Goal: Task Accomplishment & Management: Complete application form

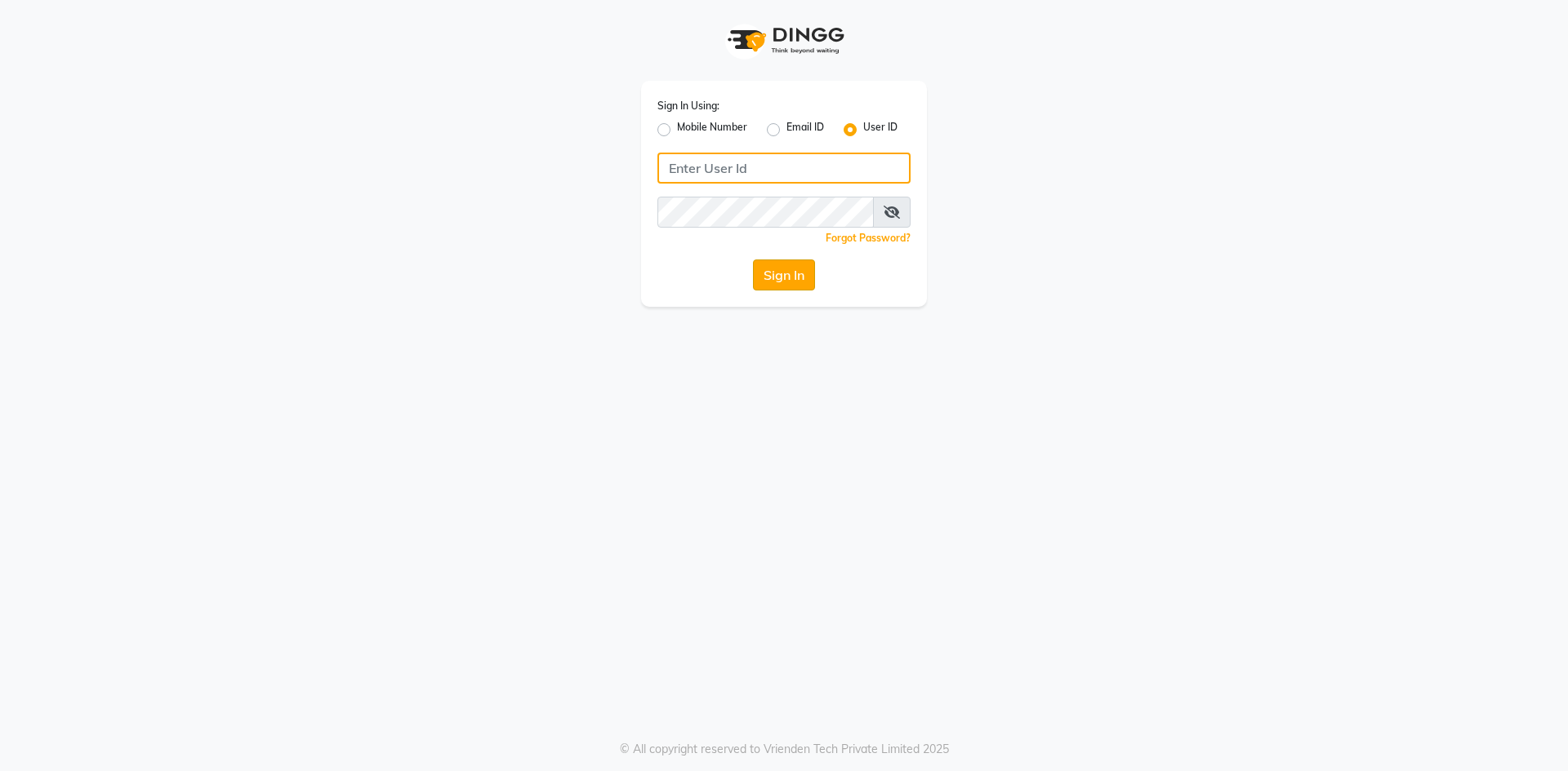
type input "bombay tattoo company"
click at [778, 284] on button "Sign In" at bounding box center [784, 274] width 62 height 31
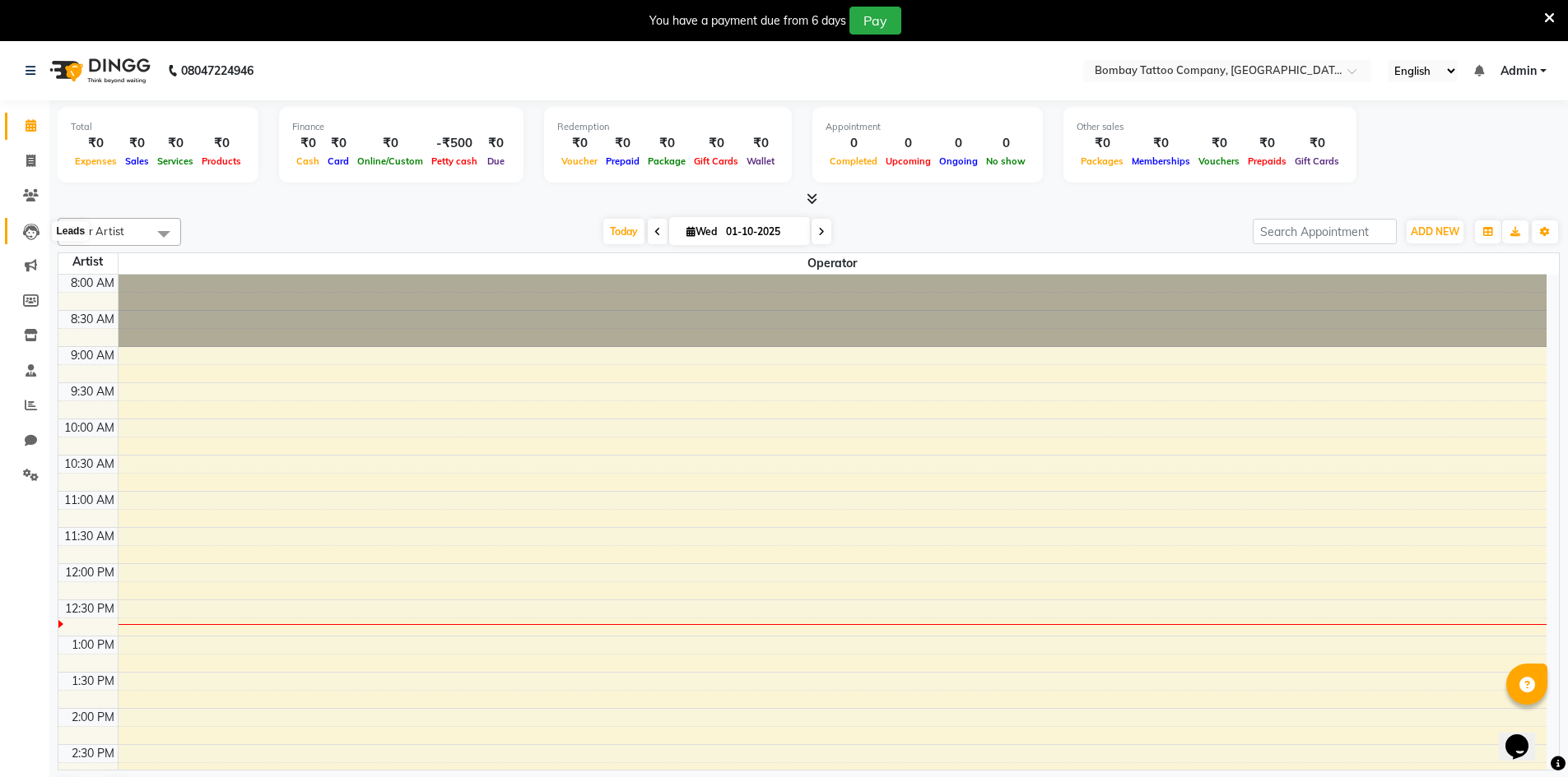
click at [29, 230] on icon at bounding box center [30, 231] width 16 height 16
select select "10"
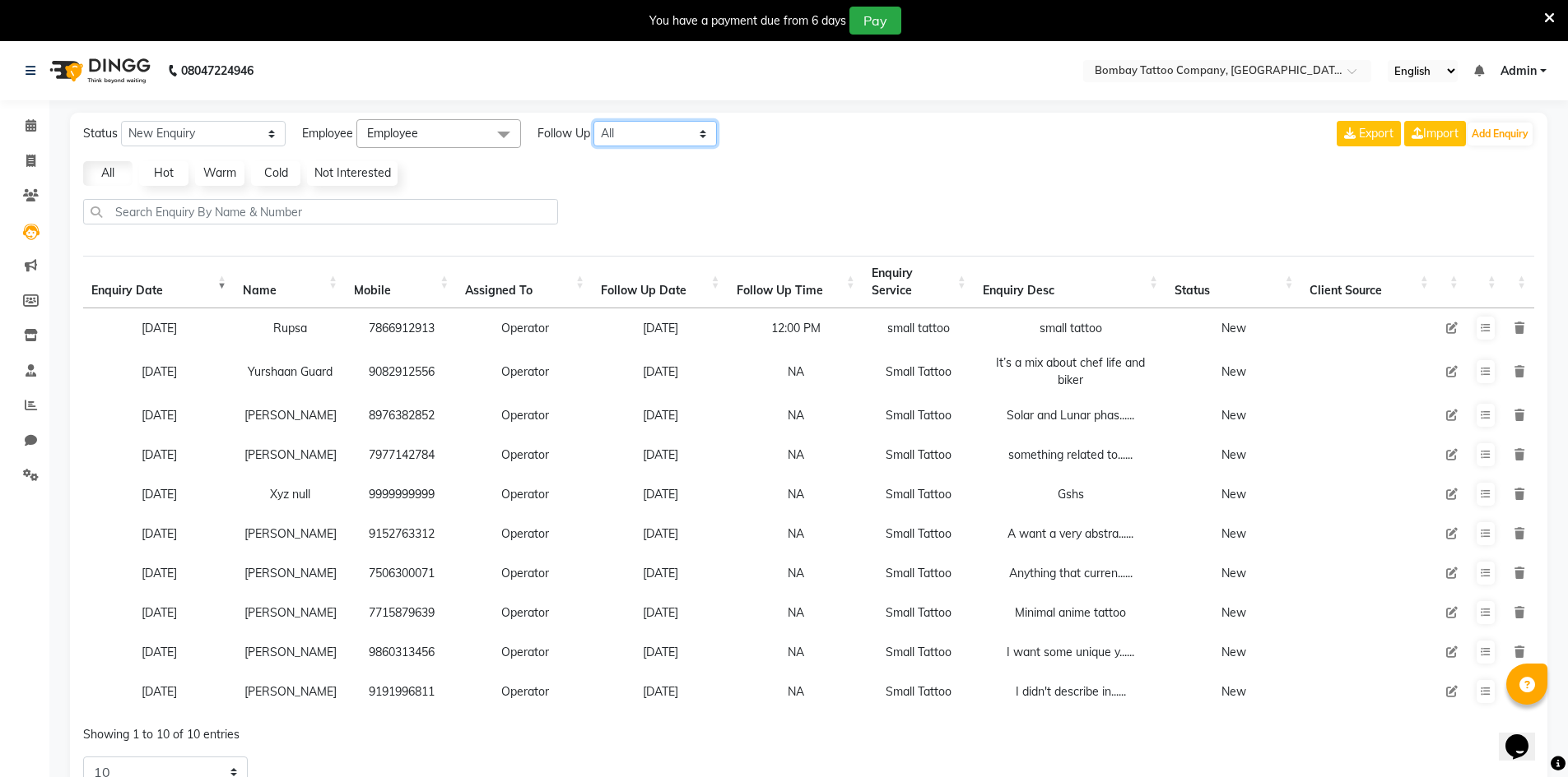
click at [645, 135] on select "All [DATE] [DATE] This Week This Month Custom" at bounding box center [655, 133] width 124 height 25
select select "today"
click at [594, 121] on select "All [DATE] [DATE] This Week This Month Custom" at bounding box center [655, 133] width 124 height 25
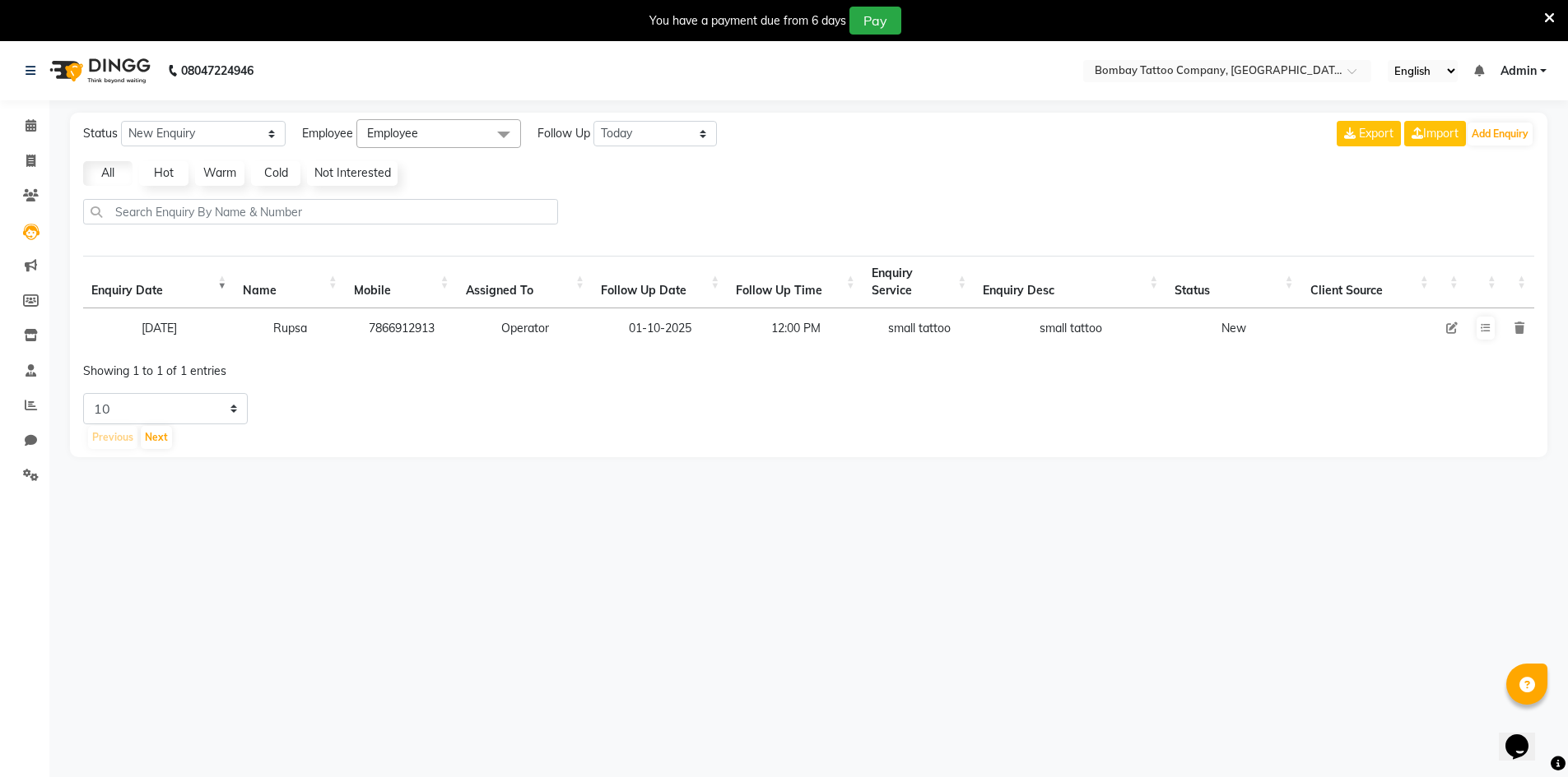
click at [475, 130] on span "Employee" at bounding box center [439, 134] width 164 height 29
click at [455, 238] on div "Operator" at bounding box center [438, 244] width 146 height 17
checkbox input "true"
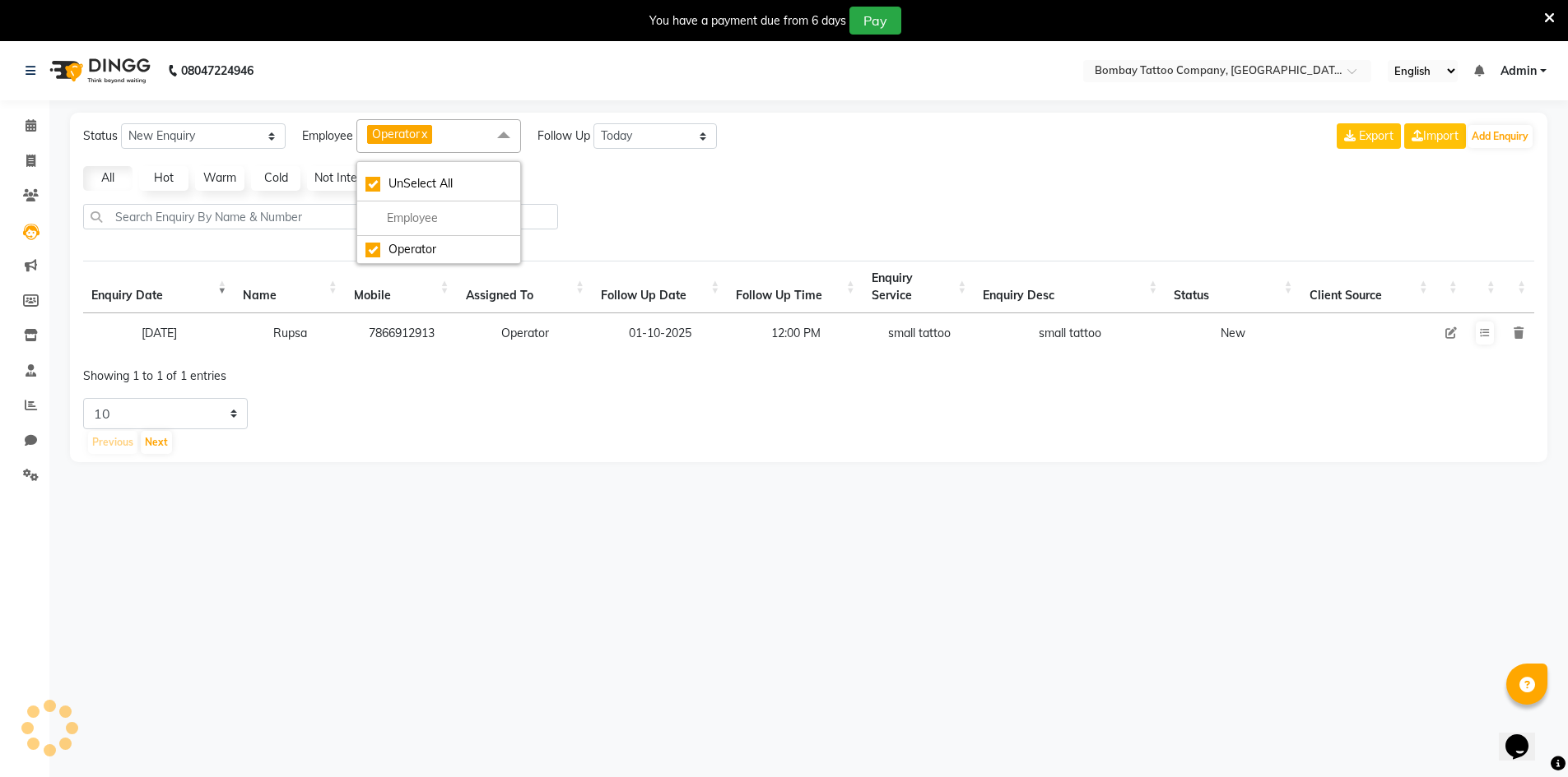
click at [597, 197] on div "Status New Enquiry Open Enquiry Converted Enquiry All All New Open Converted Em…" at bounding box center [809, 288] width 1477 height 350
click at [1487, 339] on button at bounding box center [1484, 333] width 18 height 23
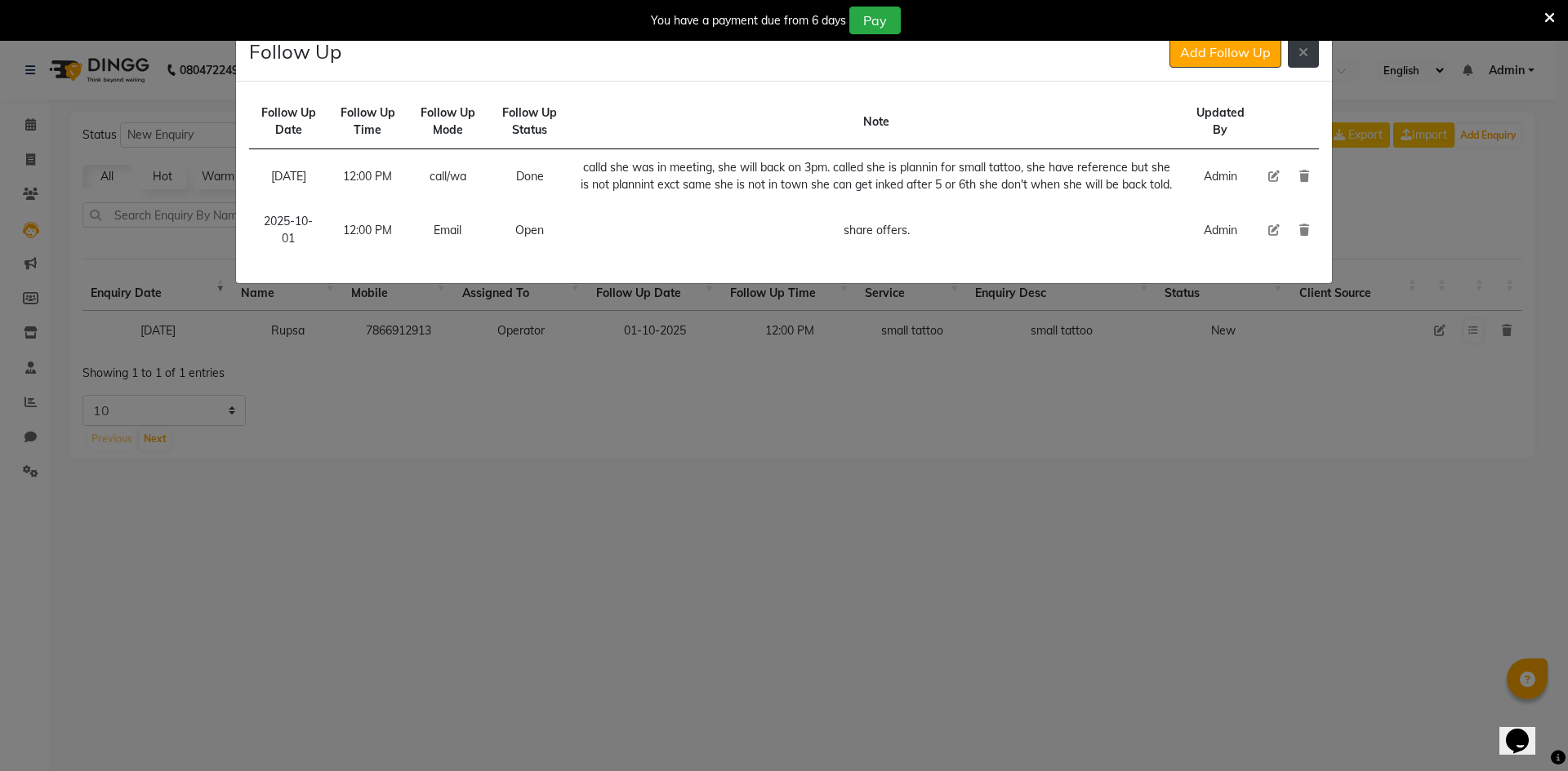
click at [1316, 60] on button at bounding box center [1303, 51] width 31 height 31
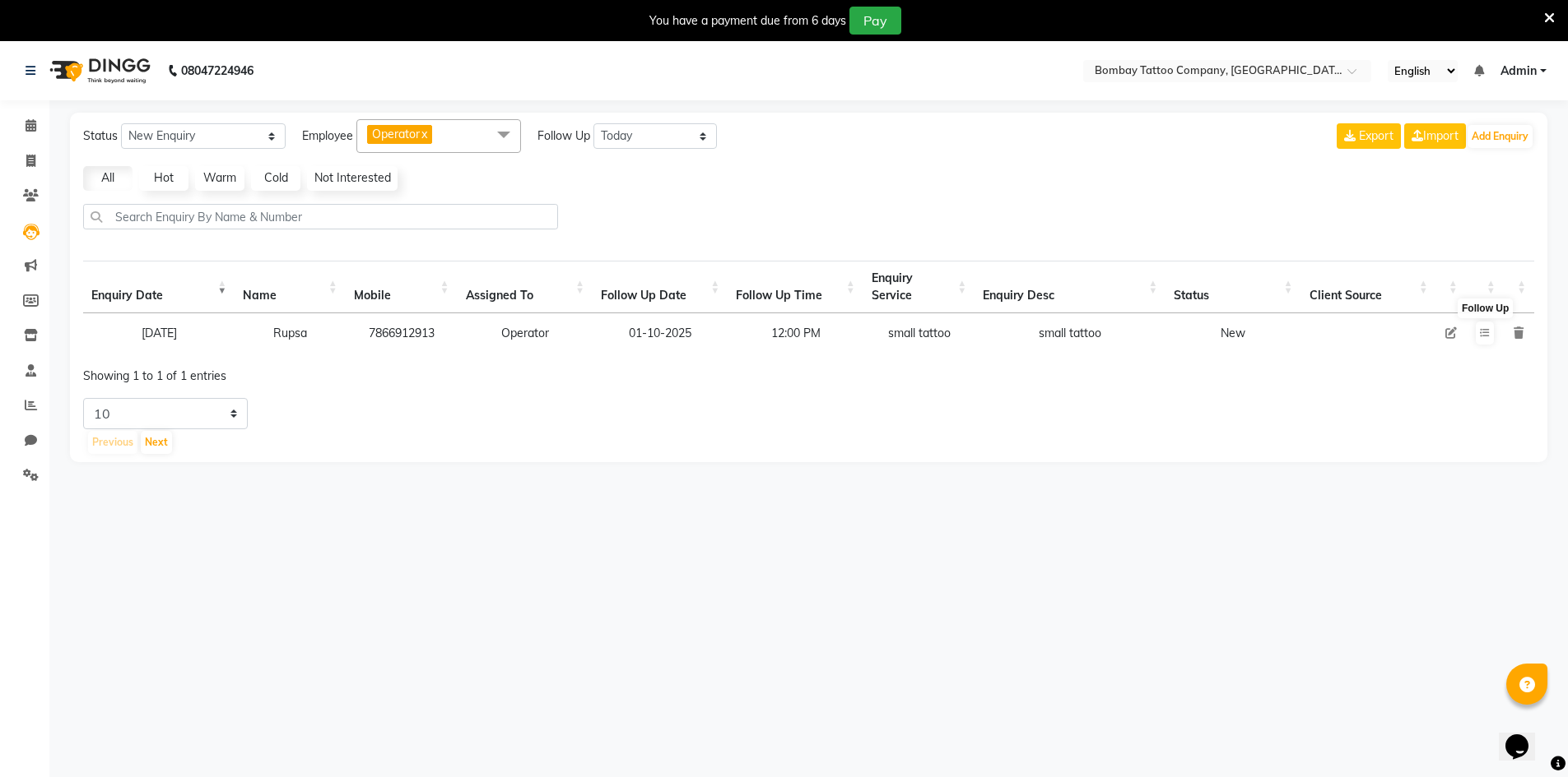
click at [1447, 332] on td at bounding box center [1450, 333] width 29 height 40
click at [1450, 330] on icon at bounding box center [1451, 333] width 11 height 11
select select "90954"
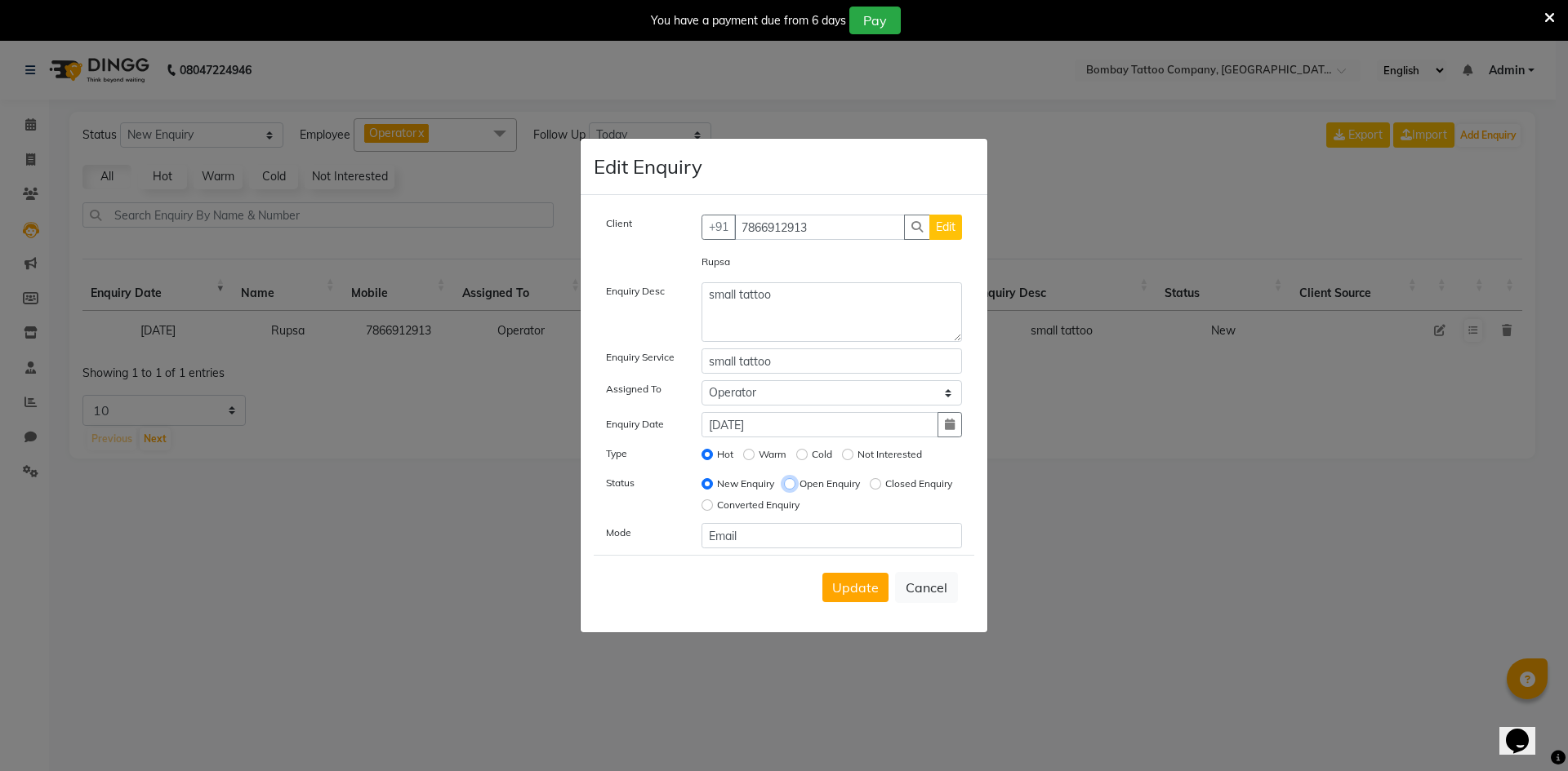
click at [795, 480] on input "Open Enquiry" at bounding box center [790, 484] width 11 height 11
radio input "true"
radio input "false"
click at [854, 582] on button "Update" at bounding box center [856, 587] width 66 height 29
select select
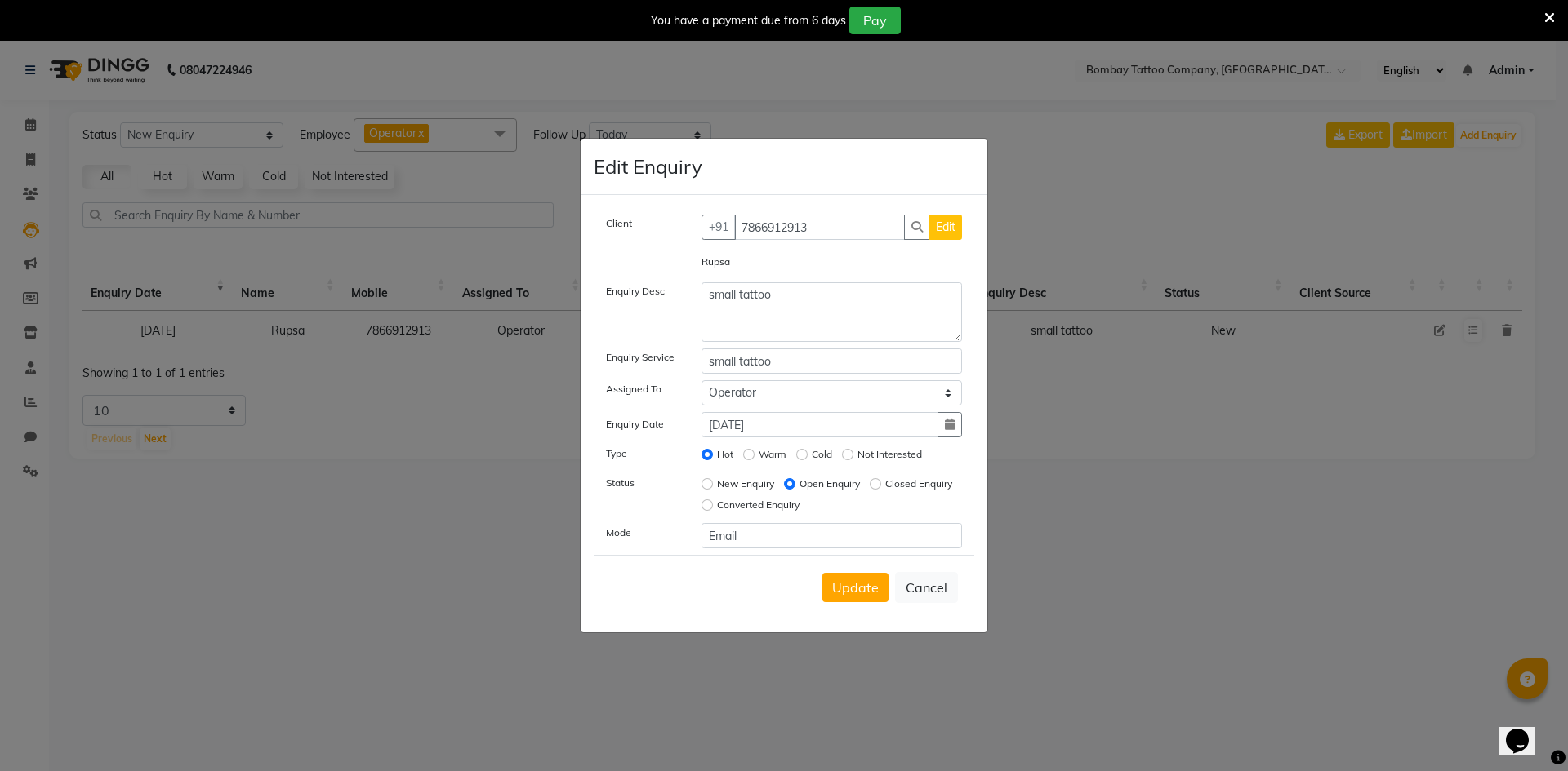
radio input "false"
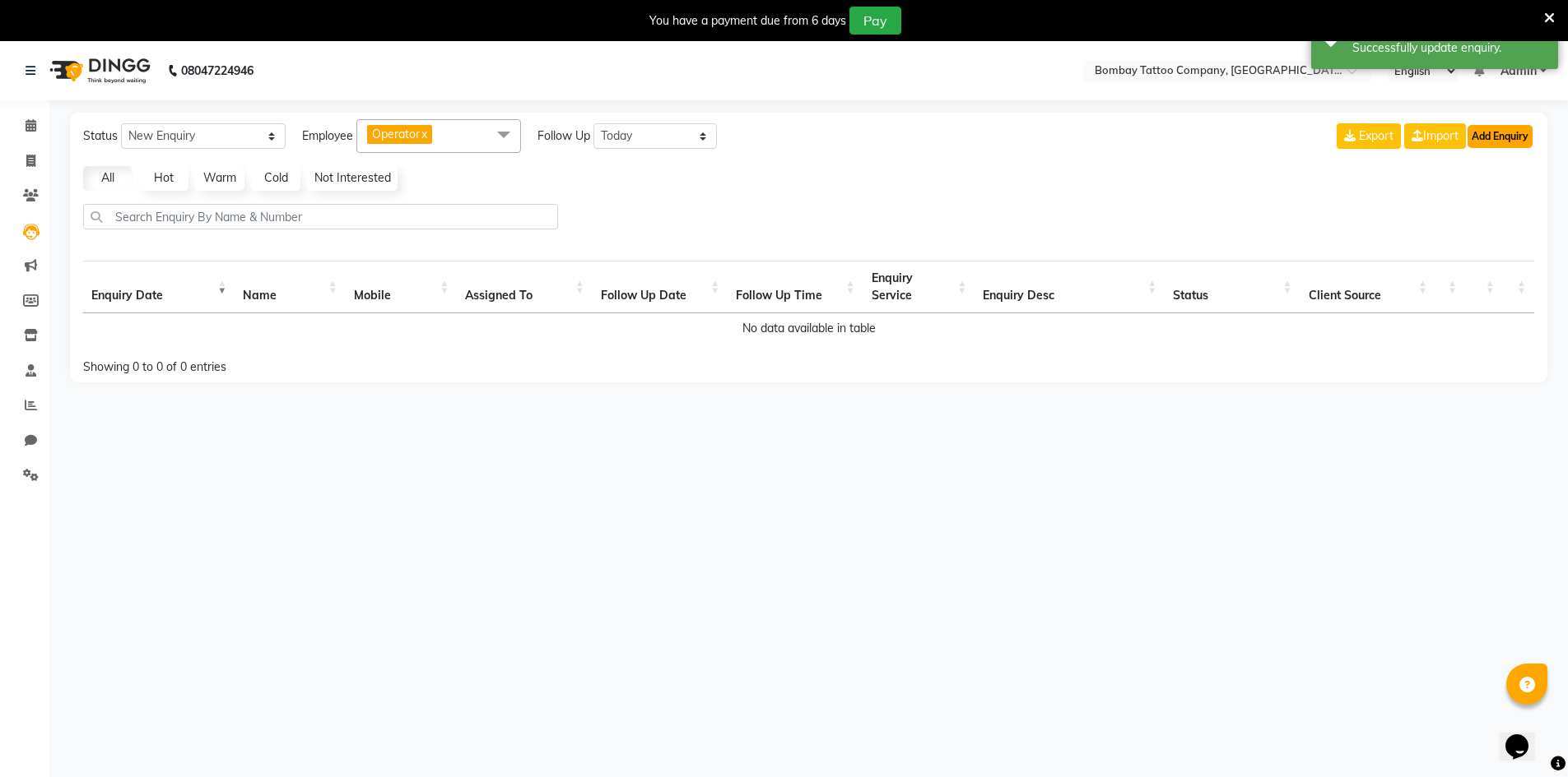
click at [1505, 134] on button "Add Enquiry" at bounding box center [1500, 137] width 65 height 23
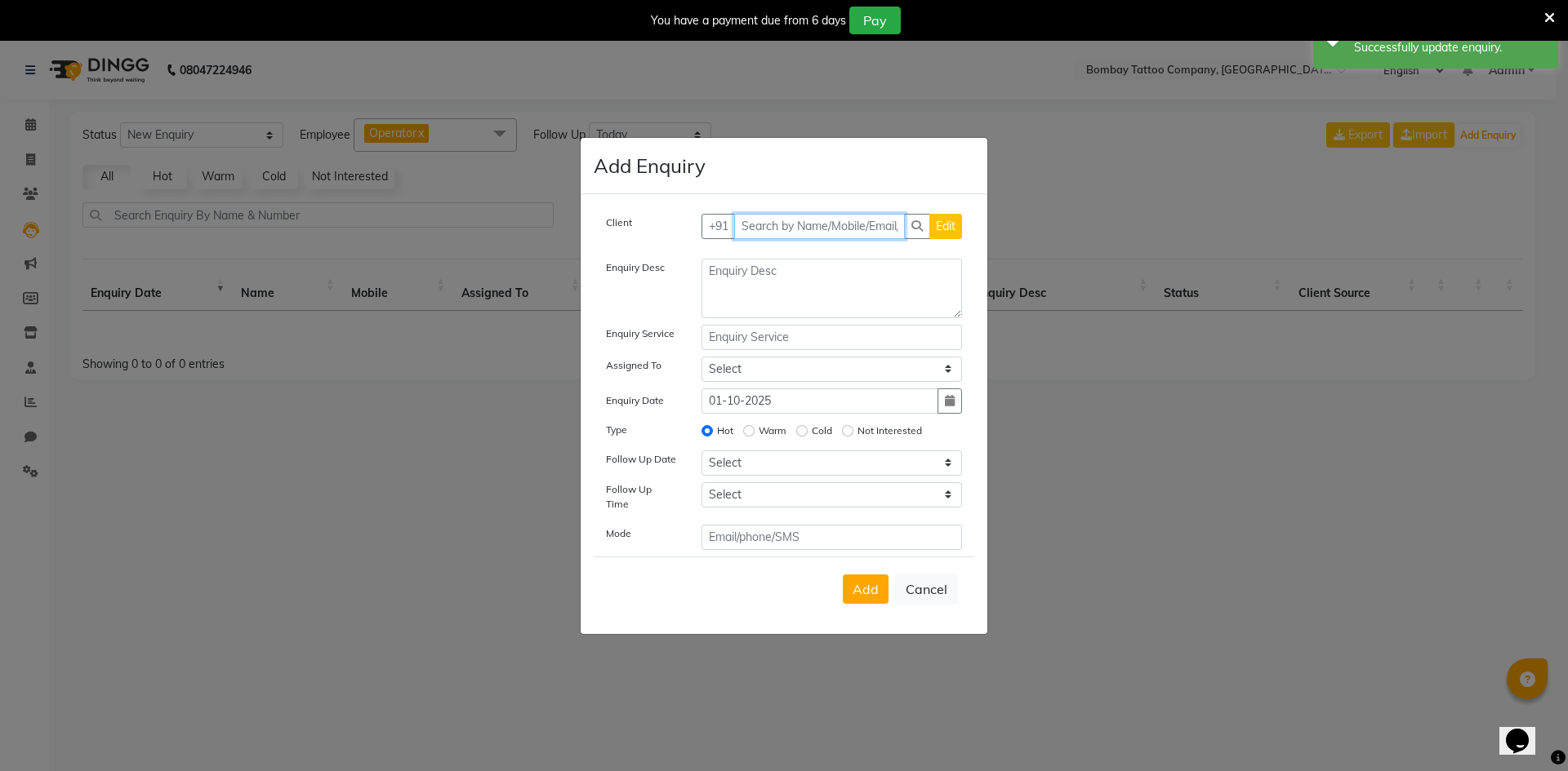
click at [790, 230] on input "text" at bounding box center [819, 226] width 171 height 25
paste input "98203 90361"
type input "98203 90361"
click at [915, 234] on span "Add Client" at bounding box center [928, 226] width 54 height 15
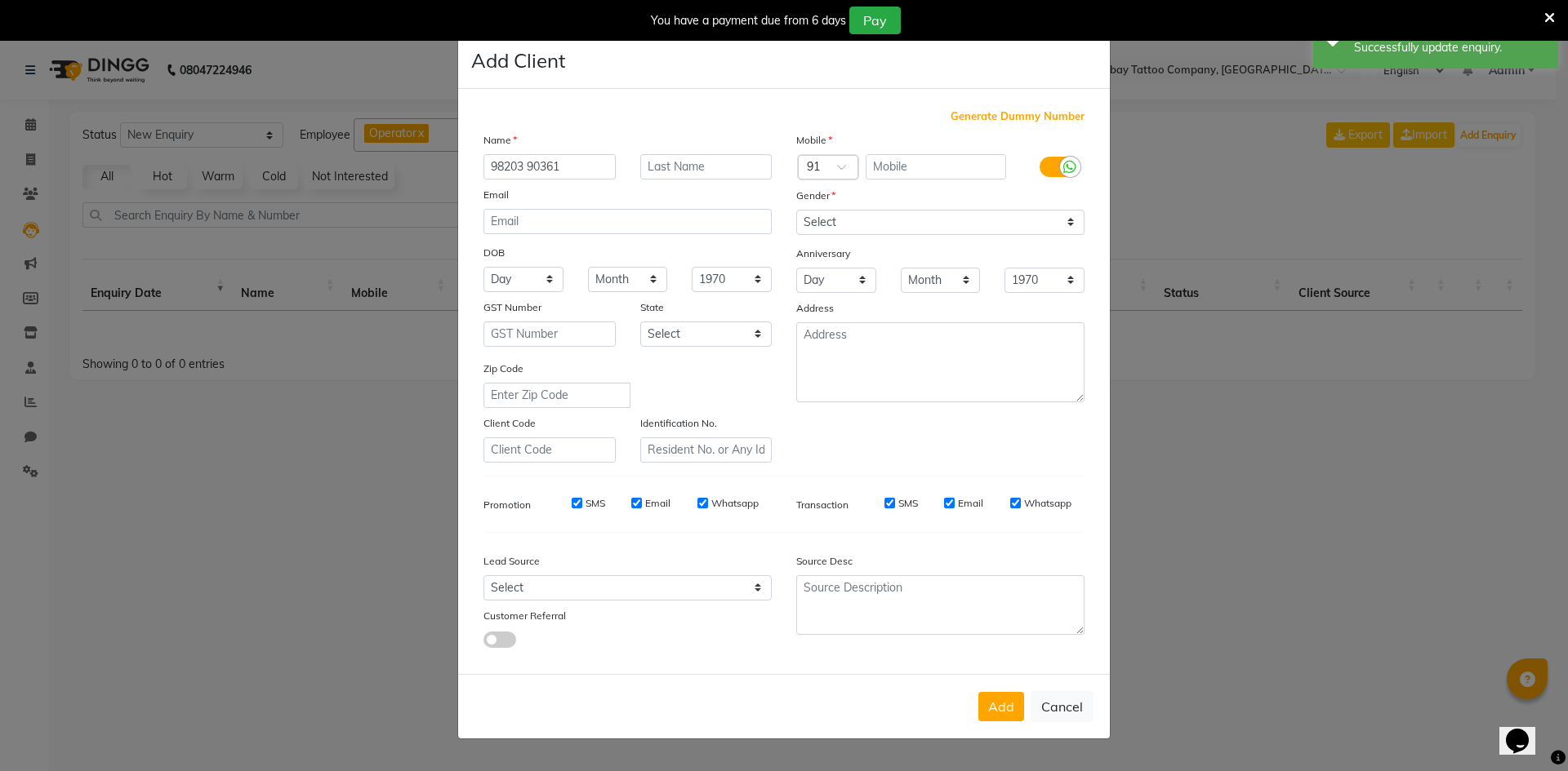
click at [558, 169] on input "98203 90361" at bounding box center [550, 167] width 132 height 25
click at [559, 169] on input "98203 90361" at bounding box center [550, 167] width 132 height 25
click at [560, 168] on input "98203 90361" at bounding box center [550, 167] width 132 height 25
click at [901, 169] on input "text" at bounding box center [936, 167] width 141 height 25
paste input "98203 90361"
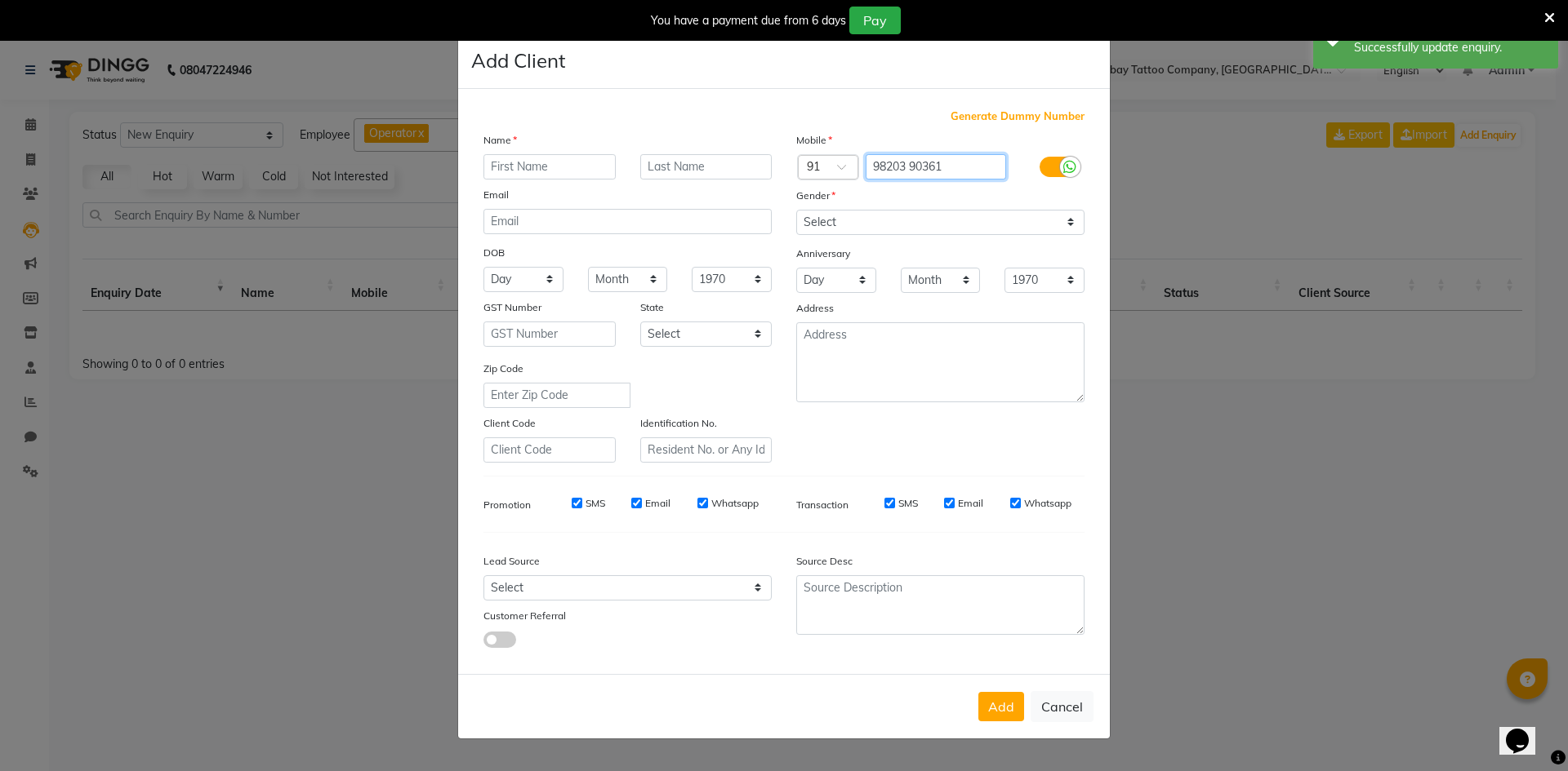
click at [914, 165] on input "98203 90361" at bounding box center [936, 167] width 141 height 25
click at [912, 165] on input "98203 90361" at bounding box center [936, 167] width 141 height 25
type input "9820390361"
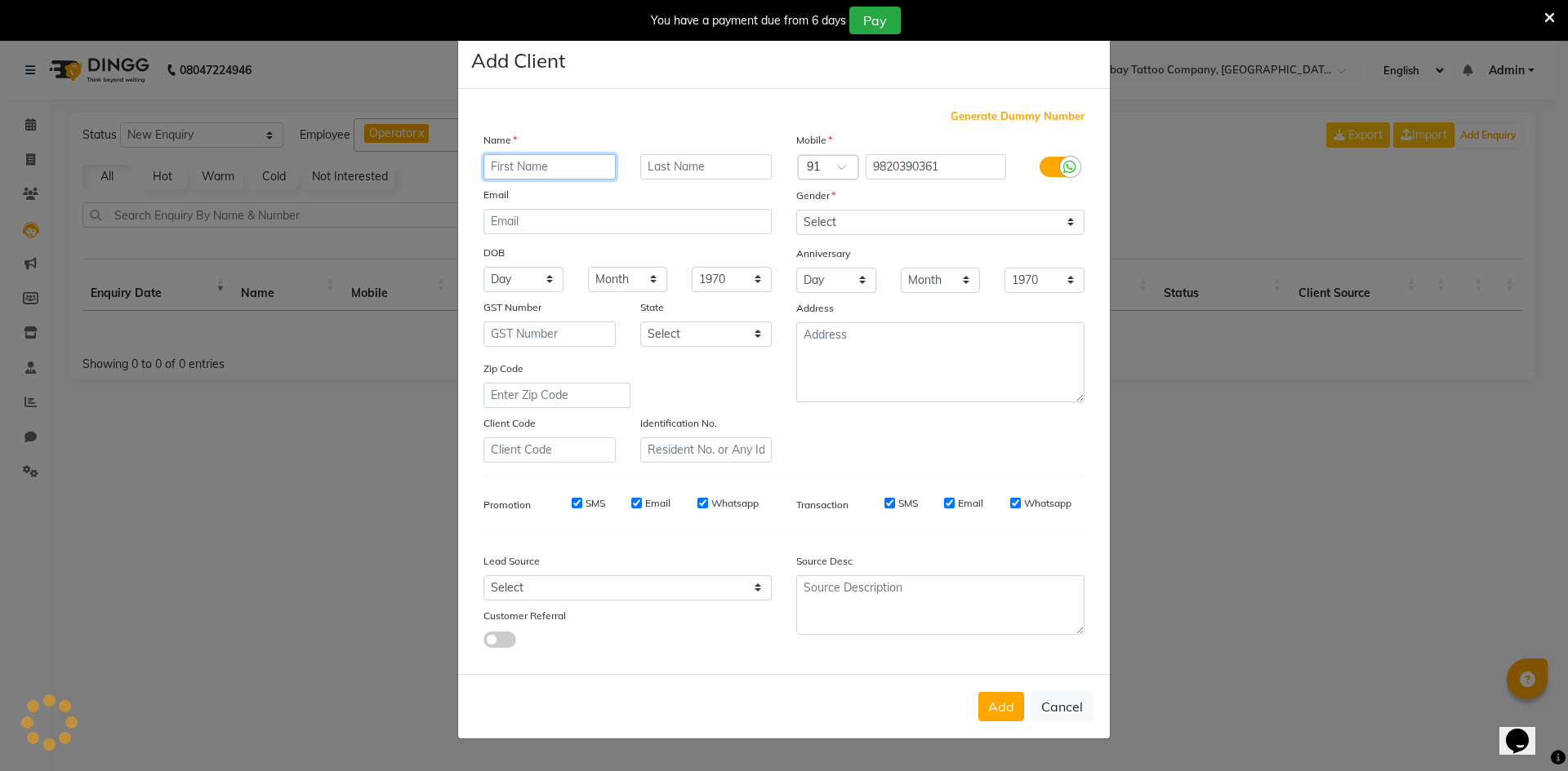
click at [554, 172] on input "text" at bounding box center [550, 167] width 132 height 25
paste input "Sujal"
type input "Sujal"
click at [839, 232] on select "Select [DEMOGRAPHIC_DATA] [DEMOGRAPHIC_DATA] Other Prefer Not To Say" at bounding box center [941, 222] width 288 height 25
select select "[DEMOGRAPHIC_DATA]"
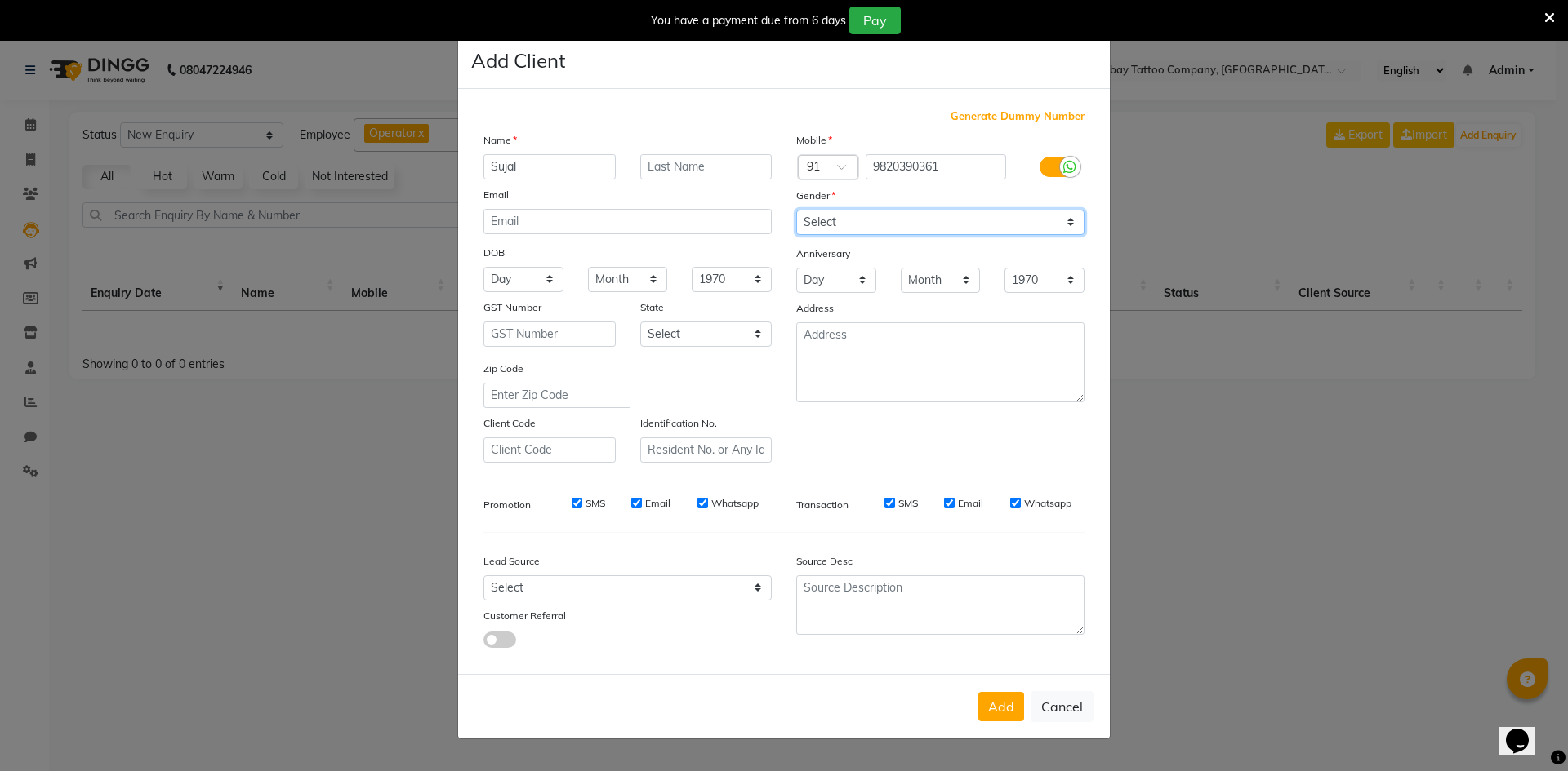
click at [797, 210] on select "Select [DEMOGRAPHIC_DATA] [DEMOGRAPHIC_DATA] Other Prefer Not To Say" at bounding box center [941, 222] width 288 height 25
click at [994, 700] on button "Add" at bounding box center [1001, 706] width 46 height 29
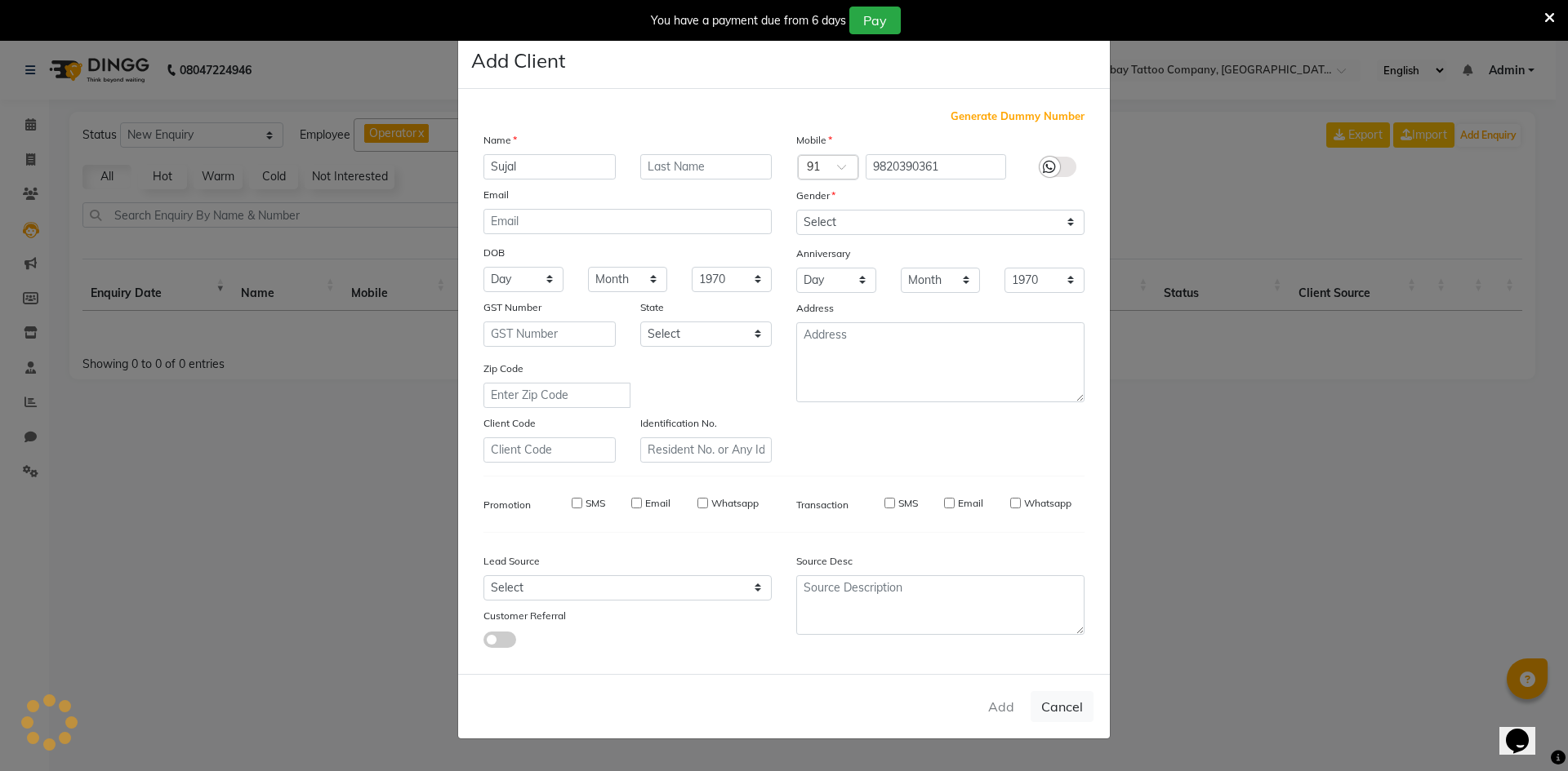
type input "9820390361"
select select
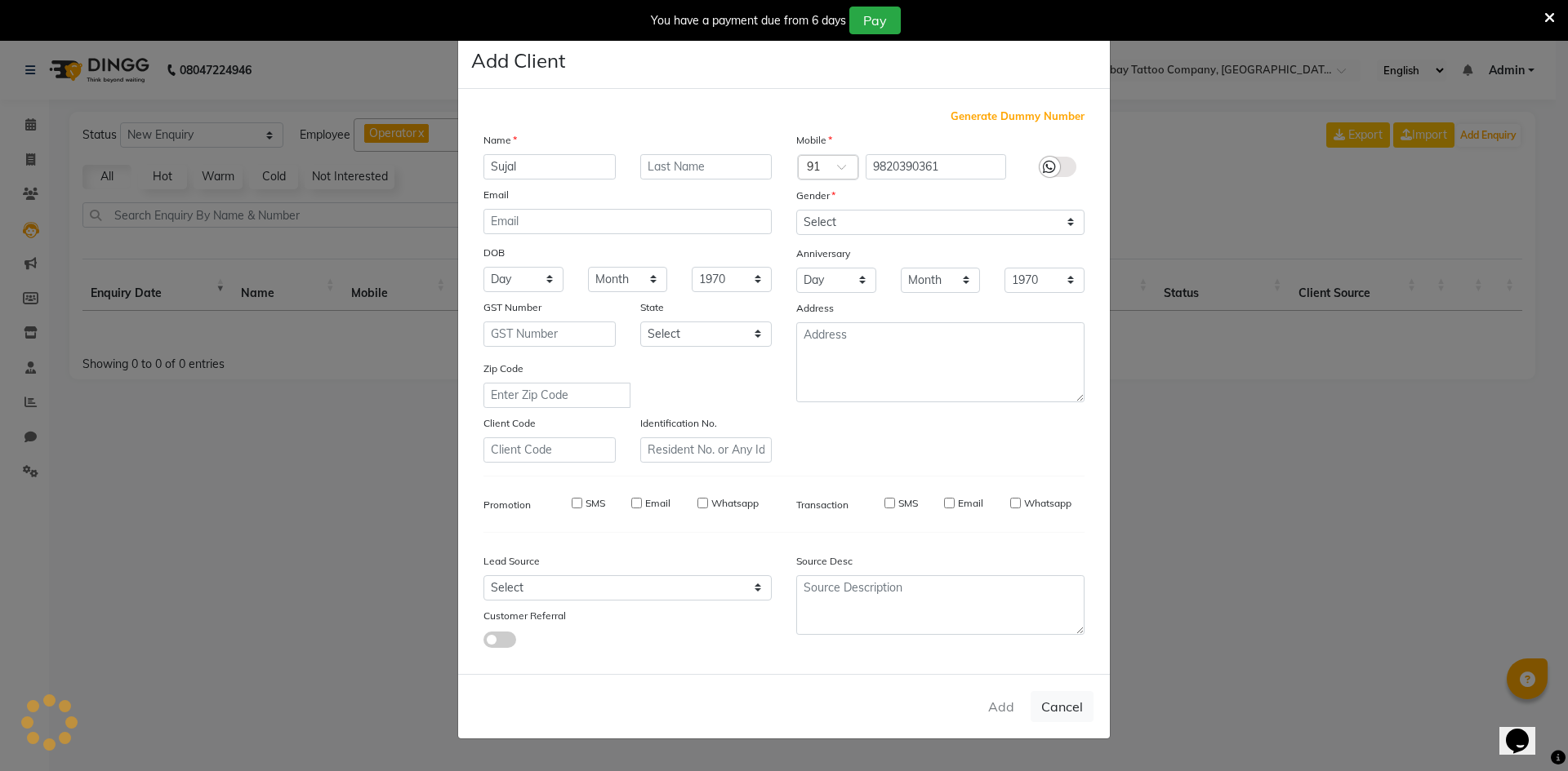
select select
checkbox input "false"
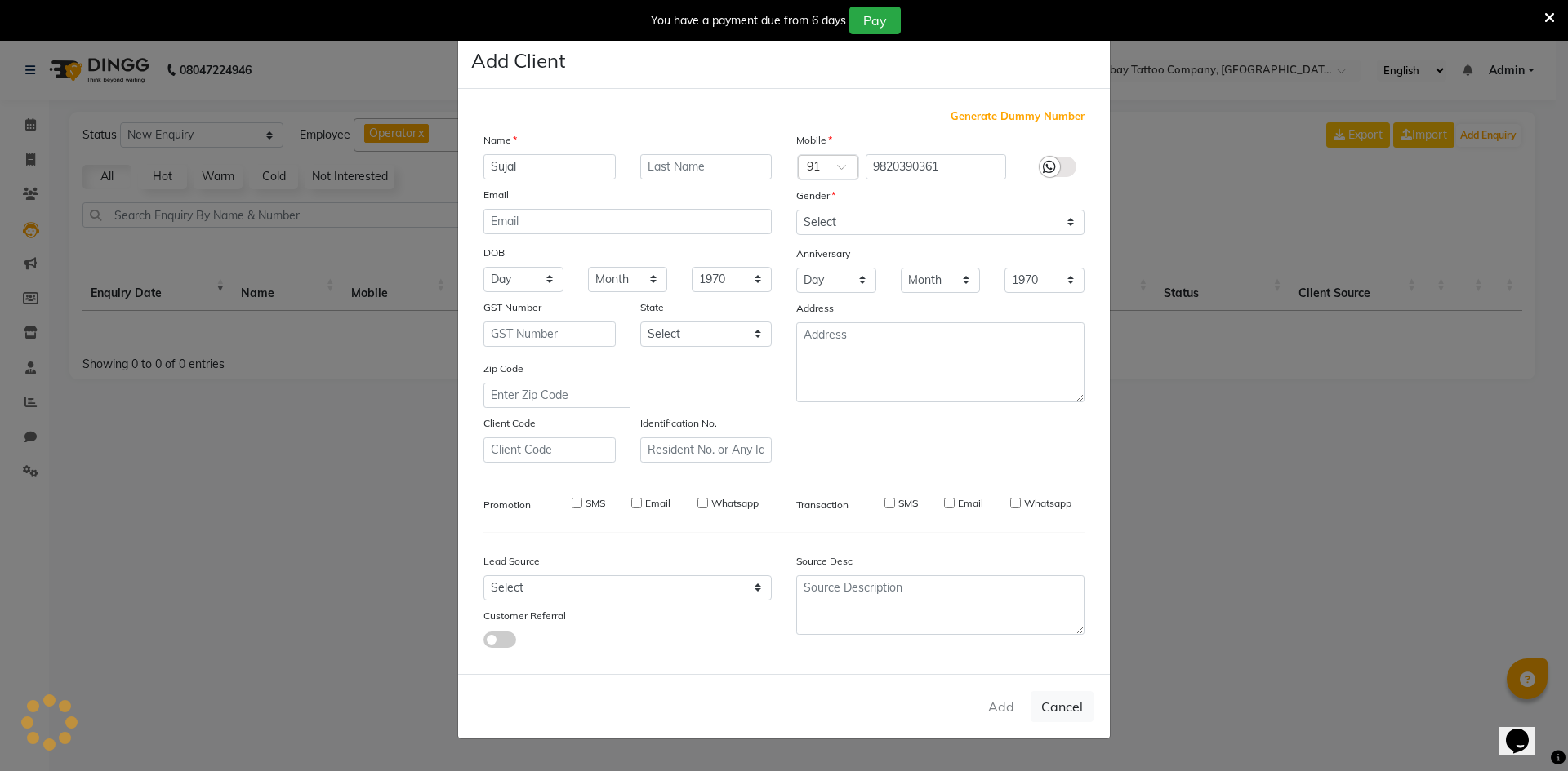
checkbox input "false"
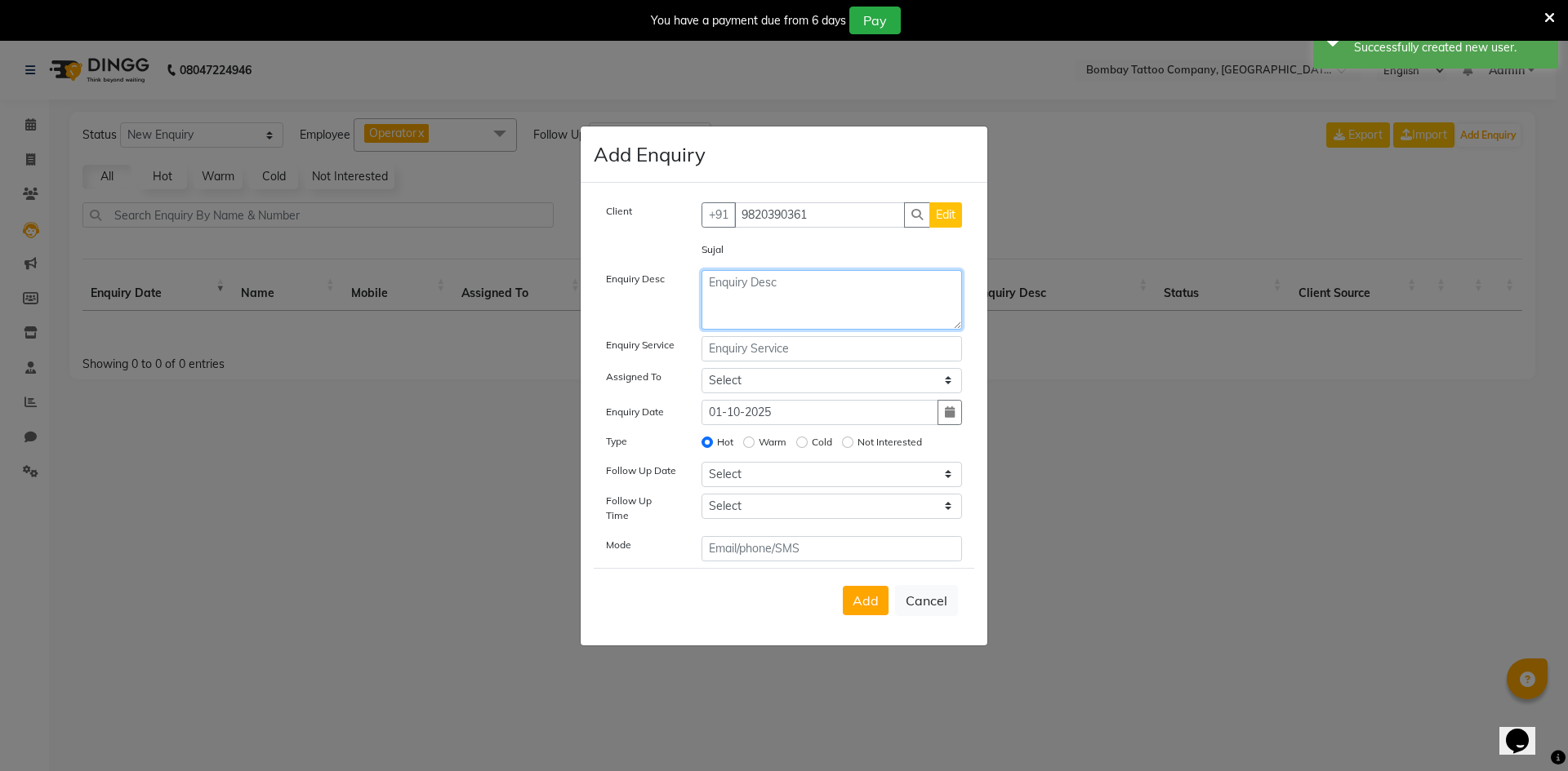
click at [730, 311] on textarea at bounding box center [831, 300] width 261 height 60
type textarea "small tatto."
click at [769, 357] on input "text" at bounding box center [831, 348] width 261 height 25
click at [769, 298] on textarea "small tatto." at bounding box center [831, 300] width 261 height 60
click at [778, 293] on textarea "small tatto." at bounding box center [831, 300] width 261 height 60
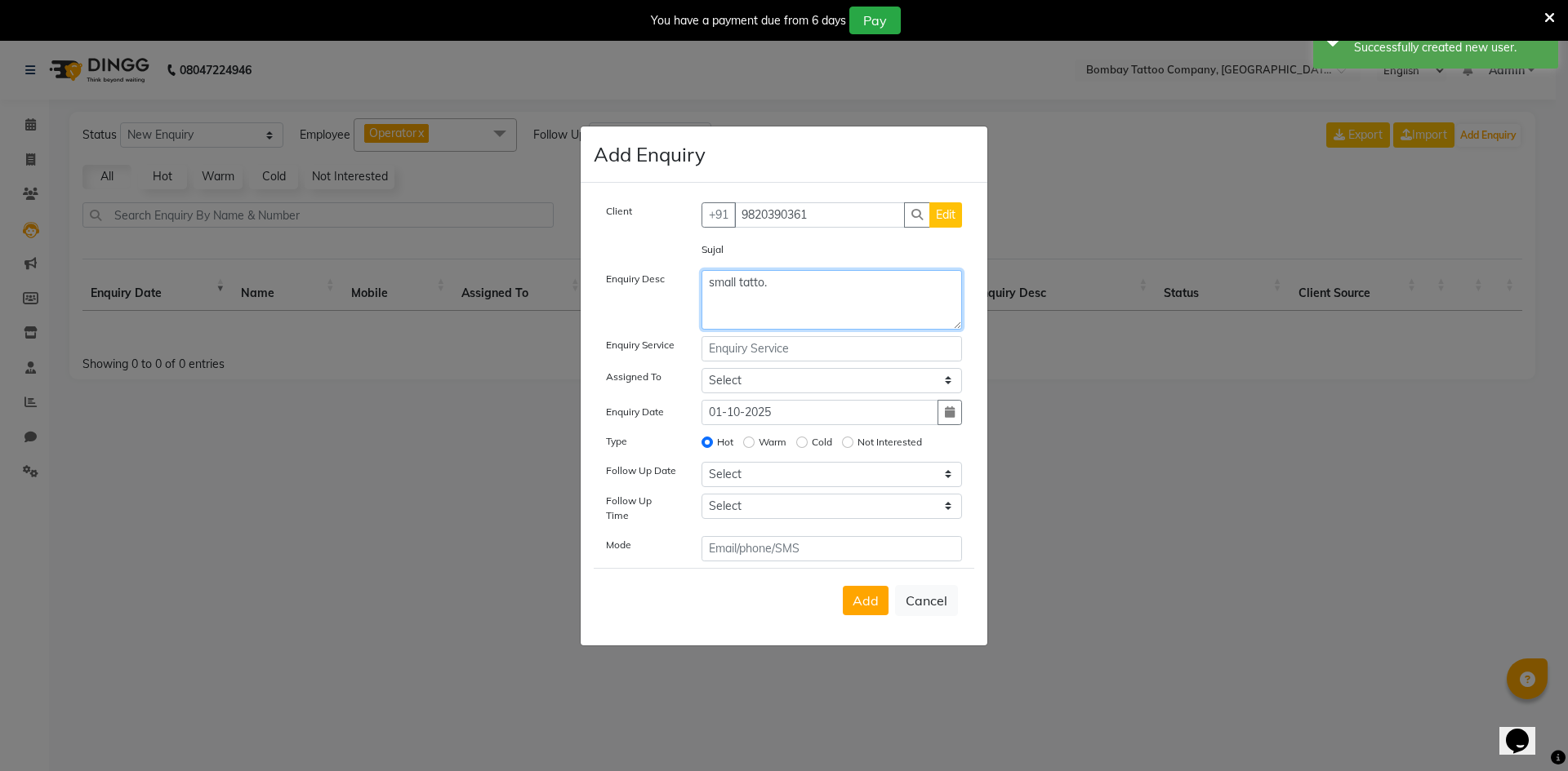
click at [778, 293] on textarea "small tatto." at bounding box center [831, 300] width 261 height 60
click at [778, 292] on textarea "small tatto." at bounding box center [831, 300] width 261 height 60
click at [778, 291] on textarea "small tatto." at bounding box center [831, 300] width 261 height 60
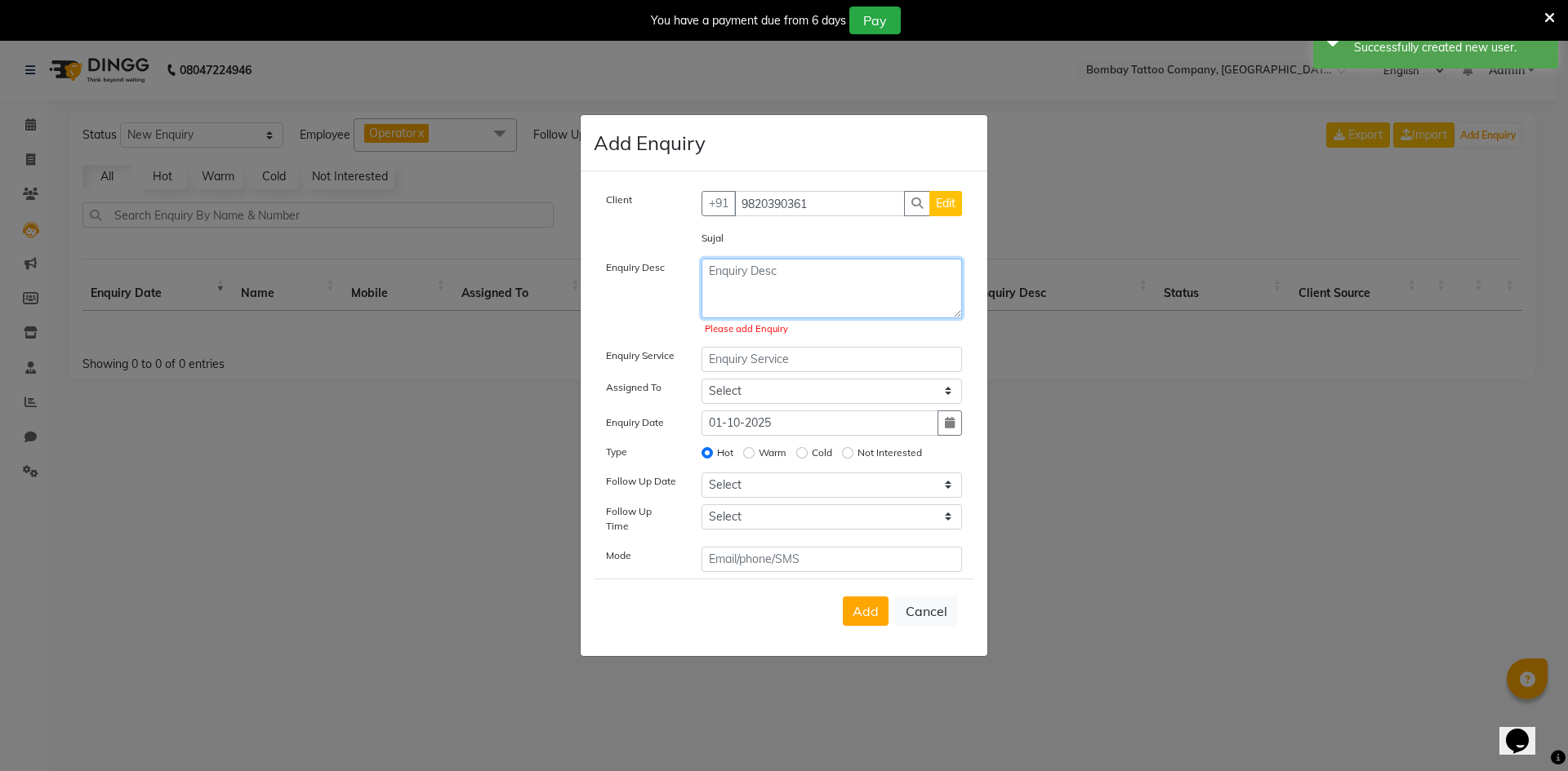
type textarea "small tatto."
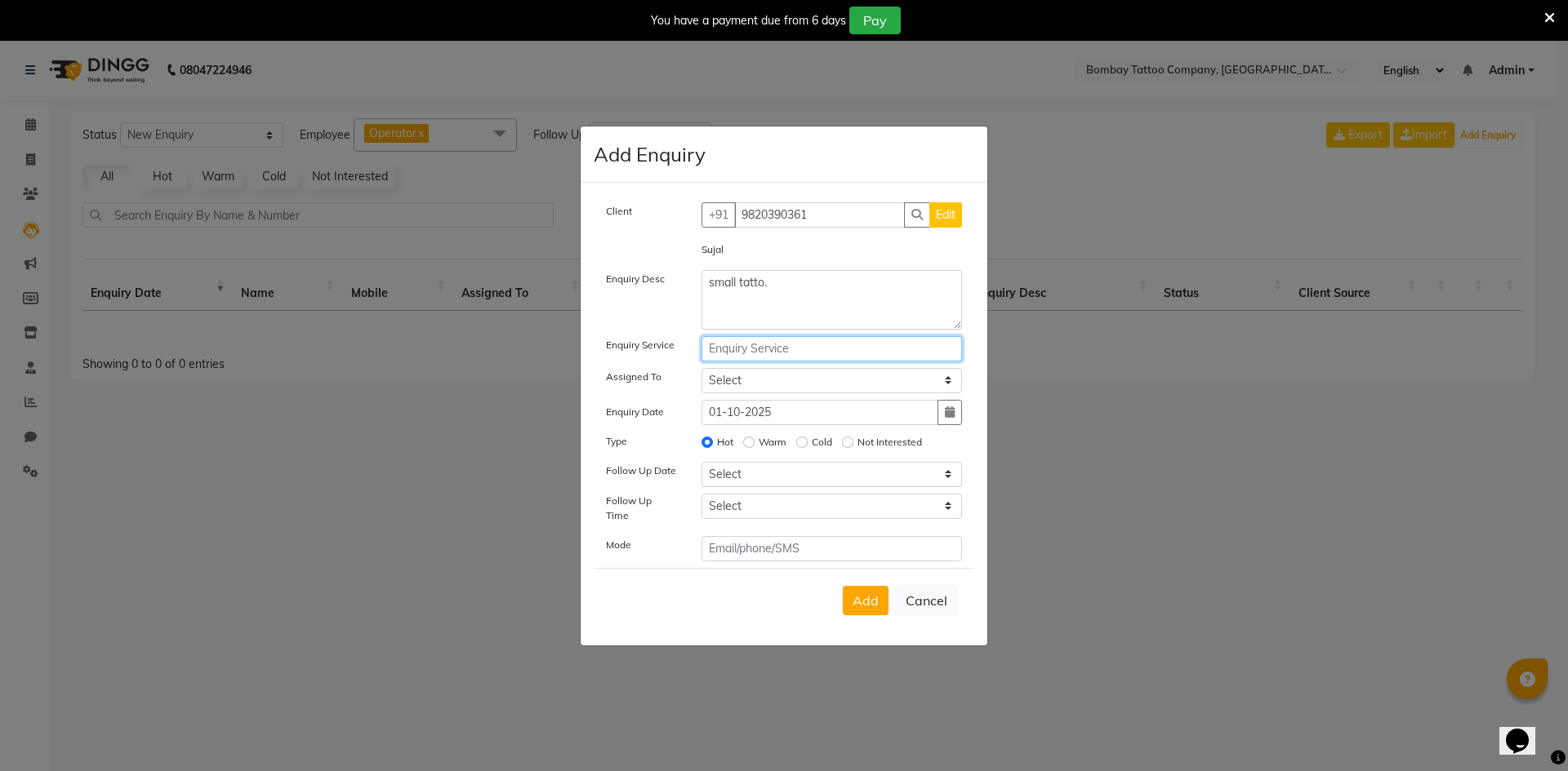
click at [771, 352] on input "text" at bounding box center [831, 348] width 261 height 25
paste input "small tatto."
type input "small tatto."
click at [772, 378] on select "Select Operator" at bounding box center [831, 380] width 261 height 25
select select "90954"
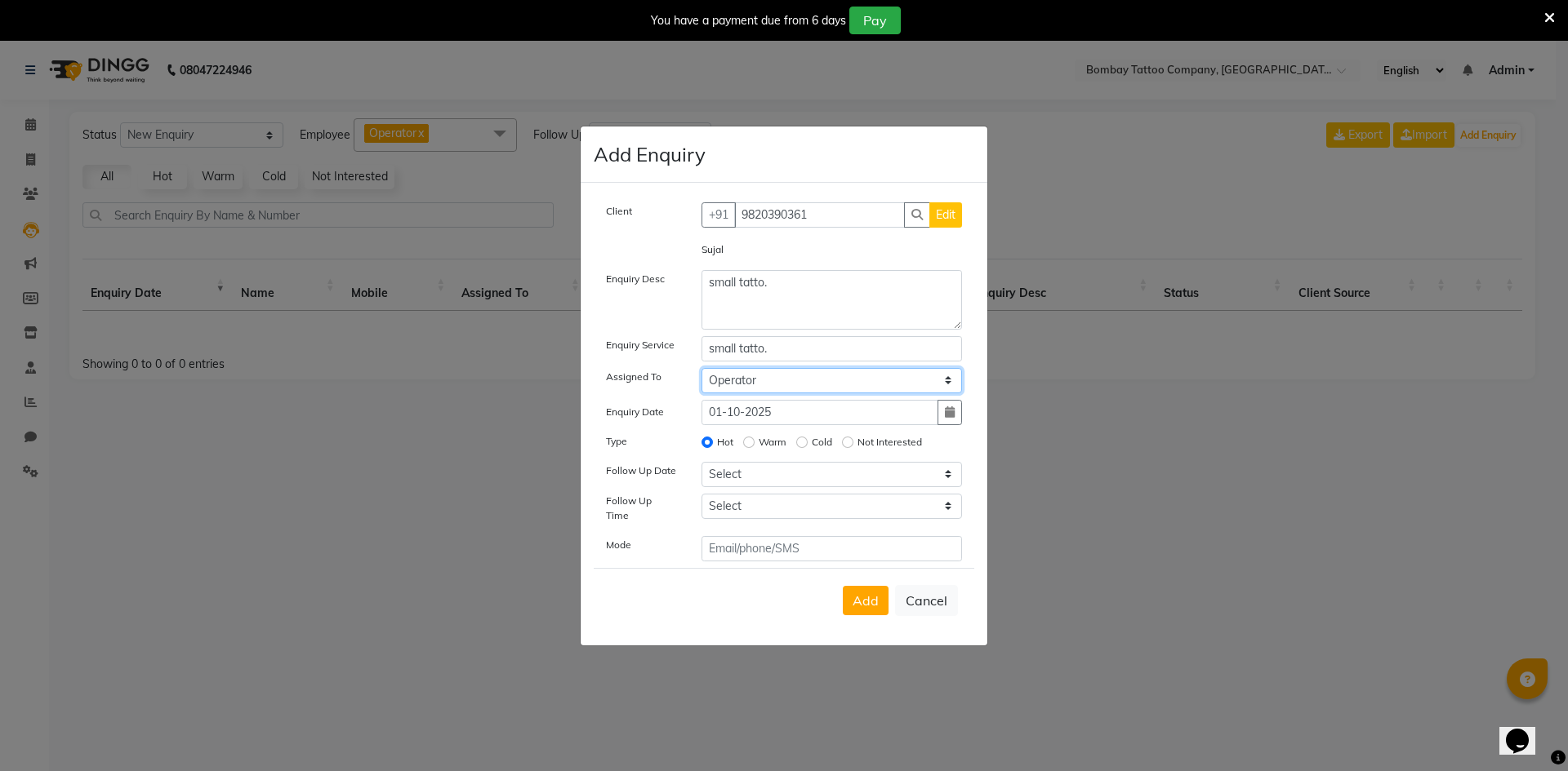
click at [701, 373] on select "Select Operator" at bounding box center [831, 380] width 261 height 25
drag, startPoint x: 753, startPoint y: 478, endPoint x: 755, endPoint y: 471, distance: 7.3
click at [753, 478] on select "Select [DATE] [DATE] [DATE] ([DATE]) [DATE] ([DATE]) [DATE] ([DATE]) [DATE] ([D…" at bounding box center [831, 474] width 261 height 25
select select "2025-10-01"
click at [701, 467] on select "Select [DATE] [DATE] [DATE] ([DATE]) [DATE] ([DATE]) [DATE] ([DATE]) [DATE] ([D…" at bounding box center [831, 474] width 261 height 25
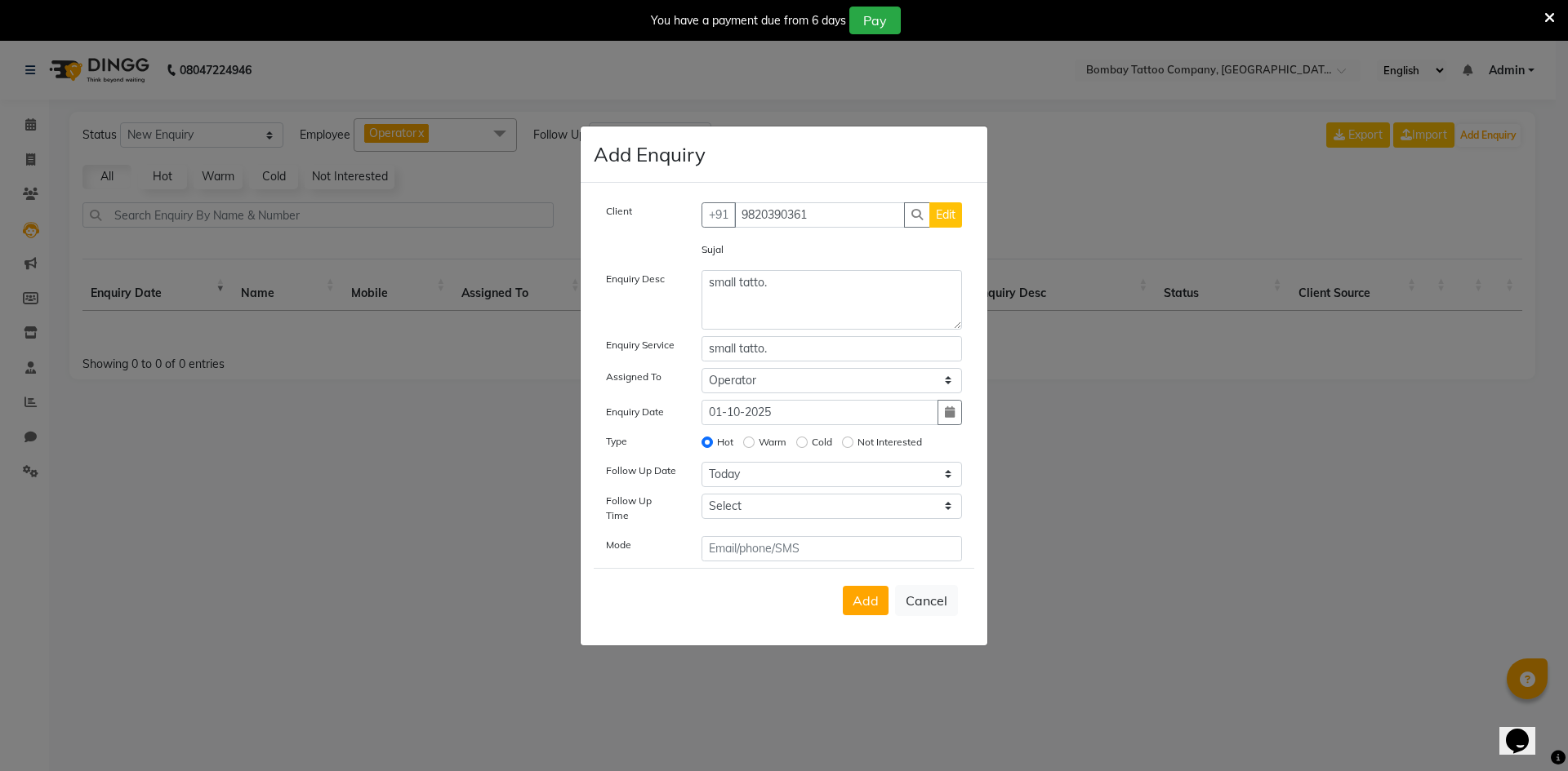
click at [766, 497] on div "Client [PHONE_NUMBER] Edit [PERSON_NAME] Enquiry Desc small tatto. Enquiry Serv…" at bounding box center [784, 382] width 381 height 359
click at [766, 505] on select "Select 07:00 AM 07:15 AM 07:30 AM 07:45 AM 08:00 AM 08:15 AM 08:30 AM 08:45 AM …" at bounding box center [831, 506] width 261 height 25
select select "720"
click at [766, 509] on select "Select 07:00 AM 07:15 AM 07:30 AM 07:45 AM 08:00 AM 08:15 AM 08:30 AM 08:45 AM …" at bounding box center [831, 506] width 261 height 25
click at [865, 594] on span "Add" at bounding box center [866, 600] width 26 height 16
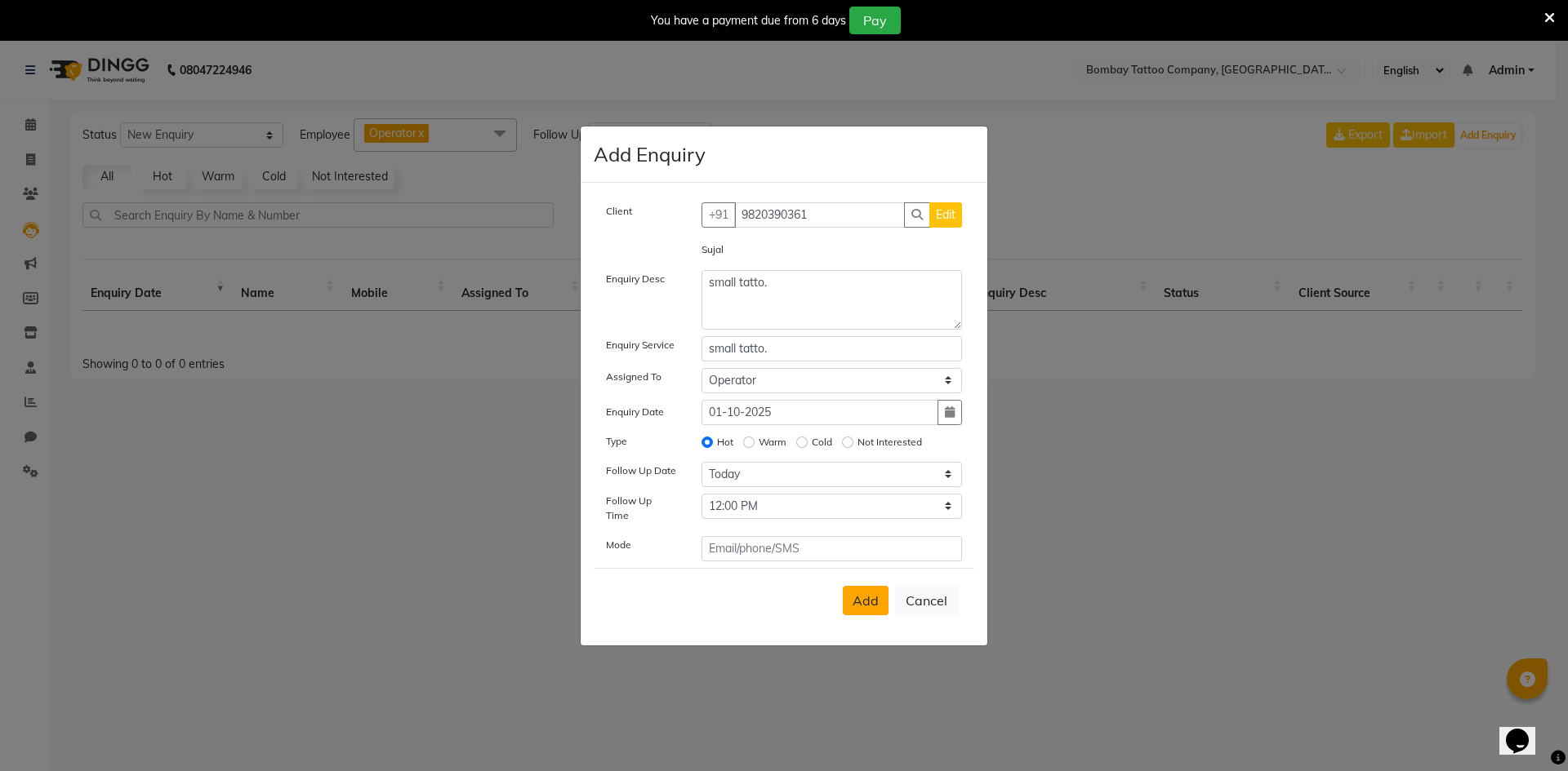
select select
radio input "false"
select select
select select "10"
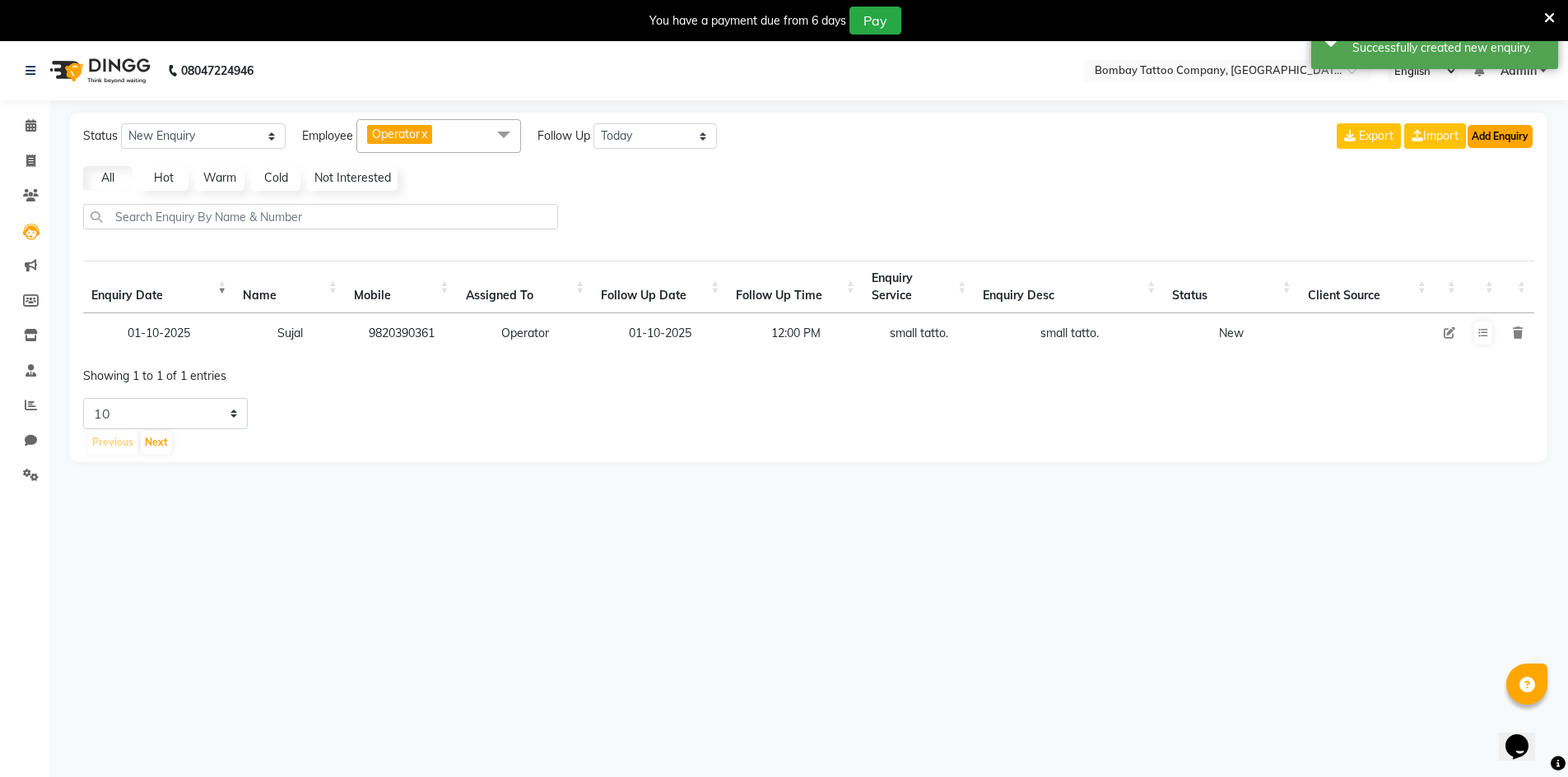
click at [1520, 143] on button "Add Enquiry" at bounding box center [1500, 137] width 65 height 23
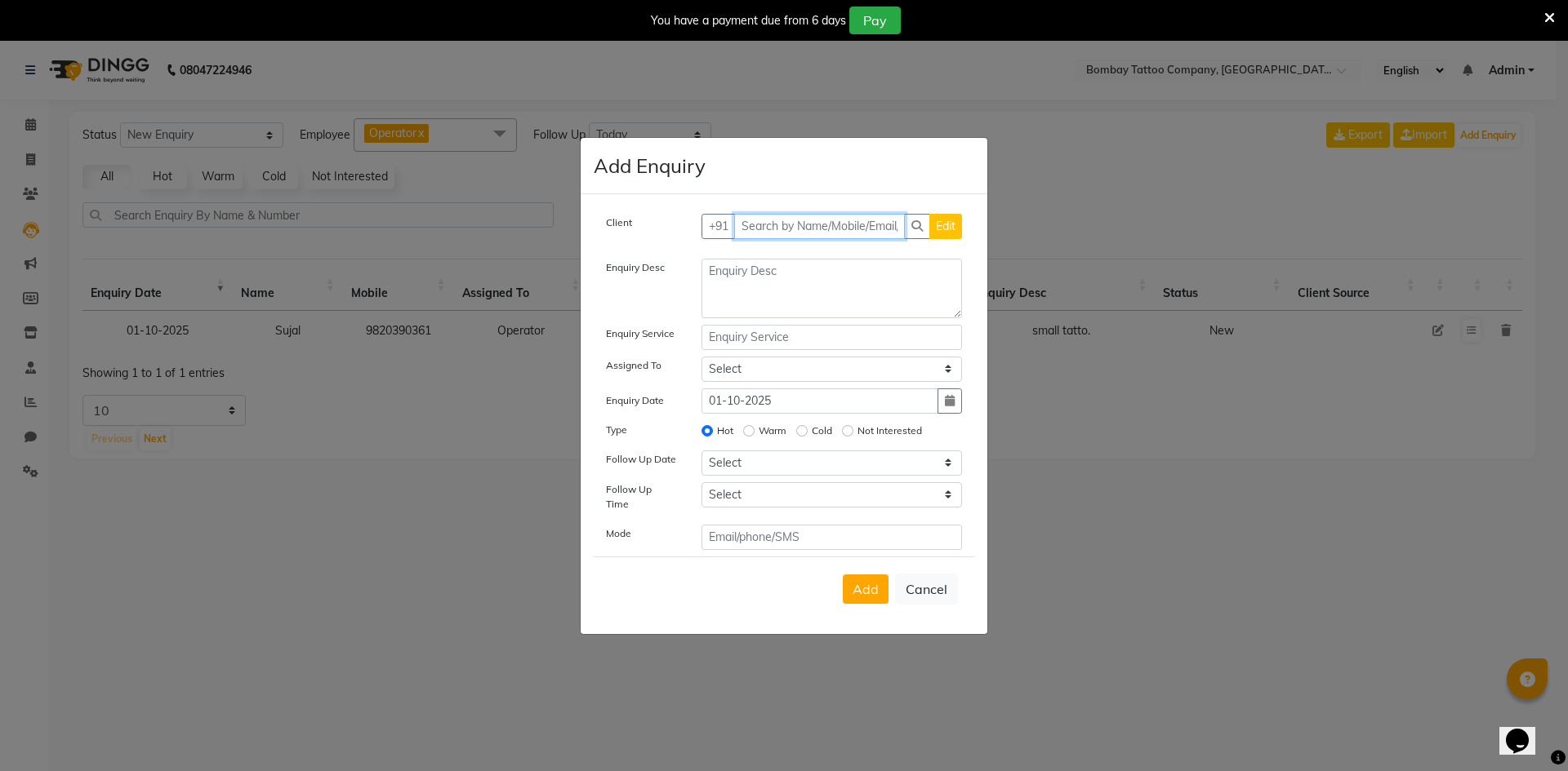
click at [772, 232] on input "text" at bounding box center [819, 226] width 171 height 25
paste input "96197 09097"
type input "96197 09097"
click at [918, 229] on span "Add Client" at bounding box center [928, 226] width 54 height 15
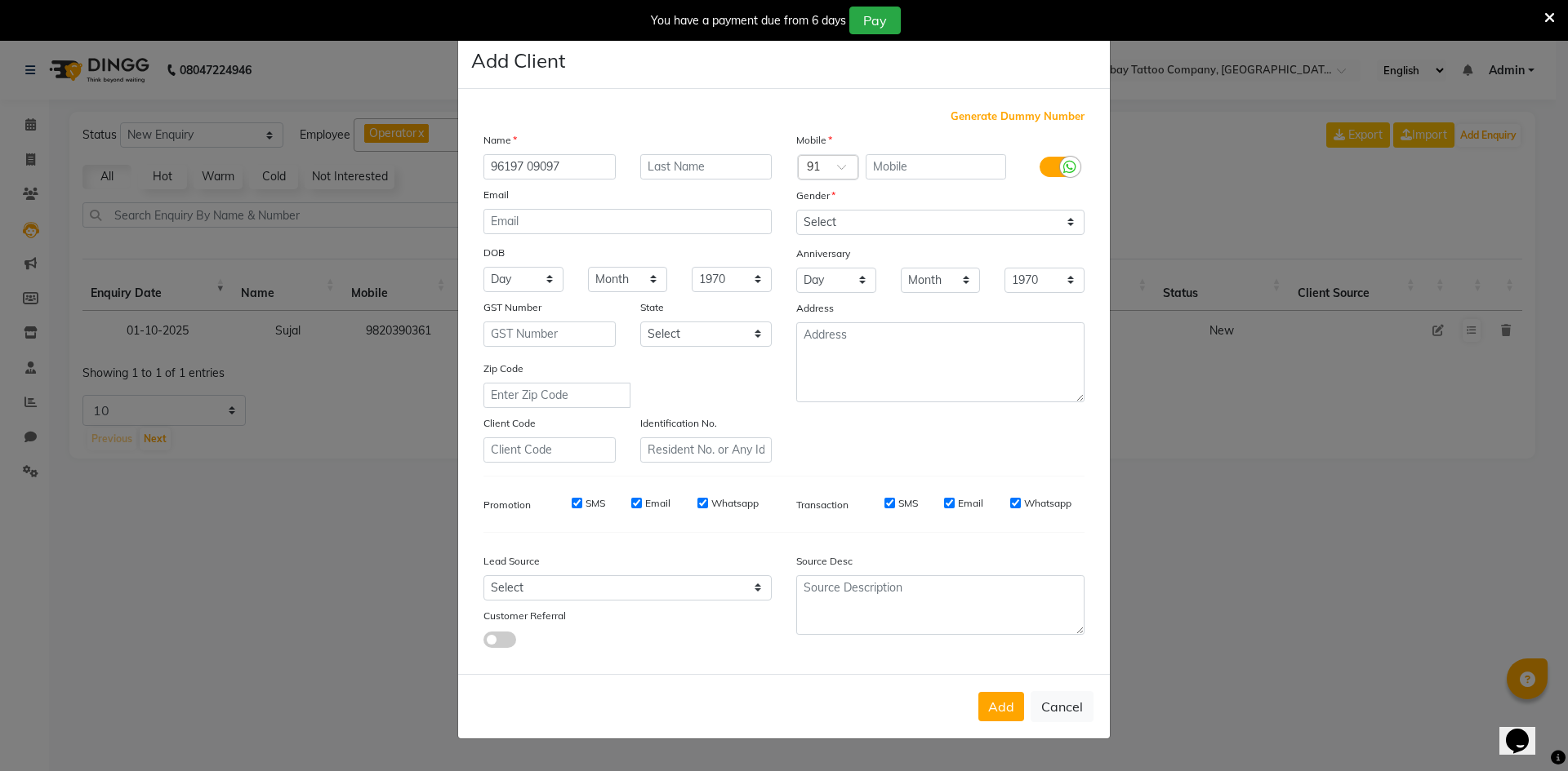
click at [587, 175] on input "96197 09097" at bounding box center [550, 167] width 132 height 25
click at [587, 173] on input "96197 09097" at bounding box center [550, 167] width 132 height 25
click at [899, 163] on input "text" at bounding box center [936, 167] width 141 height 25
paste input "96197 09097"
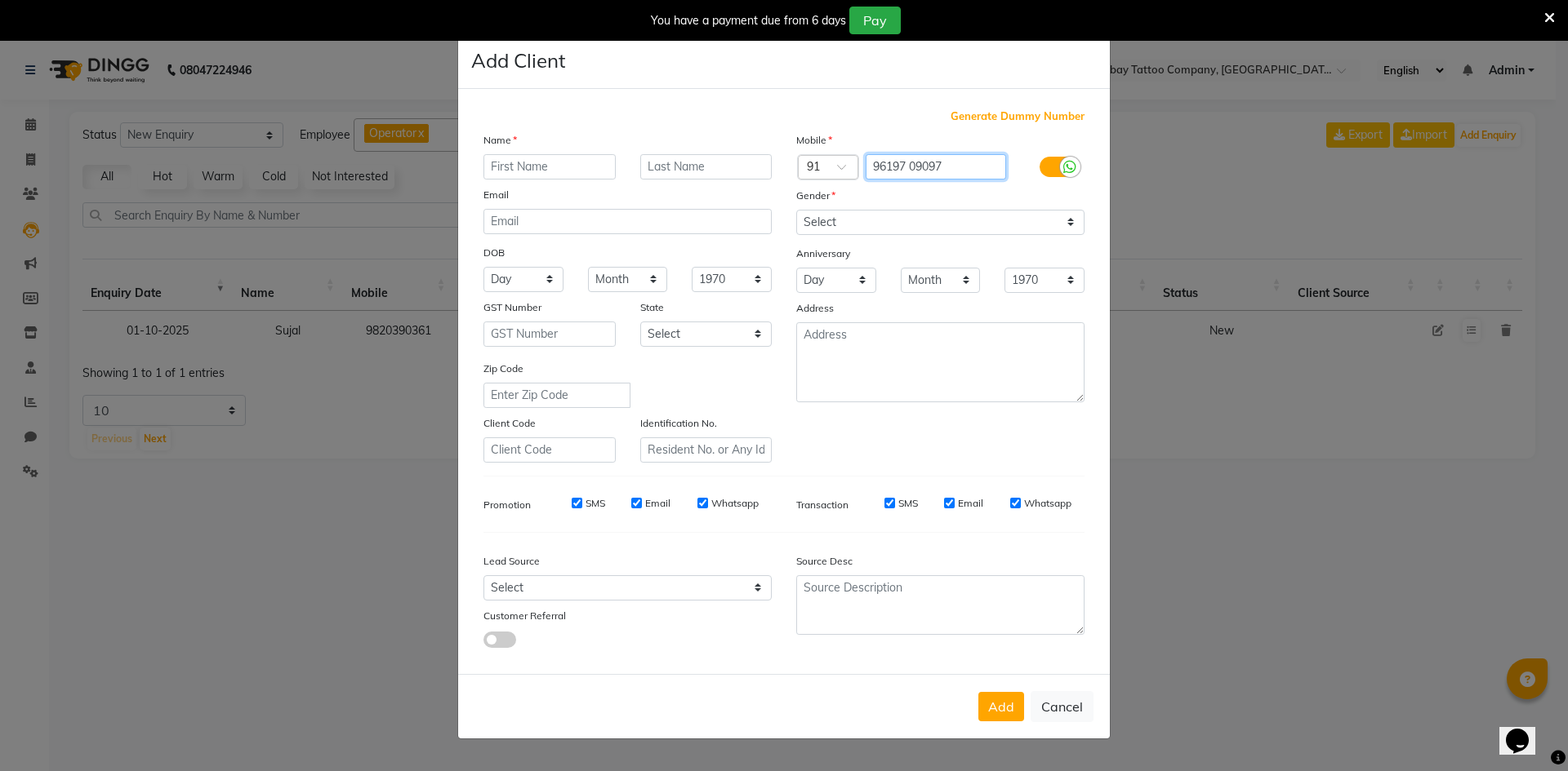
click at [906, 164] on input "96197 09097" at bounding box center [936, 167] width 141 height 25
click at [912, 163] on input "96197 09097" at bounding box center [936, 167] width 141 height 25
type input "9619709097"
click at [583, 174] on input "text" at bounding box center [550, 167] width 132 height 25
paste input "[PERSON_NAME]"
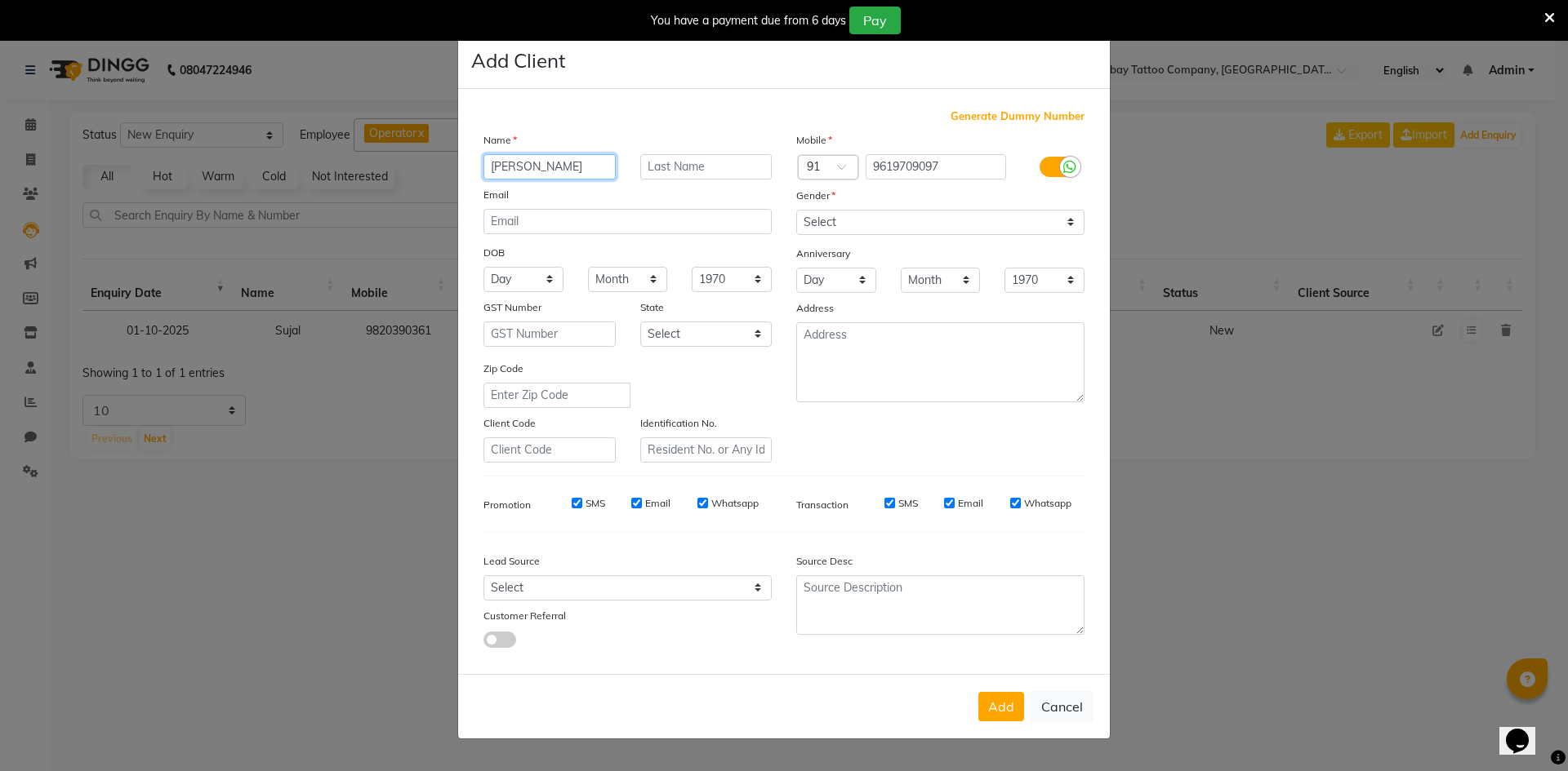
type input "[PERSON_NAME]"
click at [823, 215] on select "Select [DEMOGRAPHIC_DATA] [DEMOGRAPHIC_DATA] Other Prefer Not To Say" at bounding box center [941, 222] width 288 height 25
select select "[DEMOGRAPHIC_DATA]"
click at [797, 210] on select "Select [DEMOGRAPHIC_DATA] [DEMOGRAPHIC_DATA] Other Prefer Not To Say" at bounding box center [941, 222] width 288 height 25
click at [1015, 714] on button "Add" at bounding box center [1001, 706] width 46 height 29
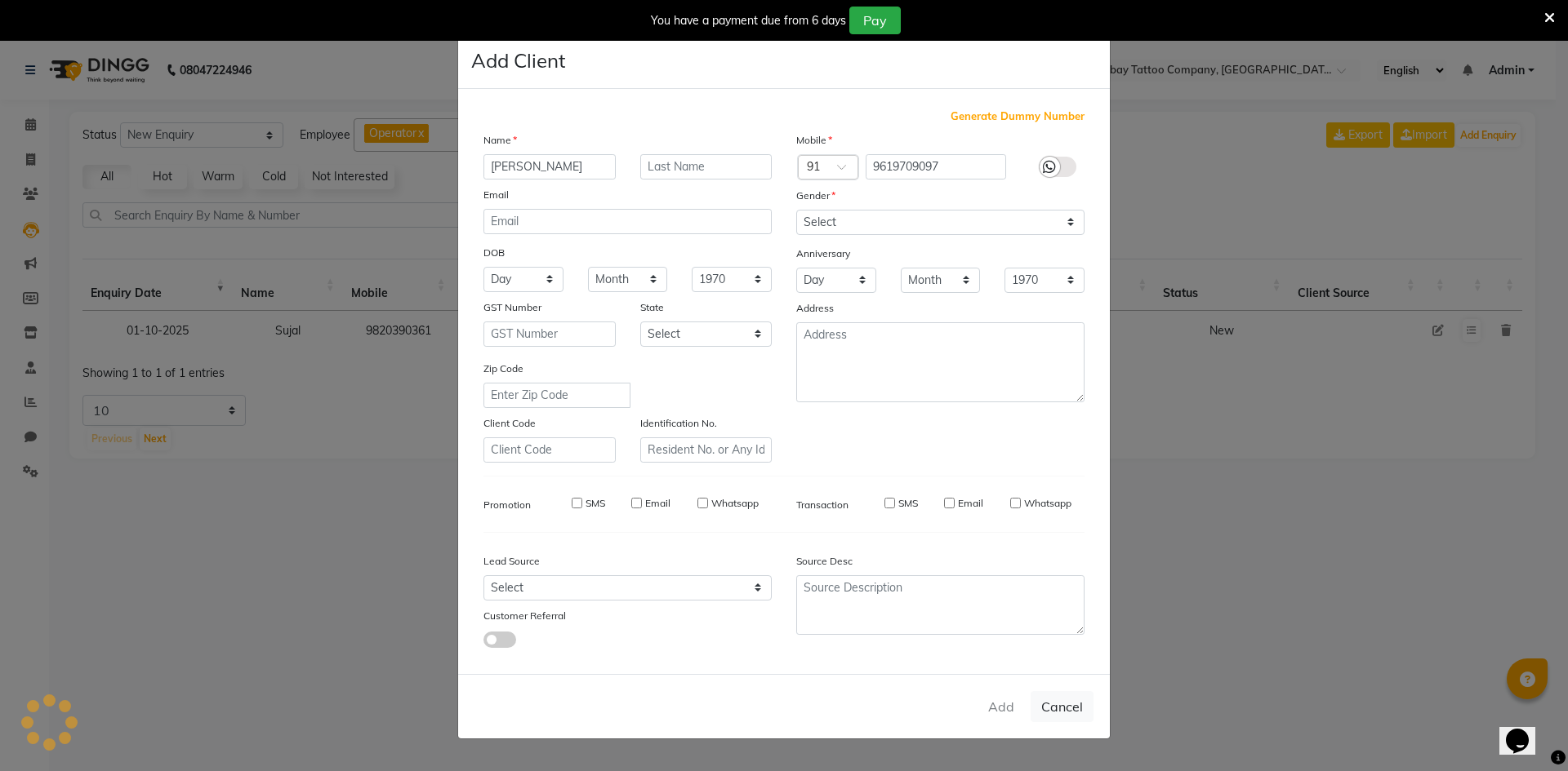
type input "9619709097"
select select
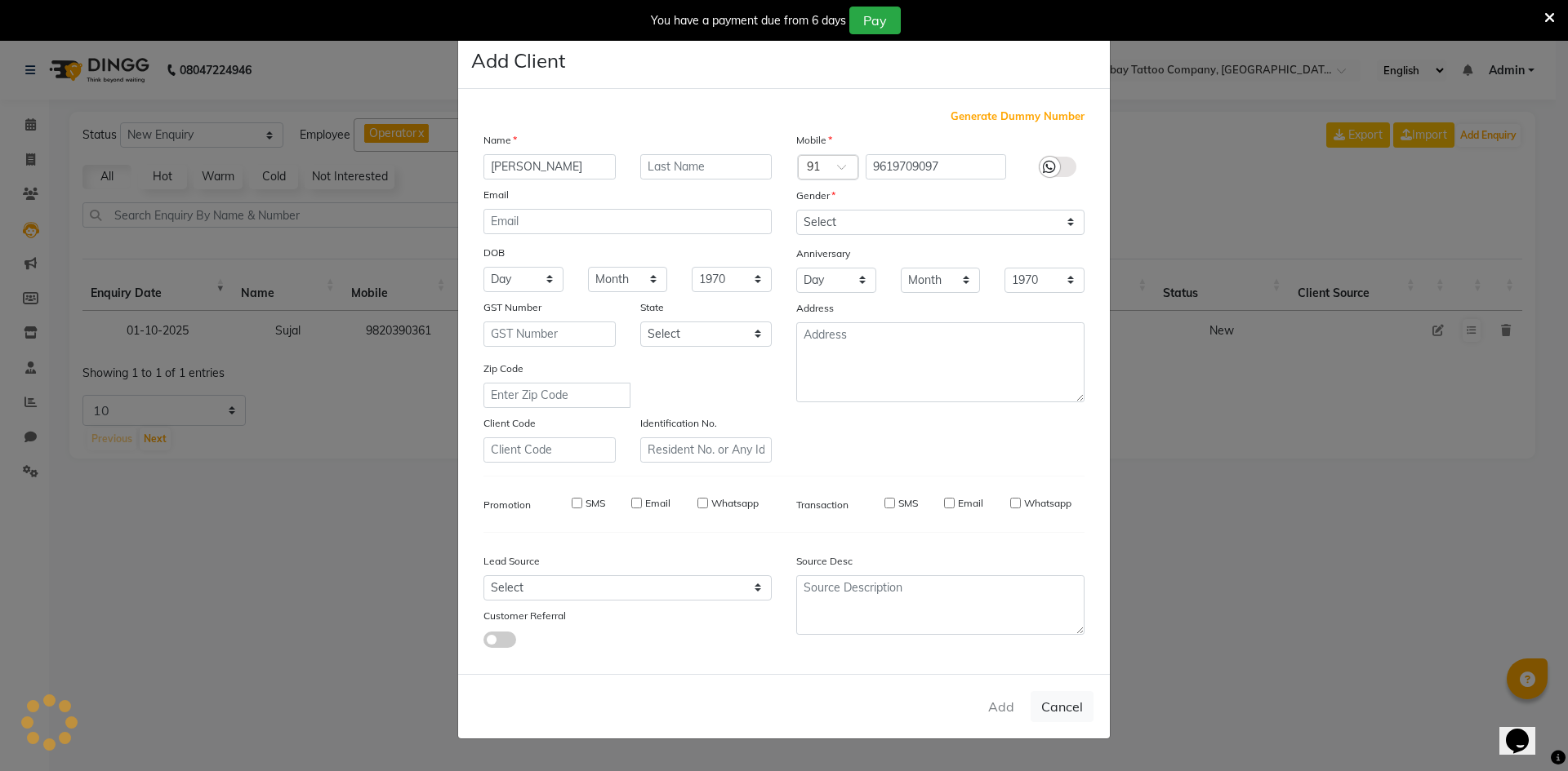
select select
checkbox input "false"
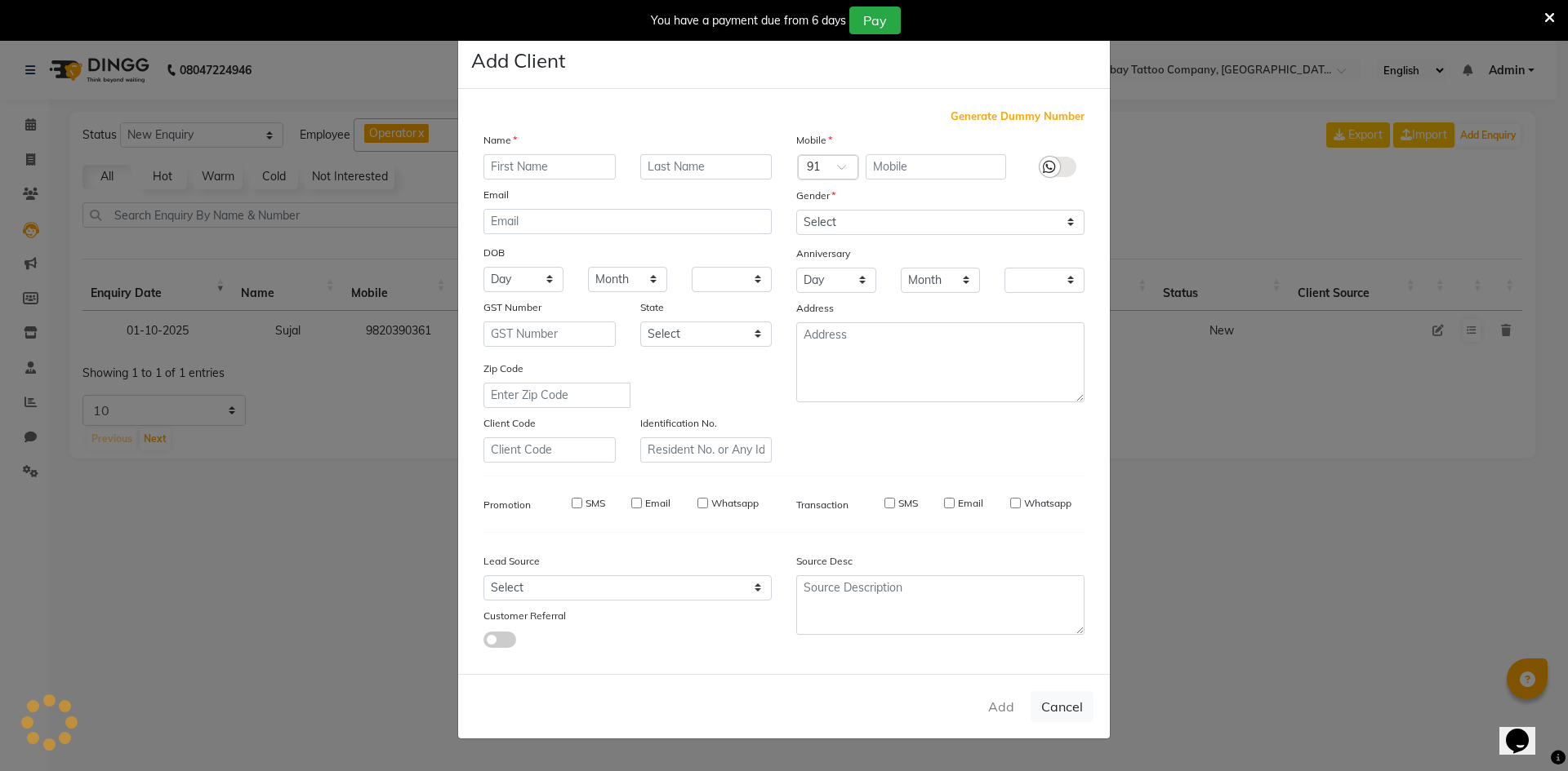
checkbox input "false"
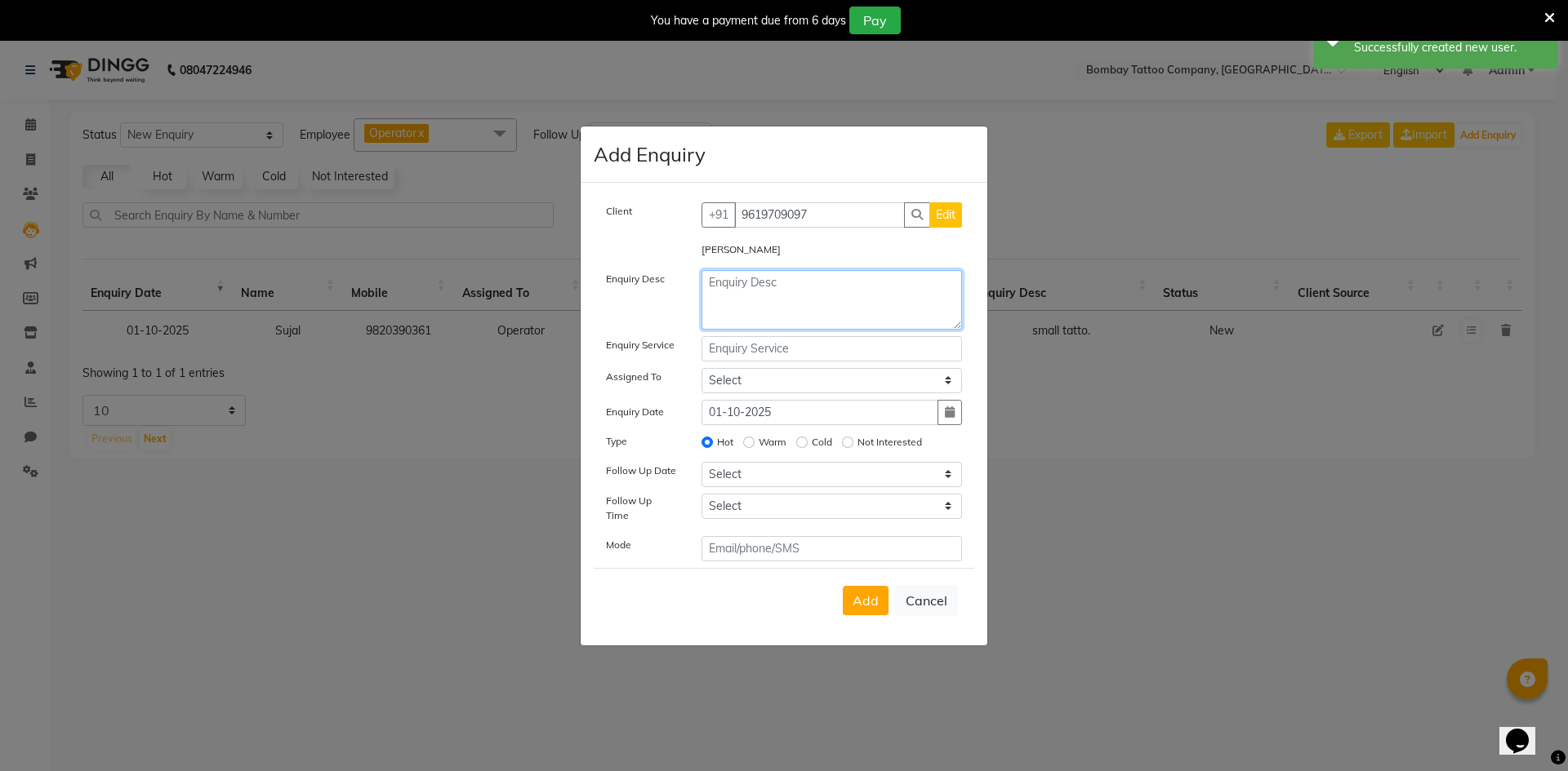
click at [715, 309] on textarea at bounding box center [831, 300] width 261 height 60
click at [808, 285] on textarea "small tattoo" at bounding box center [831, 300] width 261 height 60
click at [809, 284] on textarea "small tattoo" at bounding box center [831, 300] width 261 height 60
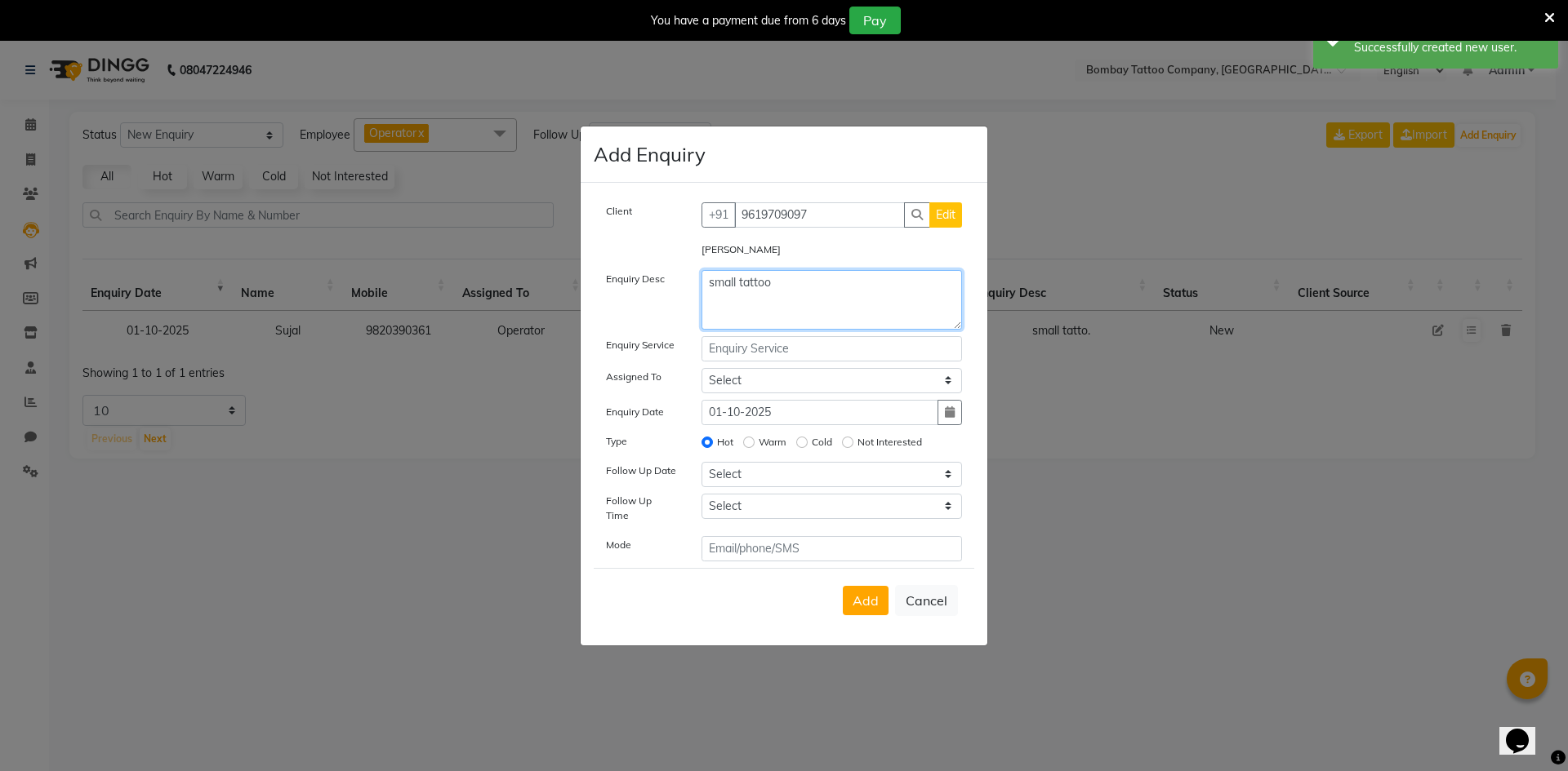
type textarea "small tattoo"
click at [762, 354] on input "text" at bounding box center [831, 348] width 261 height 25
paste input "small tattoo"
type input "small tattoo"
click at [753, 375] on div "Client [PHONE_NUMBER] Edit [PERSON_NAME] Enquiry Desc small tattoo Enquiry Serv…" at bounding box center [784, 382] width 381 height 359
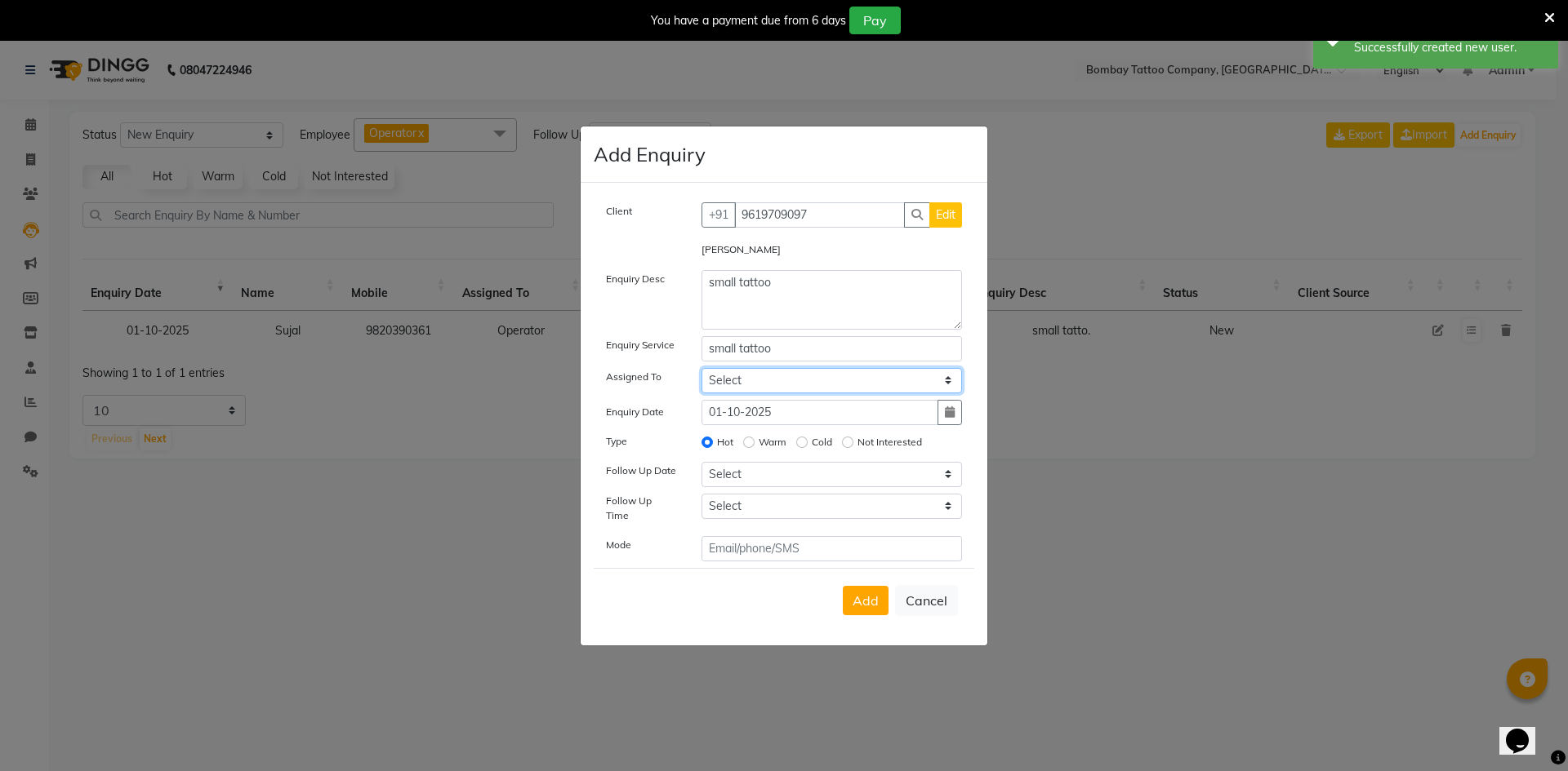
click at [753, 389] on select "Select Operator" at bounding box center [831, 380] width 261 height 25
select select "90954"
click at [701, 373] on select "Select Operator" at bounding box center [831, 380] width 261 height 25
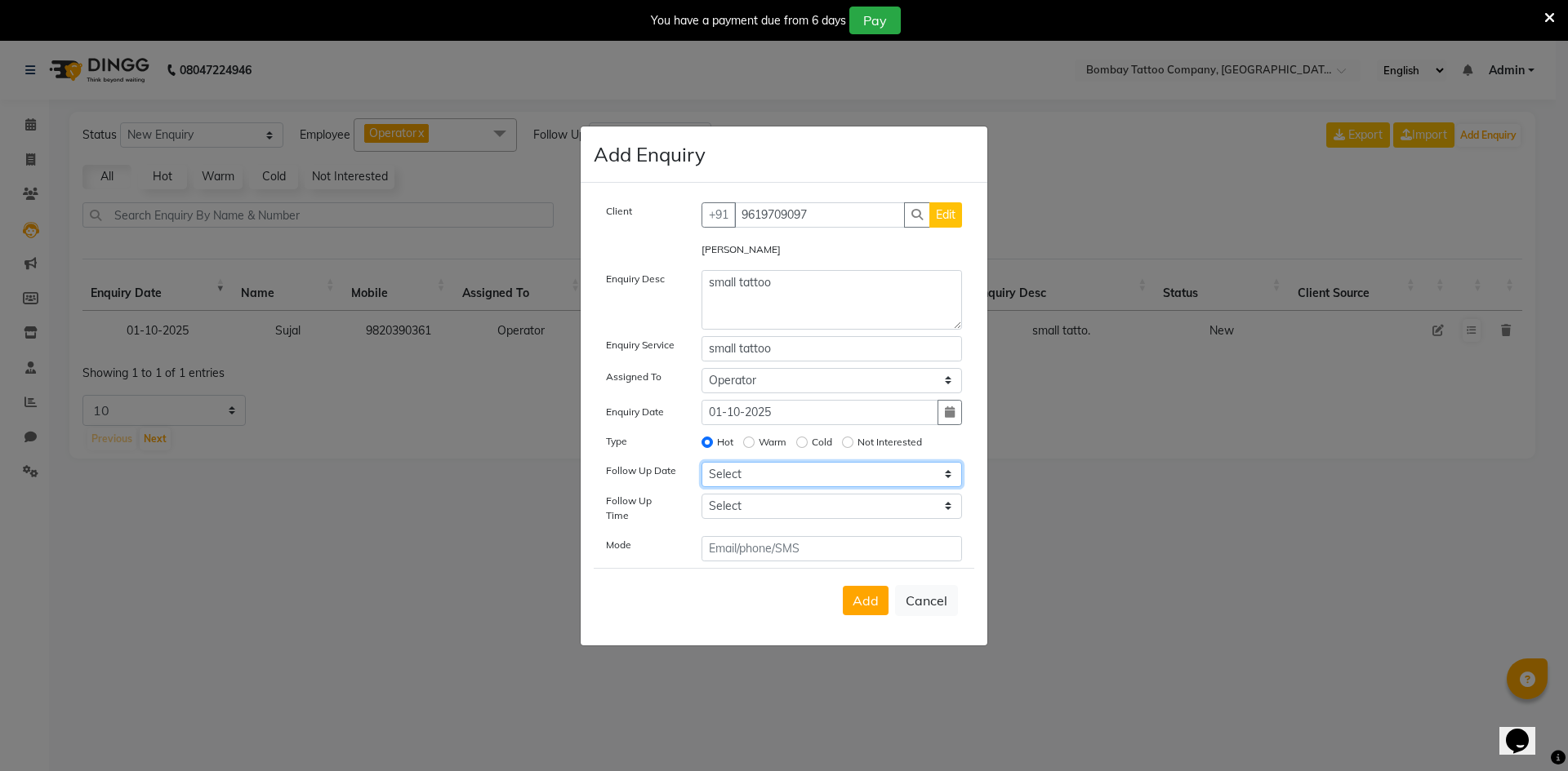
click at [746, 487] on select "Select [DATE] [DATE] [DATE] ([DATE]) [DATE] ([DATE]) [DATE] ([DATE]) [DATE] ([D…" at bounding box center [831, 474] width 261 height 25
select select "2025-10-01"
click at [701, 467] on select "Select [DATE] [DATE] [DATE] ([DATE]) [DATE] ([DATE]) [DATE] ([DATE]) [DATE] ([D…" at bounding box center [831, 474] width 261 height 25
click at [755, 499] on select "Select 07:00 AM 07:15 AM 07:30 AM 07:45 AM 08:00 AM 08:15 AM 08:30 AM 08:45 AM …" at bounding box center [831, 506] width 261 height 25
select select "720"
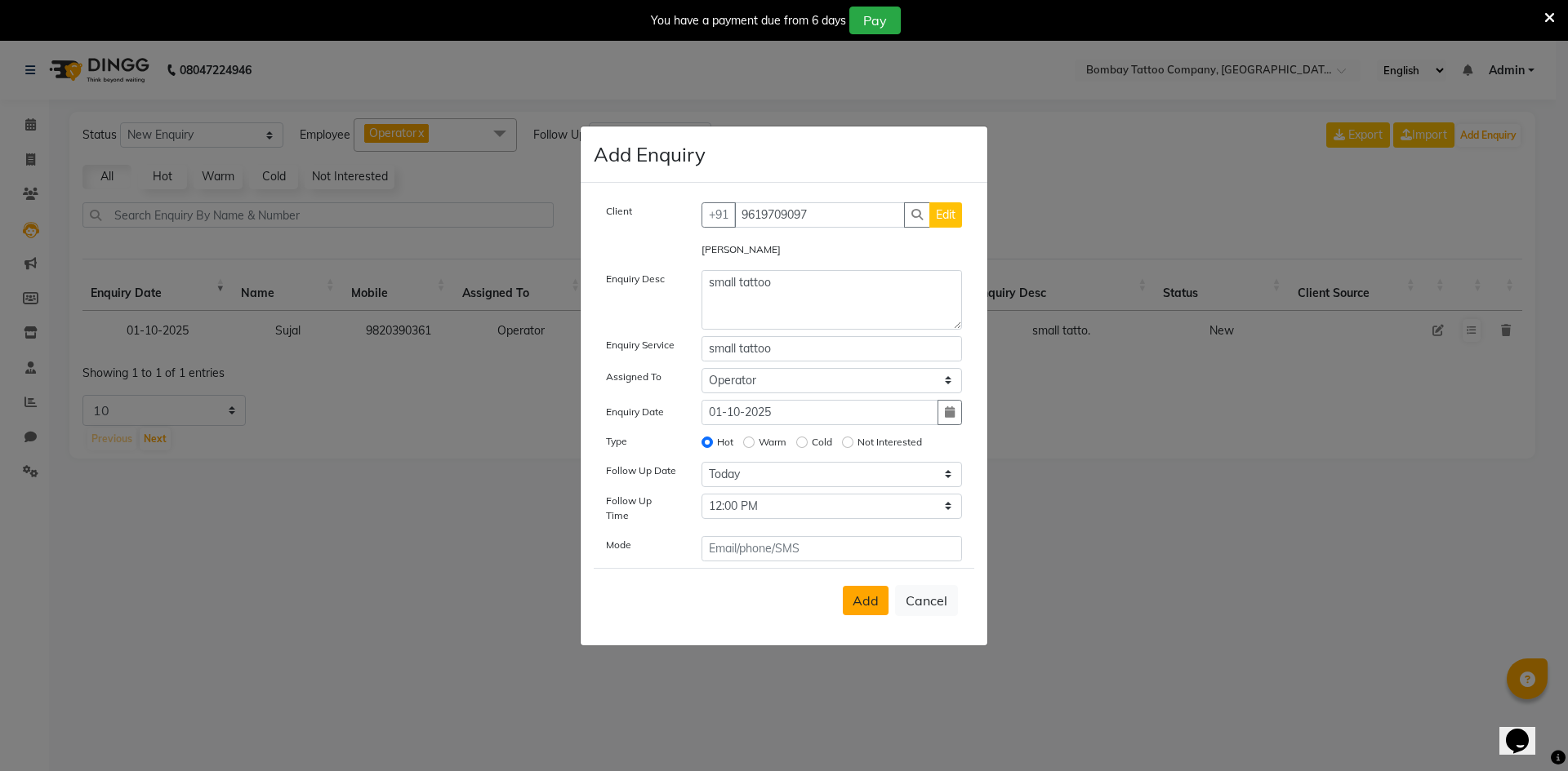
click at [885, 592] on button "Add" at bounding box center [865, 600] width 46 height 29
select select
radio input "false"
select select
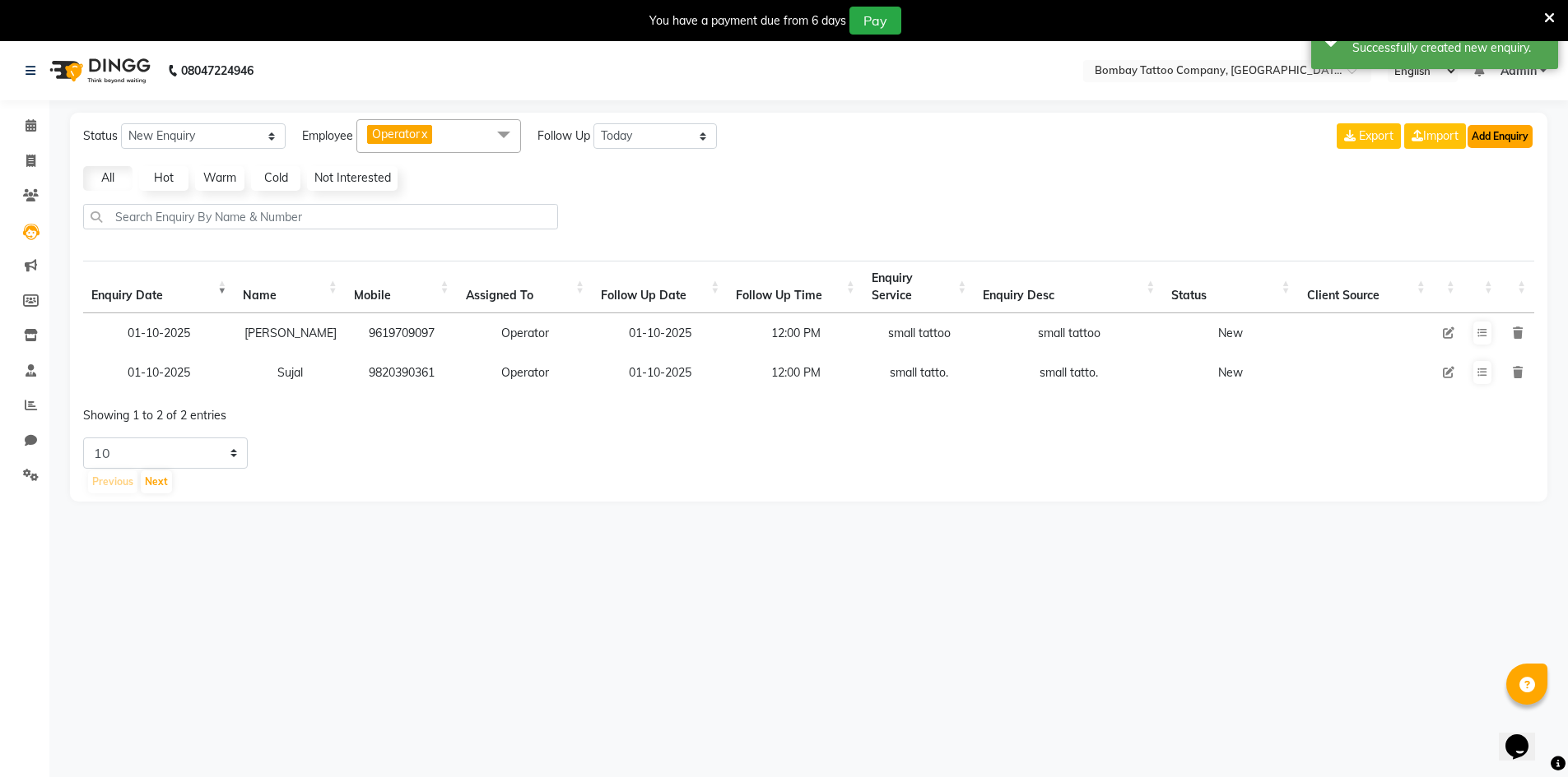
click at [1490, 137] on button "Add Enquiry" at bounding box center [1500, 137] width 65 height 23
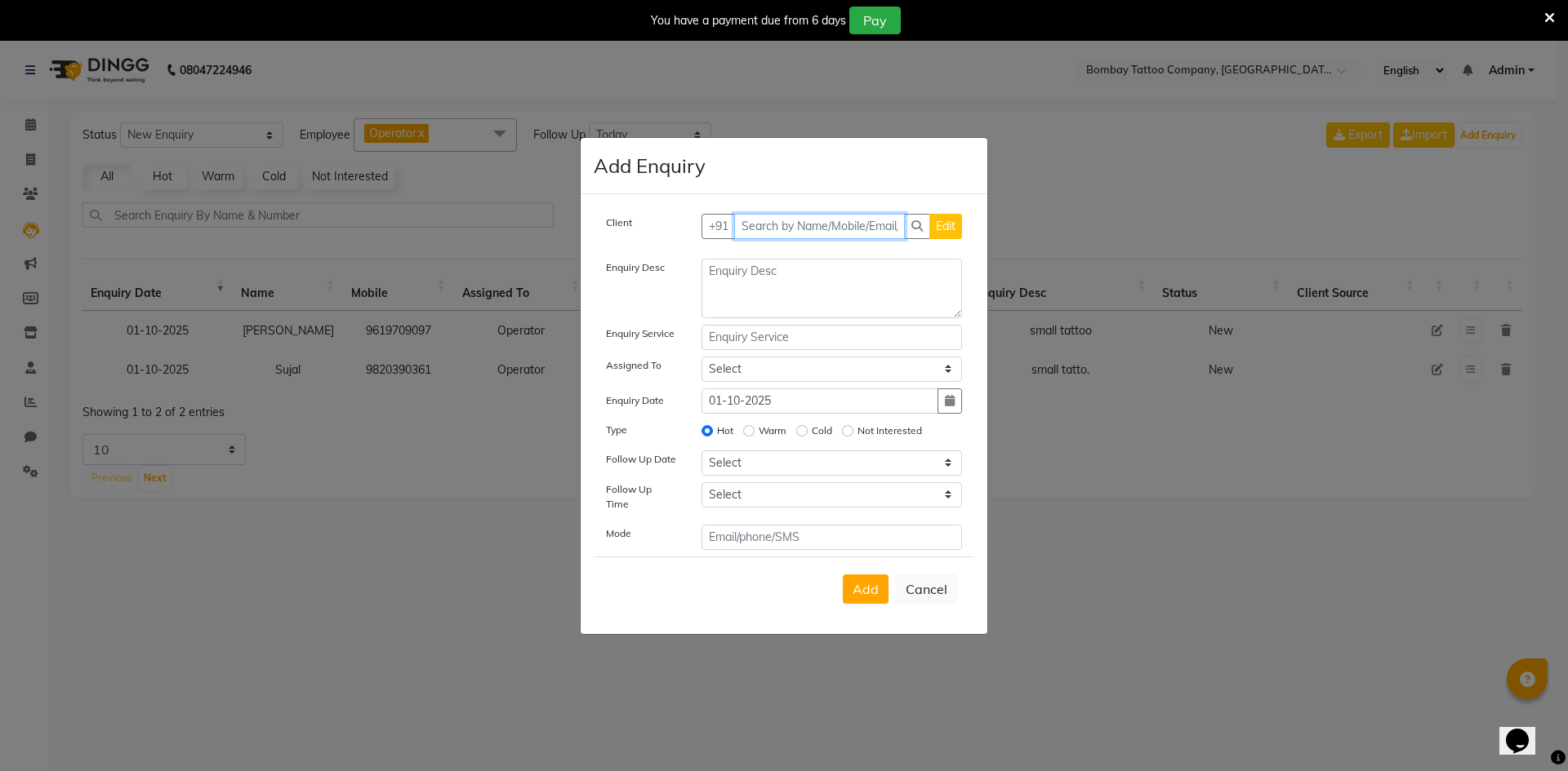
click at [774, 221] on input "text" at bounding box center [819, 226] width 171 height 25
paste input "96191 98723"
type input "96191 98723"
click at [938, 233] on span "Add Client" at bounding box center [928, 226] width 54 height 15
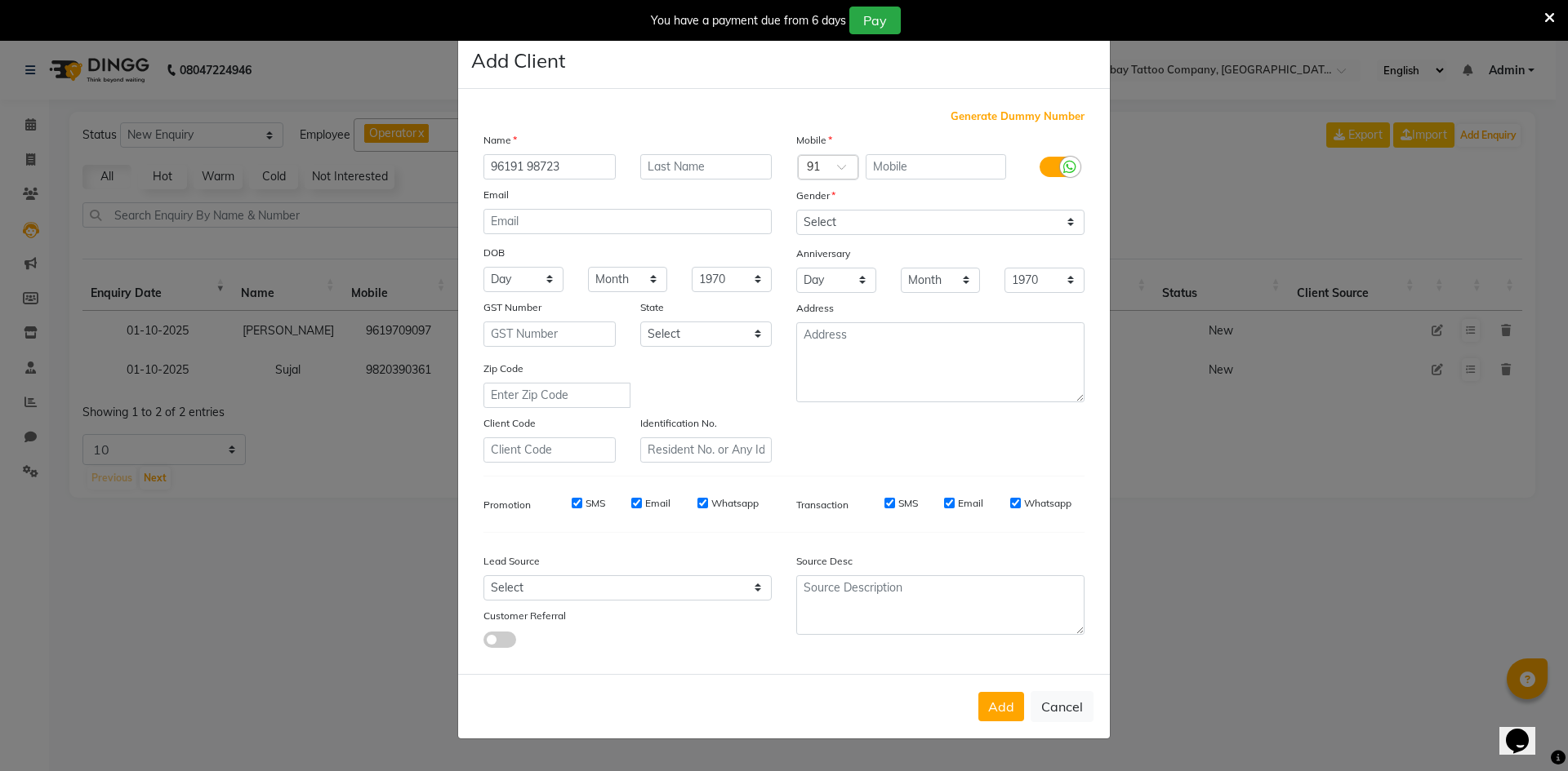
click at [567, 155] on input "96191 98723" at bounding box center [550, 167] width 132 height 25
click at [569, 156] on input "96191 98723" at bounding box center [550, 167] width 132 height 25
click at [909, 166] on input "text" at bounding box center [936, 167] width 141 height 25
paste input "96191 98723"
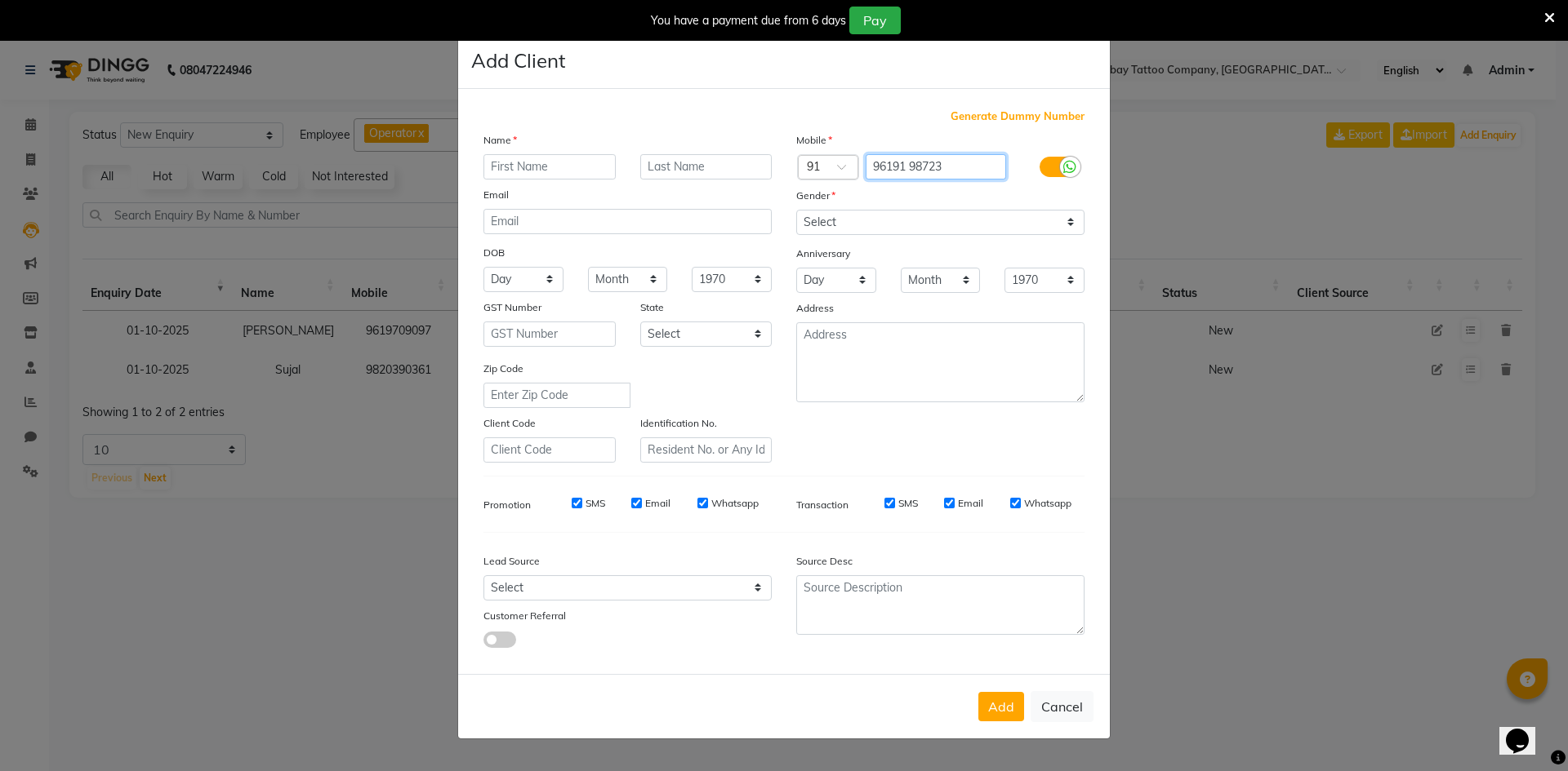
click at [913, 165] on input "96191 98723" at bounding box center [936, 167] width 141 height 25
type input "9619198723"
click at [601, 176] on input "text" at bounding box center [550, 167] width 132 height 25
paste input "[PERSON_NAME]"
type input "[PERSON_NAME]"
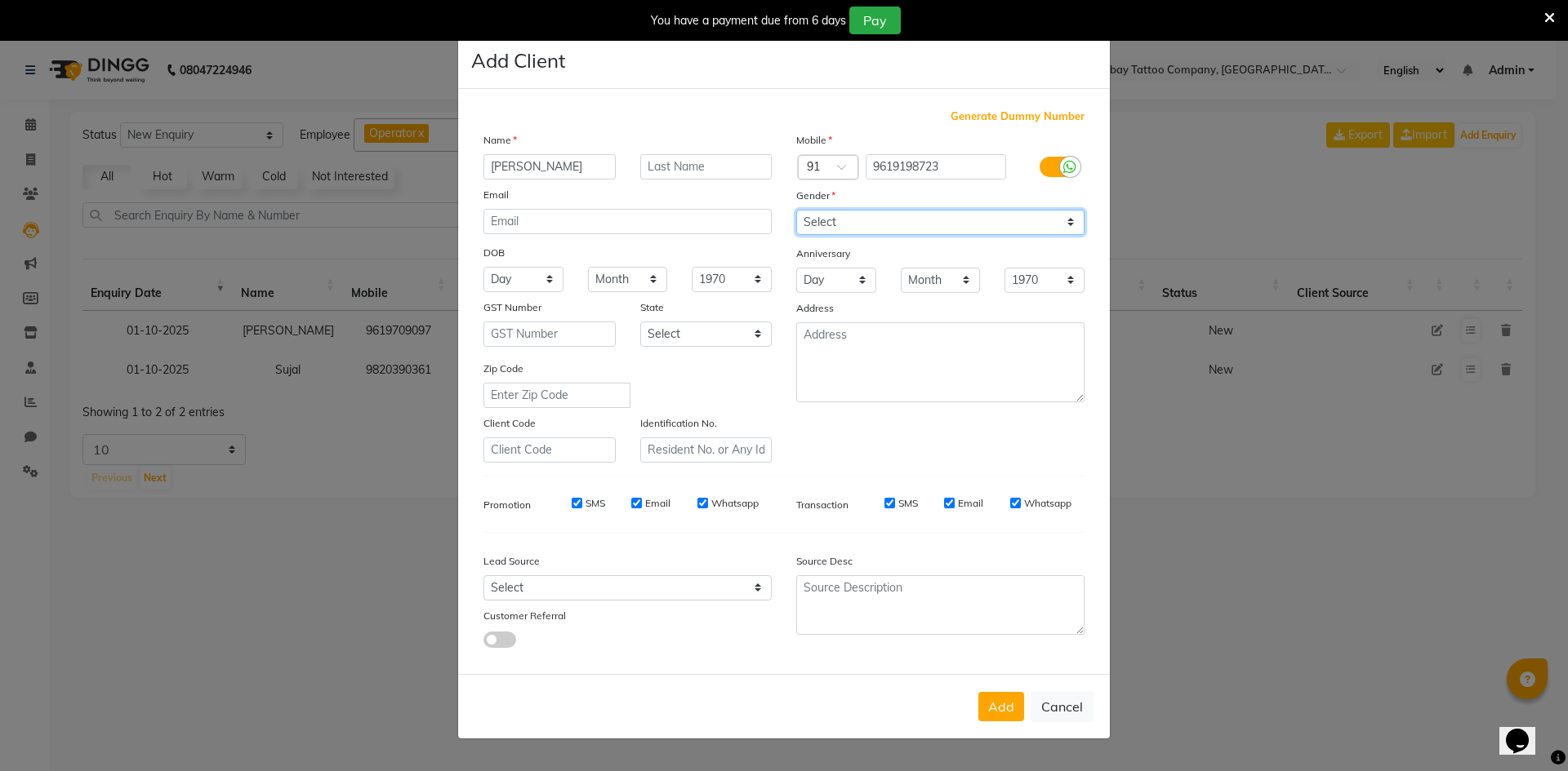
click at [850, 222] on select "Select [DEMOGRAPHIC_DATA] [DEMOGRAPHIC_DATA] Other Prefer Not To Say" at bounding box center [941, 222] width 288 height 25
select select "[DEMOGRAPHIC_DATA]"
click at [797, 210] on select "Select [DEMOGRAPHIC_DATA] [DEMOGRAPHIC_DATA] Other Prefer Not To Say" at bounding box center [941, 222] width 288 height 25
drag, startPoint x: 988, startPoint y: 708, endPoint x: 989, endPoint y: 700, distance: 8.1
click at [989, 707] on button "Add" at bounding box center [1001, 706] width 46 height 29
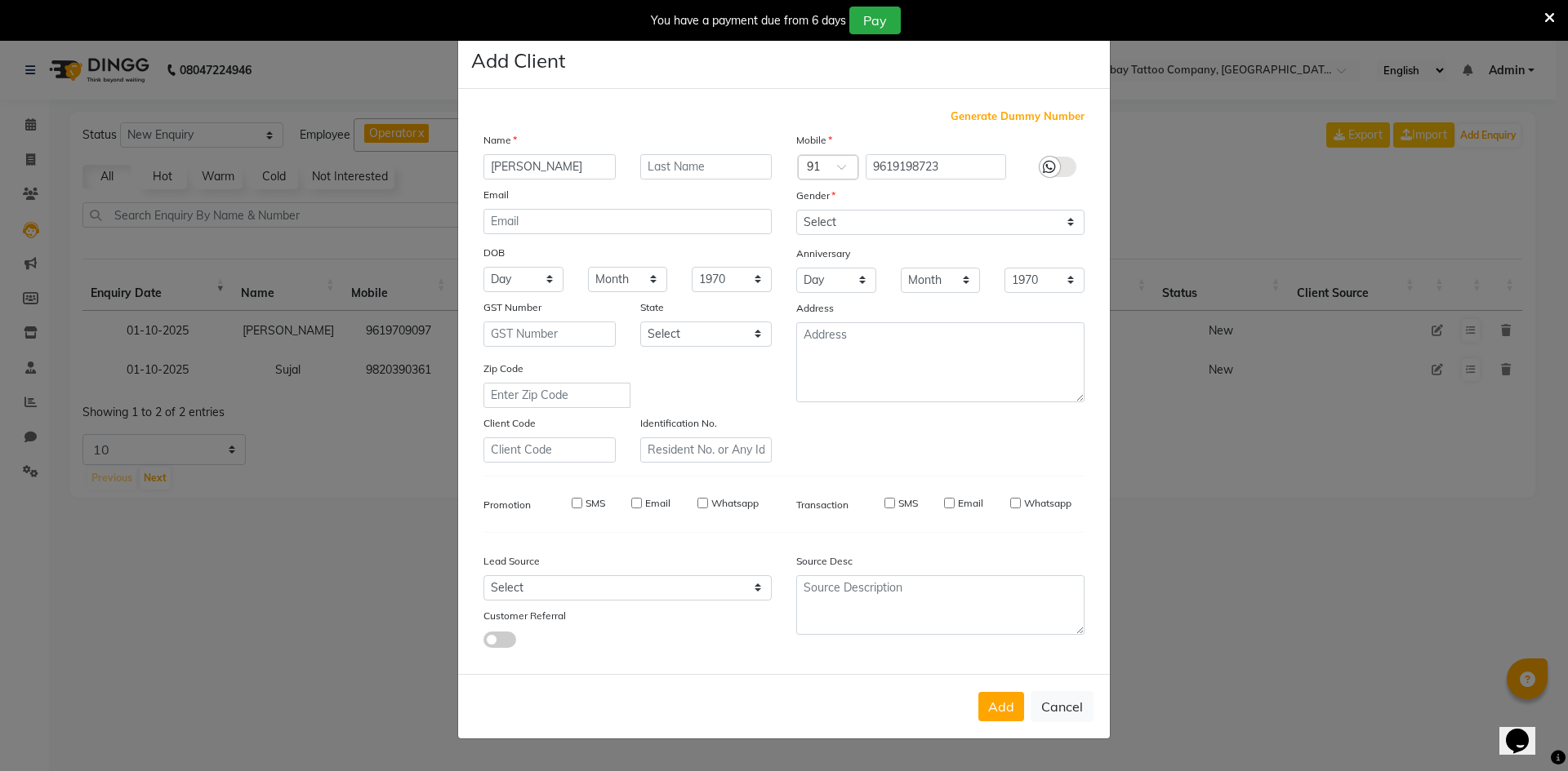
type input "9619198723"
select select
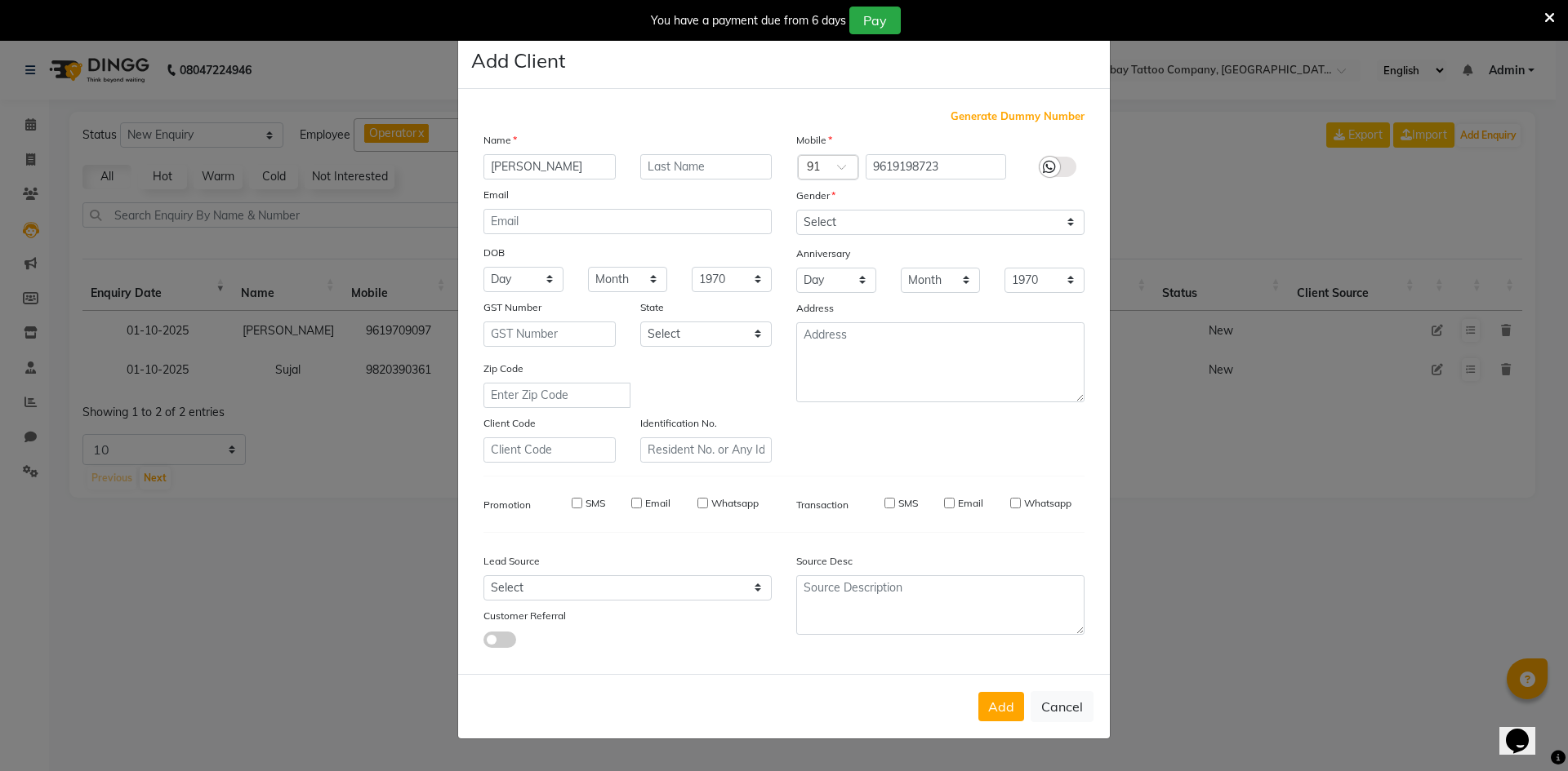
select select
checkbox input "false"
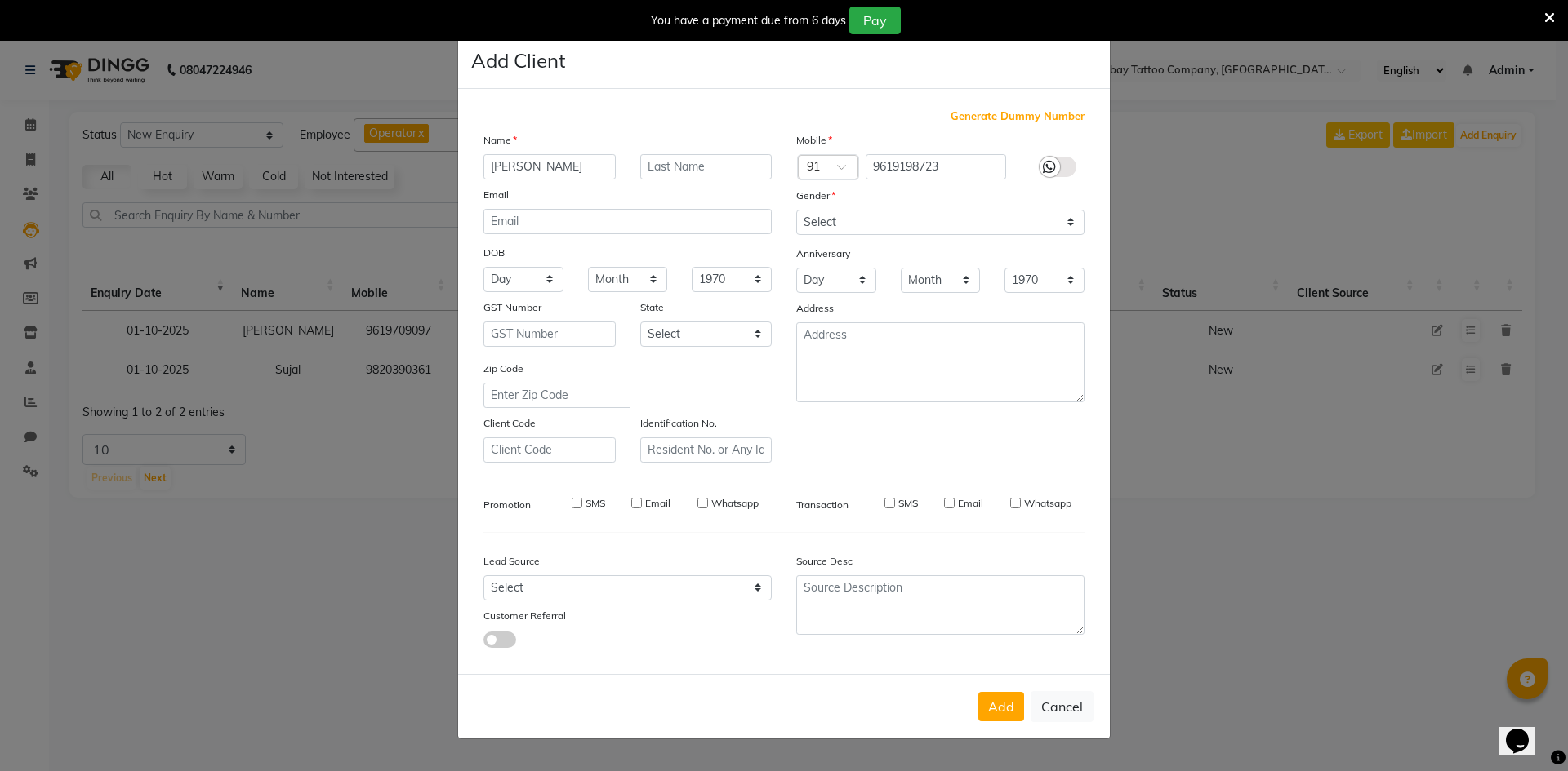
checkbox input "false"
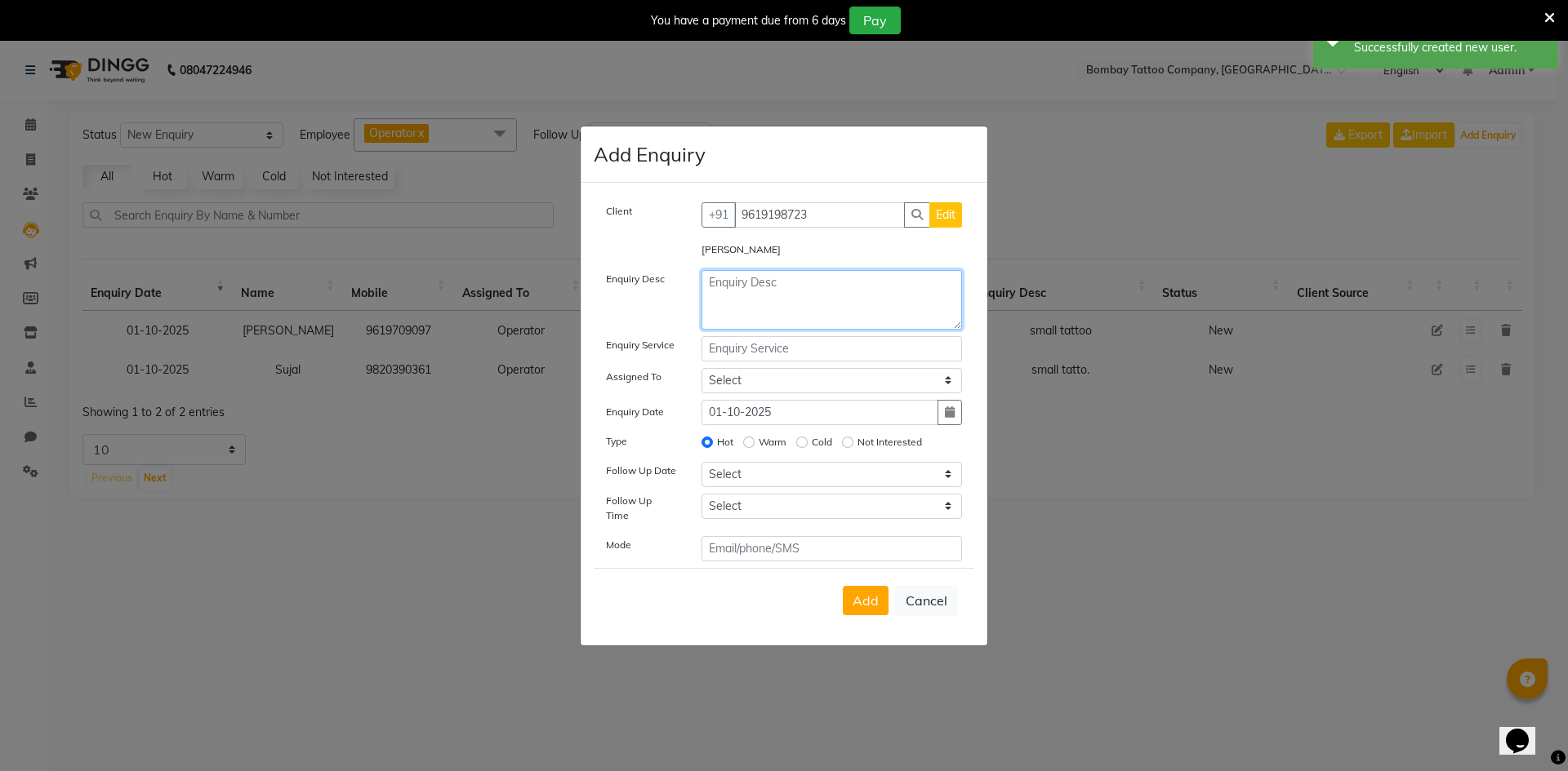
click at [809, 327] on textarea at bounding box center [831, 300] width 261 height 60
drag, startPoint x: 825, startPoint y: 291, endPoint x: 785, endPoint y: 289, distance: 40.0
click at [785, 289] on textarea "small tattoo" at bounding box center [831, 300] width 261 height 60
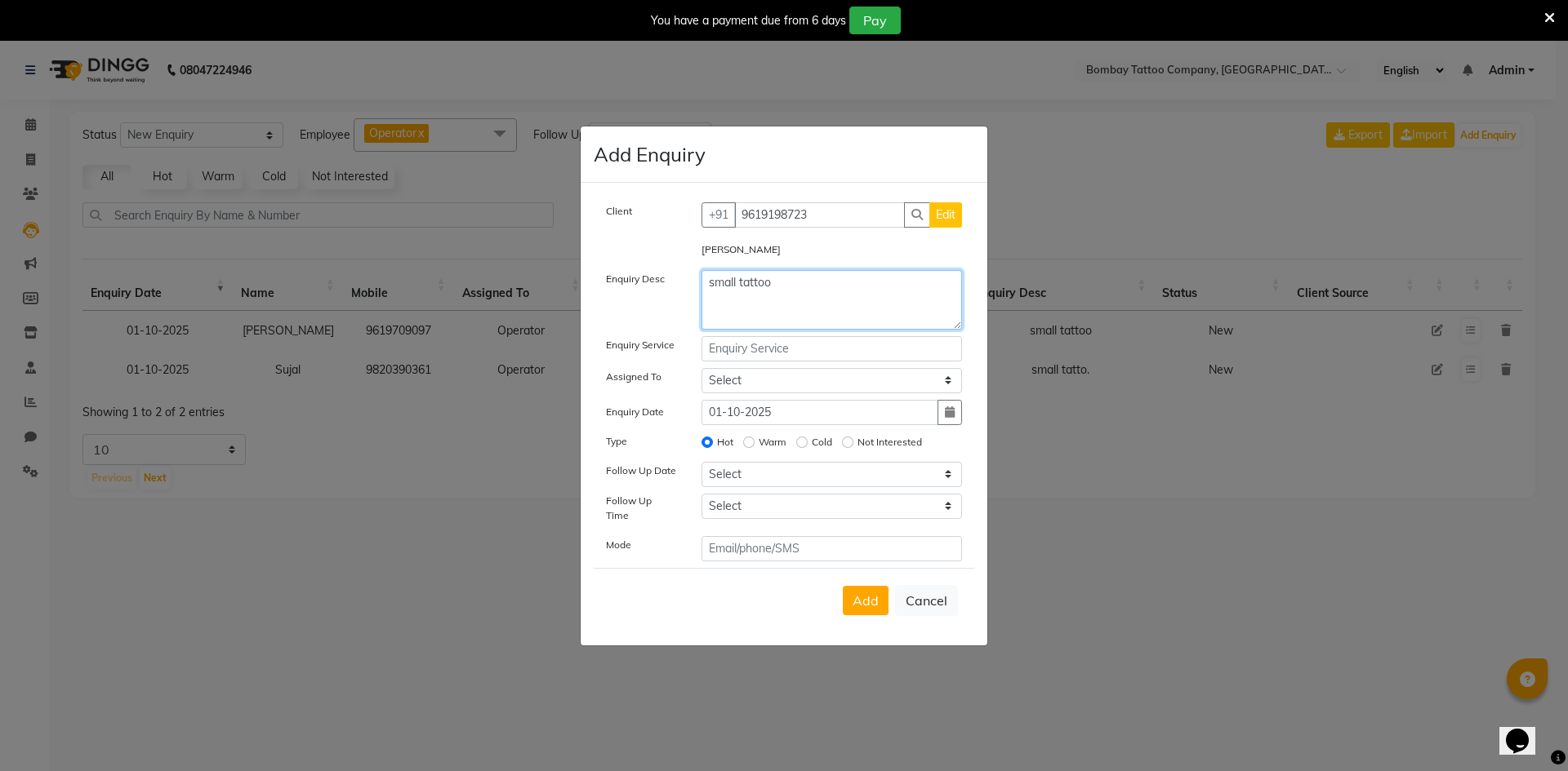
type textarea "small tattoo"
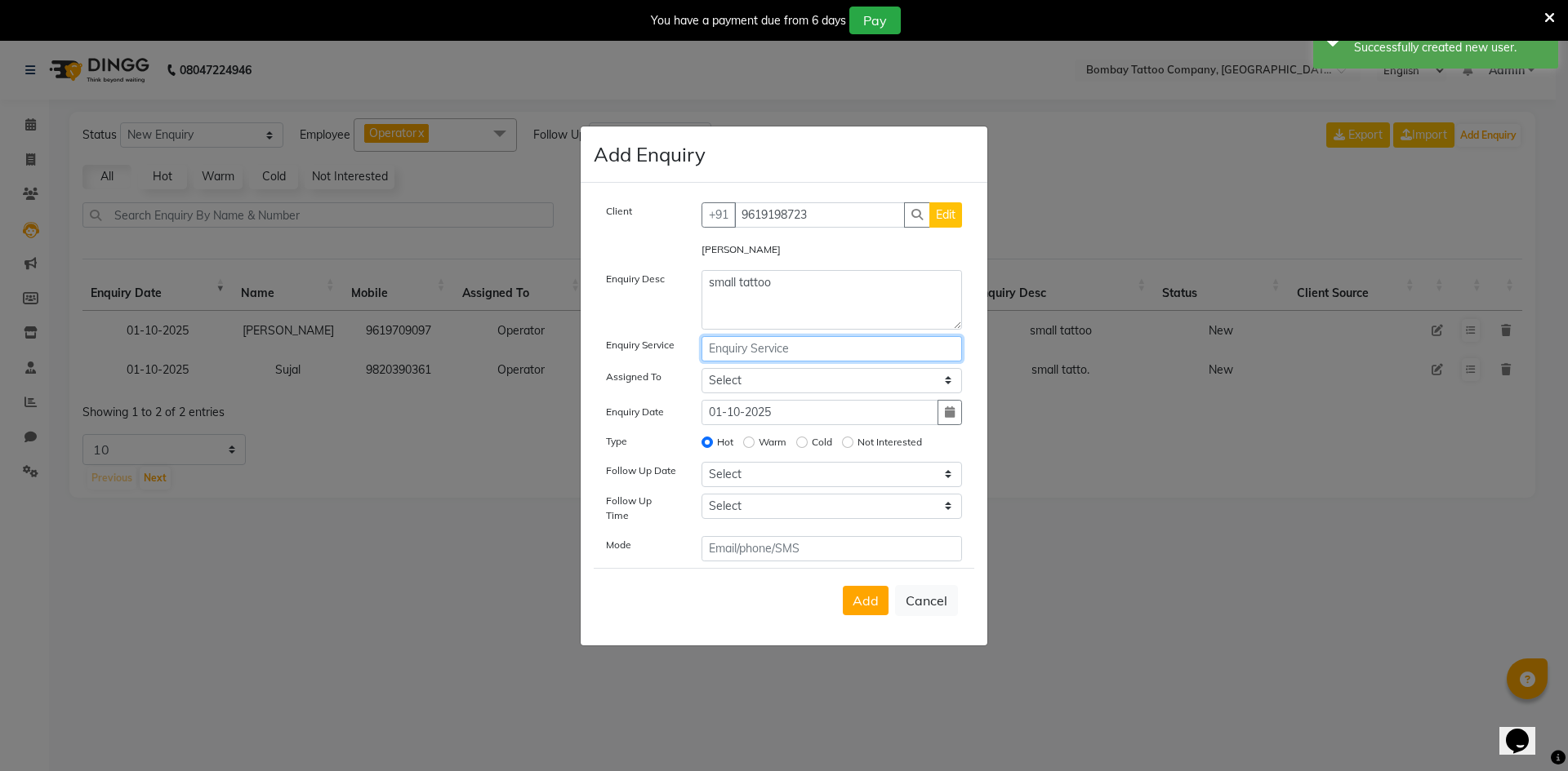
click at [784, 356] on input "text" at bounding box center [831, 348] width 261 height 25
paste input "small tattoo"
type input "small tattoo"
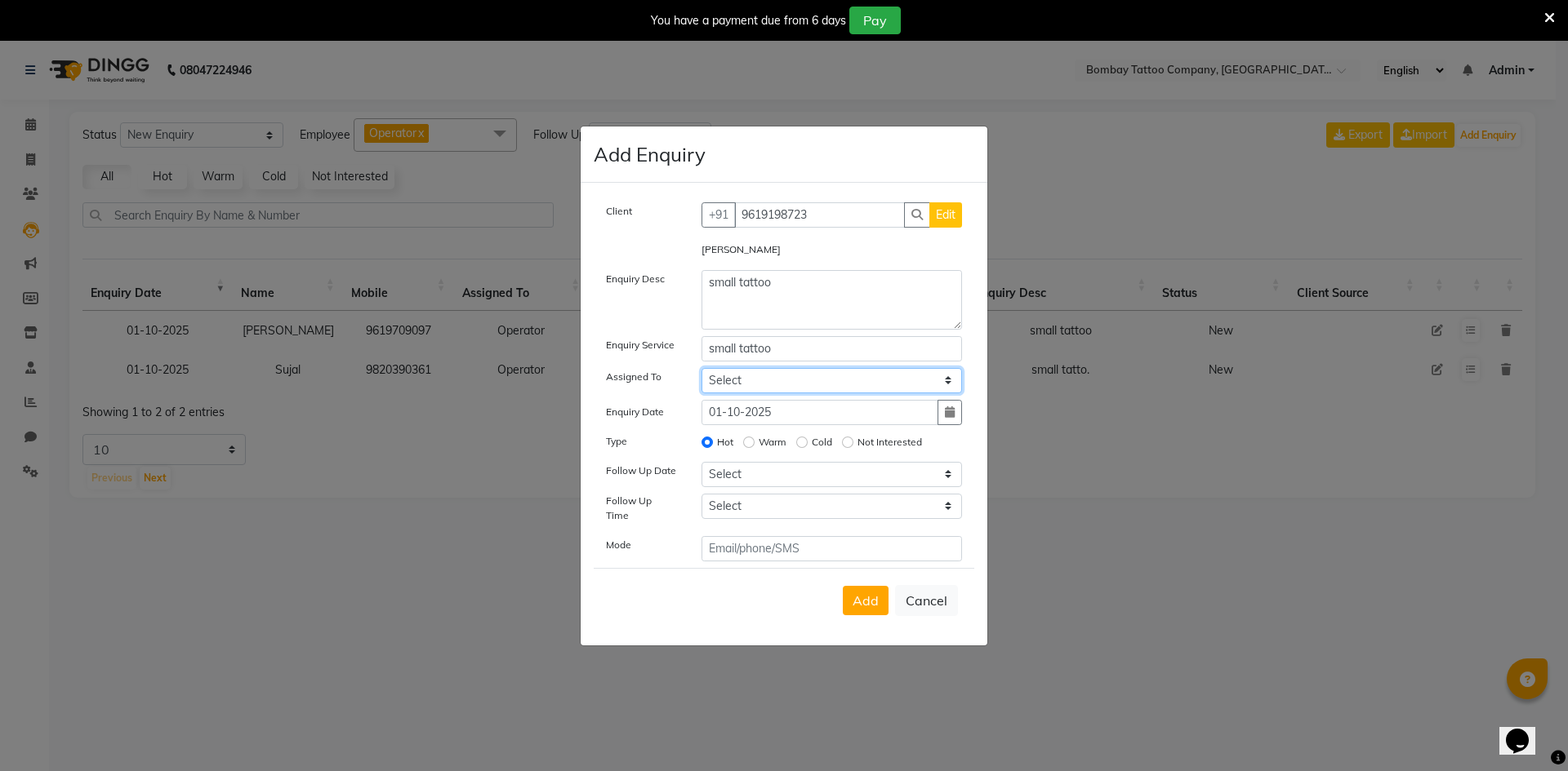
drag, startPoint x: 769, startPoint y: 397, endPoint x: 771, endPoint y: 385, distance: 12.2
click at [771, 389] on select "Select Operator" at bounding box center [831, 380] width 261 height 25
select select "90954"
click at [701, 373] on select "Select Operator" at bounding box center [831, 380] width 261 height 25
click at [763, 472] on select "Select [DATE] [DATE] [DATE] ([DATE]) [DATE] ([DATE]) [DATE] ([DATE]) [DATE] ([D…" at bounding box center [831, 474] width 261 height 25
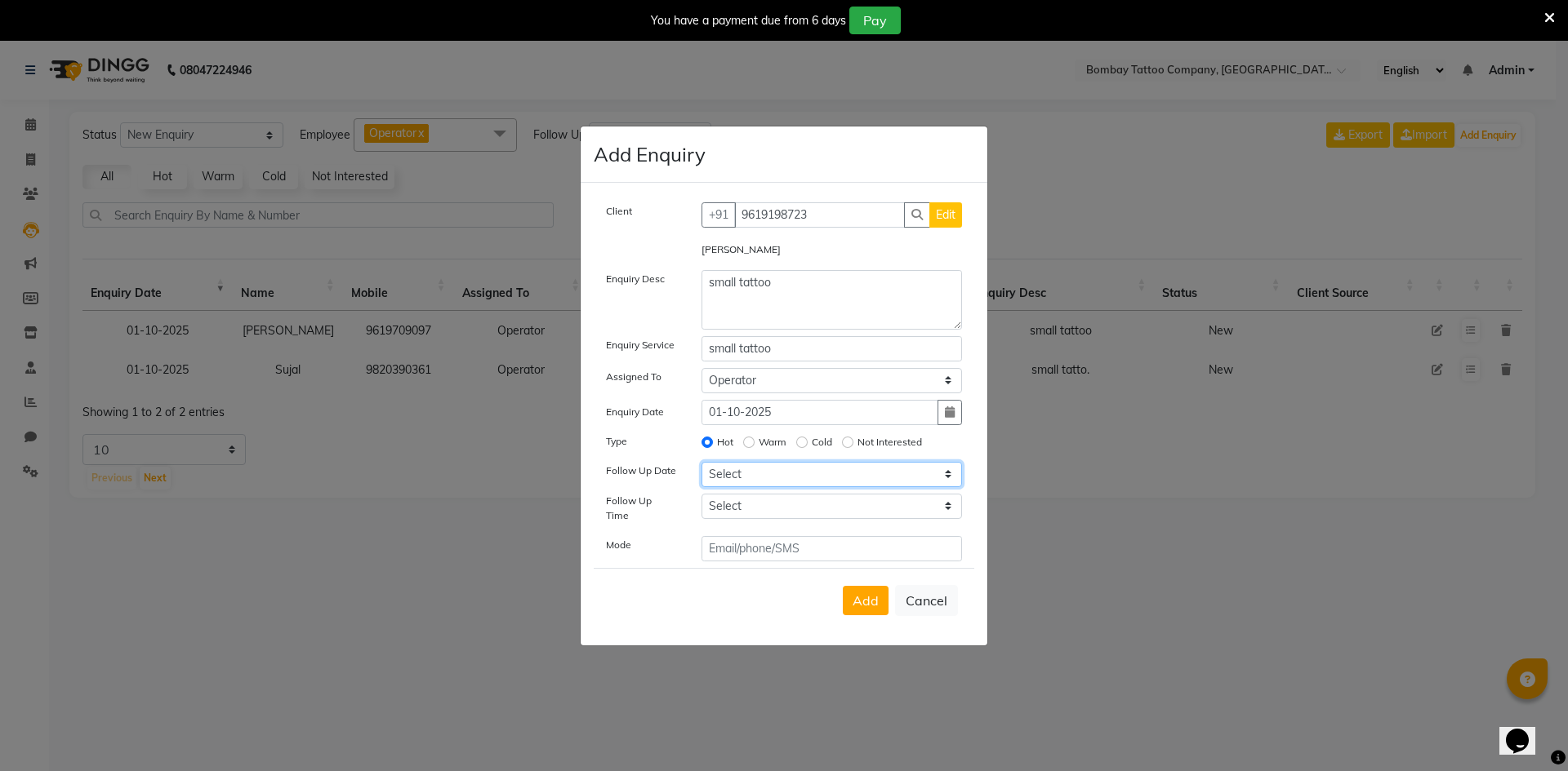
select select "2025-10-01"
click at [701, 467] on select "Select [DATE] [DATE] [DATE] ([DATE]) [DATE] ([DATE]) [DATE] ([DATE]) [DATE] ([D…" at bounding box center [831, 474] width 261 height 25
click at [727, 516] on select "Select 07:00 AM 07:15 AM 07:30 AM 07:45 AM 08:00 AM 08:15 AM 08:30 AM 08:45 AM …" at bounding box center [831, 506] width 261 height 25
select select "720"
click at [730, 503] on select "Select 07:00 AM 07:15 AM 07:30 AM 07:45 AM 08:00 AM 08:15 AM 08:30 AM 08:45 AM …" at bounding box center [831, 506] width 261 height 25
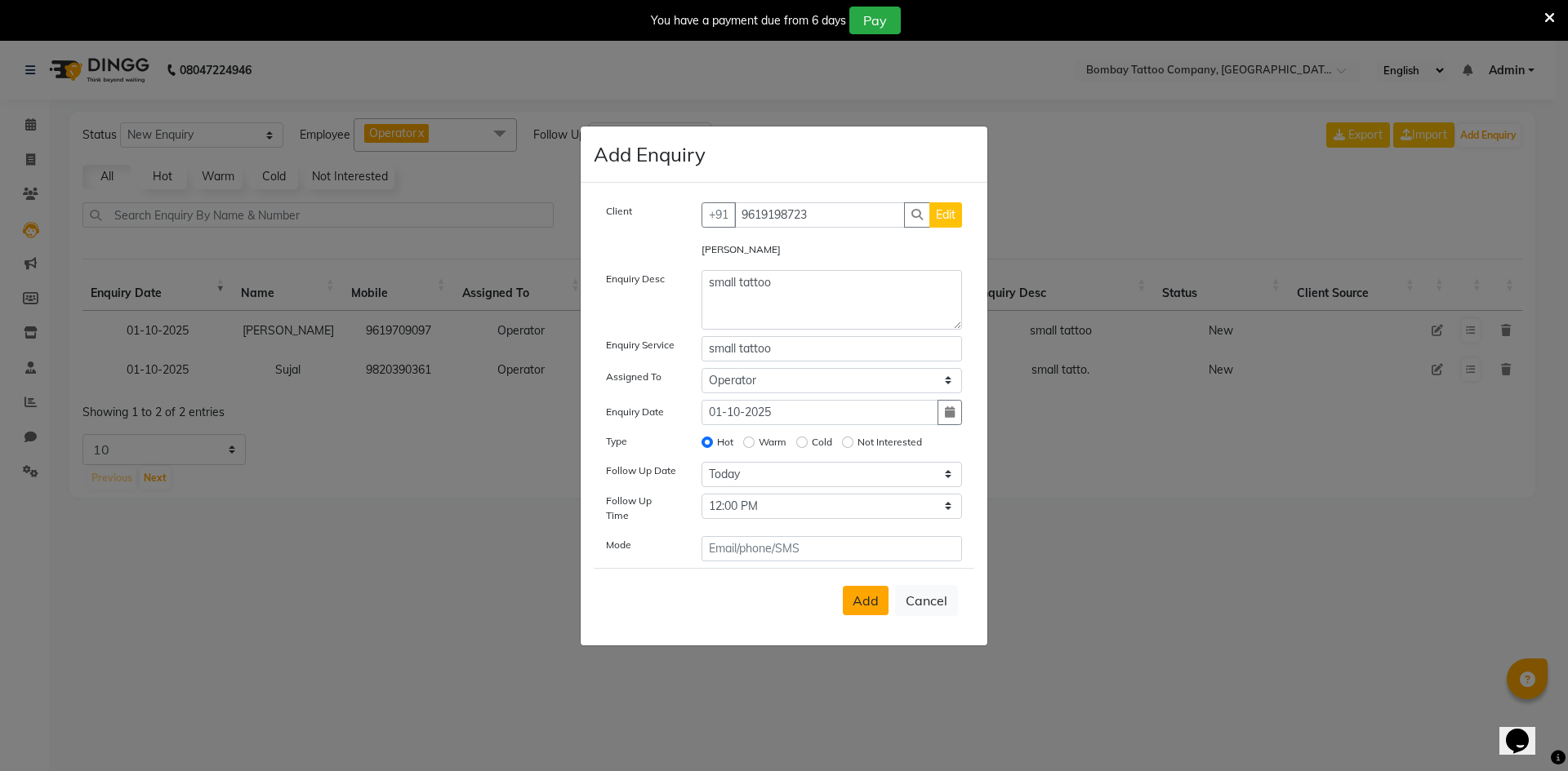
click at [867, 596] on span "Add" at bounding box center [866, 600] width 26 height 16
select select
radio input "false"
select select
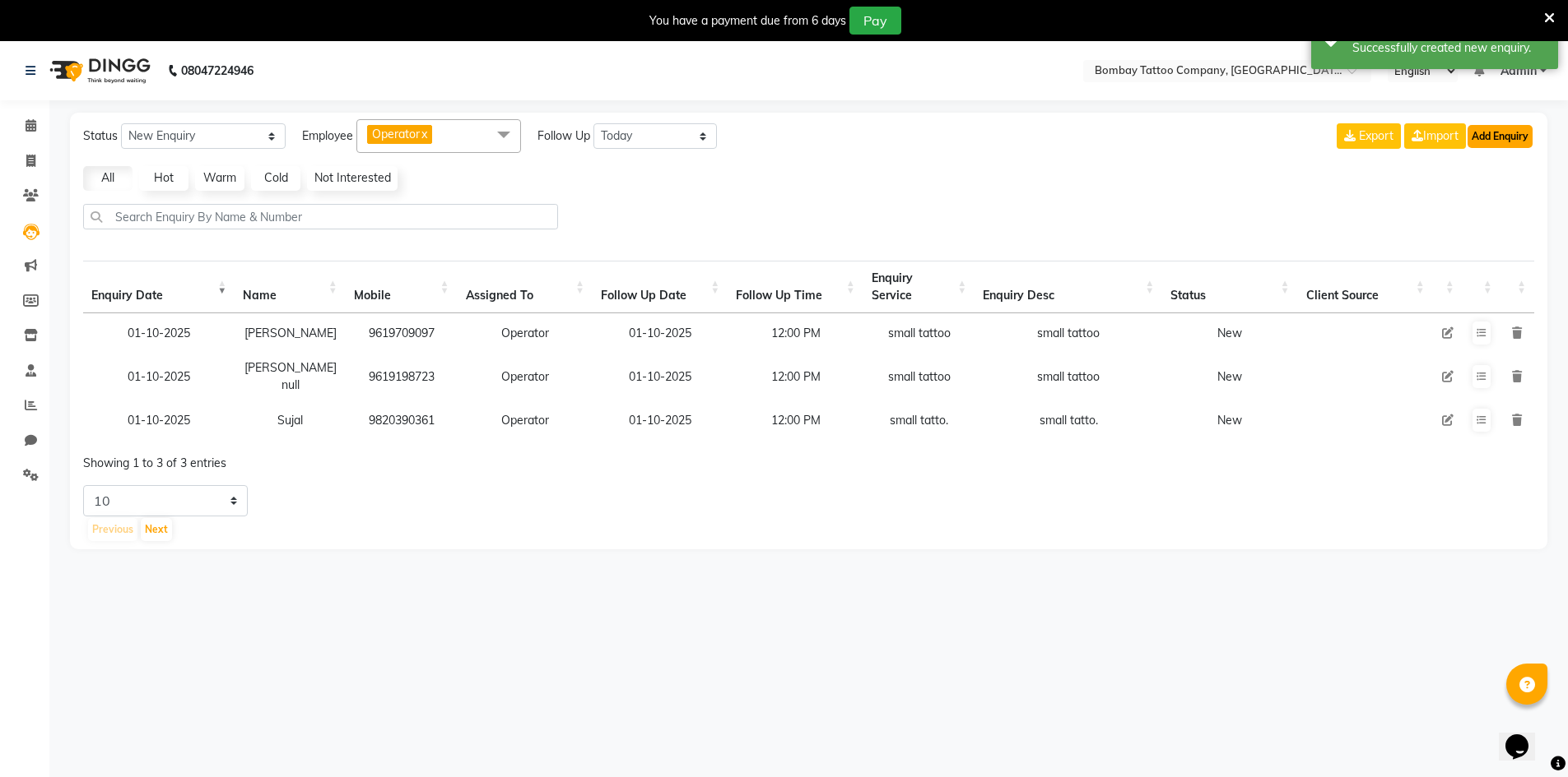
click at [1509, 144] on button "Add Enquiry" at bounding box center [1500, 137] width 65 height 23
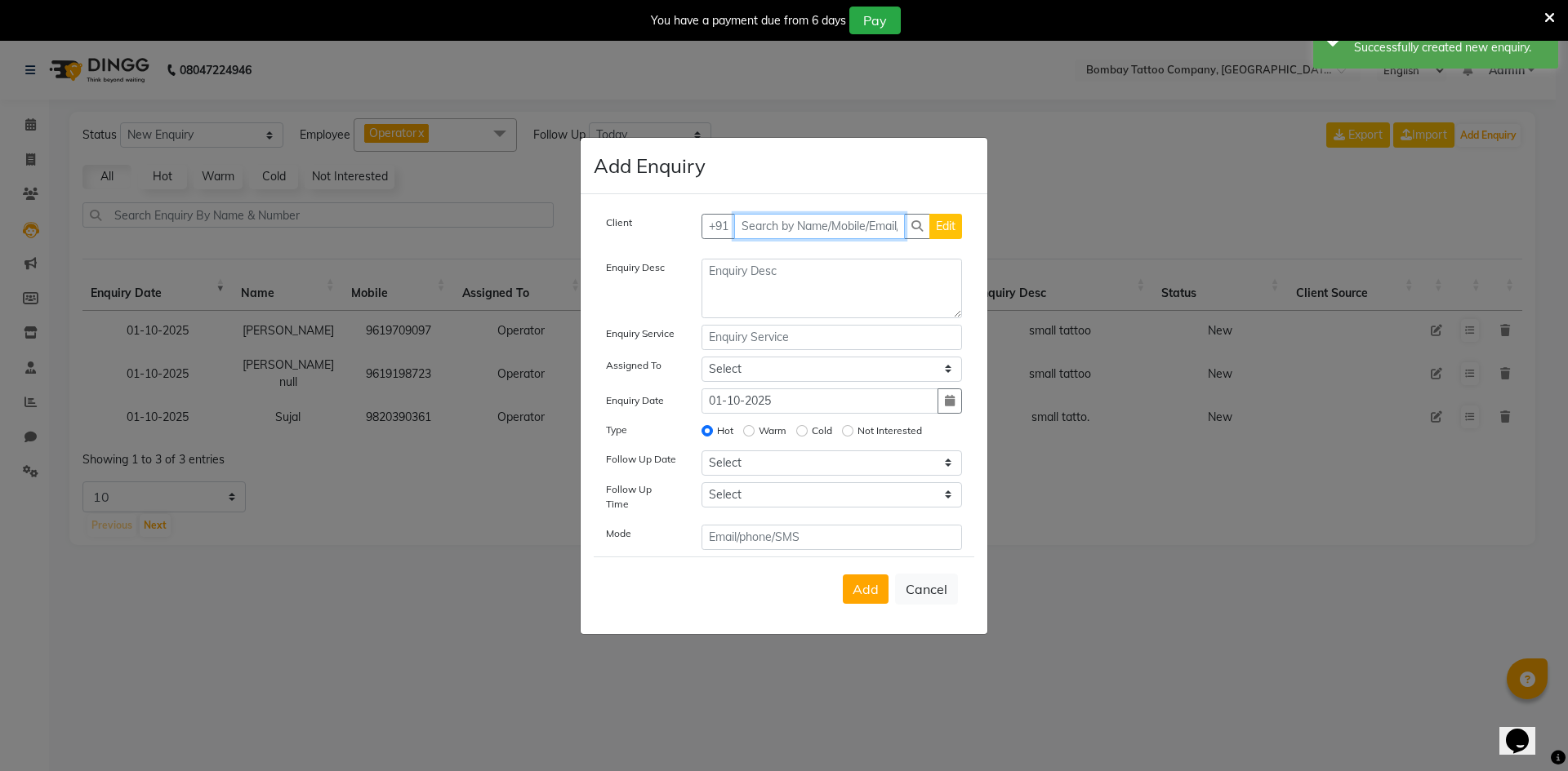
click at [790, 233] on input "text" at bounding box center [819, 226] width 171 height 25
paste input "9892318627"
type input "9892318627"
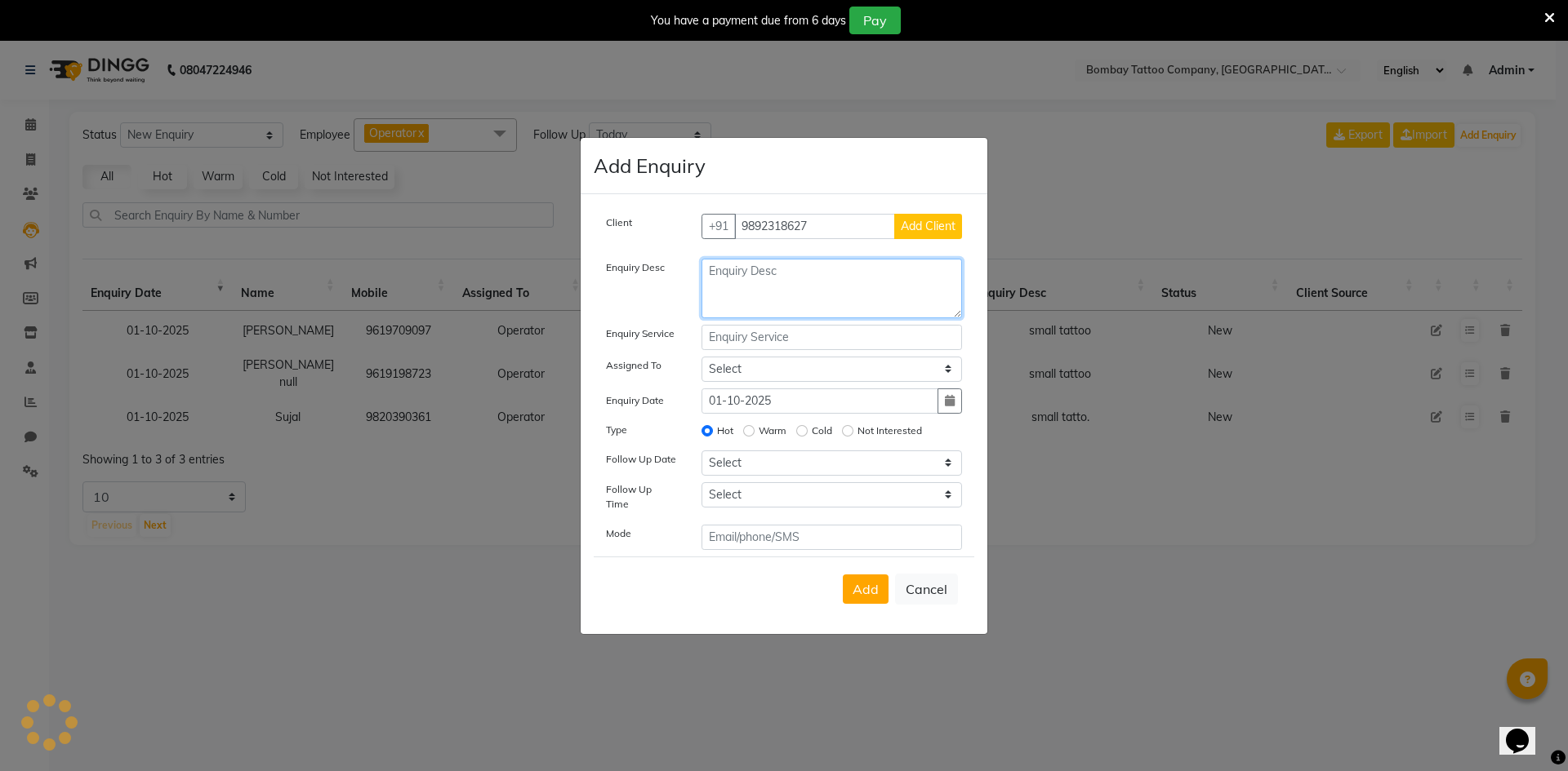
click at [786, 289] on textarea at bounding box center [831, 289] width 261 height 60
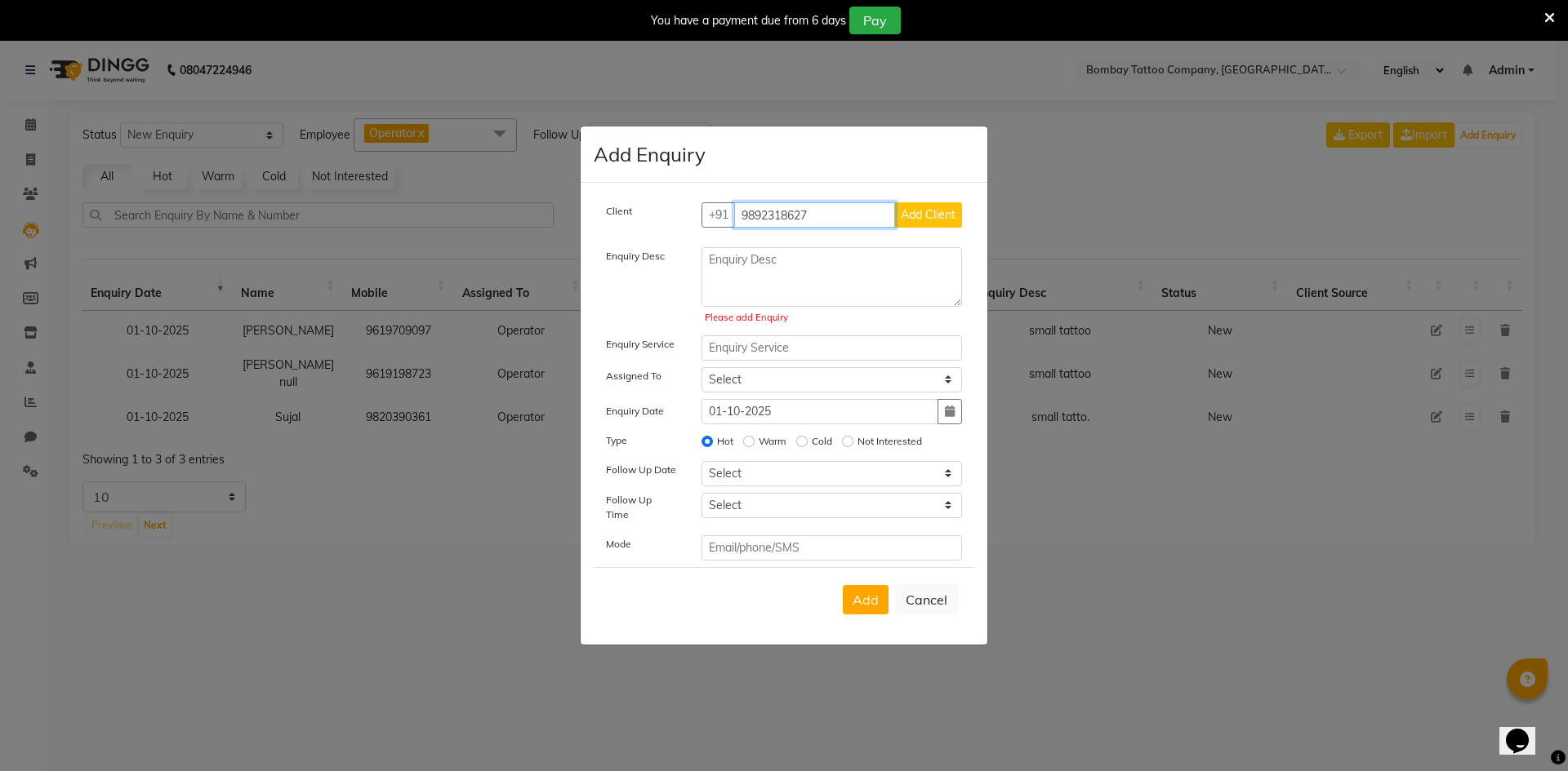
click at [829, 224] on input "9892318627" at bounding box center [814, 214] width 162 height 25
click at [932, 213] on span "Add Client" at bounding box center [928, 215] width 54 height 15
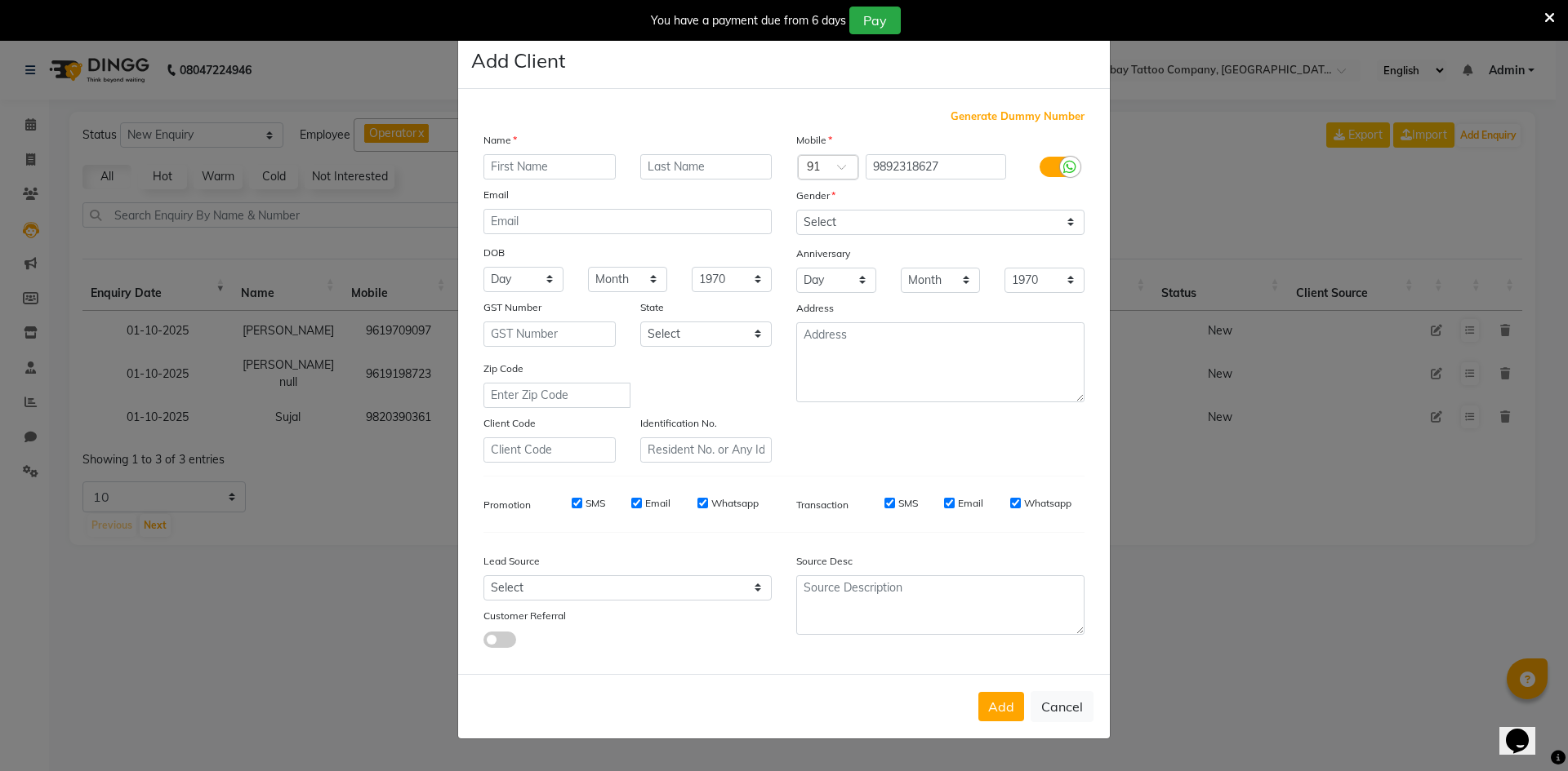
click at [599, 175] on input "text" at bounding box center [550, 167] width 132 height 25
paste input "[PERSON_NAME]"
type input "[PERSON_NAME]"
click at [891, 234] on select "Select [DEMOGRAPHIC_DATA] [DEMOGRAPHIC_DATA] Other Prefer Not To Say" at bounding box center [941, 222] width 288 height 25
select select "[DEMOGRAPHIC_DATA]"
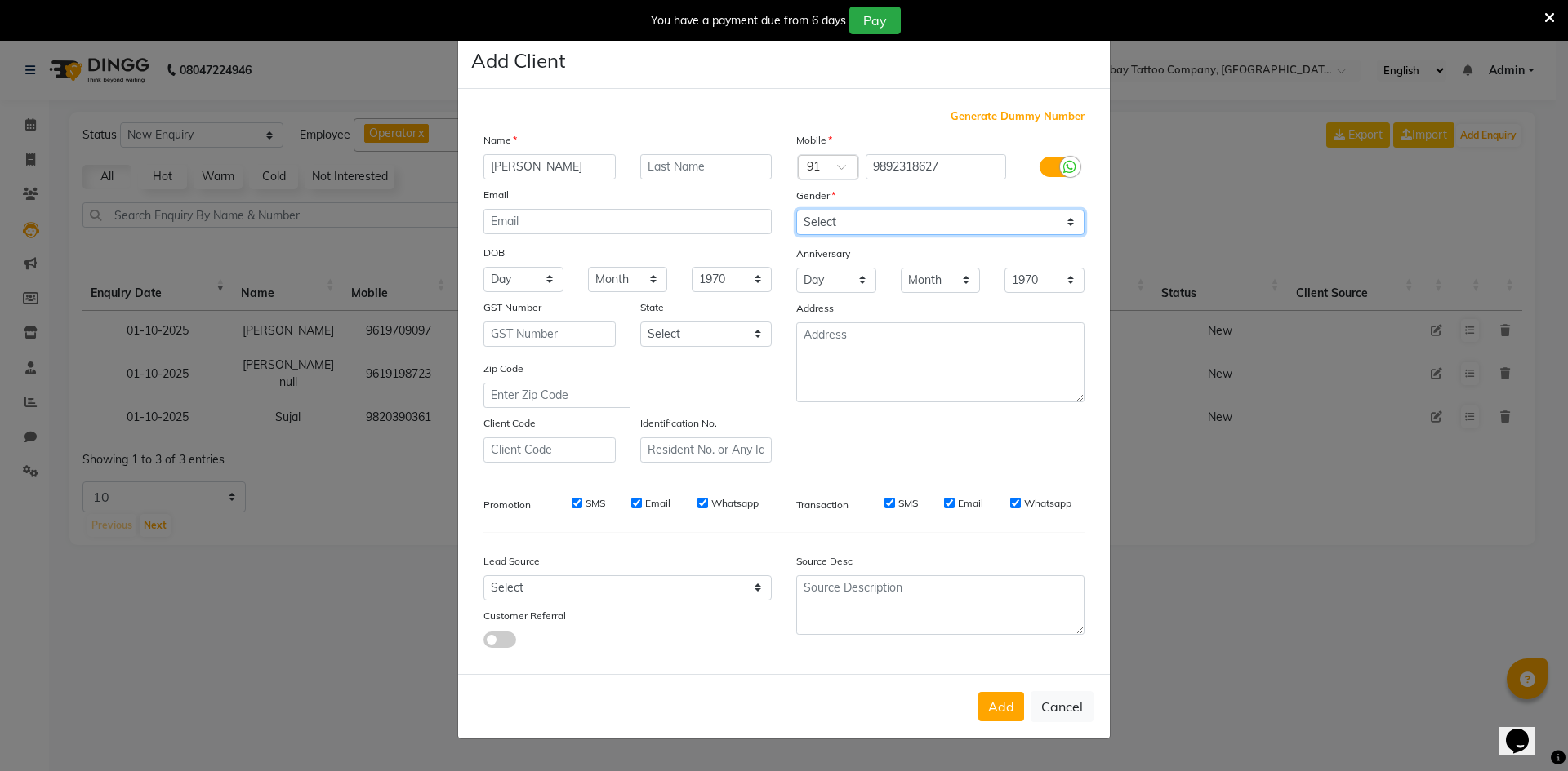
click at [797, 210] on select "Select [DEMOGRAPHIC_DATA] [DEMOGRAPHIC_DATA] Other Prefer Not To Say" at bounding box center [941, 222] width 288 height 25
click at [991, 715] on button "Add" at bounding box center [1001, 706] width 46 height 29
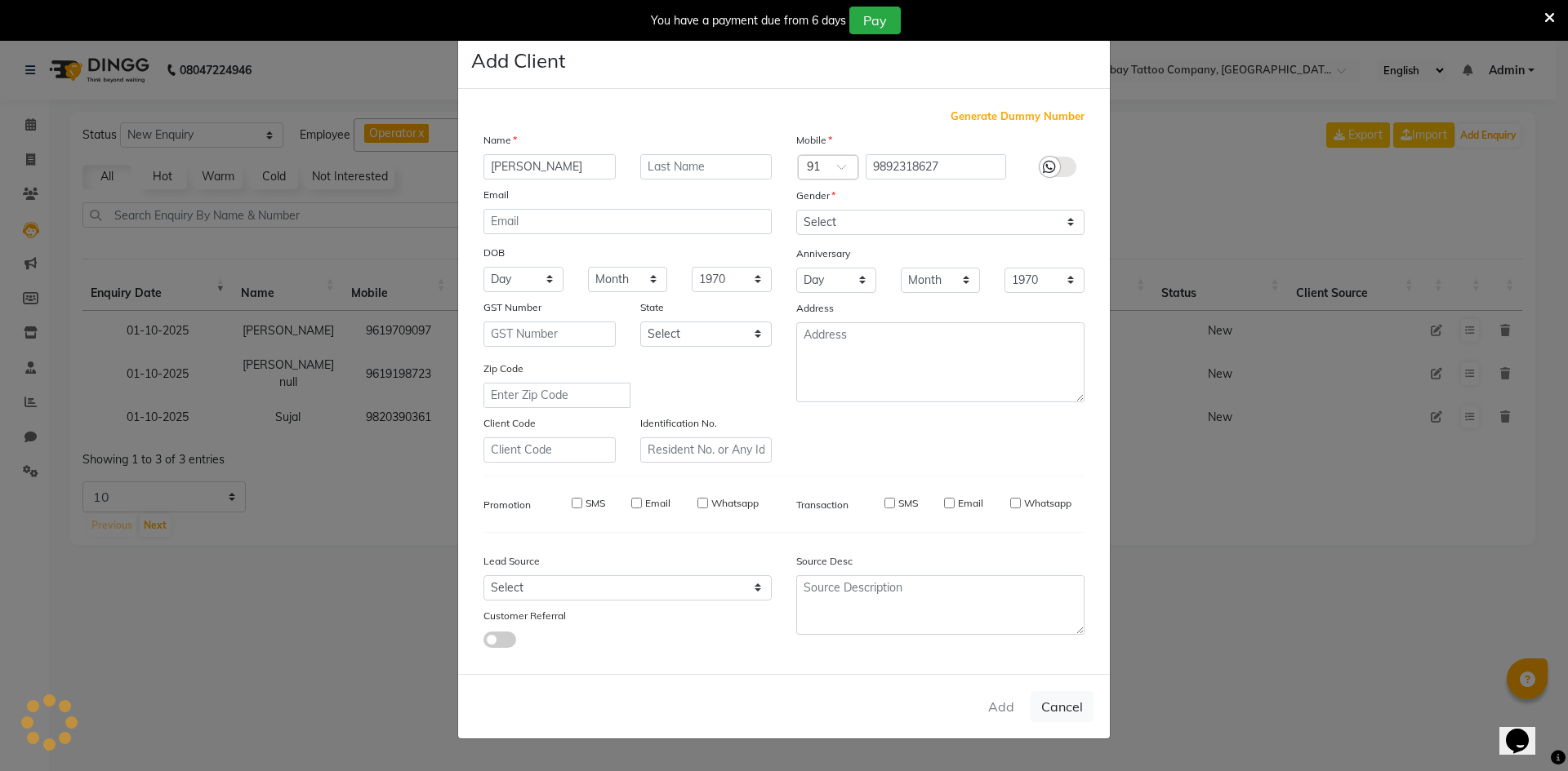
select select
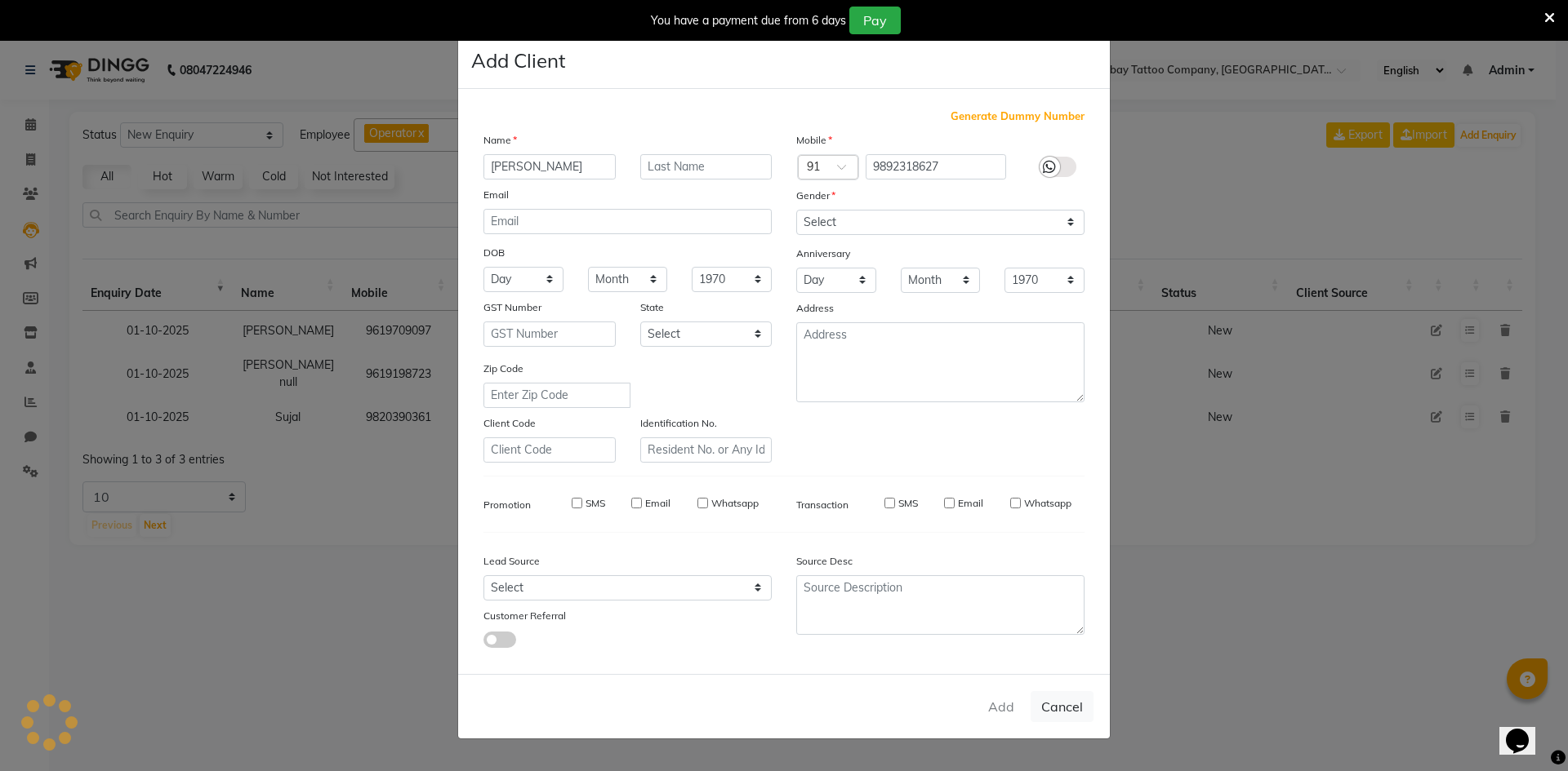
select select
checkbox input "false"
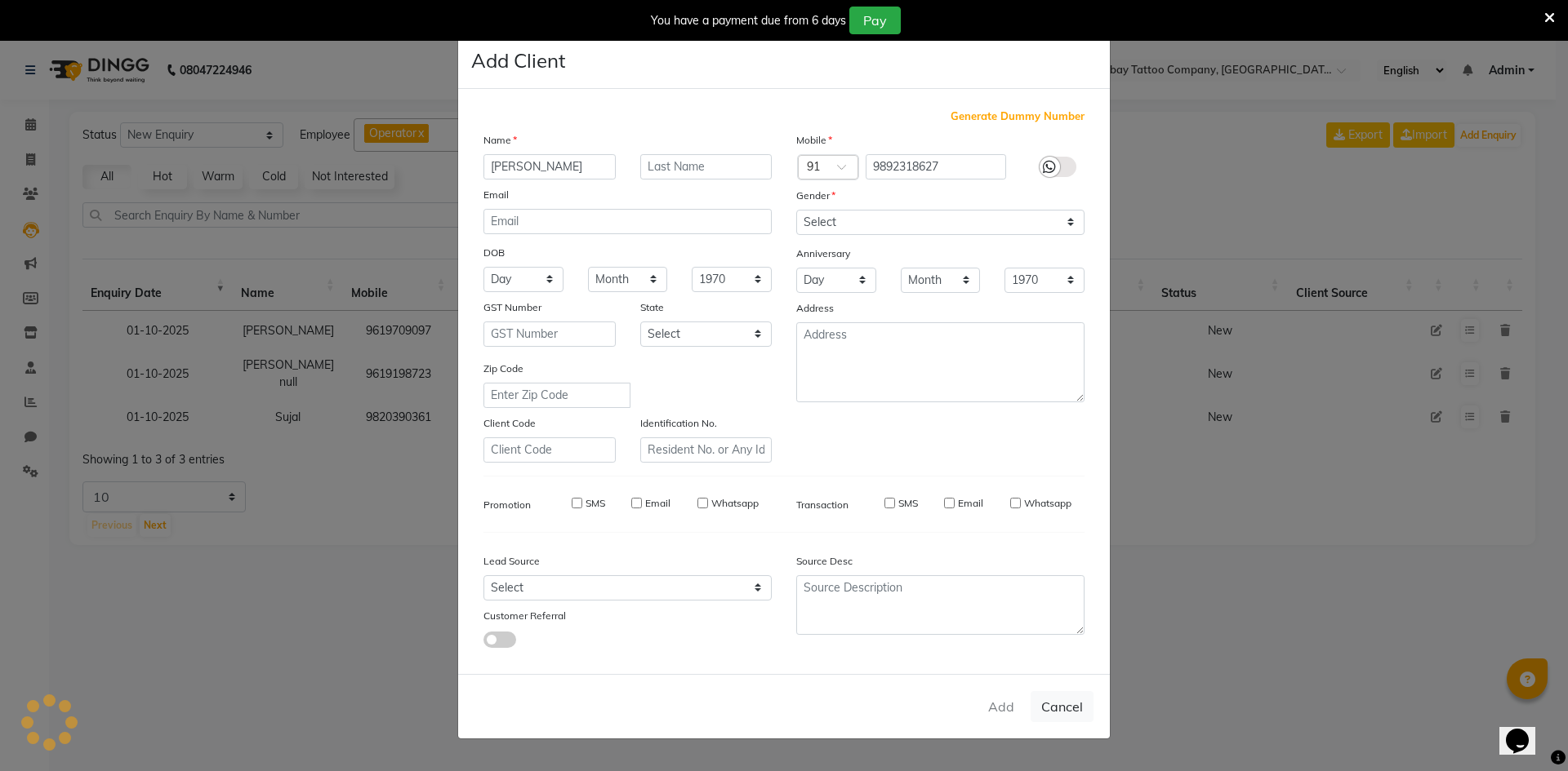
checkbox input "false"
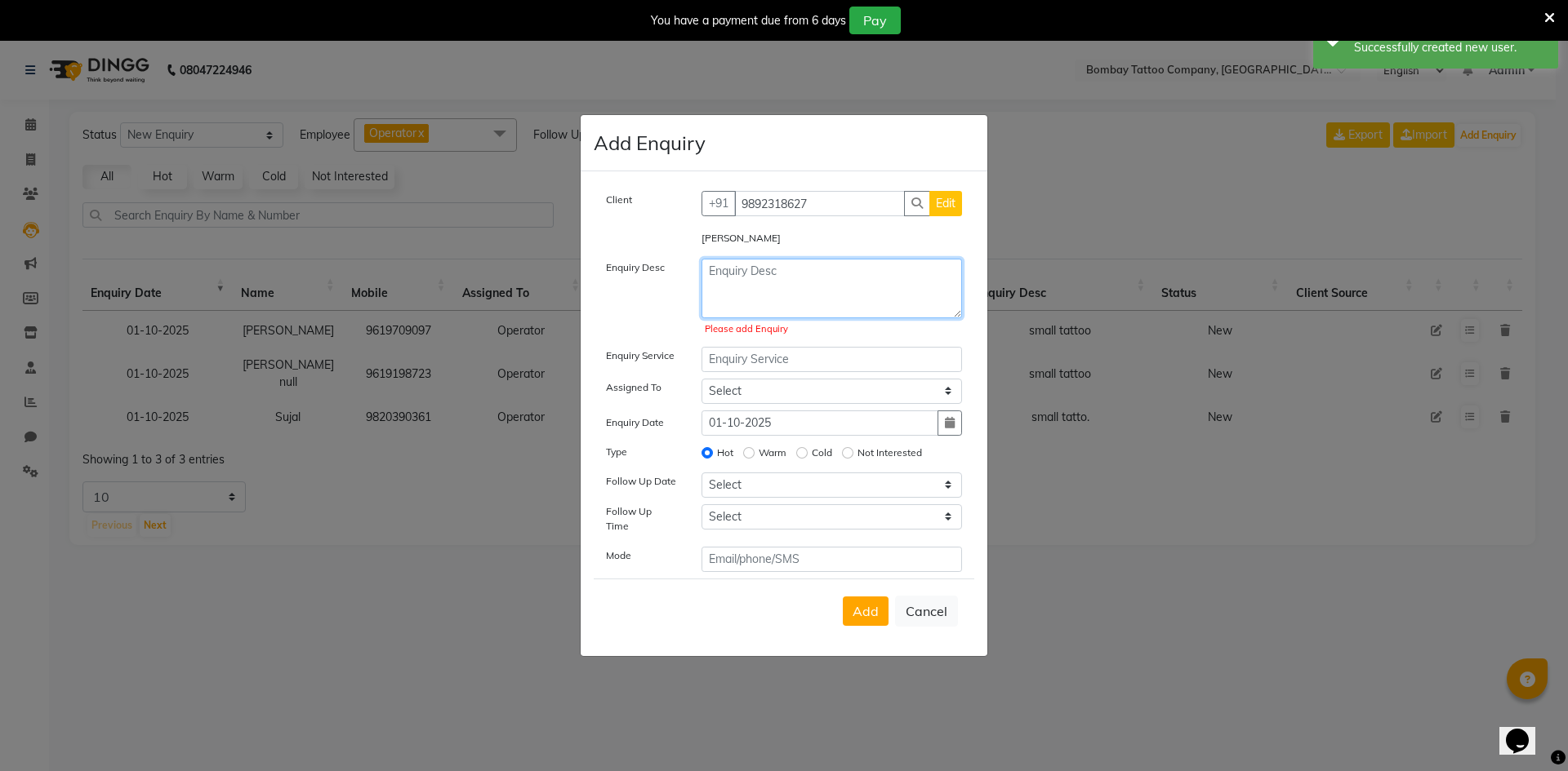
click at [821, 307] on textarea at bounding box center [831, 289] width 261 height 60
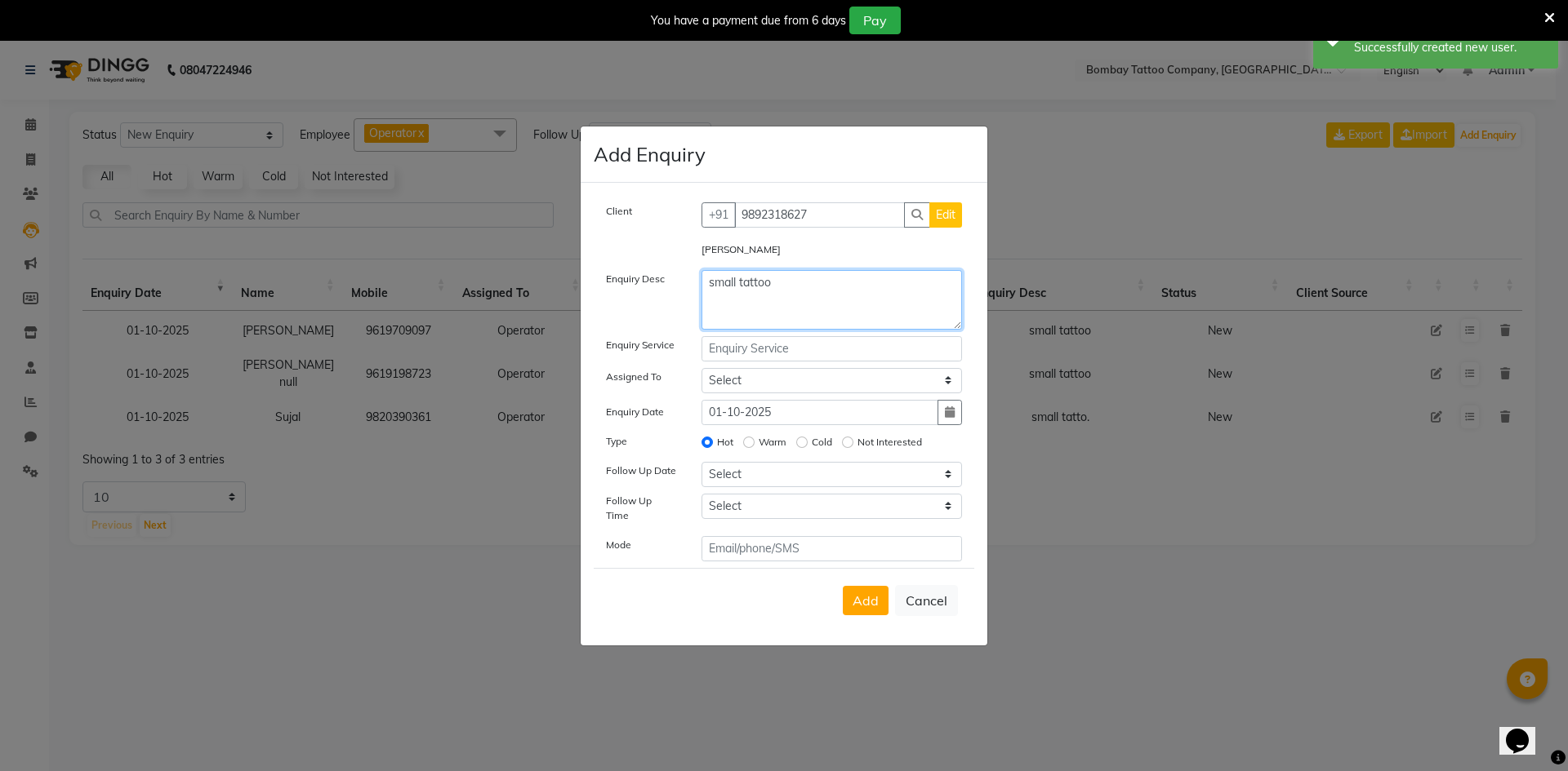
click at [819, 298] on textarea "small tattoo" at bounding box center [831, 300] width 261 height 60
click at [820, 298] on textarea "small tattoo" at bounding box center [831, 300] width 261 height 60
type textarea "small tattoo"
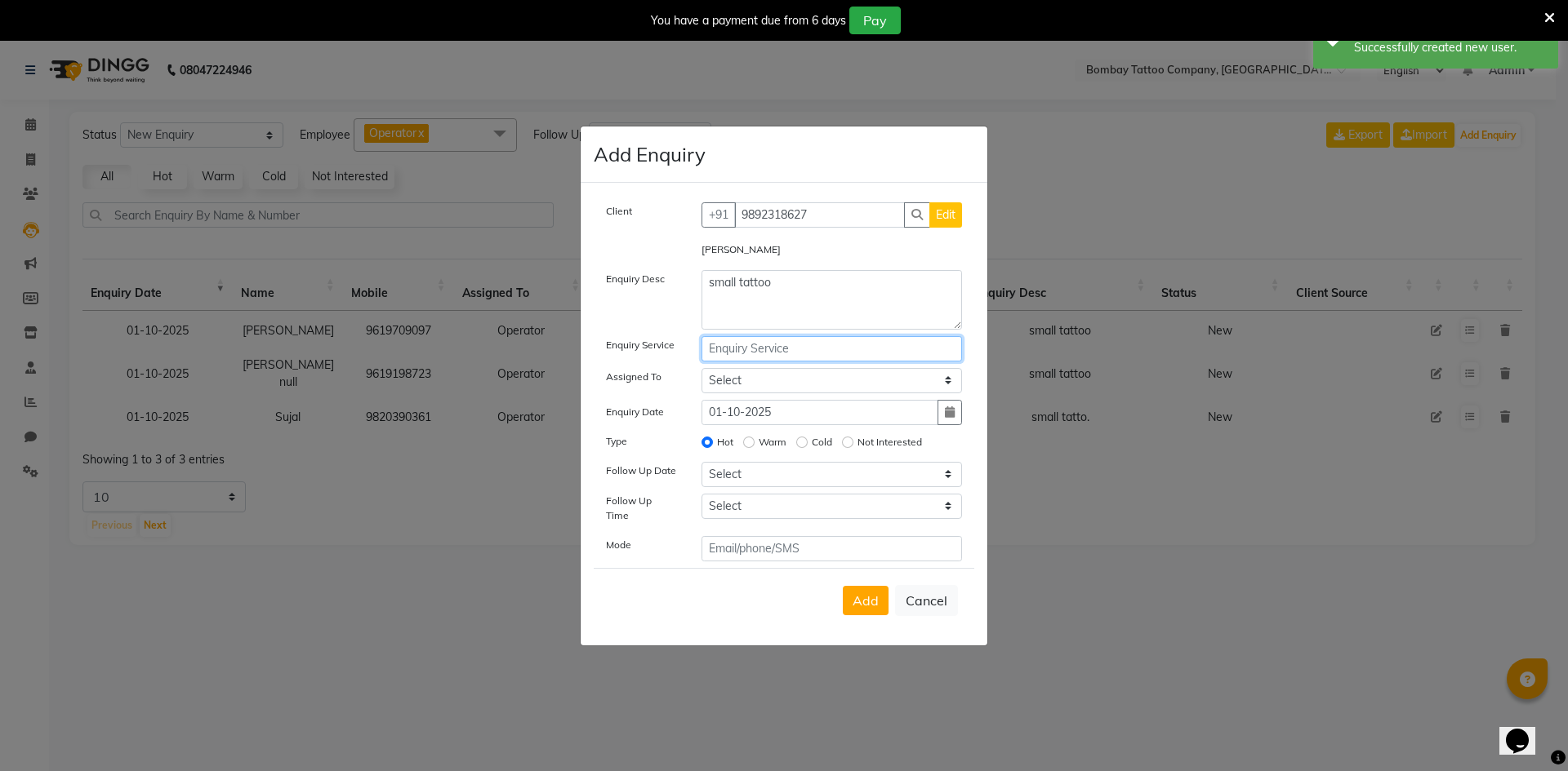
click at [824, 356] on input "text" at bounding box center [831, 348] width 261 height 25
paste input "small tattoo"
type input "small tattoo"
click at [807, 380] on select "Select Operator" at bounding box center [831, 380] width 261 height 25
select select "90954"
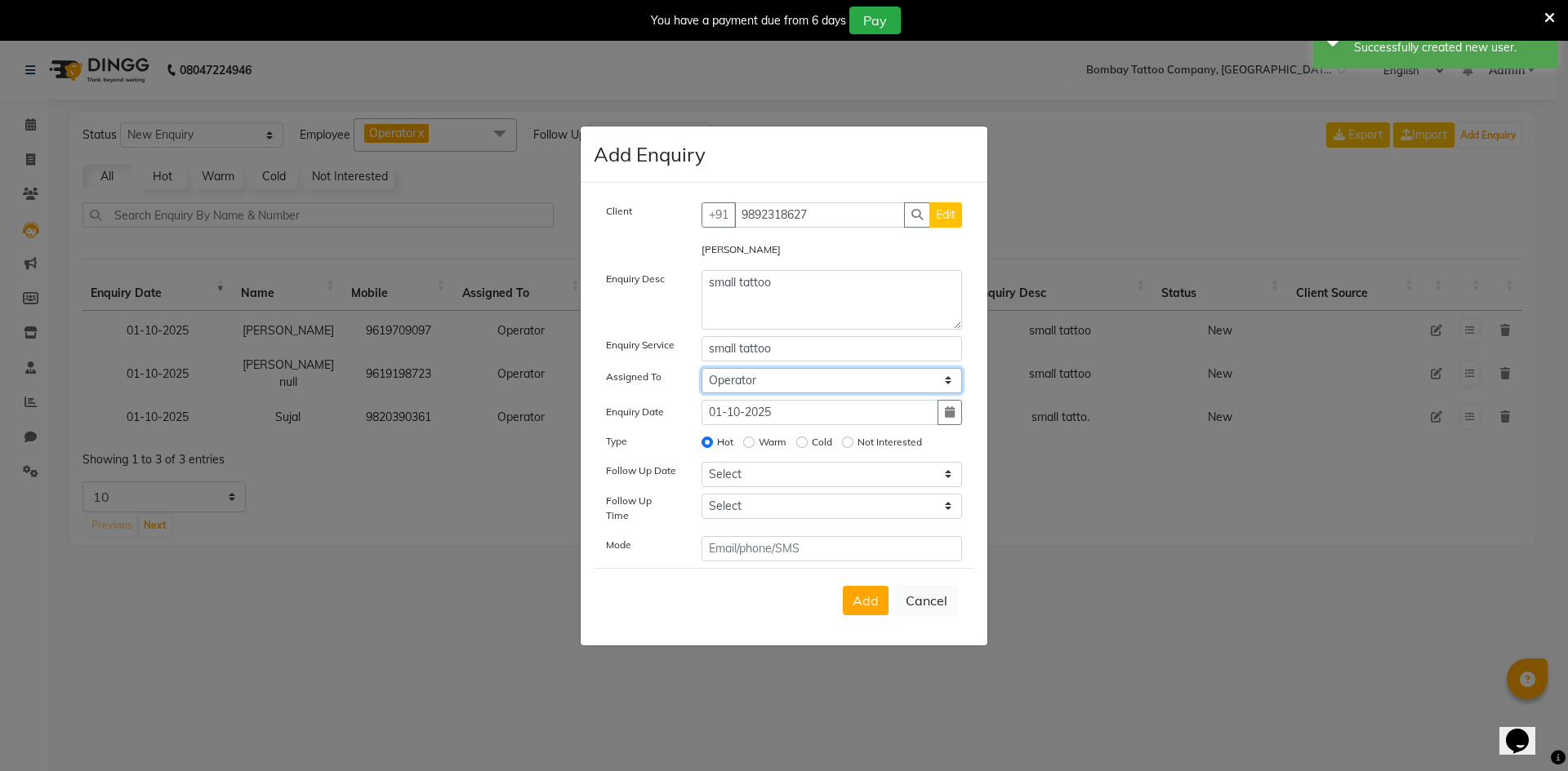
click at [701, 373] on select "Select Operator" at bounding box center [831, 380] width 261 height 25
click at [773, 469] on select "Select [DATE] [DATE] [DATE] ([DATE]) [DATE] ([DATE]) [DATE] ([DATE]) [DATE] ([D…" at bounding box center [831, 474] width 261 height 25
select select "2025-10-01"
click at [701, 467] on select "Select [DATE] [DATE] [DATE] ([DATE]) [DATE] ([DATE]) [DATE] ([DATE]) [DATE] ([D…" at bounding box center [831, 474] width 261 height 25
click at [736, 516] on select "Select 07:00 AM 07:15 AM 07:30 AM 07:45 AM 08:00 AM 08:15 AM 08:30 AM 08:45 AM …" at bounding box center [831, 506] width 261 height 25
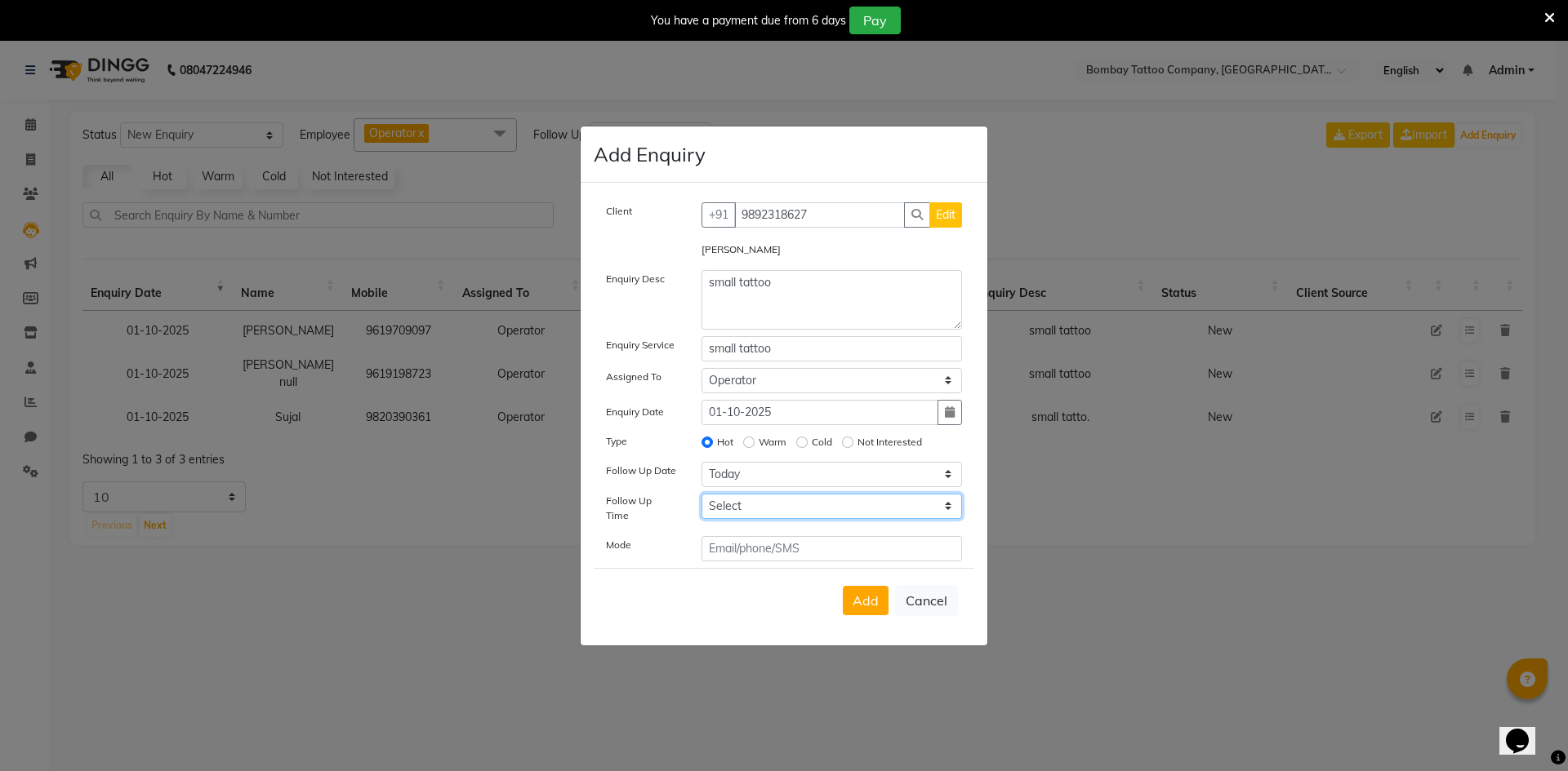
select select "720"
click at [733, 514] on select "Select 07:00 AM 07:15 AM 07:30 AM 07:45 AM 08:00 AM 08:15 AM 08:30 AM 08:45 AM …" at bounding box center [831, 506] width 261 height 25
click at [855, 601] on span "Add" at bounding box center [866, 600] width 26 height 16
select select
radio input "false"
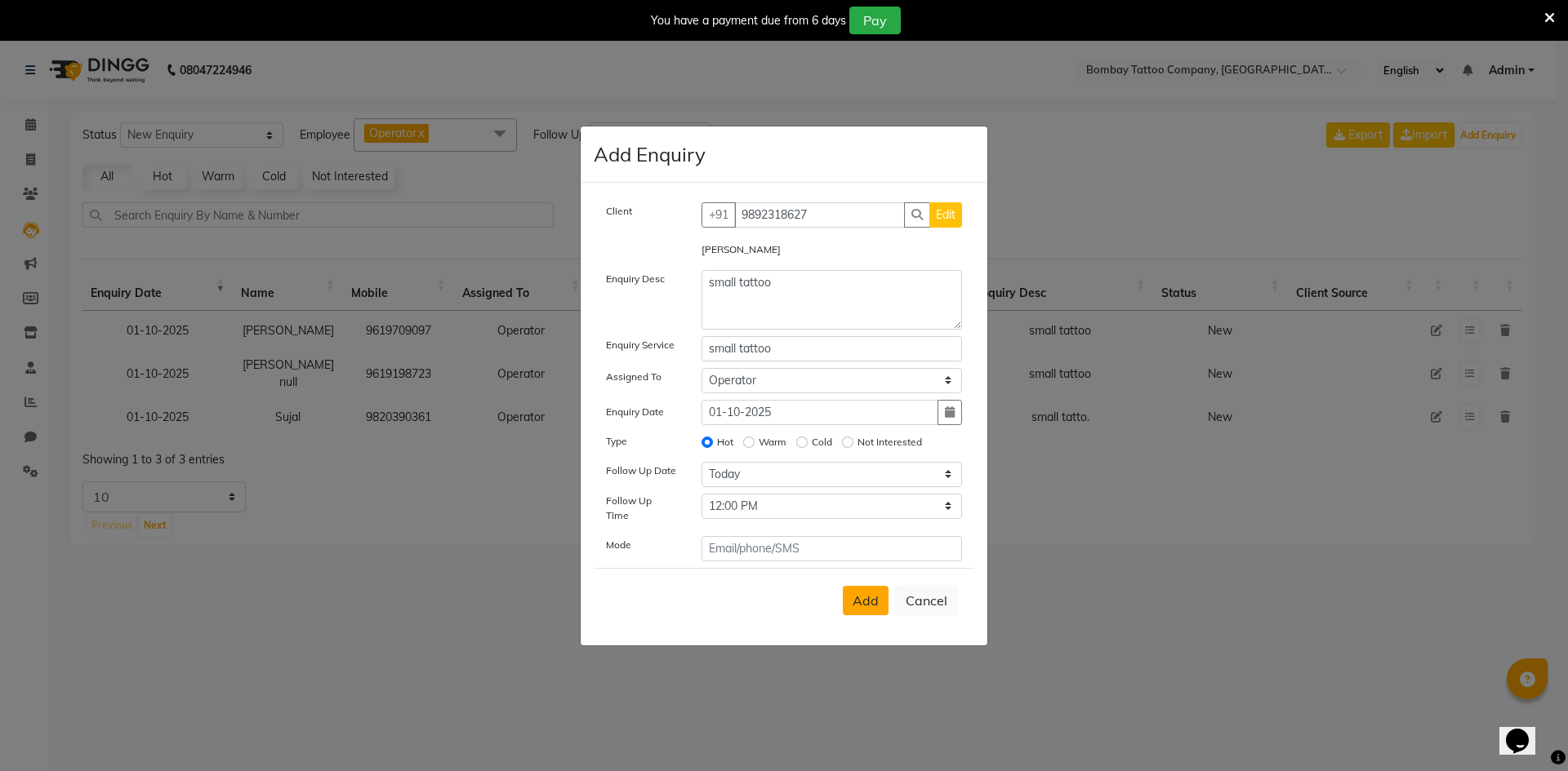
select select
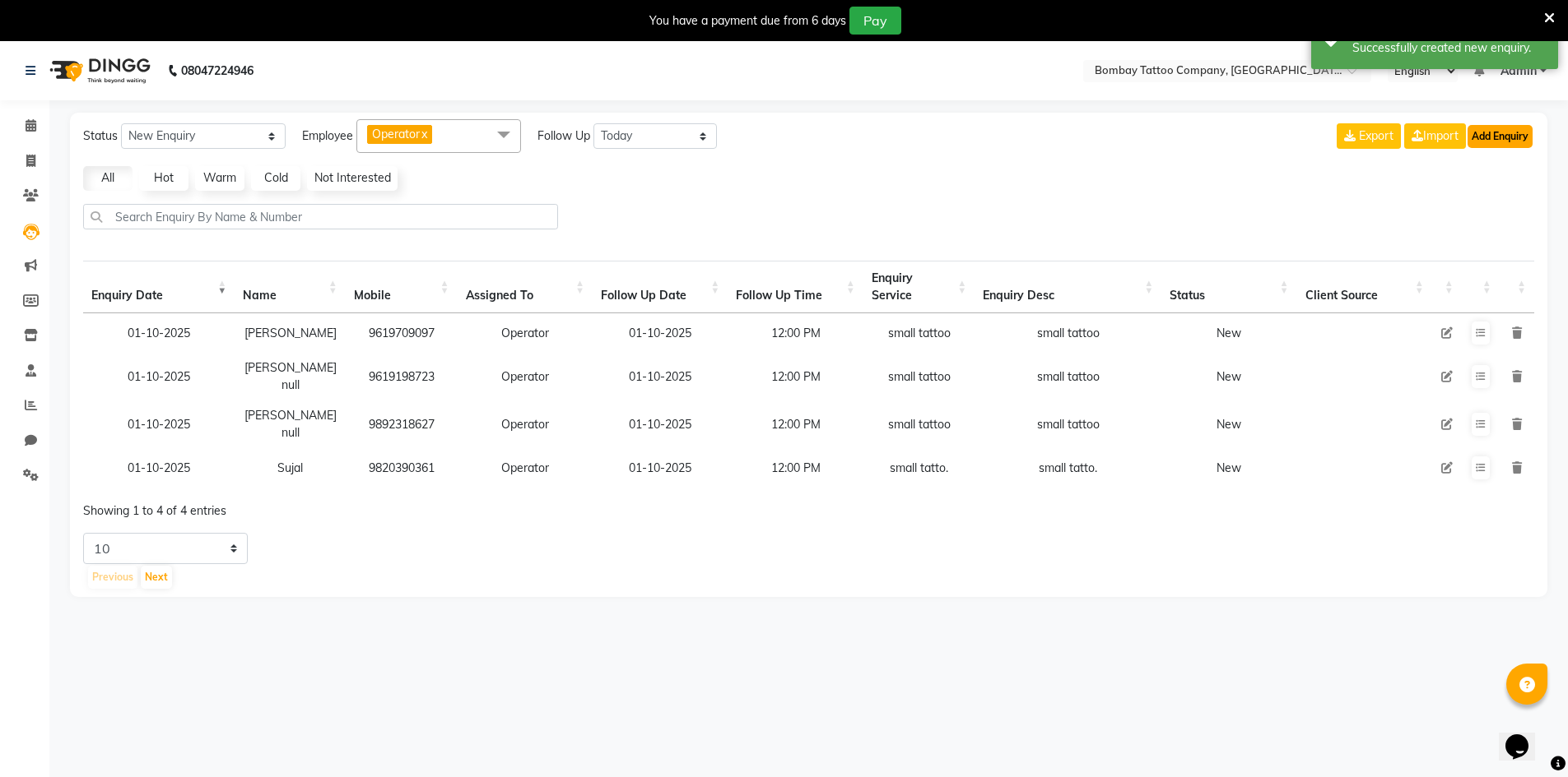
click at [1493, 128] on button "Add Enquiry" at bounding box center [1500, 137] width 65 height 23
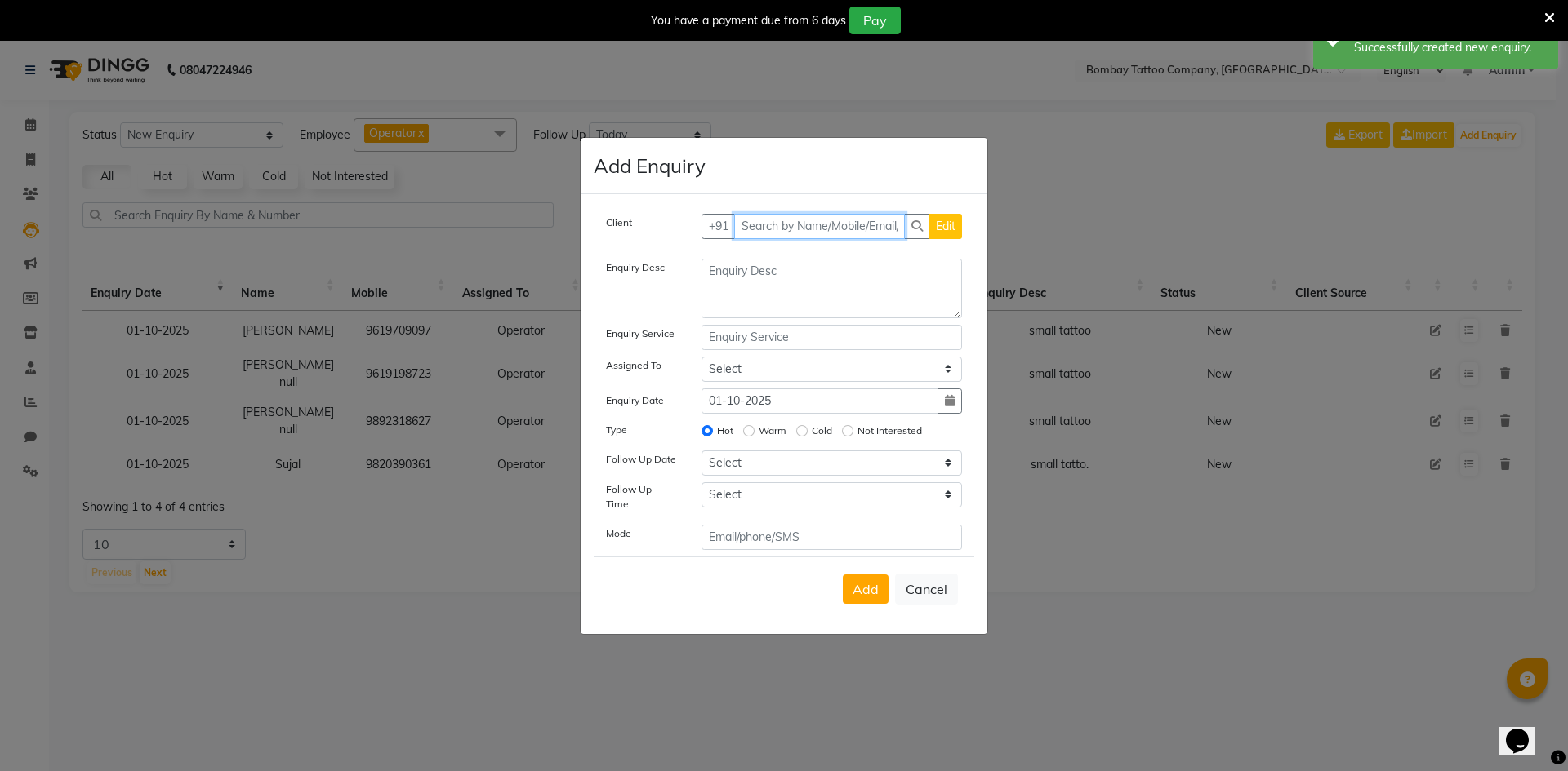
click at [808, 230] on input "text" at bounding box center [819, 226] width 171 height 25
paste input "99300 60217"
type input "99300 60217"
click at [908, 234] on span "Add Client" at bounding box center [928, 226] width 54 height 15
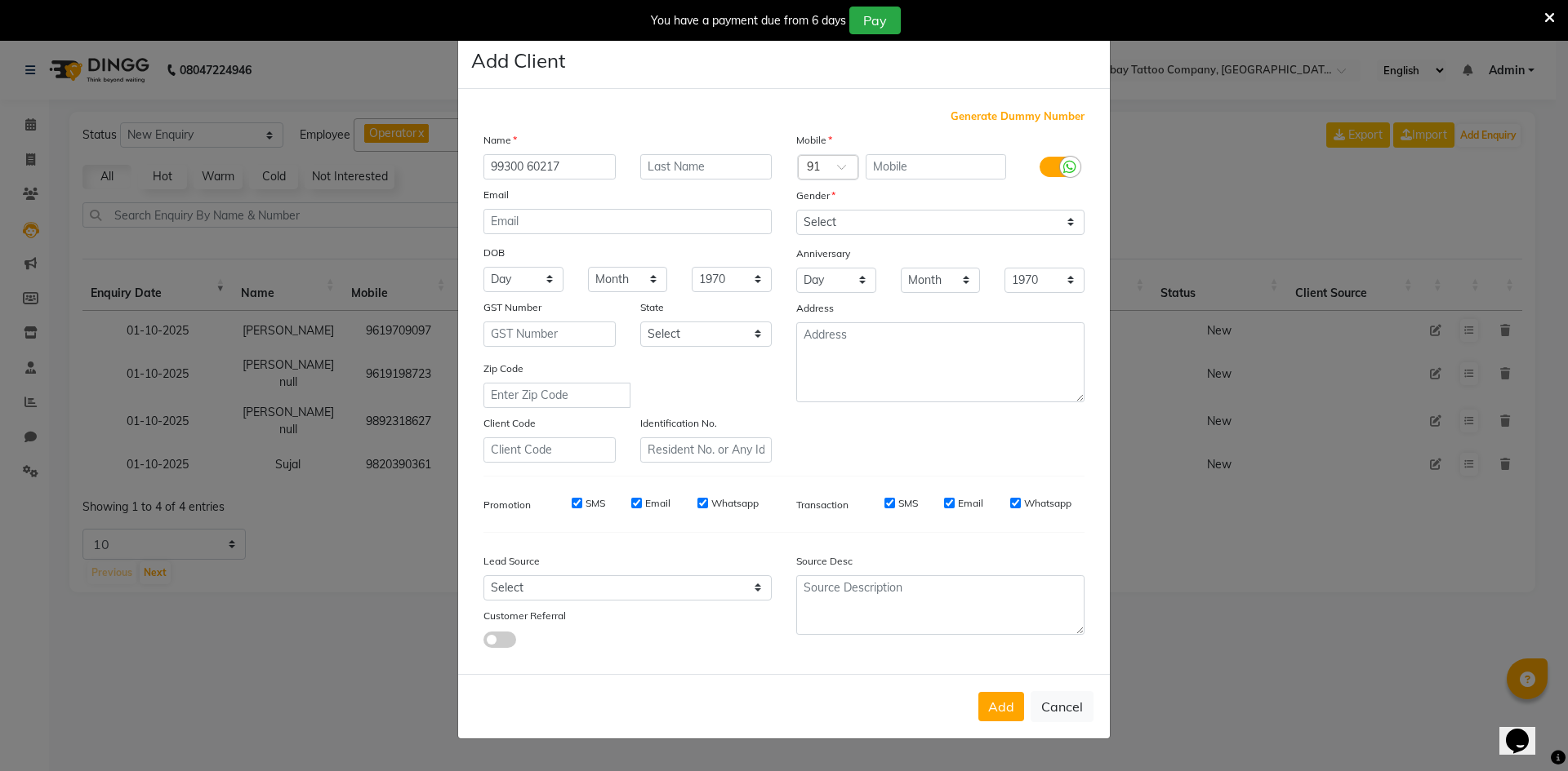
click at [596, 166] on input "99300 60217" at bounding box center [550, 167] width 132 height 25
click at [908, 159] on input "text" at bounding box center [936, 167] width 141 height 25
paste input "99300 60217"
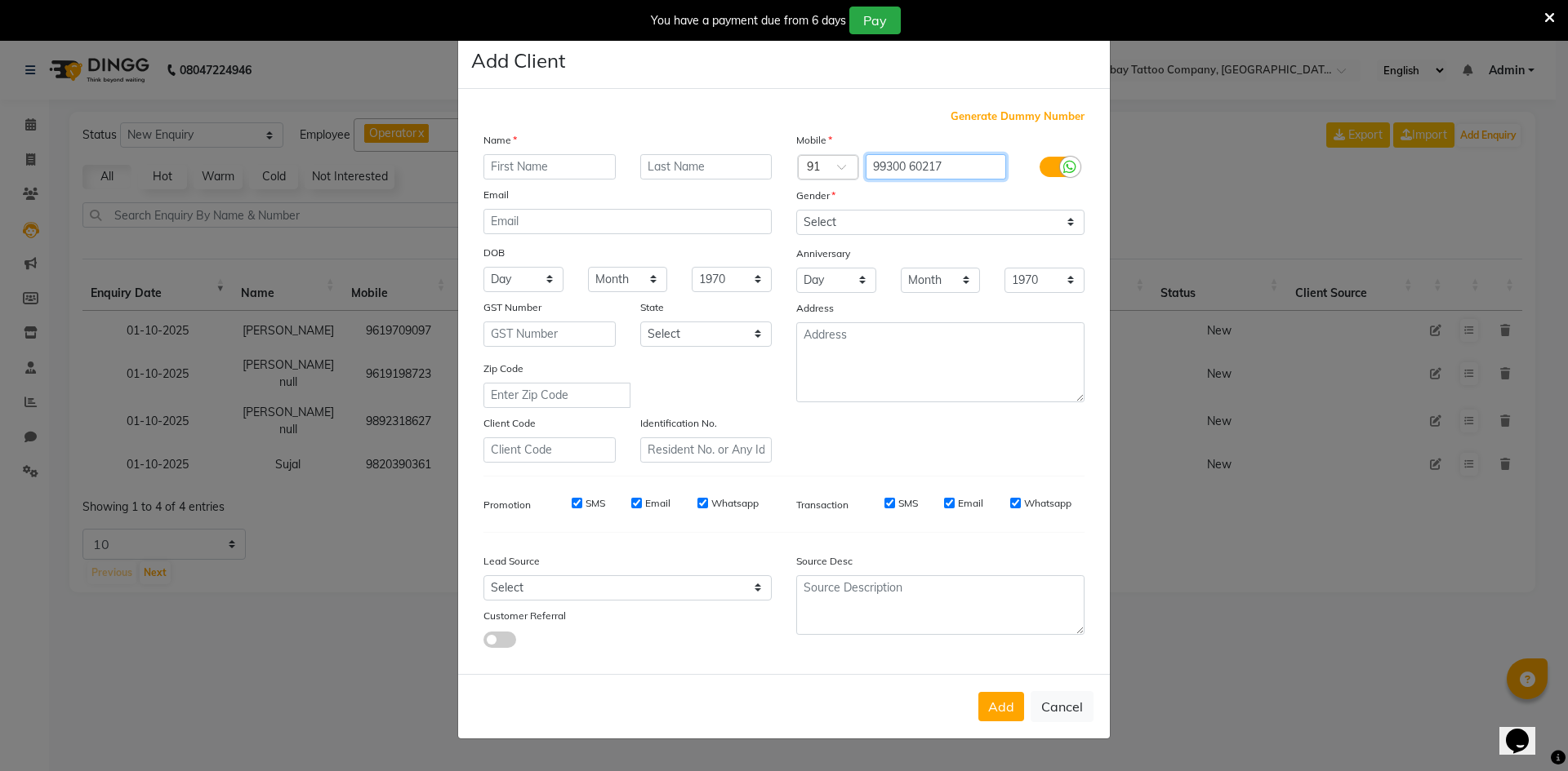
click at [912, 161] on input "99300 60217" at bounding box center [936, 167] width 141 height 25
type input "9930060217"
click at [595, 173] on input "text" at bounding box center [550, 167] width 132 height 25
paste input "[PERSON_NAME]"
type input "[PERSON_NAME]"
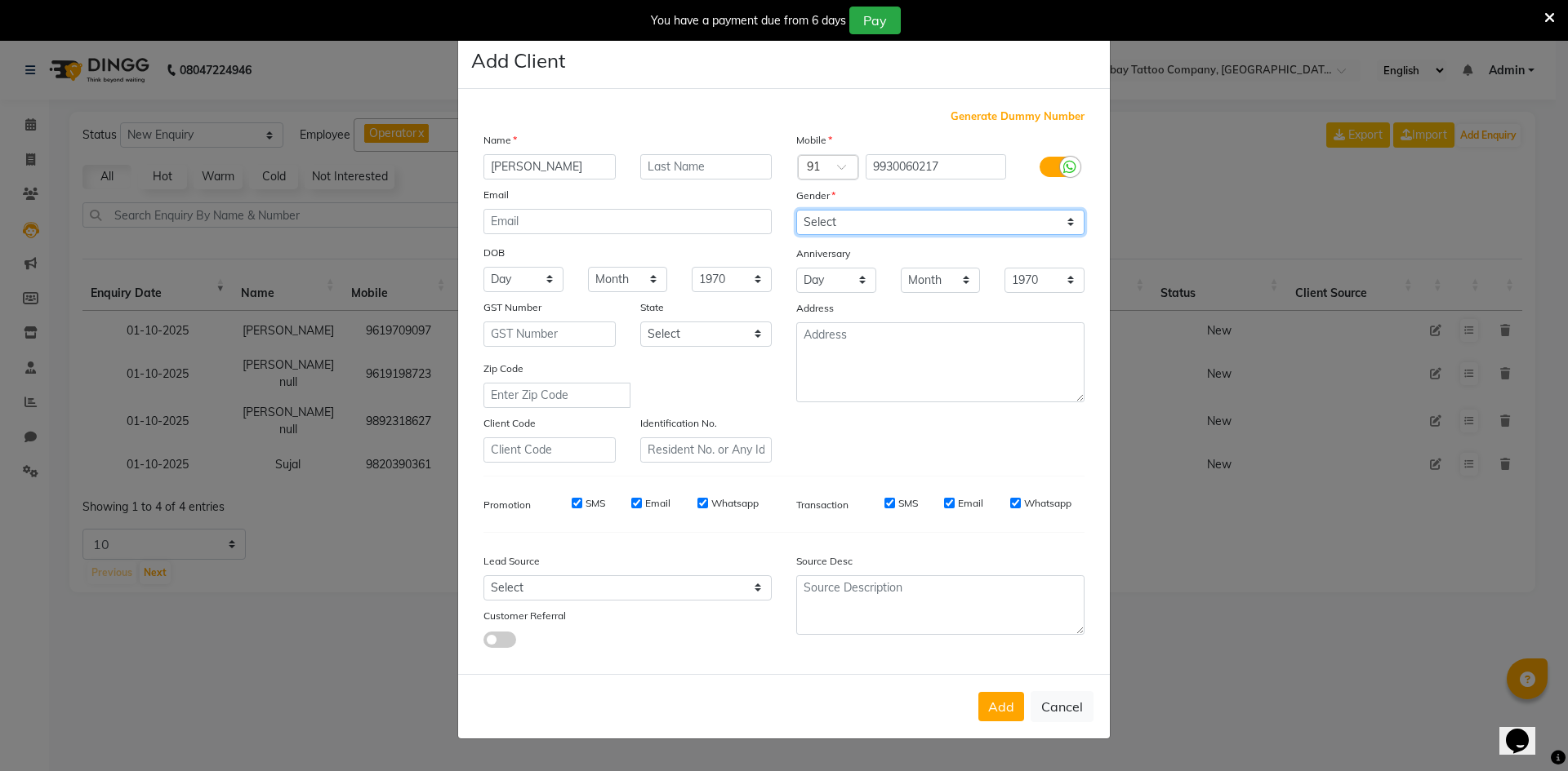
click at [832, 220] on select "Select [DEMOGRAPHIC_DATA] [DEMOGRAPHIC_DATA] Other Prefer Not To Say" at bounding box center [941, 222] width 288 height 25
select select "[DEMOGRAPHIC_DATA]"
click at [797, 210] on select "Select [DEMOGRAPHIC_DATA] [DEMOGRAPHIC_DATA] Other Prefer Not To Say" at bounding box center [941, 222] width 288 height 25
click at [991, 694] on button "Add" at bounding box center [1001, 706] width 46 height 29
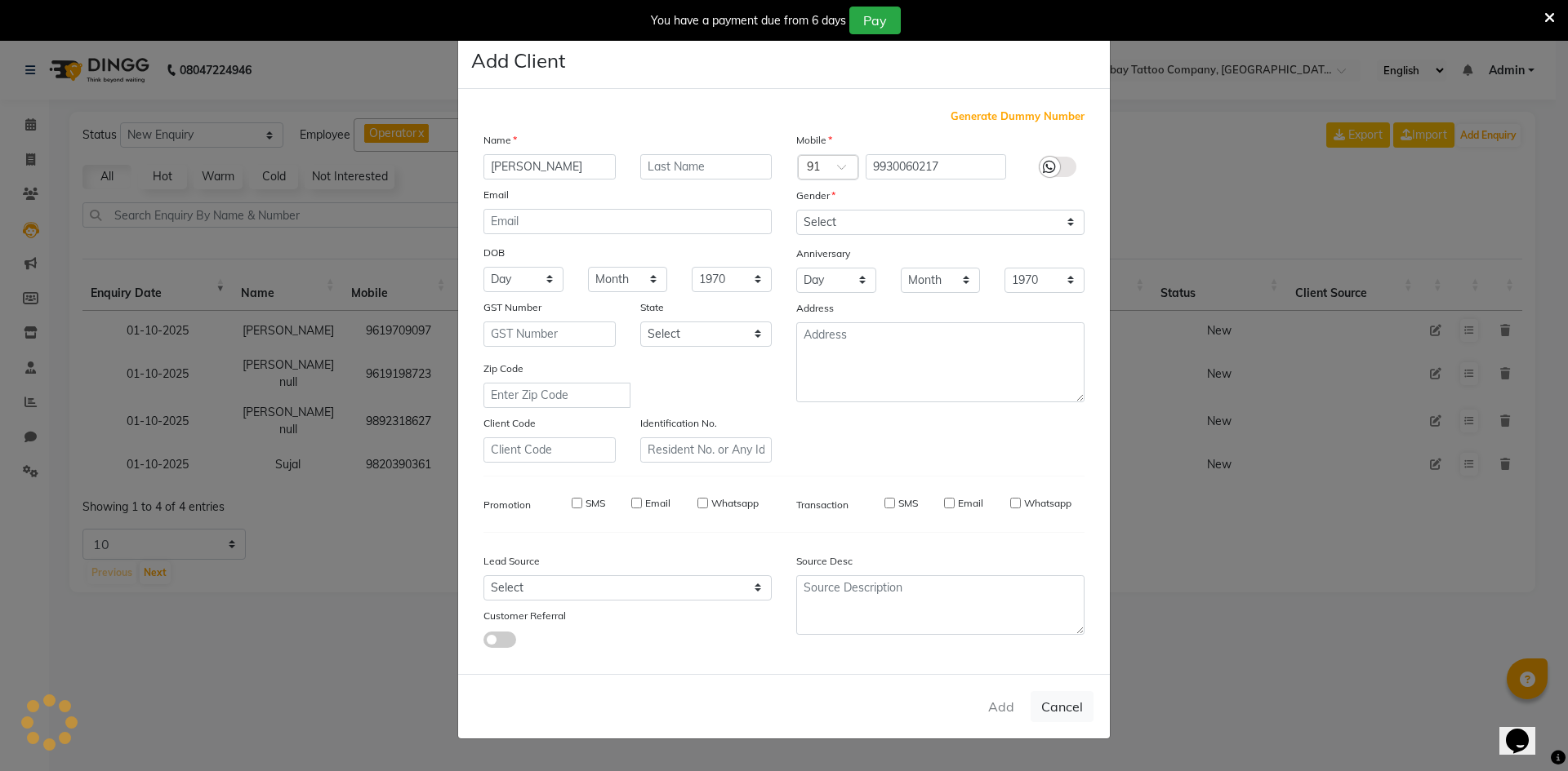
type input "9930060217"
select select
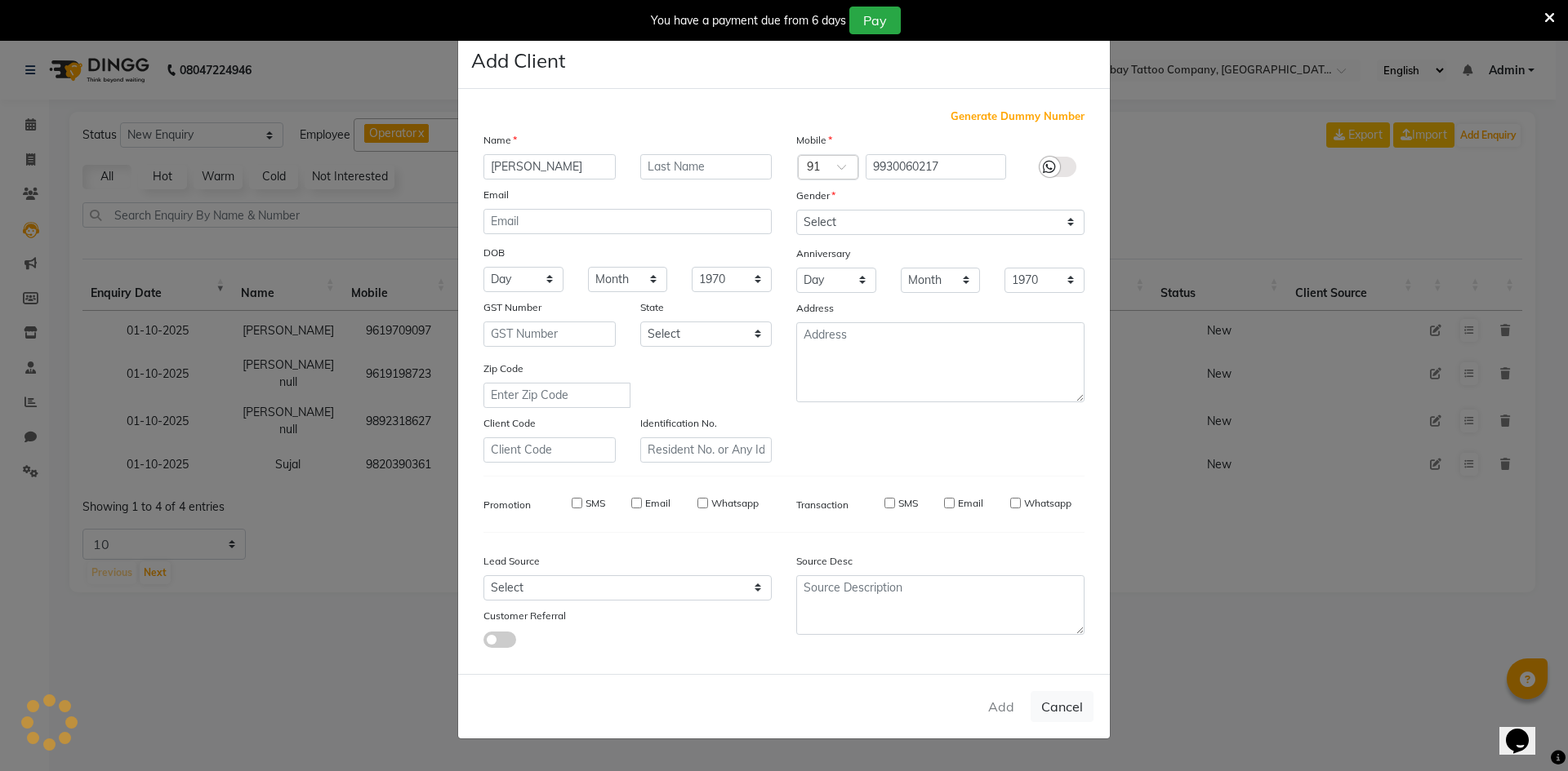
select select
checkbox input "false"
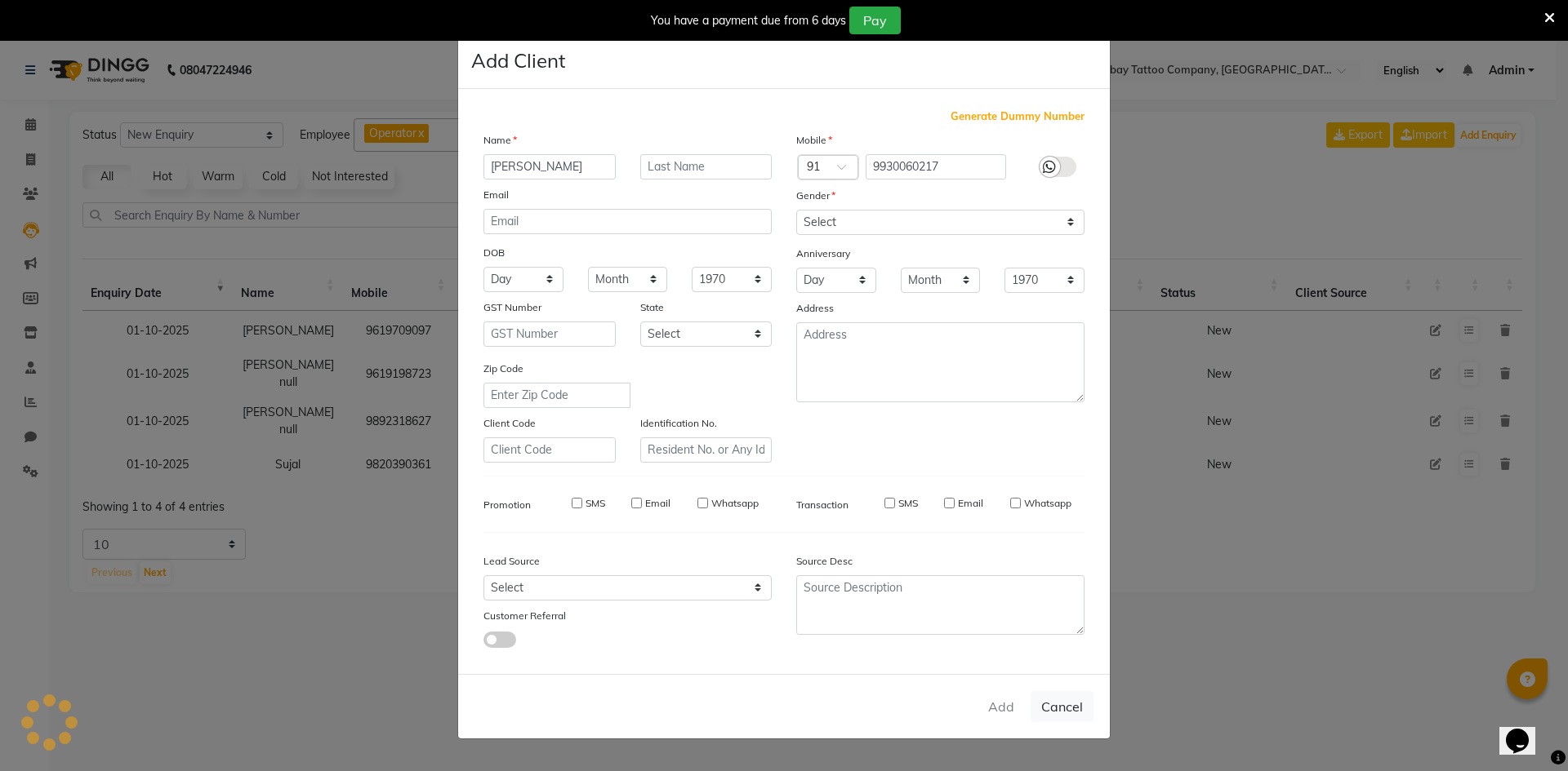
checkbox input "false"
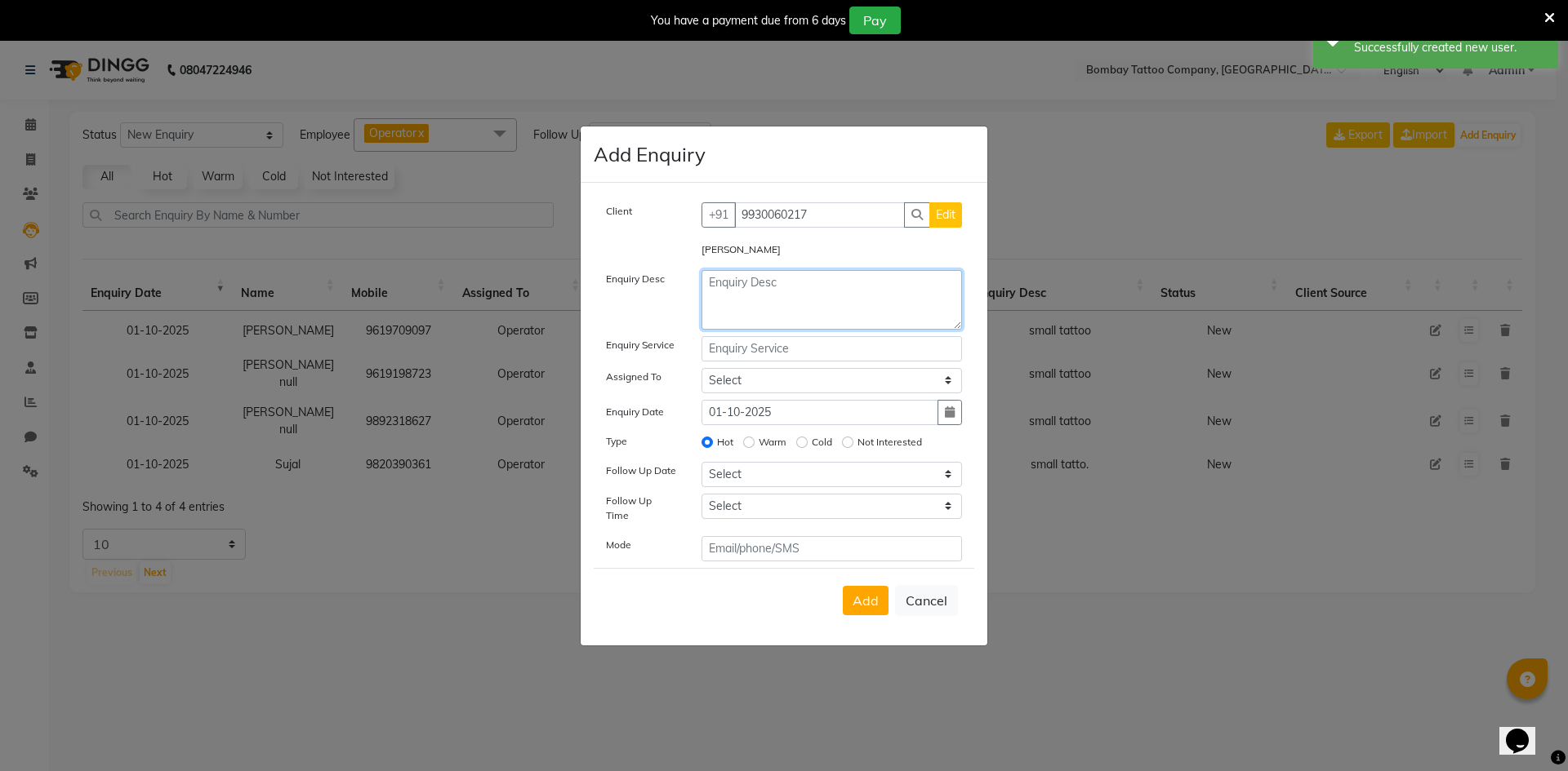
click at [781, 300] on textarea at bounding box center [831, 300] width 261 height 60
click at [786, 298] on textarea "small tattoo" at bounding box center [831, 300] width 261 height 60
click at [786, 297] on textarea "small tattoo" at bounding box center [831, 300] width 261 height 60
click at [786, 296] on textarea "small tattoo" at bounding box center [831, 300] width 261 height 60
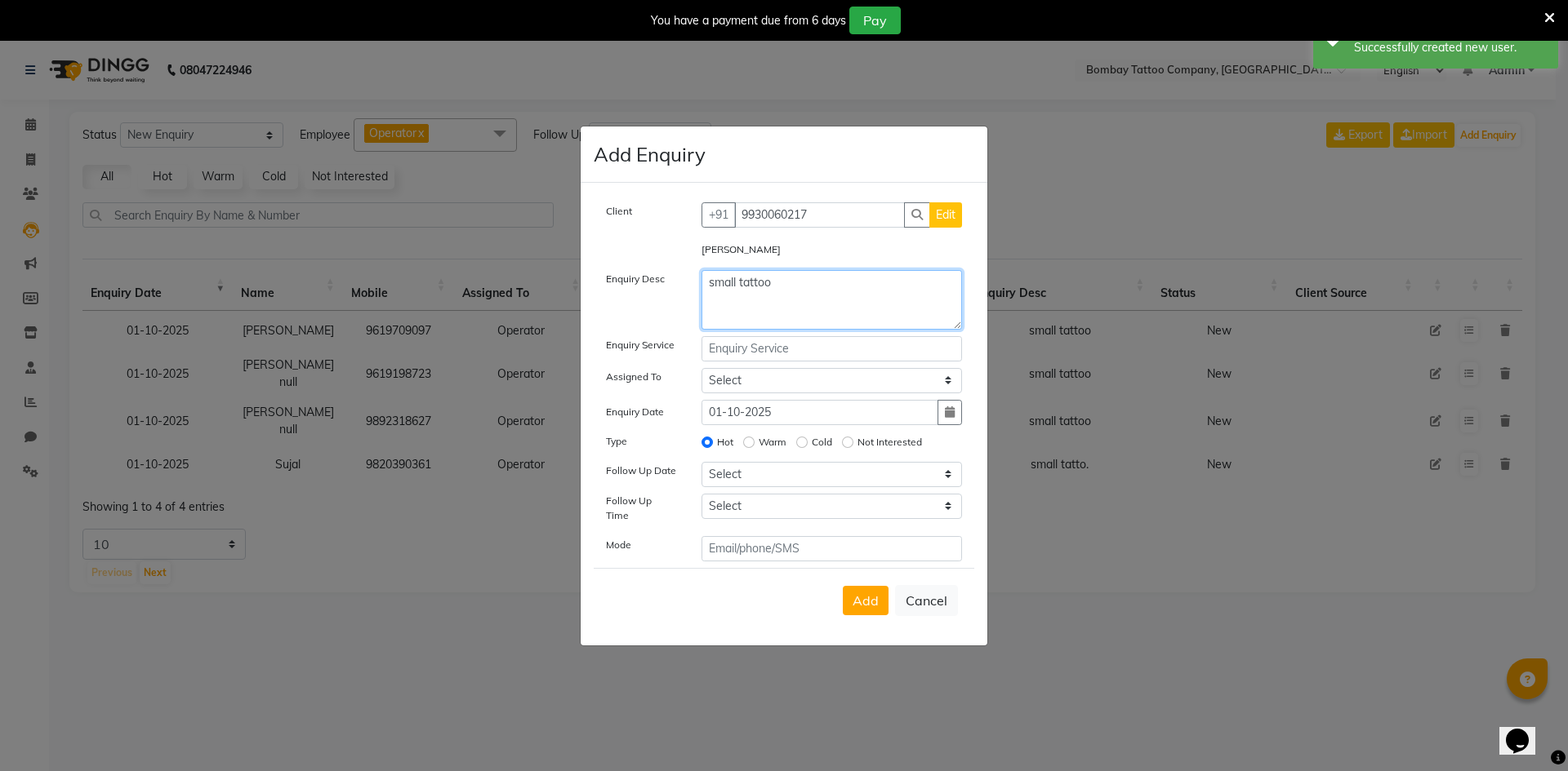
click at [786, 296] on textarea "small tattoo" at bounding box center [831, 300] width 261 height 60
click at [787, 295] on textarea "small tattoo" at bounding box center [831, 300] width 261 height 60
type textarea "small tattoo"
click at [784, 346] on input "text" at bounding box center [831, 348] width 261 height 25
paste input "small tattoo"
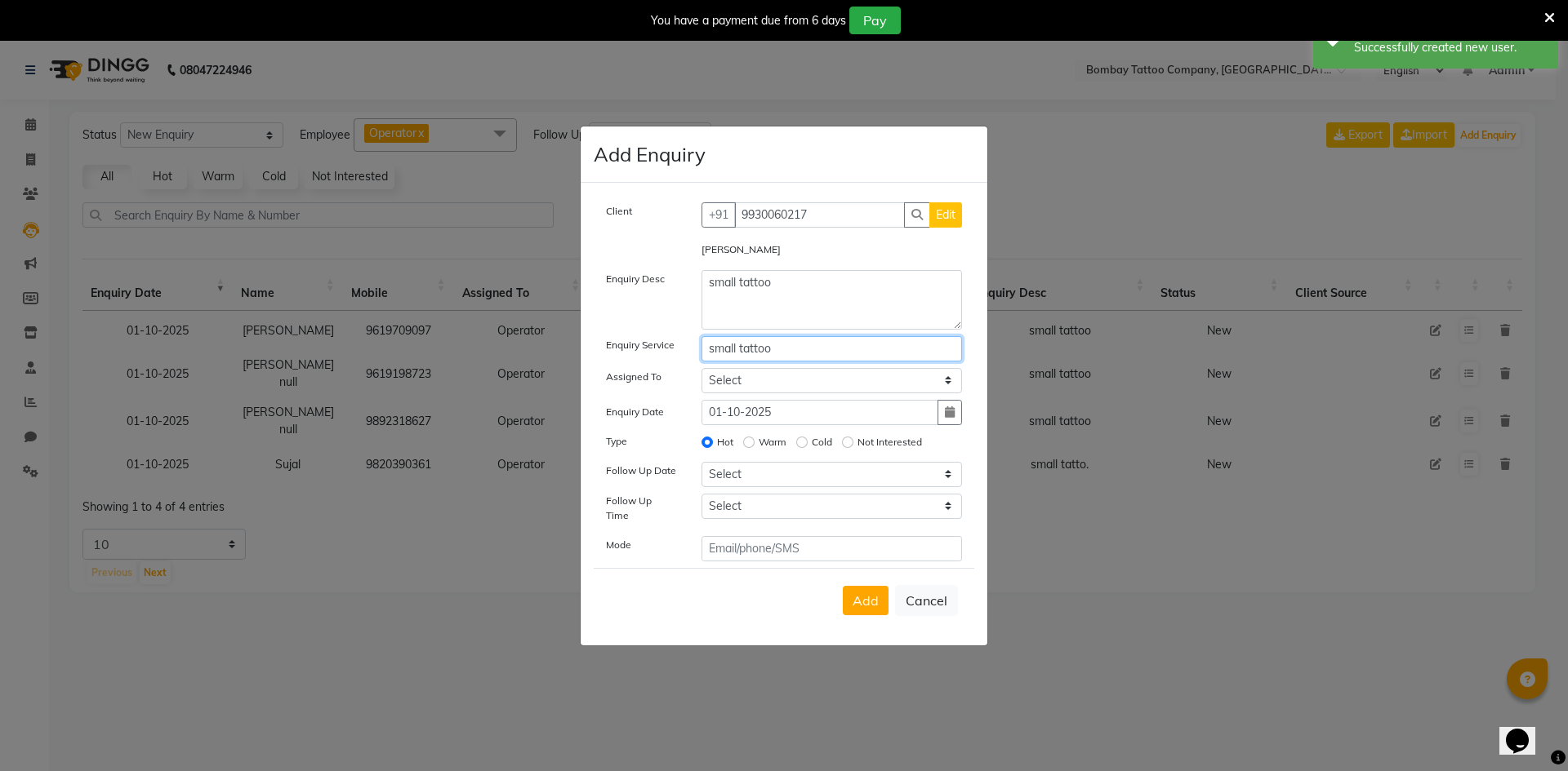
type input "small tattoo"
click at [757, 392] on select "Select Operator" at bounding box center [831, 380] width 261 height 25
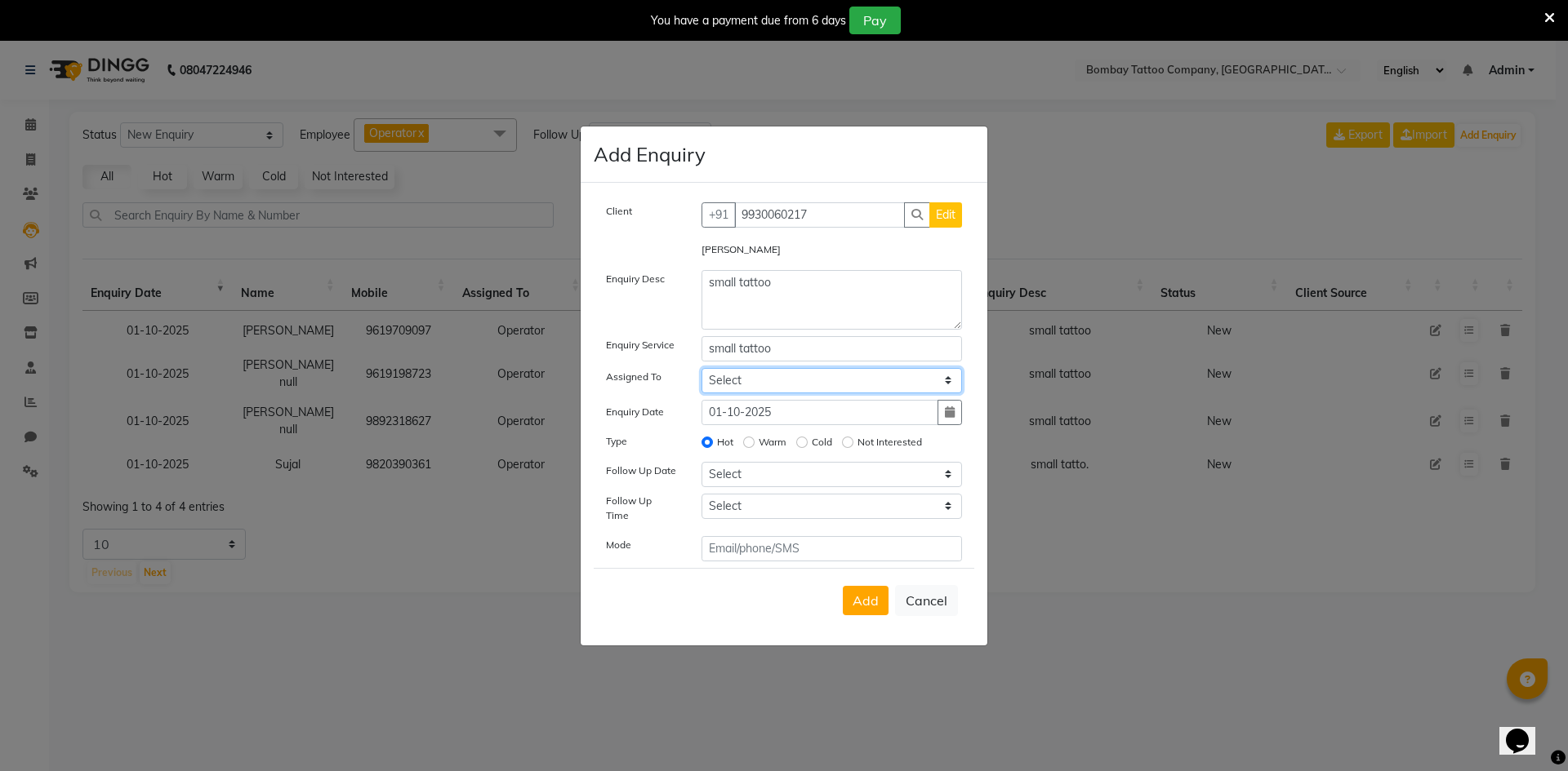
select select "90954"
click at [701, 373] on select "Select Operator" at bounding box center [831, 380] width 261 height 25
click at [769, 477] on select "Select [DATE] [DATE] [DATE] ([DATE]) [DATE] ([DATE]) [DATE] ([DATE]) [DATE] ([D…" at bounding box center [831, 474] width 261 height 25
select select "2025-10-01"
click at [701, 467] on select "Select [DATE] [DATE] [DATE] ([DATE]) [DATE] ([DATE]) [DATE] ([DATE]) [DATE] ([D…" at bounding box center [831, 474] width 261 height 25
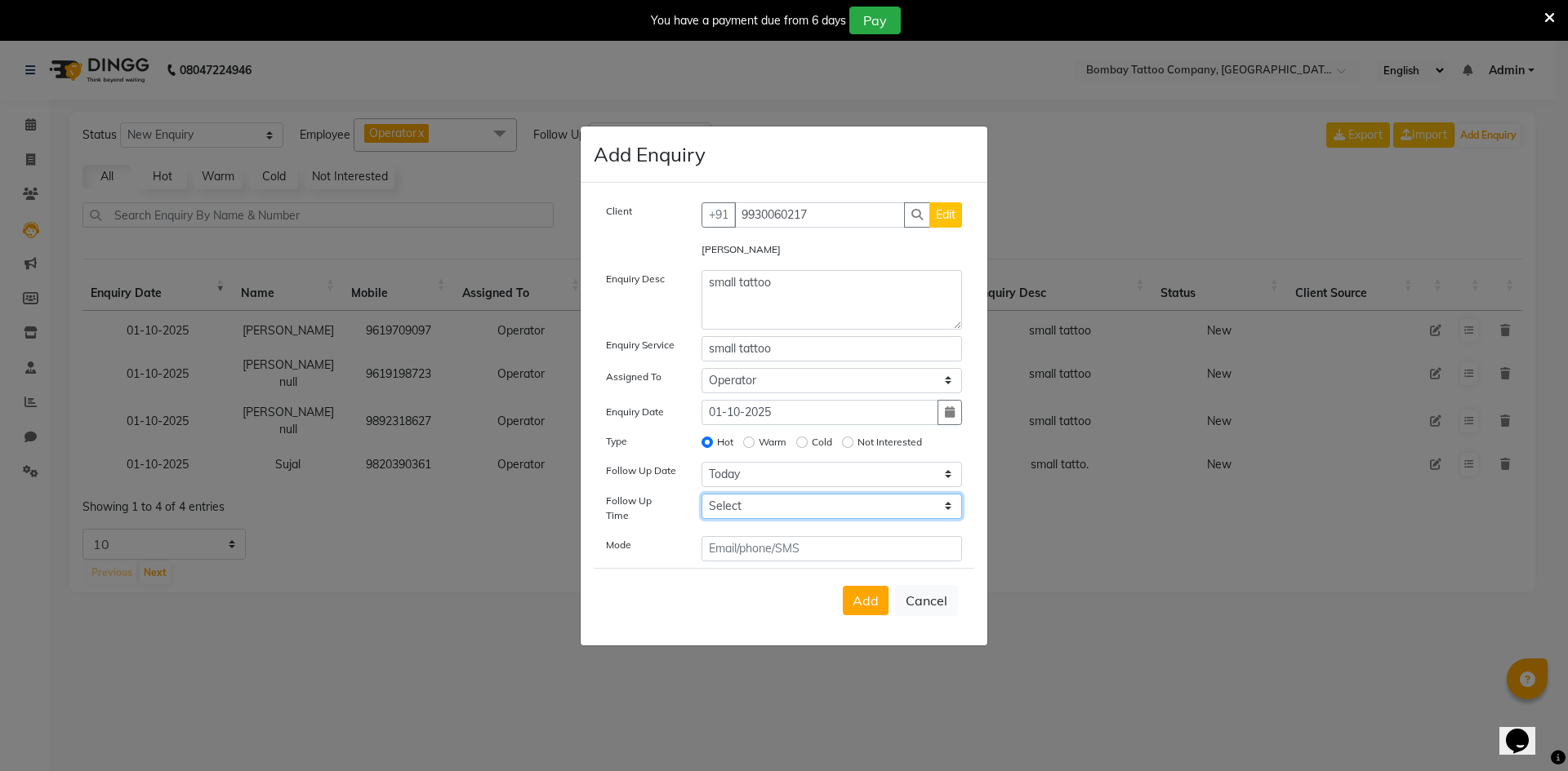
click at [723, 509] on select "Select 07:00 AM 07:15 AM 07:30 AM 07:45 AM 08:00 AM 08:15 AM 08:30 AM 08:45 AM …" at bounding box center [831, 506] width 261 height 25
select select "720"
click at [721, 507] on select "Select 07:00 AM 07:15 AM 07:30 AM 07:45 AM 08:00 AM 08:15 AM 08:30 AM 08:45 AM …" at bounding box center [831, 506] width 261 height 25
click at [852, 585] on div "Add Cancel" at bounding box center [784, 600] width 381 height 65
click at [851, 586] on button "Add" at bounding box center [865, 600] width 46 height 29
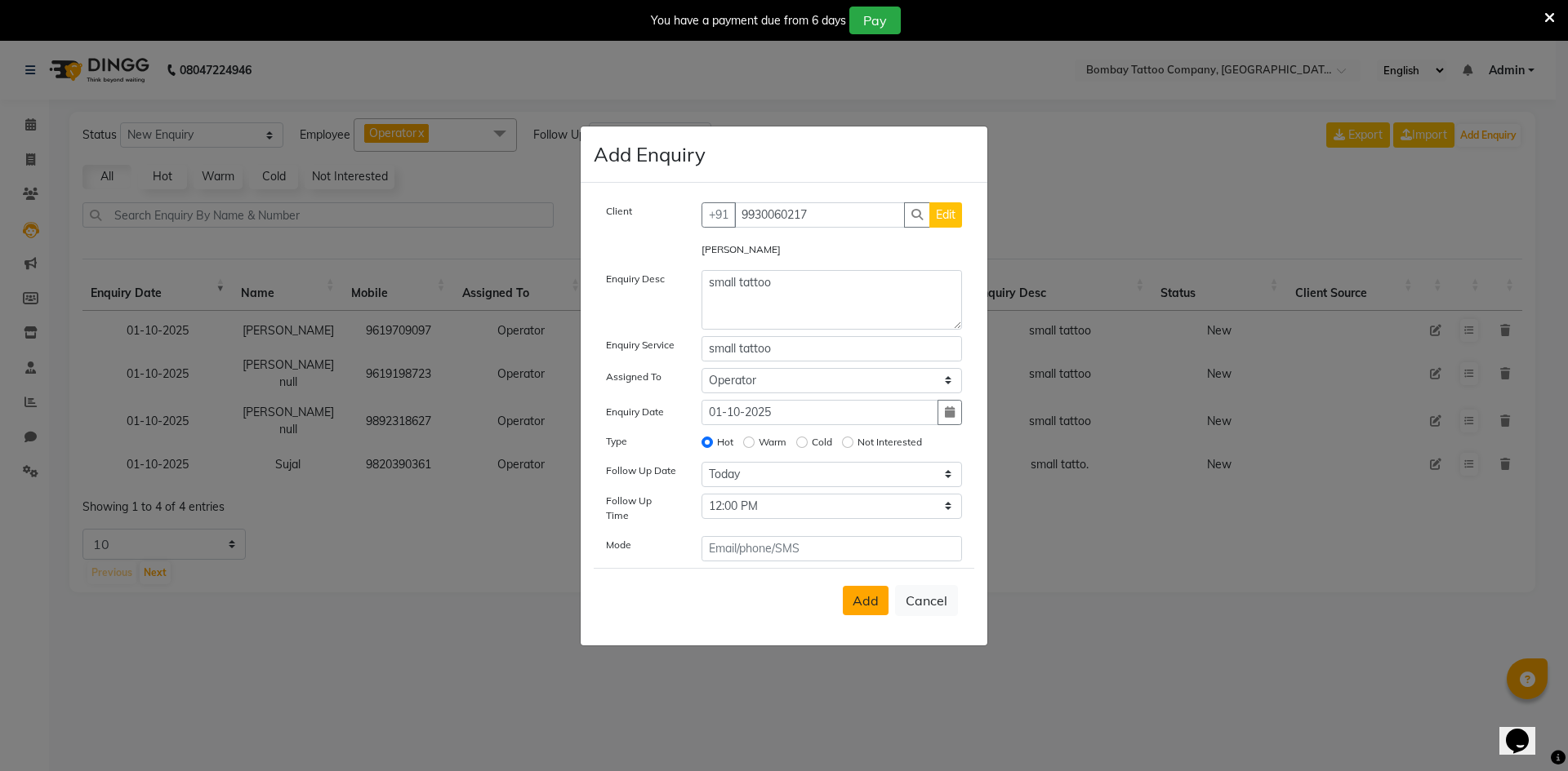
select select
radio input "false"
select select
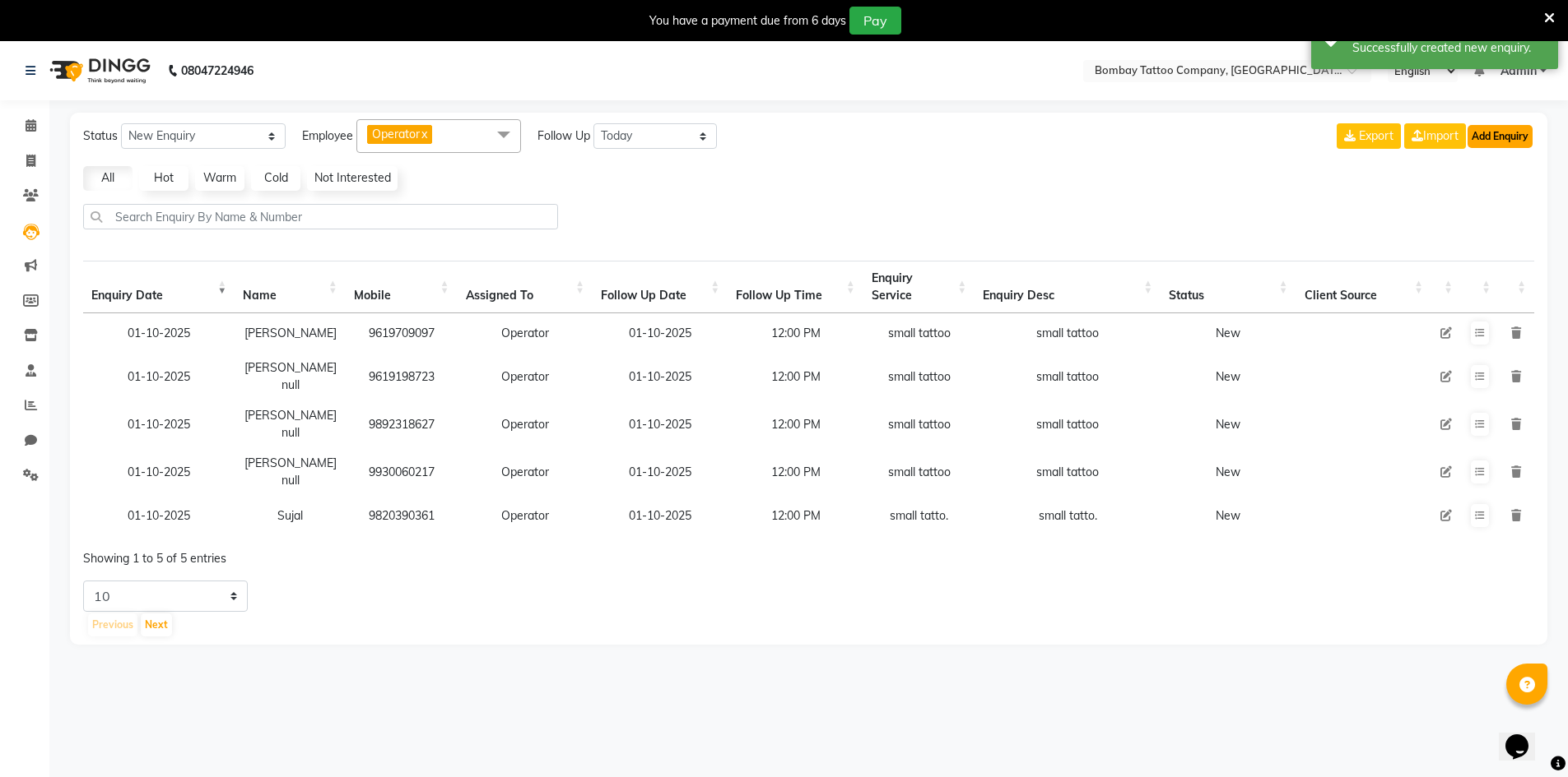
click at [1468, 143] on button "Add Enquiry" at bounding box center [1500, 137] width 65 height 23
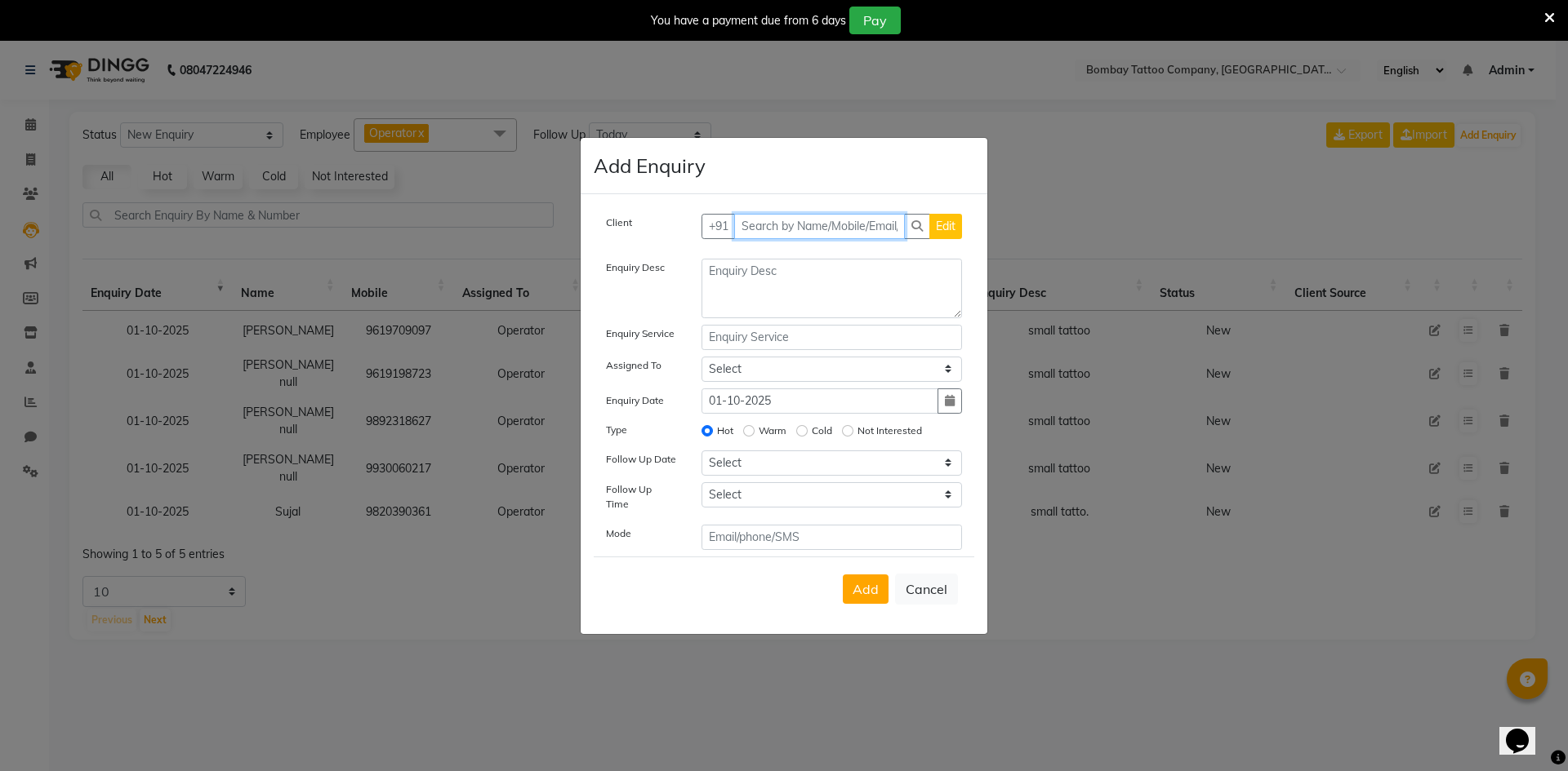
click at [768, 225] on input "text" at bounding box center [819, 226] width 171 height 25
paste input "7738786120"
type input "7738786120"
click at [946, 228] on span "Add Client" at bounding box center [928, 226] width 54 height 15
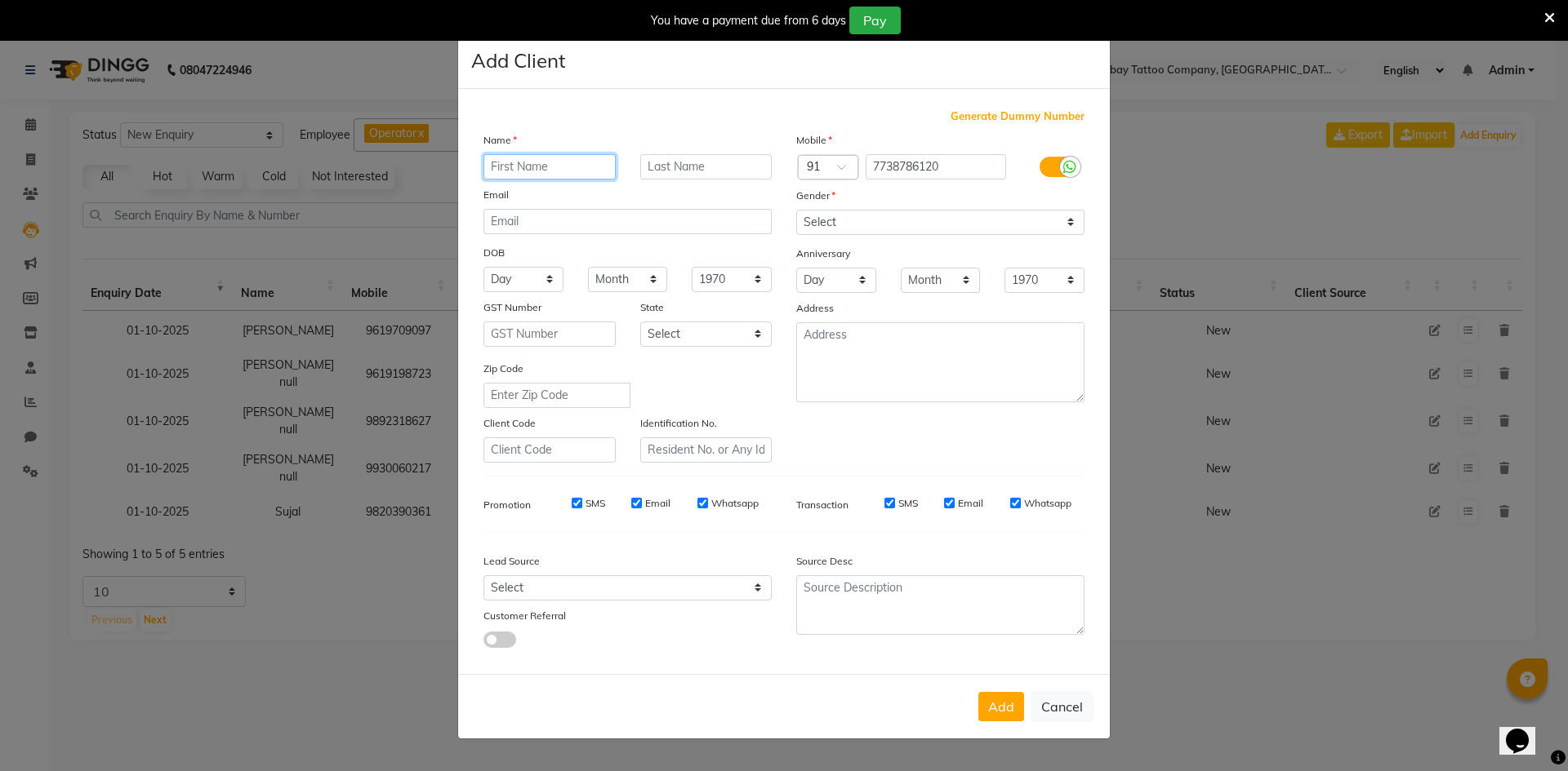
paste input "Shyam"
type input "Shyam"
click at [829, 222] on select "Select [DEMOGRAPHIC_DATA] [DEMOGRAPHIC_DATA] Other Prefer Not To Say" at bounding box center [941, 222] width 288 height 25
select select "[DEMOGRAPHIC_DATA]"
click at [797, 210] on select "Select [DEMOGRAPHIC_DATA] [DEMOGRAPHIC_DATA] Other Prefer Not To Say" at bounding box center [941, 222] width 288 height 25
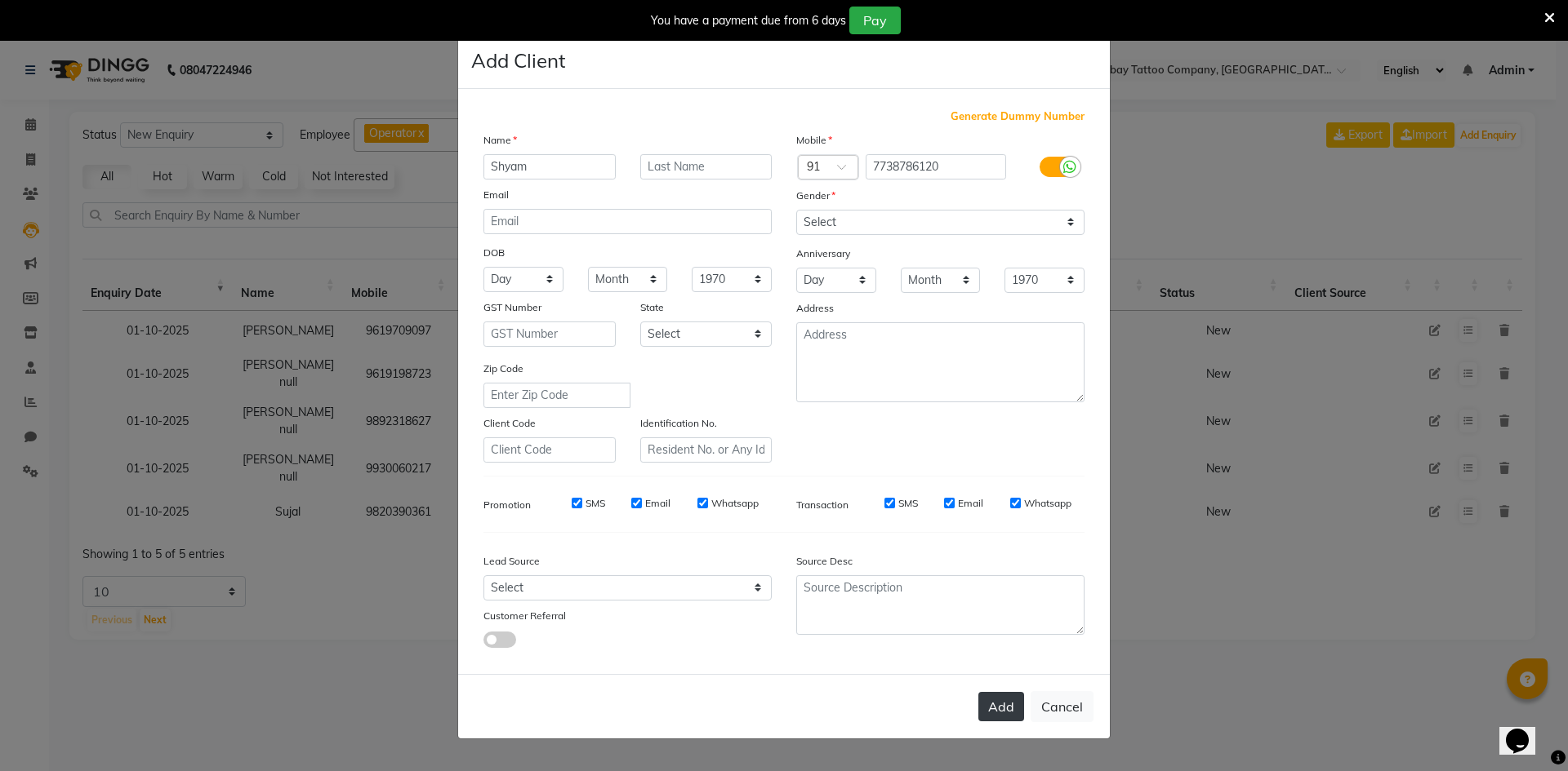
click at [1009, 720] on button "Add" at bounding box center [1001, 706] width 46 height 29
select select
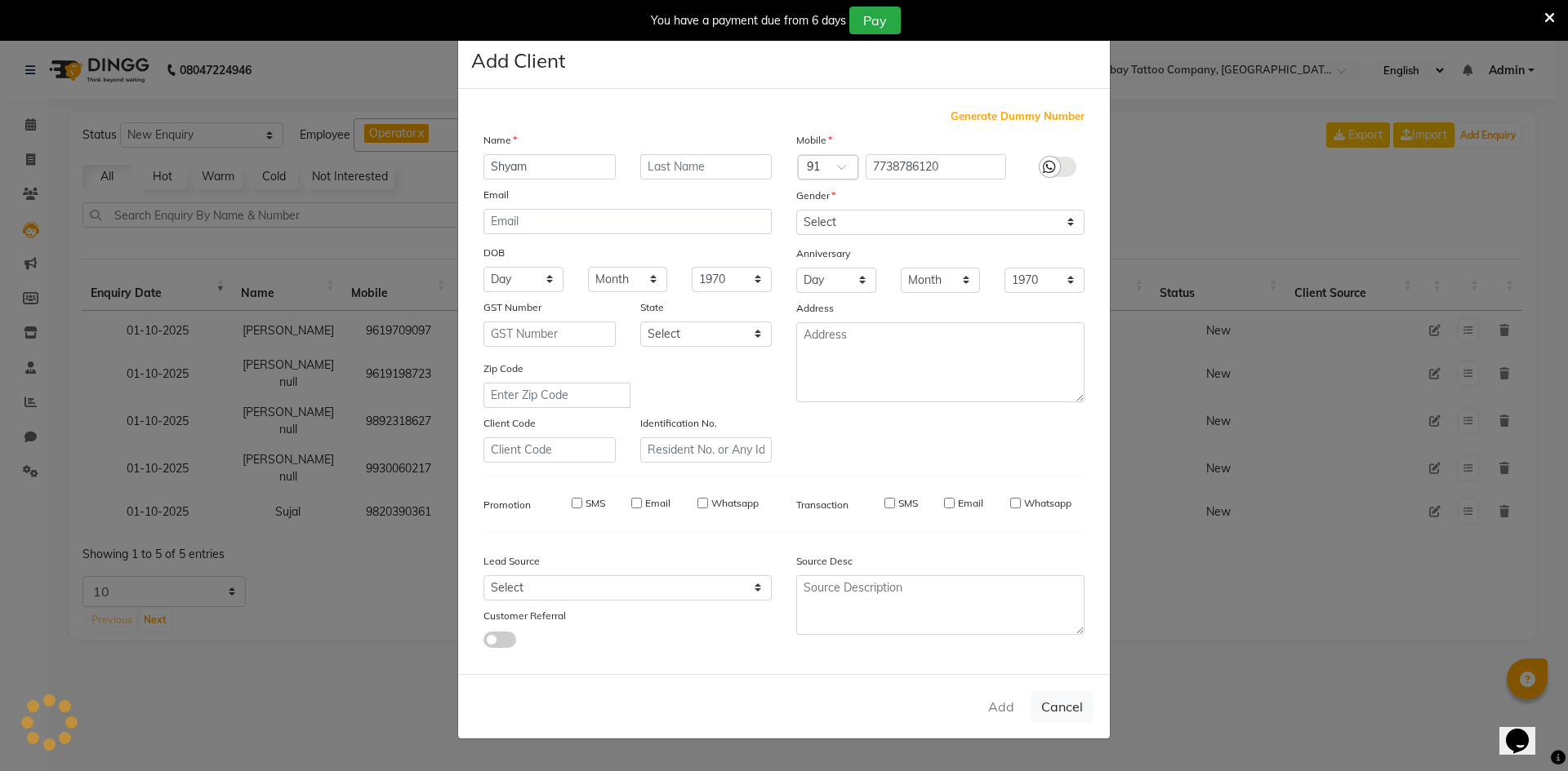
select select
checkbox input "false"
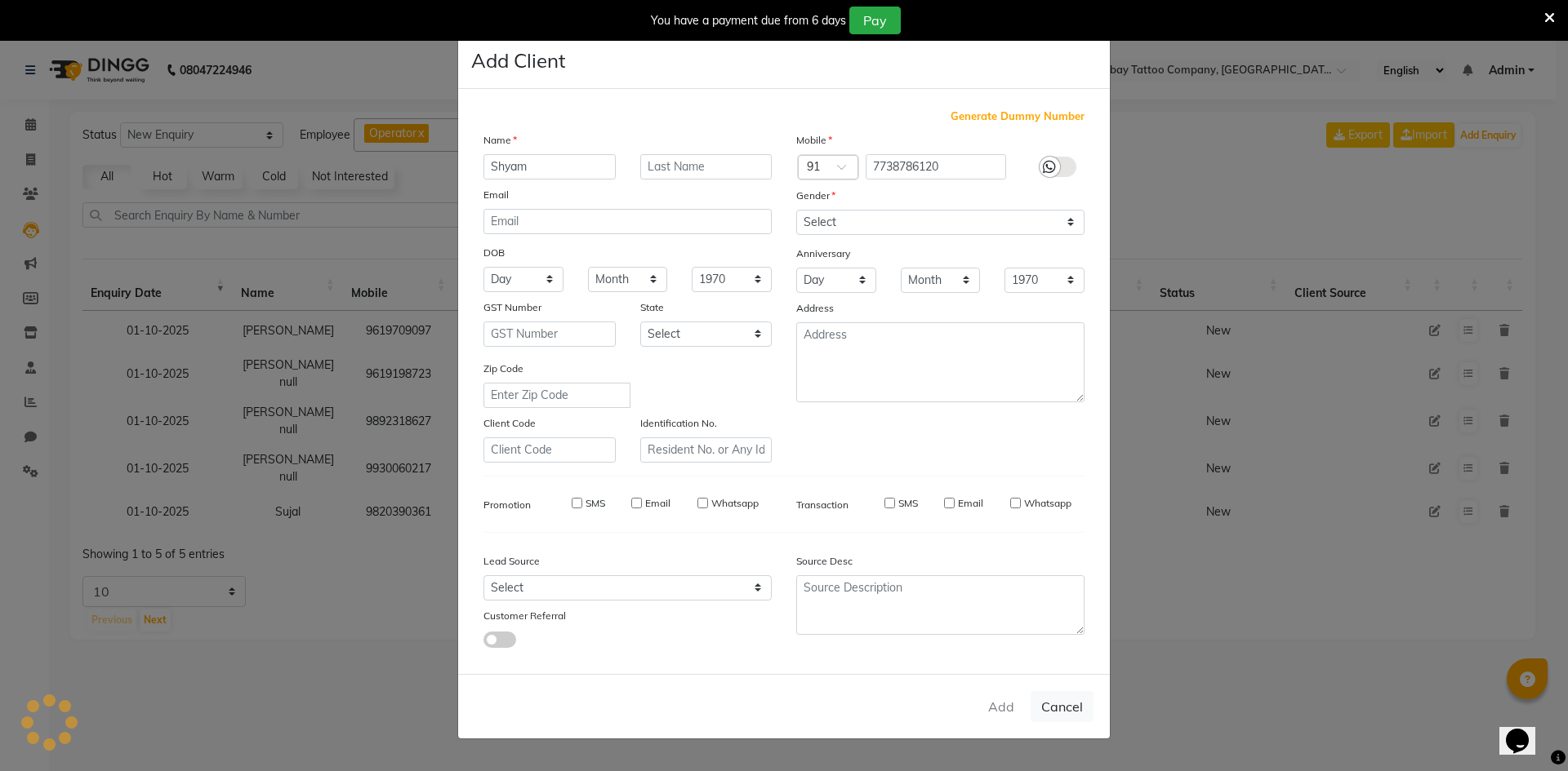
checkbox input "false"
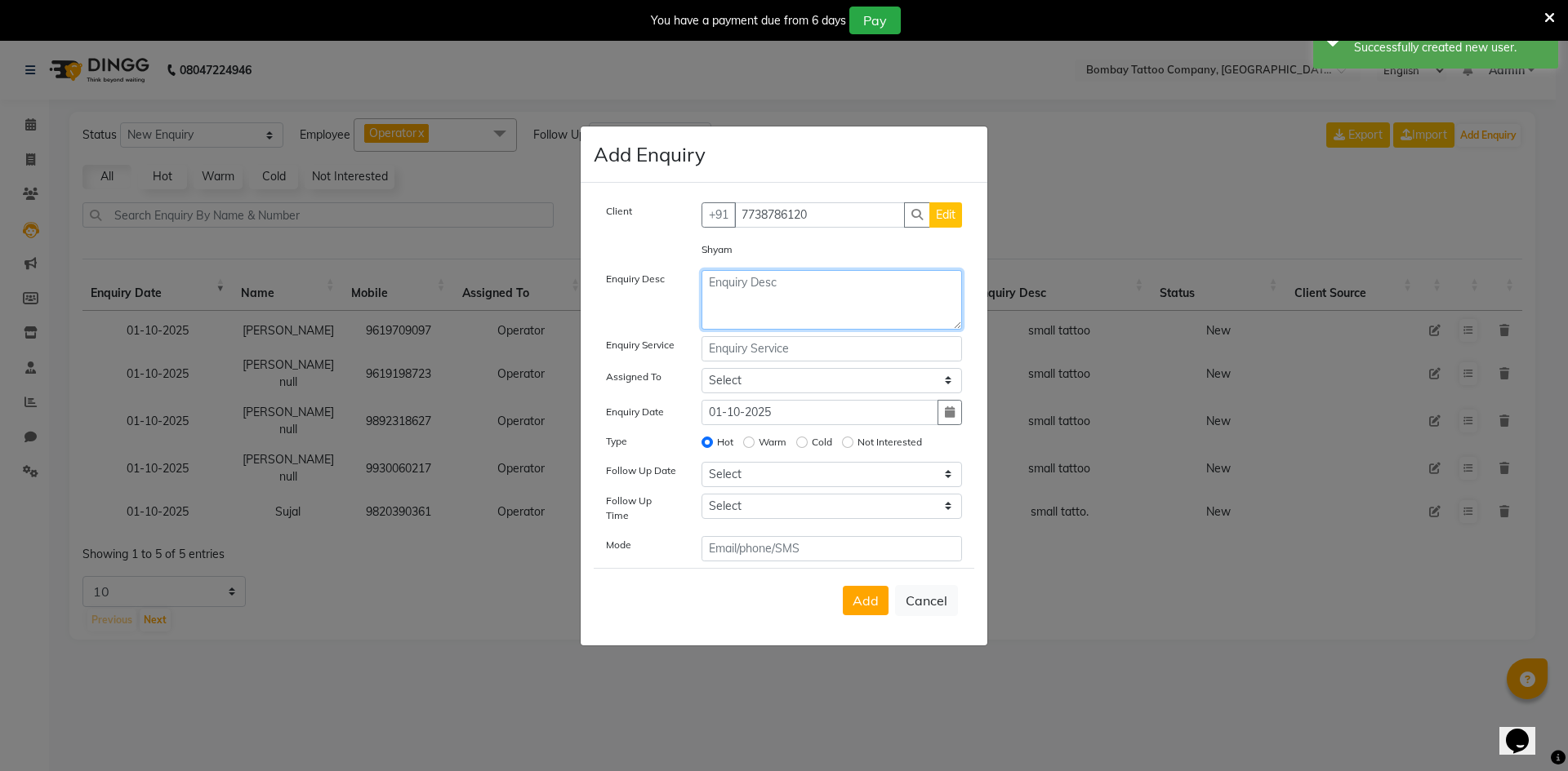
click at [743, 300] on textarea at bounding box center [831, 300] width 261 height 60
click at [831, 297] on textarea "small tattoo" at bounding box center [831, 300] width 261 height 60
click at [832, 295] on textarea "small tattoo" at bounding box center [831, 300] width 261 height 60
click at [833, 293] on textarea "small tattoo" at bounding box center [831, 300] width 261 height 60
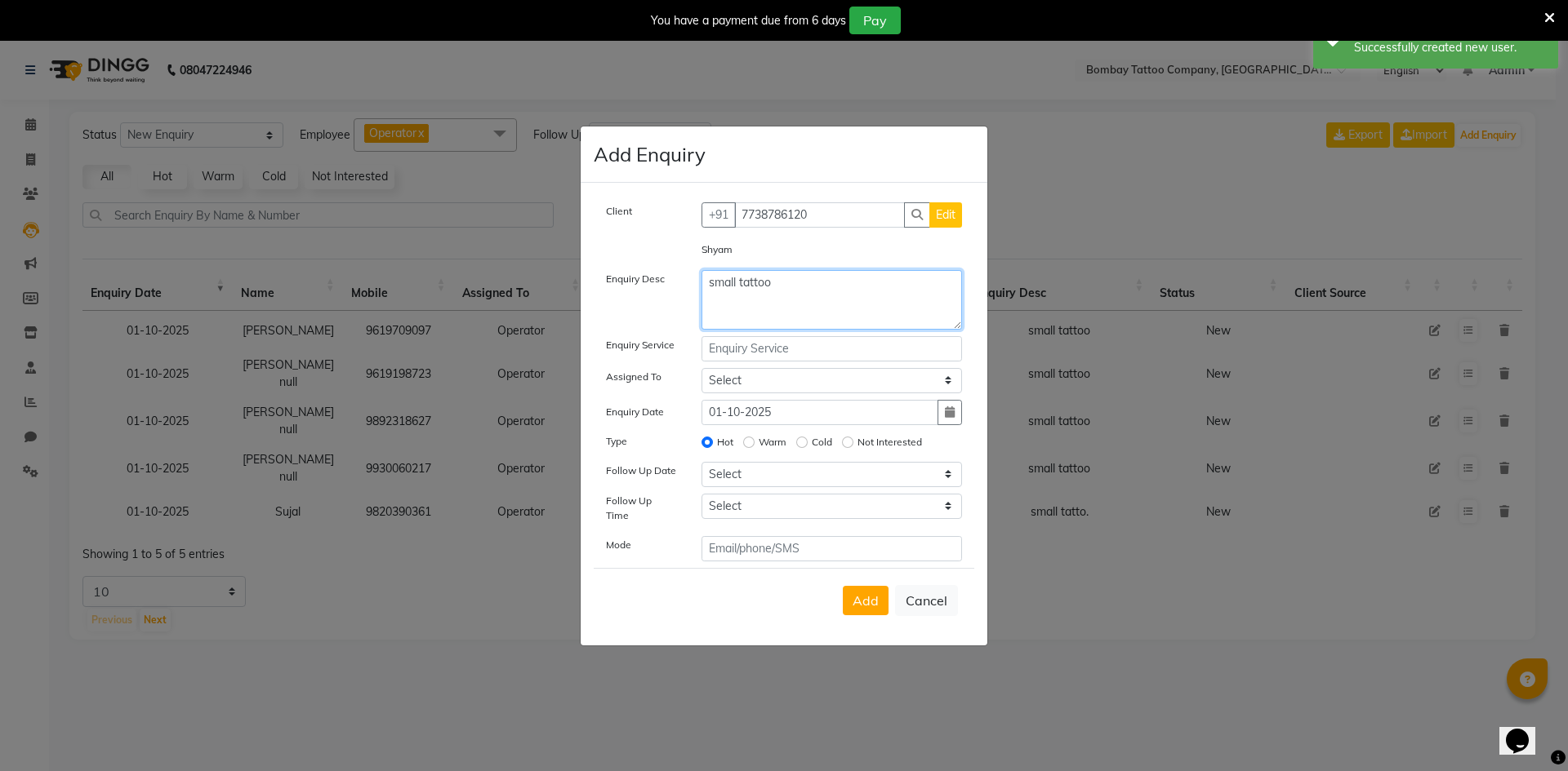
click at [834, 292] on textarea "small tattoo" at bounding box center [831, 300] width 261 height 60
click at [836, 291] on textarea "small tattoo" at bounding box center [831, 300] width 261 height 60
type textarea "small tattoo"
click at [784, 362] on input "text" at bounding box center [831, 348] width 261 height 25
paste input "Shyam"
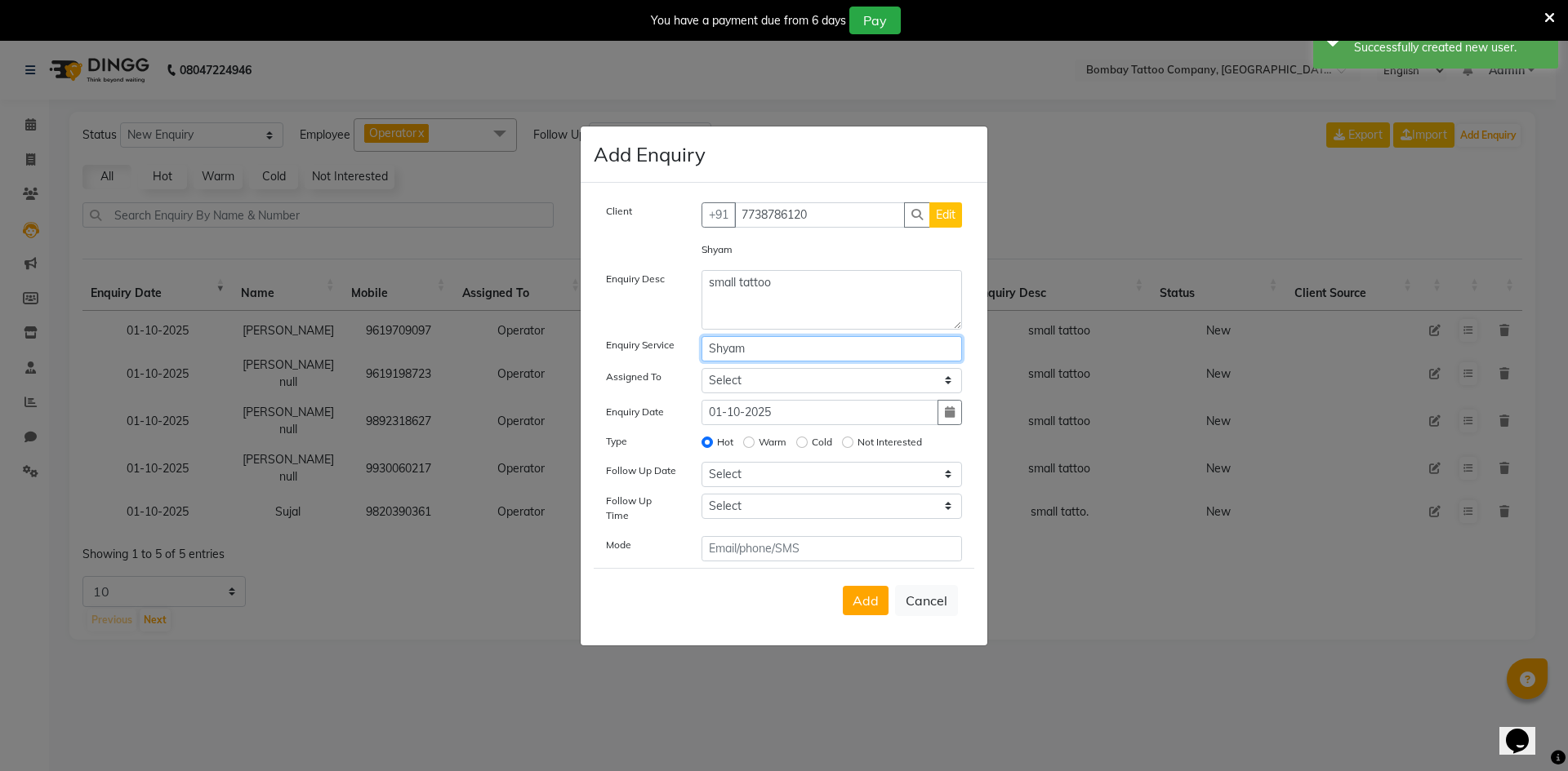
type input "Shyam"
click at [763, 394] on select "Select Operator" at bounding box center [831, 380] width 261 height 25
select select "90954"
click at [701, 373] on select "Select Operator" at bounding box center [831, 380] width 261 height 25
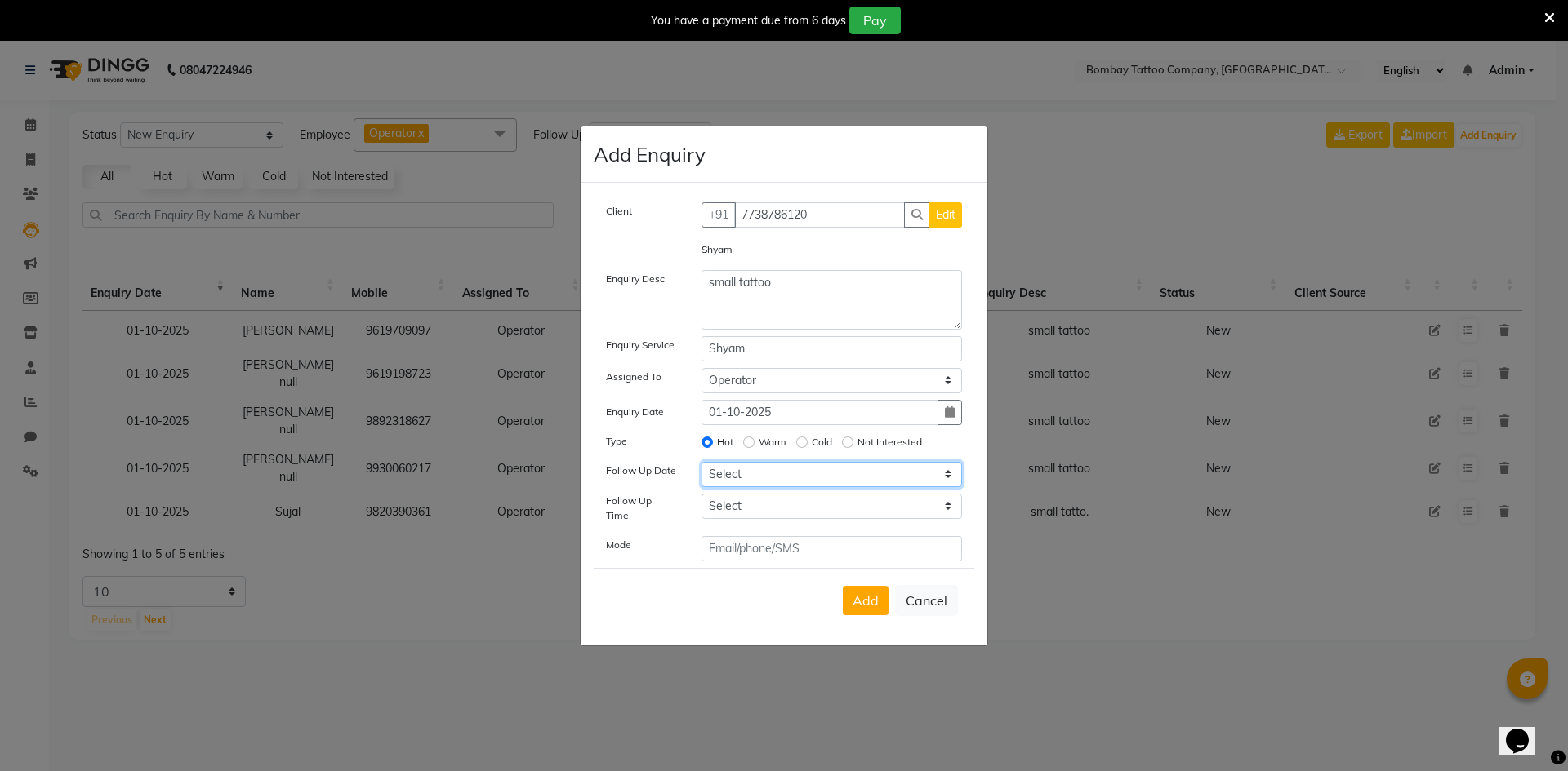
drag, startPoint x: 751, startPoint y: 484, endPoint x: 753, endPoint y: 472, distance: 12.2
click at [751, 483] on select "Select [DATE] [DATE] [DATE] ([DATE]) [DATE] ([DATE]) [DATE] ([DATE]) [DATE] ([D…" at bounding box center [831, 474] width 261 height 25
select select "2025-10-01"
click at [701, 467] on select "Select [DATE] [DATE] [DATE] ([DATE]) [DATE] ([DATE]) [DATE] ([DATE]) [DATE] ([D…" at bounding box center [831, 474] width 261 height 25
click at [728, 519] on select "Select 07:00 AM 07:15 AM 07:30 AM 07:45 AM 08:00 AM 08:15 AM 08:30 AM 08:45 AM …" at bounding box center [831, 506] width 261 height 25
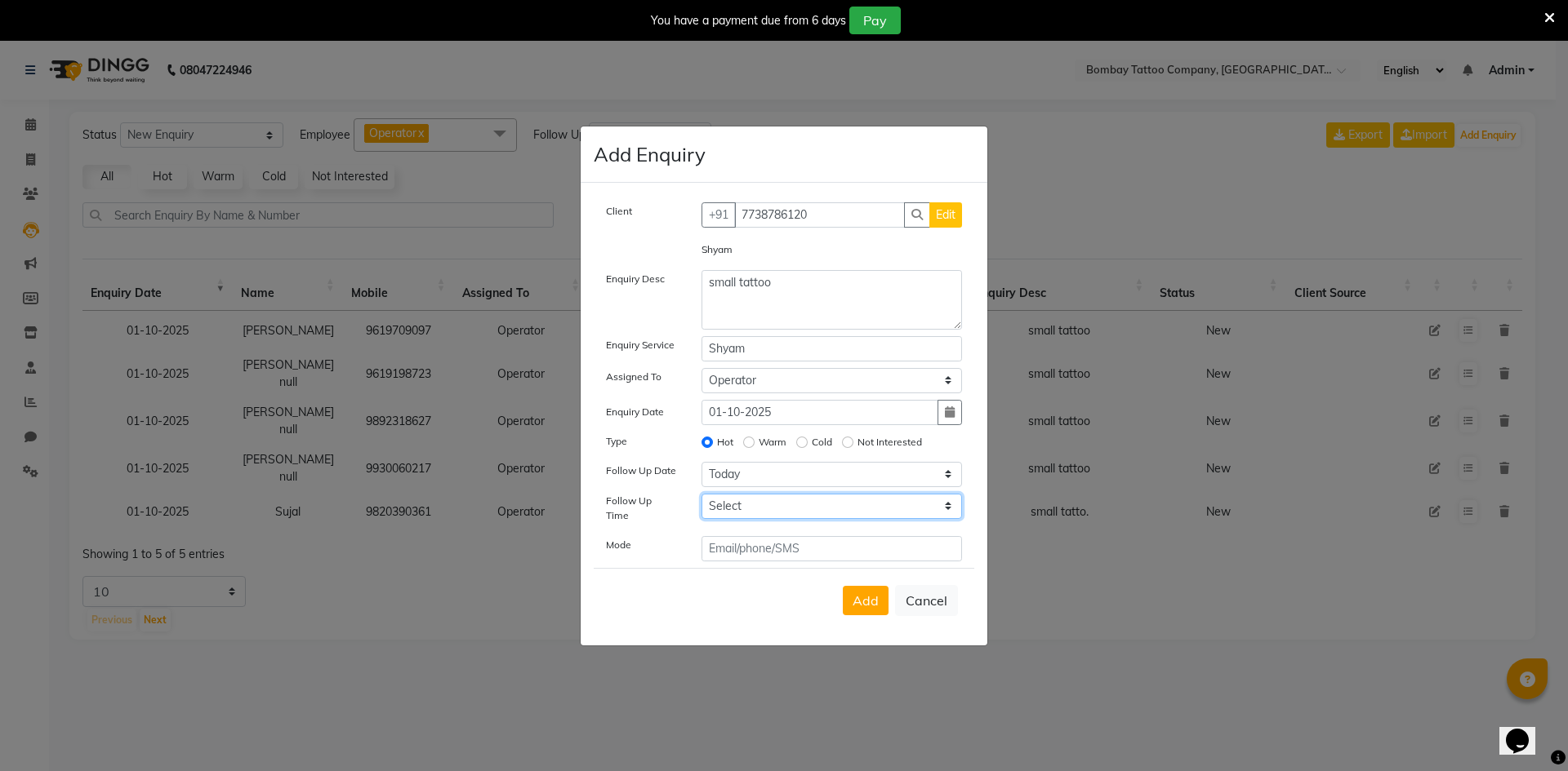
select select "720"
click at [731, 511] on select "Select 07:00 AM 07:15 AM 07:30 AM 07:45 AM 08:00 AM 08:15 AM 08:30 AM 08:45 AM …" at bounding box center [831, 506] width 261 height 25
drag, startPoint x: 897, startPoint y: 607, endPoint x: 887, endPoint y: 604, distance: 10.4
click at [892, 605] on div "Add Cancel" at bounding box center [784, 600] width 381 height 65
click at [874, 599] on span "Add" at bounding box center [866, 600] width 26 height 16
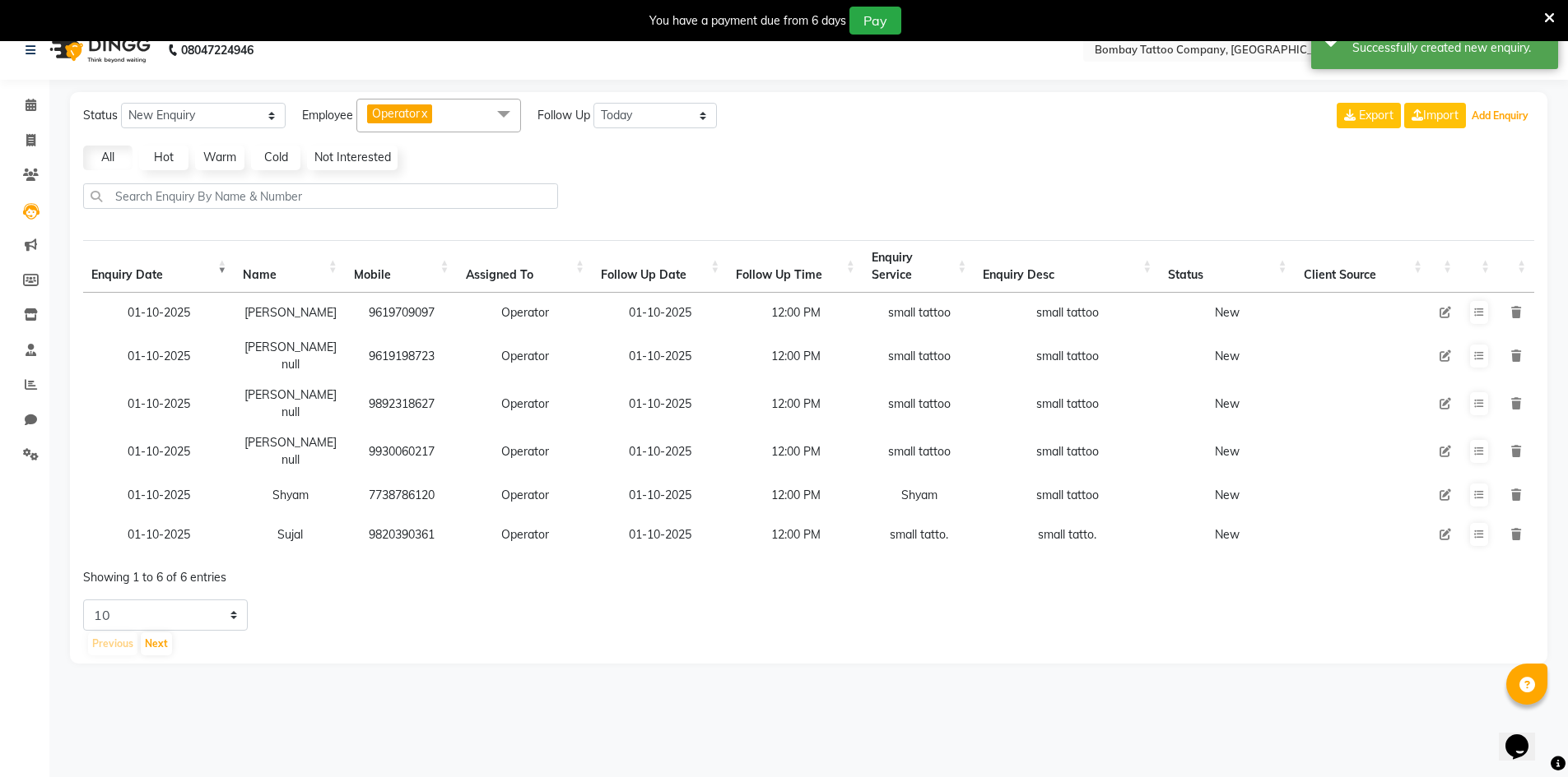
scroll to position [41, 0]
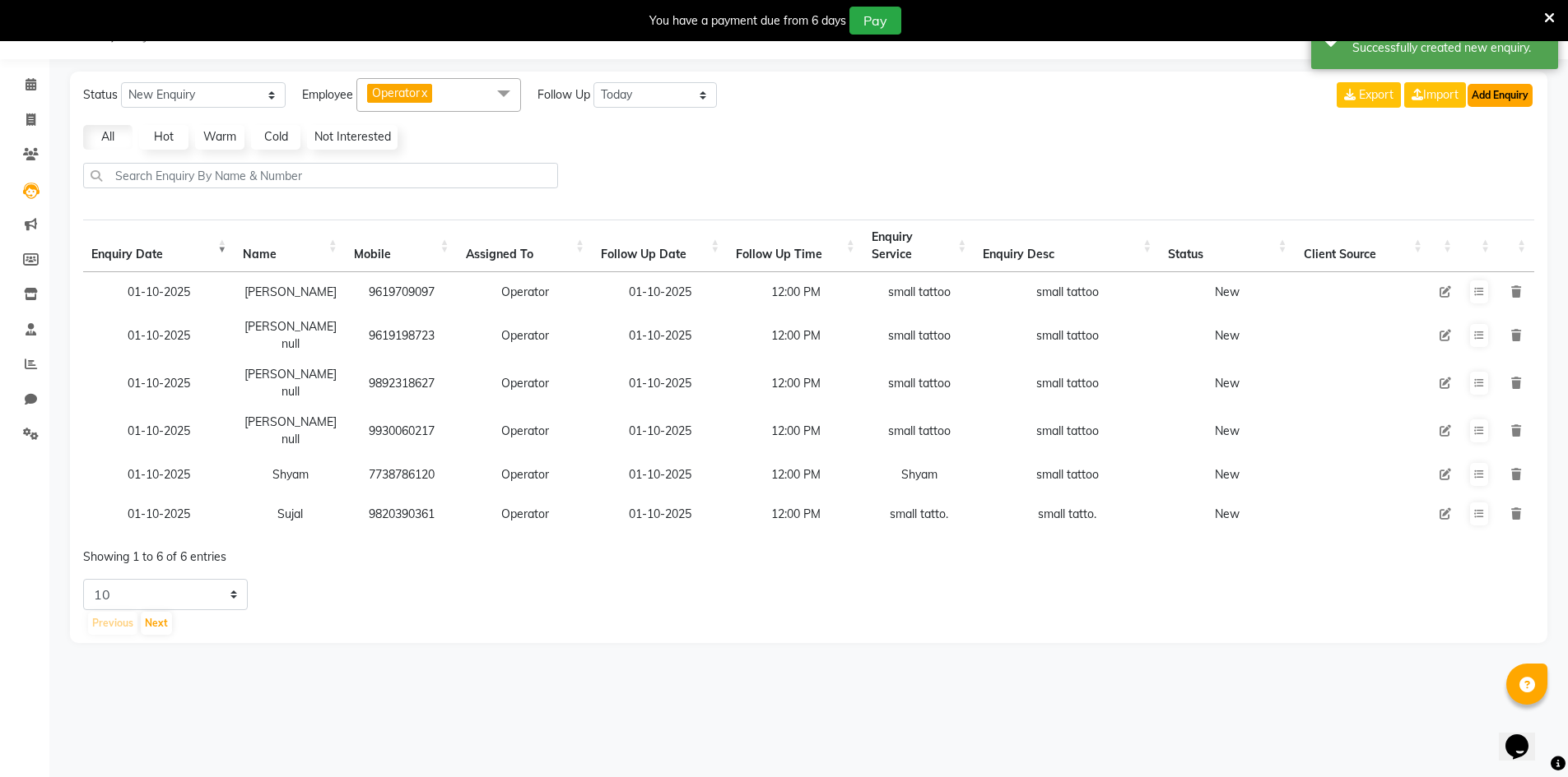
drag, startPoint x: 1518, startPoint y: 84, endPoint x: 1509, endPoint y: 93, distance: 12.7
click at [1509, 93] on button "Add Enquiry" at bounding box center [1500, 95] width 65 height 23
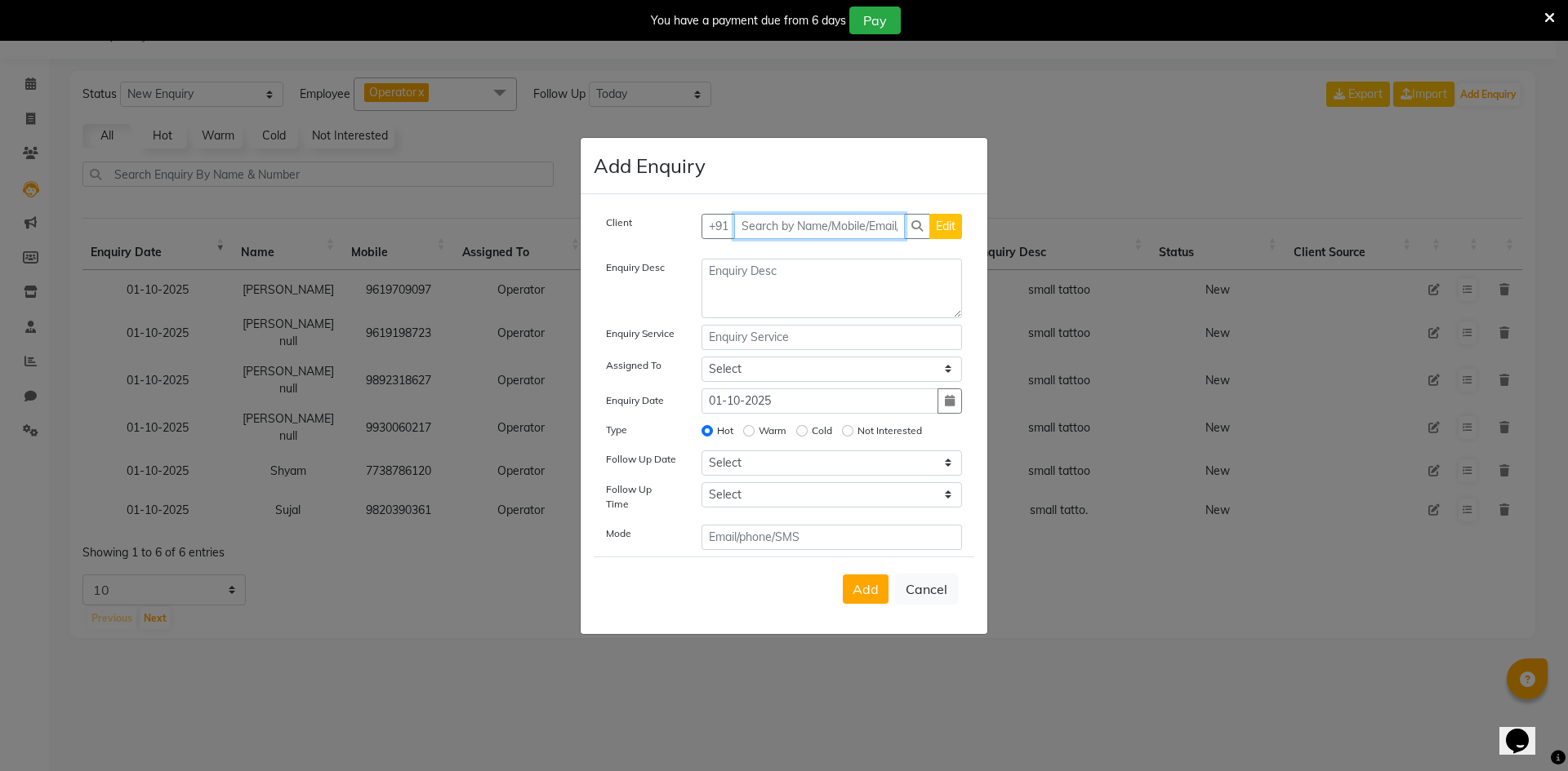
click at [833, 229] on input "text" at bounding box center [819, 226] width 171 height 25
paste input "88791 92432"
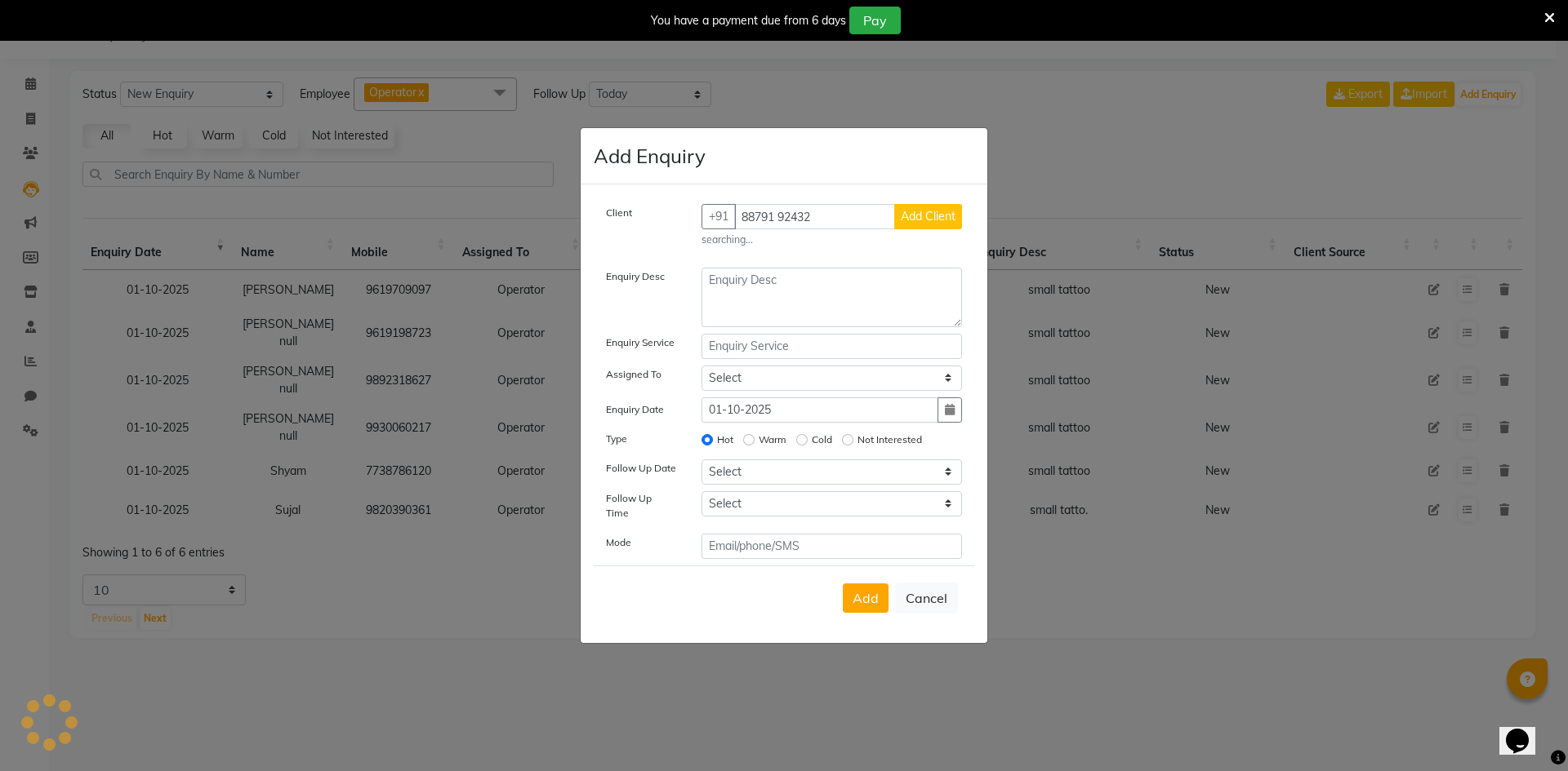
click at [947, 219] on span "Add Client" at bounding box center [928, 216] width 54 height 15
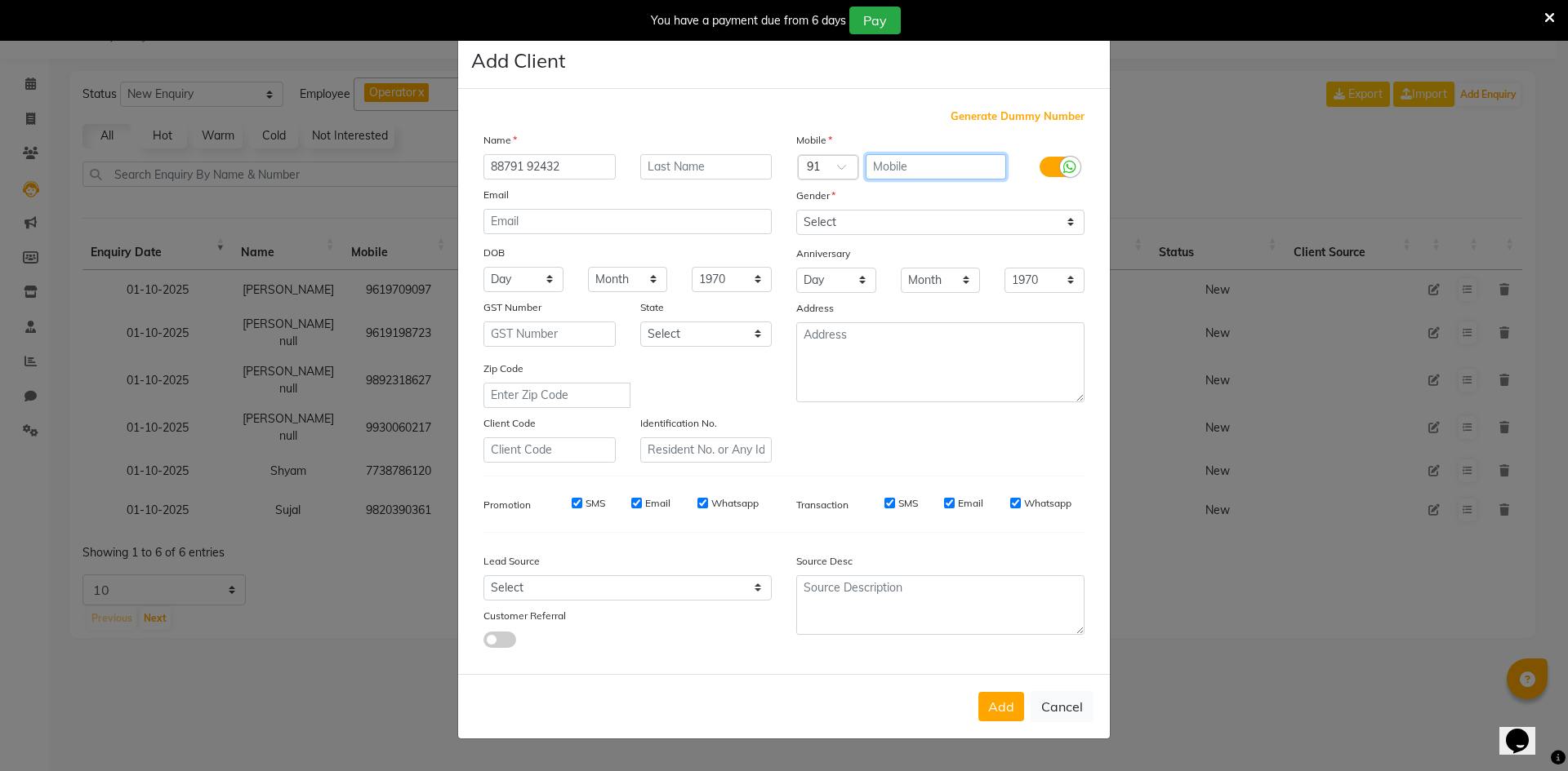
click at [878, 166] on input "text" at bounding box center [936, 167] width 141 height 25
paste input "88791 92432"
click at [906, 163] on input "88791 92432" at bounding box center [936, 167] width 141 height 25
click at [911, 163] on input "88791 92432" at bounding box center [936, 167] width 141 height 25
click at [574, 174] on input "88791 92432" at bounding box center [550, 167] width 132 height 25
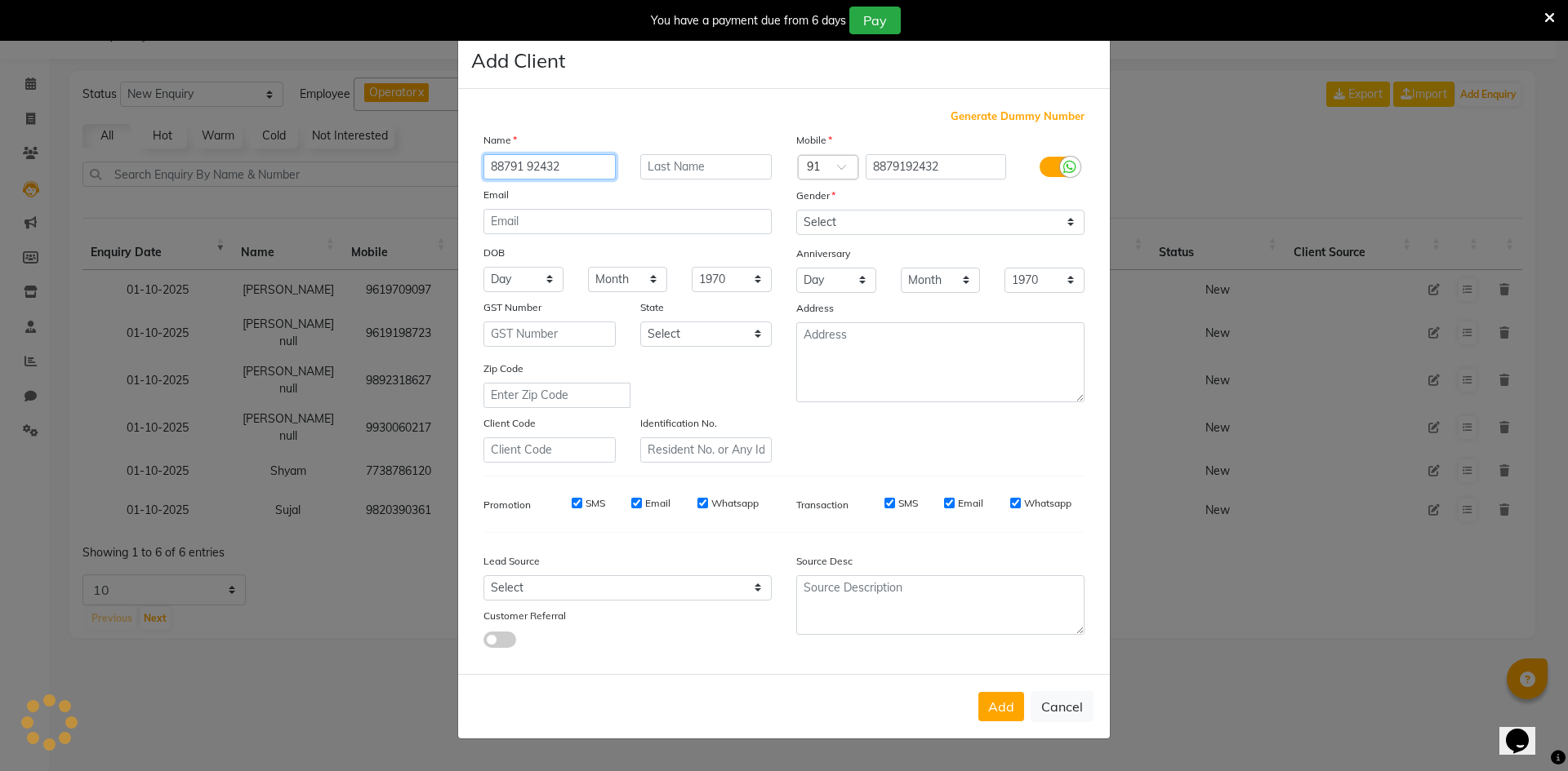
click at [574, 173] on input "88791 92432" at bounding box center [550, 167] width 132 height 25
paste input "Meet"
click at [815, 232] on select "Select [DEMOGRAPHIC_DATA] [DEMOGRAPHIC_DATA] Other Prefer Not To Say" at bounding box center [941, 222] width 288 height 25
click at [797, 210] on select "Select [DEMOGRAPHIC_DATA] [DEMOGRAPHIC_DATA] Other Prefer Not To Say" at bounding box center [941, 222] width 288 height 25
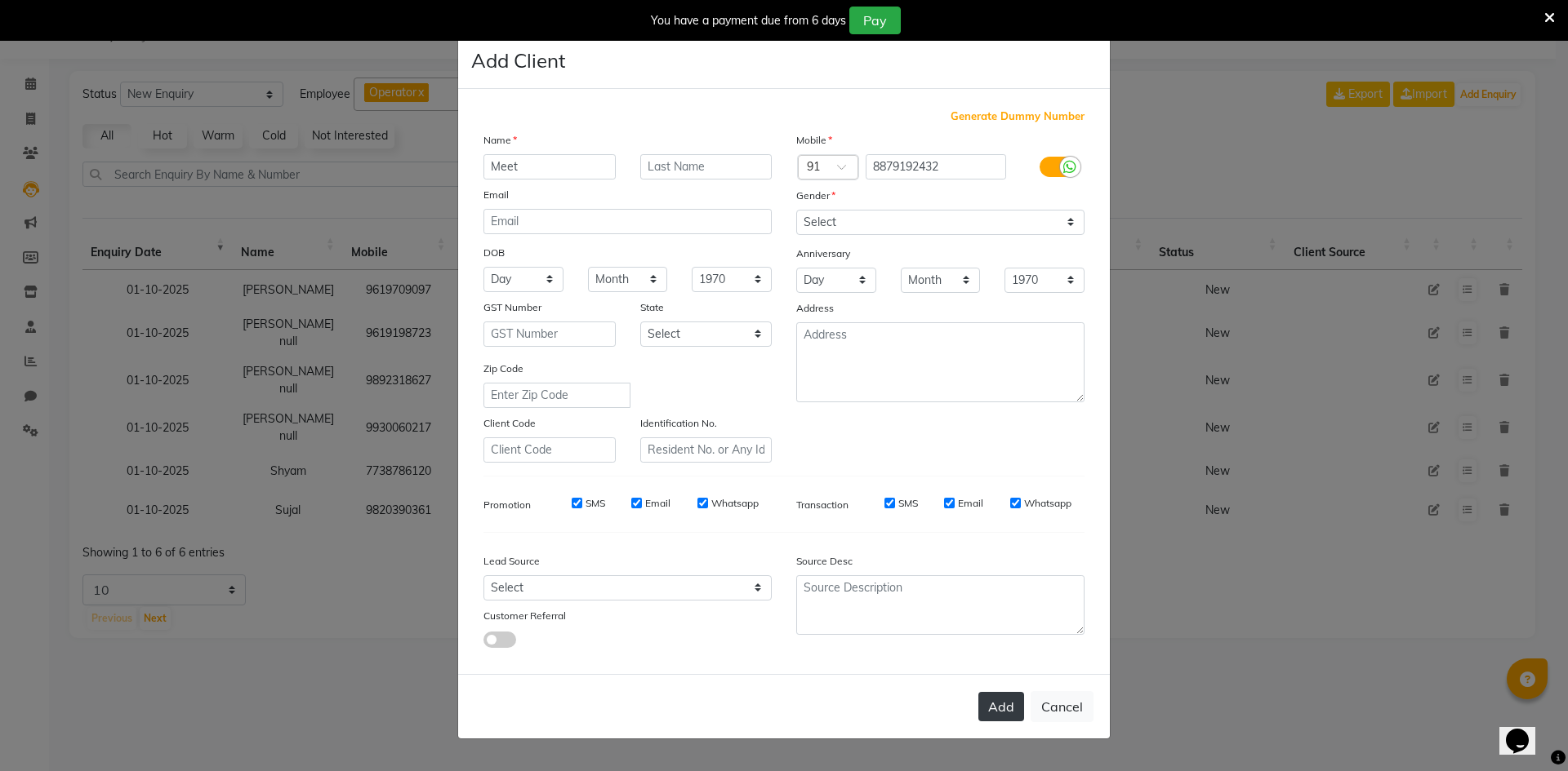
click at [990, 699] on button "Add" at bounding box center [1001, 706] width 46 height 29
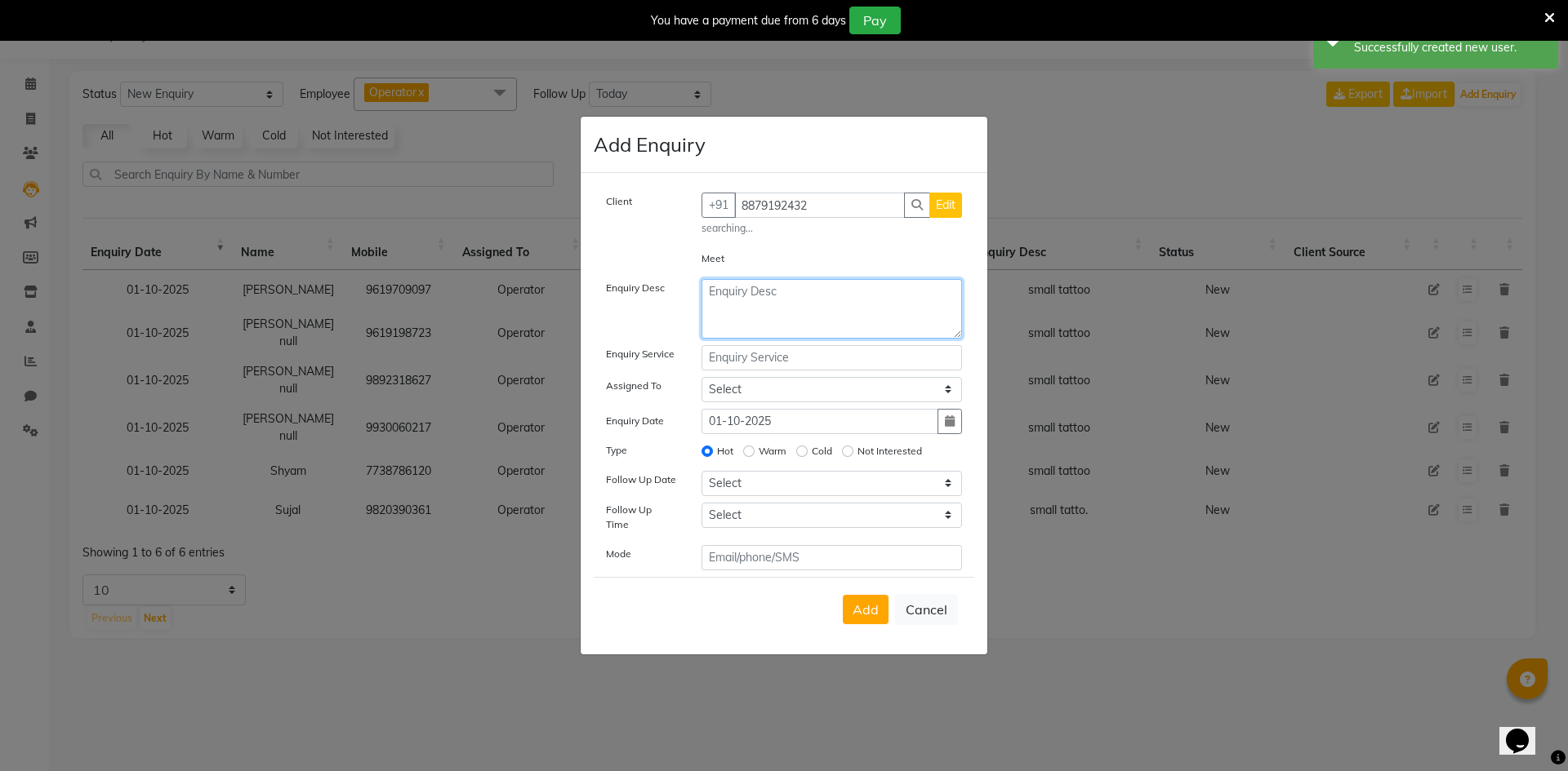
click at [733, 298] on textarea at bounding box center [831, 309] width 261 height 60
click at [808, 298] on textarea "small tattoo" at bounding box center [831, 309] width 261 height 60
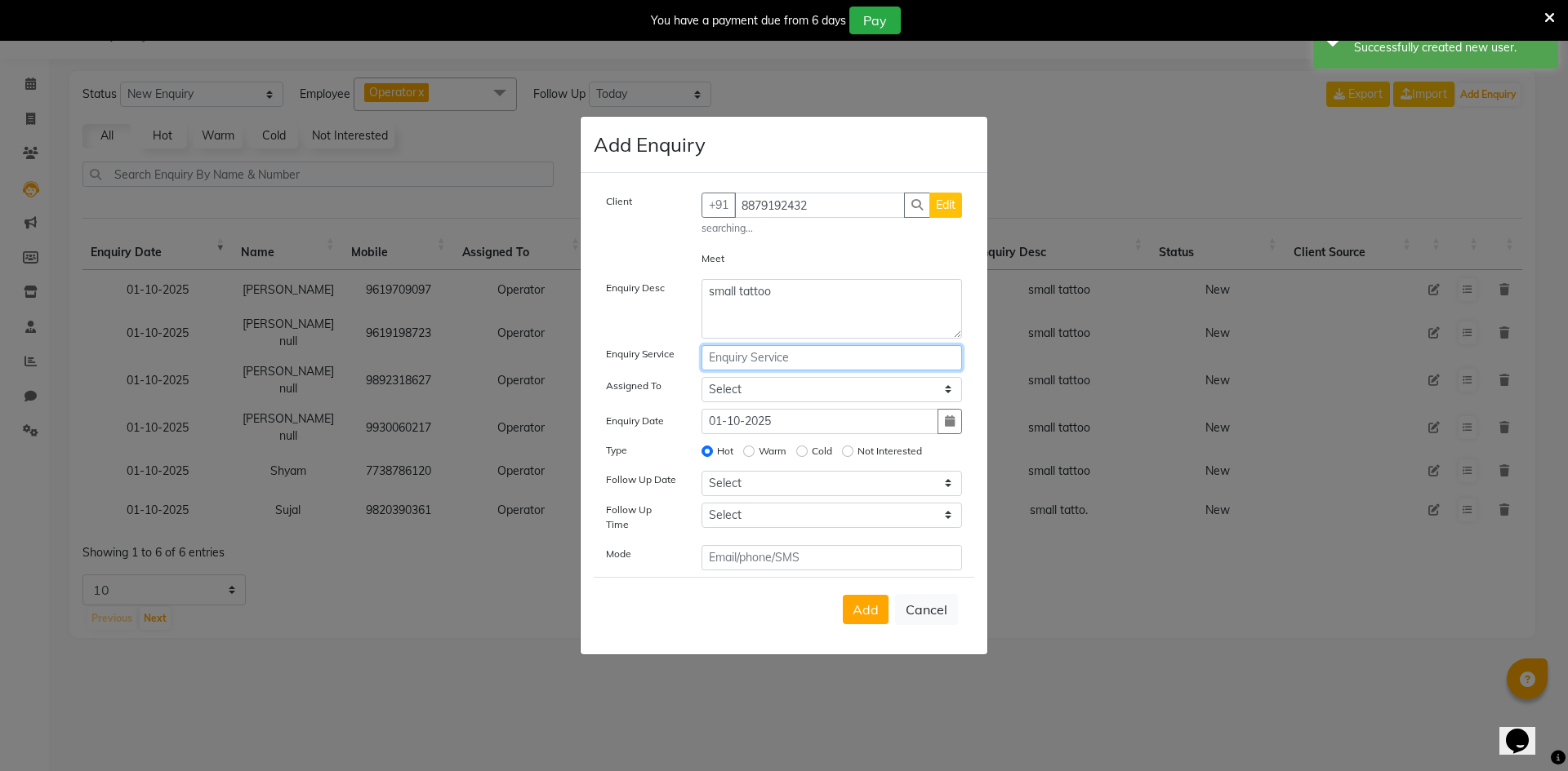
click at [772, 356] on input "text" at bounding box center [831, 357] width 261 height 25
paste input "small tattoo"
click at [748, 400] on select "Select Operator" at bounding box center [831, 389] width 261 height 25
click at [701, 382] on select "Select Operator" at bounding box center [831, 389] width 261 height 25
click at [745, 496] on select "Select [DATE] [DATE] [DATE] ([DATE]) [DATE] ([DATE]) [DATE] ([DATE]) [DATE] ([D…" at bounding box center [831, 483] width 261 height 25
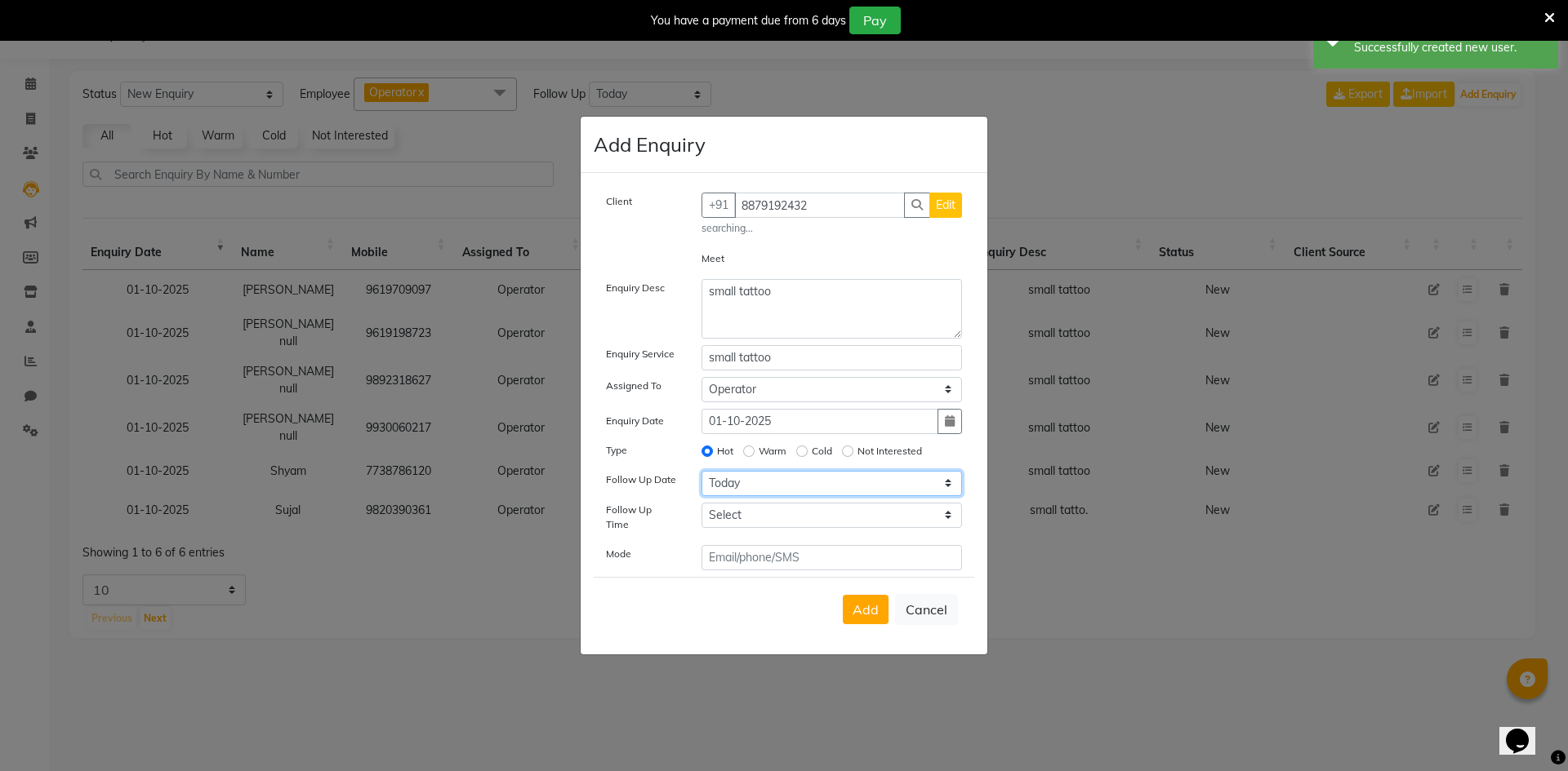
click at [701, 476] on select "Select [DATE] [DATE] [DATE] ([DATE]) [DATE] ([DATE]) [DATE] ([DATE]) [DATE] ([D…" at bounding box center [831, 483] width 261 height 25
click at [716, 524] on select "Select 07:00 AM 07:15 AM 07:30 AM 07:45 AM 08:00 AM 08:15 AM 08:30 AM 08:45 AM …" at bounding box center [831, 515] width 261 height 25
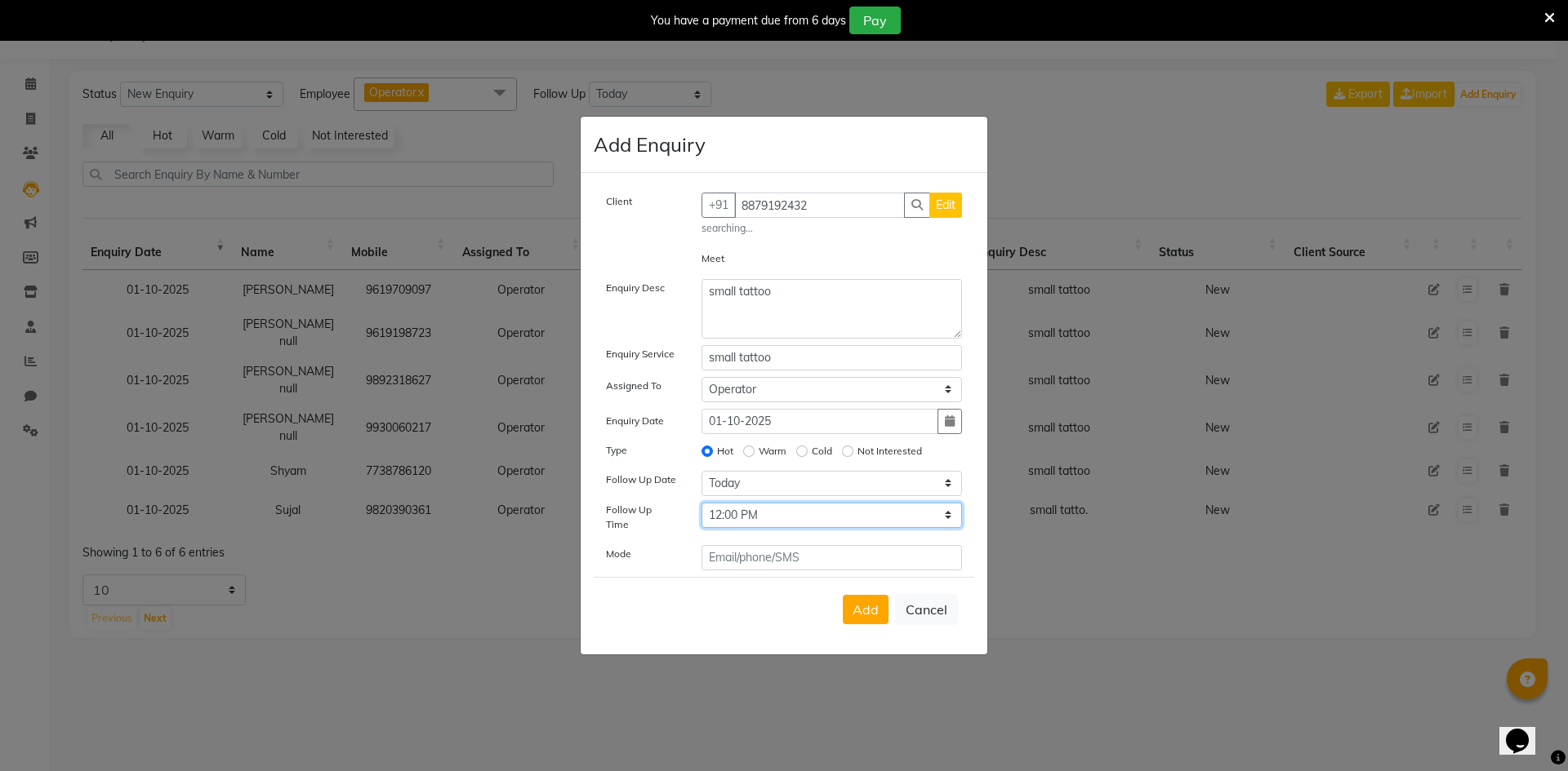
click at [722, 522] on select "Select 07:00 AM 07:15 AM 07:30 AM 07:45 AM 08:00 AM 08:15 AM 08:30 AM 08:45 AM …" at bounding box center [831, 515] width 261 height 25
click at [858, 602] on span "Add" at bounding box center [866, 609] width 26 height 16
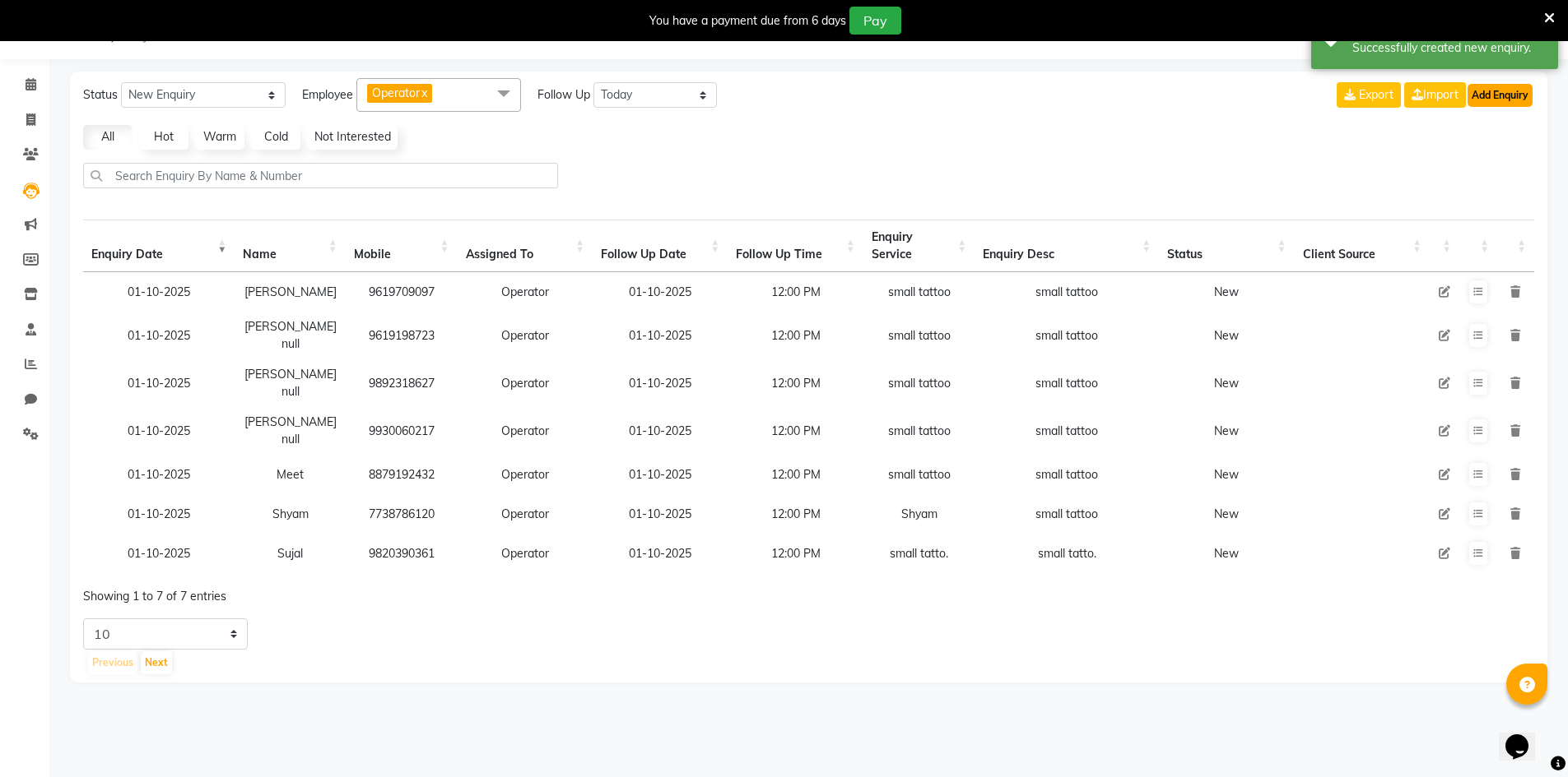
click at [1508, 102] on button "Add Enquiry" at bounding box center [1500, 95] width 65 height 23
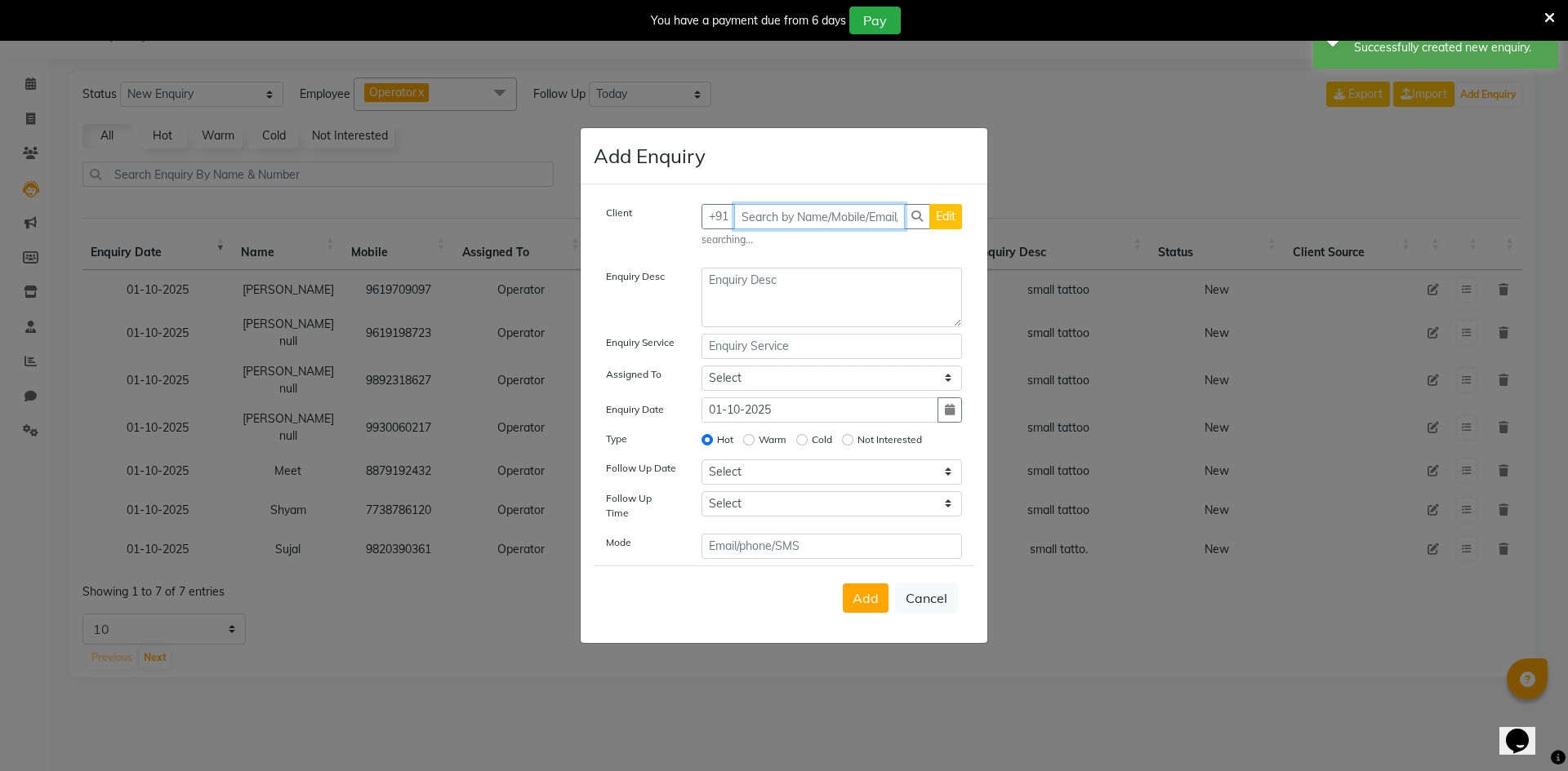
click at [815, 213] on input "text" at bounding box center [819, 216] width 171 height 25
paste input "81048 82559"
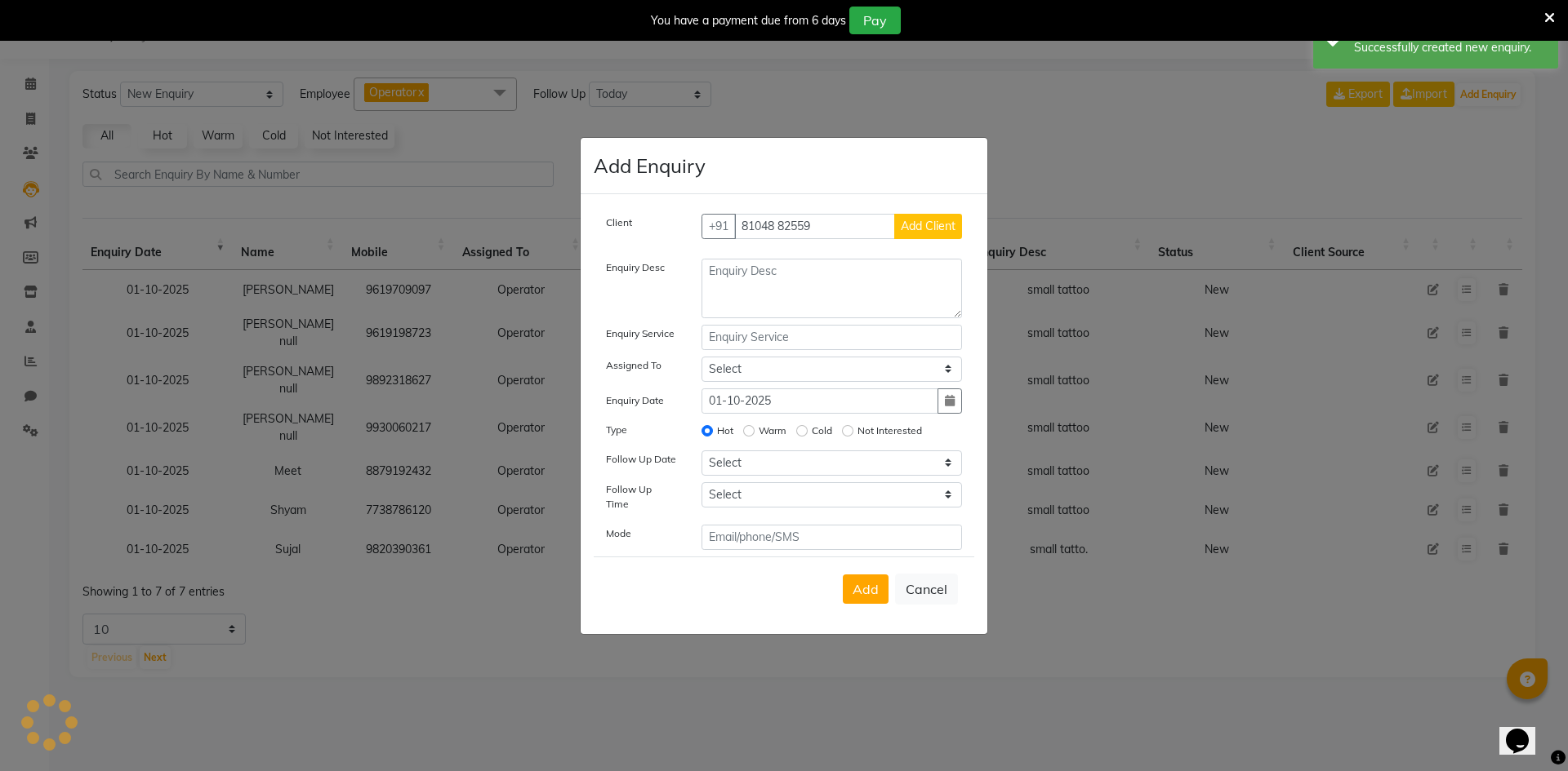
click at [906, 216] on div "Client [PHONE_NUMBER] Add Client Enquiry Desc Enquiry Service Assigned To Selec…" at bounding box center [784, 415] width 406 height 440
click at [906, 225] on span "Add Client" at bounding box center [928, 226] width 54 height 15
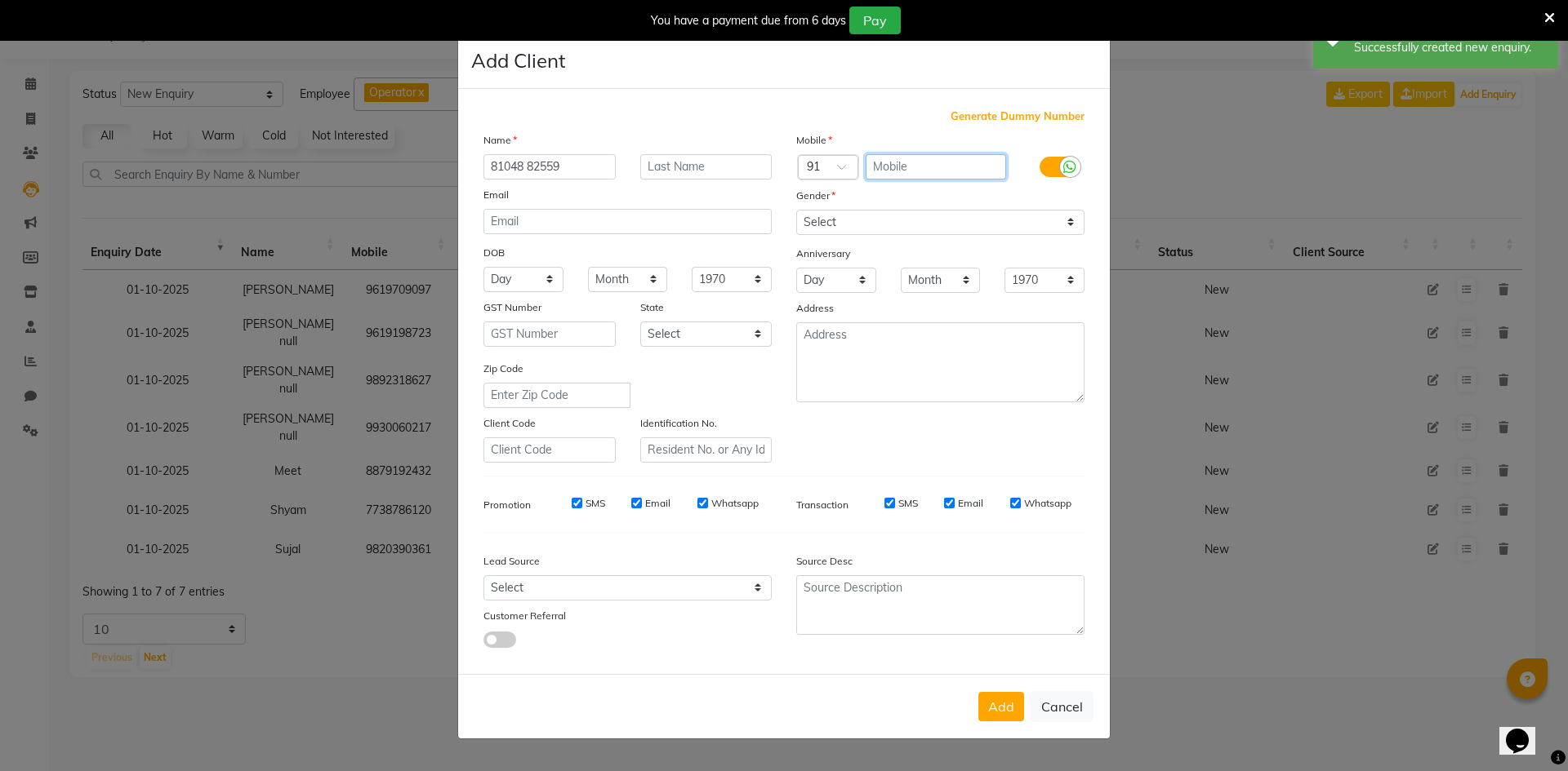
click at [884, 168] on input "text" at bounding box center [936, 167] width 141 height 25
paste input "81048 82559"
click at [911, 165] on input "81048 82559" at bounding box center [936, 167] width 141 height 25
click at [912, 165] on input "81048 82559" at bounding box center [936, 167] width 141 height 25
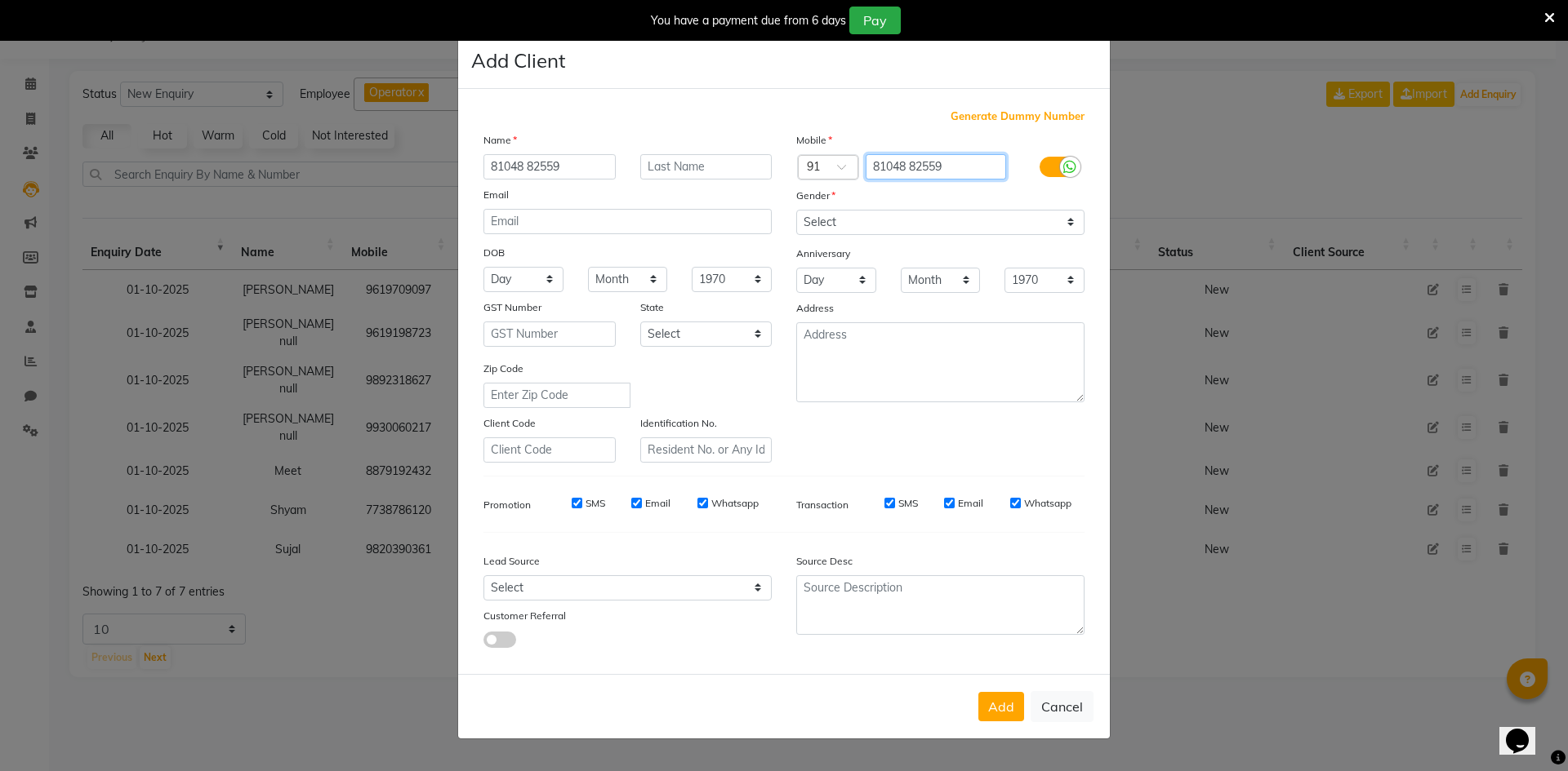
click at [912, 164] on input "81048 82559" at bounding box center [936, 167] width 141 height 25
click at [906, 164] on input "81048 82559" at bounding box center [936, 167] width 141 height 25
click at [910, 164] on input "81048 82559" at bounding box center [936, 167] width 141 height 25
click at [551, 171] on input "81048 82559" at bounding box center [550, 167] width 132 height 25
click at [568, 165] on input "81048 82559" at bounding box center [550, 167] width 132 height 25
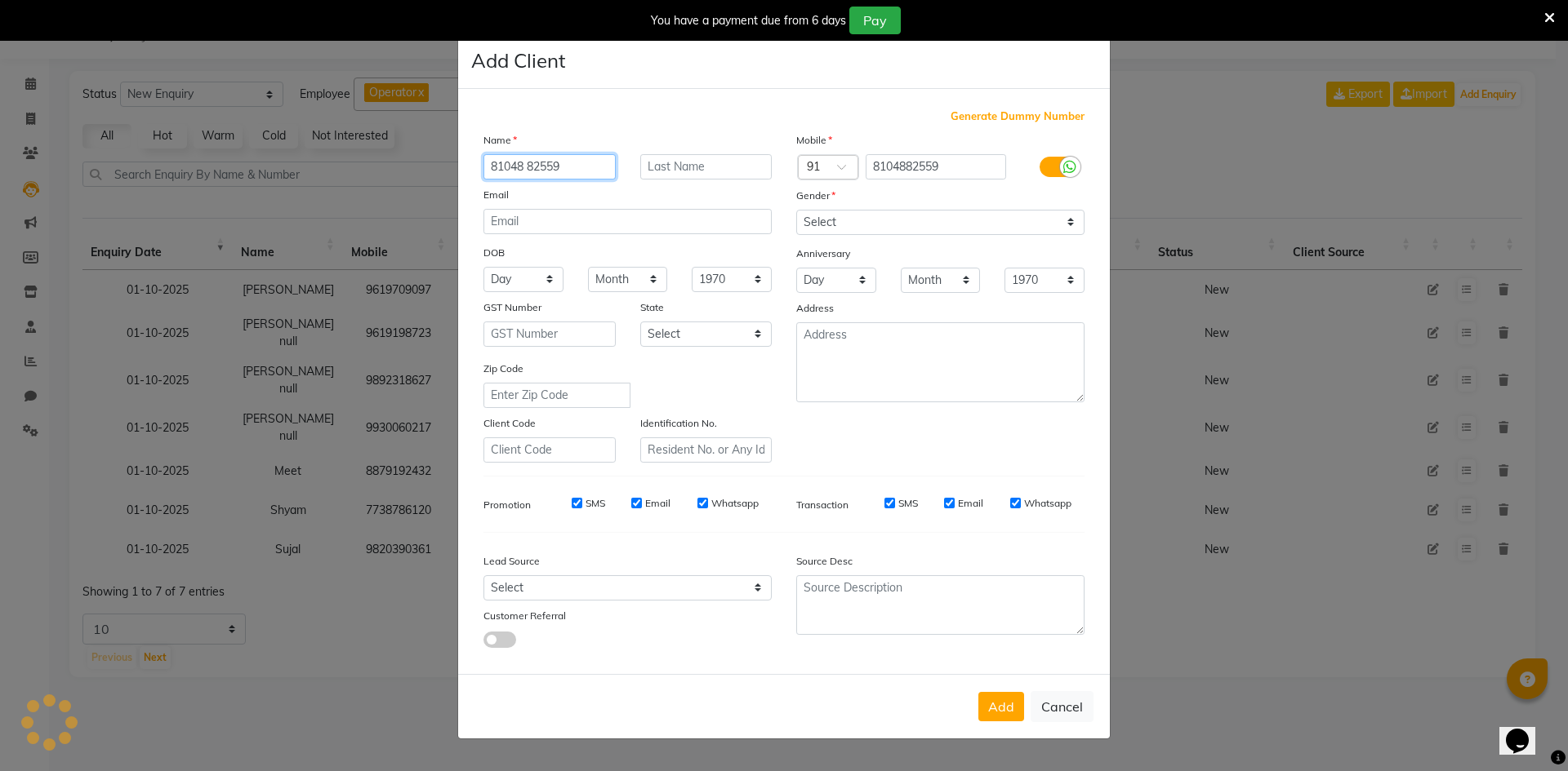
click at [568, 164] on input "81048 82559" at bounding box center [550, 167] width 132 height 25
paste input "[PERSON_NAME]"
click at [877, 225] on select "Select [DEMOGRAPHIC_DATA] [DEMOGRAPHIC_DATA] Other Prefer Not To Say" at bounding box center [941, 222] width 288 height 25
click at [797, 210] on select "Select [DEMOGRAPHIC_DATA] [DEMOGRAPHIC_DATA] Other Prefer Not To Say" at bounding box center [941, 222] width 288 height 25
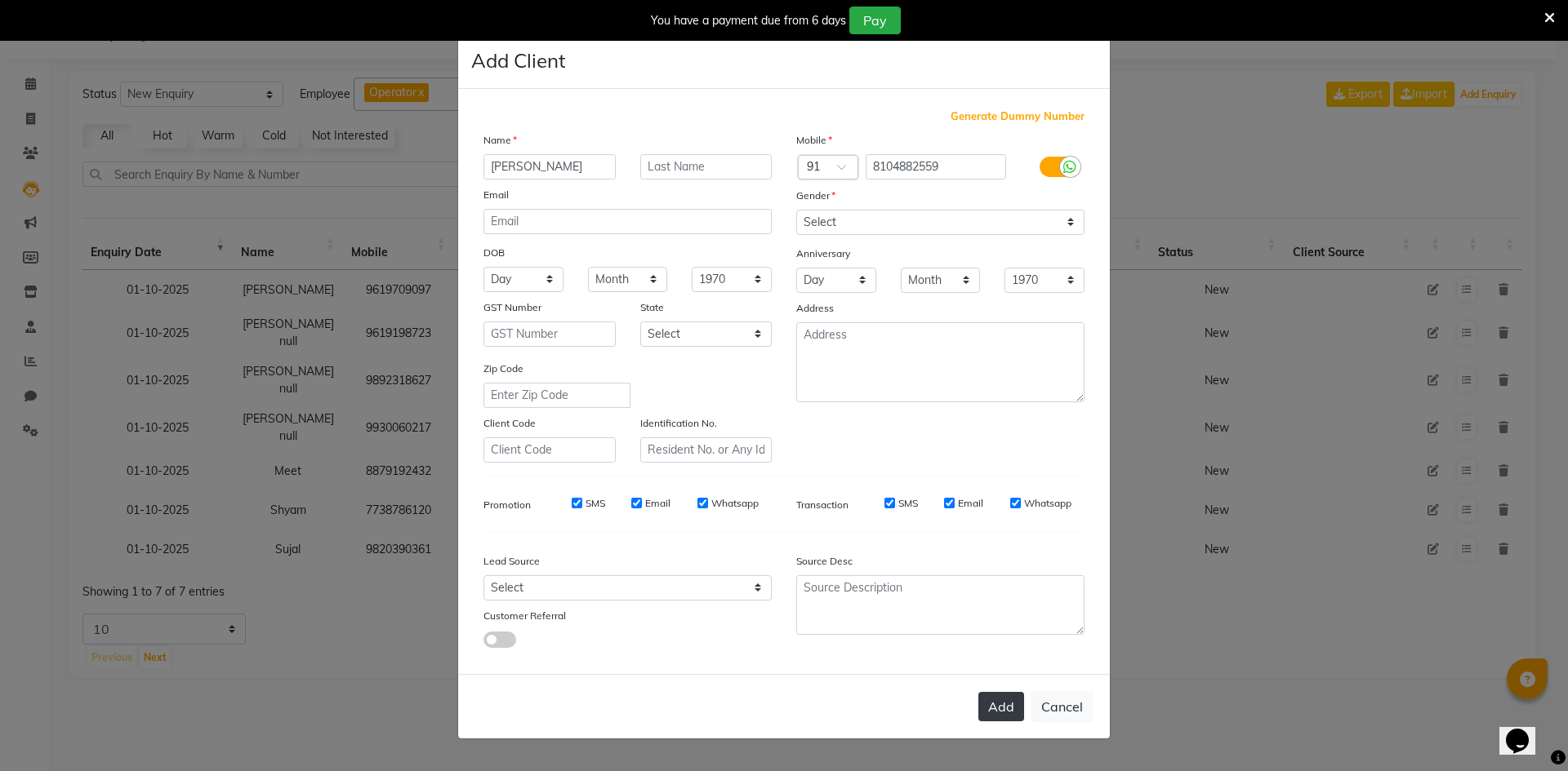
click at [983, 704] on button "Add" at bounding box center [1001, 706] width 46 height 29
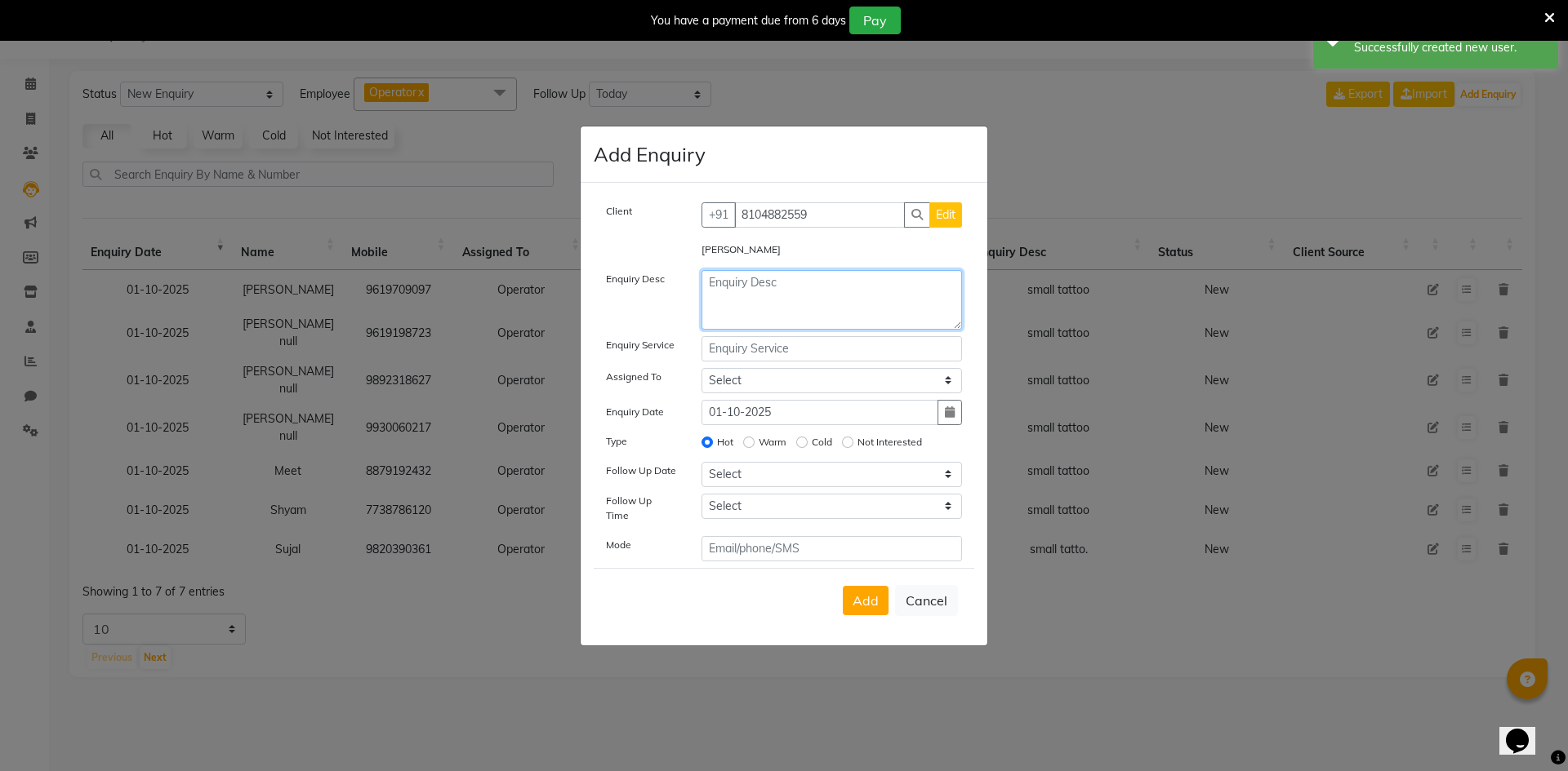
click at [753, 320] on textarea at bounding box center [831, 300] width 261 height 60
click at [795, 289] on textarea "small tattoo" at bounding box center [831, 300] width 261 height 60
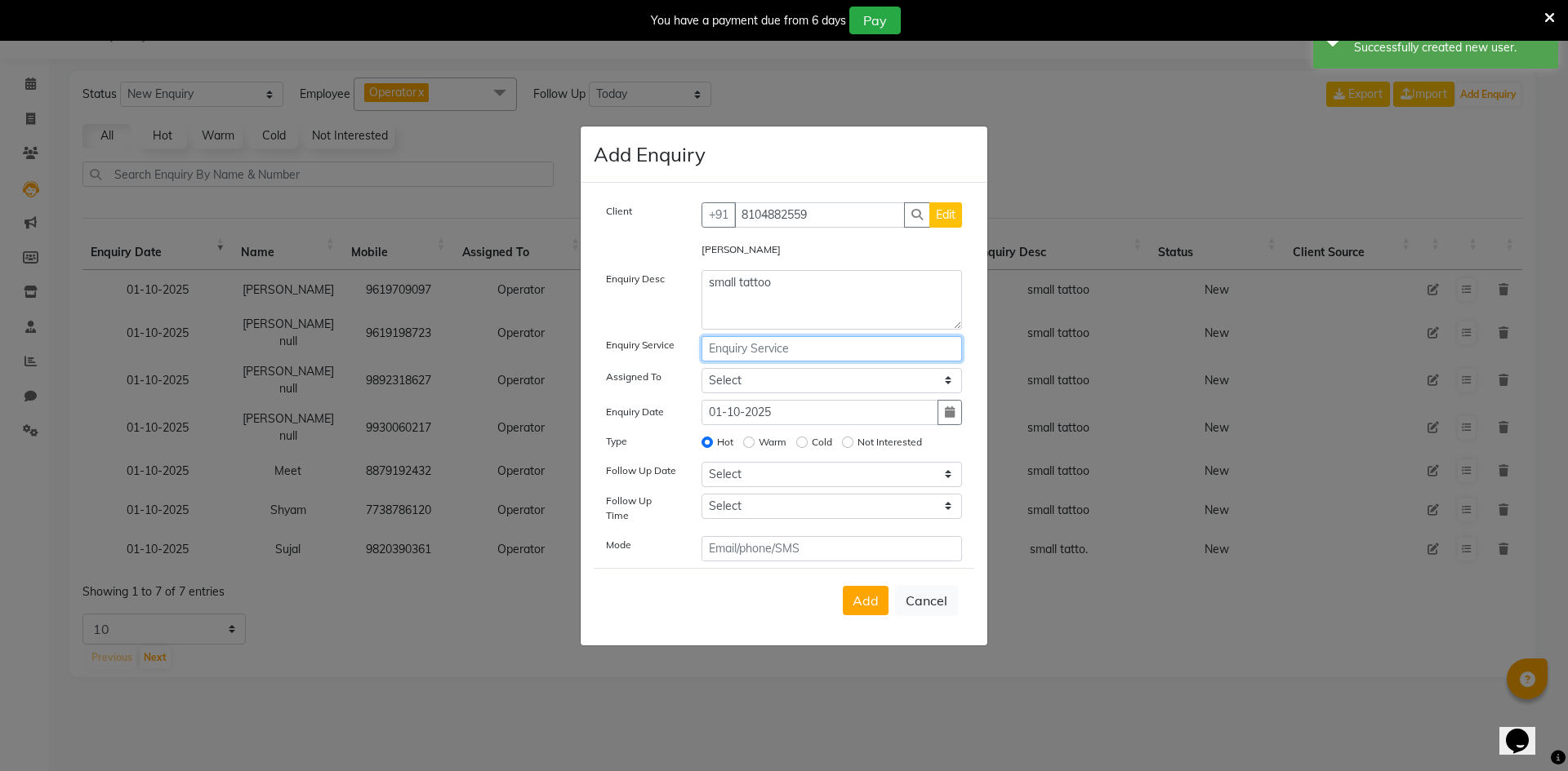
click at [740, 362] on input "text" at bounding box center [831, 348] width 261 height 25
paste input "small tattoo"
click at [744, 386] on select "Select Operator" at bounding box center [831, 380] width 261 height 25
click at [736, 444] on div "Hot Warm Cold Not Interested" at bounding box center [831, 444] width 286 height 22
drag, startPoint x: 742, startPoint y: 383, endPoint x: 740, endPoint y: 396, distance: 13.2
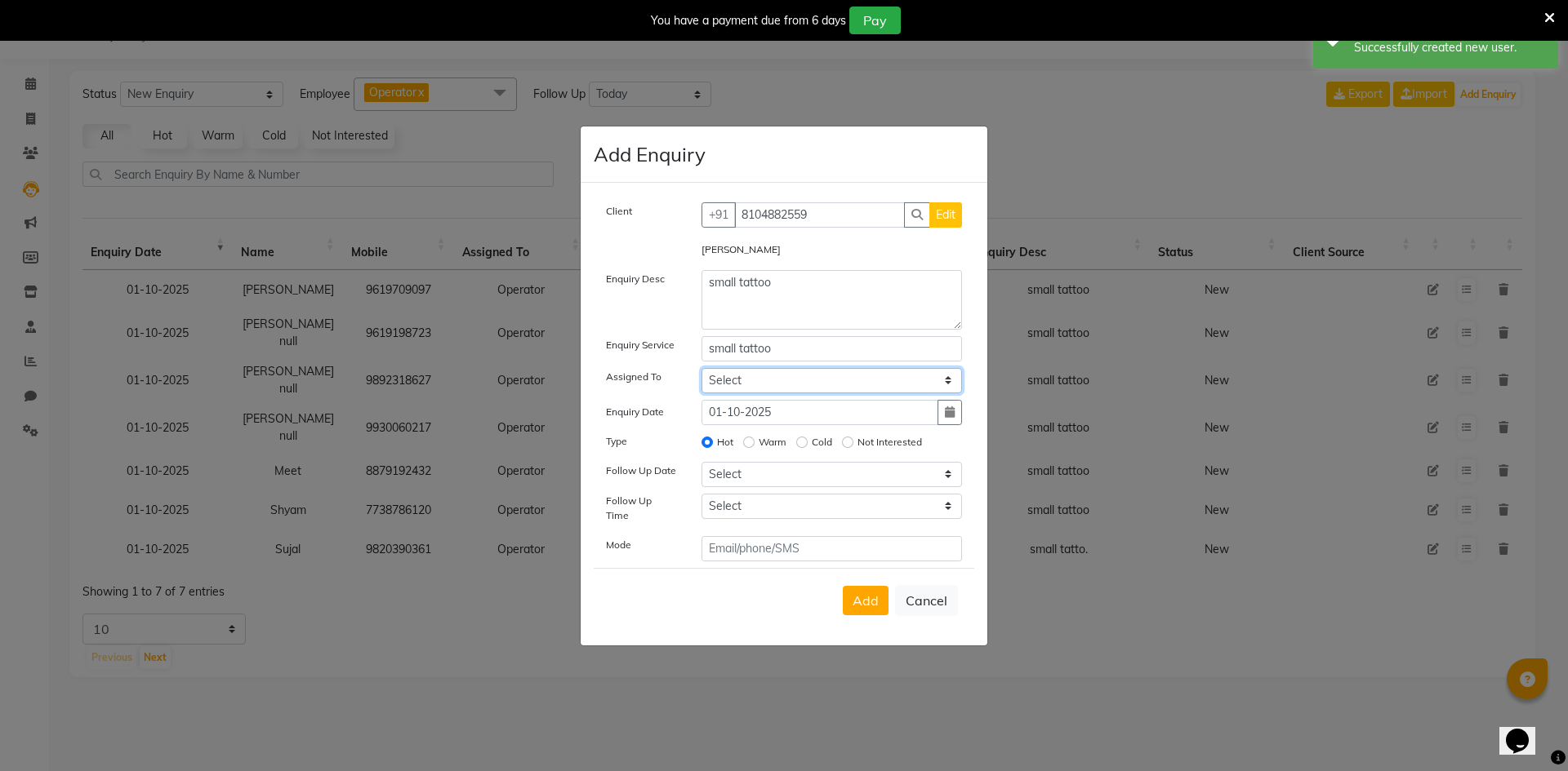
click at [742, 383] on select "Select Operator" at bounding box center [831, 380] width 261 height 25
click at [701, 373] on select "Select Operator" at bounding box center [831, 380] width 261 height 25
click at [732, 481] on select "Select [DATE] [DATE] [DATE] ([DATE]) [DATE] ([DATE]) [DATE] ([DATE]) [DATE] ([D…" at bounding box center [831, 474] width 261 height 25
click at [701, 467] on select "Select [DATE] [DATE] [DATE] ([DATE]) [DATE] ([DATE]) [DATE] ([DATE]) [DATE] ([D…" at bounding box center [831, 474] width 261 height 25
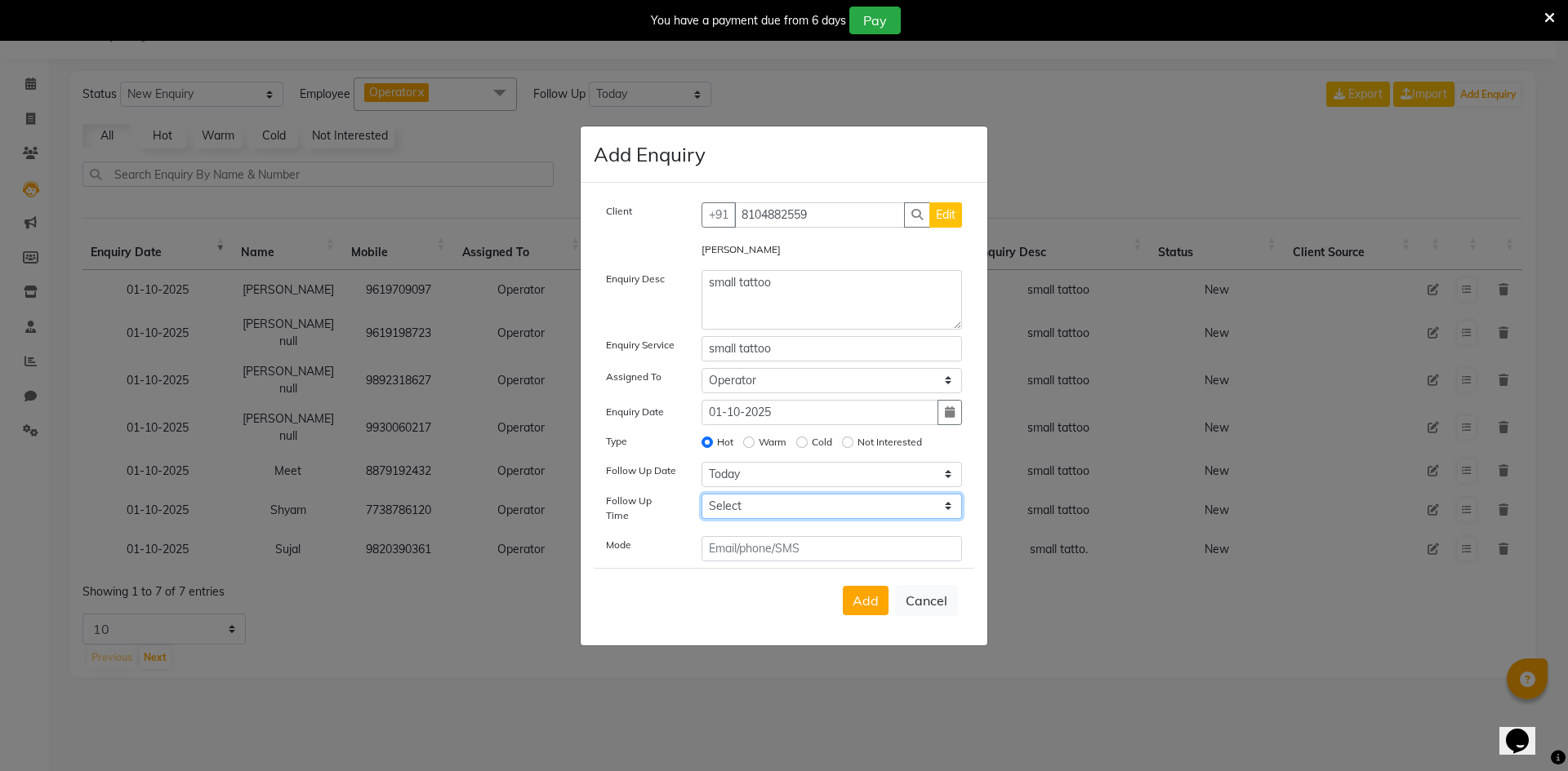
click at [731, 513] on select "Select 07:00 AM 07:15 AM 07:30 AM 07:45 AM 08:00 AM 08:15 AM 08:30 AM 08:45 AM …" at bounding box center [831, 506] width 261 height 25
click at [733, 510] on select "Select 07:00 AM 07:15 AM 07:30 AM 07:45 AM 08:00 AM 08:15 AM 08:30 AM 08:45 AM …" at bounding box center [831, 506] width 261 height 25
click at [860, 592] on span "Add" at bounding box center [866, 600] width 26 height 16
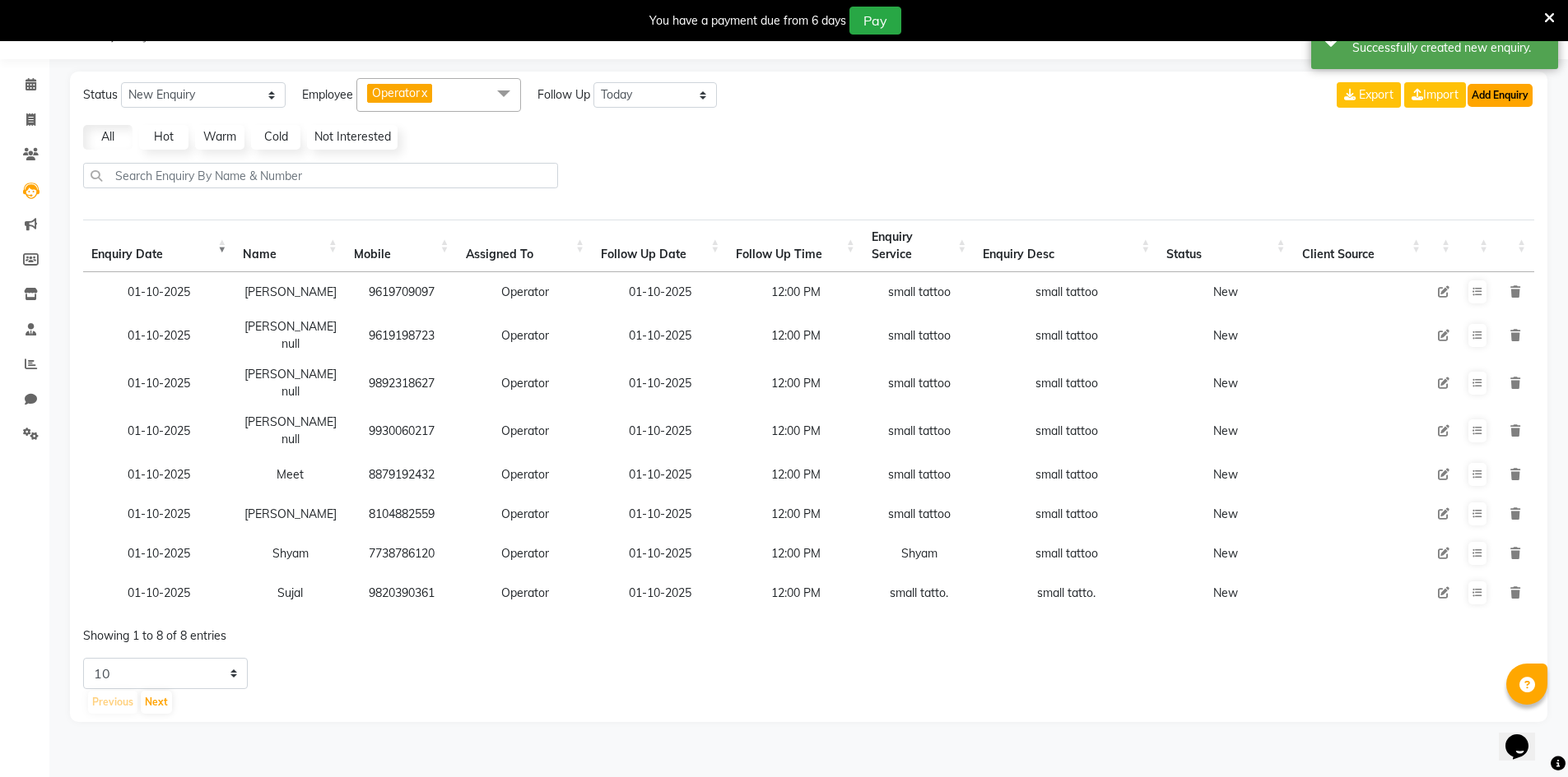
click at [1512, 91] on button "Add Enquiry" at bounding box center [1500, 95] width 65 height 23
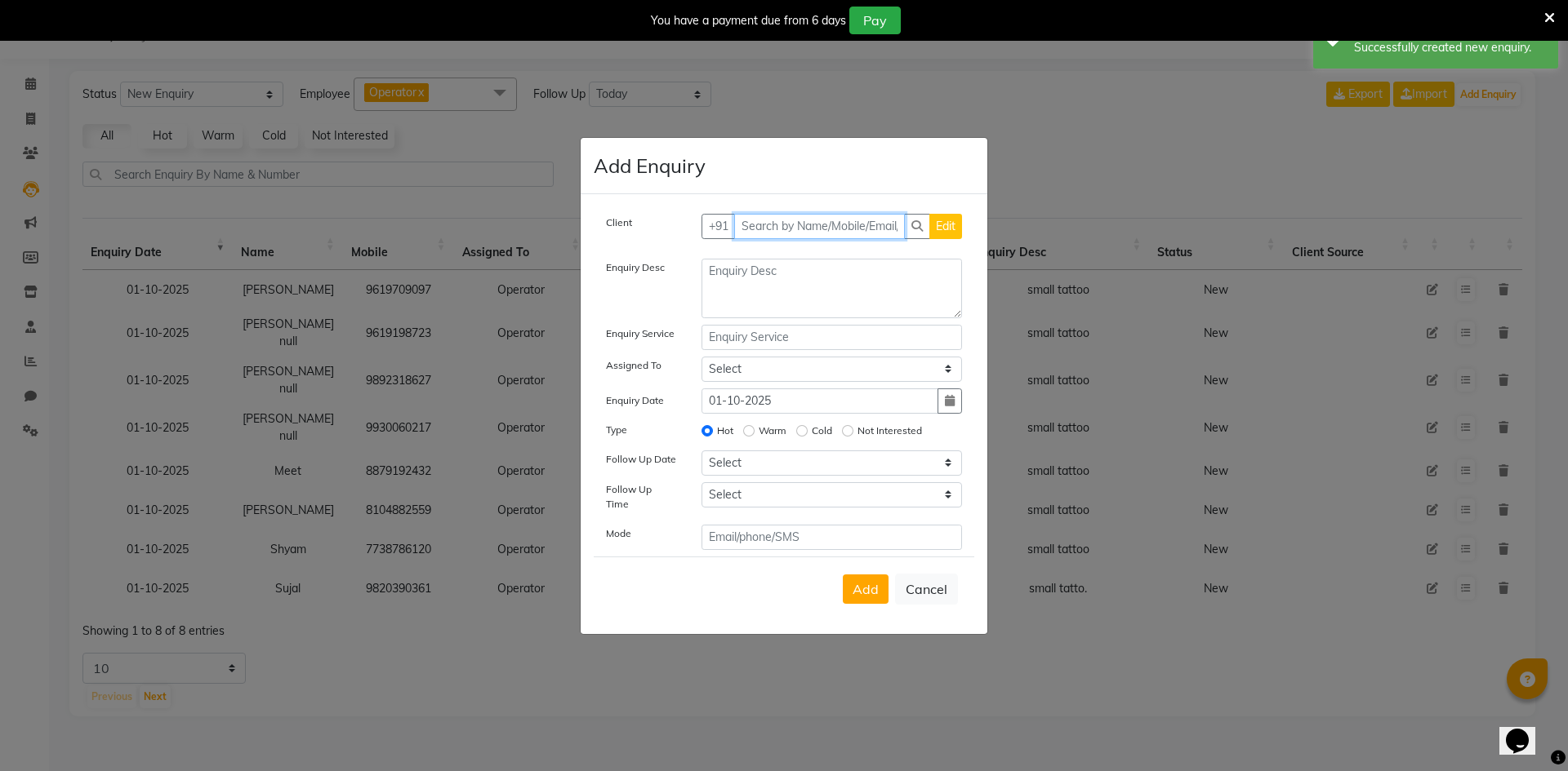
click at [765, 234] on input "text" at bounding box center [819, 226] width 171 height 25
paste input "90820 36213"
click at [931, 227] on span "Add Client" at bounding box center [928, 226] width 54 height 15
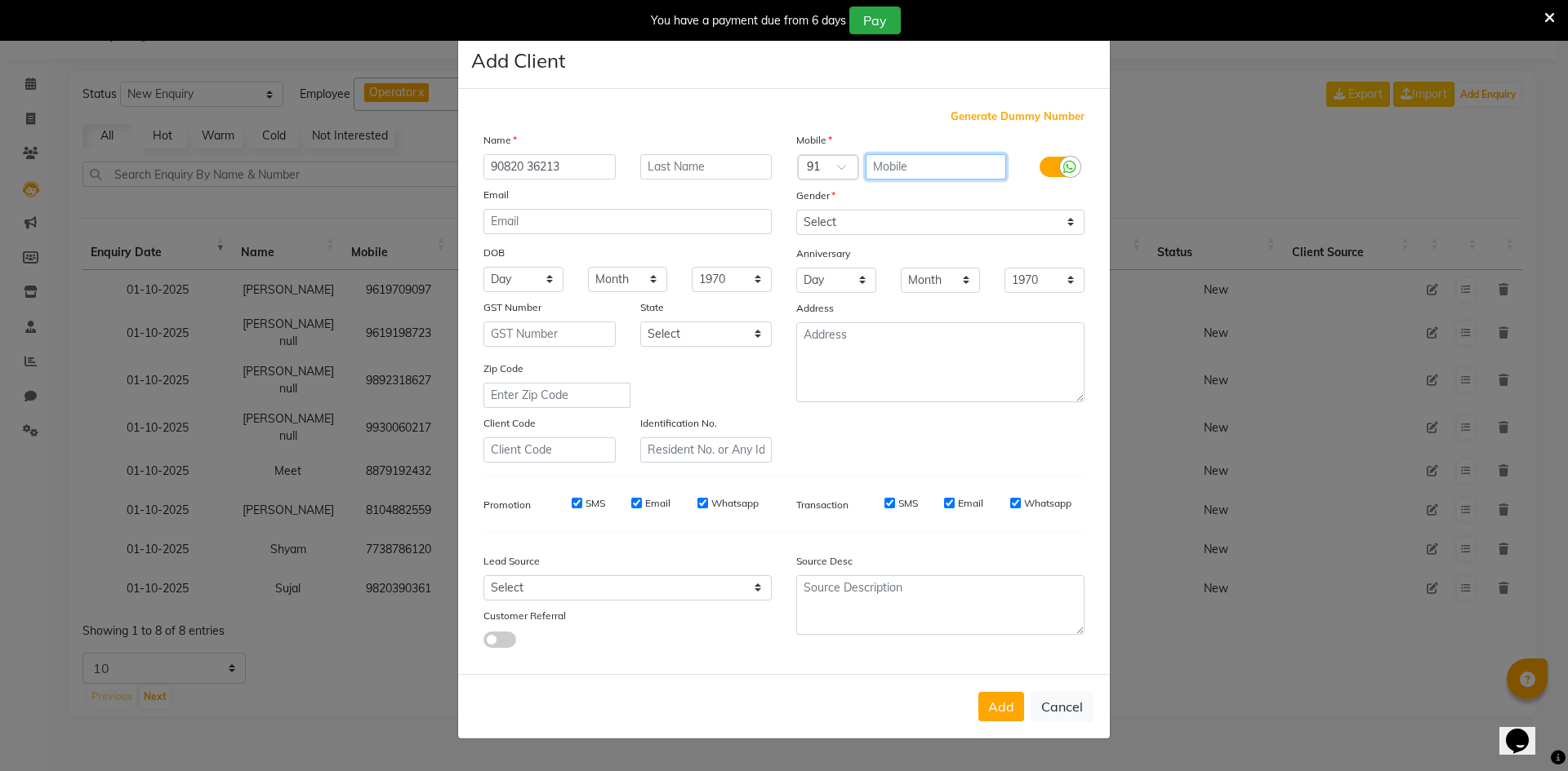
click at [916, 169] on input "text" at bounding box center [936, 167] width 141 height 25
paste input "90820 36213"
click at [913, 163] on input "90820 36213" at bounding box center [936, 167] width 141 height 25
click at [561, 163] on input "90820 36213" at bounding box center [550, 167] width 132 height 25
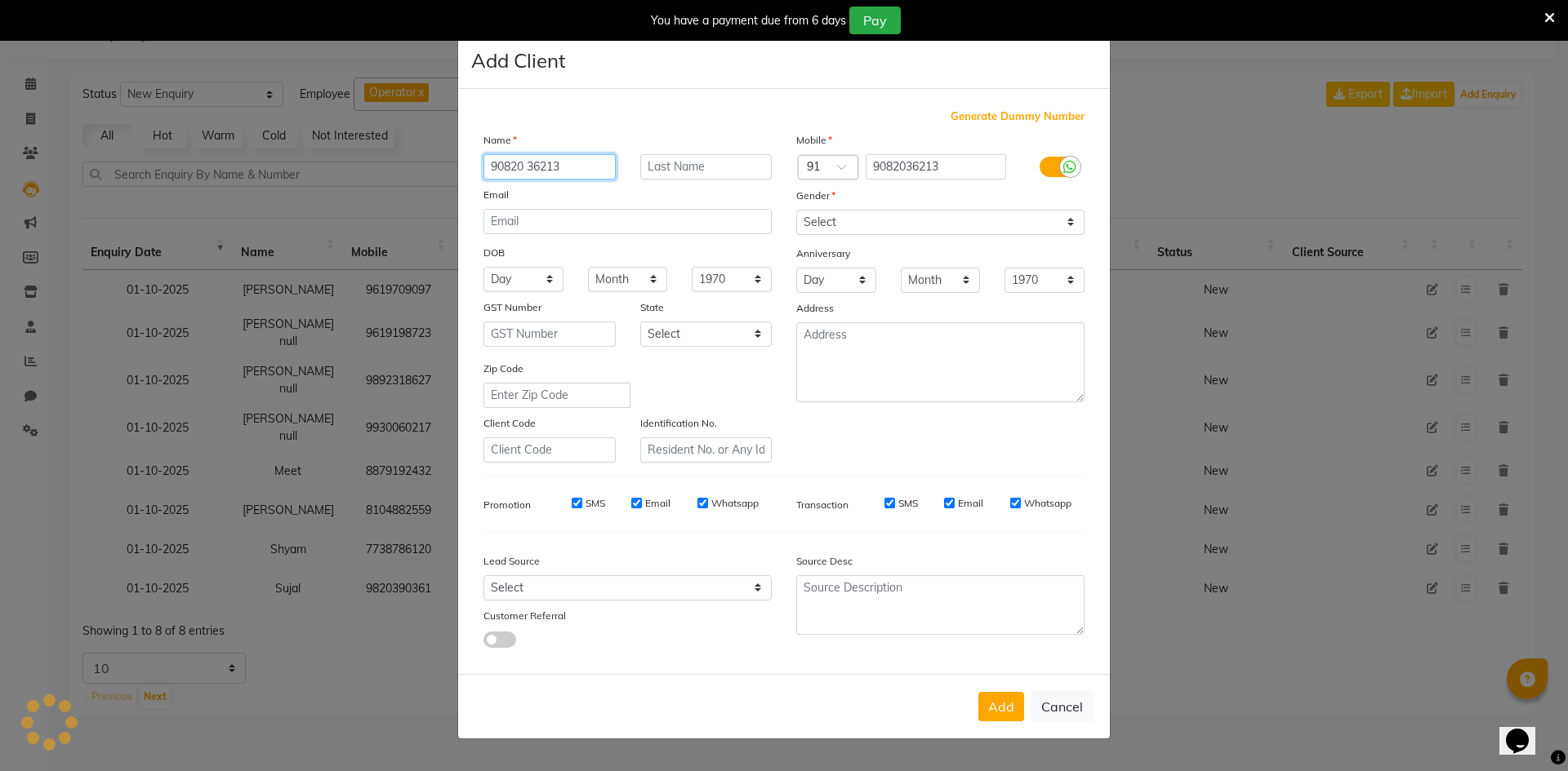
click at [563, 162] on input "90820 36213" at bounding box center [550, 167] width 132 height 25
paste input "Rashi"
click at [802, 225] on select "Select [DEMOGRAPHIC_DATA] [DEMOGRAPHIC_DATA] Other Prefer Not To Say" at bounding box center [941, 222] width 288 height 25
click at [797, 210] on select "Select [DEMOGRAPHIC_DATA] [DEMOGRAPHIC_DATA] Other Prefer Not To Say" at bounding box center [941, 222] width 288 height 25
click at [1005, 713] on button "Add" at bounding box center [1001, 706] width 46 height 29
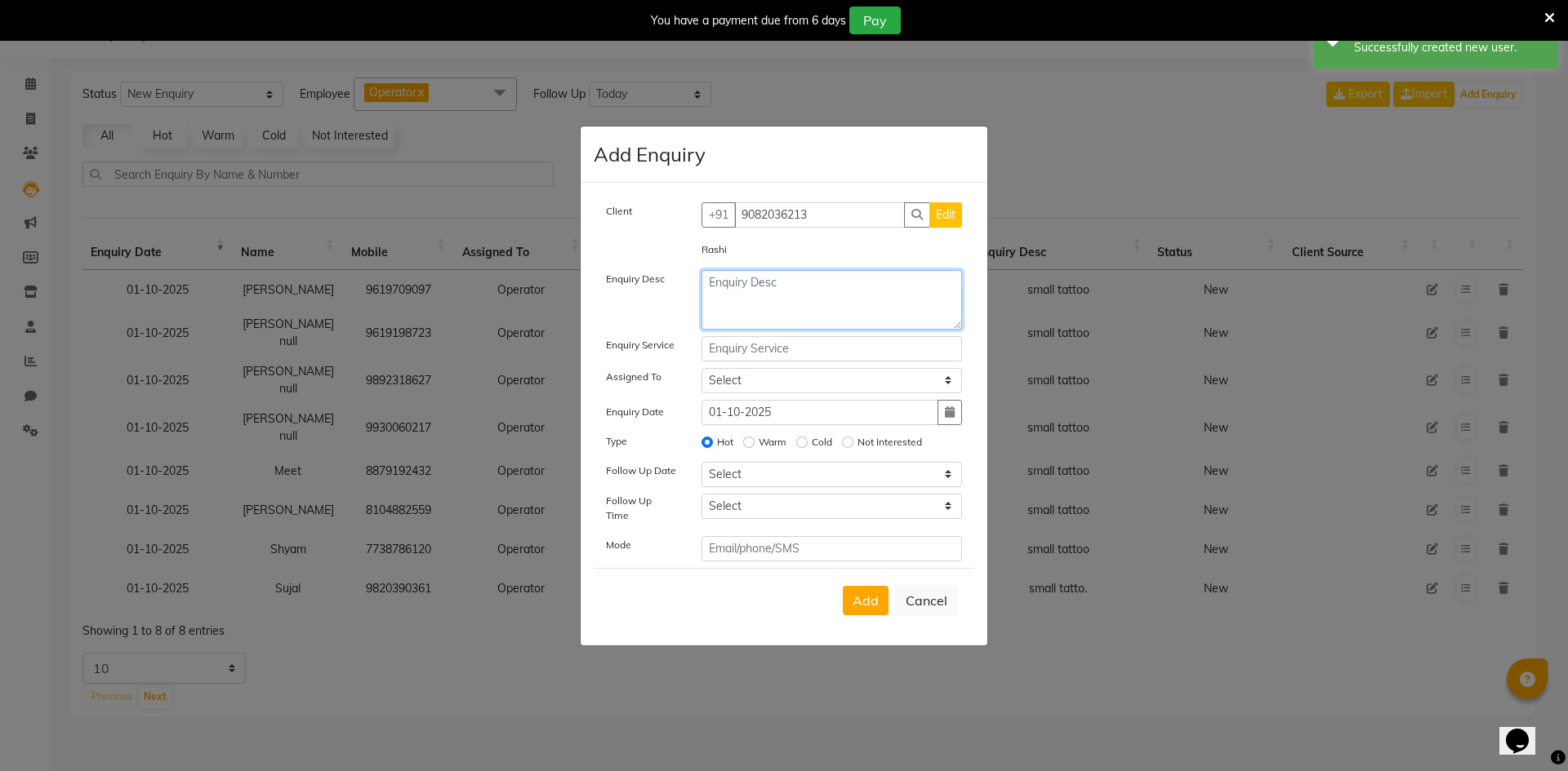
click at [808, 306] on textarea at bounding box center [831, 300] width 261 height 60
click at [791, 285] on textarea "small tattoo" at bounding box center [831, 300] width 261 height 60
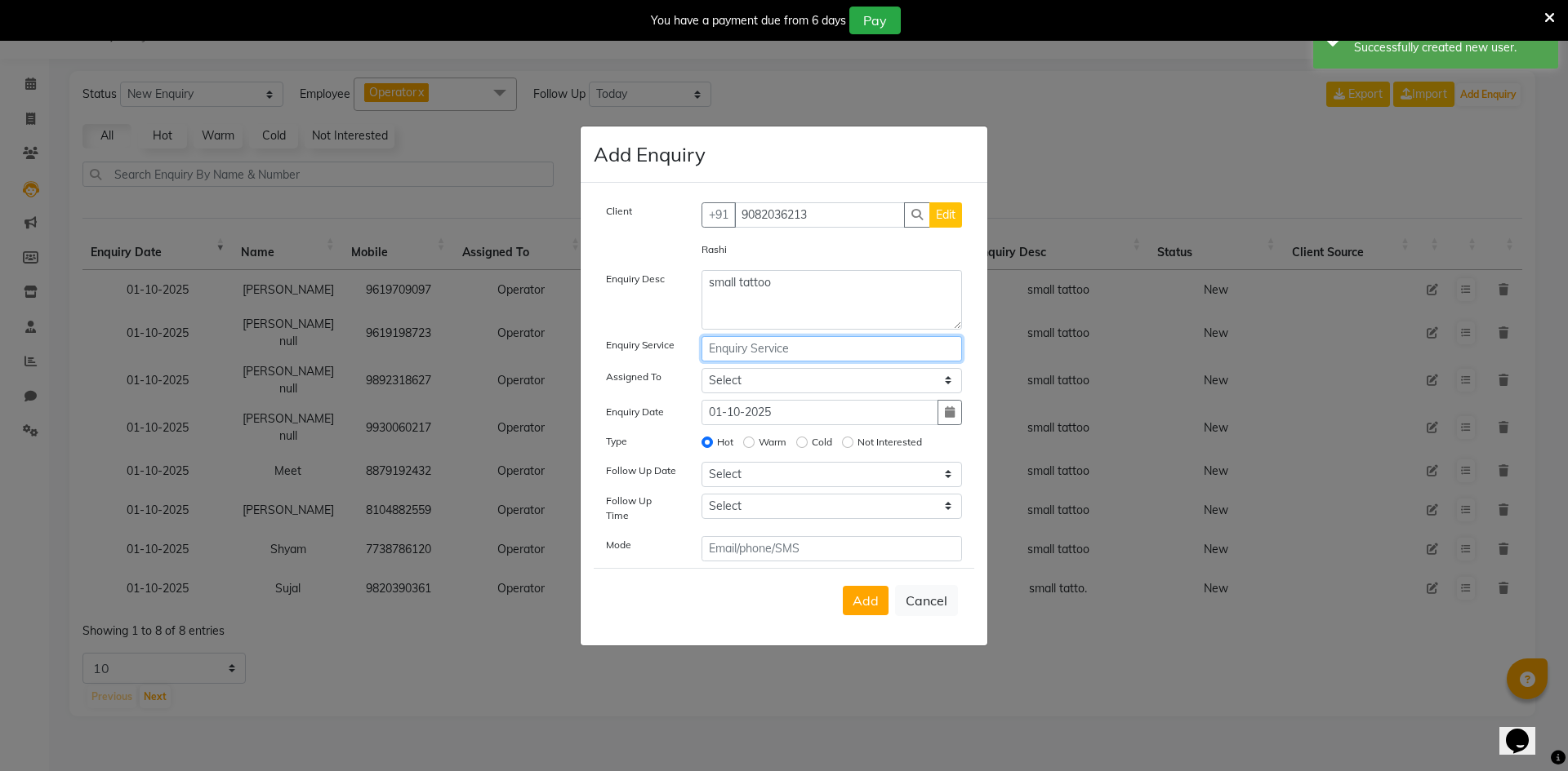
click at [798, 344] on input "text" at bounding box center [831, 348] width 261 height 25
paste input "small tattoo"
click at [795, 386] on select "Select Operator" at bounding box center [831, 380] width 261 height 25
click at [701, 373] on select "Select Operator" at bounding box center [831, 380] width 261 height 25
click at [753, 471] on select "Select [DATE] [DATE] [DATE] ([DATE]) [DATE] ([DATE]) [DATE] ([DATE]) [DATE] ([D…" at bounding box center [831, 474] width 261 height 25
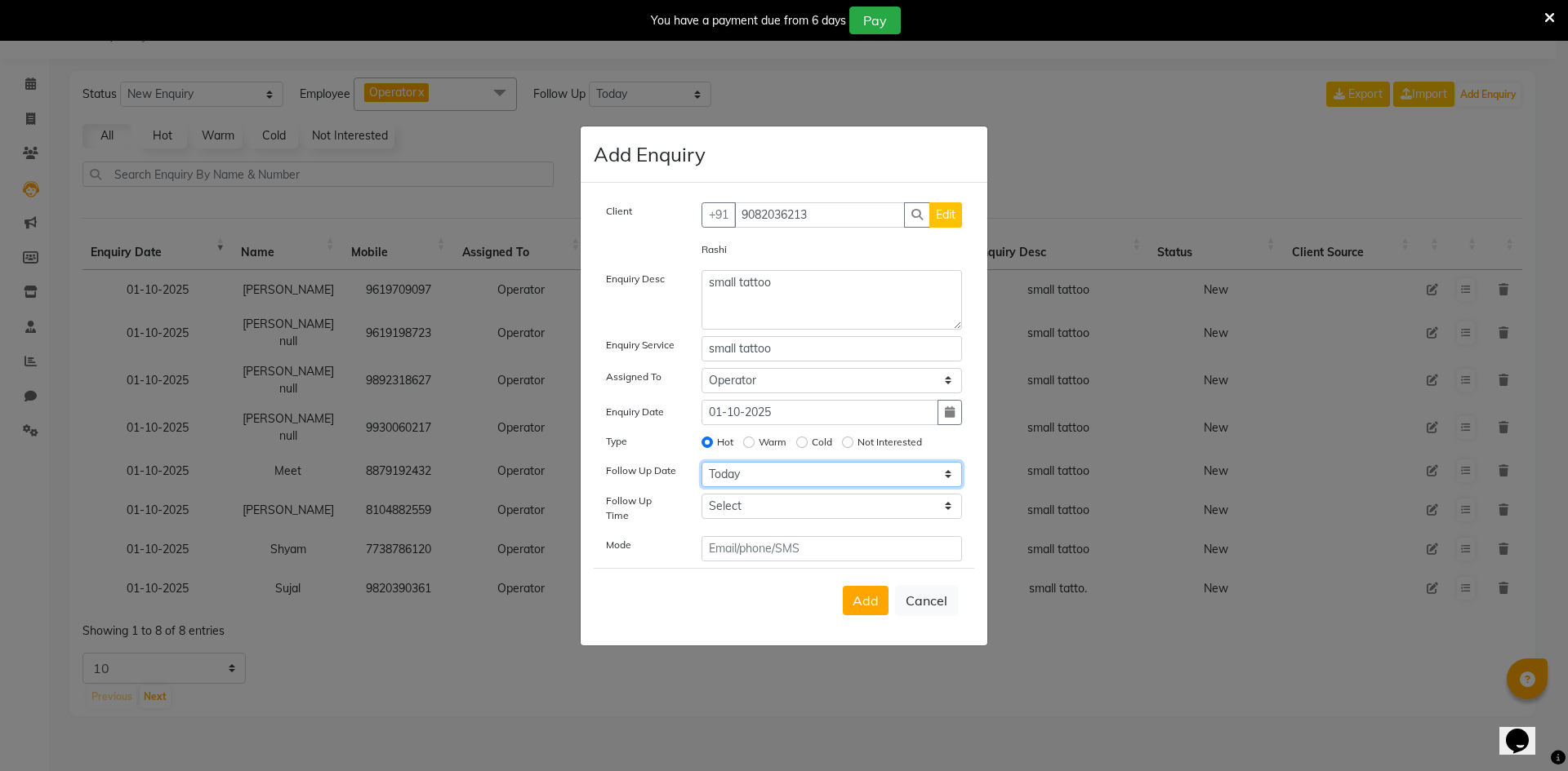
click at [701, 467] on select "Select [DATE] [DATE] [DATE] ([DATE]) [DATE] ([DATE]) [DATE] ([DATE]) [DATE] ([D…" at bounding box center [831, 474] width 261 height 25
click at [723, 502] on select "Select 07:00 AM 07:15 AM 07:30 AM 07:45 AM 08:00 AM 08:15 AM 08:30 AM 08:45 AM …" at bounding box center [831, 506] width 261 height 25
click at [726, 505] on select "Select 07:00 AM 07:15 AM 07:30 AM 07:45 AM 08:00 AM 08:15 AM 08:30 AM 08:45 AM …" at bounding box center [831, 506] width 261 height 25
click at [857, 586] on button "Add" at bounding box center [865, 600] width 46 height 29
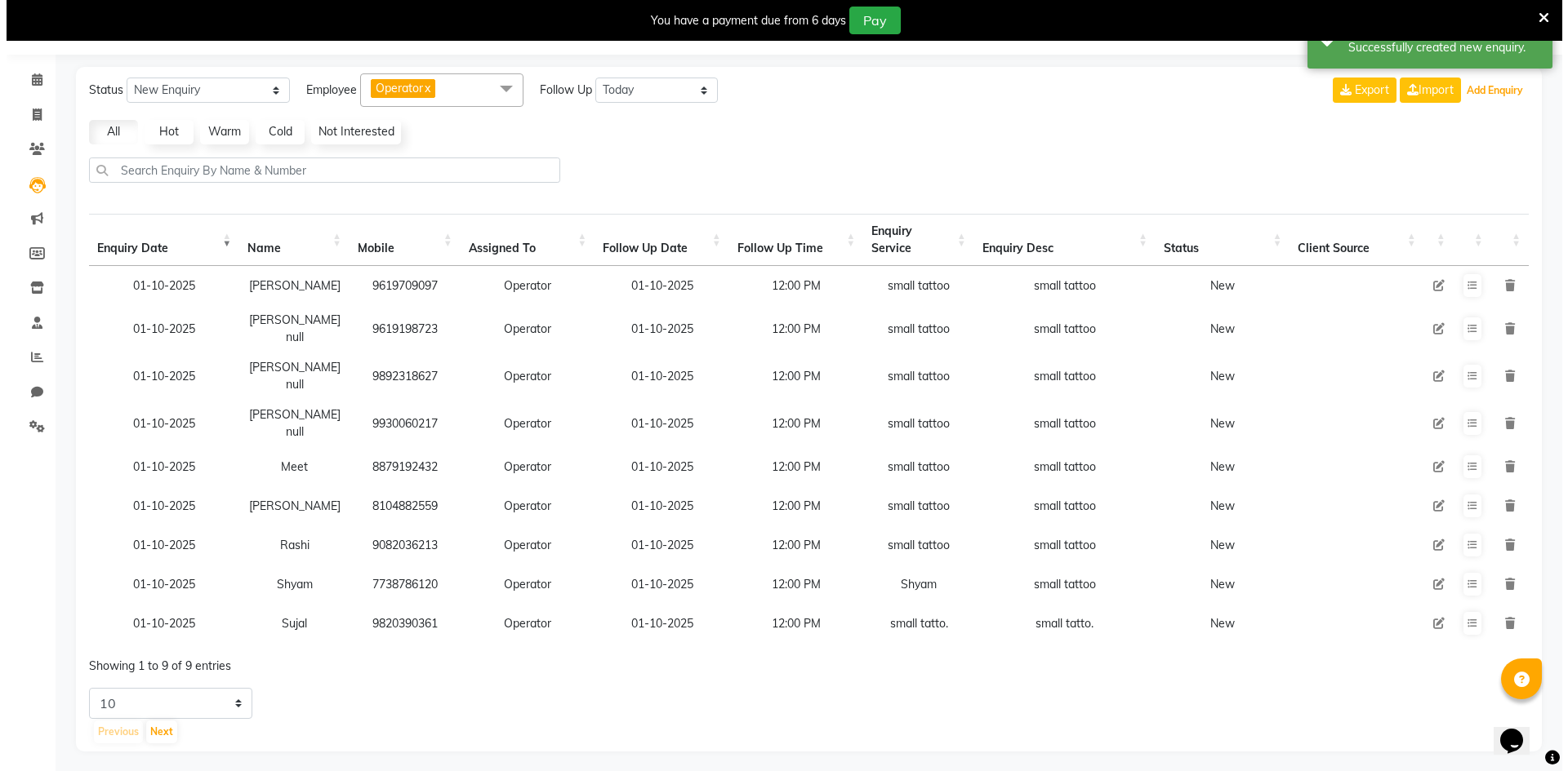
scroll to position [46, 0]
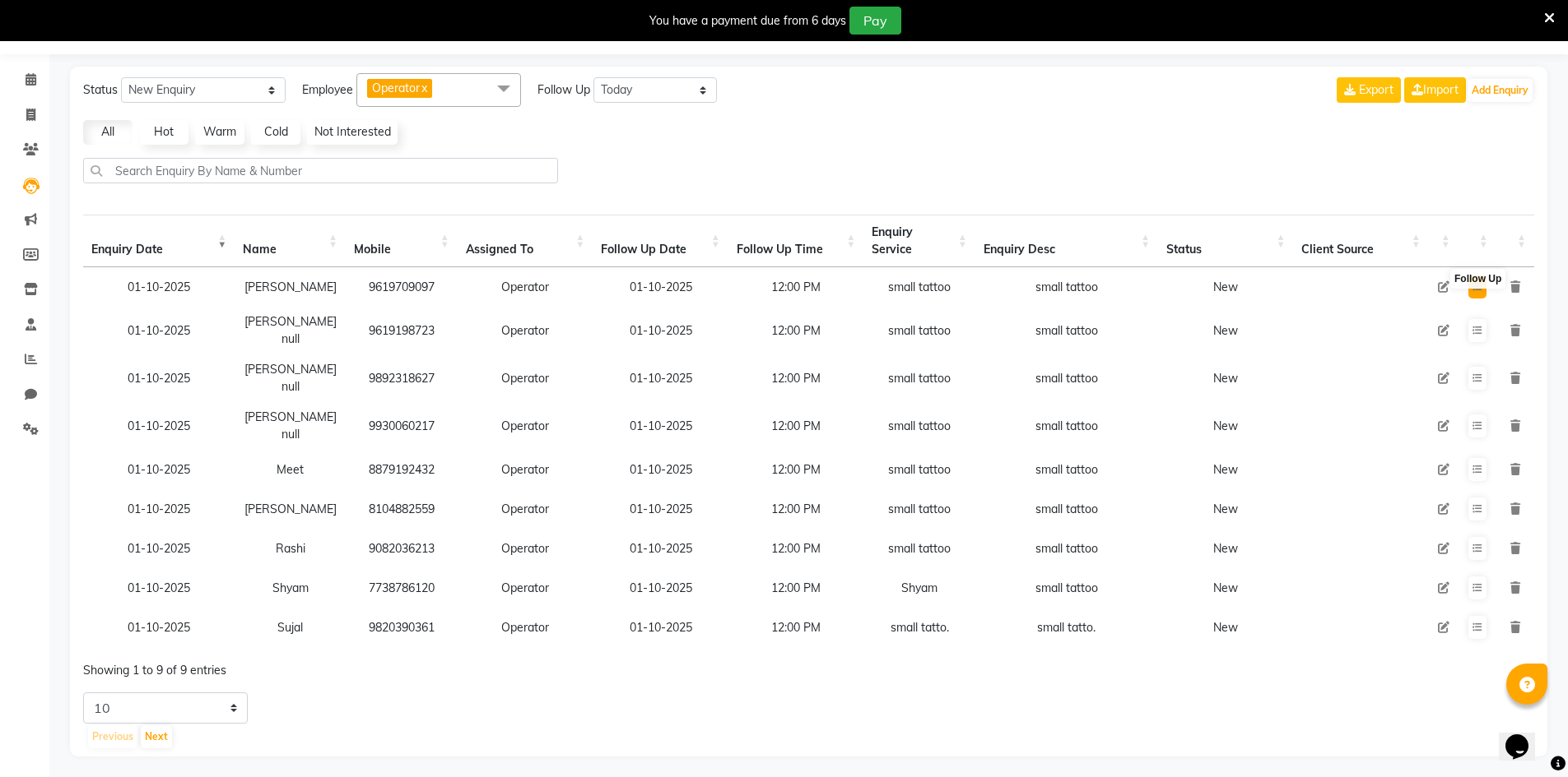
click at [1468, 288] on button at bounding box center [1476, 287] width 18 height 23
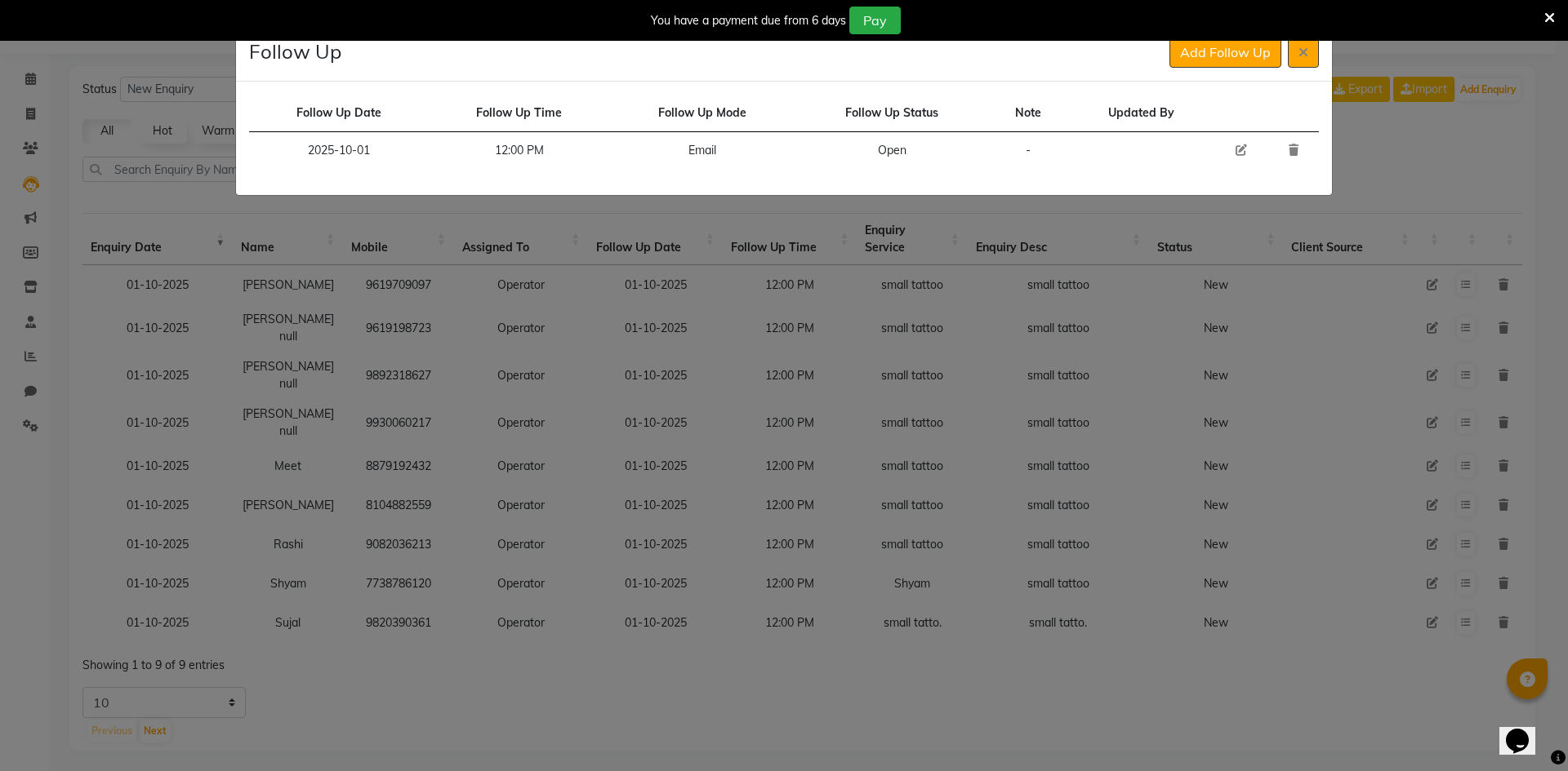
click at [1243, 150] on icon at bounding box center [1241, 150] width 11 height 11
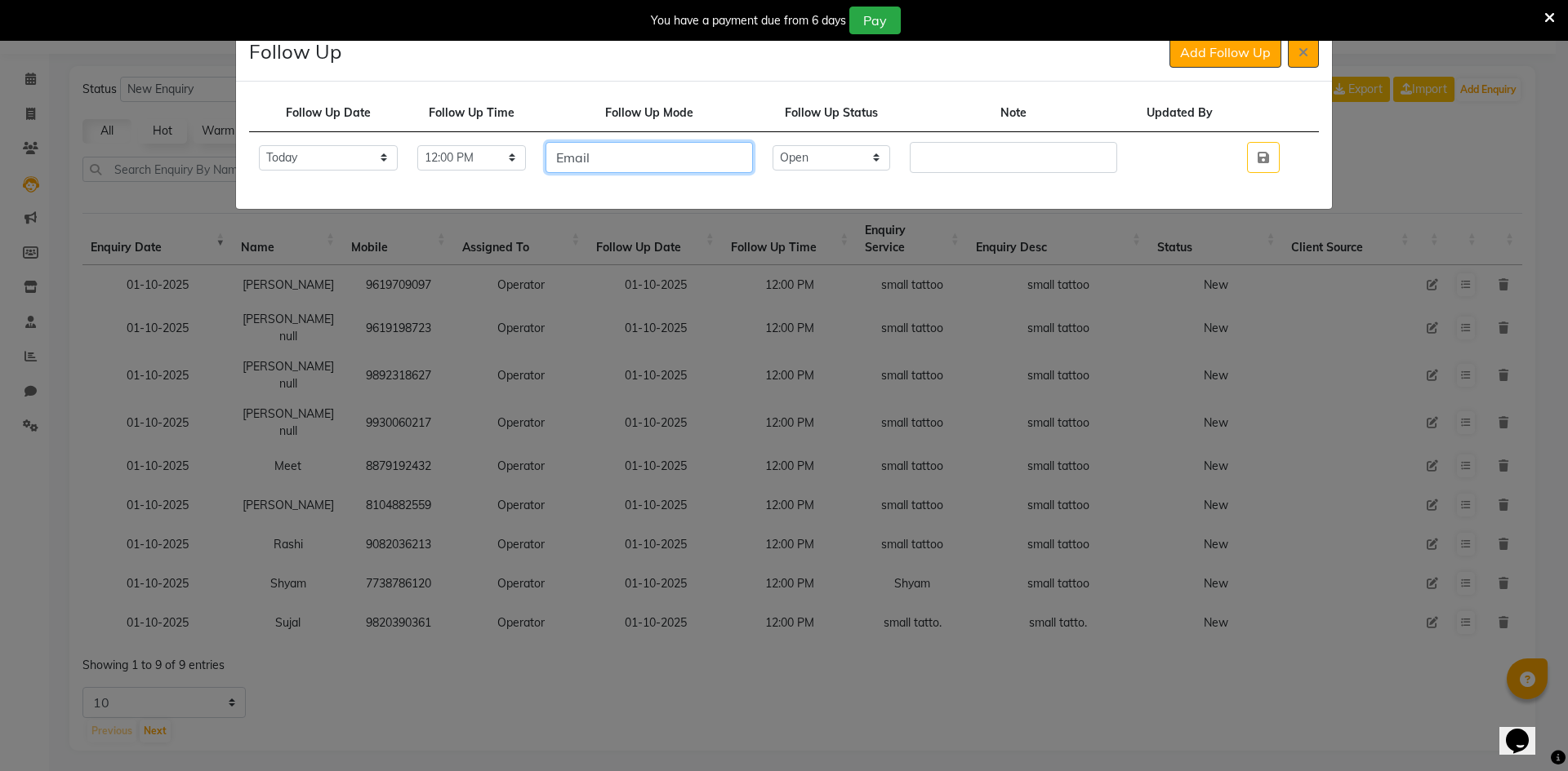
click at [753, 163] on input "Email" at bounding box center [650, 157] width 208 height 31
click at [753, 161] on input "Email" at bounding box center [650, 157] width 208 height 31
click at [1003, 151] on input "text" at bounding box center [1014, 157] width 208 height 31
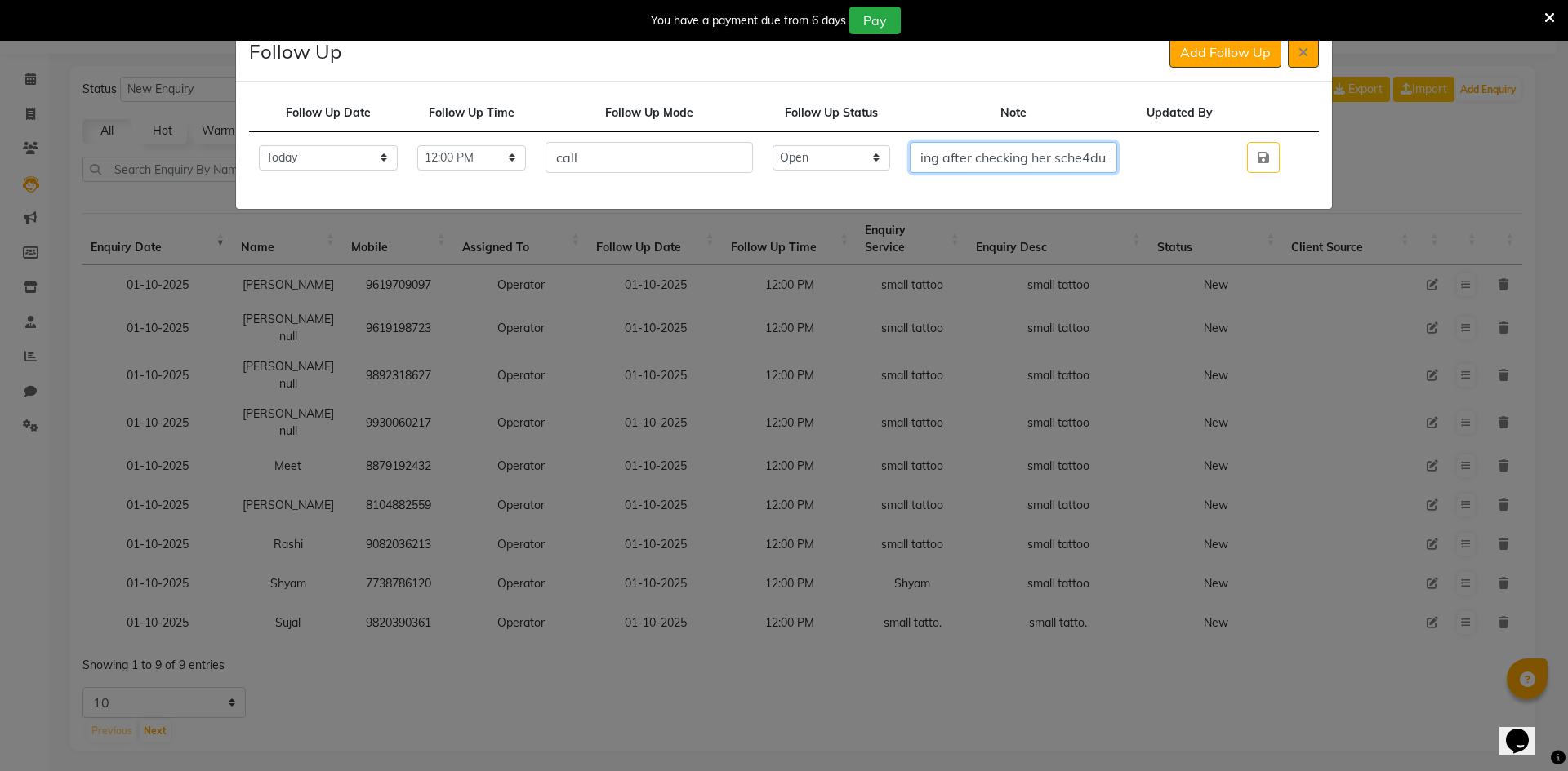
scroll to position [0, 317]
click at [1081, 153] on input "called she told, she will let me know by [DATE] evening after checking her sche…" at bounding box center [1014, 157] width 208 height 31
click at [1081, 154] on input "called she told, she will let me know by [DATE] evening after checking her sche…" at bounding box center [1014, 157] width 208 height 31
drag, startPoint x: 1081, startPoint y: 154, endPoint x: 1123, endPoint y: 151, distance: 42.1
click at [1118, 153] on input "called she told, she will let me know by [DATE] evening after checking her sche…" at bounding box center [1014, 157] width 208 height 31
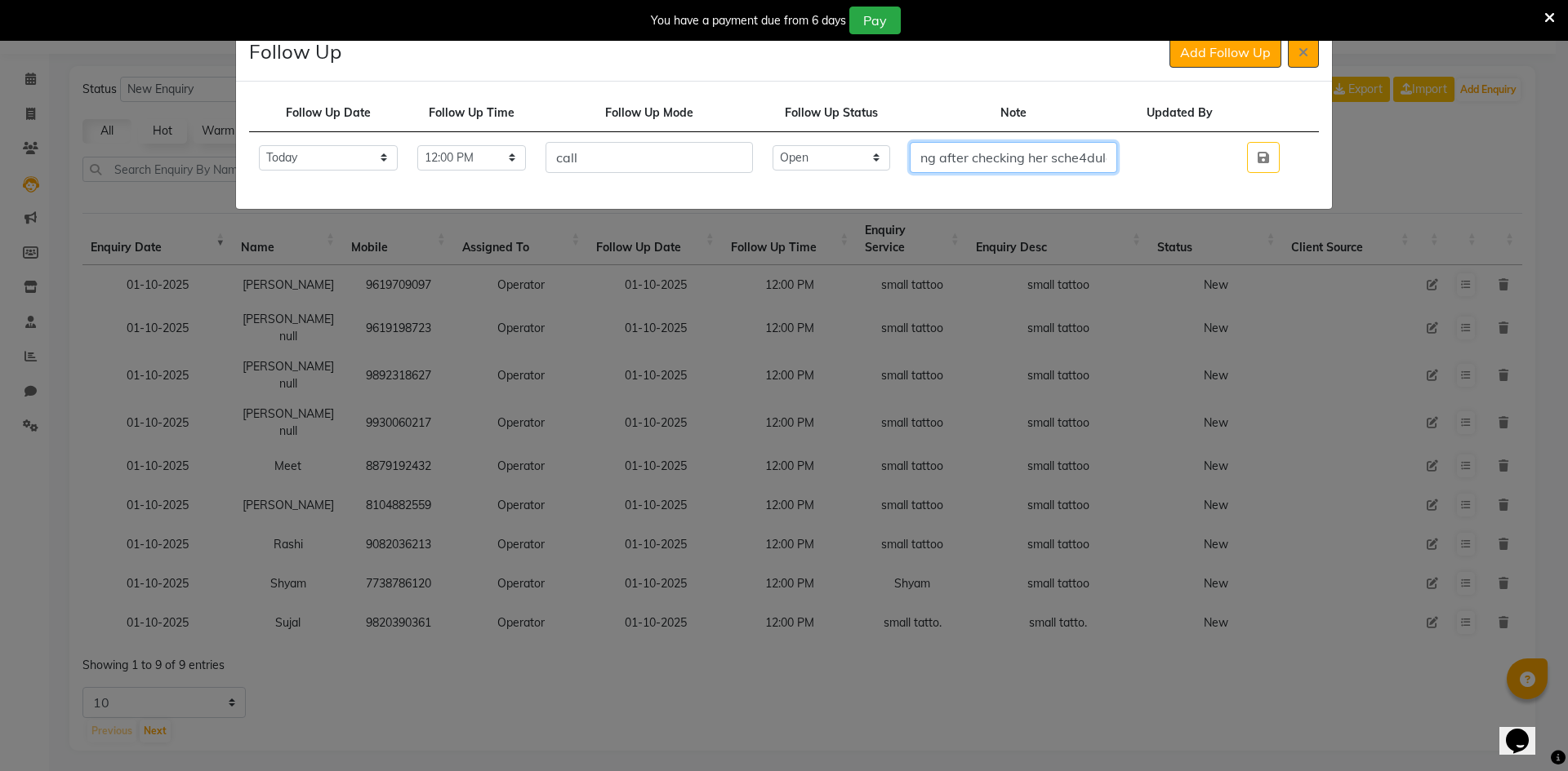
click at [1092, 156] on input "called she told, she will let me know by [DATE] evening after checking her sche…" at bounding box center [1014, 157] width 208 height 31
click at [1118, 156] on input "called she told, she will let me know by [DATE] evening after checking her sche…" at bounding box center [1014, 157] width 208 height 31
click at [1091, 153] on input "called she told, she will let me know by [DATE] evening after checking her sche…" at bounding box center [1014, 157] width 208 height 31
click at [1118, 156] on input "called she told, she will let me know by [DATE] evening after checking her sche…" at bounding box center [1014, 157] width 208 height 31
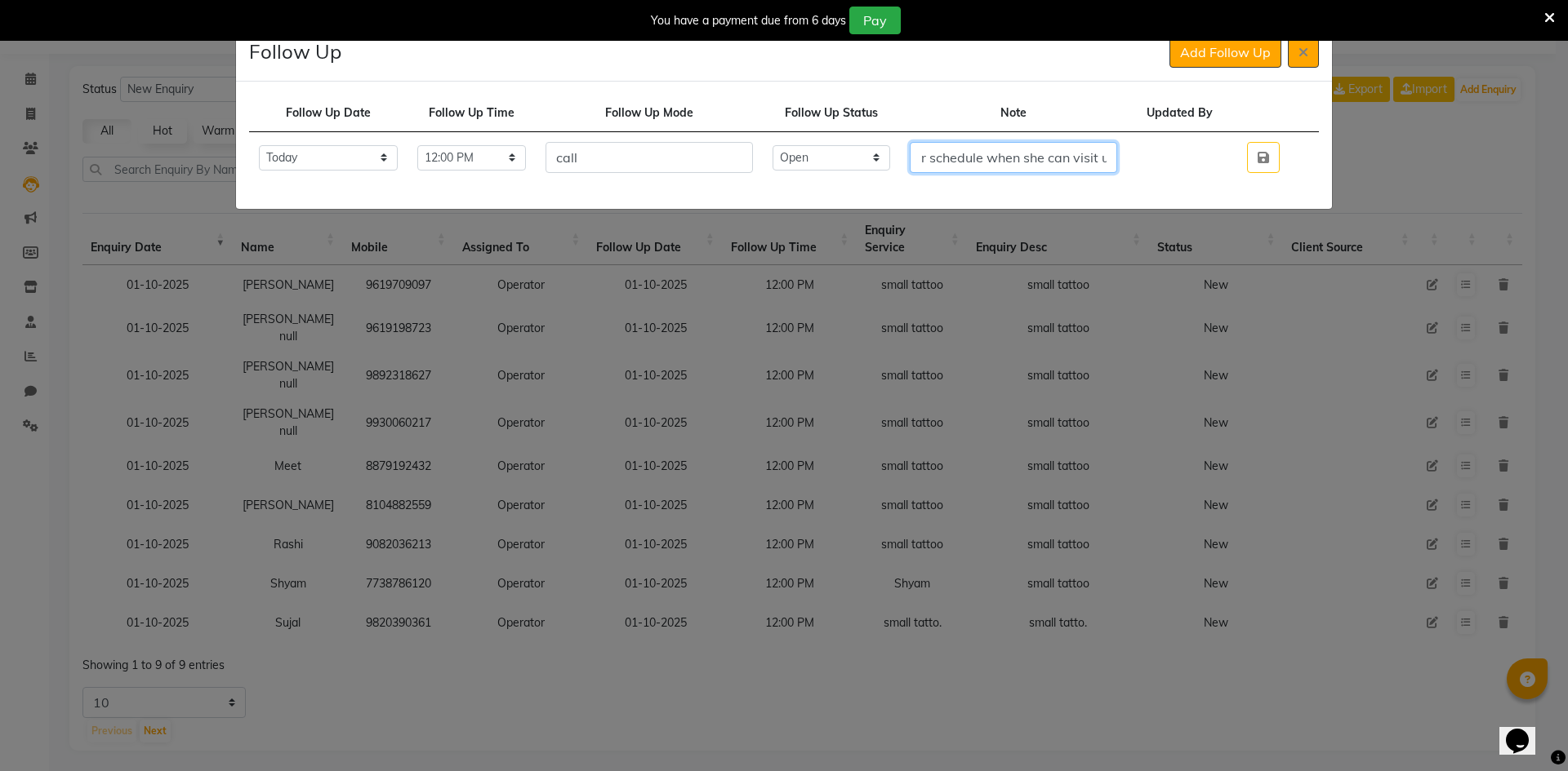
scroll to position [0, 442]
click at [1253, 166] on button "button" at bounding box center [1263, 157] width 33 height 31
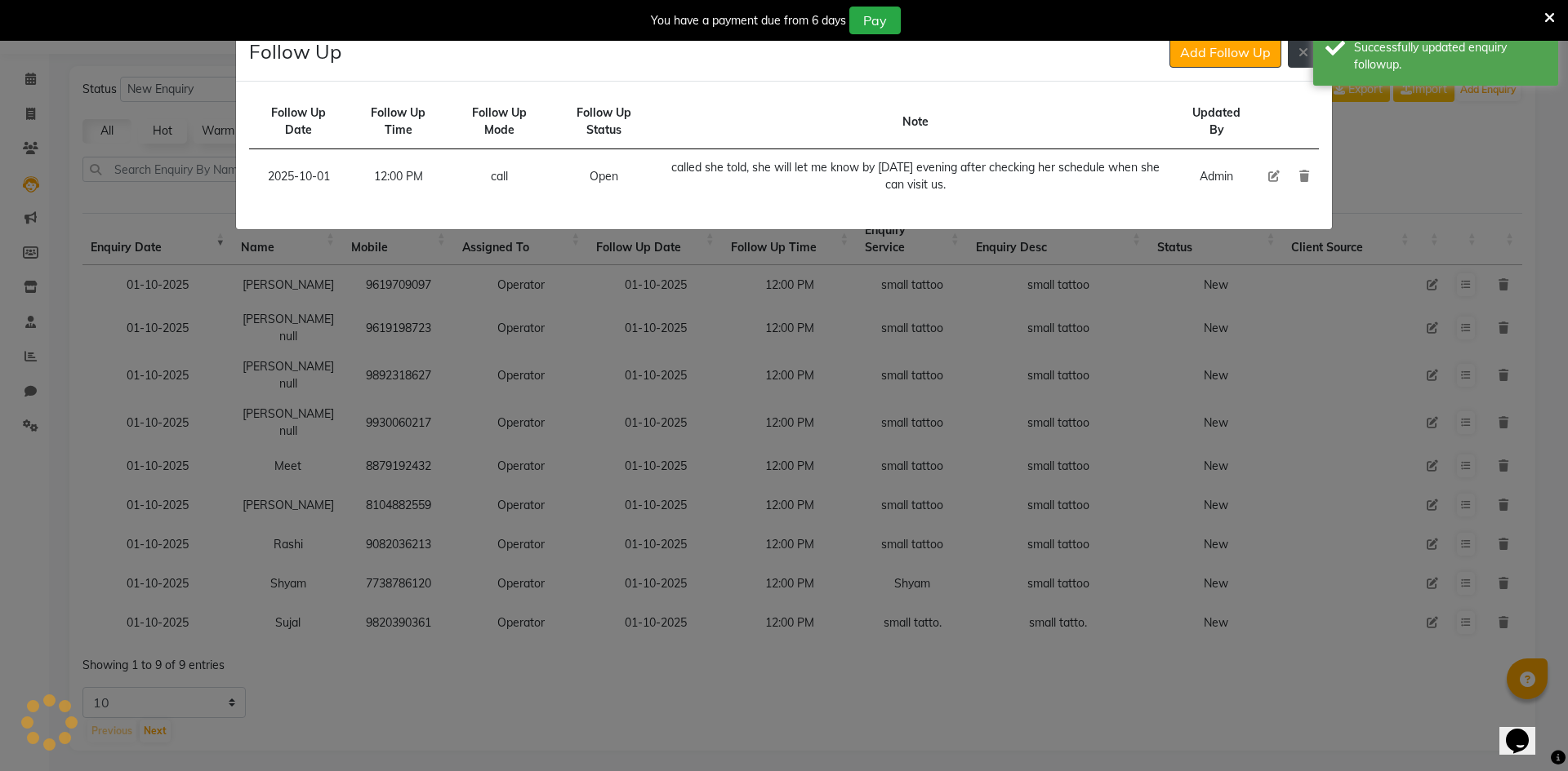
click at [1311, 59] on button at bounding box center [1303, 51] width 31 height 31
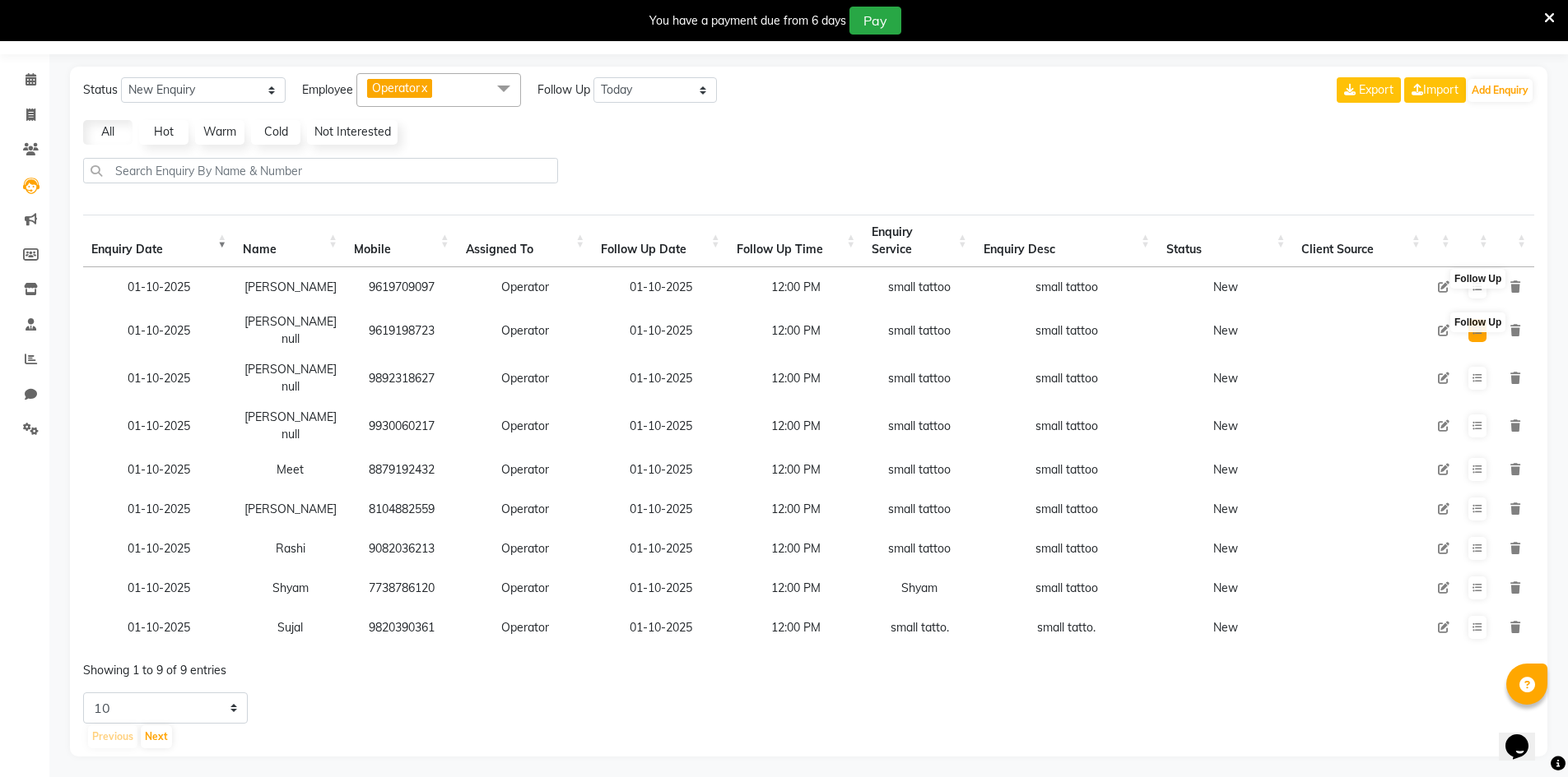
click at [1476, 330] on icon at bounding box center [1477, 330] width 9 height 9
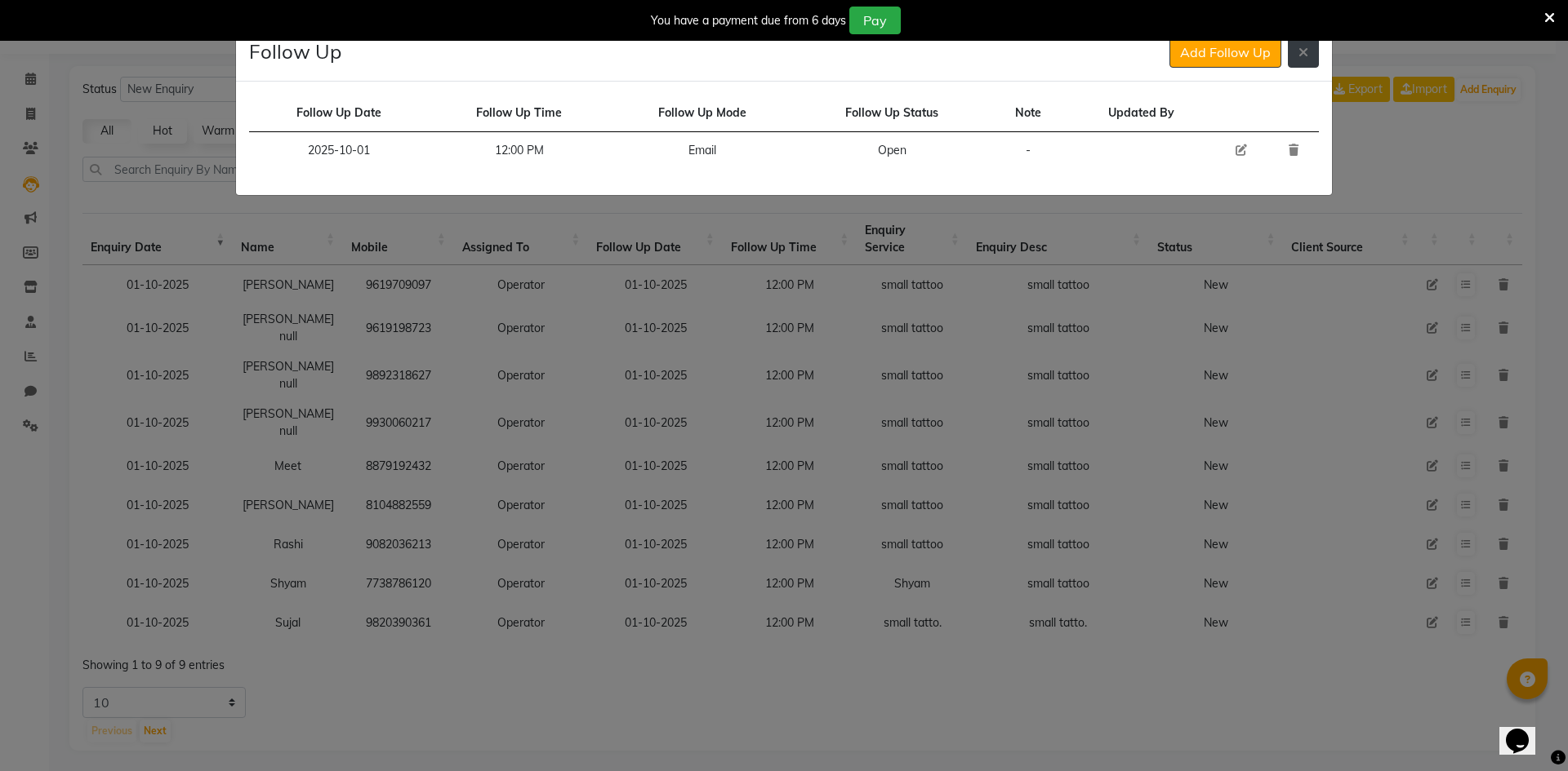
click at [1305, 53] on icon at bounding box center [1303, 52] width 9 height 13
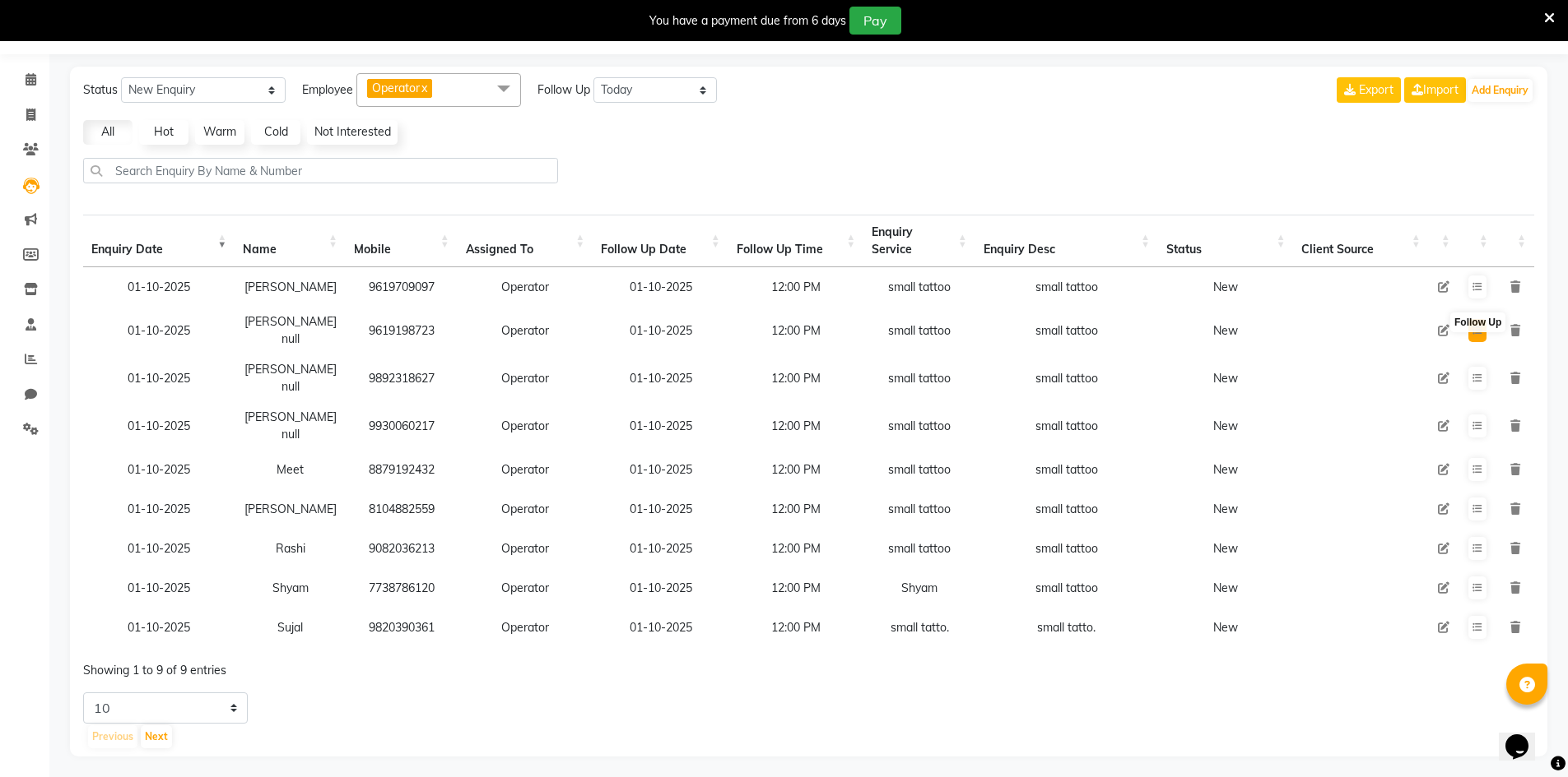
click at [1469, 326] on button at bounding box center [1476, 331] width 18 height 23
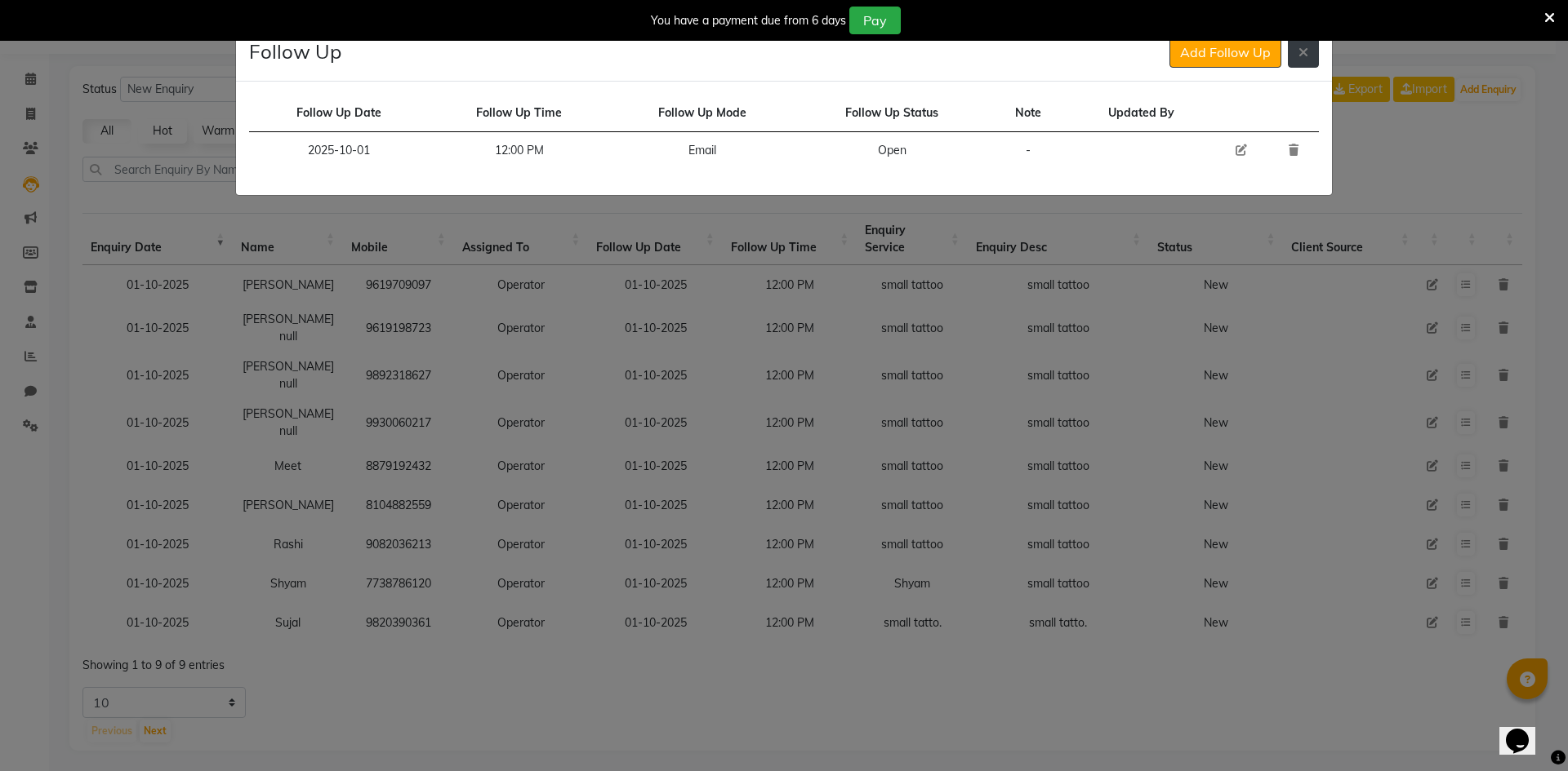
click at [1312, 57] on button at bounding box center [1303, 51] width 31 height 31
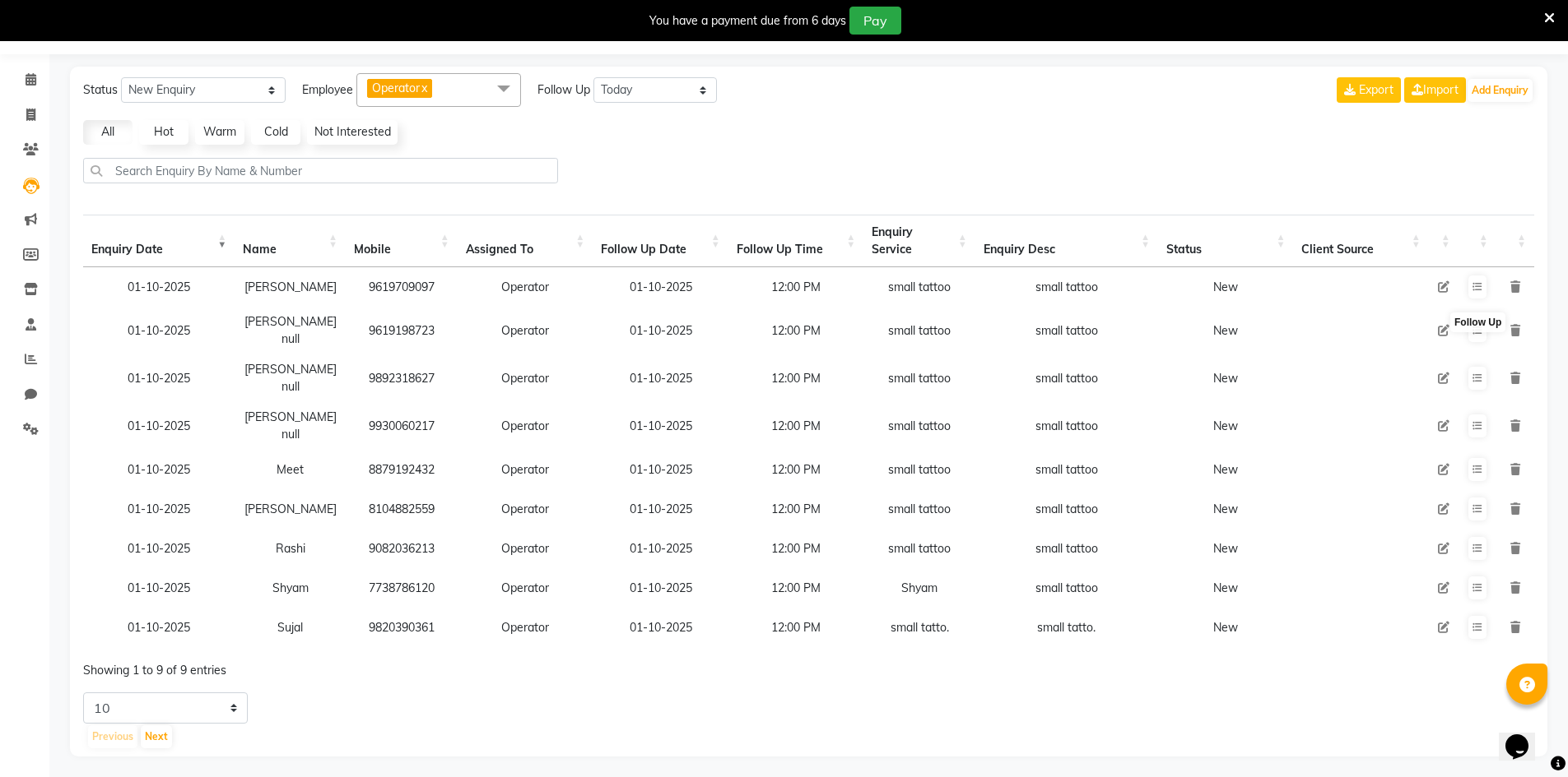
click at [1446, 330] on icon at bounding box center [1443, 331] width 11 height 11
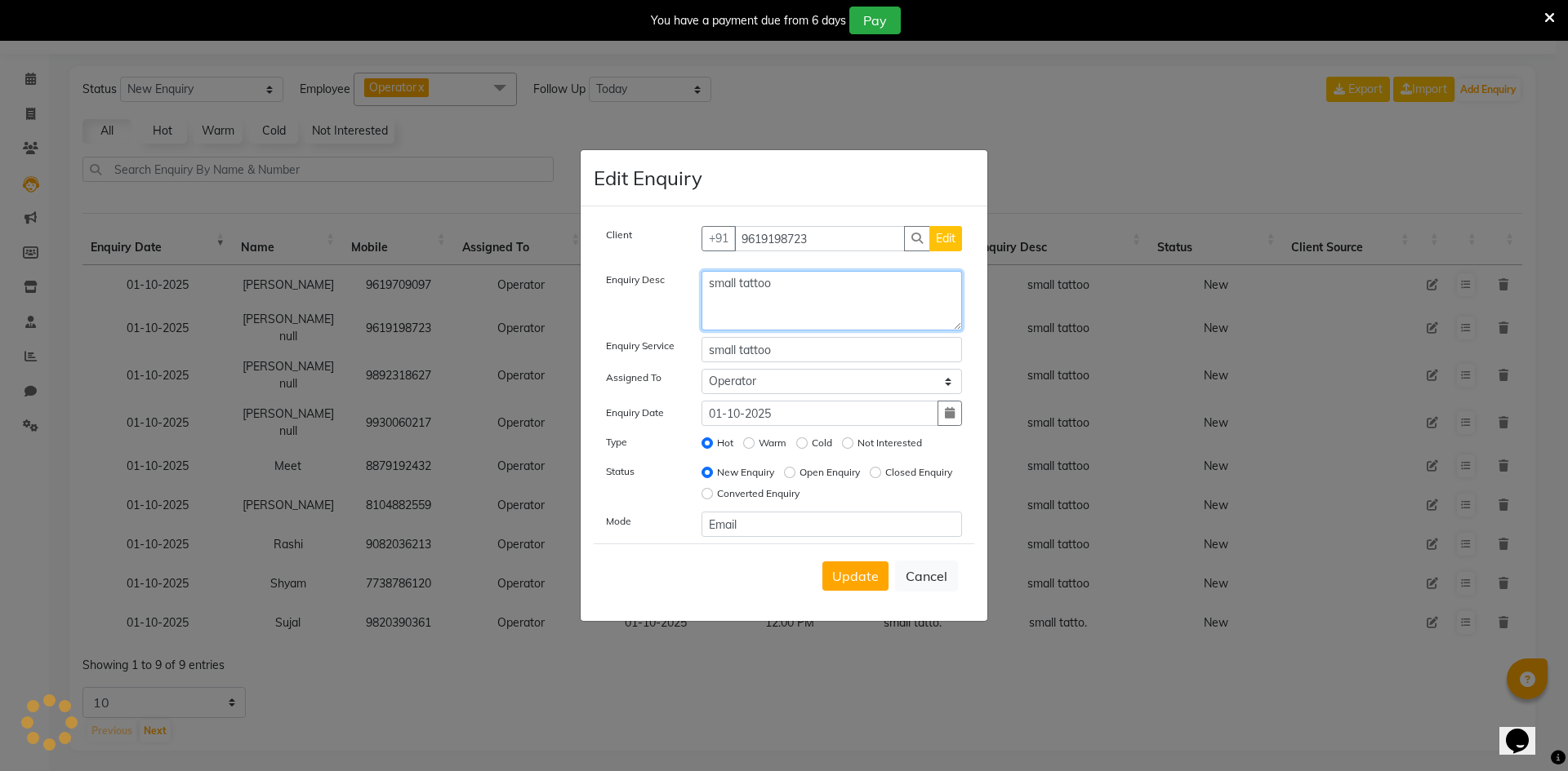
click at [822, 317] on textarea "small tattoo" at bounding box center [831, 301] width 261 height 60
click at [822, 316] on textarea "small tattoo" at bounding box center [831, 301] width 261 height 60
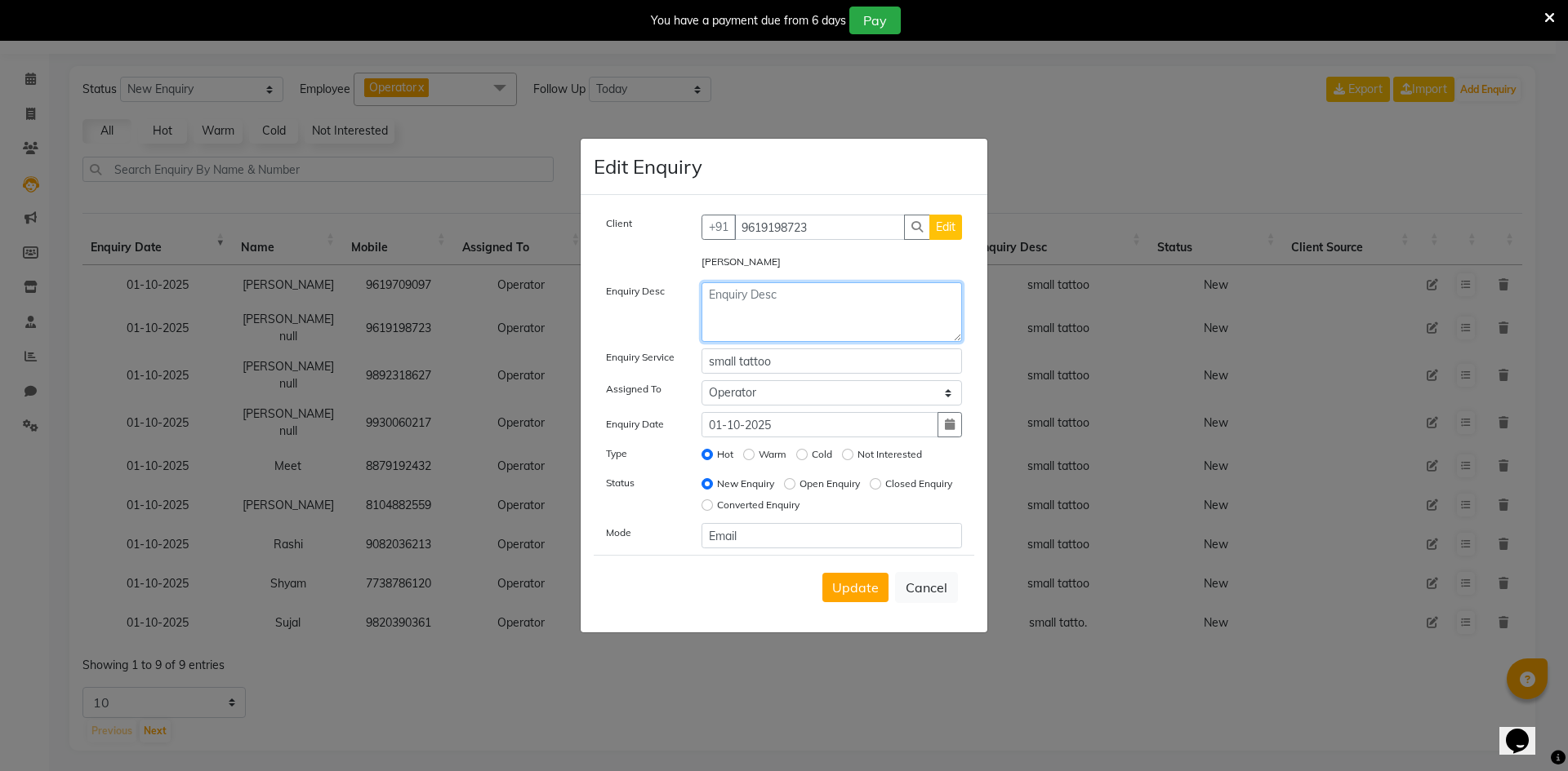
paste textarea "Landing in [GEOGRAPHIC_DATA] on [DATE], first tattoo, will get her sister to ge…"
click at [859, 589] on span "Update" at bounding box center [856, 587] width 47 height 16
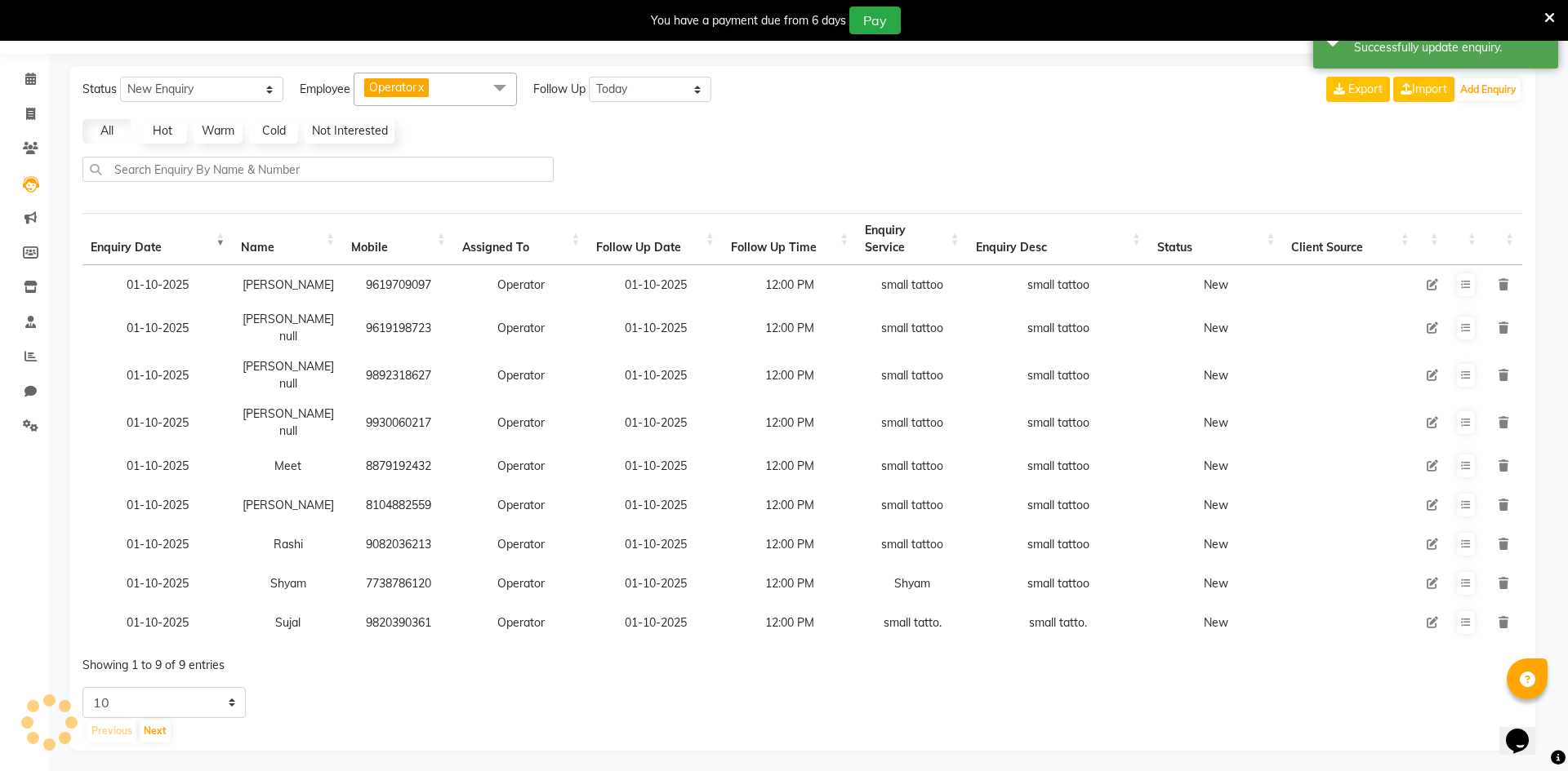
scroll to position [0, 0]
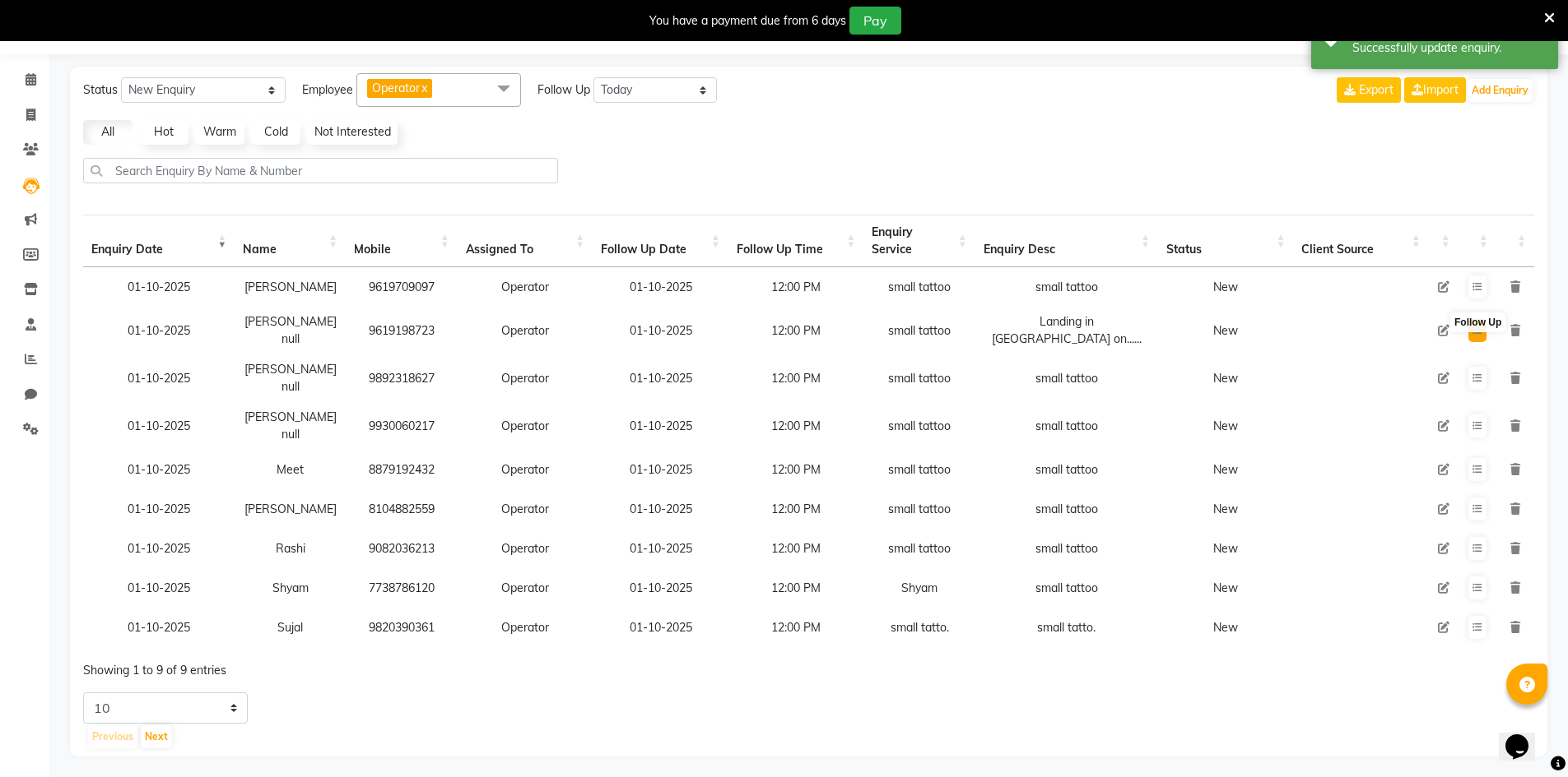
click at [1479, 330] on icon at bounding box center [1477, 330] width 9 height 9
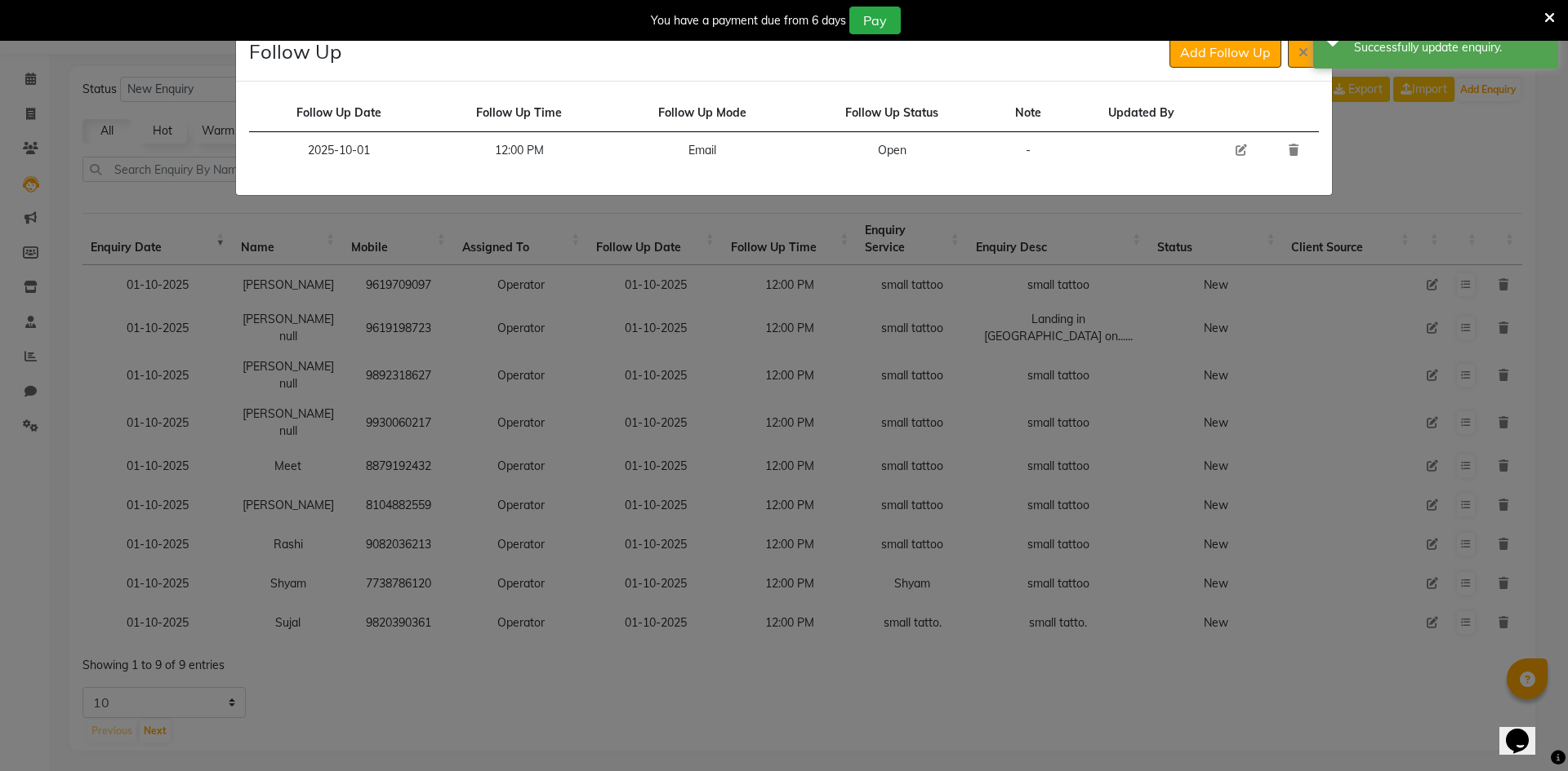
click at [1244, 149] on icon at bounding box center [1241, 150] width 11 height 11
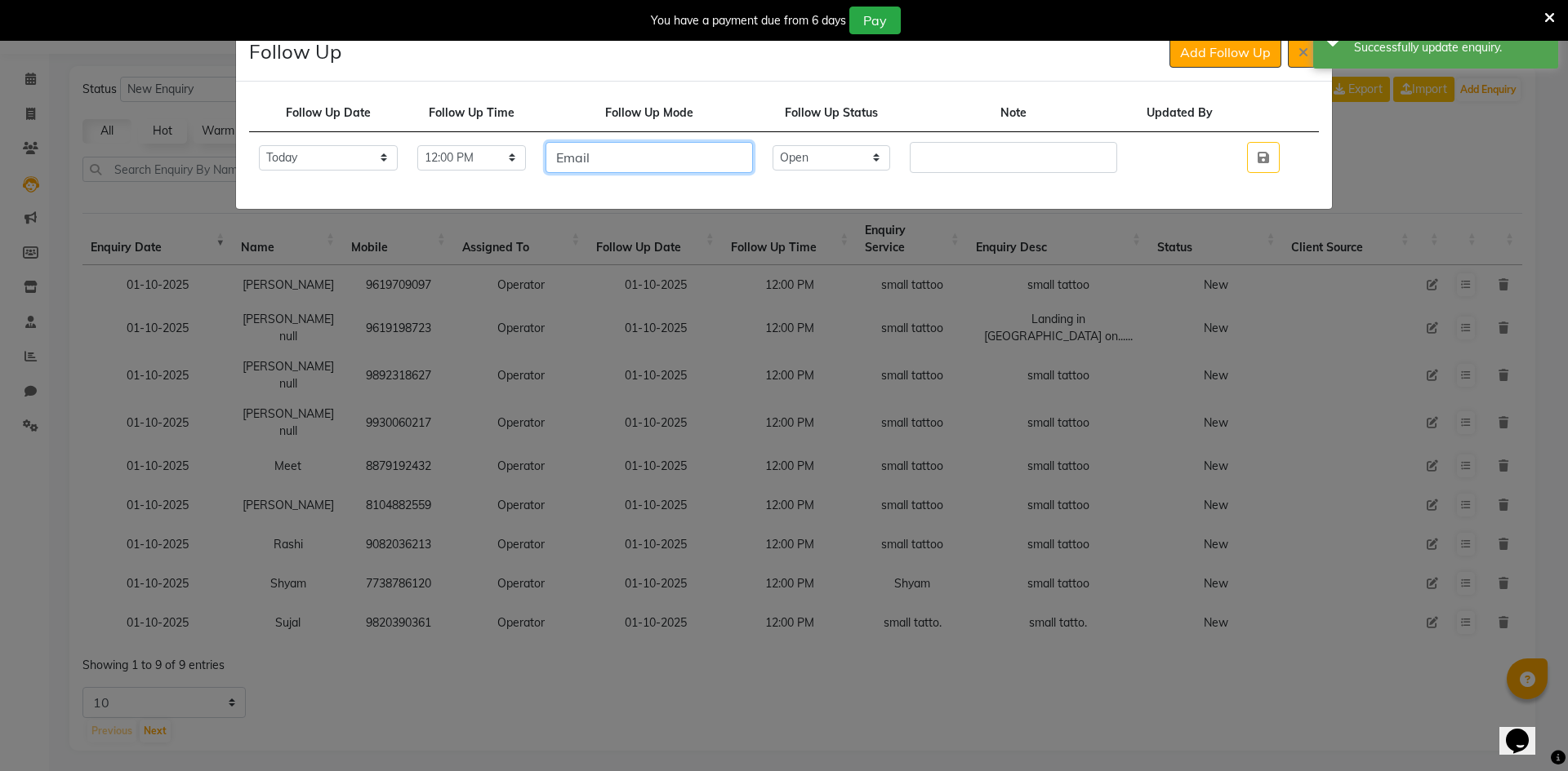
click at [669, 153] on input "Email" at bounding box center [650, 157] width 208 height 31
click at [669, 153] on input "Email" at bounding box center [650, 157] width 208 height 31
click at [887, 163] on select "Select Open Pending Done" at bounding box center [831, 157] width 118 height 25
click at [803, 145] on select "Select Open Pending Done" at bounding box center [831, 157] width 118 height 25
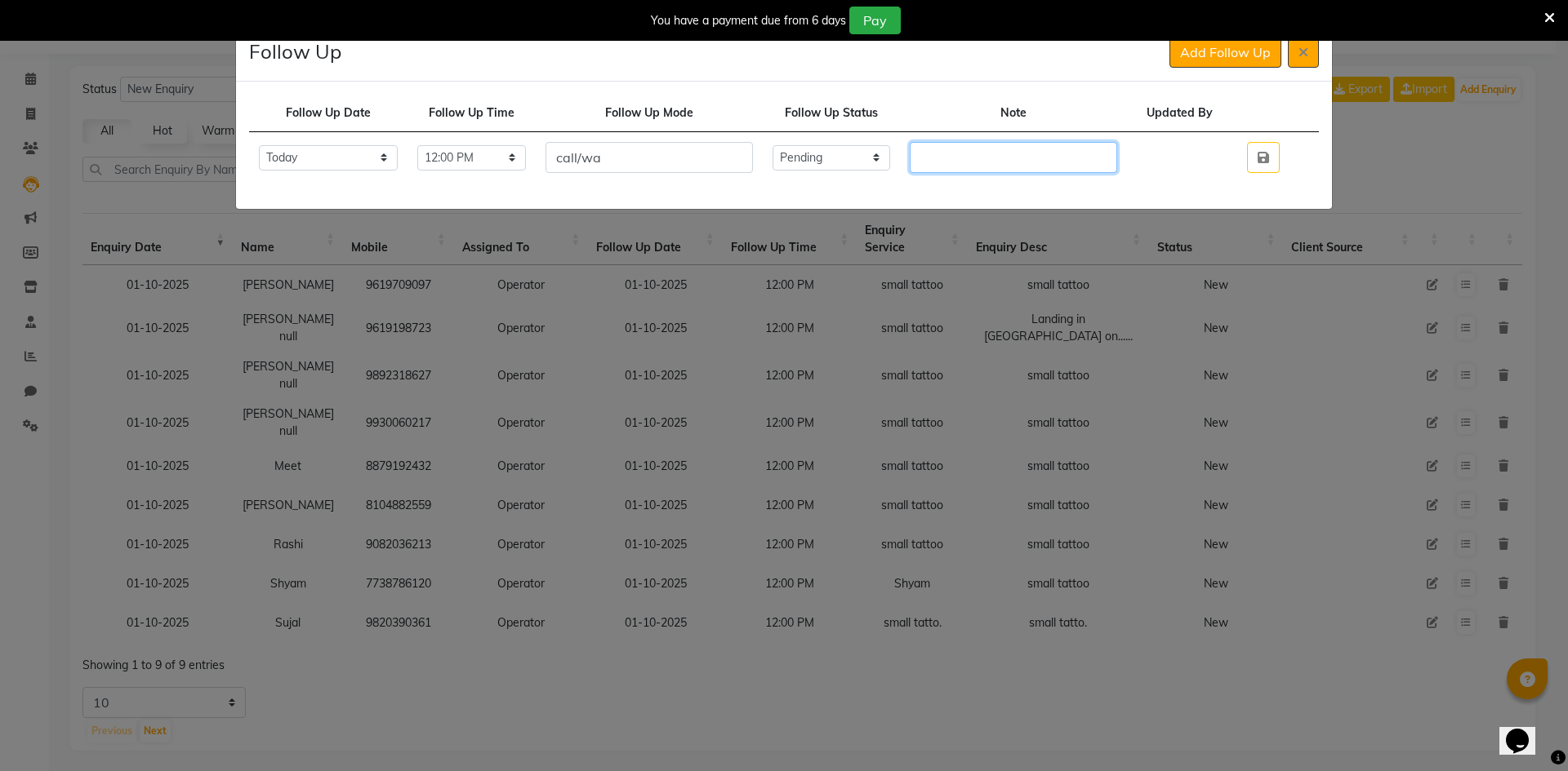
click at [975, 163] on input "text" at bounding box center [1014, 157] width 208 height 31
click at [1093, 153] on input "called didn't answer, snet wa." at bounding box center [1014, 157] width 208 height 31
click at [1284, 150] on td at bounding box center [1264, 157] width 64 height 51
click at [884, 164] on select "Select Open Pending Done" at bounding box center [831, 157] width 118 height 25
click at [803, 145] on select "Select Open Pending Done" at bounding box center [831, 157] width 118 height 25
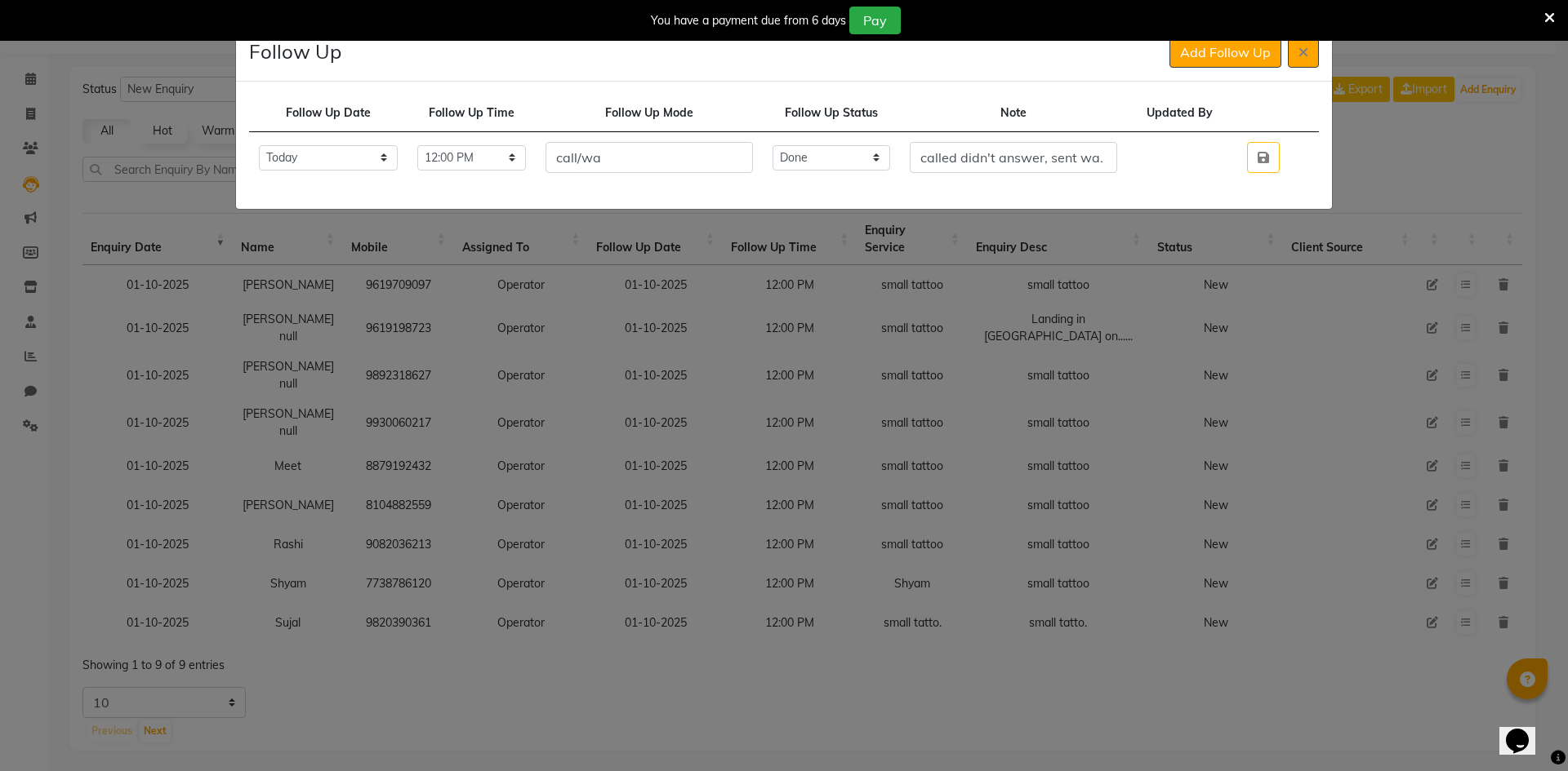
click at [1247, 163] on td at bounding box center [1264, 157] width 64 height 51
click at [1260, 160] on button "button" at bounding box center [1263, 157] width 33 height 31
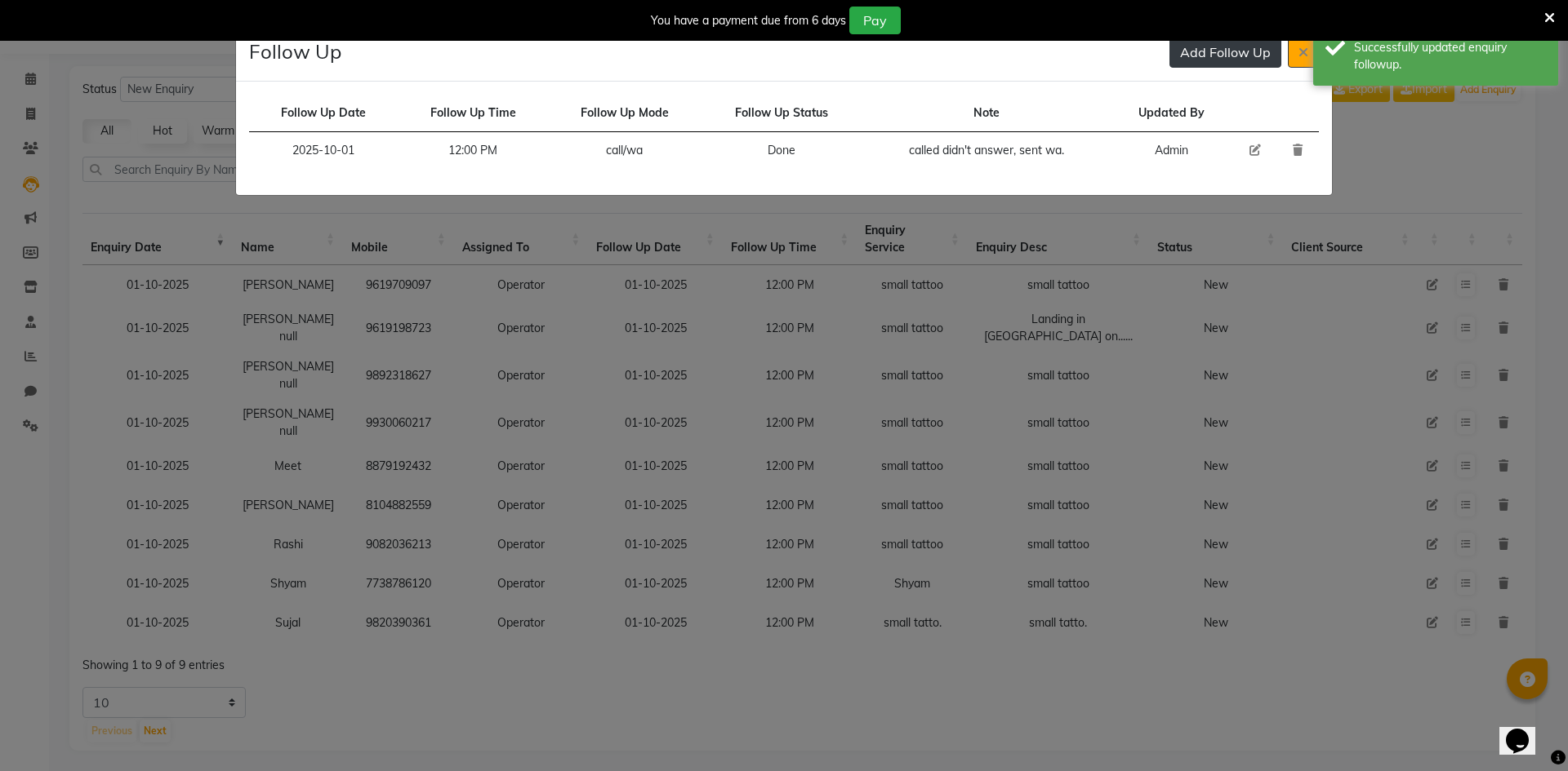
click at [1224, 53] on button "Add Follow Up" at bounding box center [1225, 51] width 112 height 31
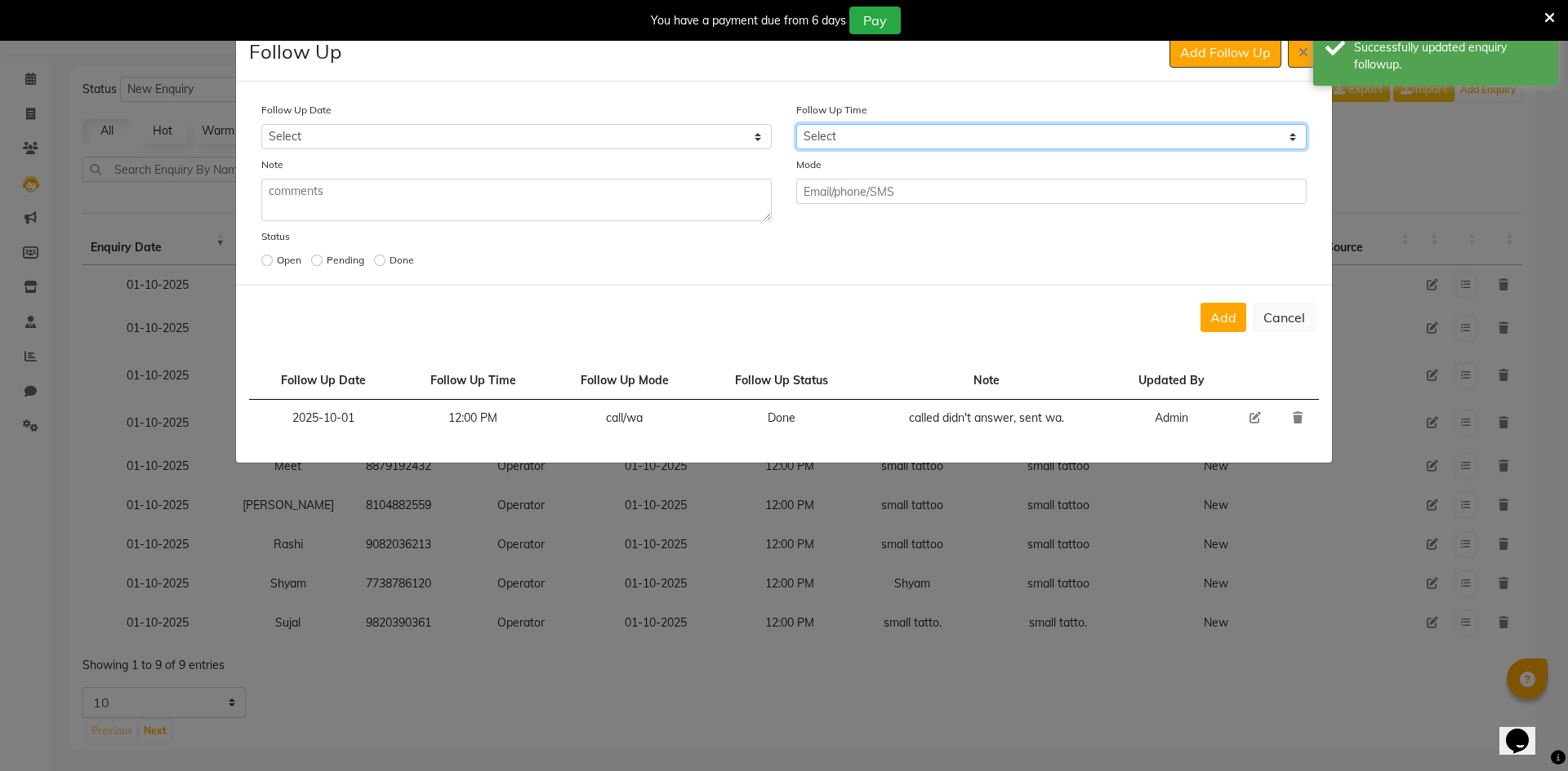
click at [995, 141] on select "Select 07:00 AM 07:15 AM 07:30 AM 07:45 AM 08:00 AM 08:15 AM 08:30 AM 08:45 AM …" at bounding box center [1051, 137] width 510 height 25
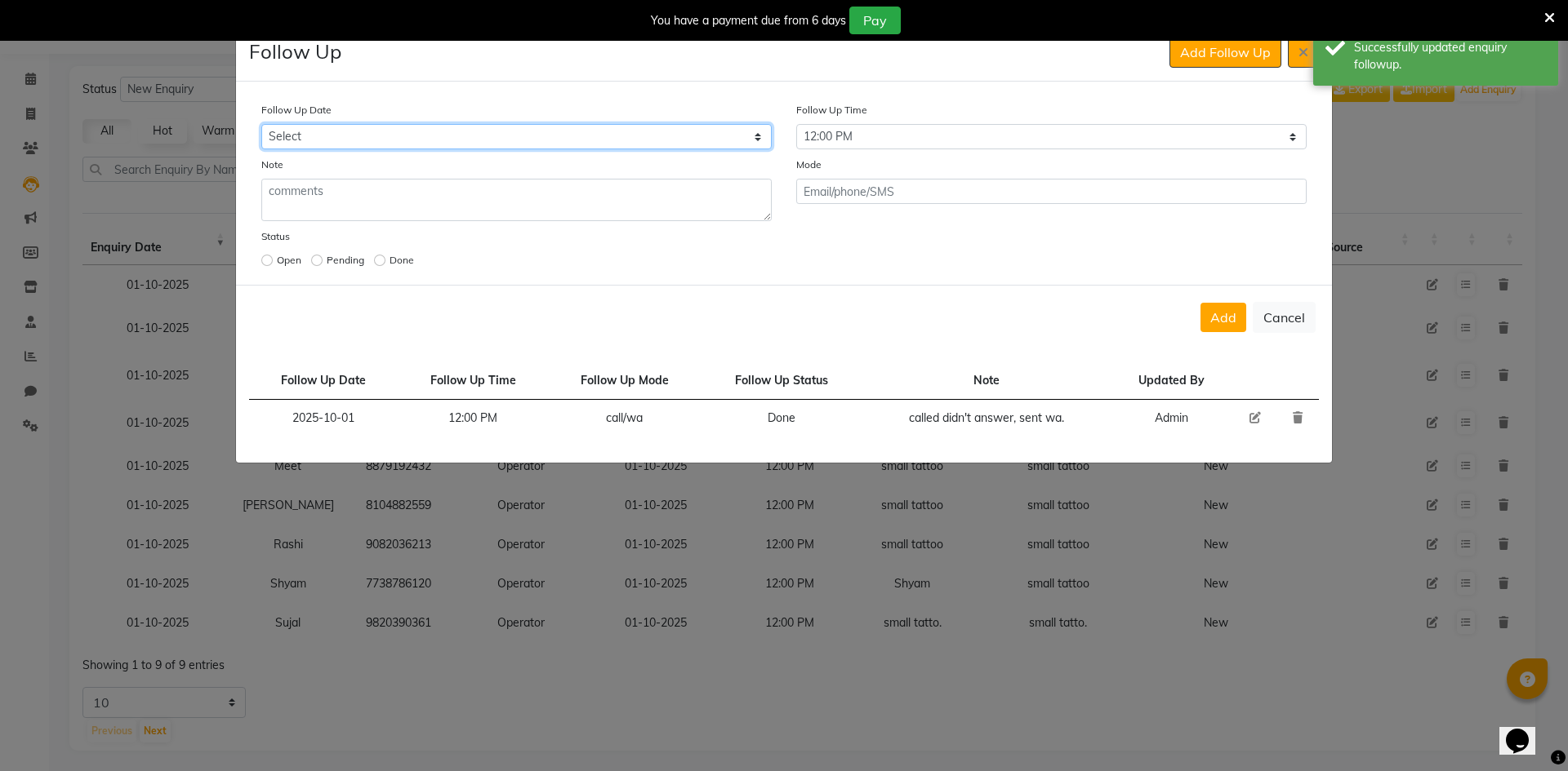
click at [747, 129] on select "Select [DATE] [DATE] [DATE] ([DATE]) [DATE] ([DATE]) [DATE] ([DATE]) [DATE] ([D…" at bounding box center [516, 137] width 510 height 25
click at [261, 124] on select "Select [DATE] [DATE] [DATE] ([DATE]) [DATE] ([DATE]) [DATE] ([DATE]) [DATE] ([D…" at bounding box center [516, 137] width 510 height 25
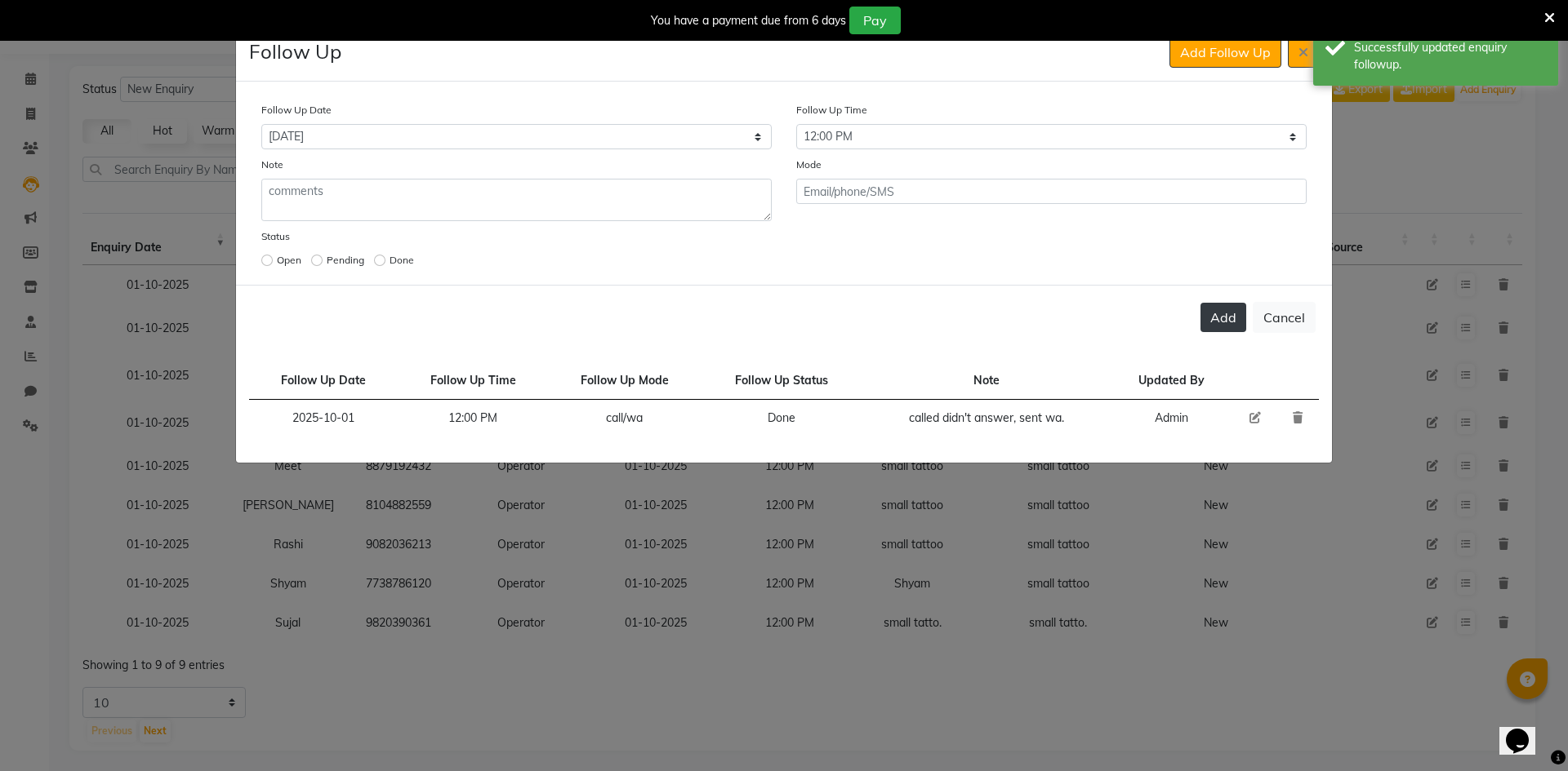
click at [1217, 316] on button "Add" at bounding box center [1224, 317] width 46 height 29
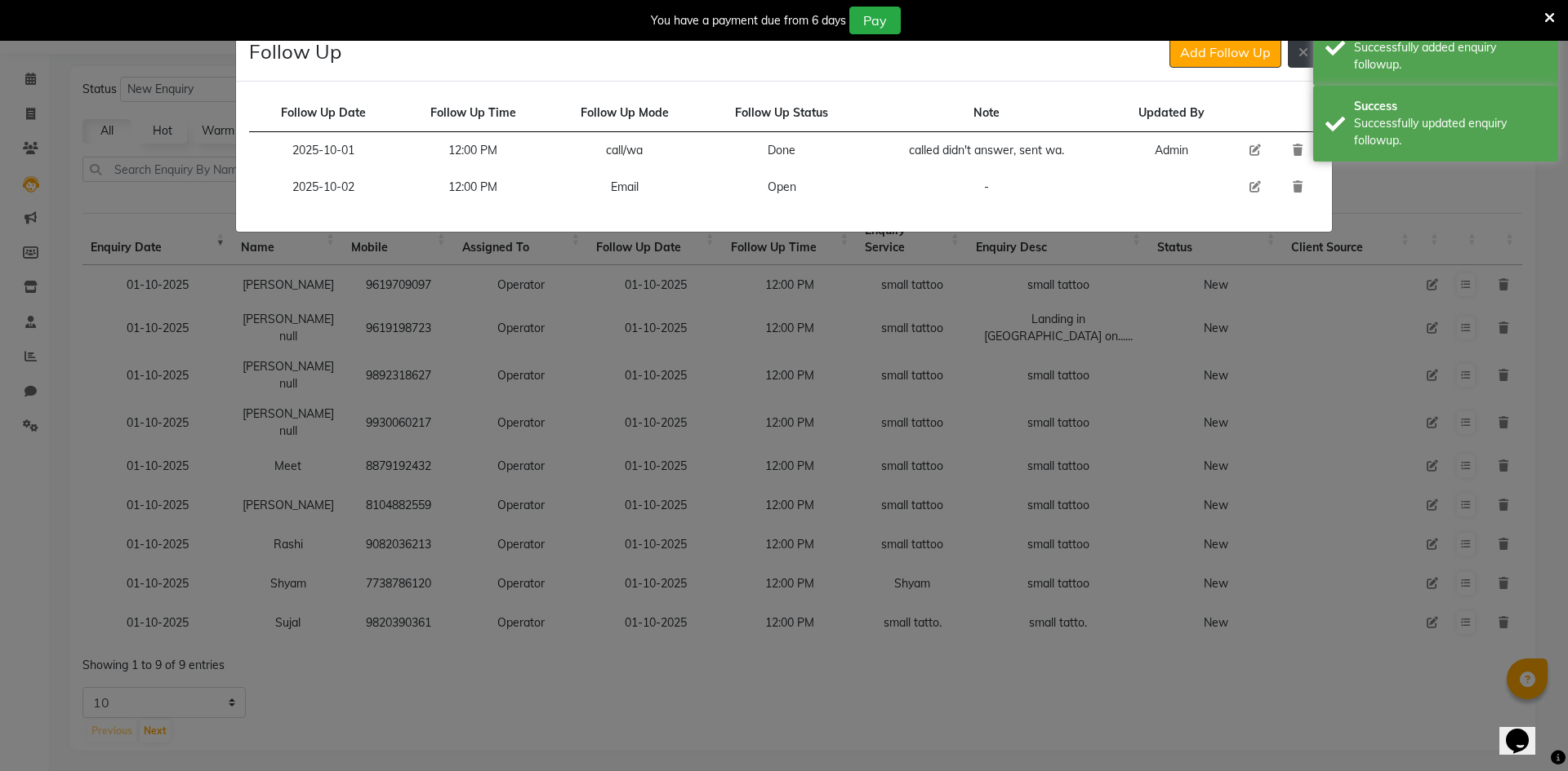
click at [1297, 60] on button at bounding box center [1303, 51] width 31 height 31
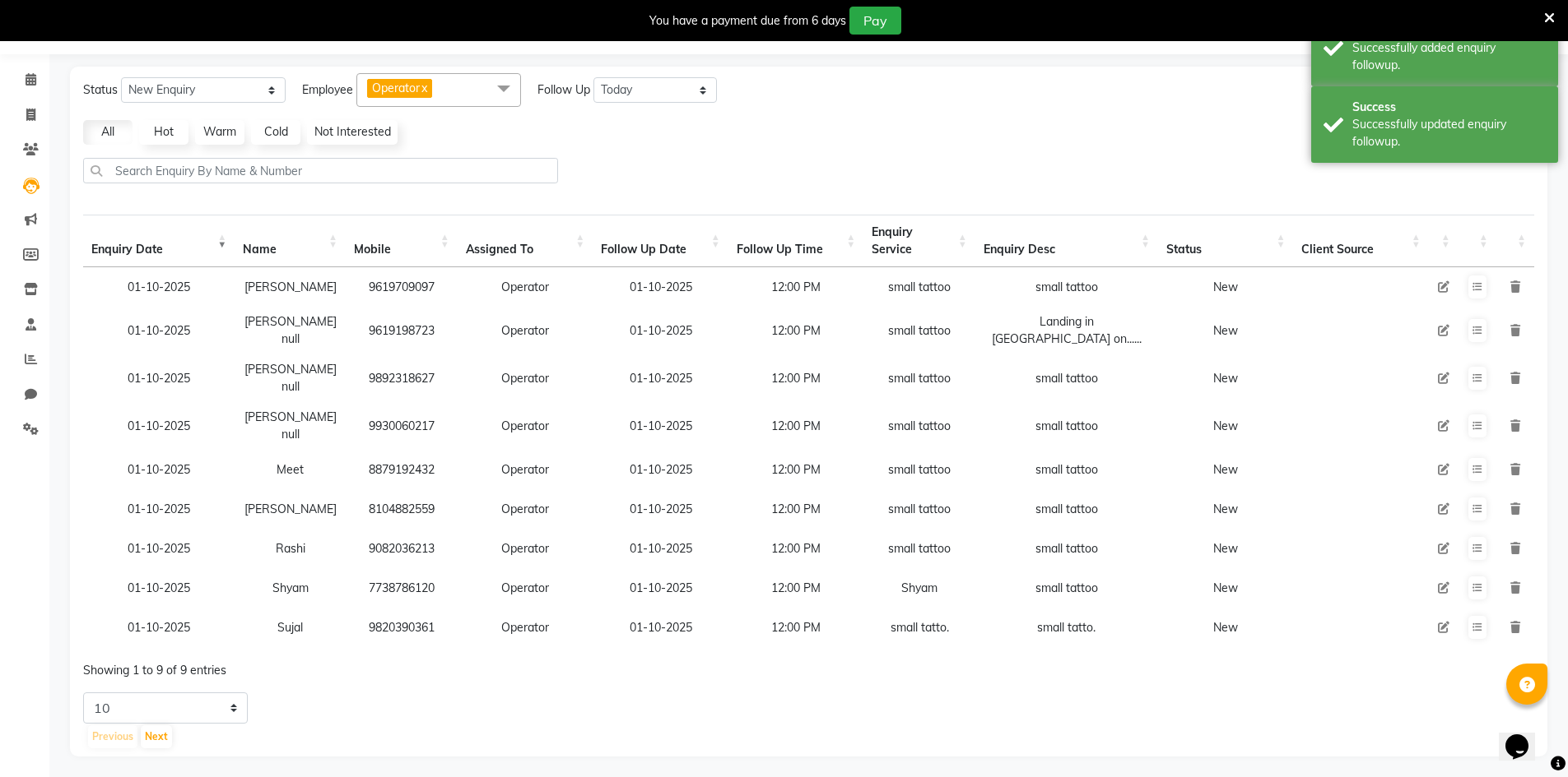
click at [1448, 282] on icon at bounding box center [1443, 287] width 11 height 11
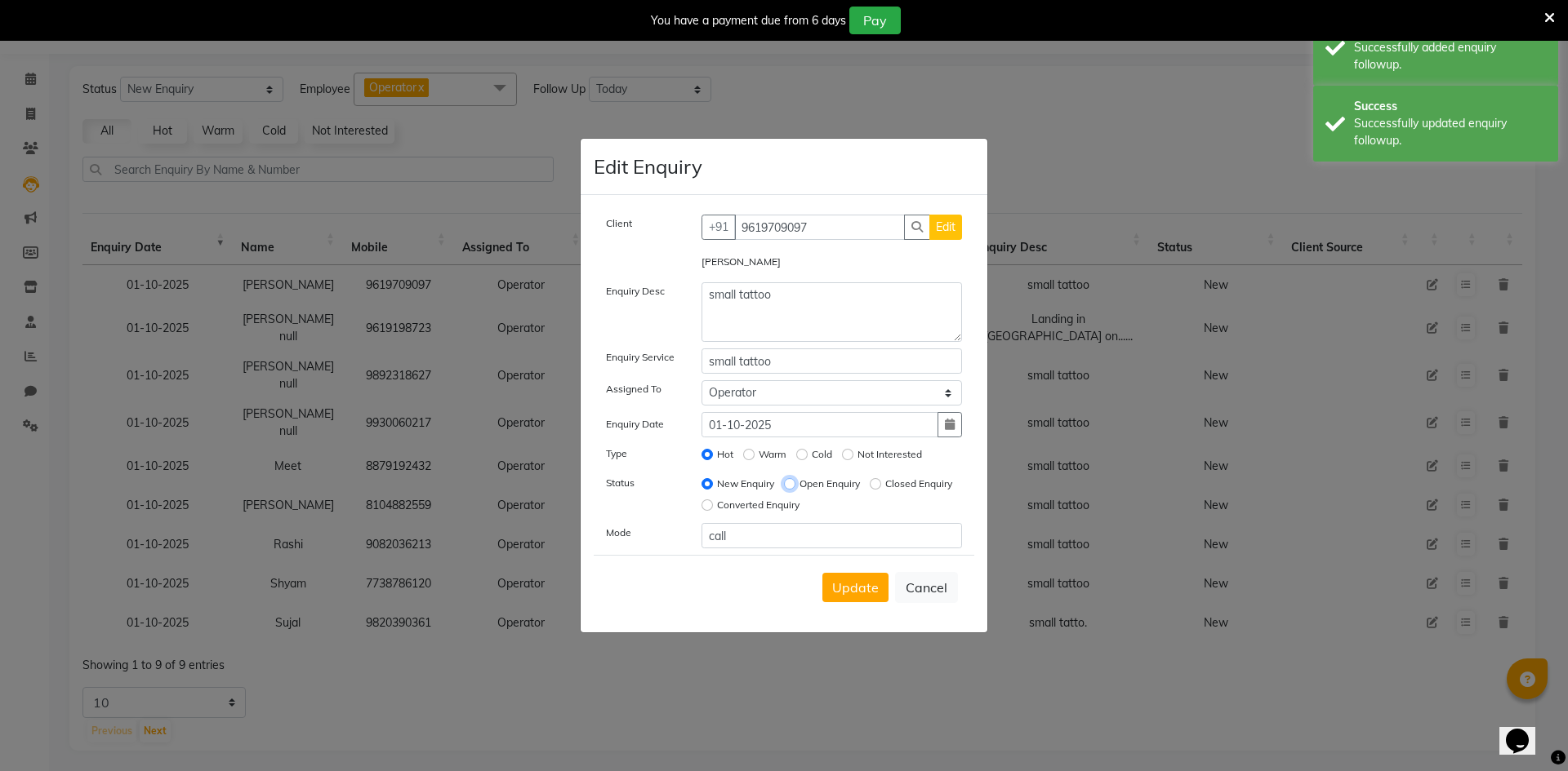
click at [785, 487] on input "Open Enquiry" at bounding box center [790, 484] width 11 height 11
click at [1126, 322] on ngb-modal-window "Edit Enquiry Client [PHONE_NUMBER] Edit [PERSON_NAME] Enquiry Desc small tattoo…" at bounding box center [784, 386] width 1568 height 771
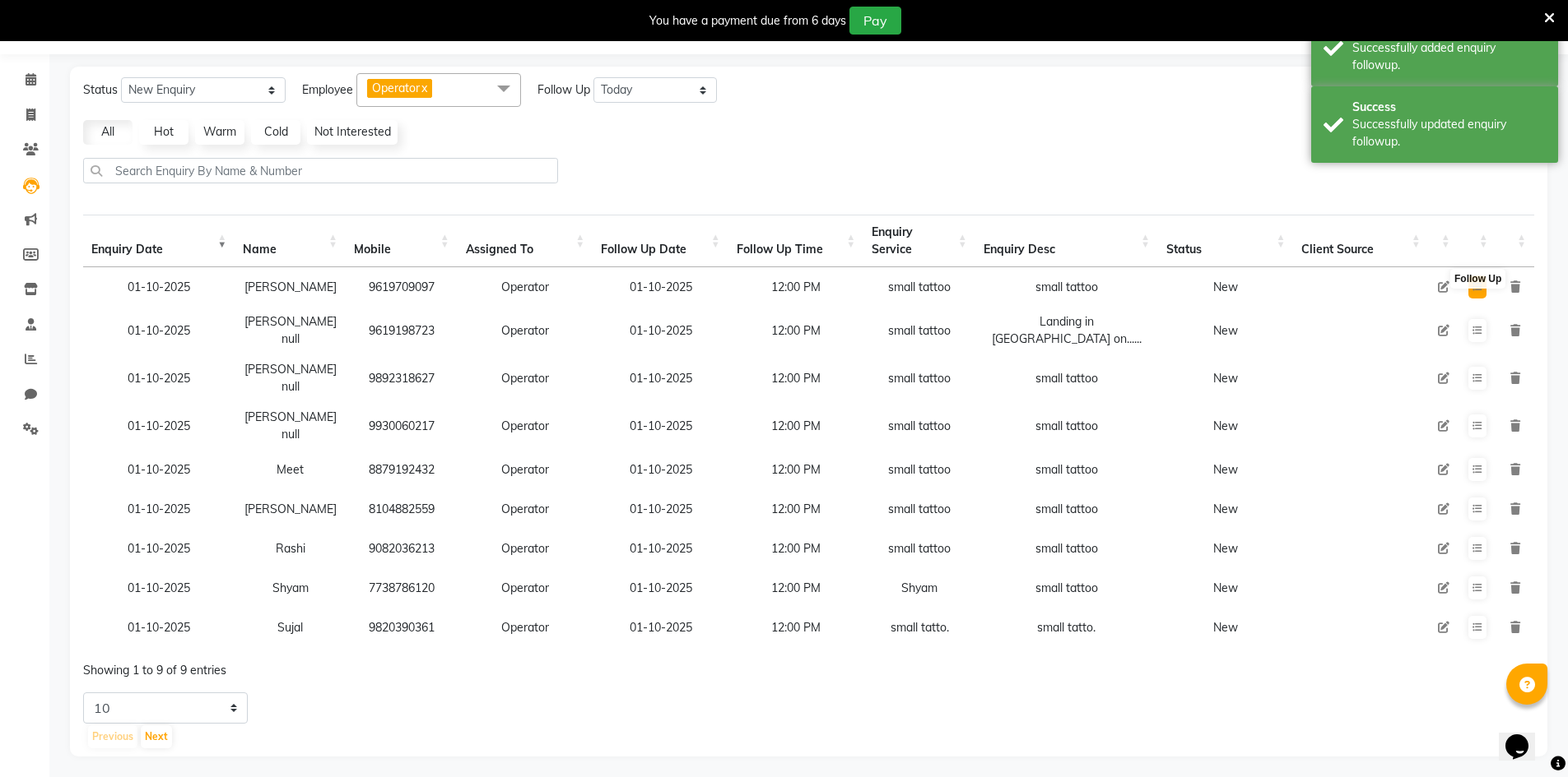
click at [1476, 286] on icon at bounding box center [1477, 287] width 9 height 9
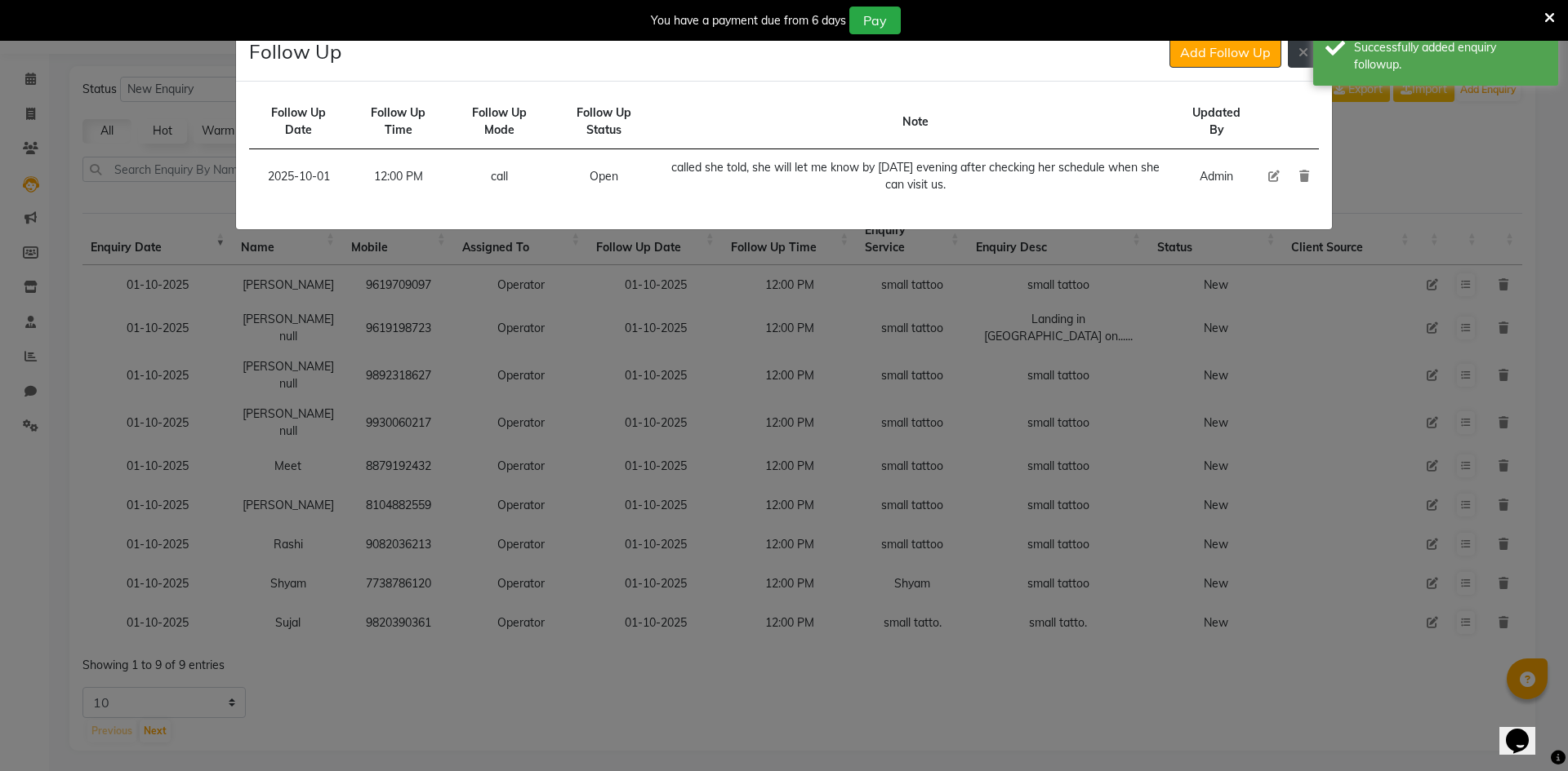
click at [1307, 56] on icon at bounding box center [1303, 52] width 9 height 13
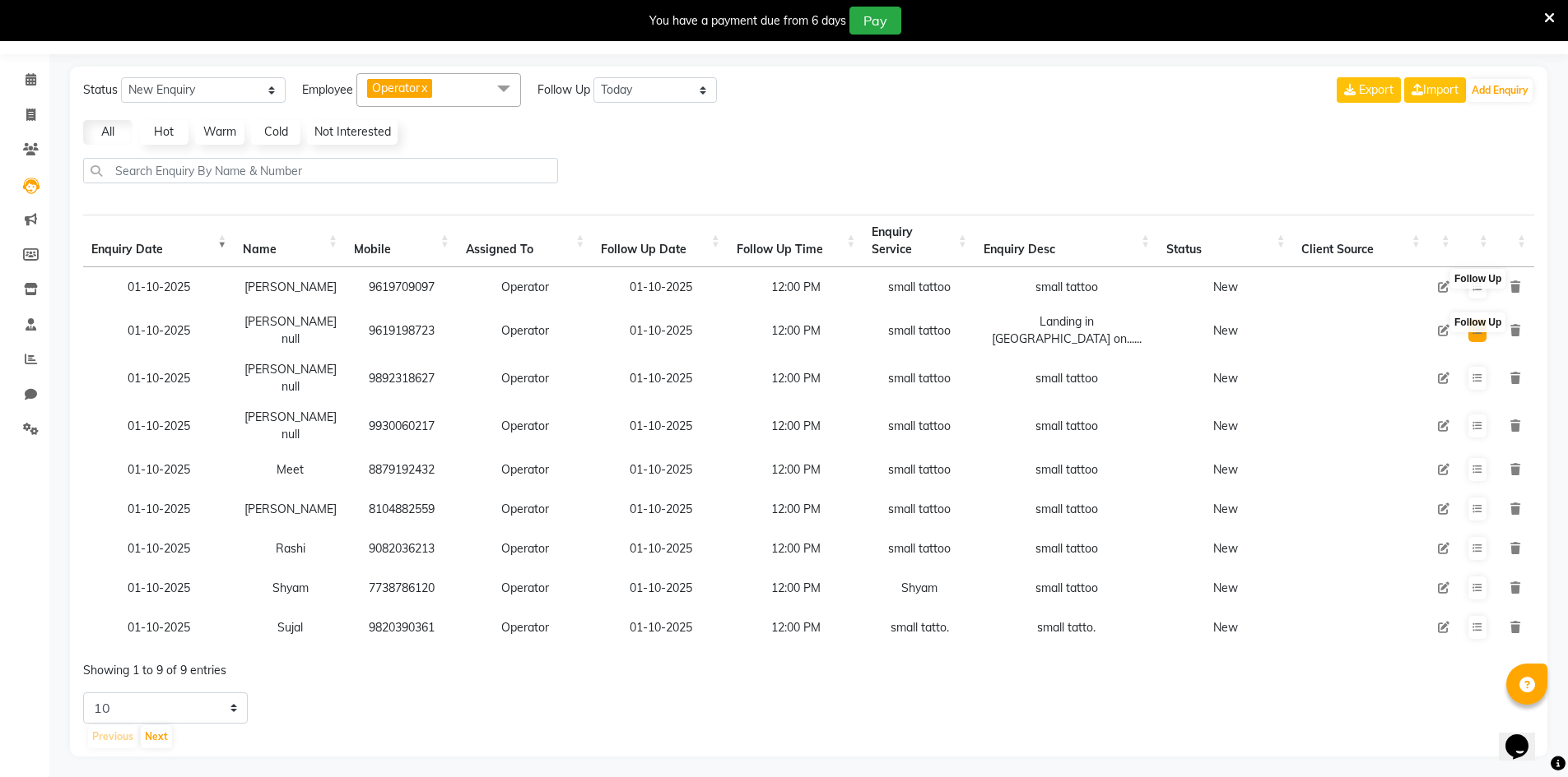
click at [1468, 332] on button at bounding box center [1476, 331] width 18 height 23
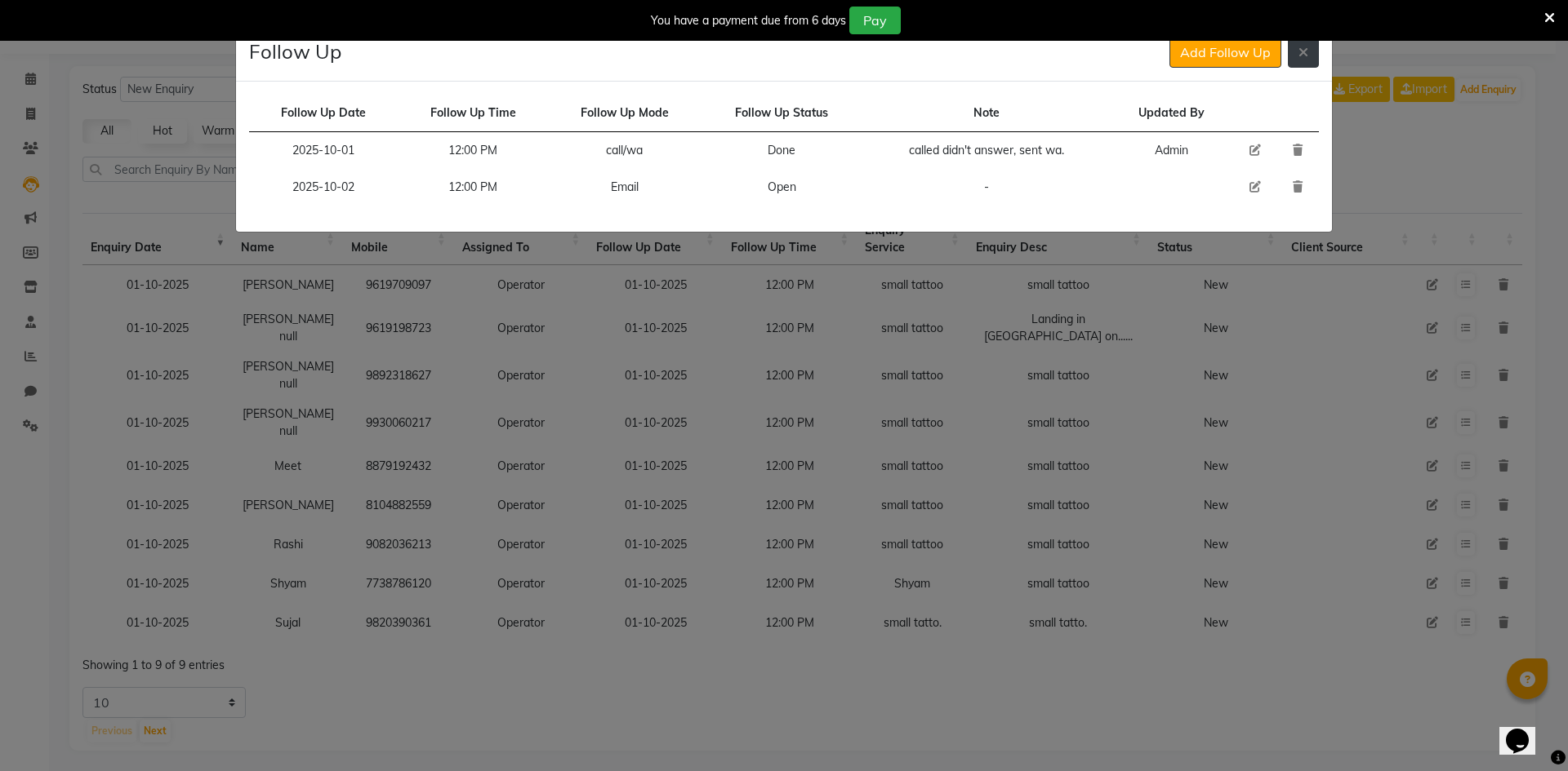
click at [1296, 66] on button at bounding box center [1303, 51] width 31 height 31
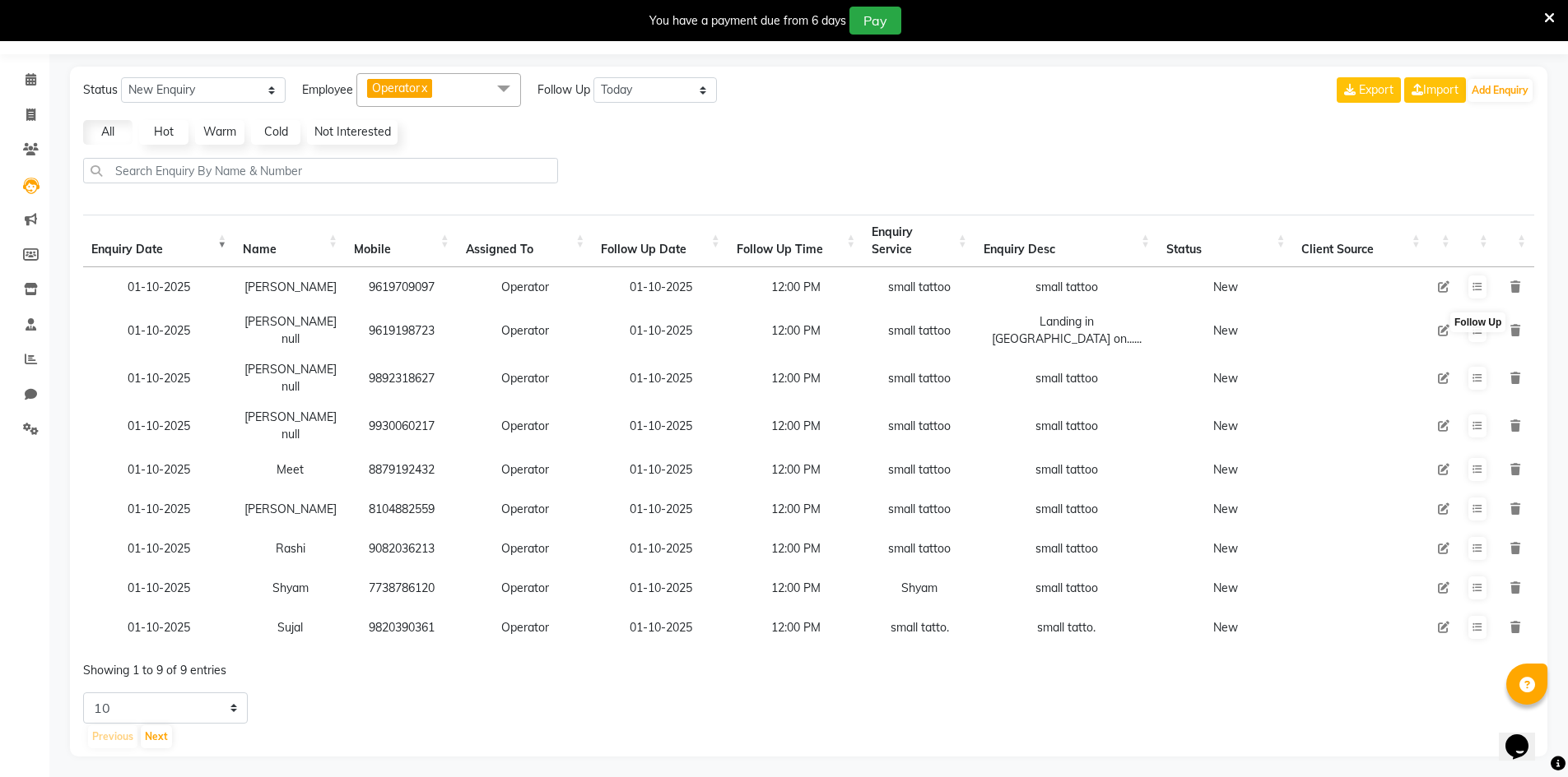
click at [1445, 330] on icon at bounding box center [1443, 331] width 11 height 11
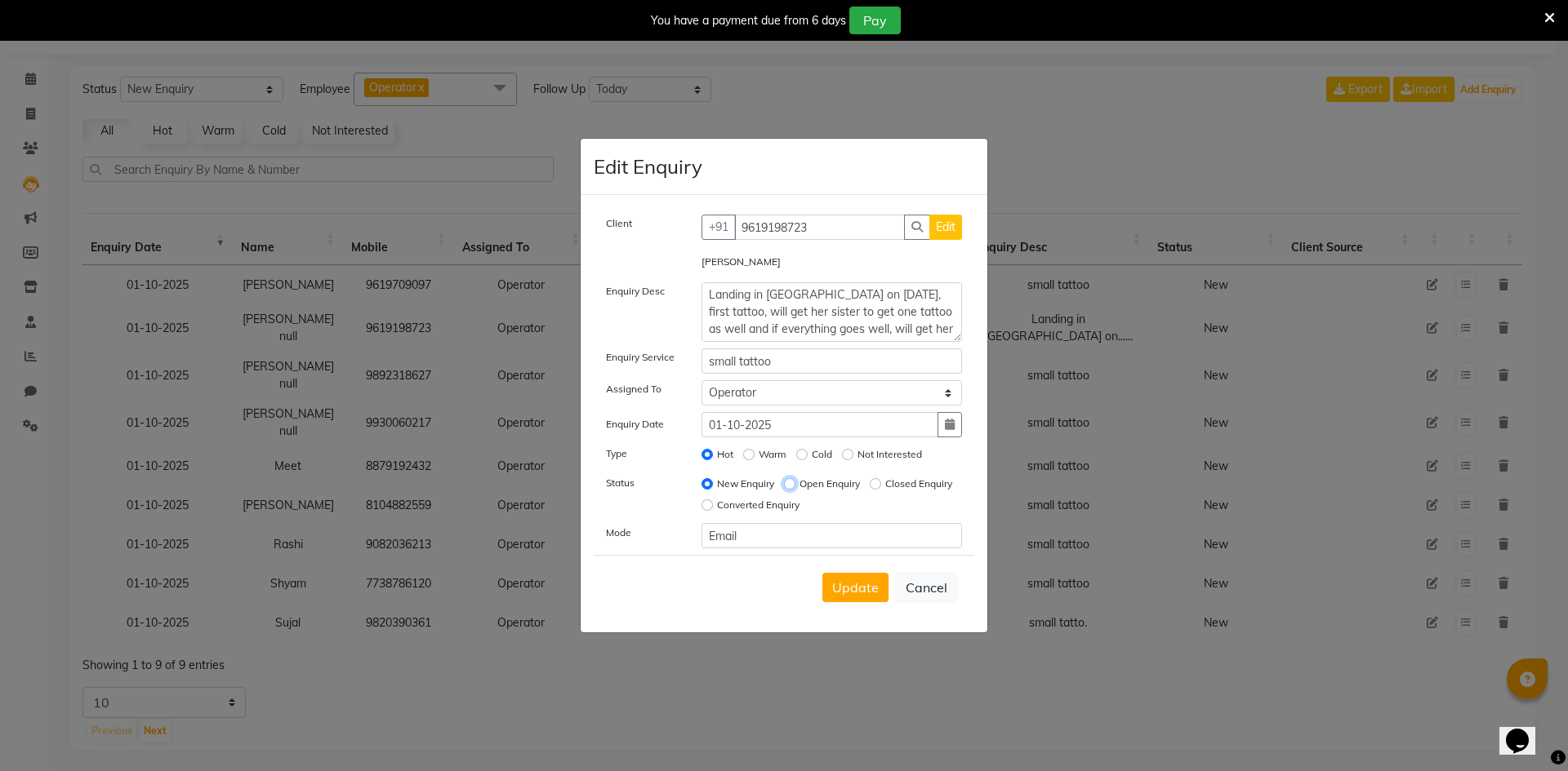
click at [796, 484] on input "Open Enquiry" at bounding box center [790, 484] width 11 height 11
click at [872, 596] on button "Update" at bounding box center [856, 587] width 66 height 29
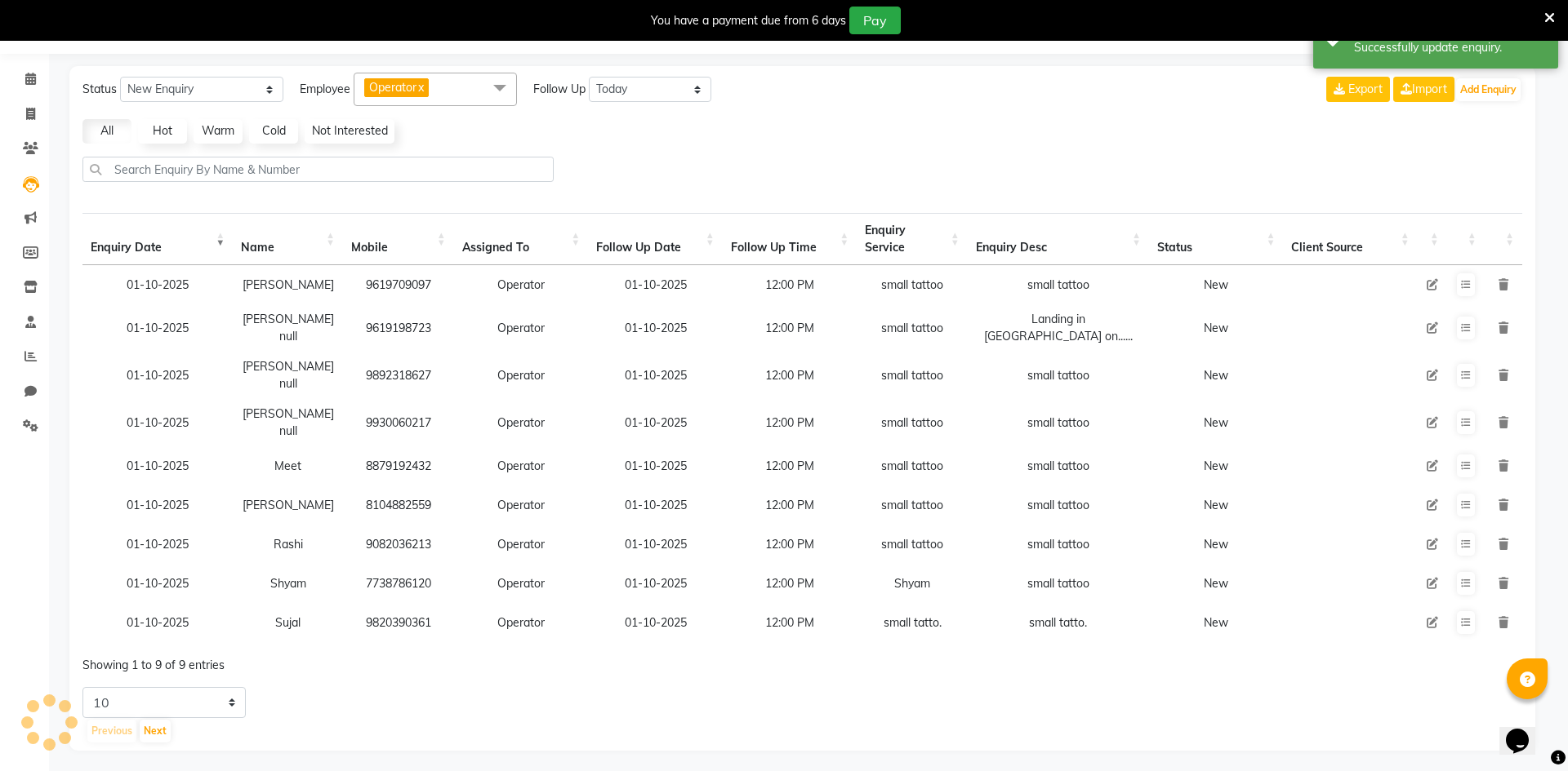
scroll to position [41, 0]
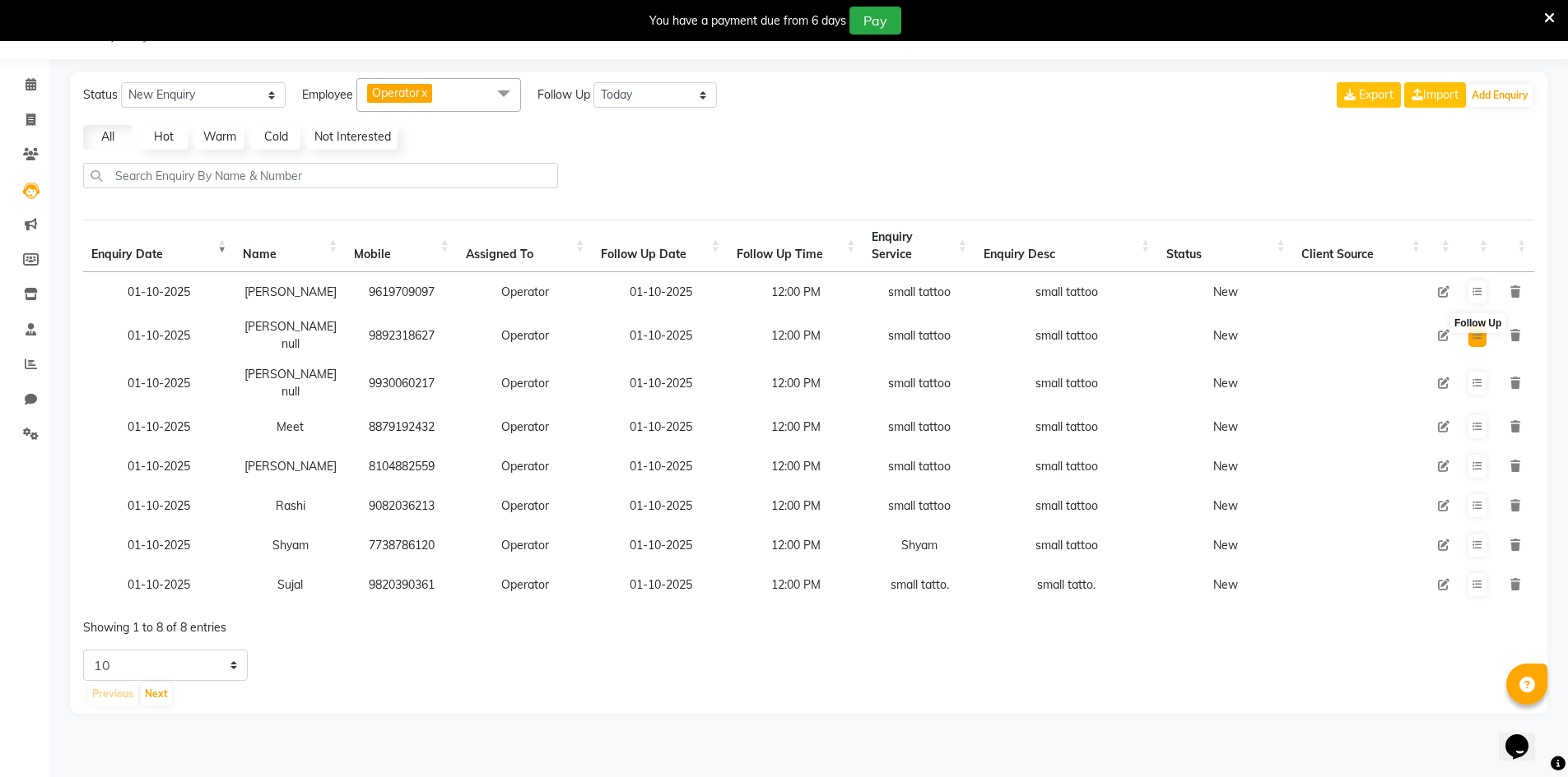
click at [1468, 324] on button at bounding box center [1476, 336] width 18 height 23
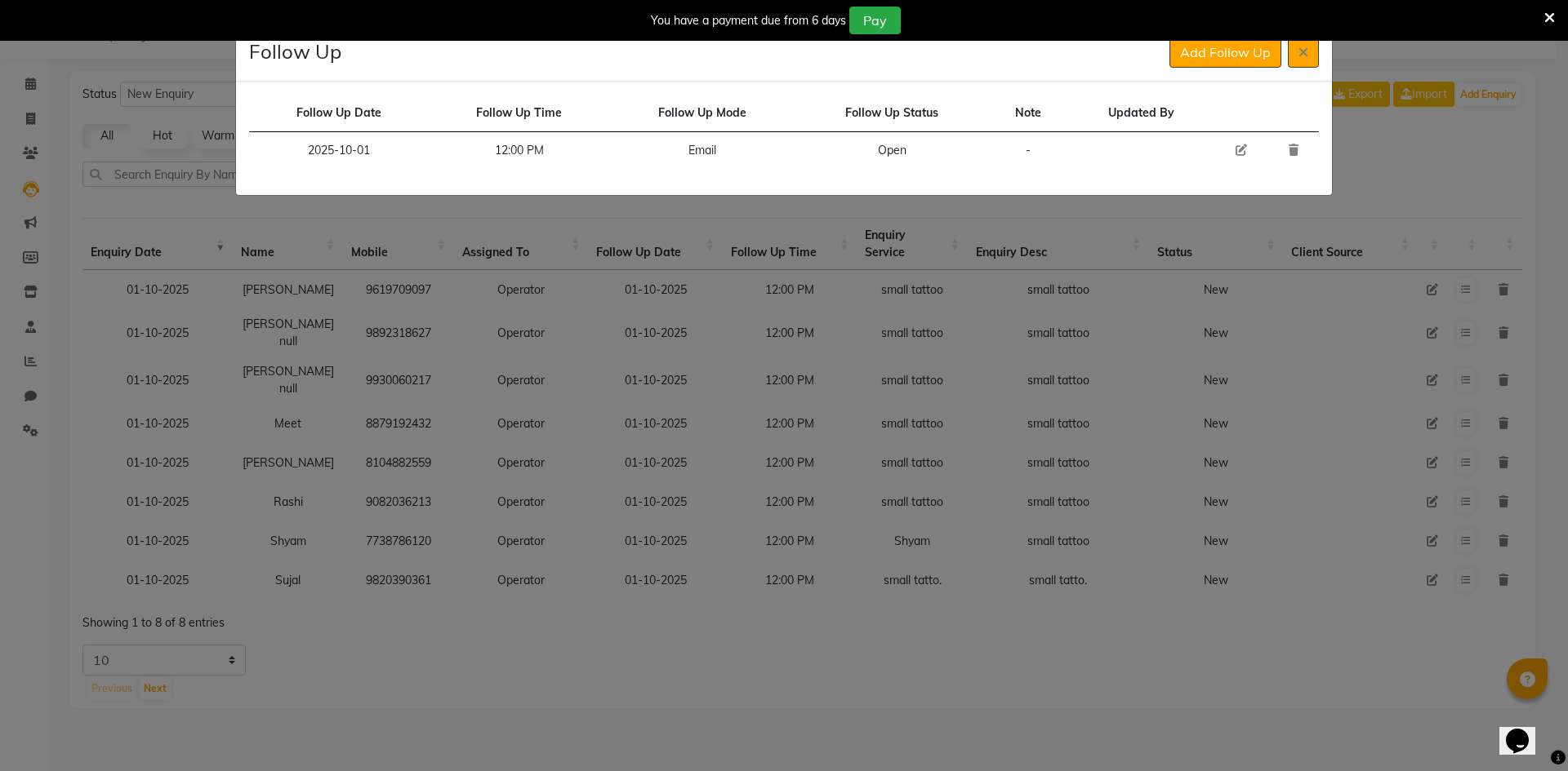
click at [1246, 148] on icon at bounding box center [1241, 150] width 11 height 11
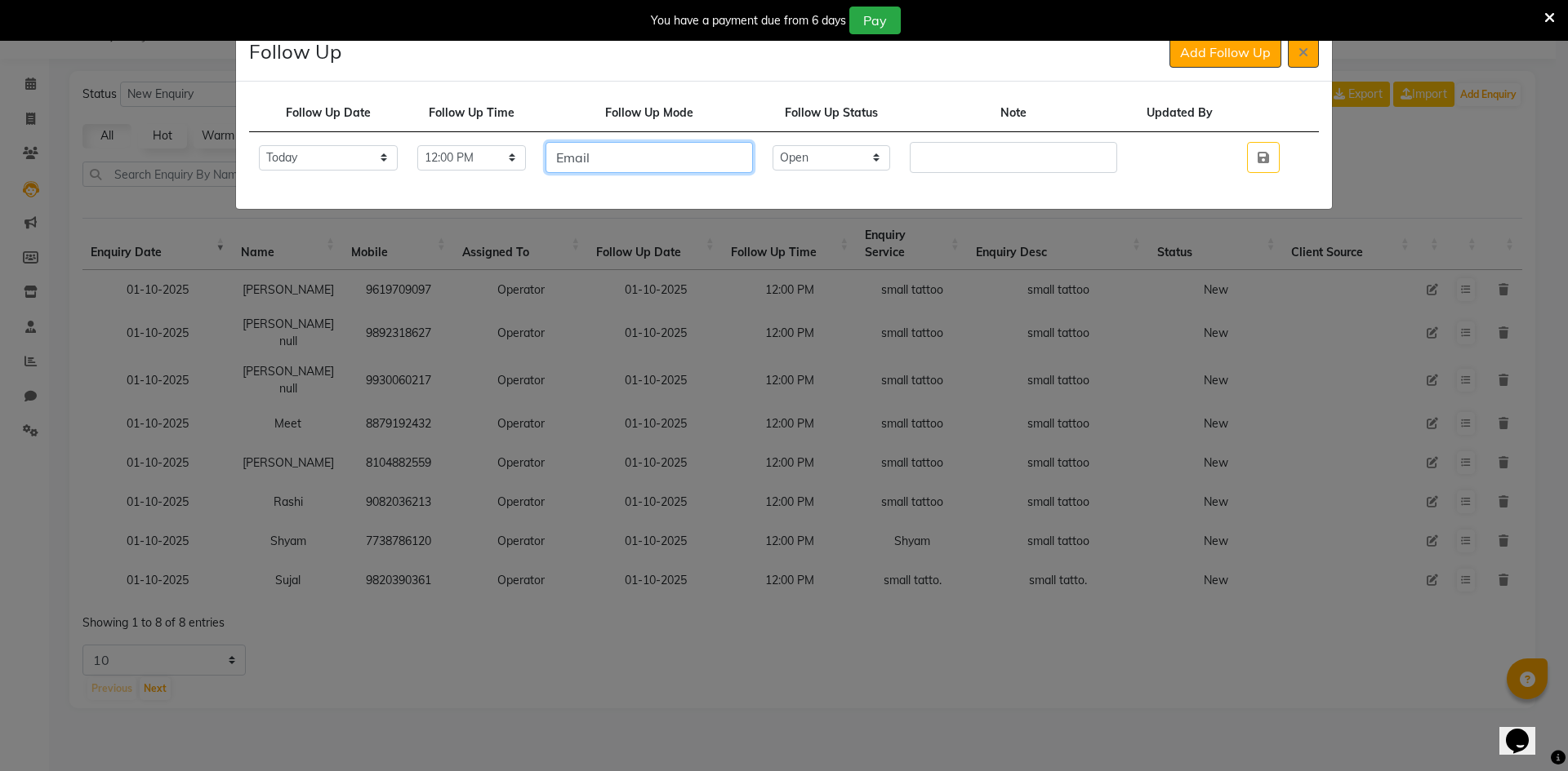
click at [753, 147] on input "Email" at bounding box center [650, 157] width 208 height 31
click at [828, 167] on select "Select Open Pending Done" at bounding box center [831, 157] width 118 height 25
click at [803, 145] on select "Select Open Pending Done" at bounding box center [831, 157] width 118 height 25
click at [948, 152] on input "text" at bounding box center [1014, 157] width 208 height 31
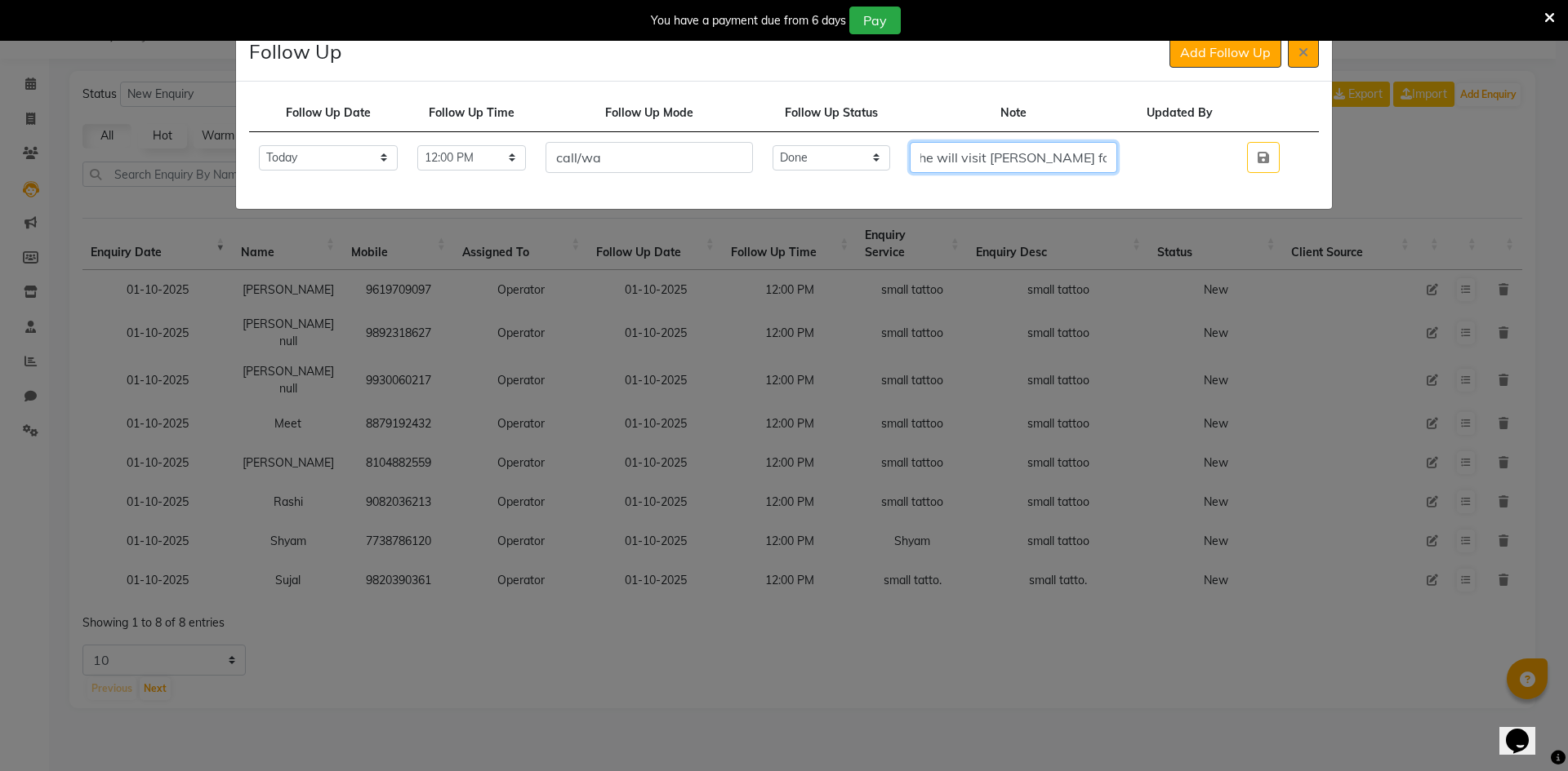
scroll to position [0, 49]
click at [1065, 159] on input "called he will visit [PERSON_NAME] for coonsultaion" at bounding box center [1014, 157] width 208 height 31
click at [1118, 158] on input "called he will visit [PERSON_NAME] for consultaion" at bounding box center [1014, 157] width 208 height 31
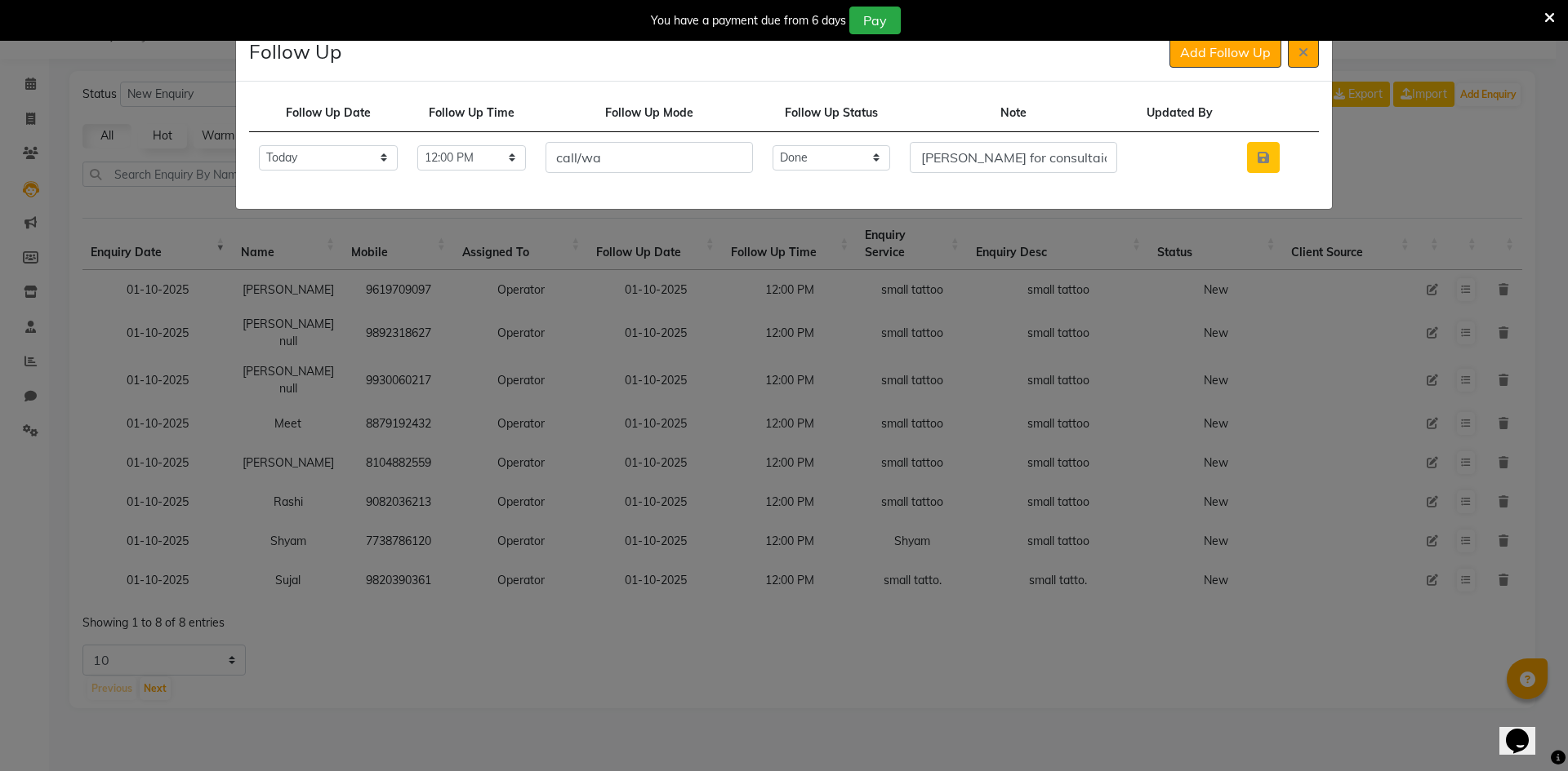
drag, startPoint x: 1282, startPoint y: 157, endPoint x: 1253, endPoint y: 122, distance: 45.5
click at [1280, 157] on button "button" at bounding box center [1263, 157] width 33 height 31
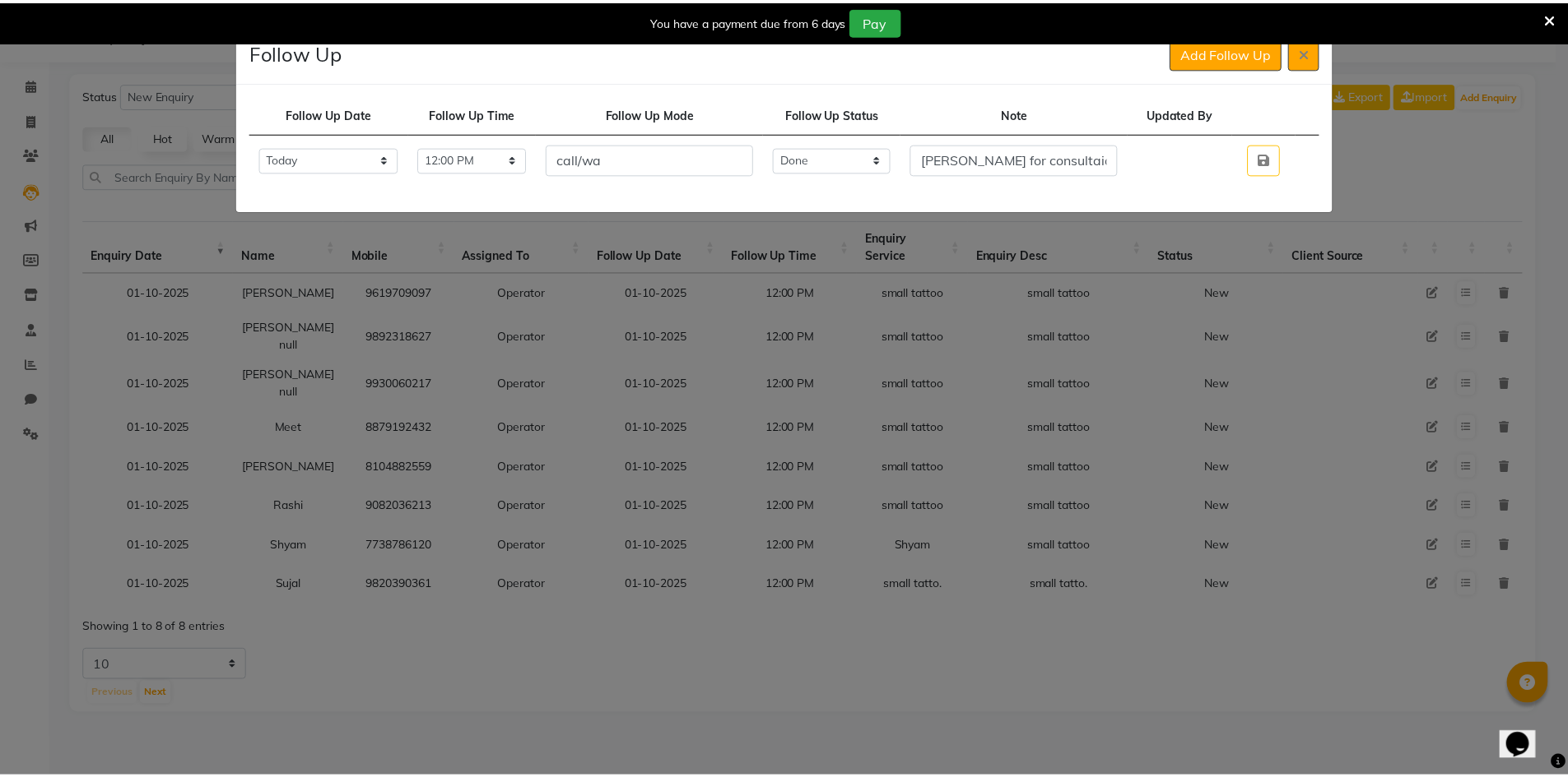
scroll to position [0, 0]
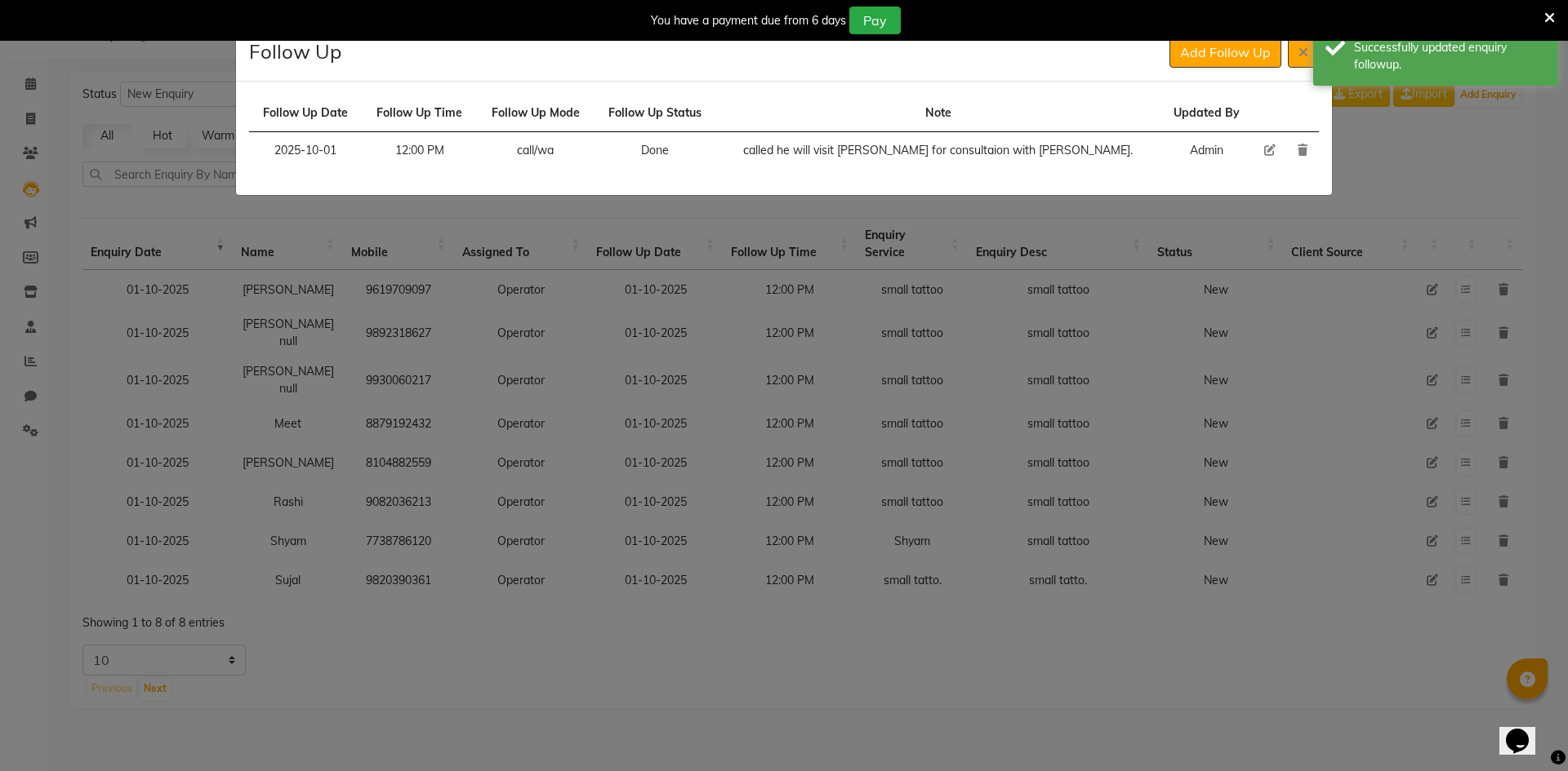
click at [1242, 68] on div "Follow Up Add Follow Up" at bounding box center [784, 52] width 1096 height 58
click at [1238, 62] on button "Add Follow Up" at bounding box center [1225, 51] width 112 height 31
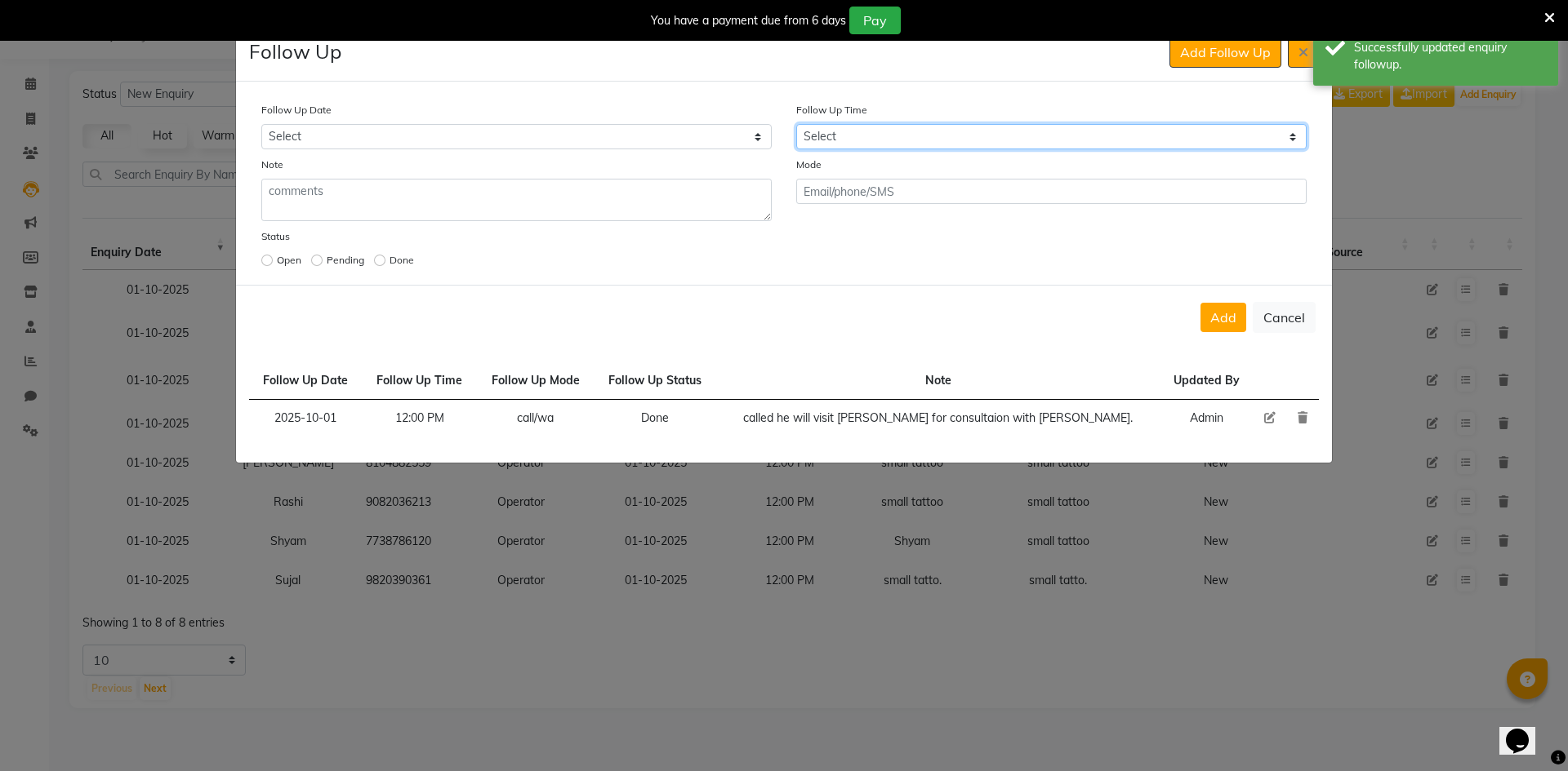
click at [885, 125] on select "Select 07:00 AM 07:15 AM 07:30 AM 07:45 AM 08:00 AM 08:15 AM 08:30 AM 08:45 AM …" at bounding box center [1051, 137] width 510 height 25
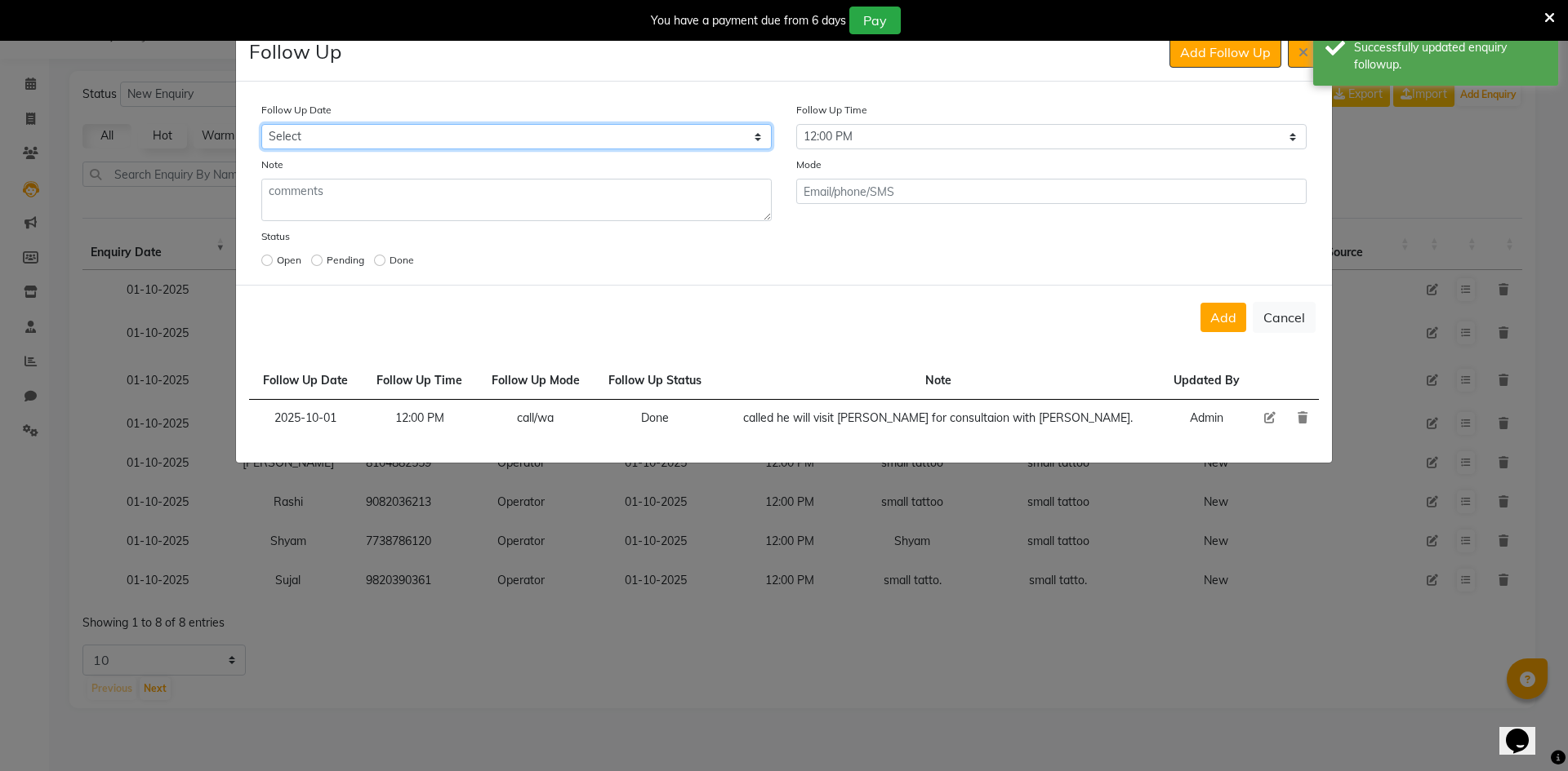
click at [737, 125] on select "Select [DATE] [DATE] [DATE] ([DATE]) [DATE] ([DATE]) [DATE] ([DATE]) [DATE] ([D…" at bounding box center [516, 137] width 510 height 25
click at [261, 124] on select "Select [DATE] [DATE] [DATE] ([DATE]) [DATE] ([DATE]) [DATE] ([DATE]) [DATE] ([D…" at bounding box center [516, 137] width 510 height 25
click at [1197, 317] on div "Add Cancel" at bounding box center [784, 316] width 1096 height 65
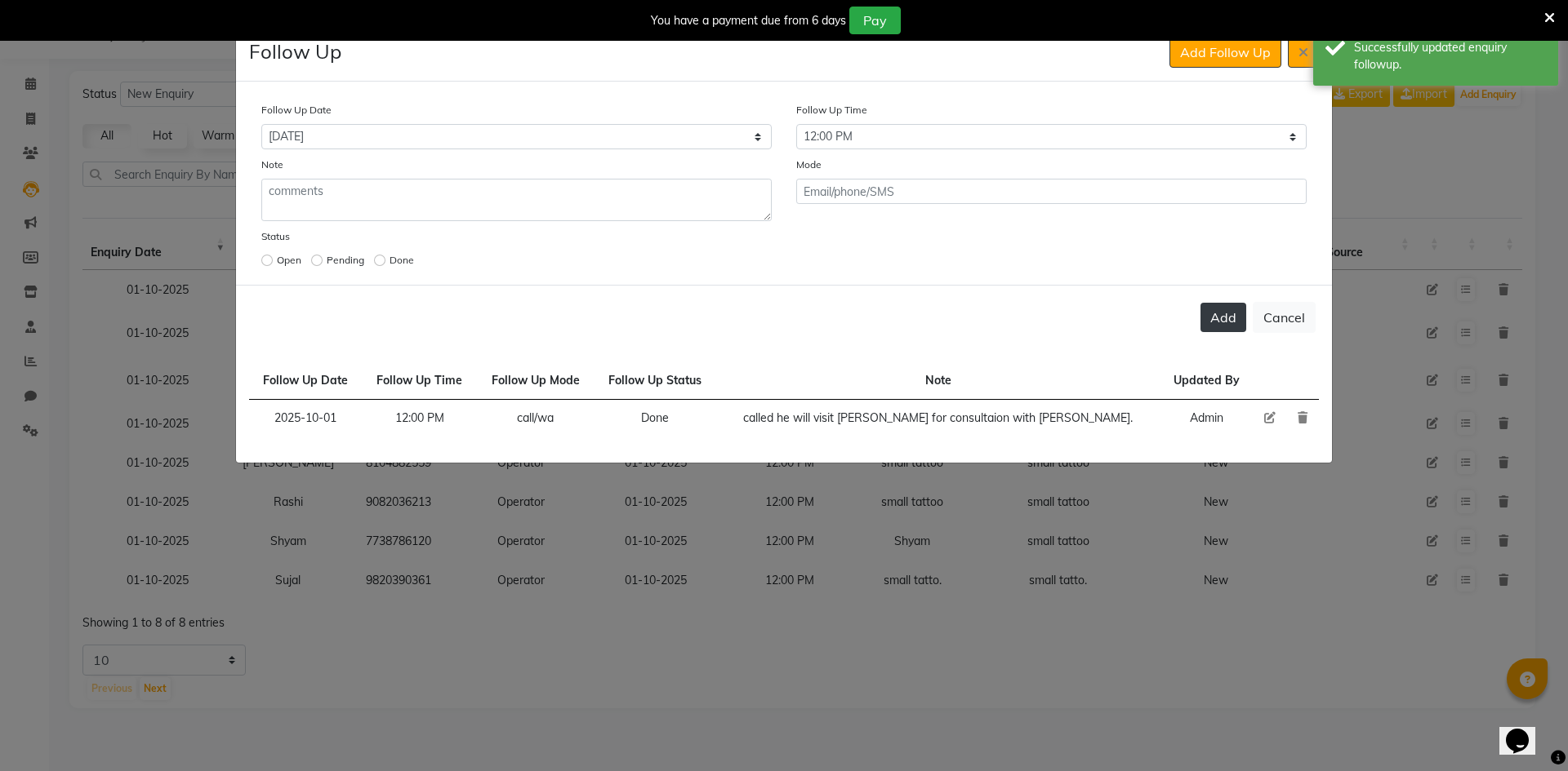
click at [1211, 317] on button "Add" at bounding box center [1224, 317] width 46 height 29
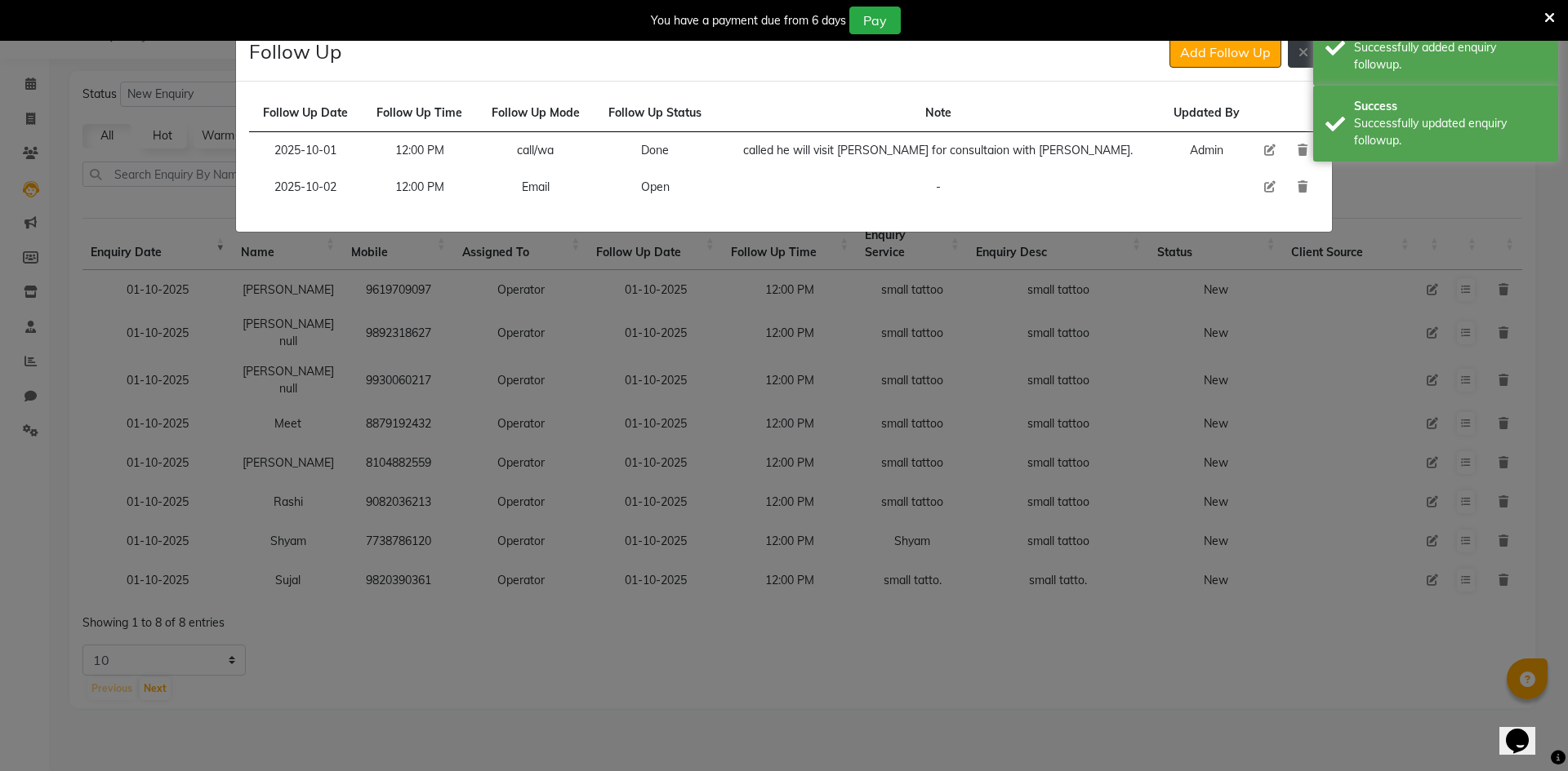
click at [1292, 61] on button at bounding box center [1303, 51] width 31 height 31
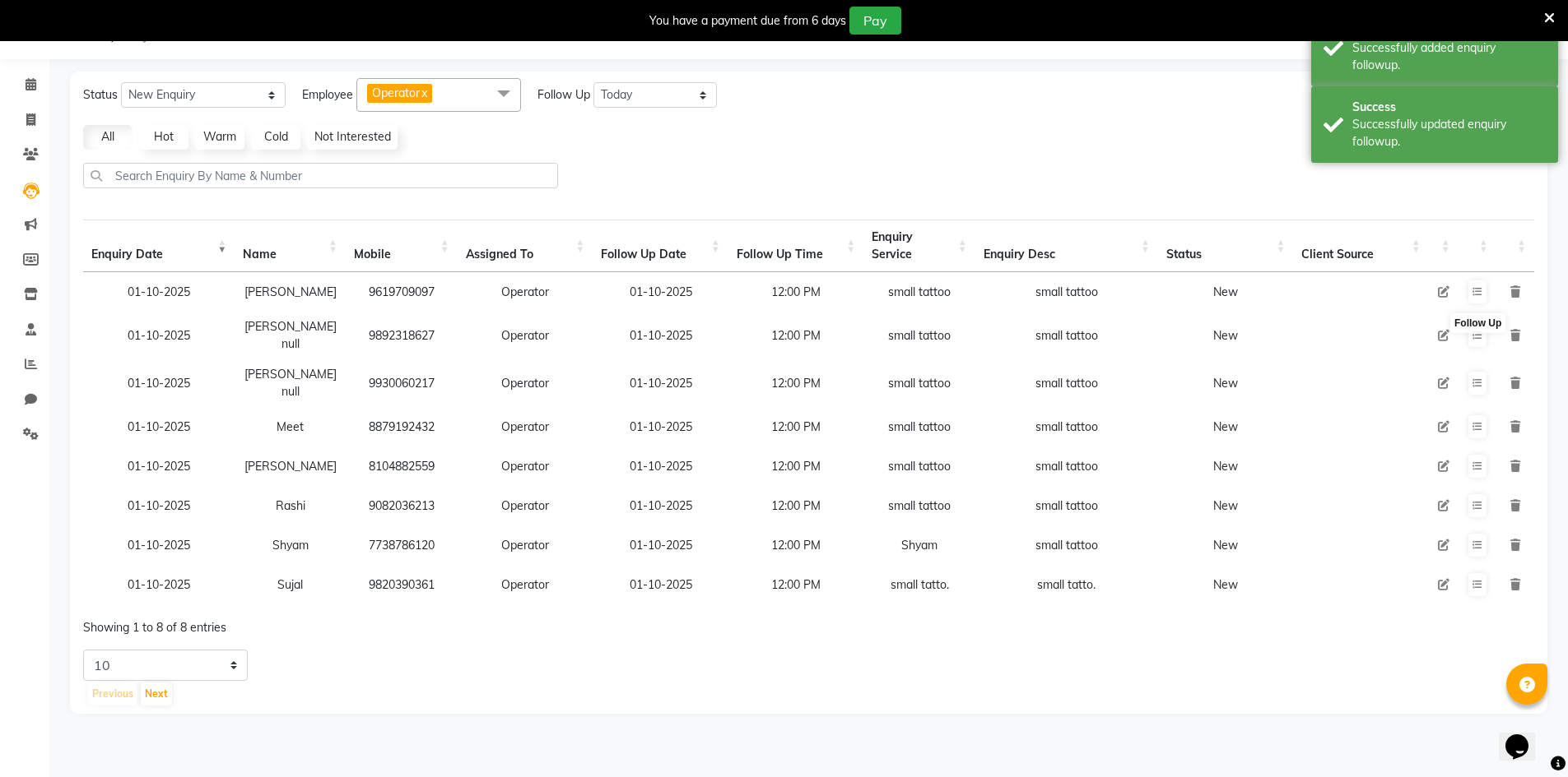
click at [1443, 337] on td at bounding box center [1443, 336] width 29 height 48
click at [1443, 334] on icon at bounding box center [1443, 336] width 11 height 11
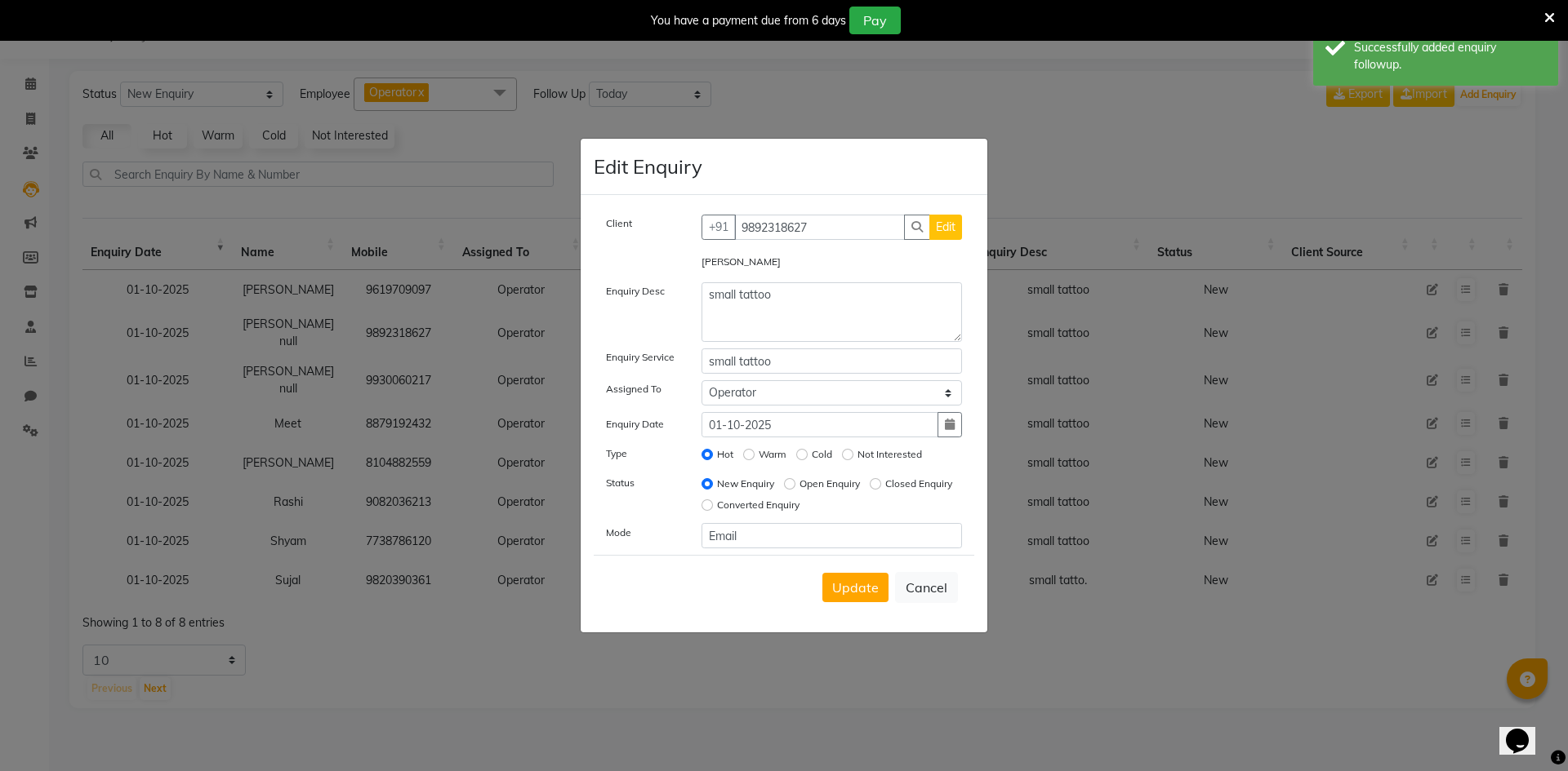
click at [790, 477] on div "Open Enquiry" at bounding box center [822, 484] width 76 height 20
click at [788, 481] on input "Open Enquiry" at bounding box center [790, 484] width 11 height 11
click at [839, 573] on button "Update" at bounding box center [856, 587] width 66 height 29
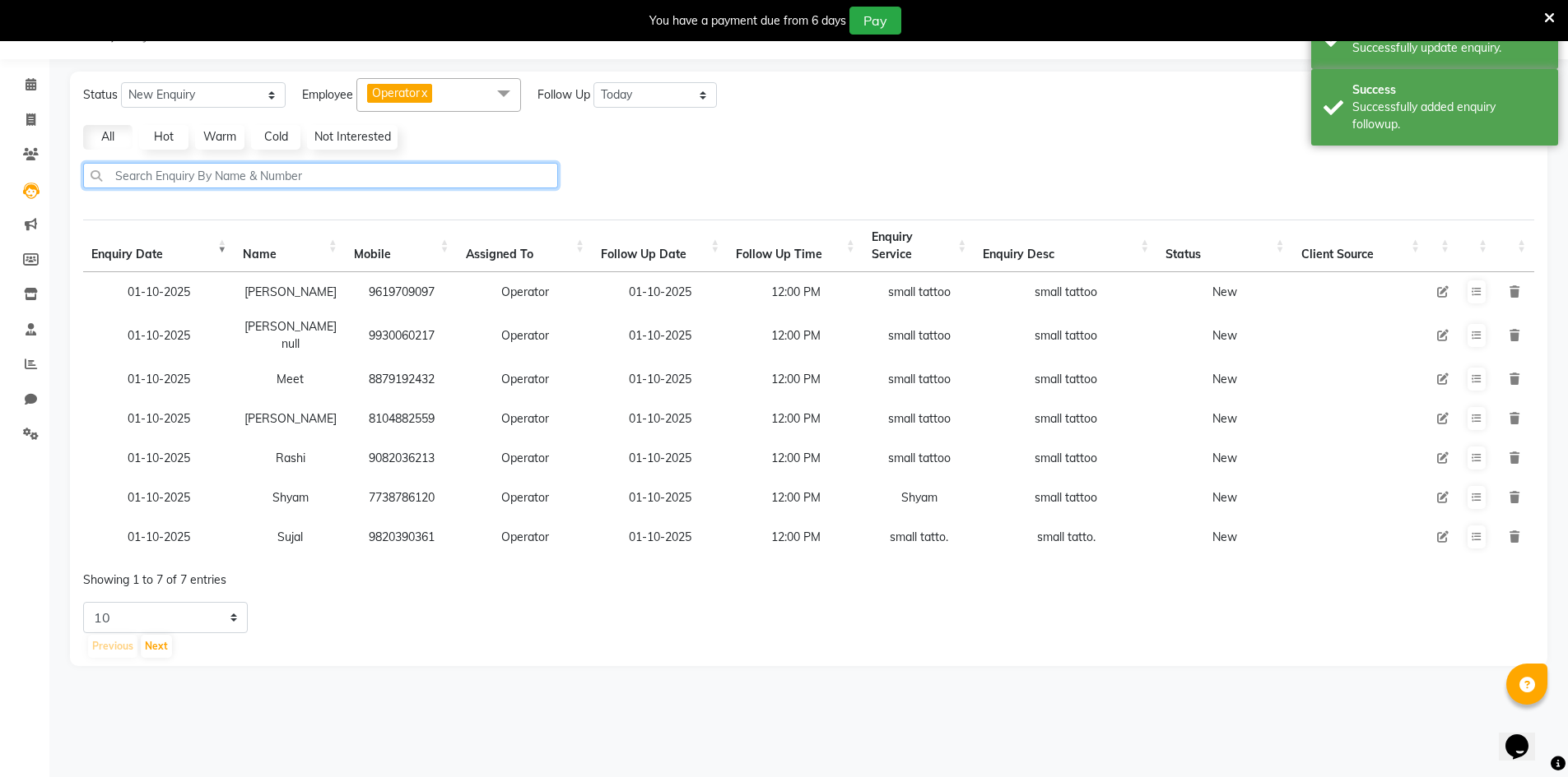
click at [289, 163] on input "text" at bounding box center [320, 175] width 475 height 25
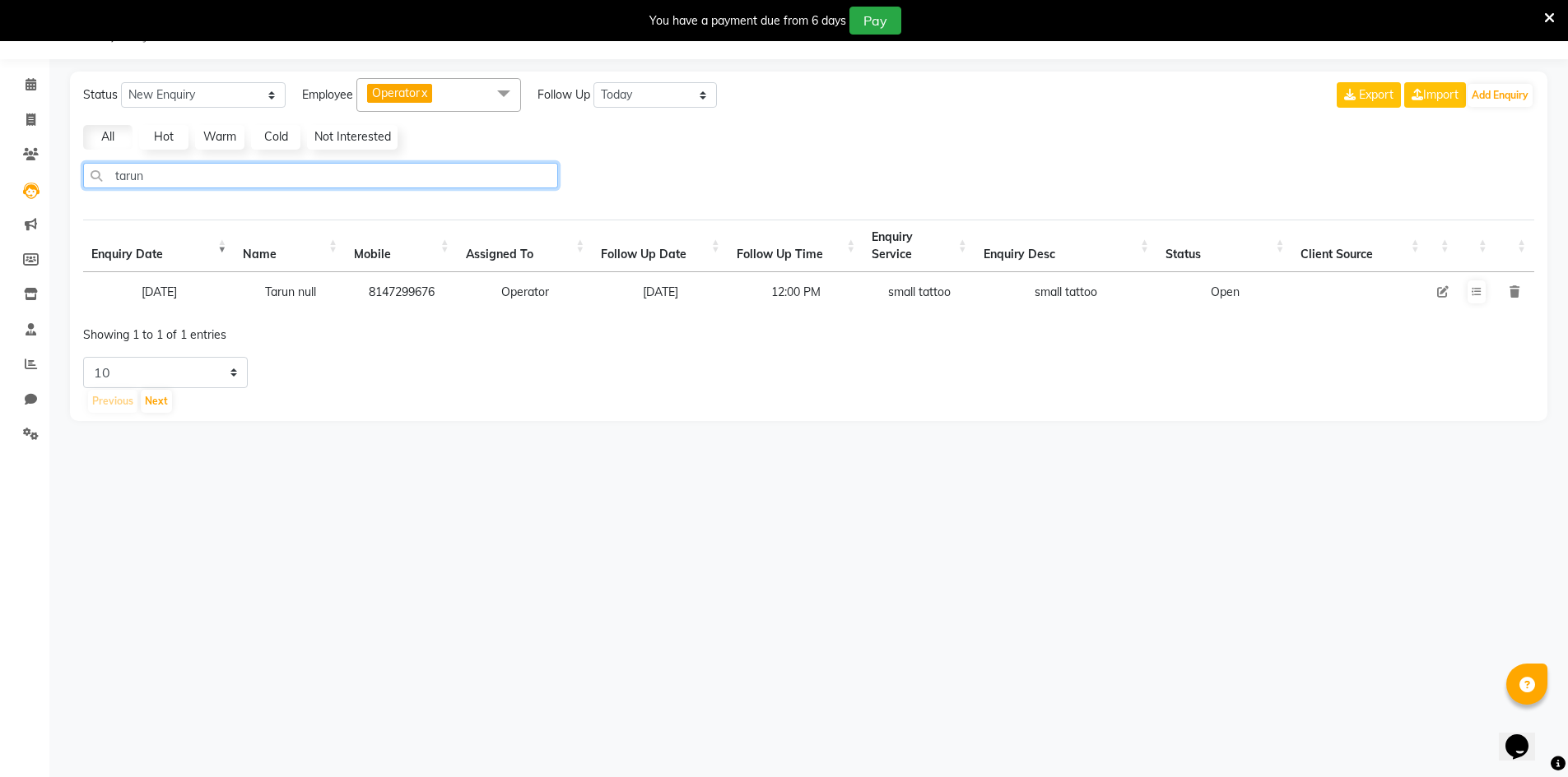
click at [535, 165] on input "tarun" at bounding box center [320, 175] width 475 height 25
click at [534, 165] on input "tarun" at bounding box center [320, 175] width 475 height 25
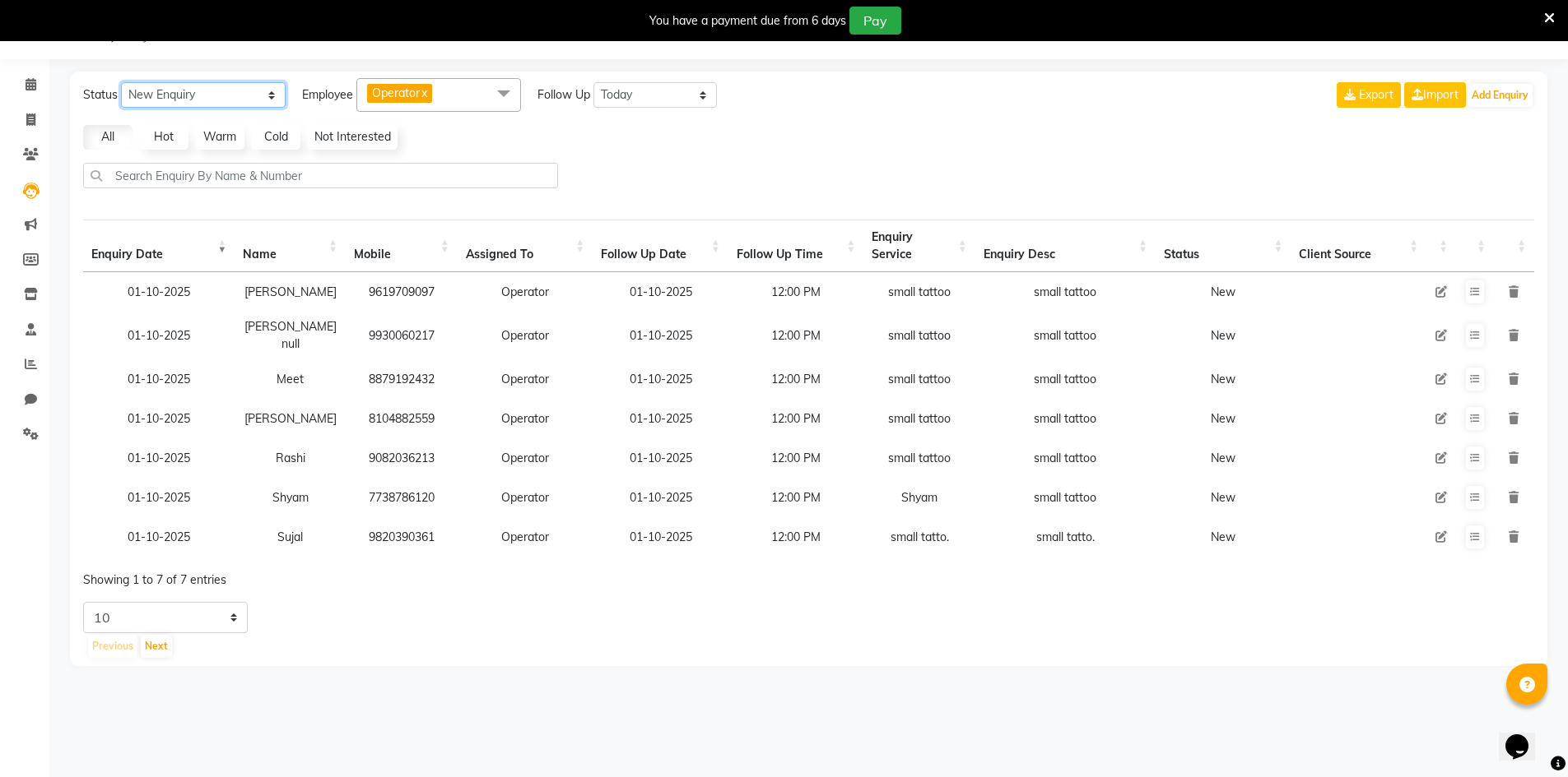
click at [209, 93] on select "New Enquiry Open Enquiry Converted Enquiry All" at bounding box center [203, 94] width 164 height 25
click at [121, 82] on select "New Enquiry Open Enquiry Converted Enquiry All" at bounding box center [203, 94] width 164 height 25
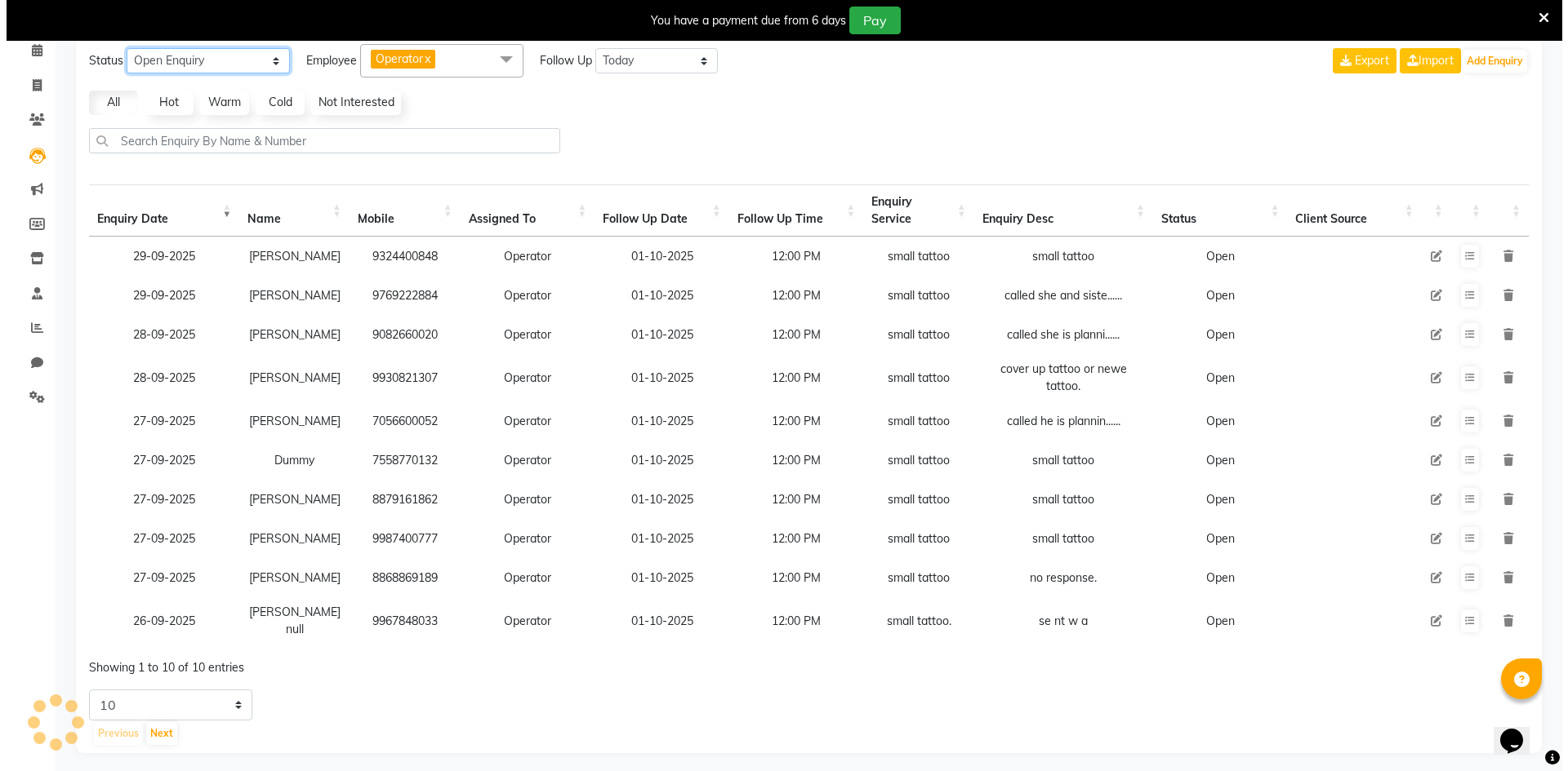
scroll to position [101, 0]
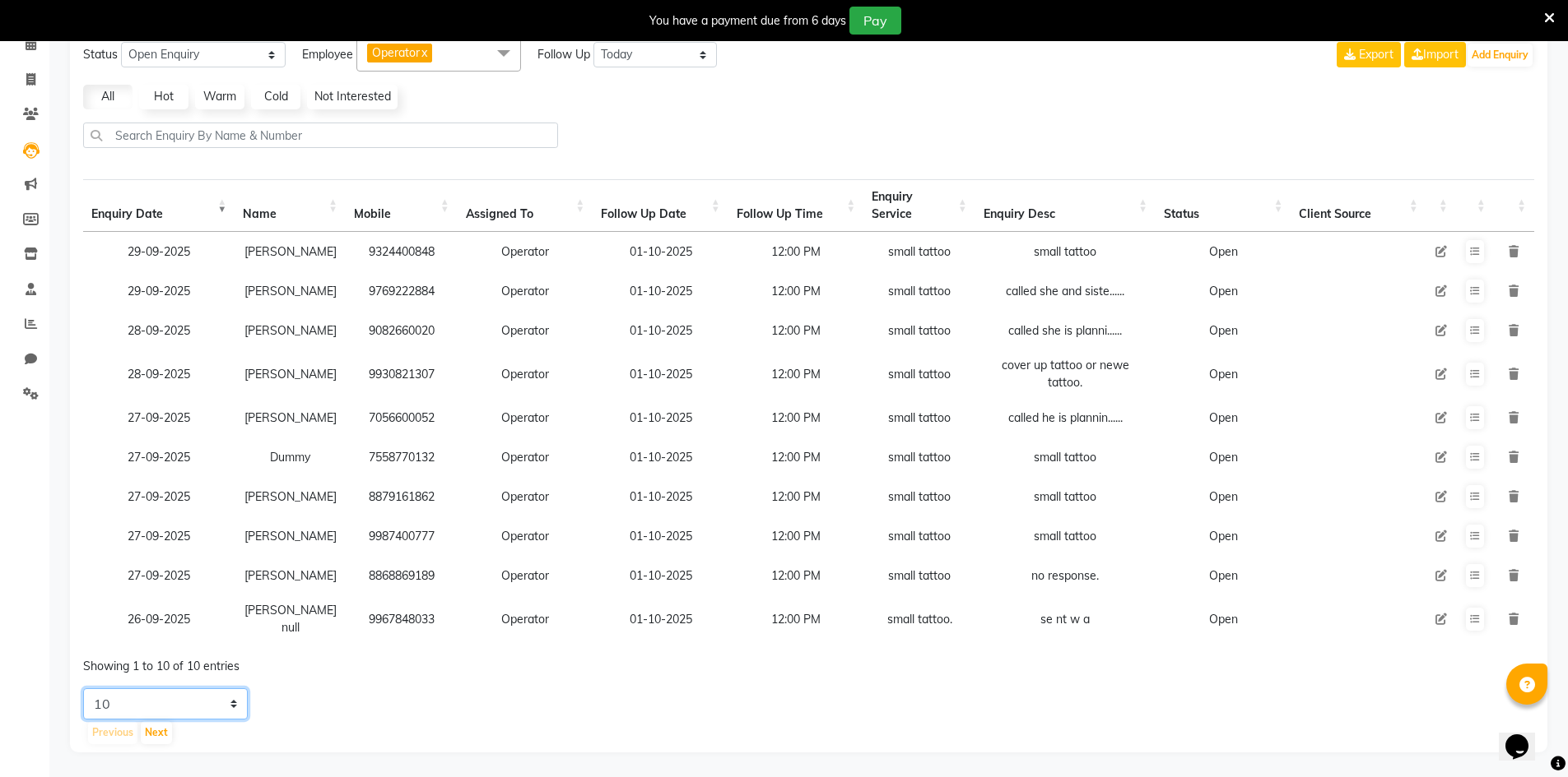
click at [197, 693] on select "5 10 20 50" at bounding box center [165, 703] width 164 height 31
click at [306, 556] on td "[PERSON_NAME]" at bounding box center [291, 576] width 111 height 40
click at [1478, 532] on icon at bounding box center [1475, 537] width 9 height 9
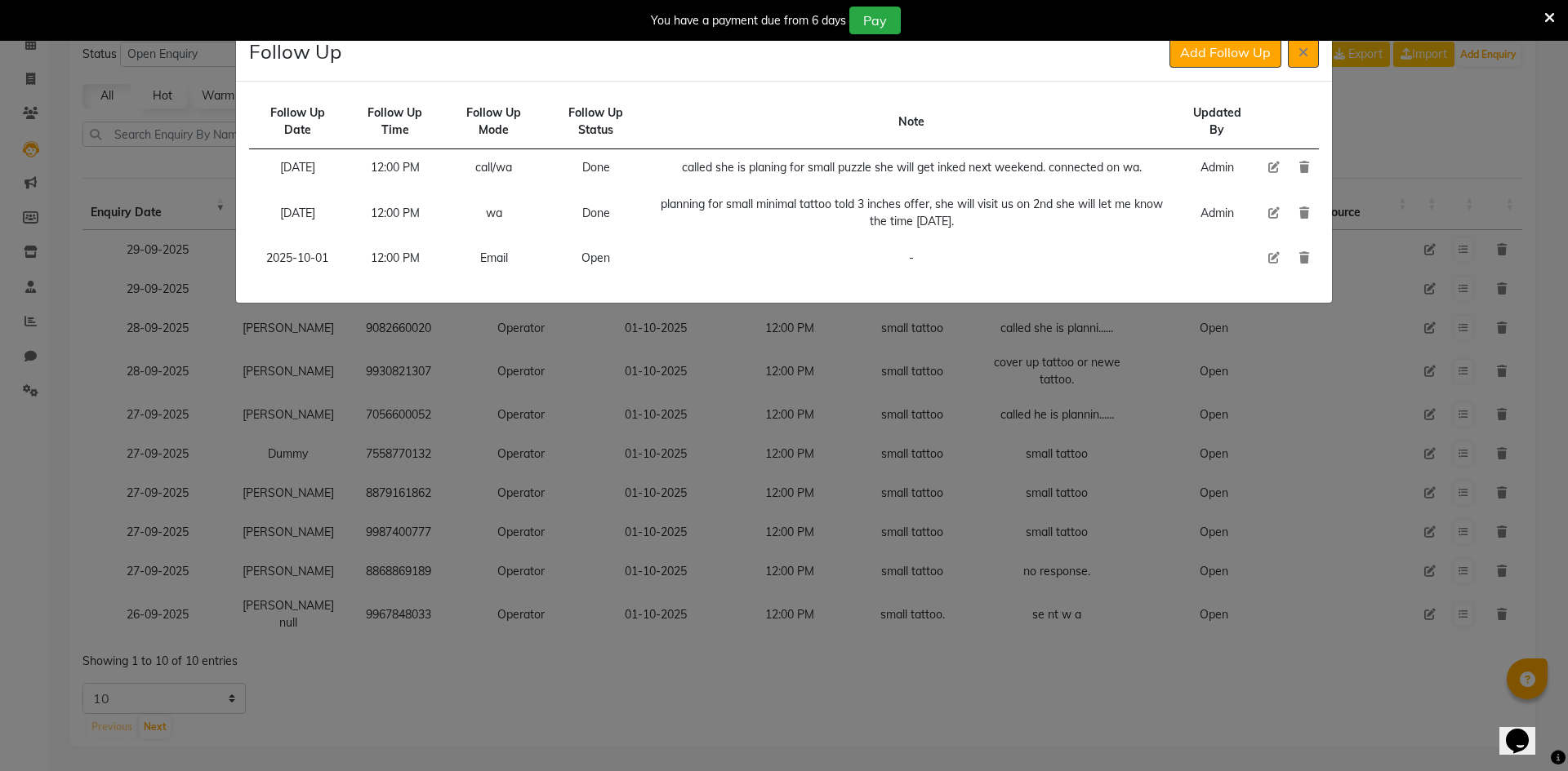
click at [1276, 257] on icon at bounding box center [1274, 258] width 11 height 11
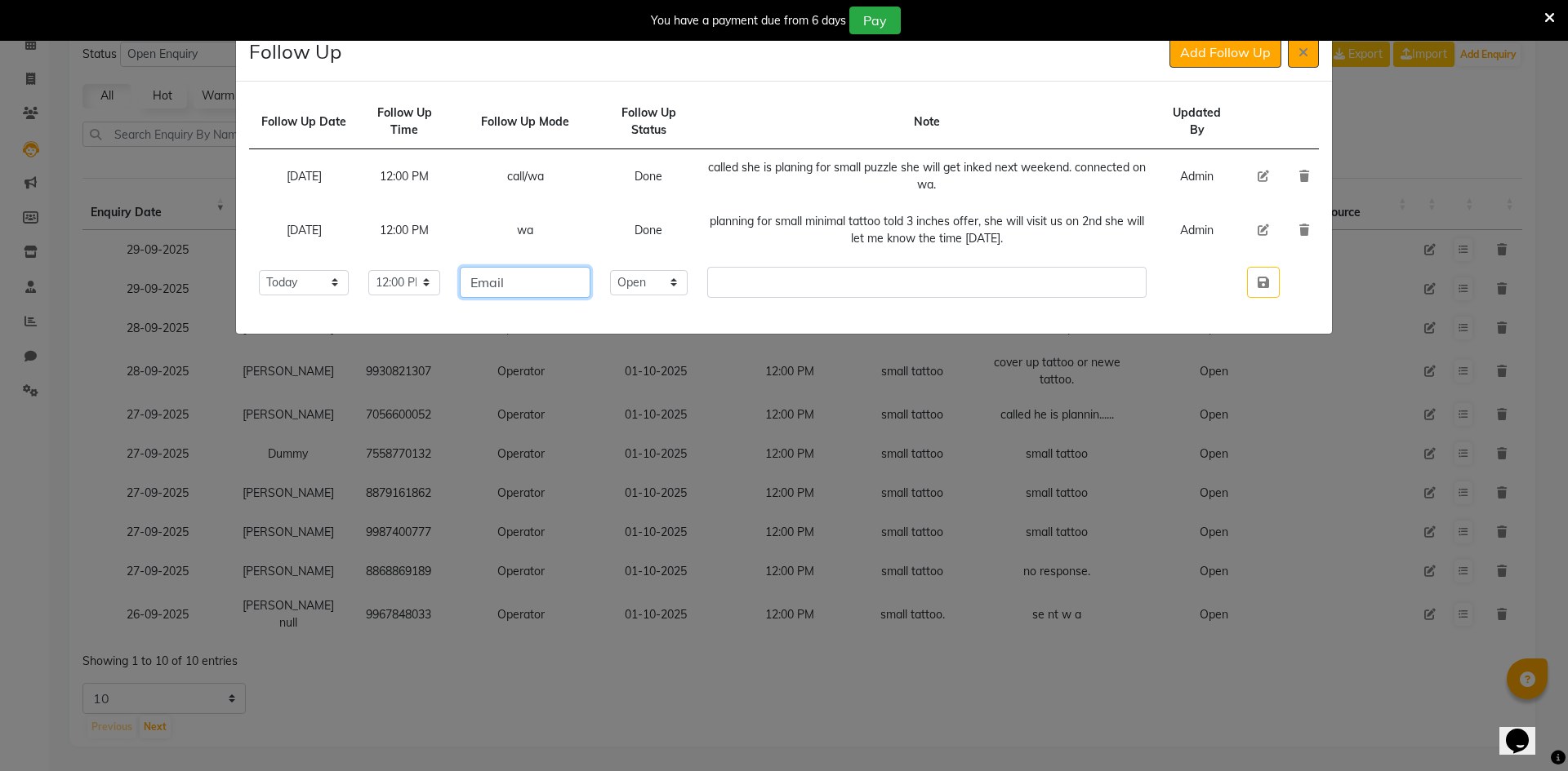
click at [576, 279] on input "Email" at bounding box center [525, 282] width 131 height 31
click at [662, 272] on select "Select Open Pending Done" at bounding box center [649, 283] width 77 height 25
click at [638, 270] on select "Select Open Pending Done" at bounding box center [649, 283] width 77 height 25
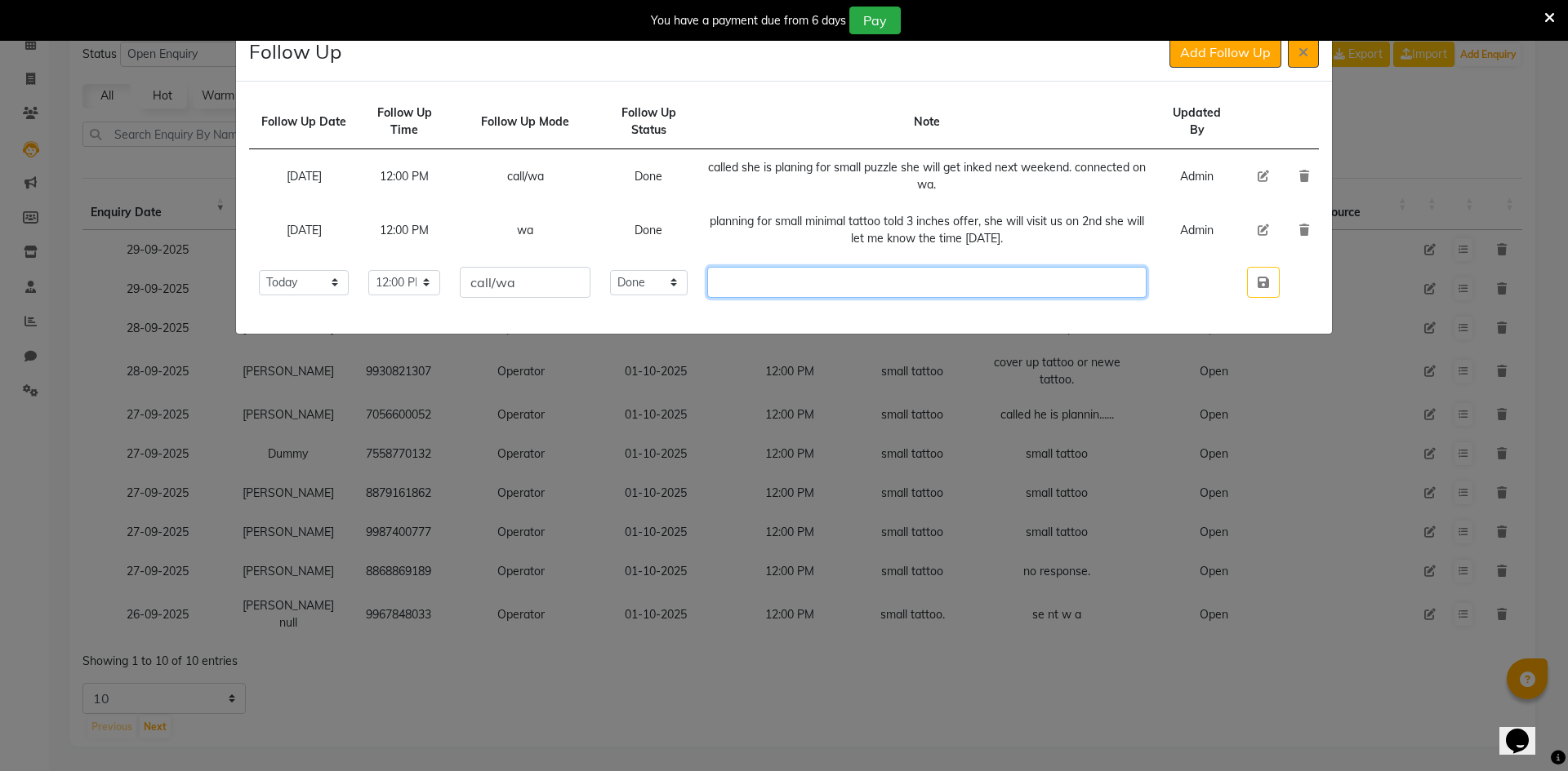
click at [750, 289] on input "text" at bounding box center [927, 282] width 439 height 31
click at [1258, 279] on icon "button" at bounding box center [1264, 283] width 11 height 13
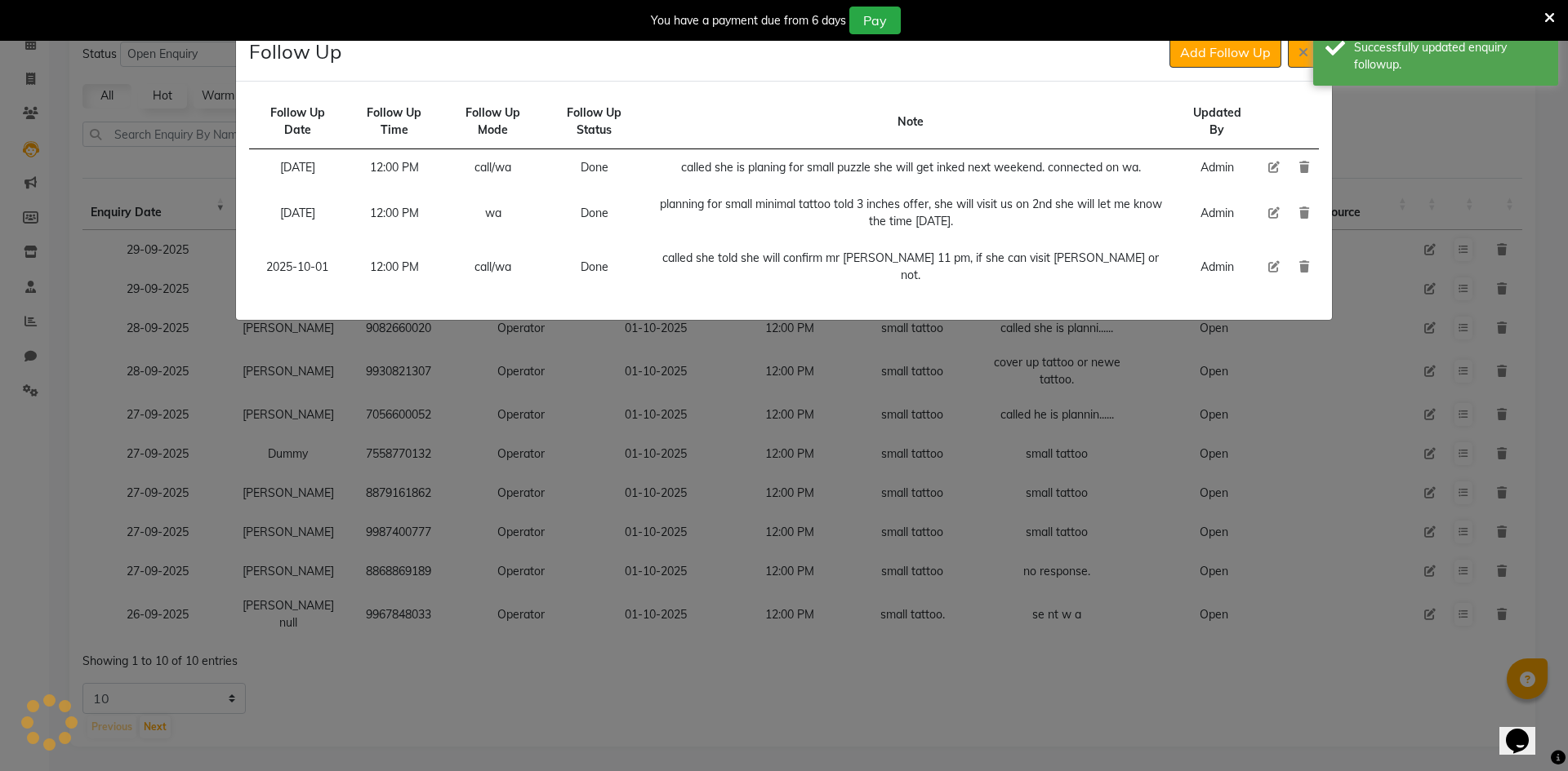
drag, startPoint x: 1210, startPoint y: 29, endPoint x: 1198, endPoint y: 58, distance: 31.4
click at [1209, 29] on div "You have a payment due from 6 days Pay" at bounding box center [775, 21] width 1538 height 28
click at [1198, 58] on button "Add Follow Up" at bounding box center [1225, 51] width 112 height 31
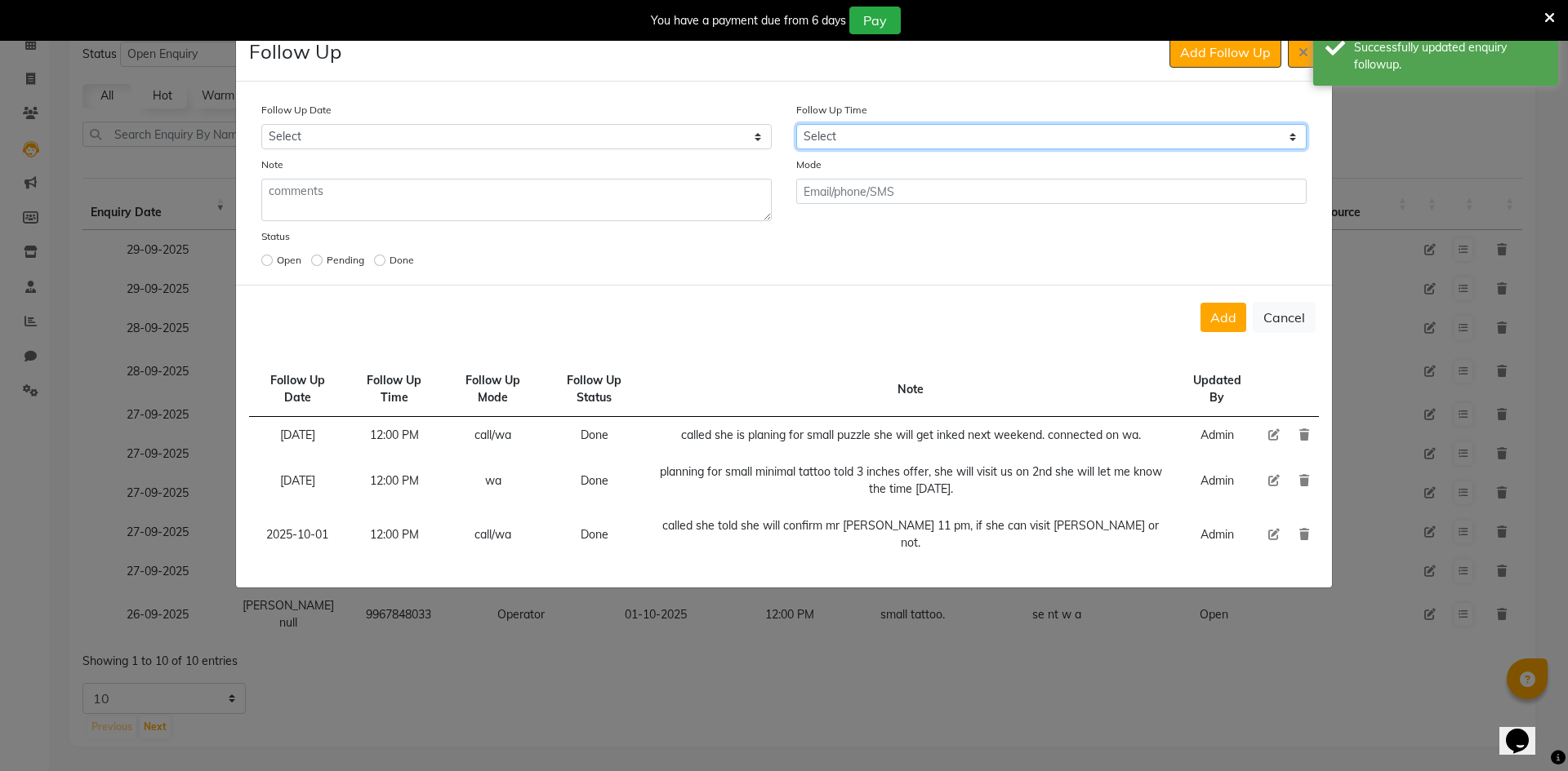
click at [922, 131] on select "Select 07:00 AM 07:15 AM 07:30 AM 07:45 AM 08:00 AM 08:15 AM 08:30 AM 08:45 AM …" at bounding box center [1051, 137] width 510 height 25
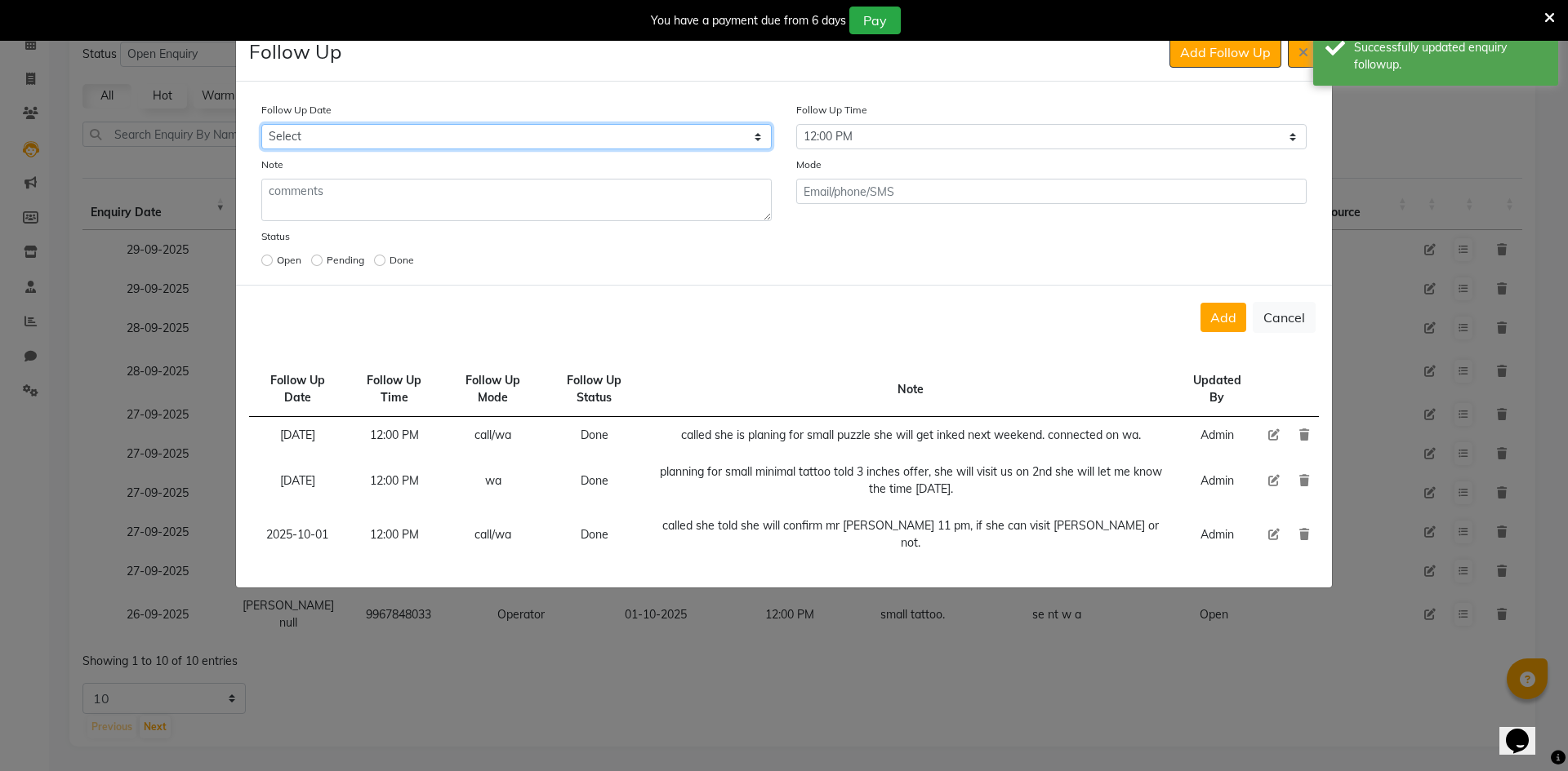
drag, startPoint x: 704, startPoint y: 124, endPoint x: 698, endPoint y: 131, distance: 9.2
click at [704, 124] on select "Select [DATE] [DATE] [DATE] ([DATE]) [DATE] ([DATE]) [DATE] ([DATE]) [DATE] ([D…" at bounding box center [516, 137] width 510 height 25
click at [261, 124] on select "Select [DATE] [DATE] [DATE] ([DATE]) [DATE] ([DATE]) [DATE] ([DATE]) [DATE] ([D…" at bounding box center [516, 137] width 510 height 25
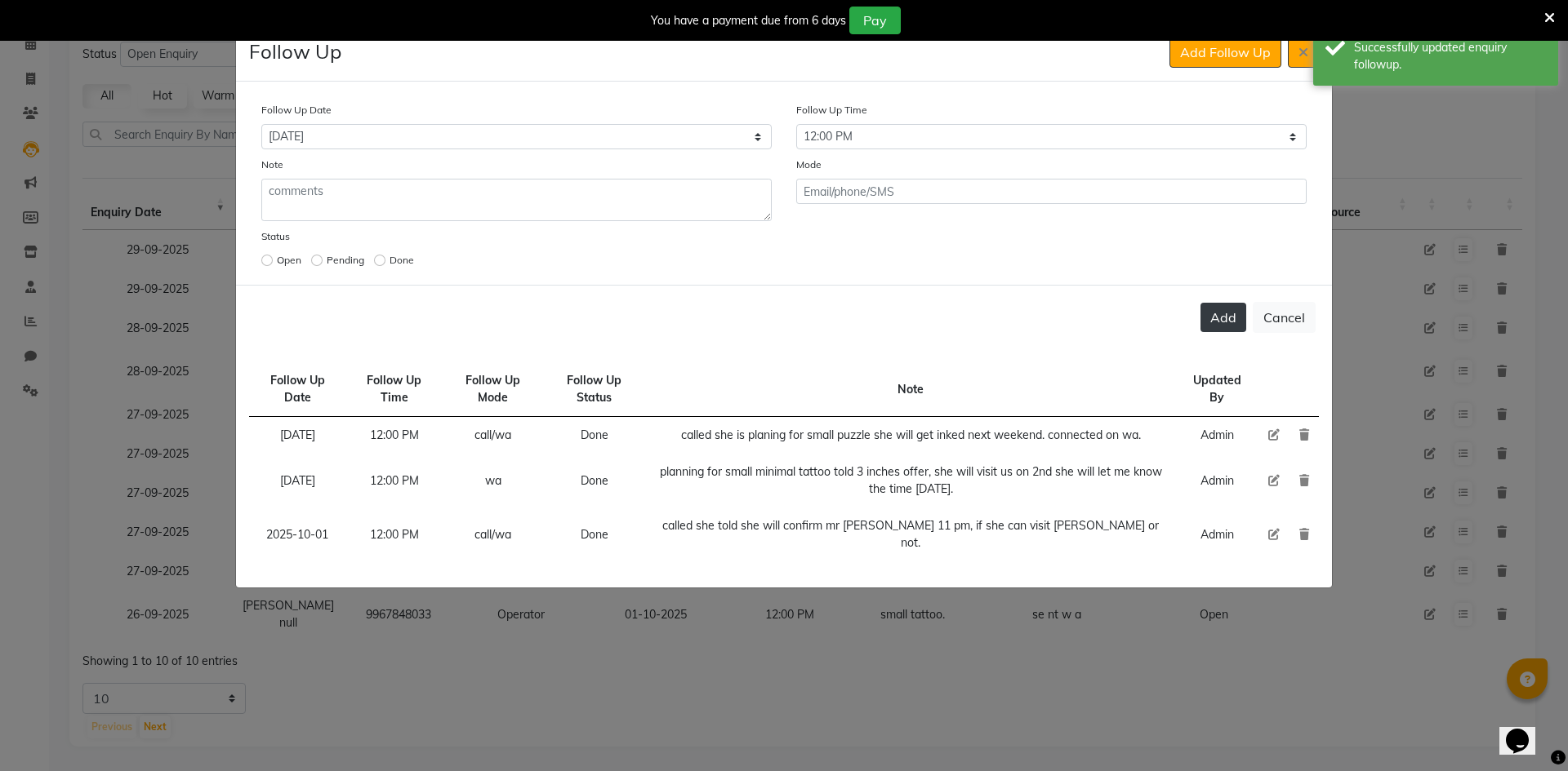
click at [1226, 323] on button "Add" at bounding box center [1224, 317] width 46 height 29
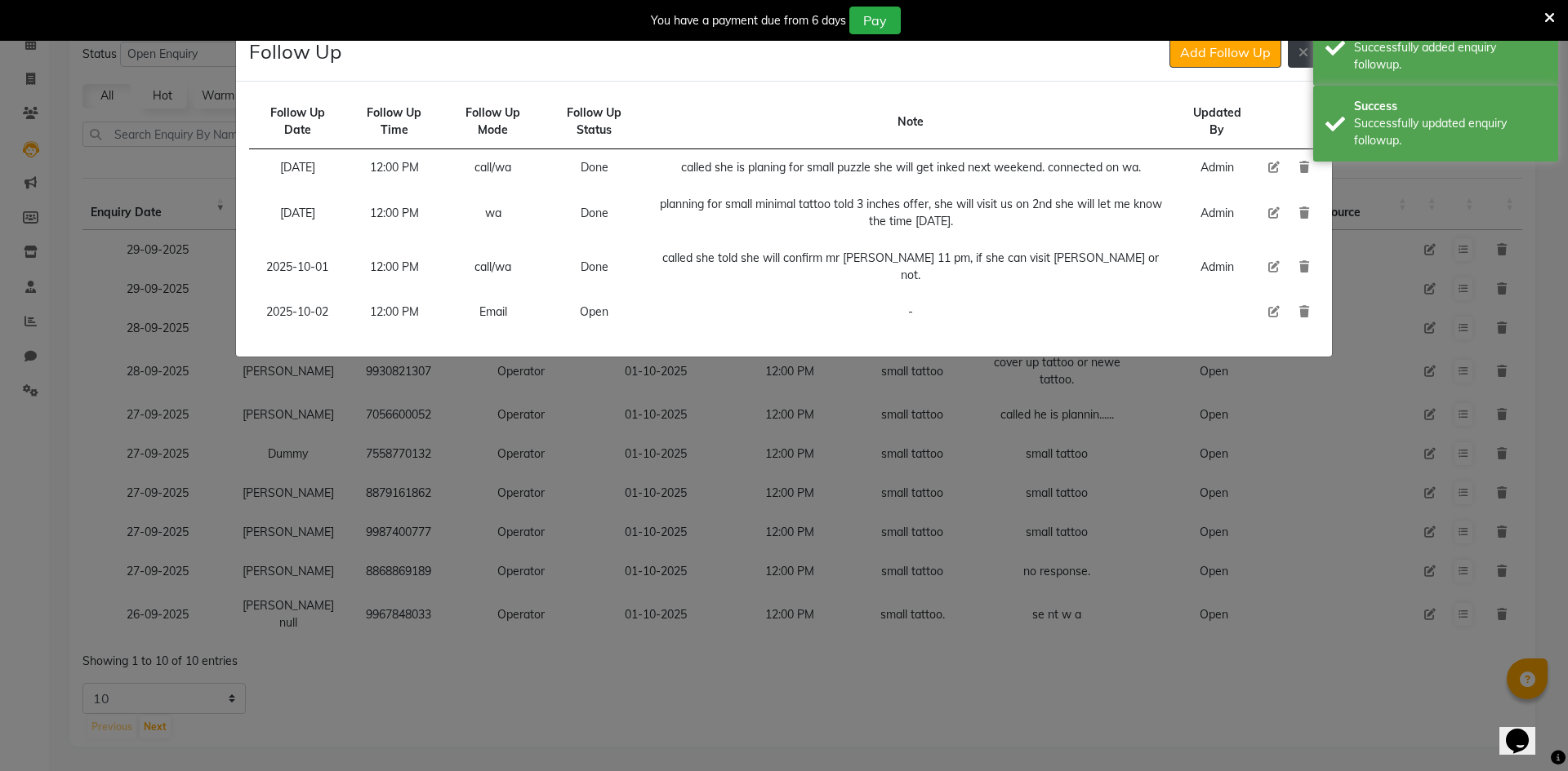
click at [1297, 65] on button at bounding box center [1303, 51] width 31 height 31
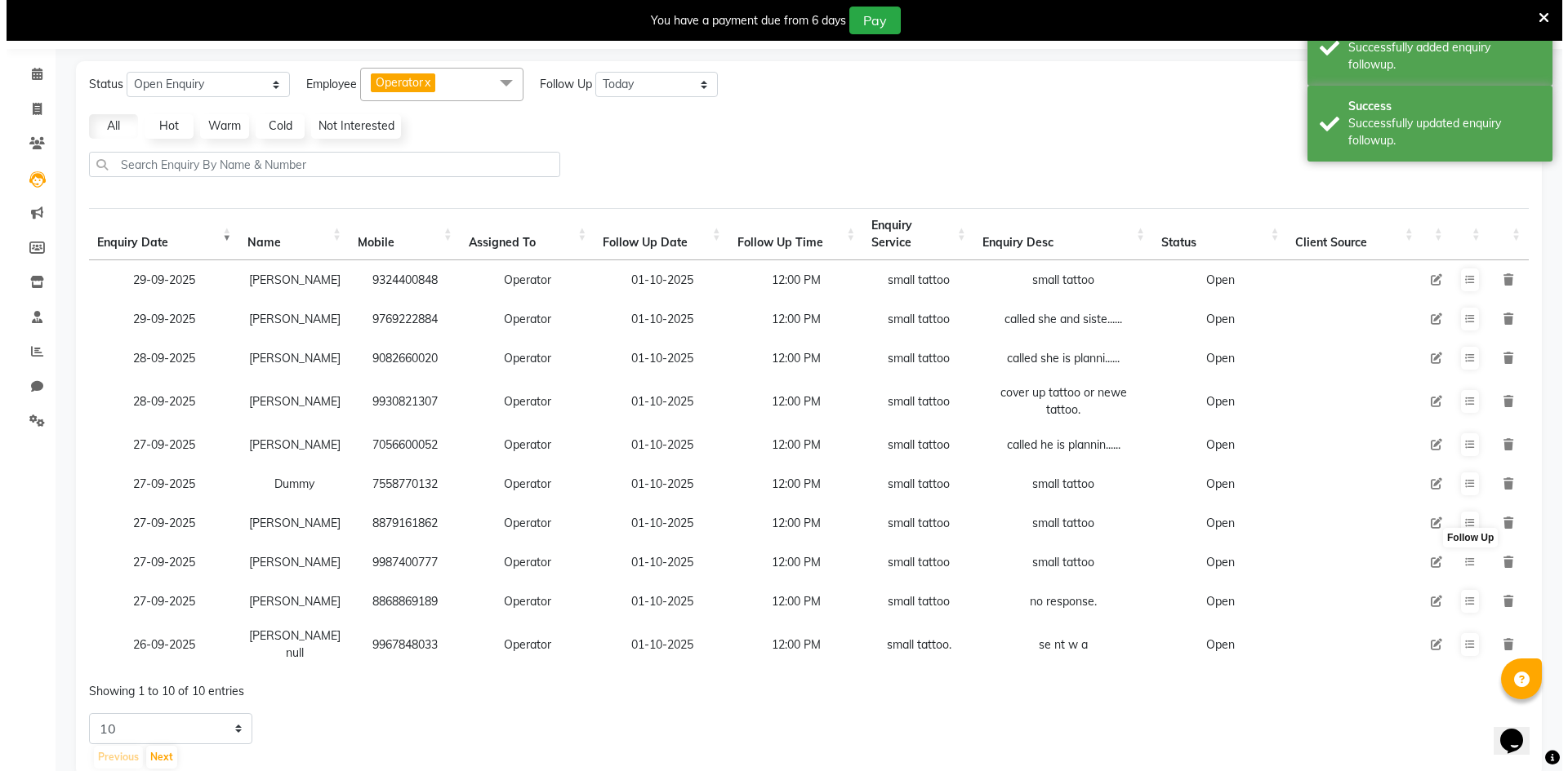
scroll to position [11, 0]
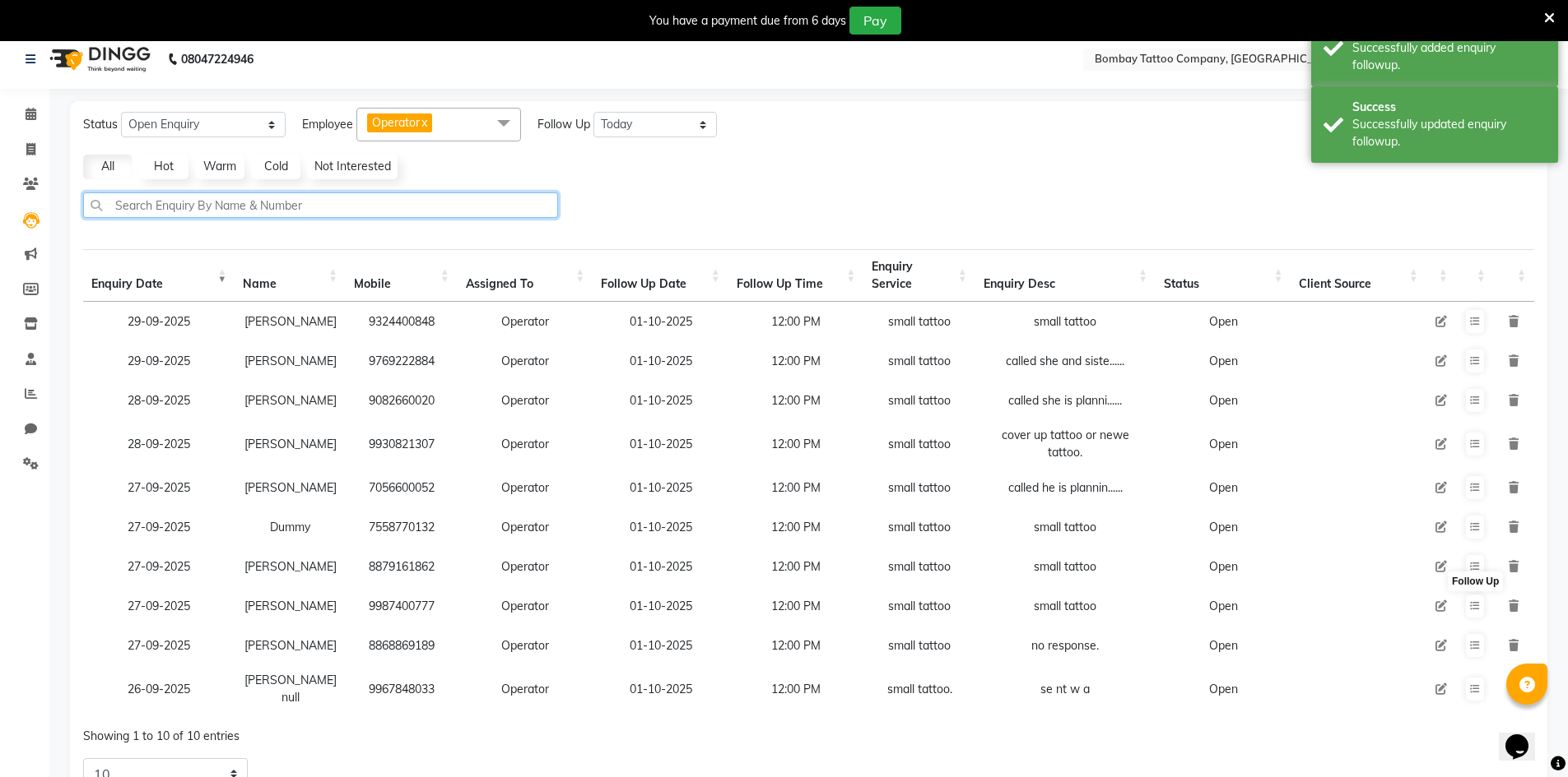
click at [322, 194] on input "text" at bounding box center [320, 205] width 475 height 25
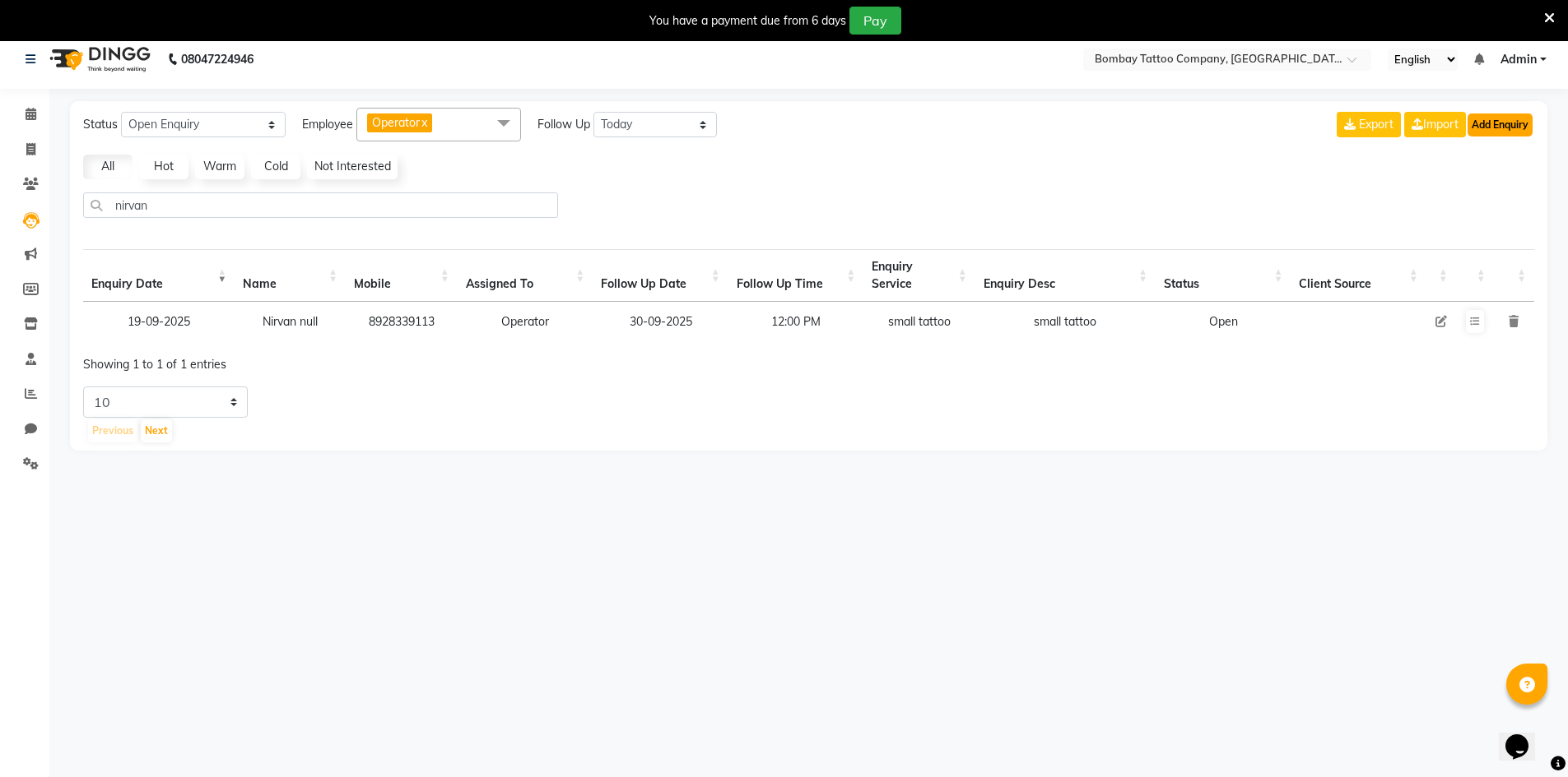
click at [1471, 124] on button "Add Enquiry" at bounding box center [1500, 124] width 65 height 23
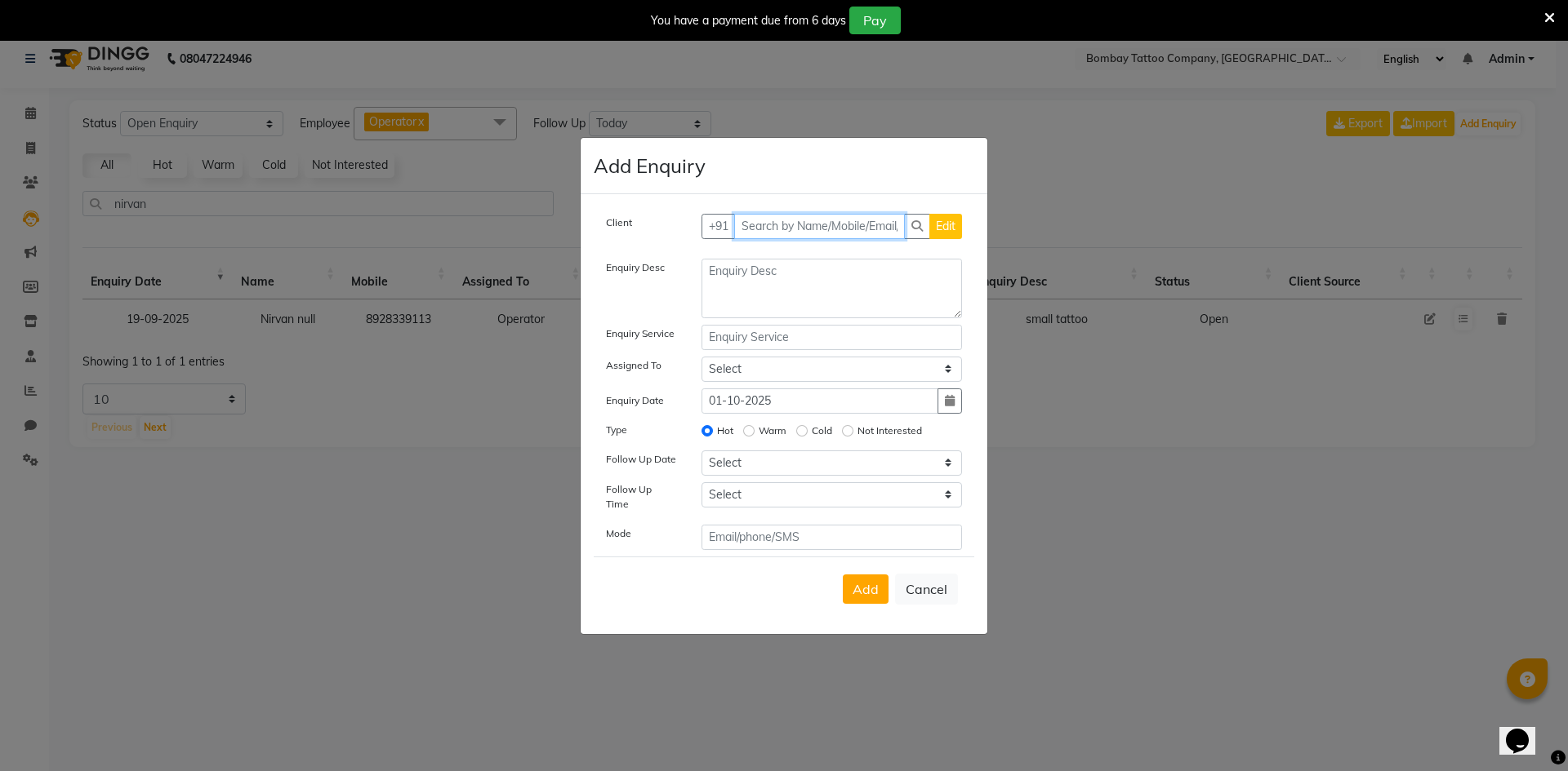
click at [901, 227] on input "text" at bounding box center [819, 226] width 171 height 25
click at [859, 230] on input "text" at bounding box center [819, 226] width 171 height 25
paste input "‪[PHONE_NUMBER]‬"
click at [913, 230] on span "Add Client" at bounding box center [928, 226] width 54 height 15
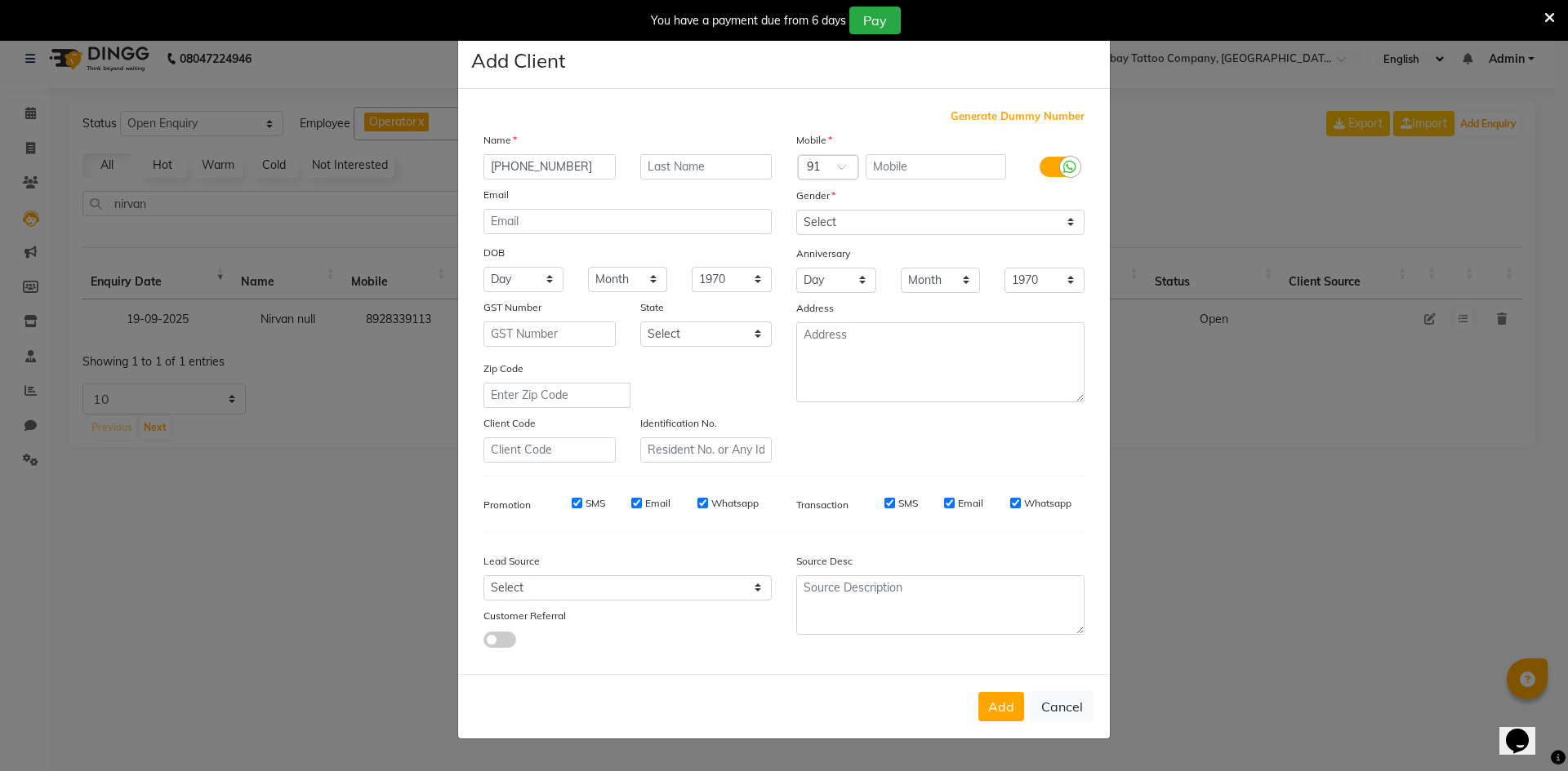
click at [588, 169] on input "‪[PHONE_NUMBER]‬" at bounding box center [550, 167] width 132 height 25
click at [887, 169] on input "text" at bounding box center [936, 167] width 141 height 25
paste input "‪[PHONE_NUMBER]‬"
click at [932, 163] on input "‪[PHONE_NUMBER]‬" at bounding box center [936, 167] width 141 height 25
click at [895, 163] on input "‪[PHONE_NUMBER]‬" at bounding box center [936, 167] width 141 height 25
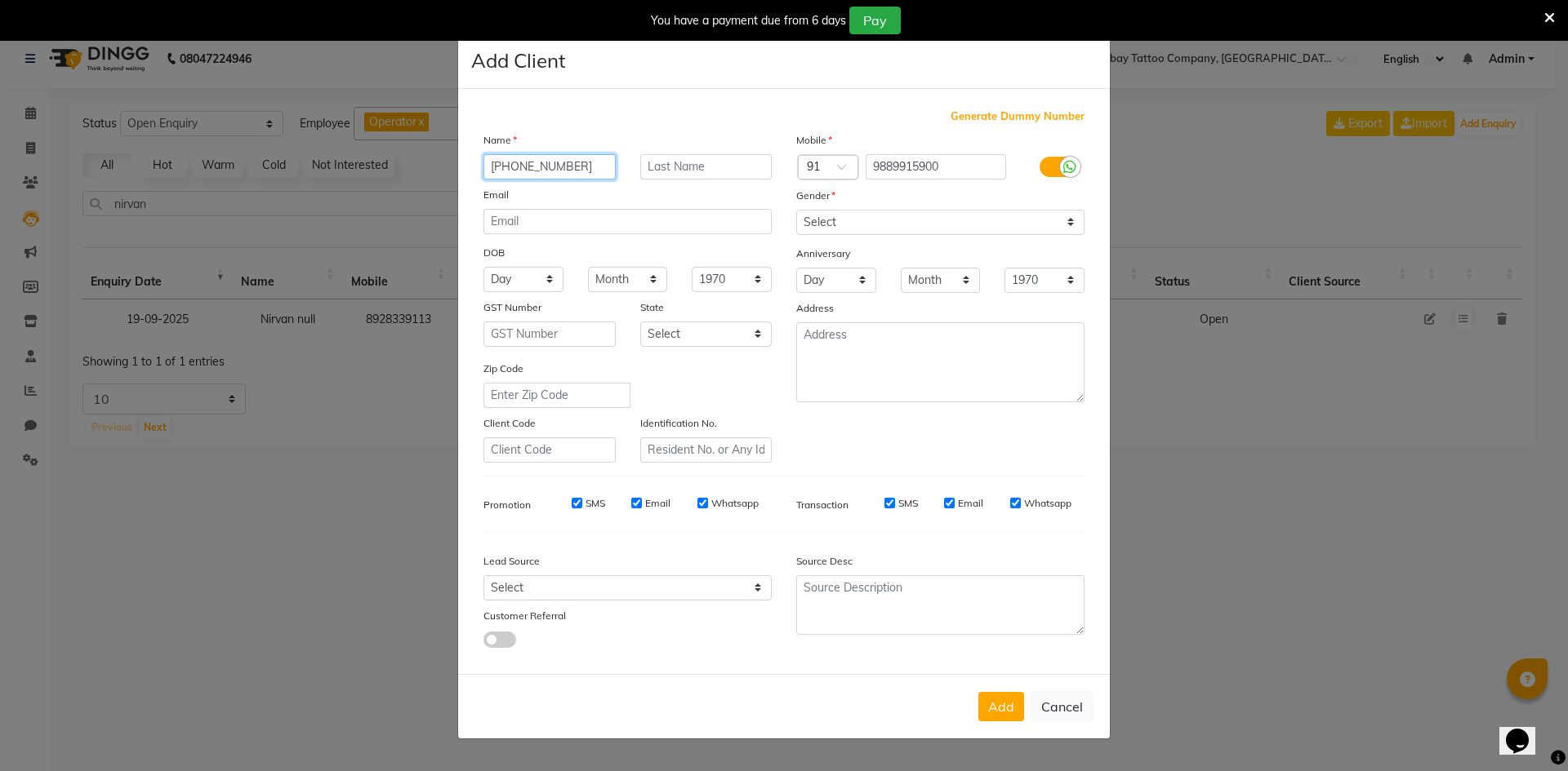
click at [605, 161] on input "‪[PHONE_NUMBER]‬" at bounding box center [550, 167] width 132 height 25
click at [837, 234] on select "Select [DEMOGRAPHIC_DATA] [DEMOGRAPHIC_DATA] Other Prefer Not To Say" at bounding box center [941, 222] width 288 height 25
click at [797, 210] on select "Select [DEMOGRAPHIC_DATA] [DEMOGRAPHIC_DATA] Other Prefer Not To Say" at bounding box center [941, 222] width 288 height 25
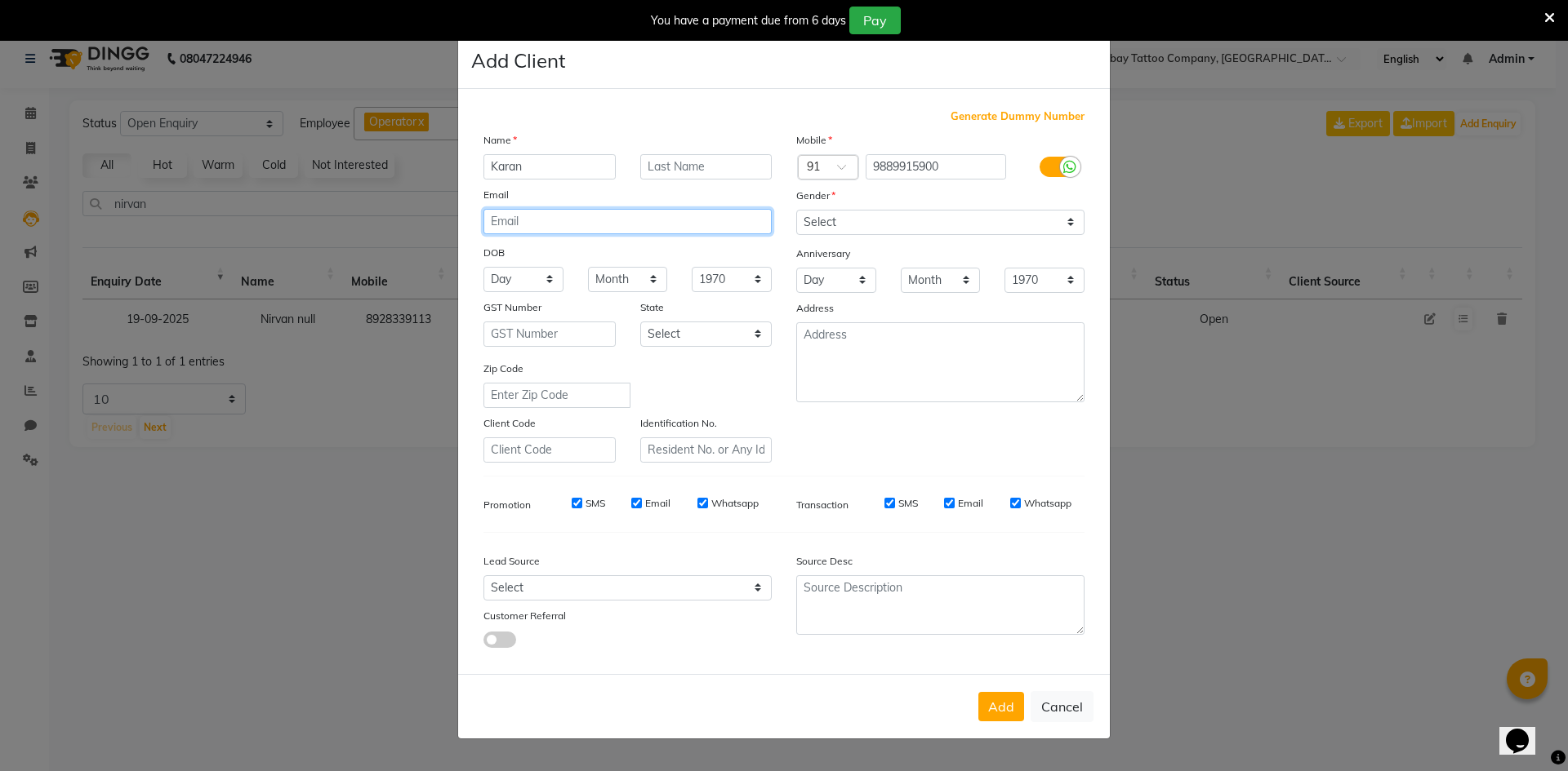
click at [656, 214] on input "email" at bounding box center [628, 221] width 288 height 25
click at [994, 707] on button "Add" at bounding box center [1001, 706] width 46 height 29
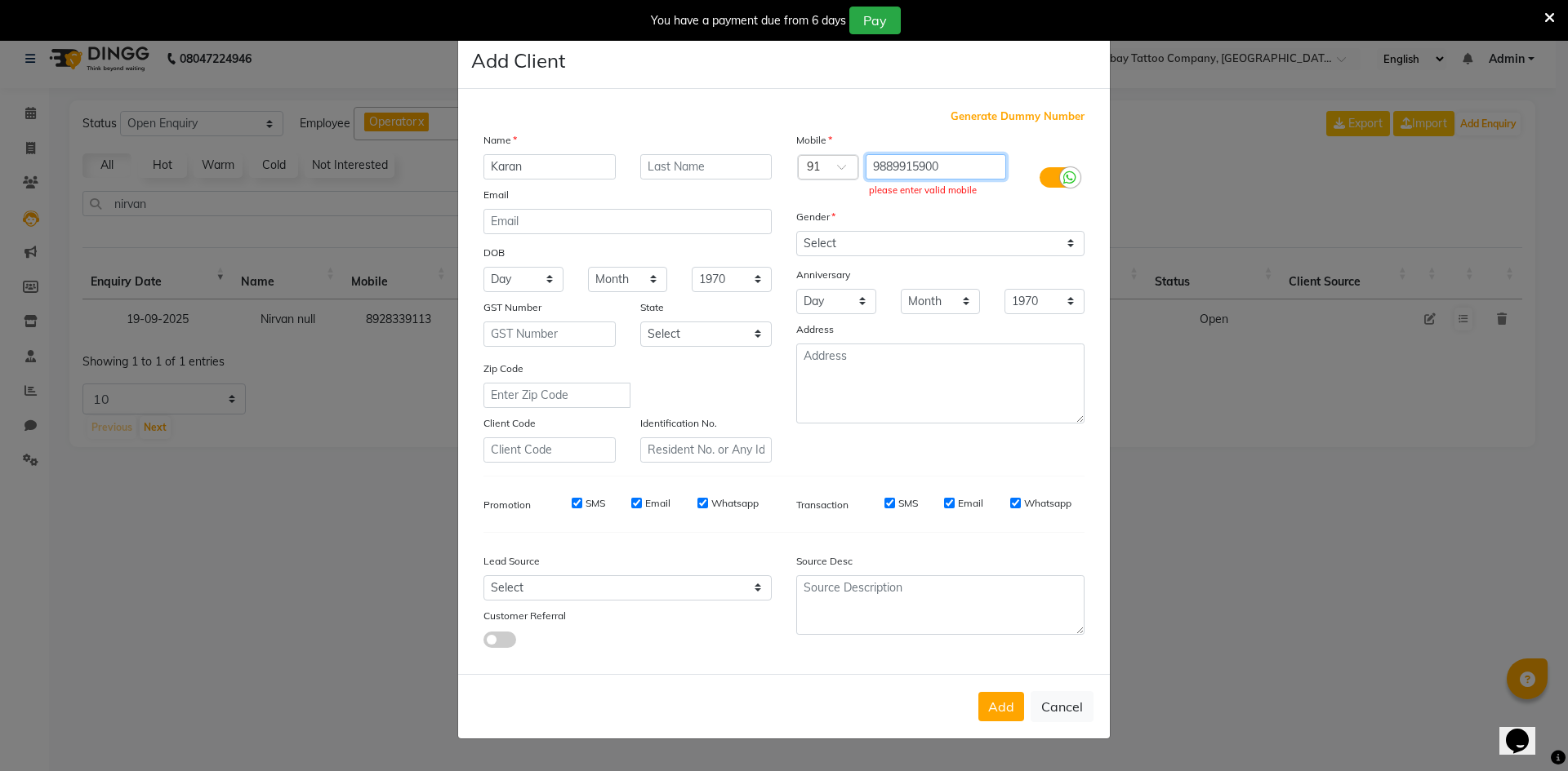
click at [946, 167] on input "9889915900‬" at bounding box center [936, 167] width 141 height 25
click at [876, 164] on input "9889915900‬" at bounding box center [936, 167] width 141 height 25
click at [874, 164] on input "9889915900‬" at bounding box center [936, 167] width 141 height 25
click at [909, 167] on input "9889915900‬" at bounding box center [936, 167] width 141 height 25
click at [915, 166] on input "9889915900‬" at bounding box center [936, 167] width 141 height 25
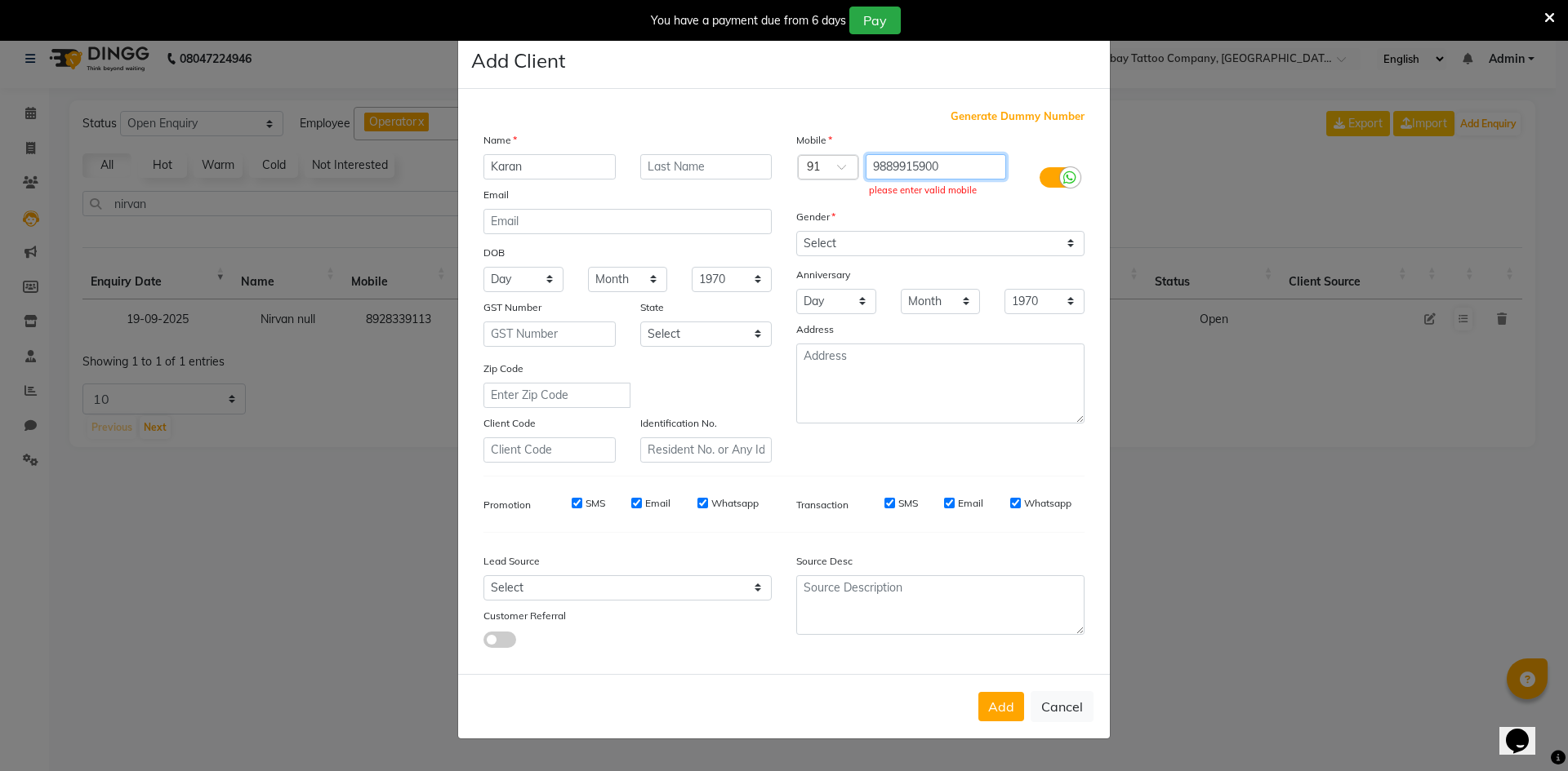
click at [950, 167] on input "9889915900‬" at bounding box center [936, 167] width 141 height 25
click at [958, 168] on input "9889915900‬" at bounding box center [936, 167] width 141 height 25
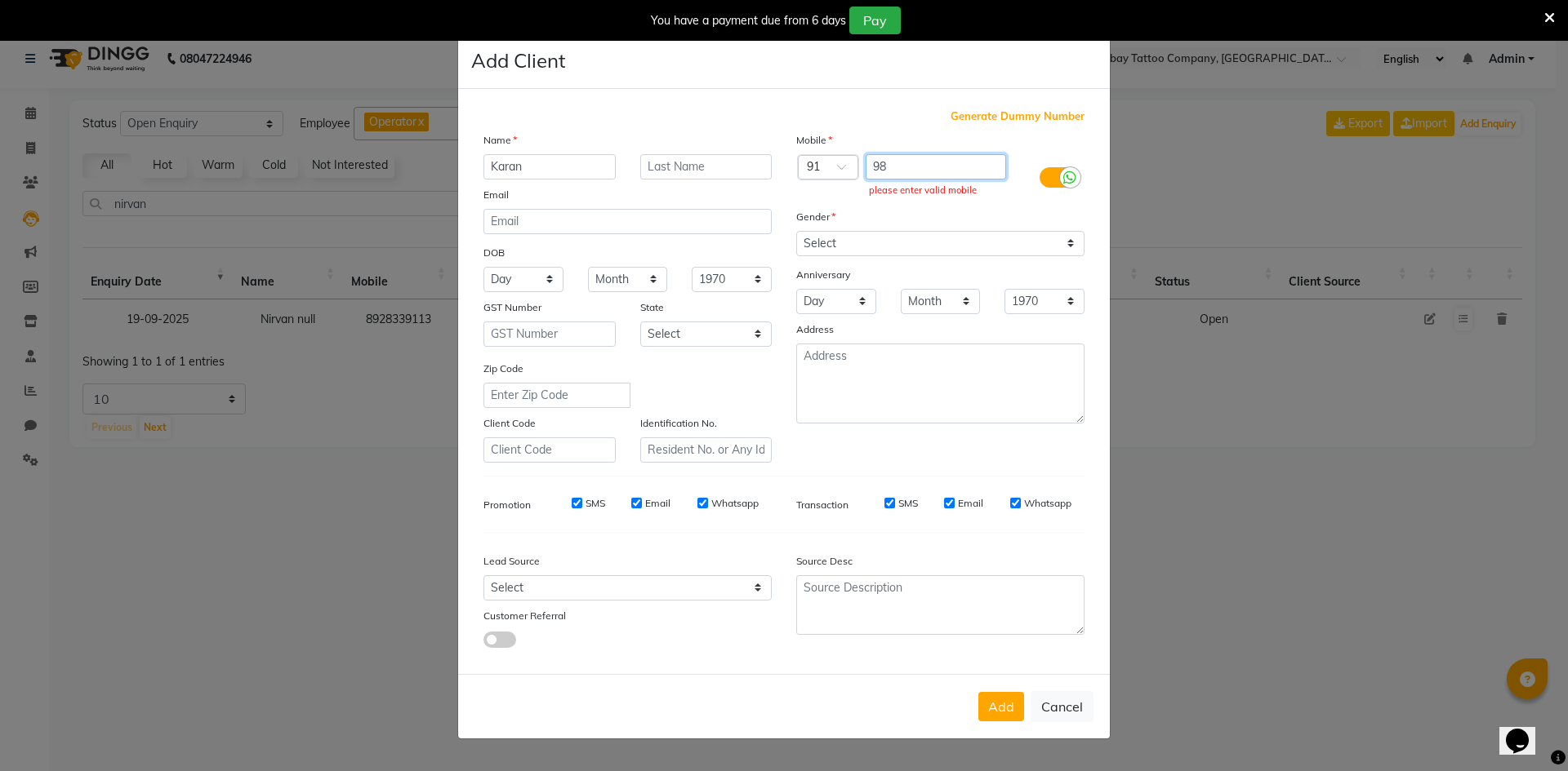
click at [951, 169] on input "98" at bounding box center [936, 167] width 141 height 25
paste input "98899 15900‬"
click at [913, 164] on input "98899 15900‬" at bounding box center [936, 167] width 141 height 25
click at [1015, 720] on button "Add" at bounding box center [1001, 706] width 46 height 29
click at [1009, 714] on button "Add" at bounding box center [1001, 706] width 46 height 29
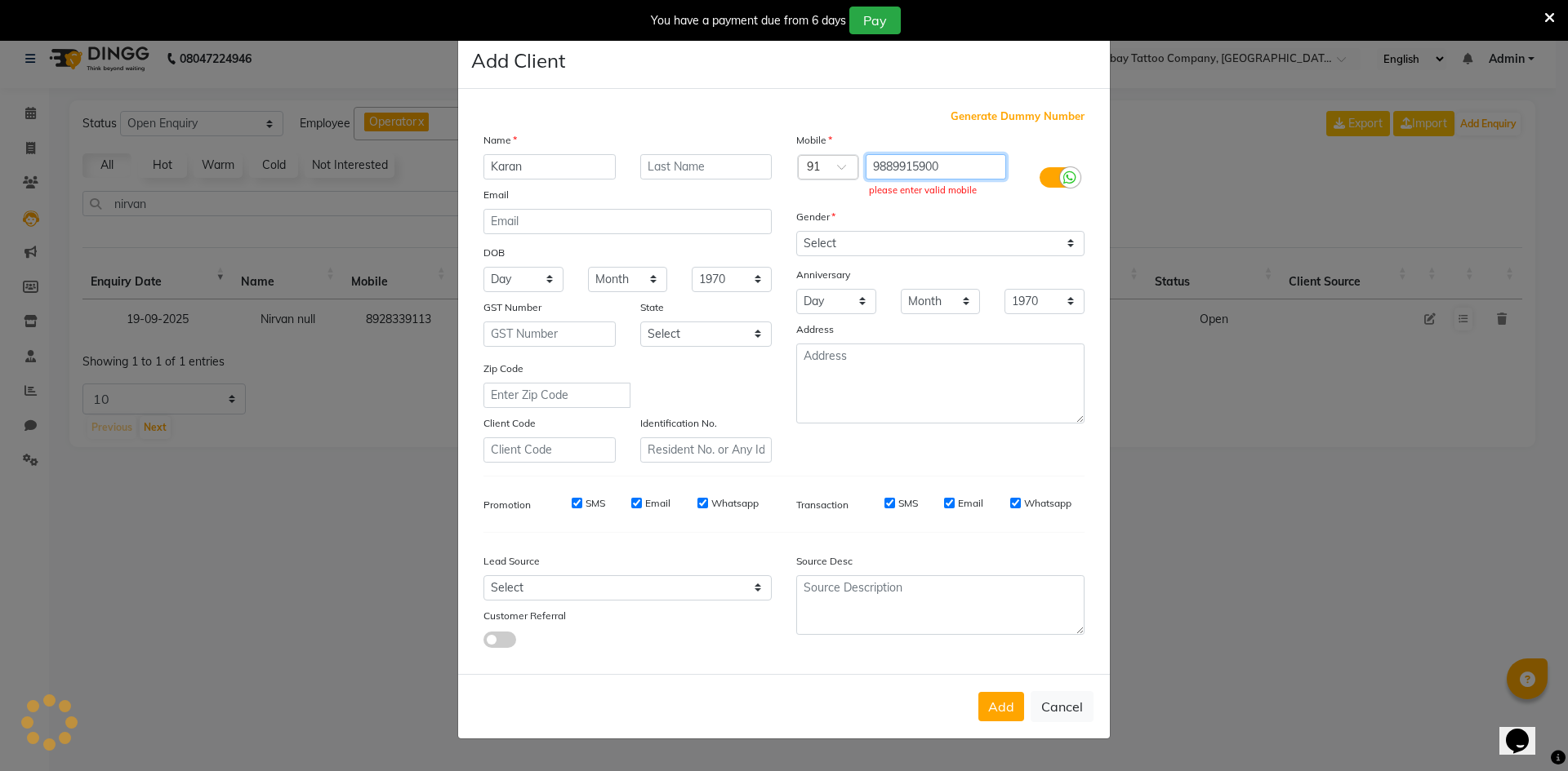
click at [948, 167] on input "9889915900‬" at bounding box center [936, 167] width 141 height 25
click at [877, 161] on input "9889915900‬" at bounding box center [936, 167] width 141 height 25
click at [874, 165] on input "9889915900‬" at bounding box center [936, 167] width 141 height 25
click at [911, 164] on input "9889915900‬" at bounding box center [936, 167] width 141 height 25
click at [914, 164] on input "9889915900‬" at bounding box center [936, 167] width 141 height 25
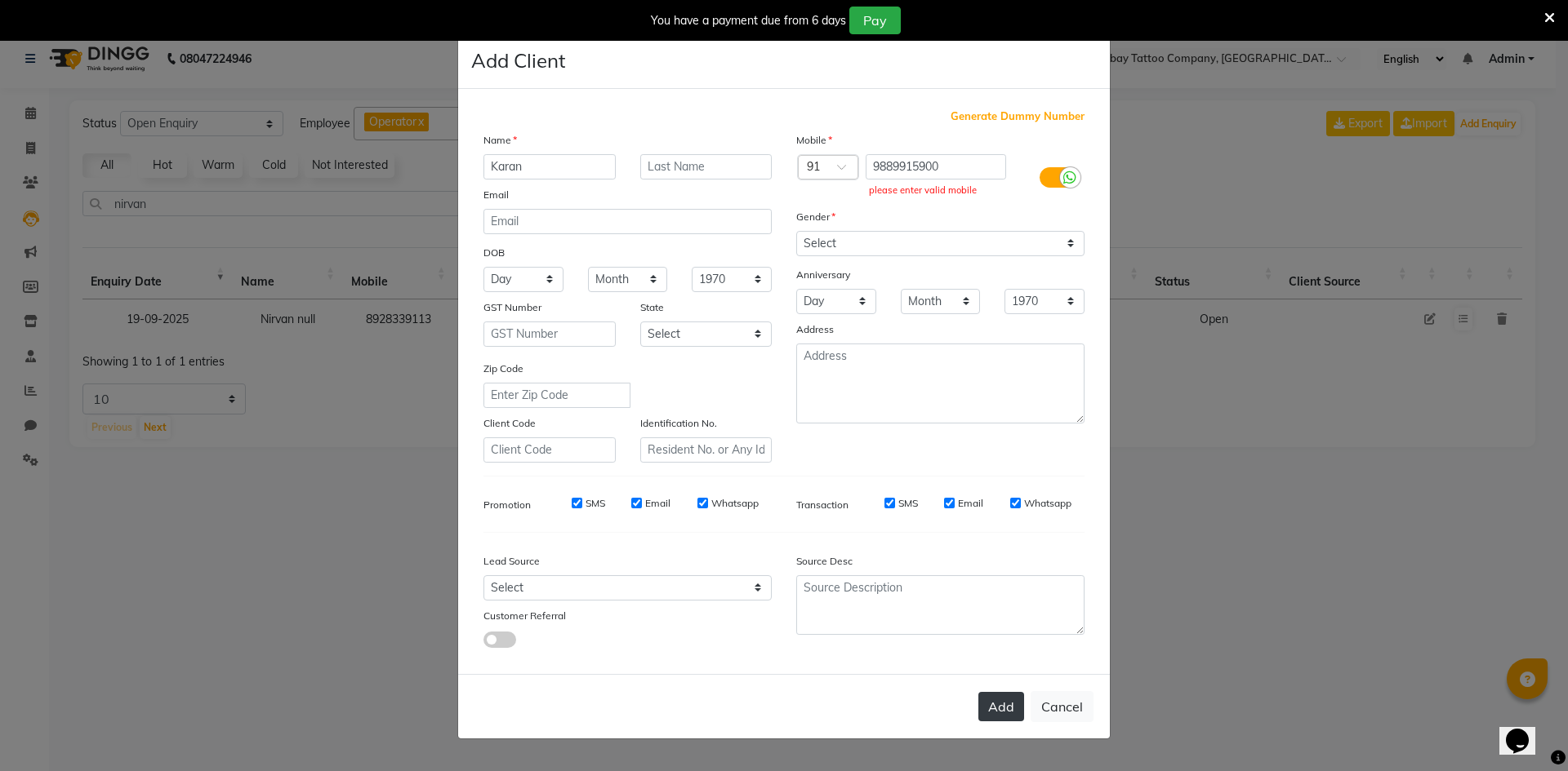
click at [989, 701] on button "Add" at bounding box center [1001, 706] width 46 height 29
click at [990, 701] on button "Add" at bounding box center [1001, 706] width 46 height 29
drag, startPoint x: 990, startPoint y: 700, endPoint x: 901, endPoint y: 591, distance: 140.7
click at [989, 698] on button "Add" at bounding box center [1001, 706] width 46 height 29
click at [1040, 714] on button "Cancel" at bounding box center [1062, 706] width 63 height 31
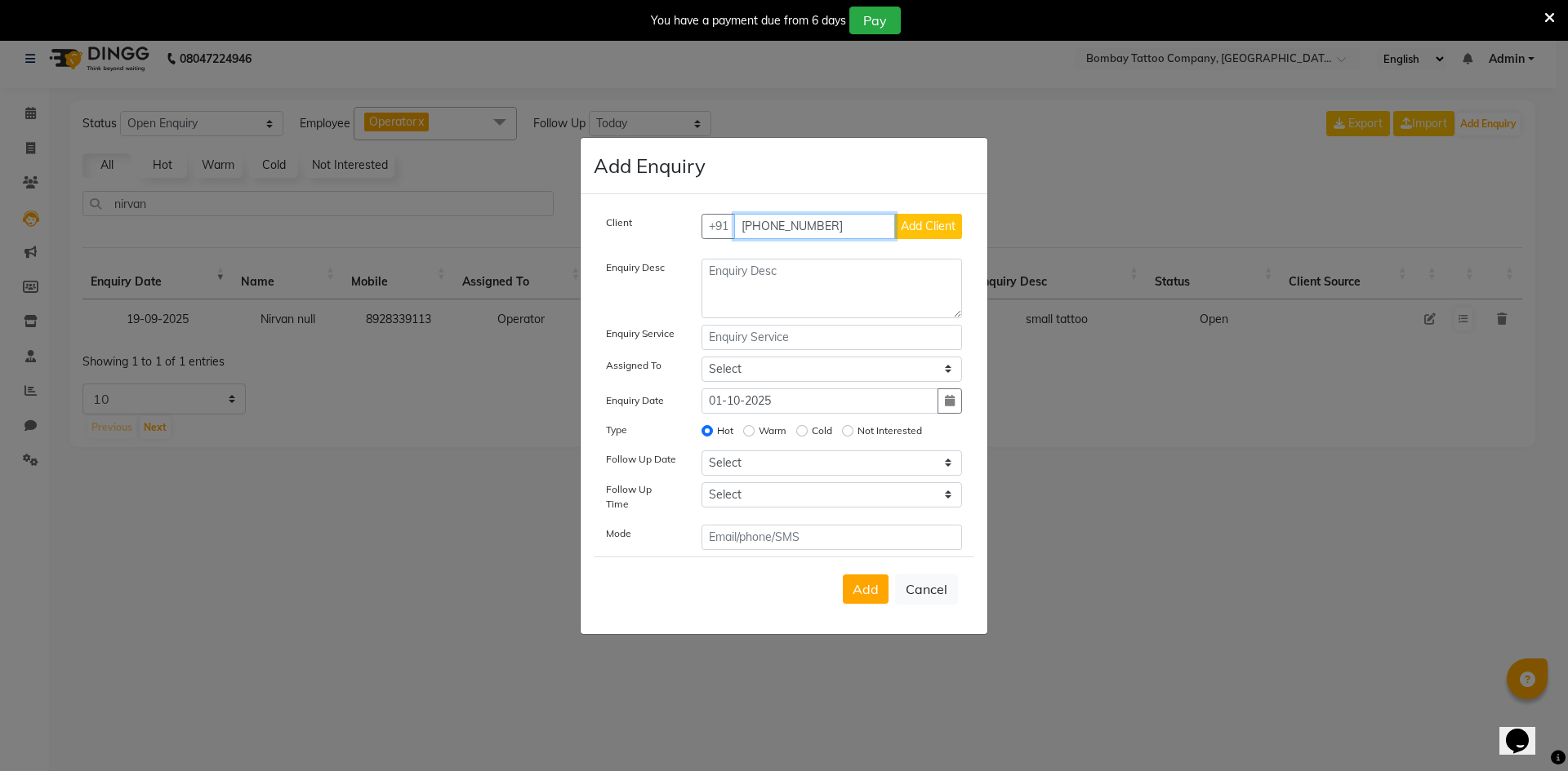
click at [769, 226] on input "‪[PHONE_NUMBER]‬" at bounding box center [814, 226] width 162 height 25
click at [782, 229] on input "98899 15900‬" at bounding box center [814, 226] width 162 height 25
click at [857, 233] on input "9889915900‬" at bounding box center [814, 226] width 162 height 25
click at [909, 232] on span "Add Client" at bounding box center [928, 226] width 54 height 15
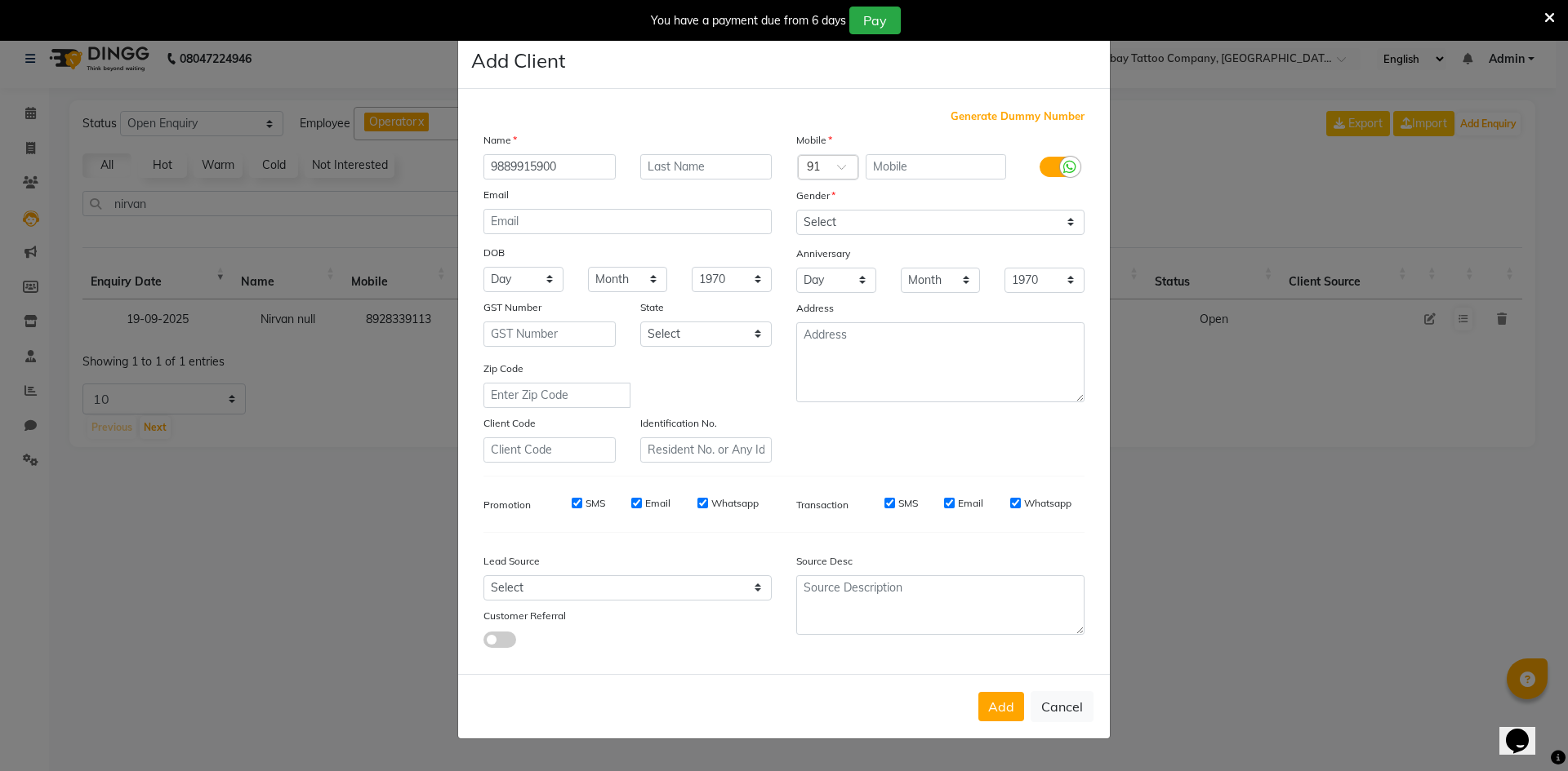
click at [887, 180] on div at bounding box center [941, 167] width 157 height 26
click at [892, 174] on input "text" at bounding box center [936, 167] width 141 height 25
paste input "9889915900‬"
click at [596, 169] on input "9889915900‬" at bounding box center [550, 167] width 132 height 25
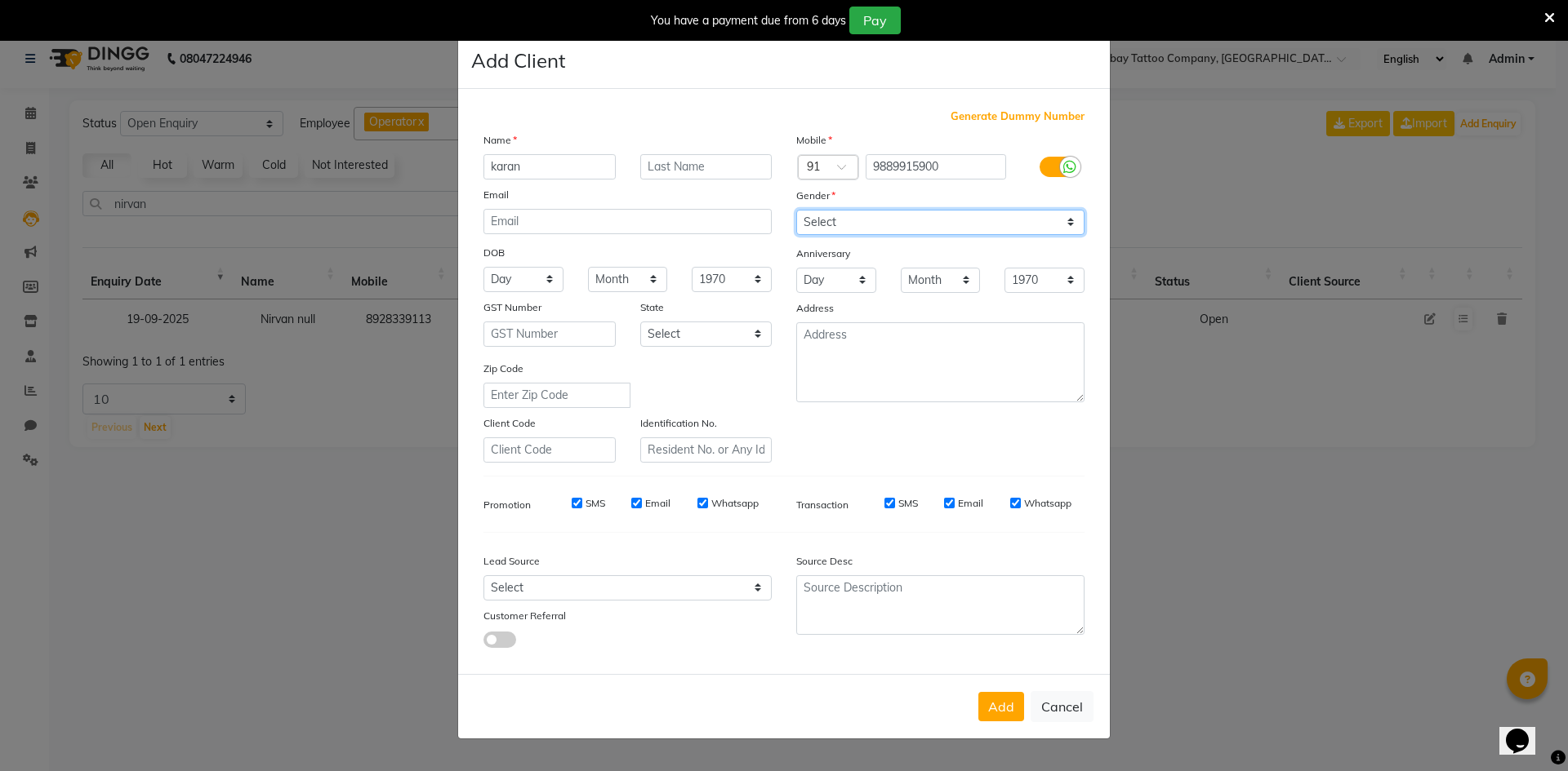
click at [891, 216] on select "Select [DEMOGRAPHIC_DATA] [DEMOGRAPHIC_DATA] Other Prefer Not To Say" at bounding box center [941, 222] width 288 height 25
click at [797, 210] on select "Select [DEMOGRAPHIC_DATA] [DEMOGRAPHIC_DATA] Other Prefer Not To Say" at bounding box center [941, 222] width 288 height 25
click at [1009, 704] on button "Add" at bounding box center [1001, 706] width 46 height 29
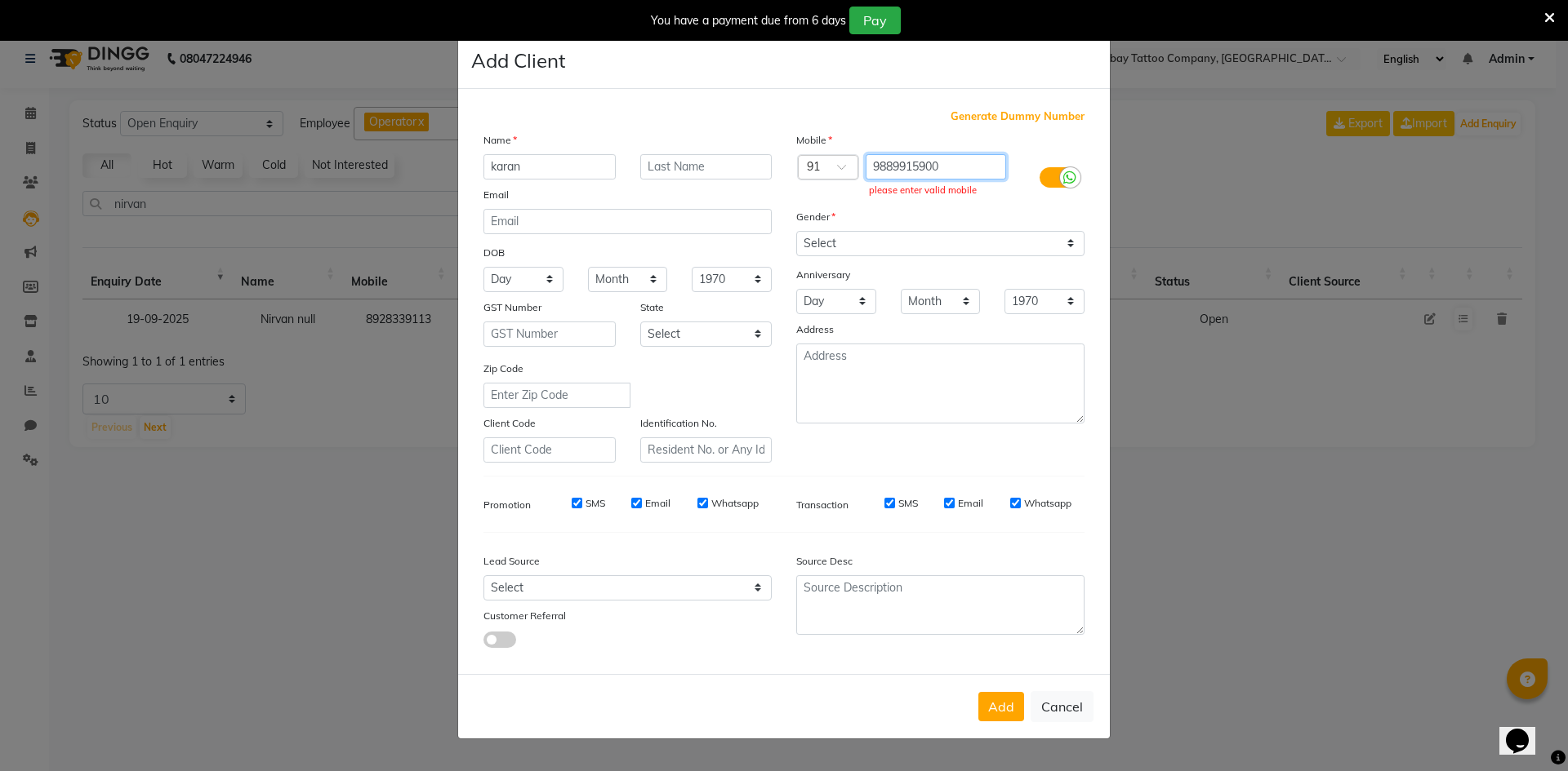
click at [945, 169] on input "9889915900‬" at bounding box center [936, 167] width 141 height 25
click at [1037, 715] on button "Cancel" at bounding box center [1062, 706] width 63 height 31
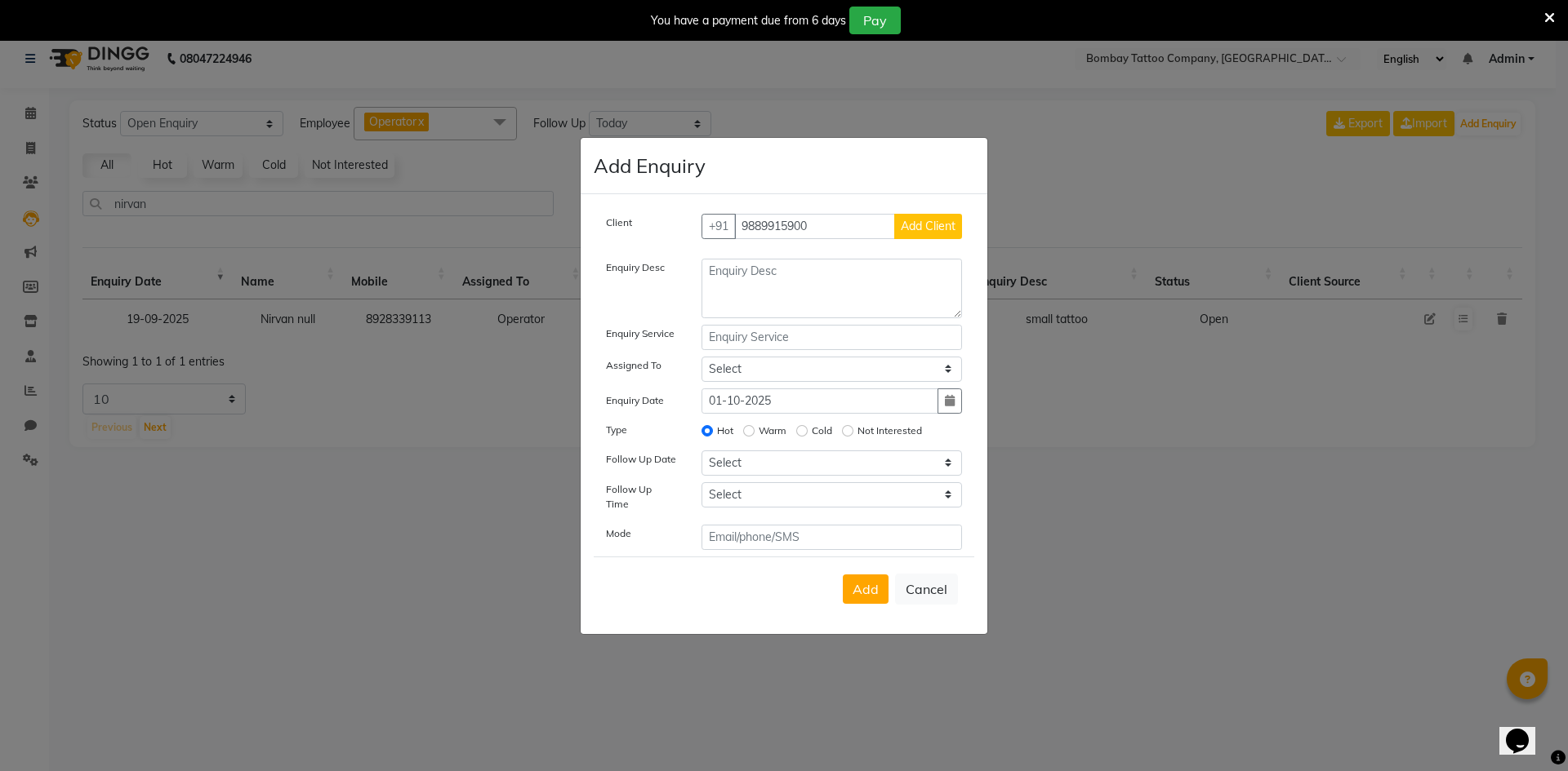
click at [941, 227] on span "Add Client" at bounding box center [928, 226] width 54 height 15
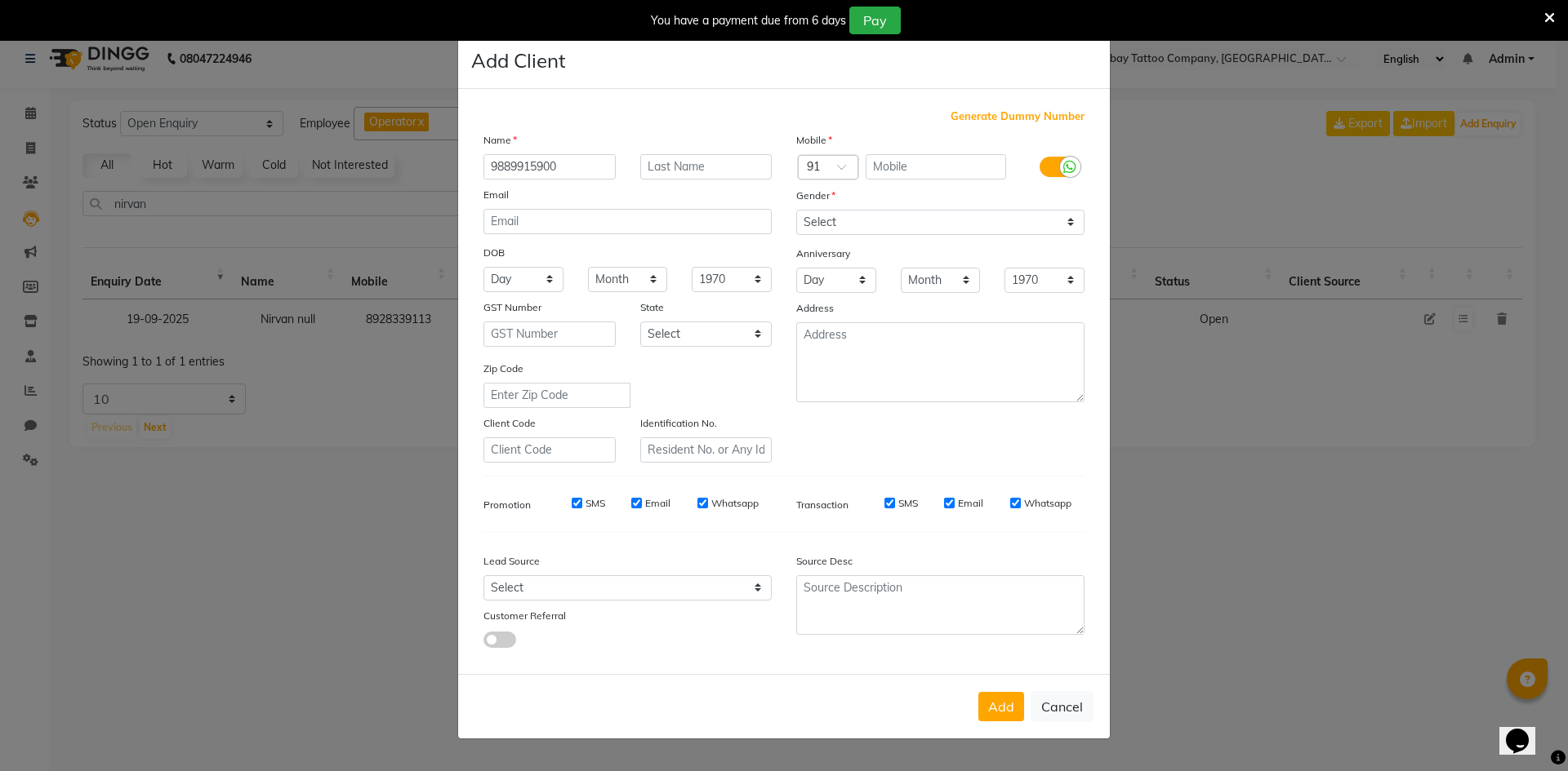
click at [571, 151] on div "Name" at bounding box center [627, 142] width 313 height 22
click at [575, 157] on input "9889915900‬" at bounding box center [550, 167] width 132 height 25
click at [576, 158] on input "9889915900‬" at bounding box center [550, 167] width 132 height 25
click at [899, 162] on input "text" at bounding box center [936, 167] width 141 height 25
paste input "9889915900‬"
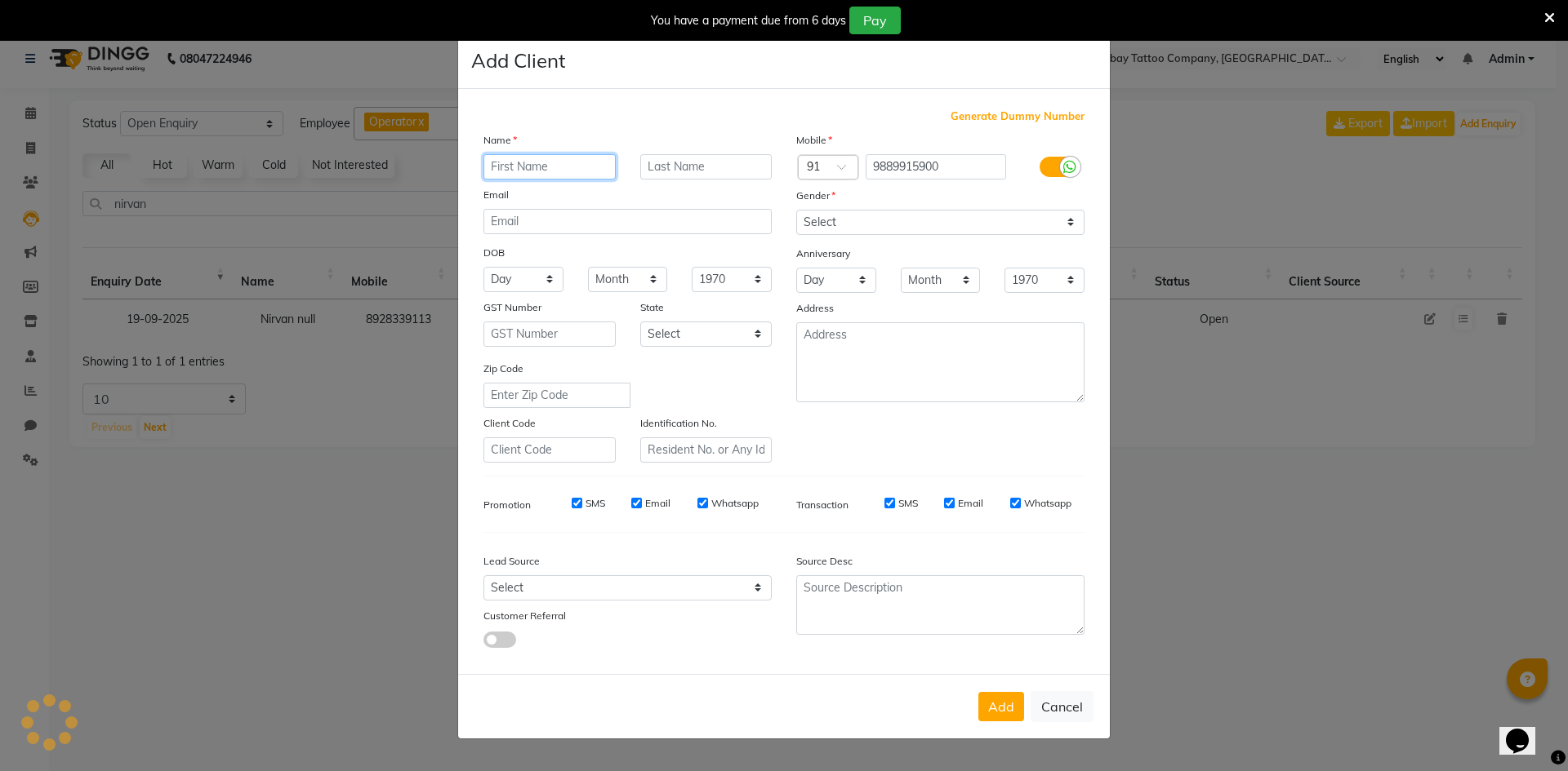
click at [600, 163] on input "text" at bounding box center [550, 167] width 132 height 25
click at [569, 173] on input "text" at bounding box center [550, 167] width 132 height 25
paste input "Karan"
click at [834, 221] on select "Select [DEMOGRAPHIC_DATA] [DEMOGRAPHIC_DATA] Other Prefer Not To Say" at bounding box center [941, 222] width 288 height 25
click at [797, 210] on select "Select [DEMOGRAPHIC_DATA] [DEMOGRAPHIC_DATA] Other Prefer Not To Say" at bounding box center [941, 222] width 288 height 25
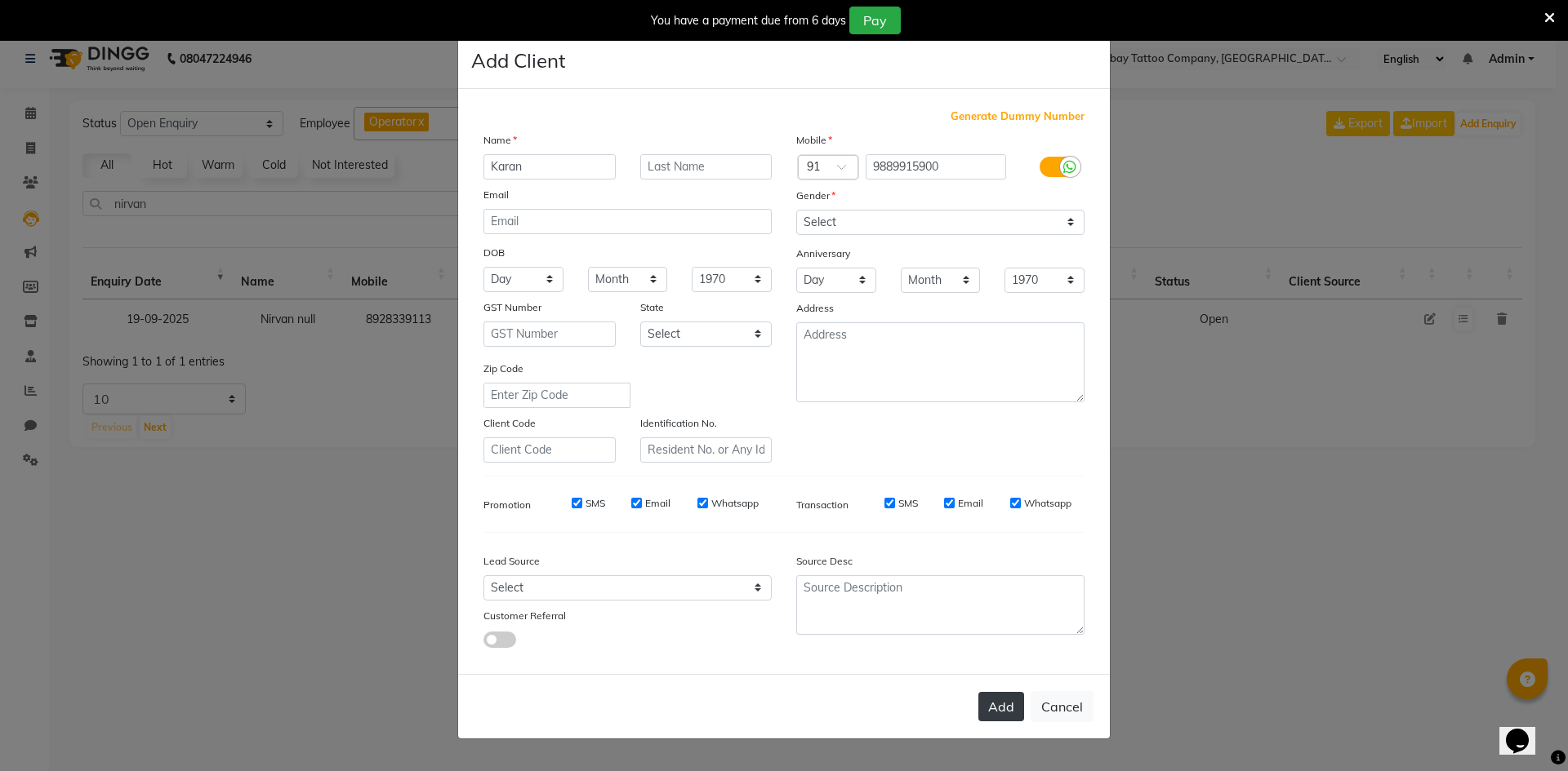
click at [998, 698] on button "Add" at bounding box center [1001, 706] width 46 height 29
click at [997, 696] on button "Add" at bounding box center [1001, 706] width 46 height 29
click at [844, 166] on span at bounding box center [847, 171] width 21 height 17
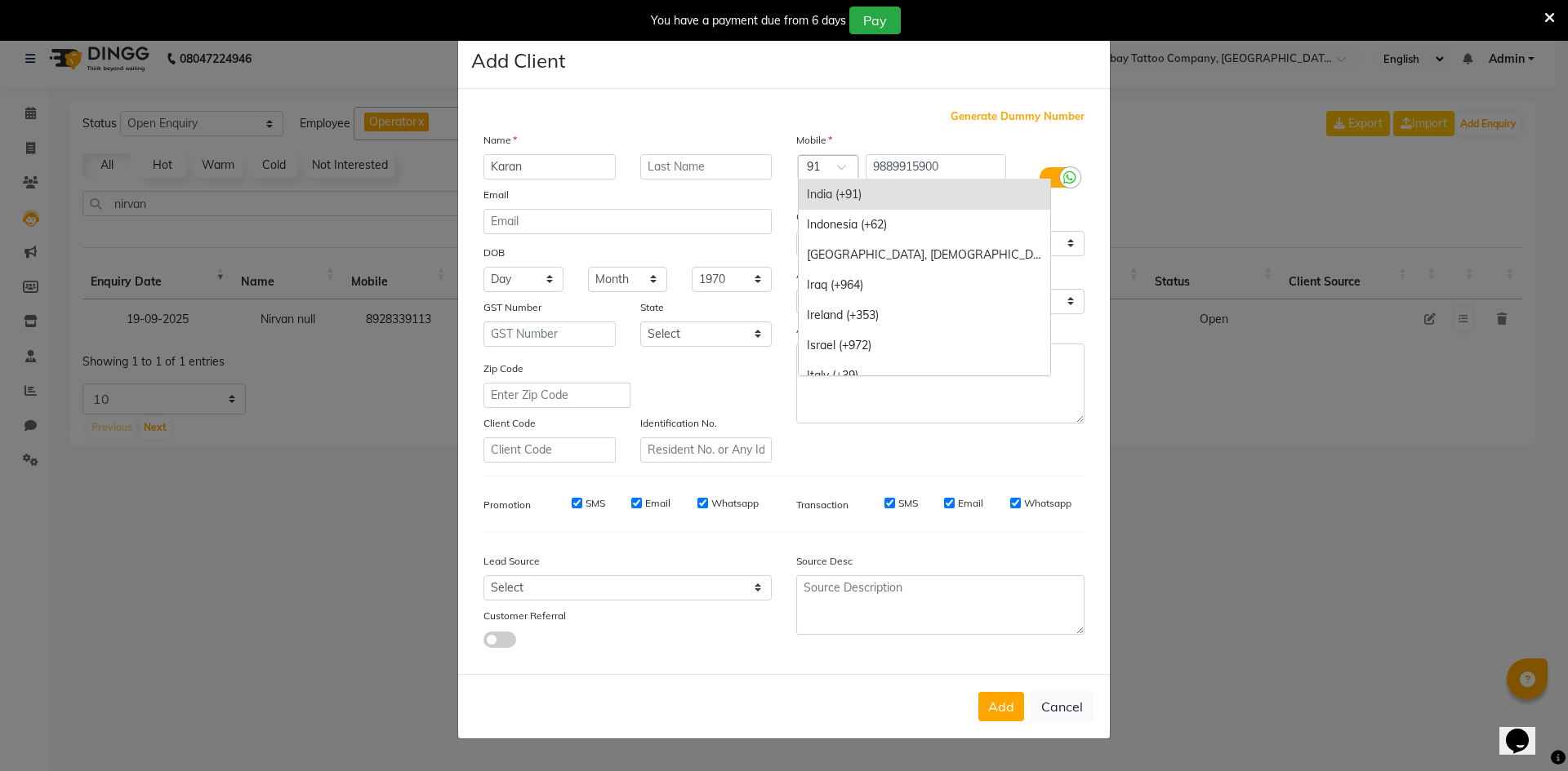
click at [845, 188] on div "India (+91)" at bounding box center [924, 195] width 252 height 30
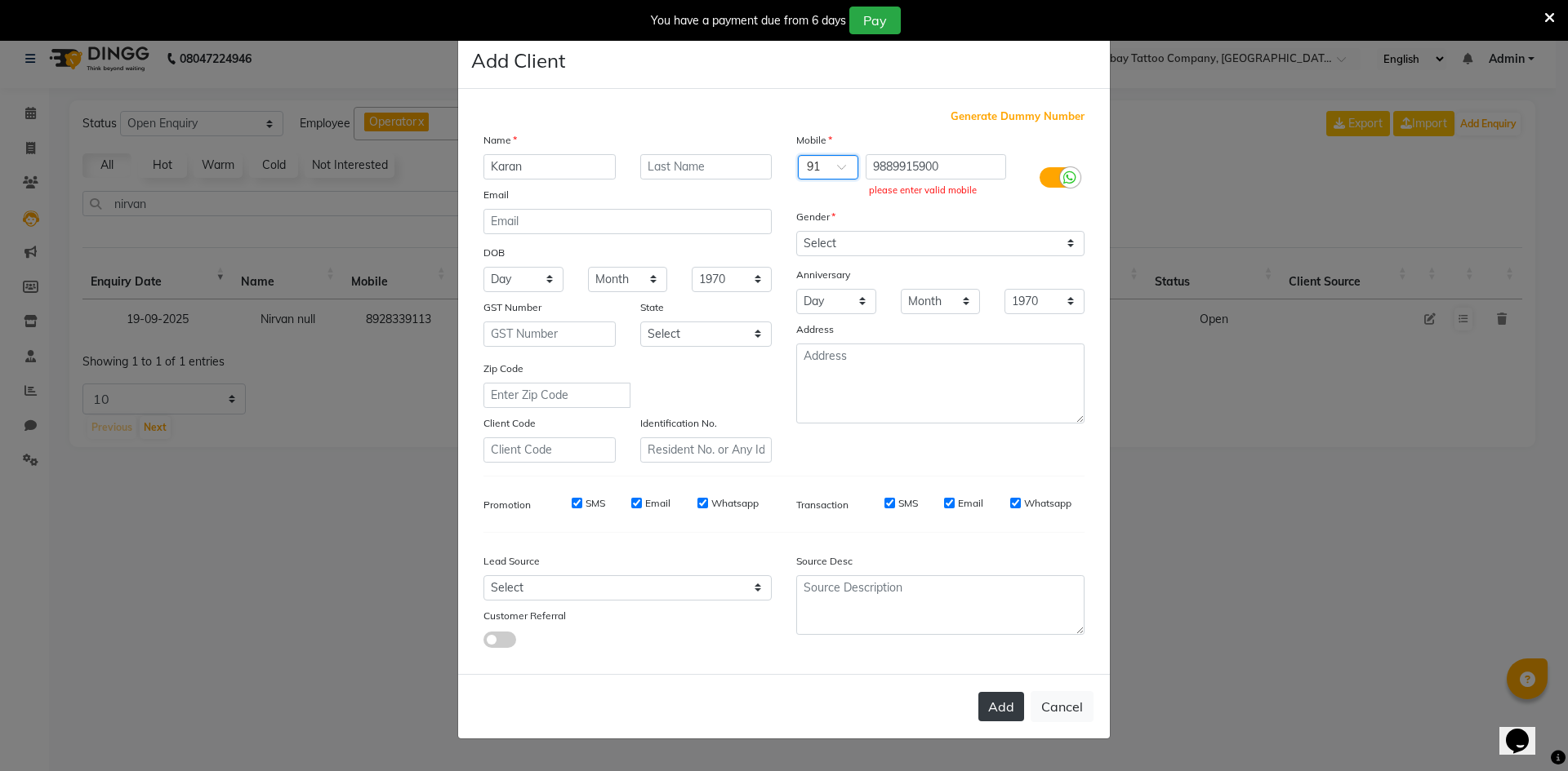
click at [986, 714] on button "Add" at bounding box center [1001, 706] width 46 height 29
click at [976, 174] on input "9889915900‬" at bounding box center [936, 167] width 141 height 25
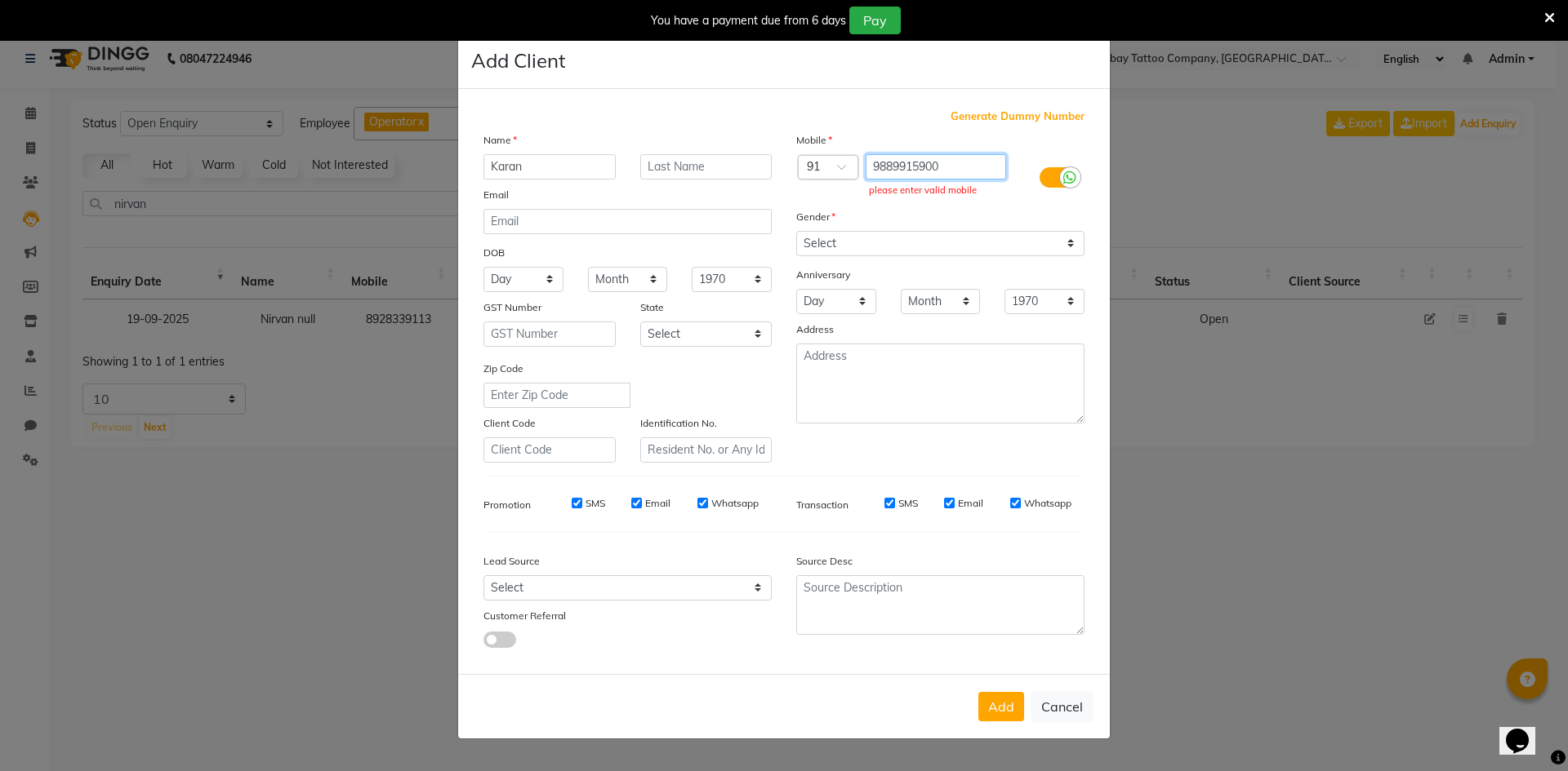
click at [976, 174] on input "9889915900‬" at bounding box center [936, 167] width 141 height 25
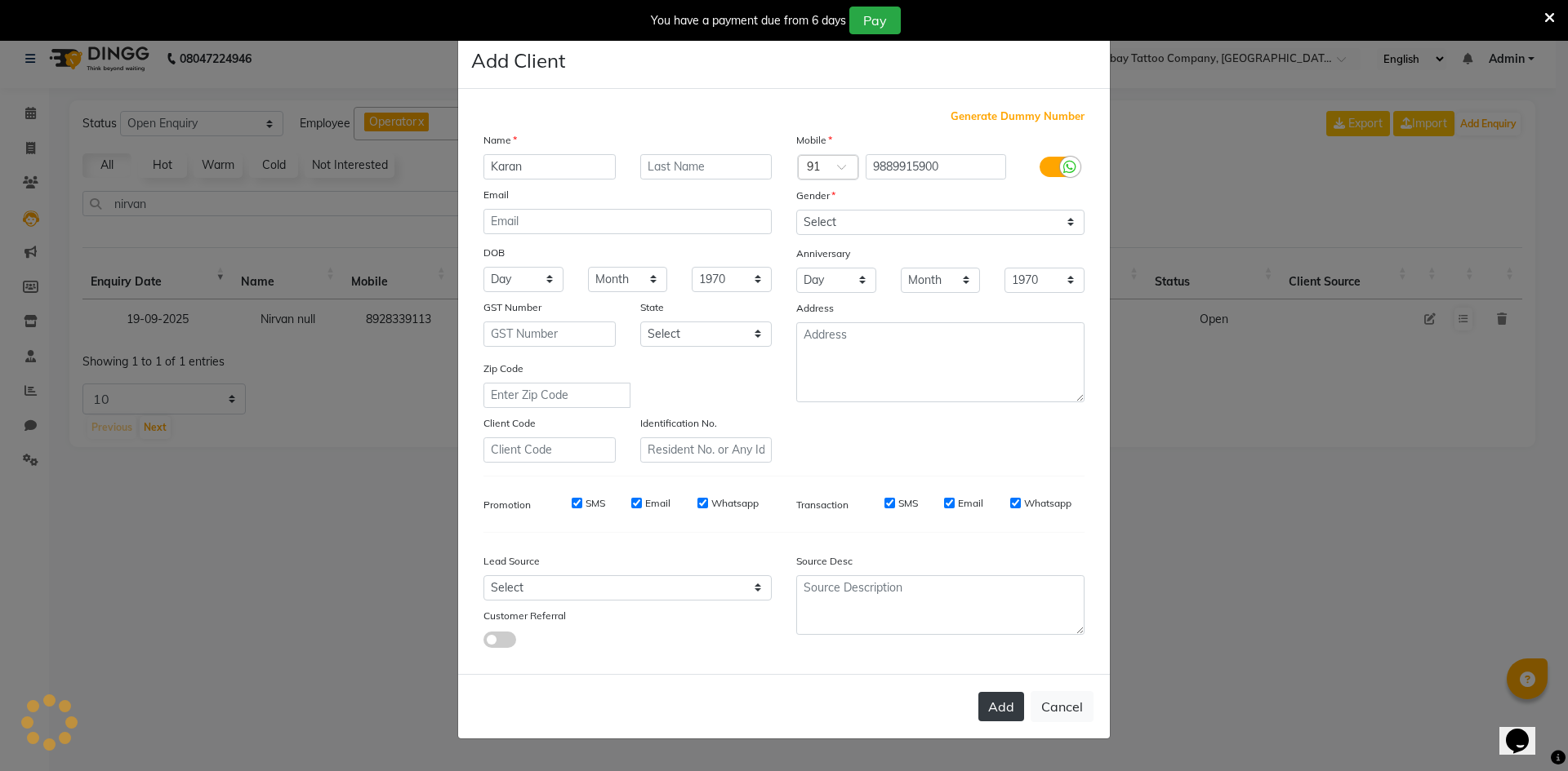
click at [1012, 710] on button "Add" at bounding box center [1001, 706] width 46 height 29
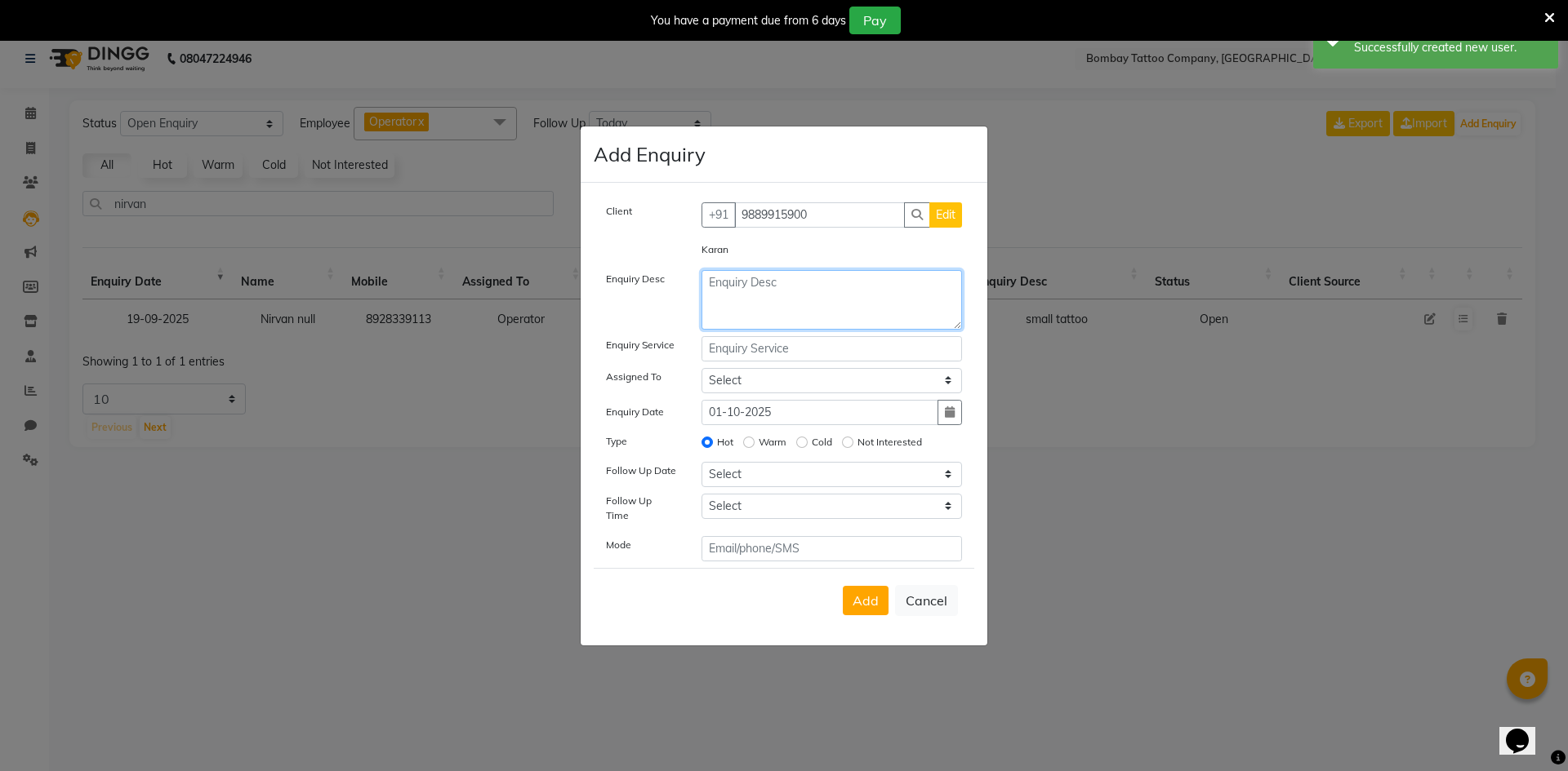
click at [805, 329] on textarea at bounding box center [831, 300] width 261 height 60
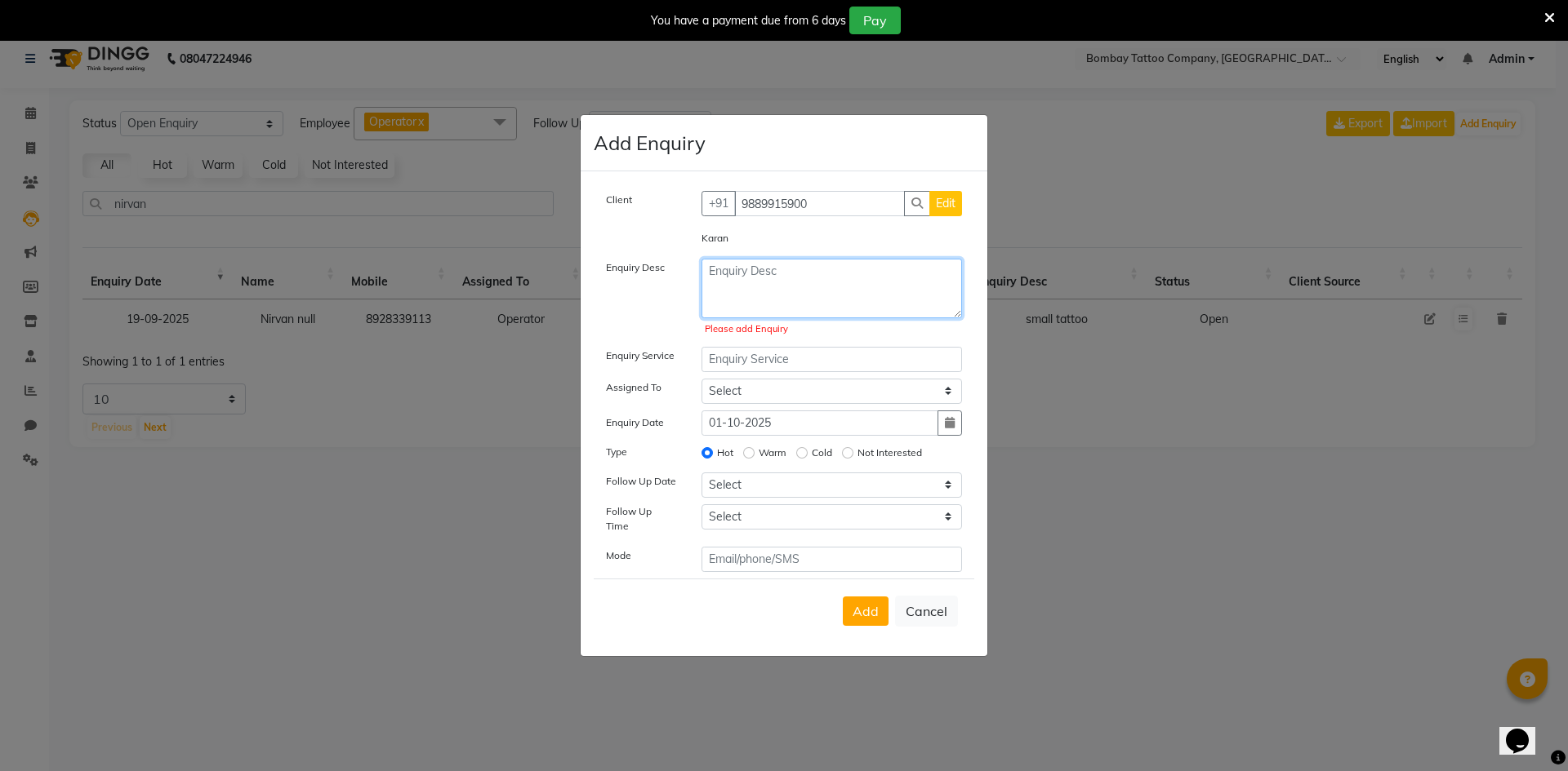
paste textarea "Wants to get a custom under 3 inch tattoo at base cost, appointment for [DATE] …"
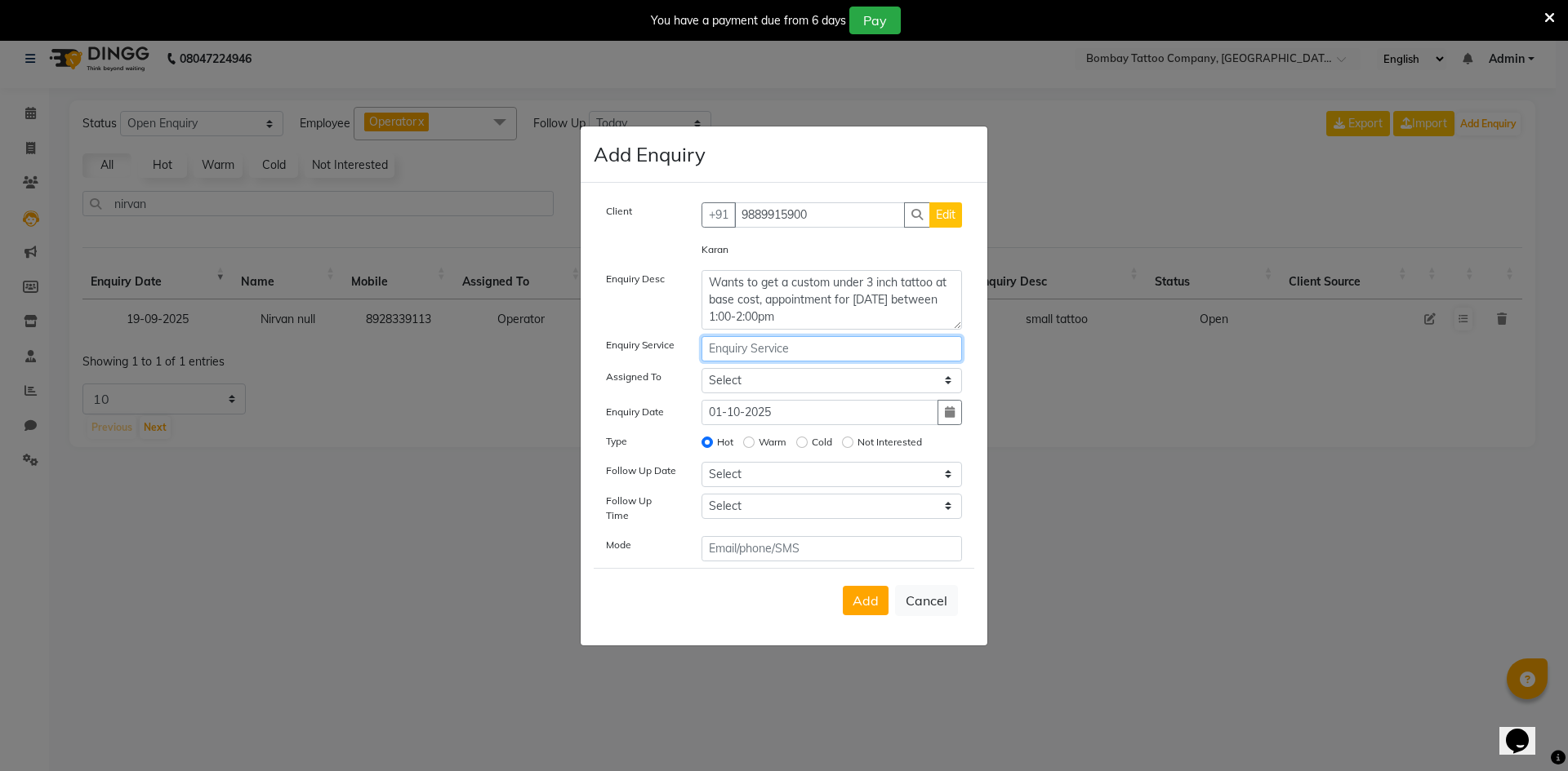
click at [783, 353] on input "text" at bounding box center [831, 348] width 261 height 25
click at [786, 379] on select "Select Operator" at bounding box center [831, 380] width 261 height 25
click at [701, 373] on select "Select Operator" at bounding box center [831, 380] width 261 height 25
drag, startPoint x: 753, startPoint y: 478, endPoint x: 754, endPoint y: 471, distance: 7.1
click at [753, 478] on select "Select [DATE] [DATE] [DATE] ([DATE]) [DATE] ([DATE]) [DATE] ([DATE]) [DATE] ([D…" at bounding box center [831, 474] width 261 height 25
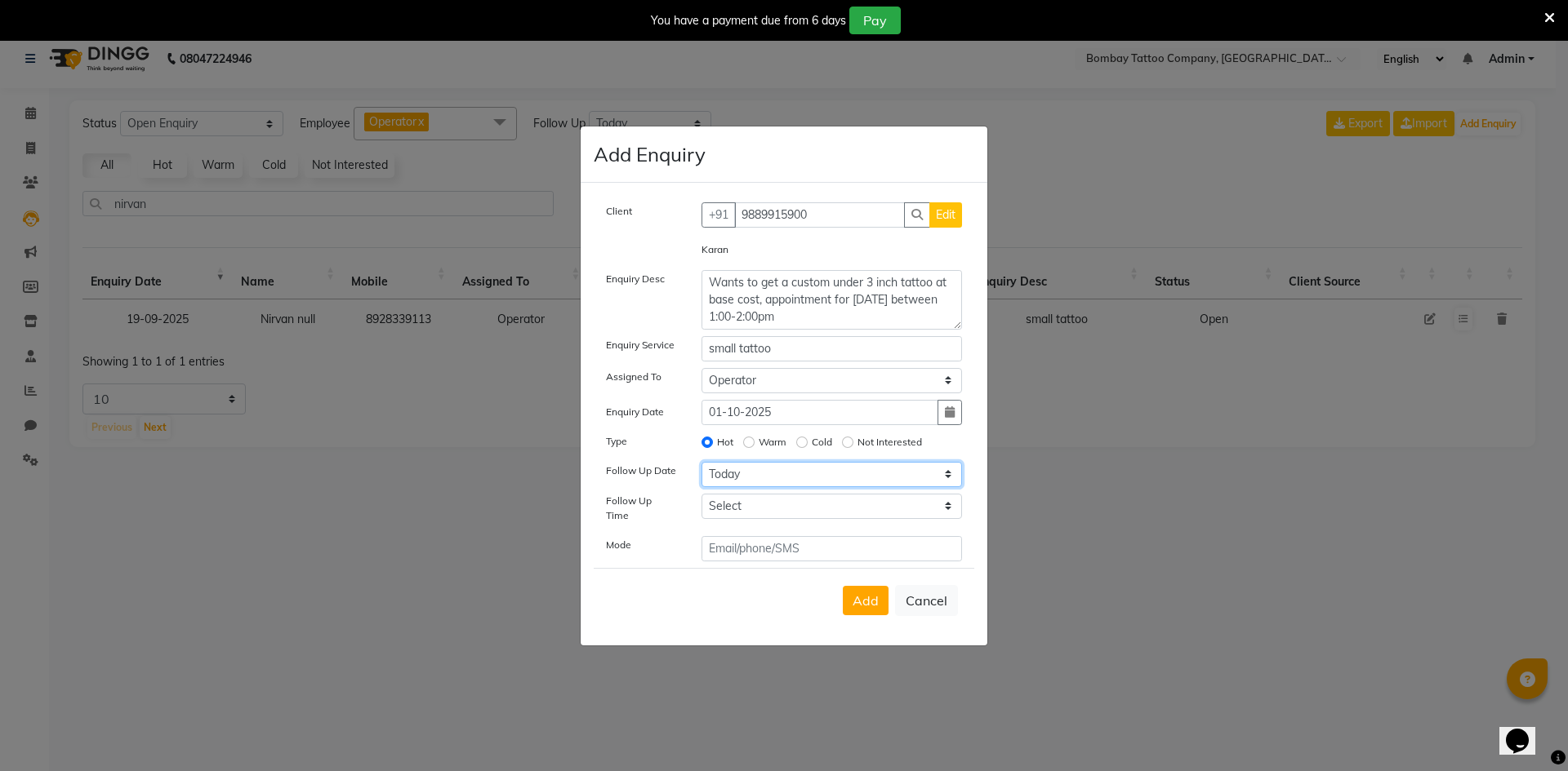
click at [701, 467] on select "Select [DATE] [DATE] [DATE] ([DATE]) [DATE] ([DATE]) [DATE] ([DATE]) [DATE] ([D…" at bounding box center [831, 474] width 261 height 25
click at [752, 507] on select "Select 07:00 AM 07:15 AM 07:30 AM 07:45 AM 08:00 AM 08:15 AM 08:30 AM 08:45 AM …" at bounding box center [831, 506] width 261 height 25
click at [753, 502] on select "Select 07:00 AM 07:15 AM 07:30 AM 07:45 AM 08:00 AM 08:15 AM 08:30 AM 08:45 AM …" at bounding box center [831, 506] width 261 height 25
click at [874, 596] on span "Add" at bounding box center [866, 600] width 26 height 16
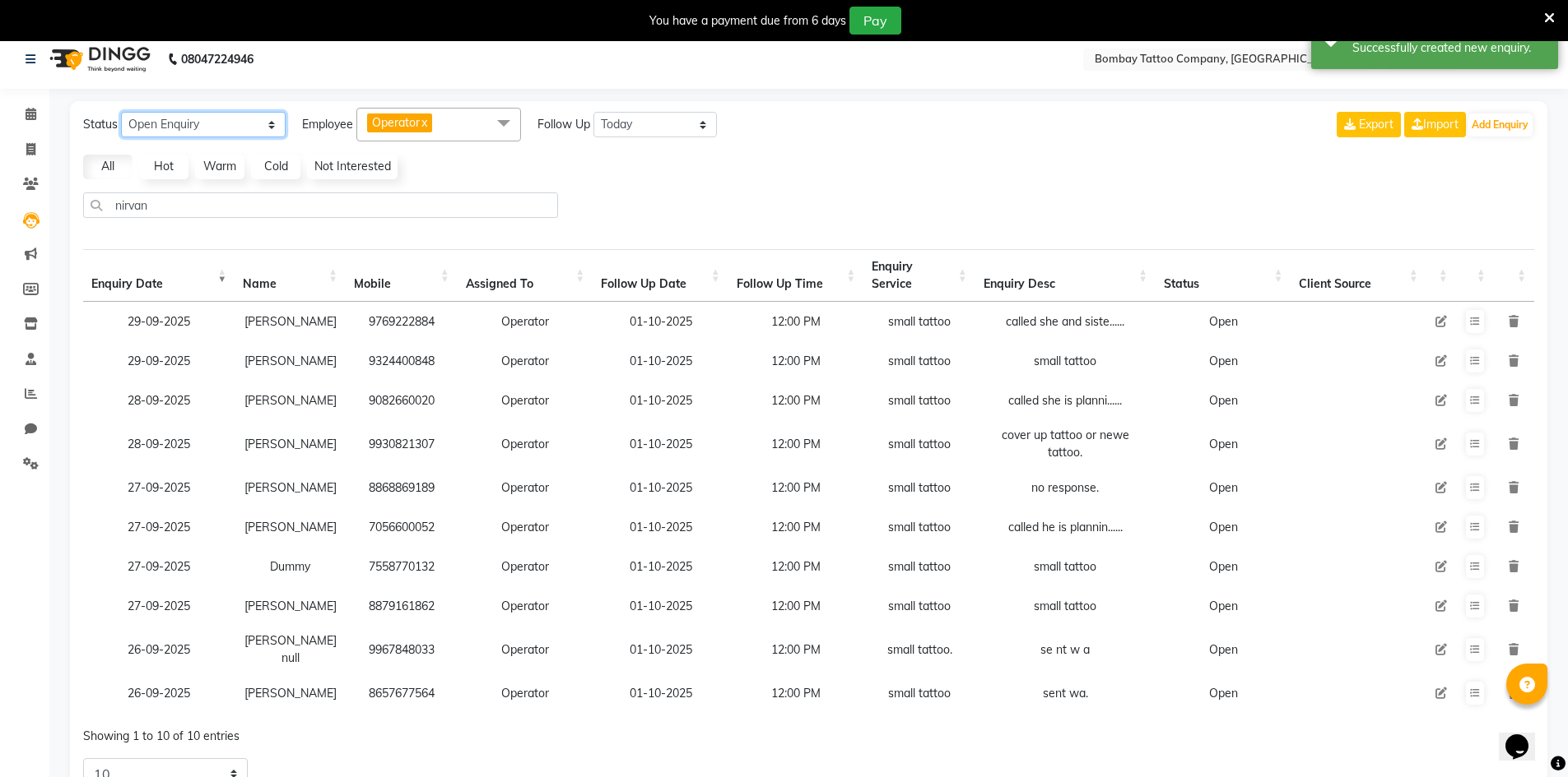
click at [265, 120] on select "New Enquiry Open Enquiry Converted Enquiry All" at bounding box center [203, 124] width 164 height 25
click at [121, 112] on select "New Enquiry Open Enquiry Converted Enquiry All" at bounding box center [203, 124] width 164 height 25
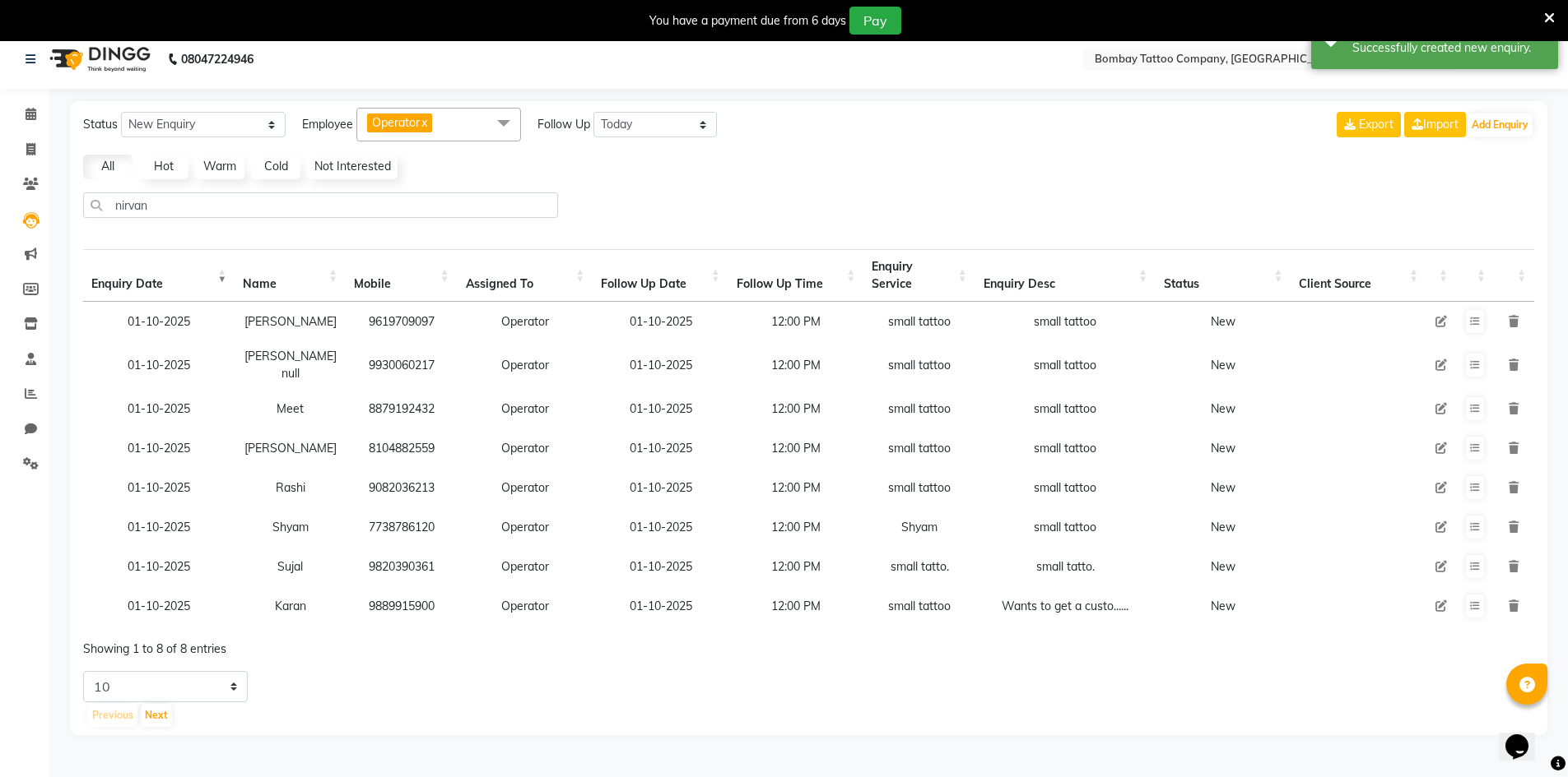
click at [1474, 587] on td "Follow Up" at bounding box center [1475, 606] width 38 height 40
click at [1473, 602] on icon at bounding box center [1475, 606] width 9 height 9
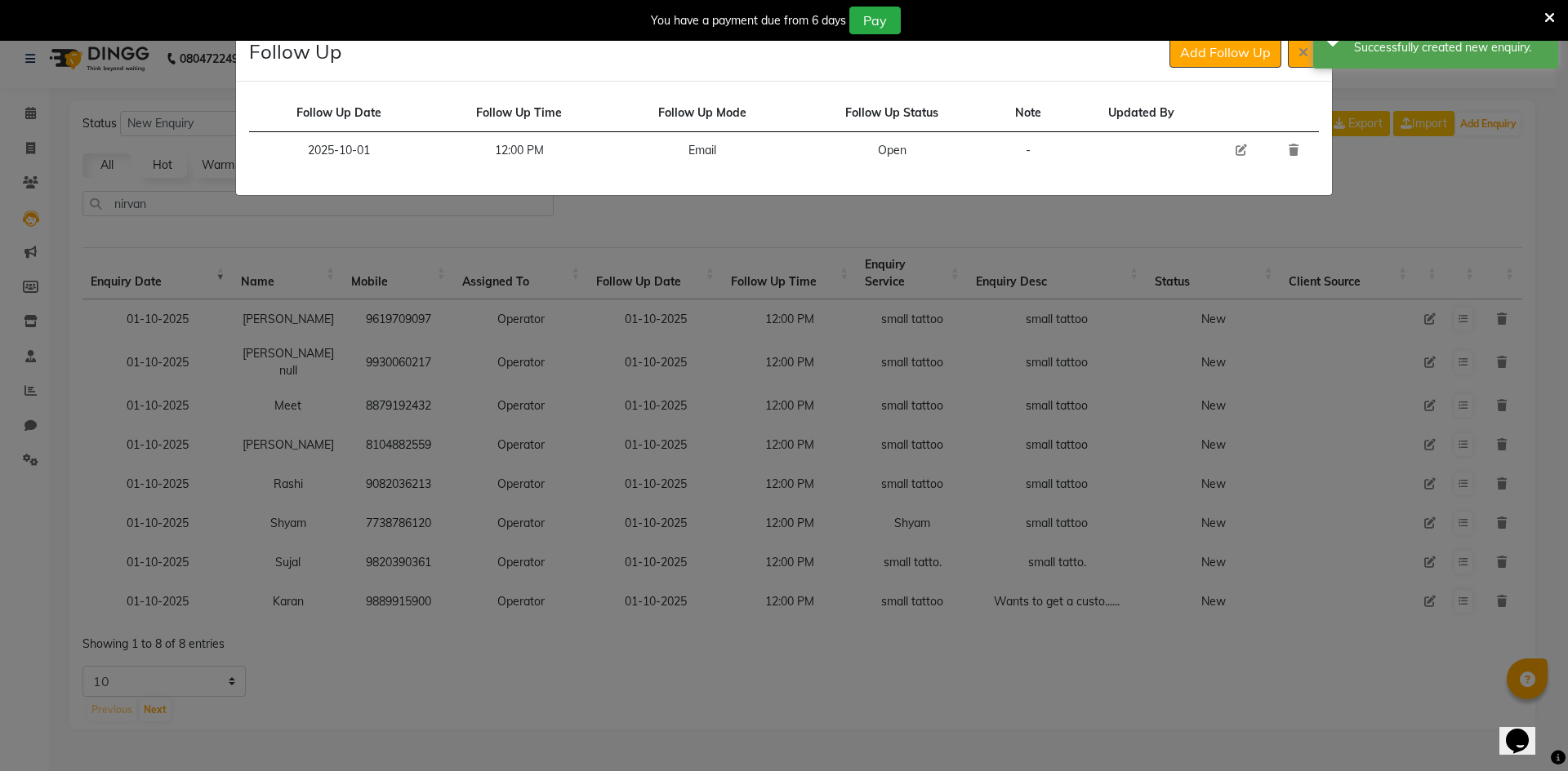
drag, startPoint x: 1252, startPoint y: 151, endPoint x: 1238, endPoint y: 151, distance: 14.0
click at [1251, 151] on td at bounding box center [1241, 151] width 53 height 37
click at [1238, 151] on icon at bounding box center [1241, 150] width 11 height 11
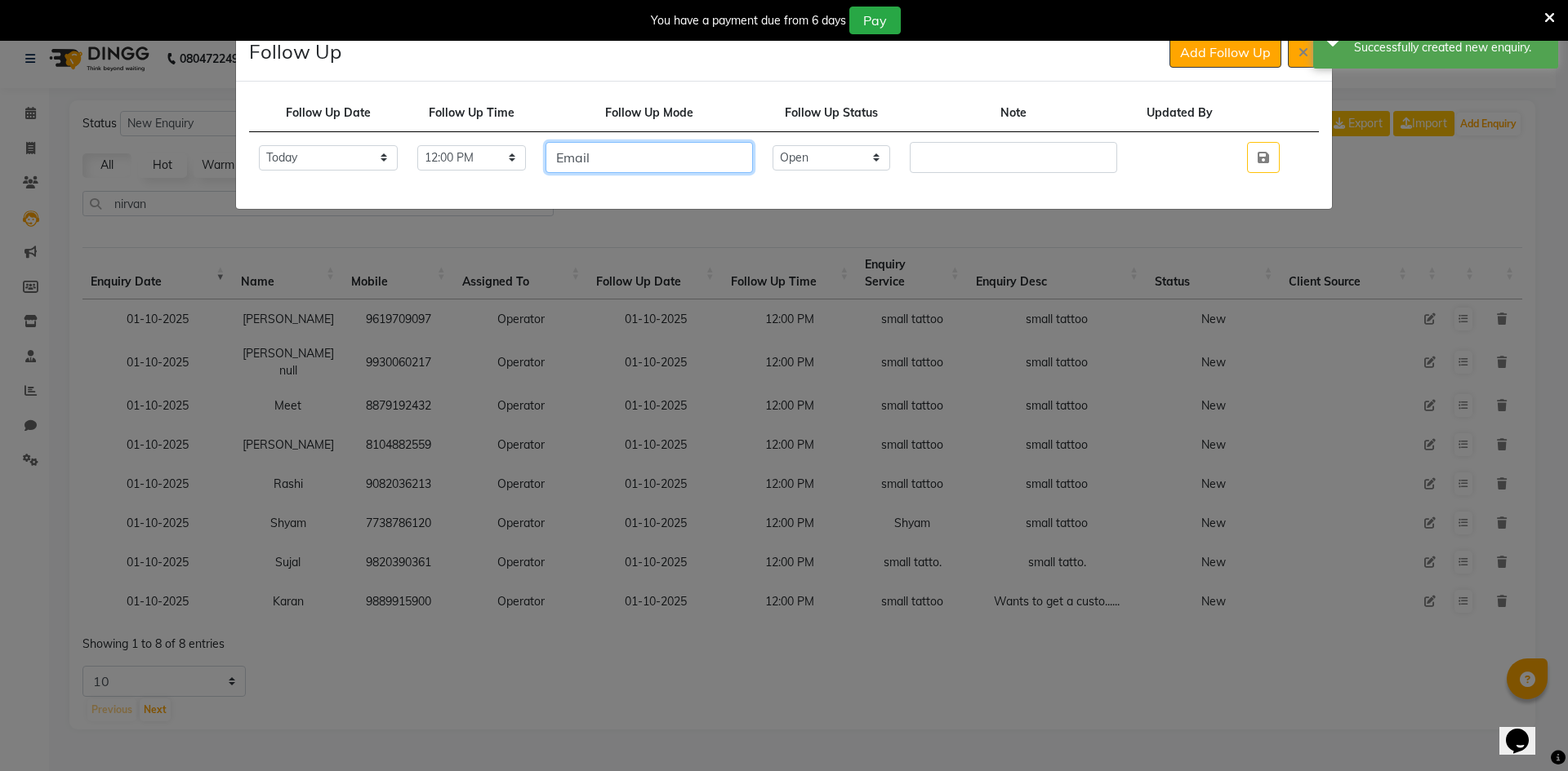
click at [730, 152] on input "Email" at bounding box center [650, 157] width 208 height 31
drag, startPoint x: 730, startPoint y: 152, endPoint x: 718, endPoint y: 146, distance: 13.4
click at [727, 150] on input "Email" at bounding box center [650, 157] width 208 height 31
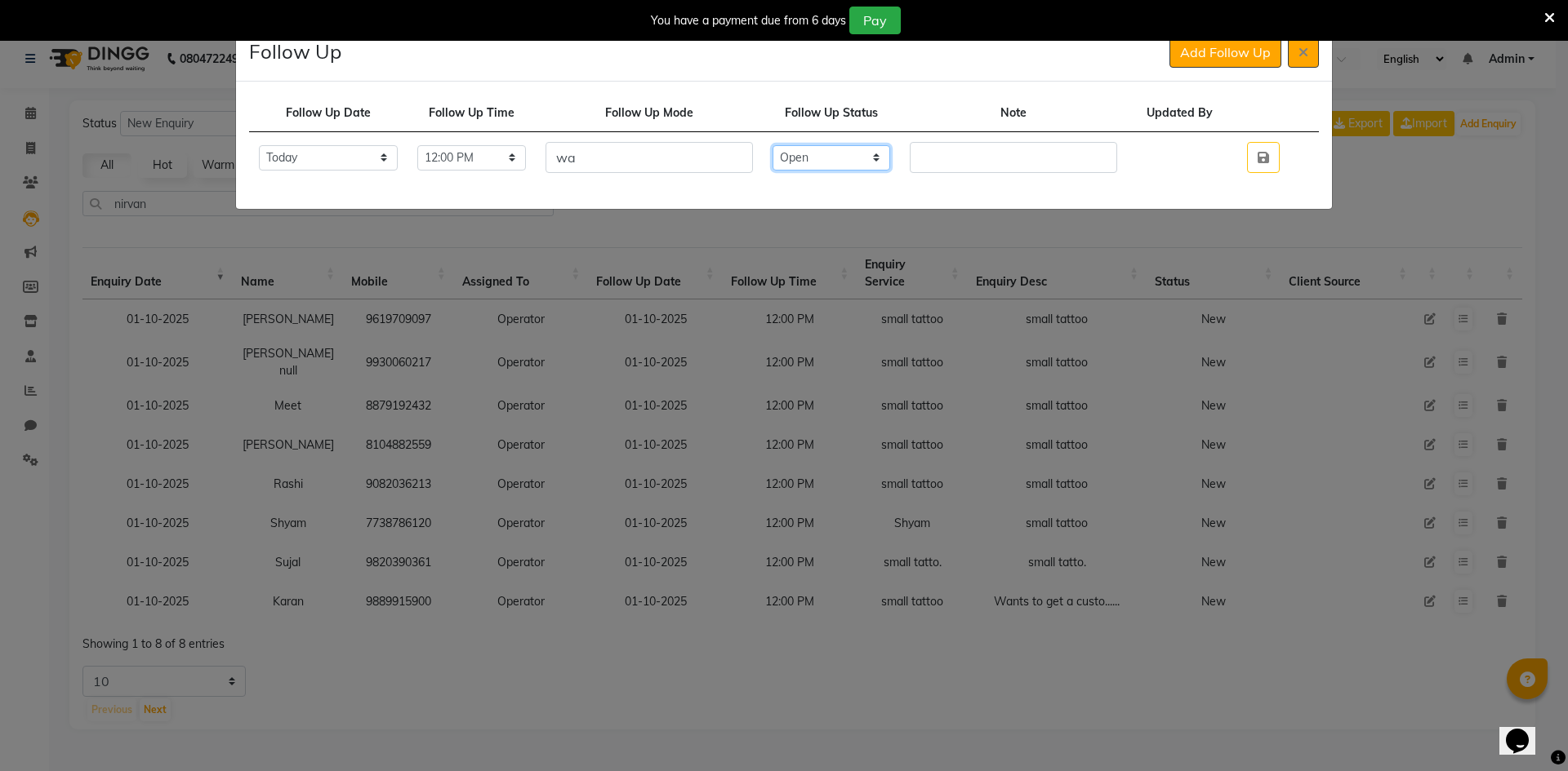
click at [868, 167] on select "Select Open Pending Done" at bounding box center [831, 157] width 118 height 25
click at [803, 145] on select "Select Open Pending Done" at bounding box center [831, 157] width 118 height 25
click at [938, 166] on input "text" at bounding box center [1014, 157] width 208 height 31
drag, startPoint x: 867, startPoint y: 157, endPoint x: 861, endPoint y: 167, distance: 11.7
click at [865, 159] on select "Select Open Pending Done" at bounding box center [831, 157] width 118 height 25
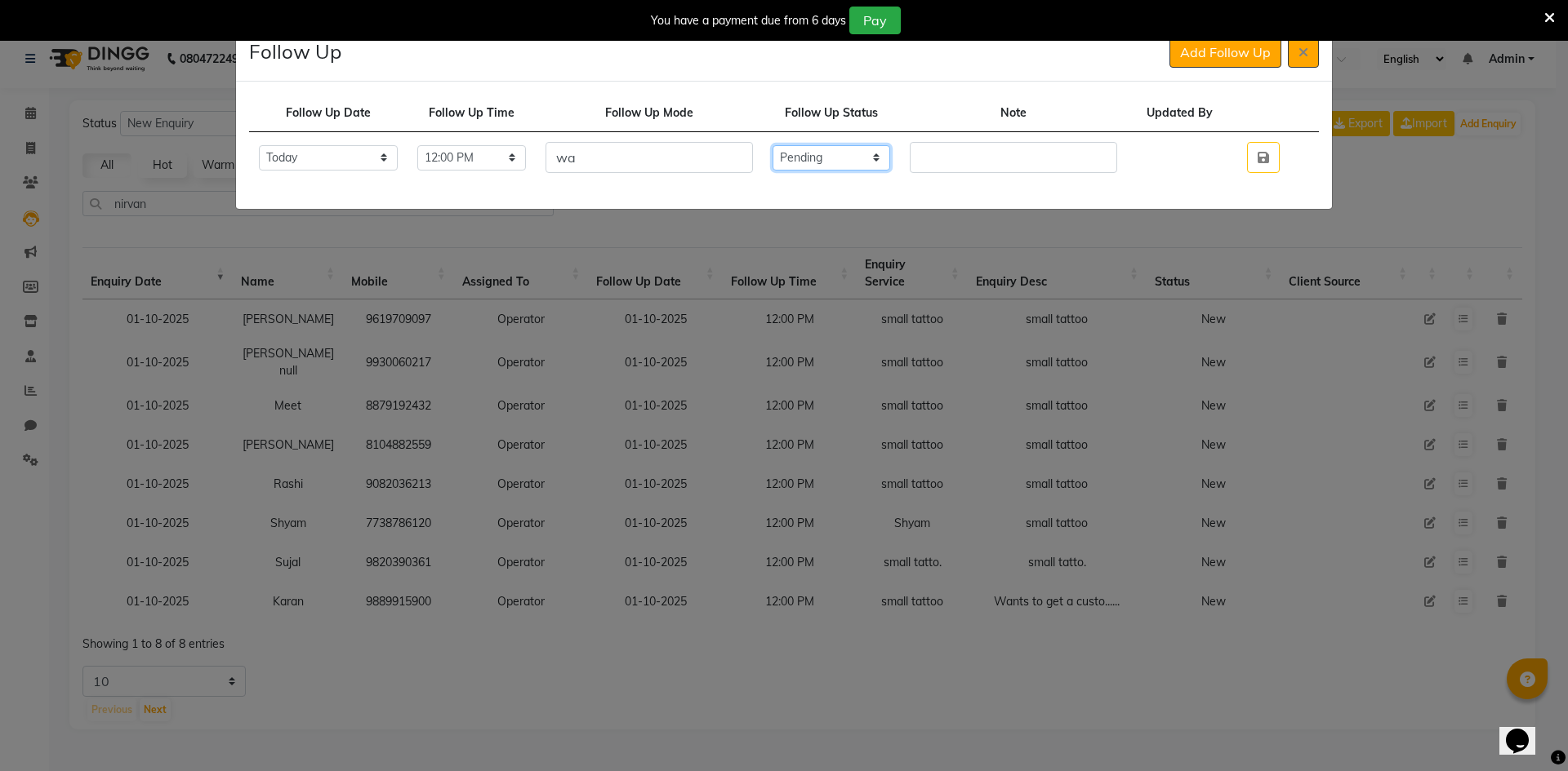
click at [803, 145] on select "Select Open Pending Done" at bounding box center [831, 157] width 118 height 25
click at [968, 156] on input "text" at bounding box center [1014, 157] width 208 height 31
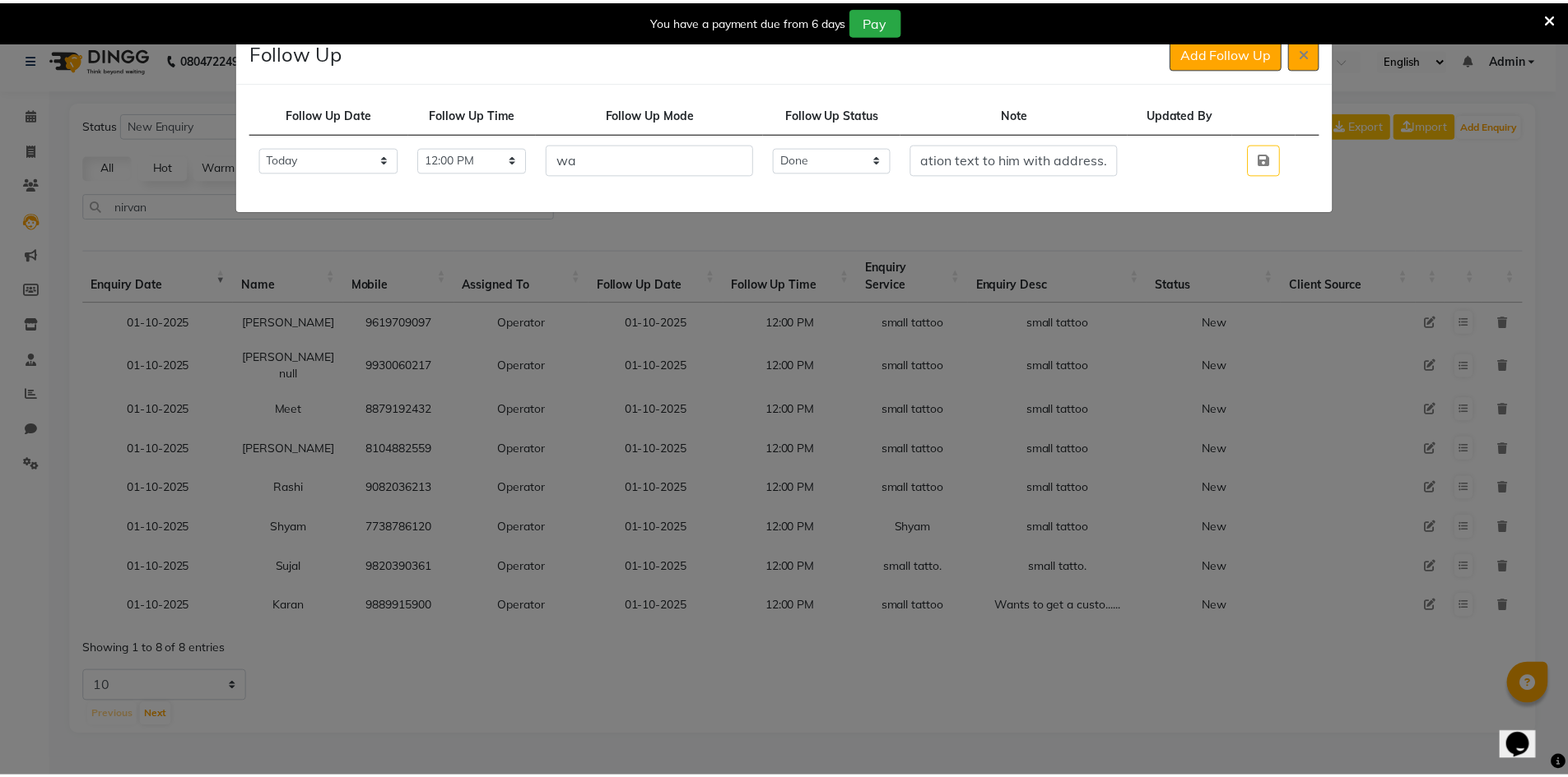
scroll to position [0, 0]
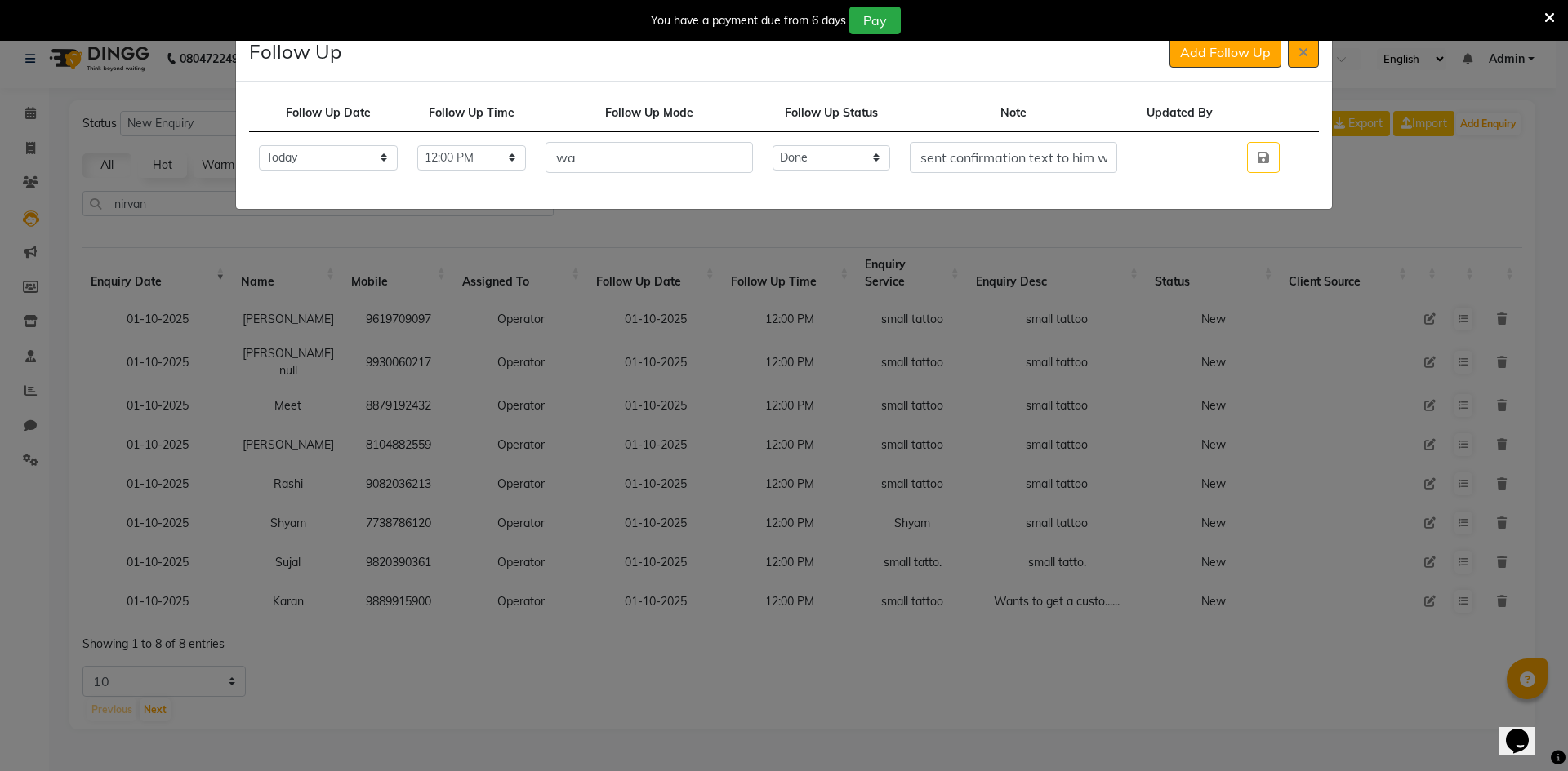
click at [1284, 156] on td at bounding box center [1264, 157] width 64 height 51
click at [1278, 160] on button "button" at bounding box center [1263, 157] width 33 height 31
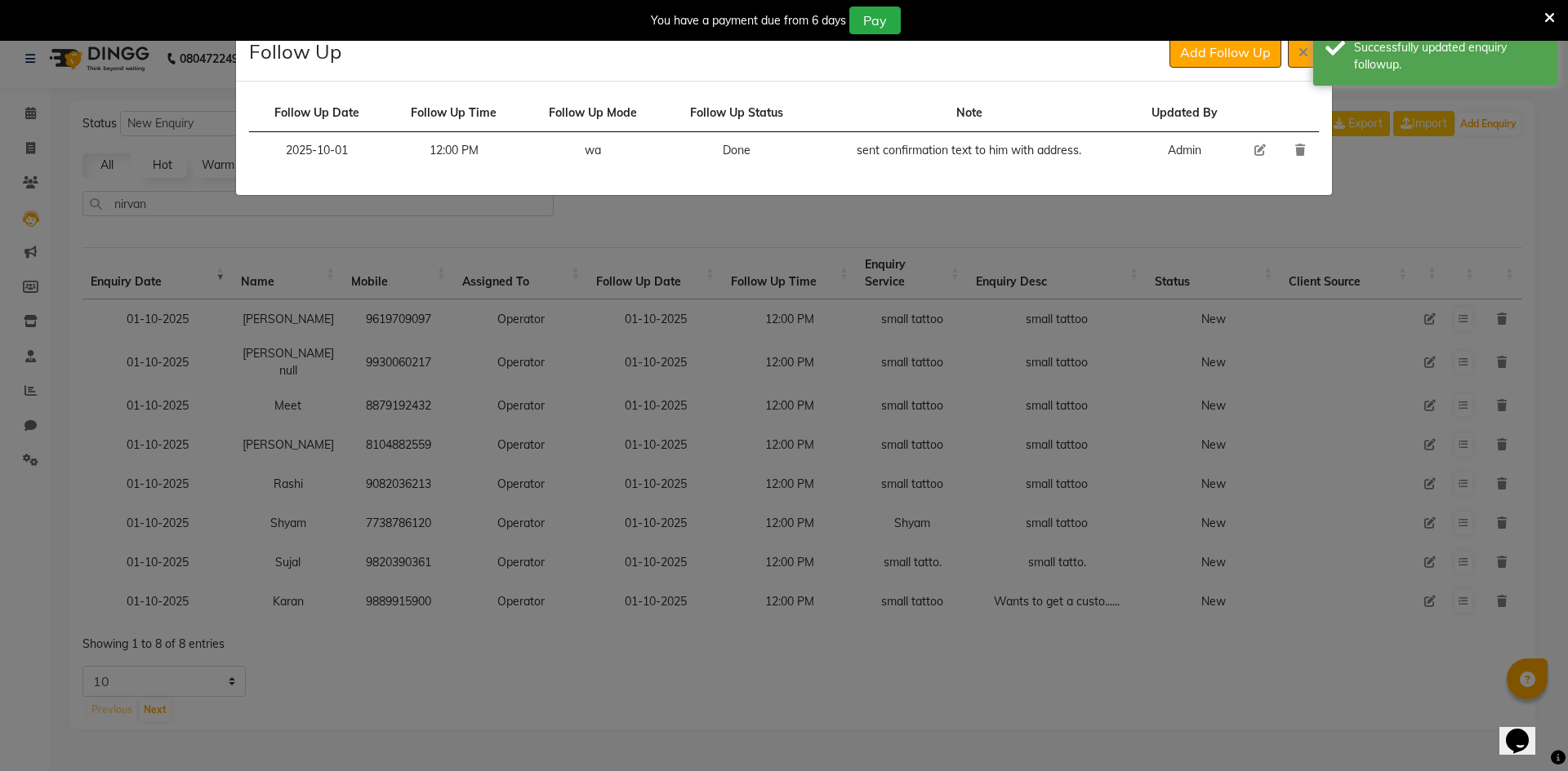
click at [1224, 66] on button "Add Follow Up" at bounding box center [1225, 51] width 112 height 31
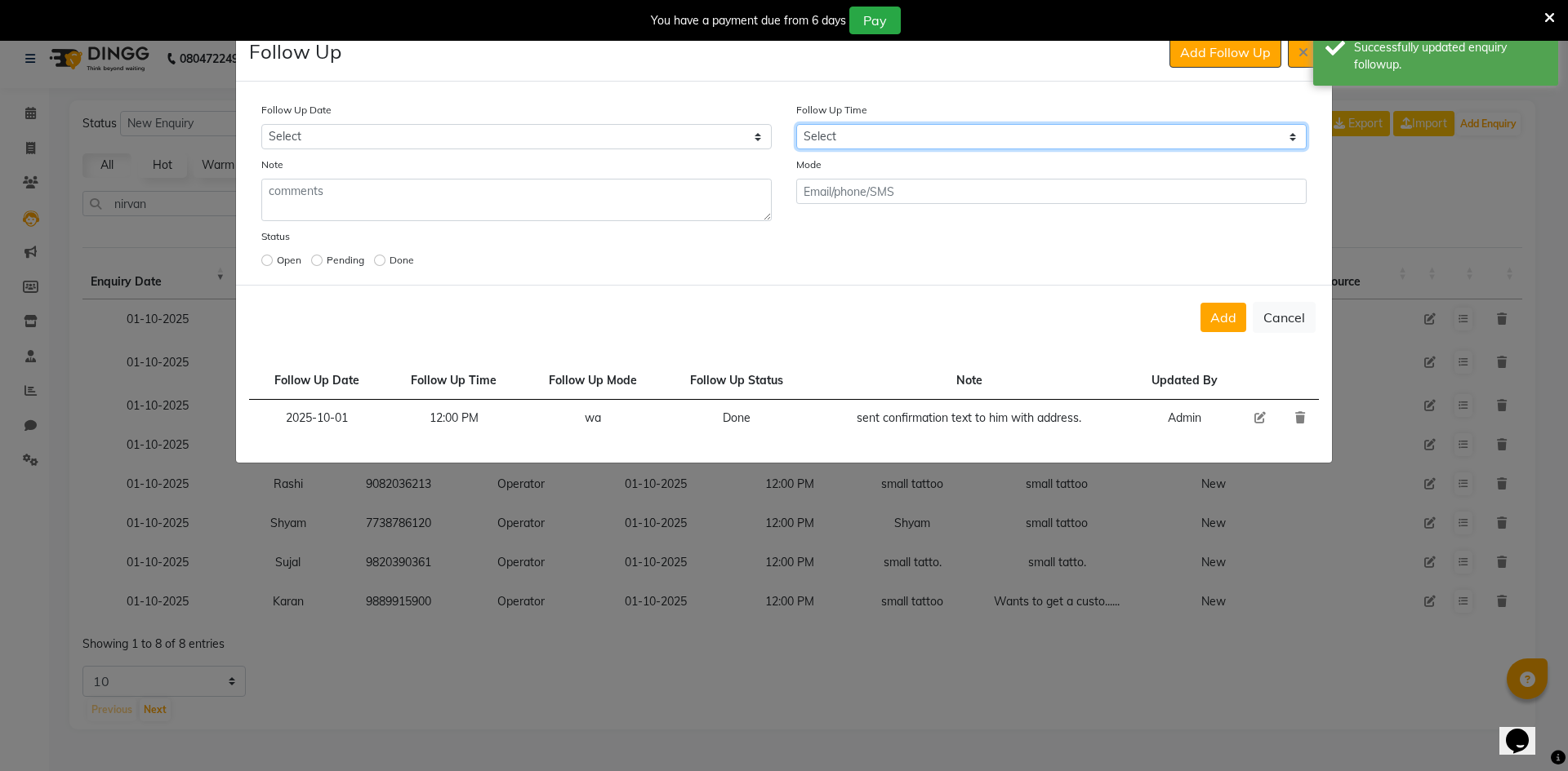
click at [881, 140] on select "Select 07:00 AM 07:15 AM 07:30 AM 07:45 AM 08:00 AM 08:15 AM 08:30 AM 08:45 AM …" at bounding box center [1051, 137] width 510 height 25
click at [880, 141] on select "Select 07:00 AM 07:15 AM 07:30 AM 07:45 AM 08:00 AM 08:15 AM 08:30 AM 08:45 AM …" at bounding box center [1051, 137] width 510 height 25
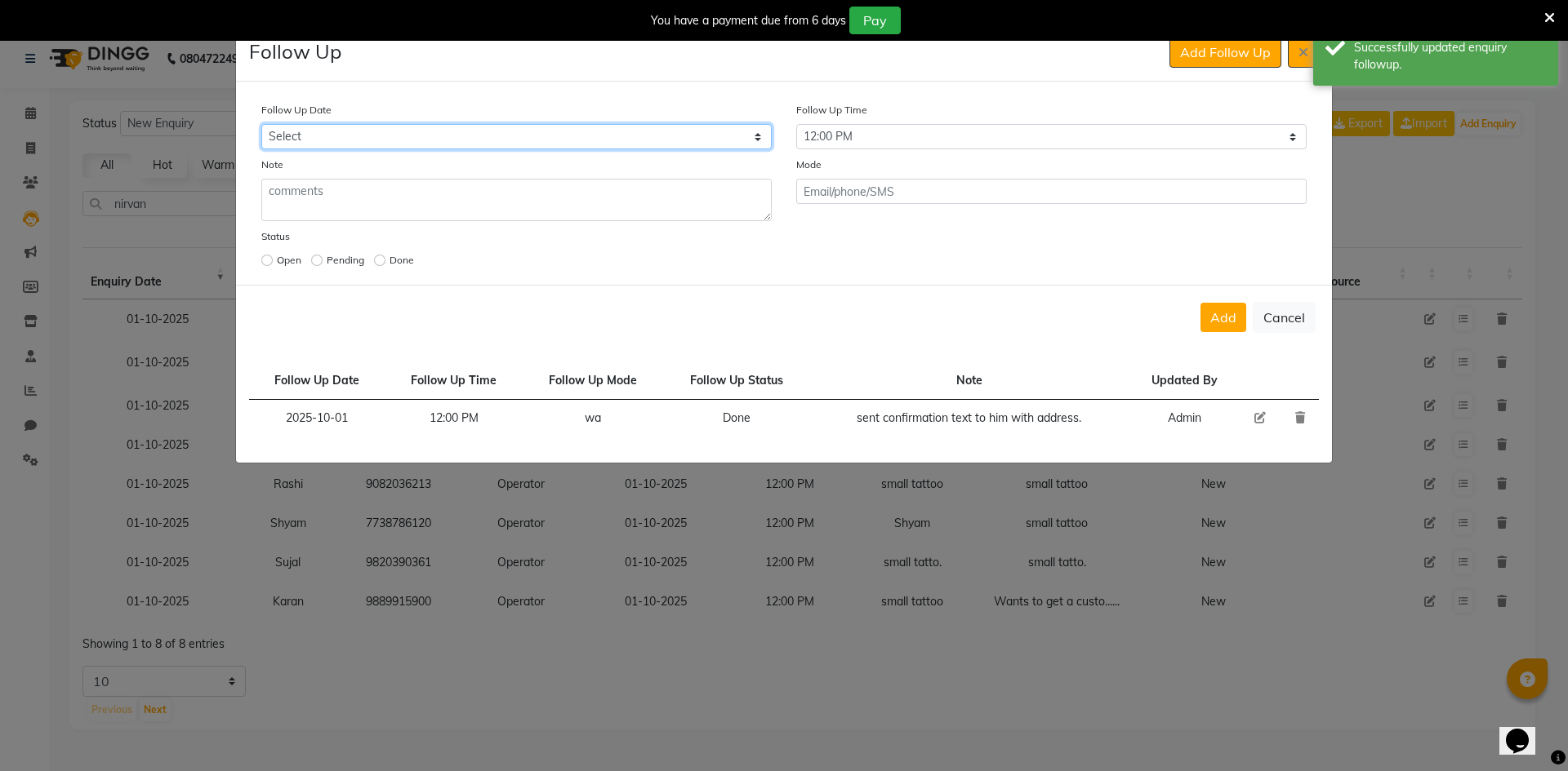
click at [722, 142] on select "Select [DATE] [DATE] [DATE] ([DATE]) [DATE] ([DATE]) [DATE] ([DATE]) [DATE] ([D…" at bounding box center [516, 137] width 510 height 25
click at [261, 124] on select "Select [DATE] [DATE] [DATE] ([DATE]) [DATE] ([DATE]) [DATE] ([DATE]) [DATE] ([D…" at bounding box center [516, 137] width 510 height 25
click at [1243, 304] on button "Add" at bounding box center [1224, 317] width 46 height 29
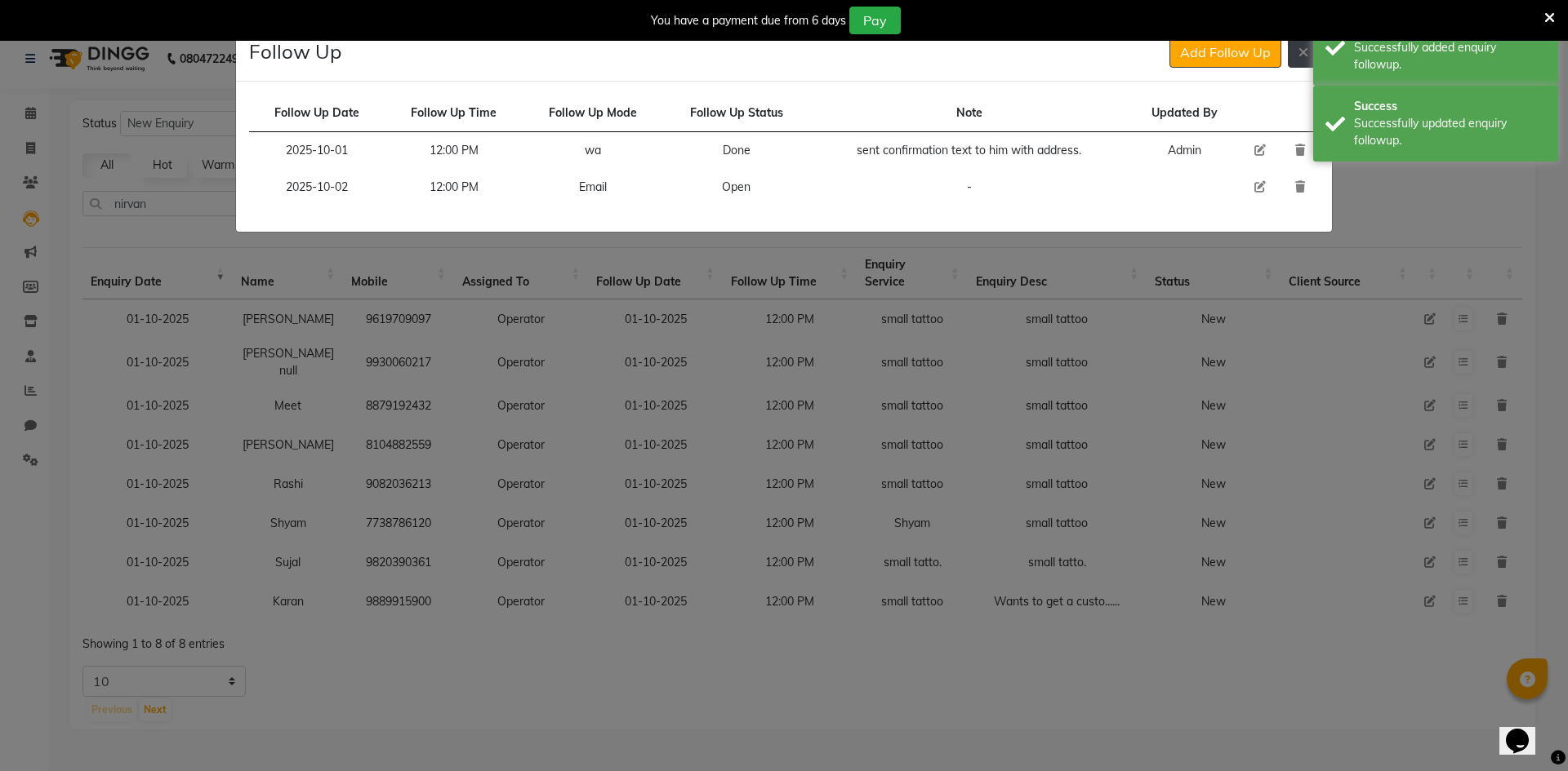
click at [1296, 58] on button at bounding box center [1303, 51] width 31 height 31
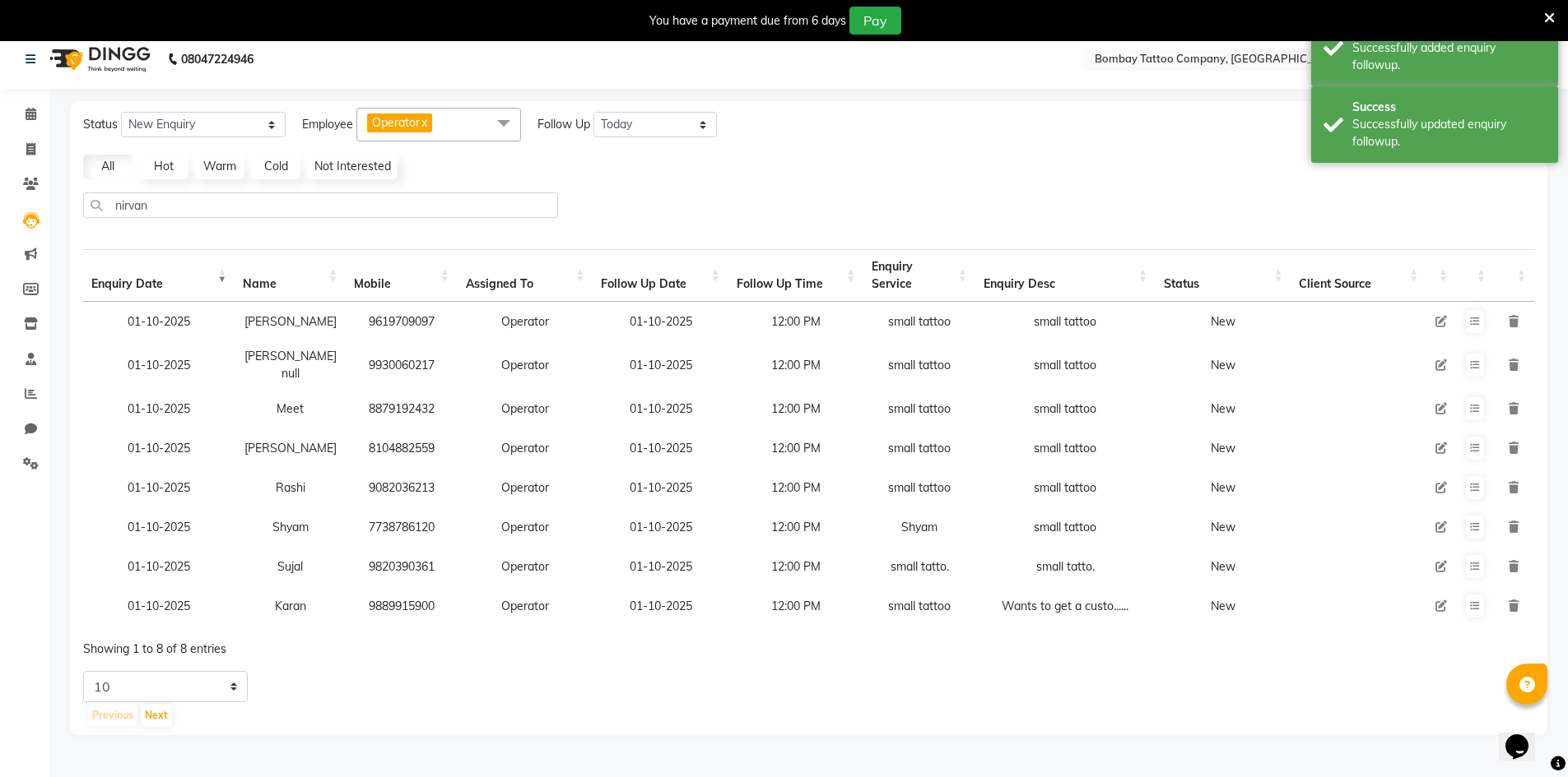
click at [1440, 601] on icon at bounding box center [1442, 606] width 11 height 11
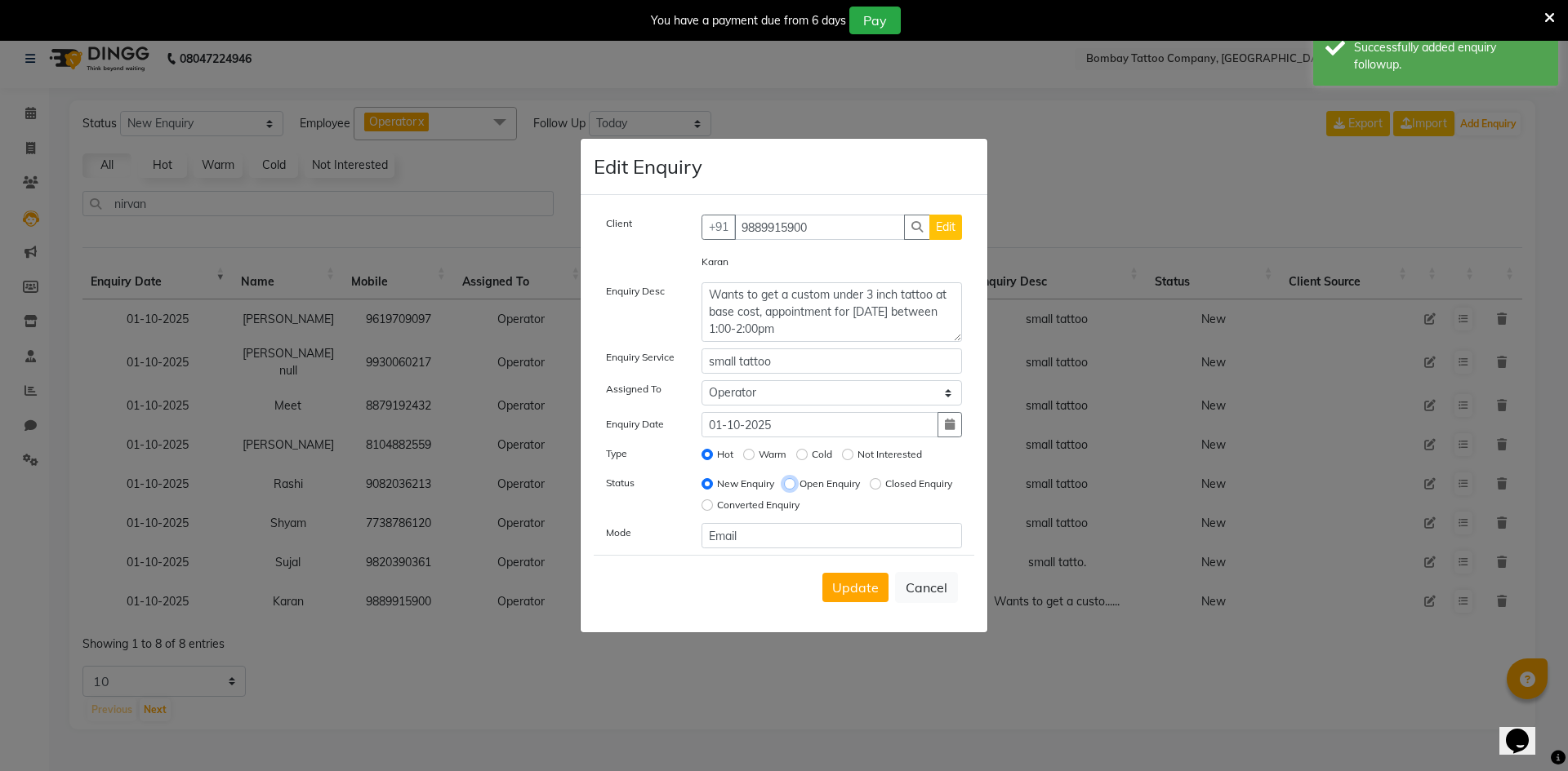
click at [785, 481] on input "Open Enquiry" at bounding box center [790, 484] width 11 height 11
click at [847, 585] on span "Update" at bounding box center [856, 587] width 47 height 16
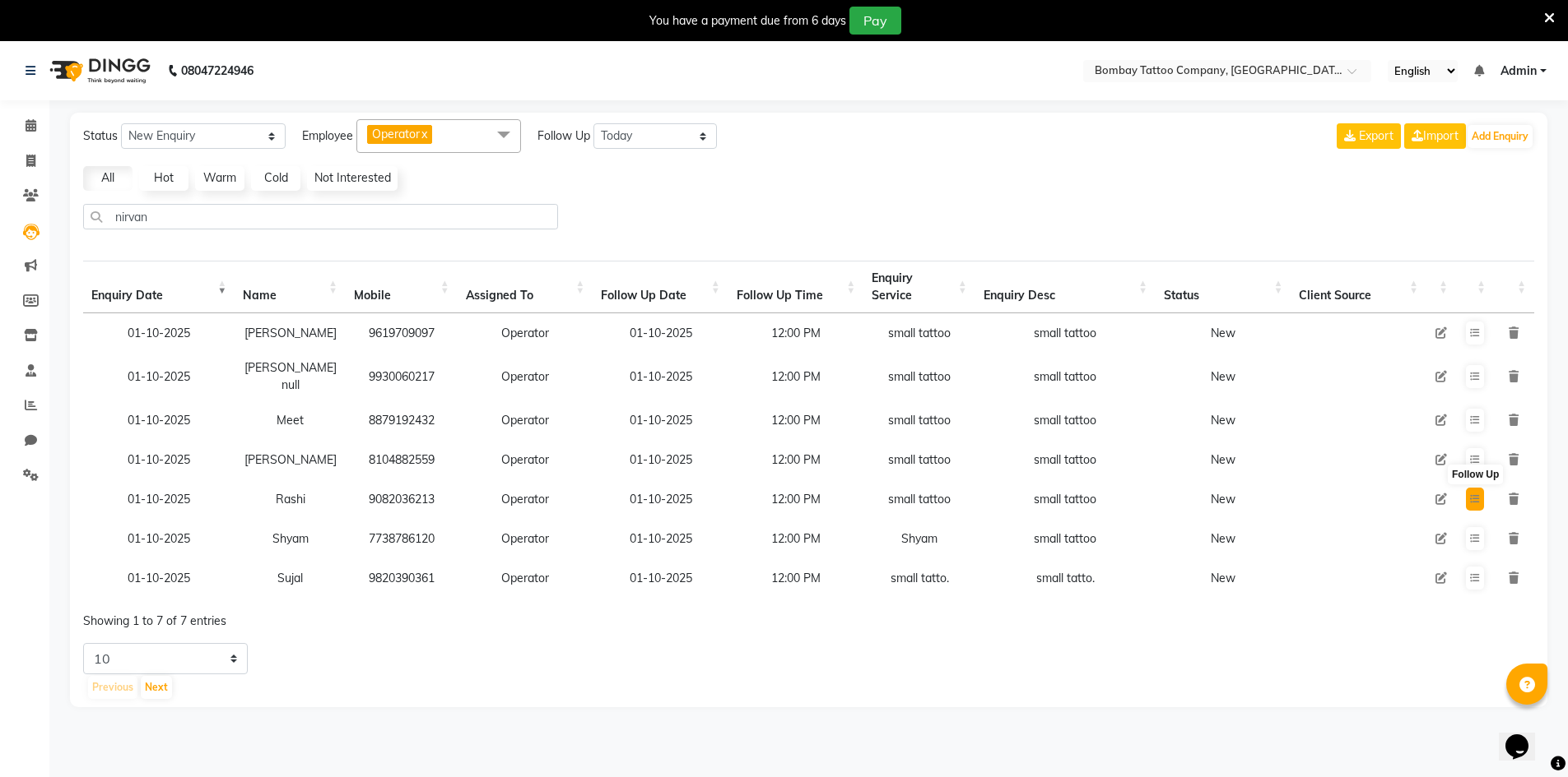
click at [1468, 488] on button at bounding box center [1475, 499] width 18 height 23
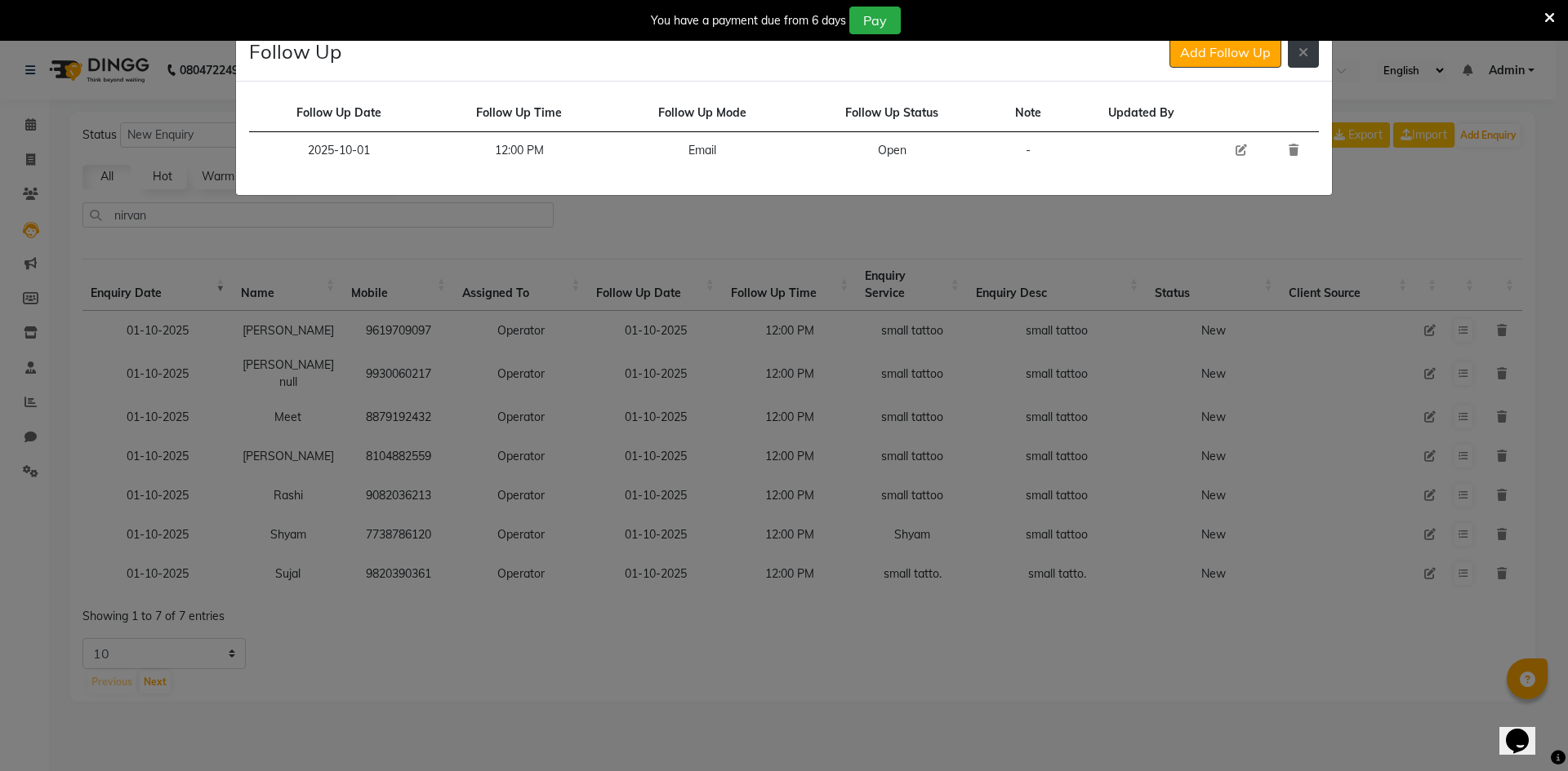
click at [1300, 55] on icon at bounding box center [1303, 52] width 9 height 13
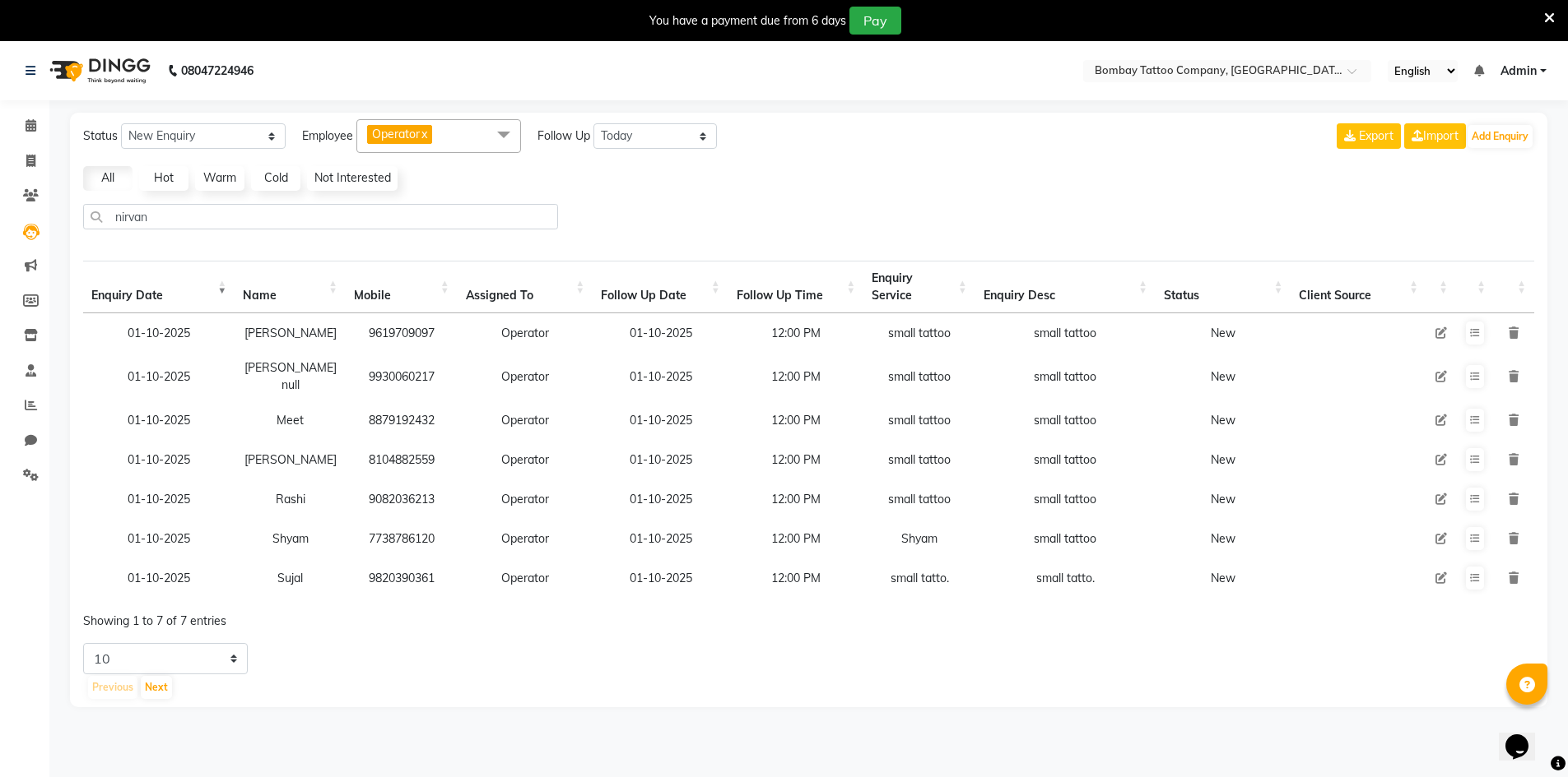
click at [1442, 493] on icon at bounding box center [1442, 499] width 11 height 11
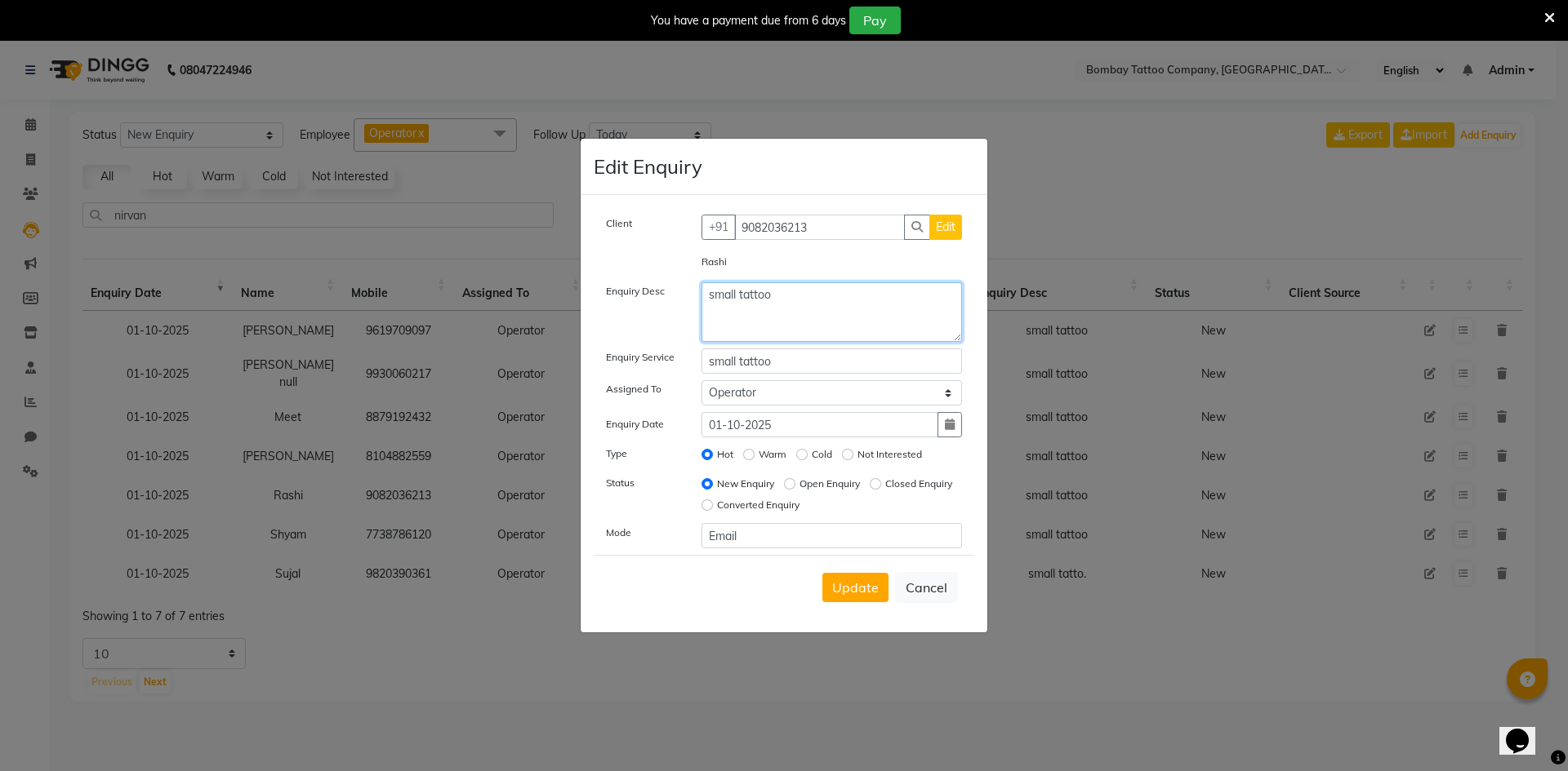
click at [868, 324] on textarea "small tattoo" at bounding box center [831, 313] width 261 height 60
click at [866, 321] on textarea "small tattoo" at bounding box center [831, 313] width 261 height 60
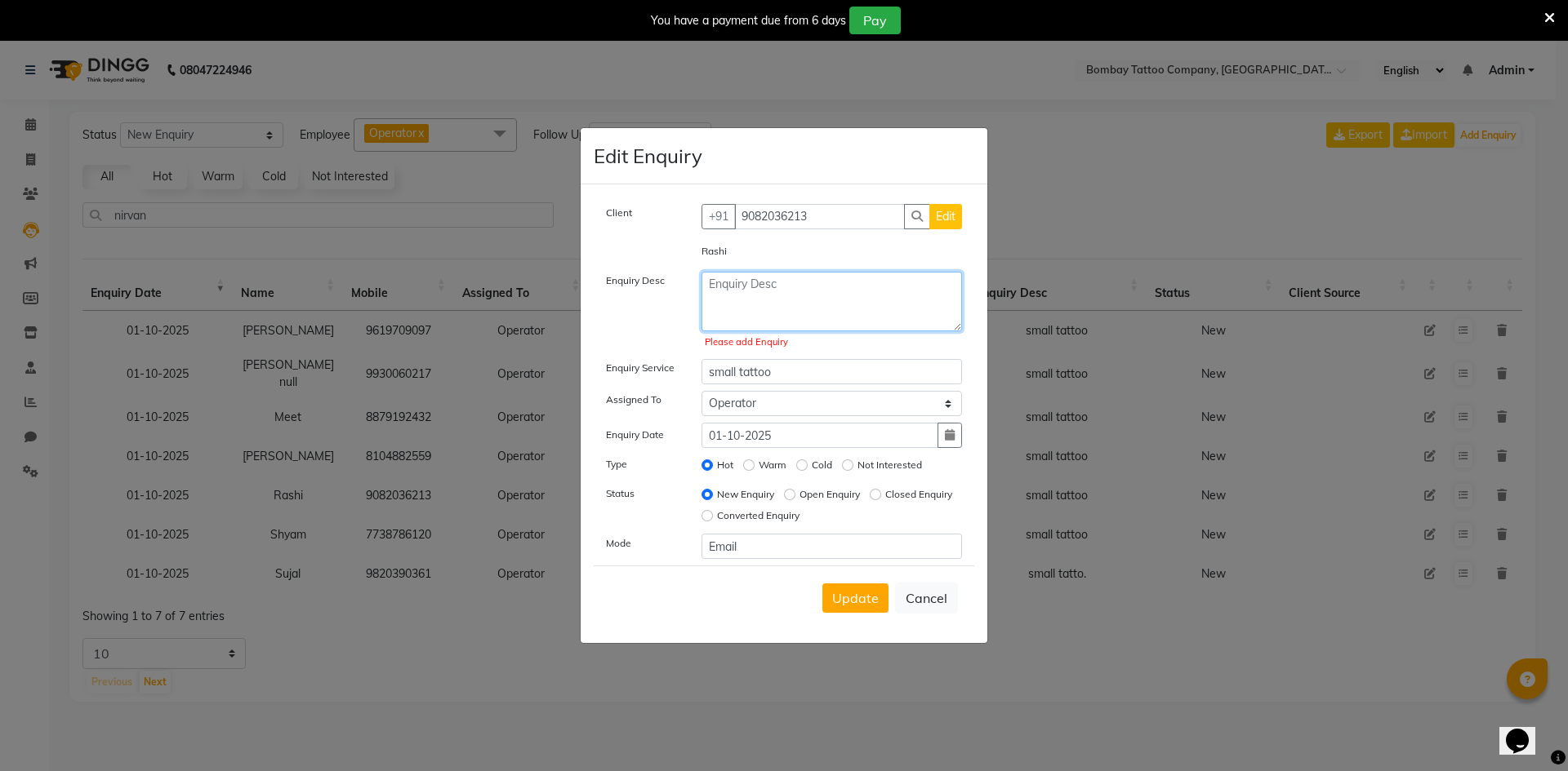
click at [840, 304] on textarea at bounding box center [831, 302] width 261 height 60
paste textarea "Wants an appointment for [DATE] 1:30pm for a minimal tattoo"
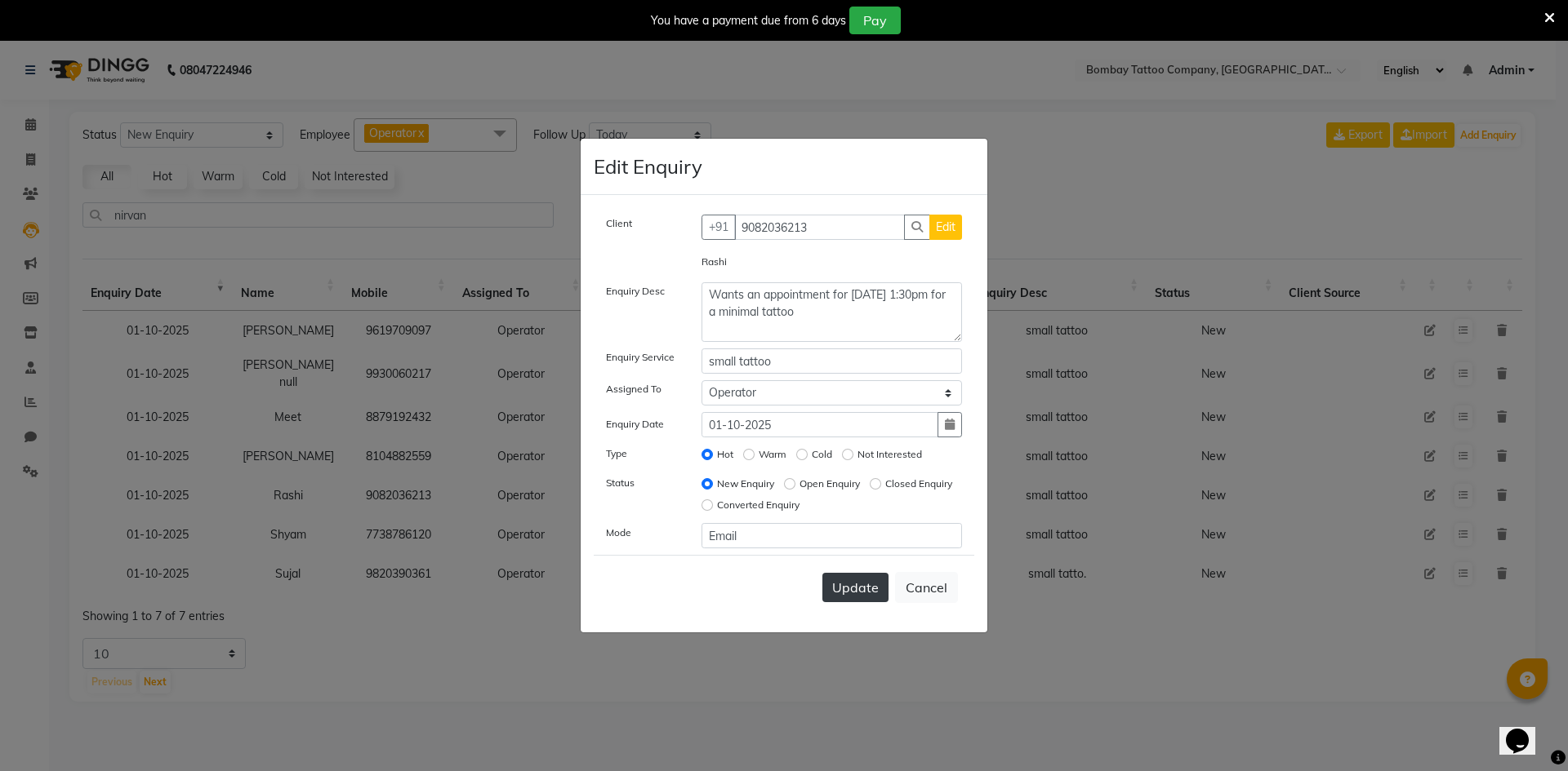
click at [850, 578] on button "Update" at bounding box center [856, 587] width 66 height 29
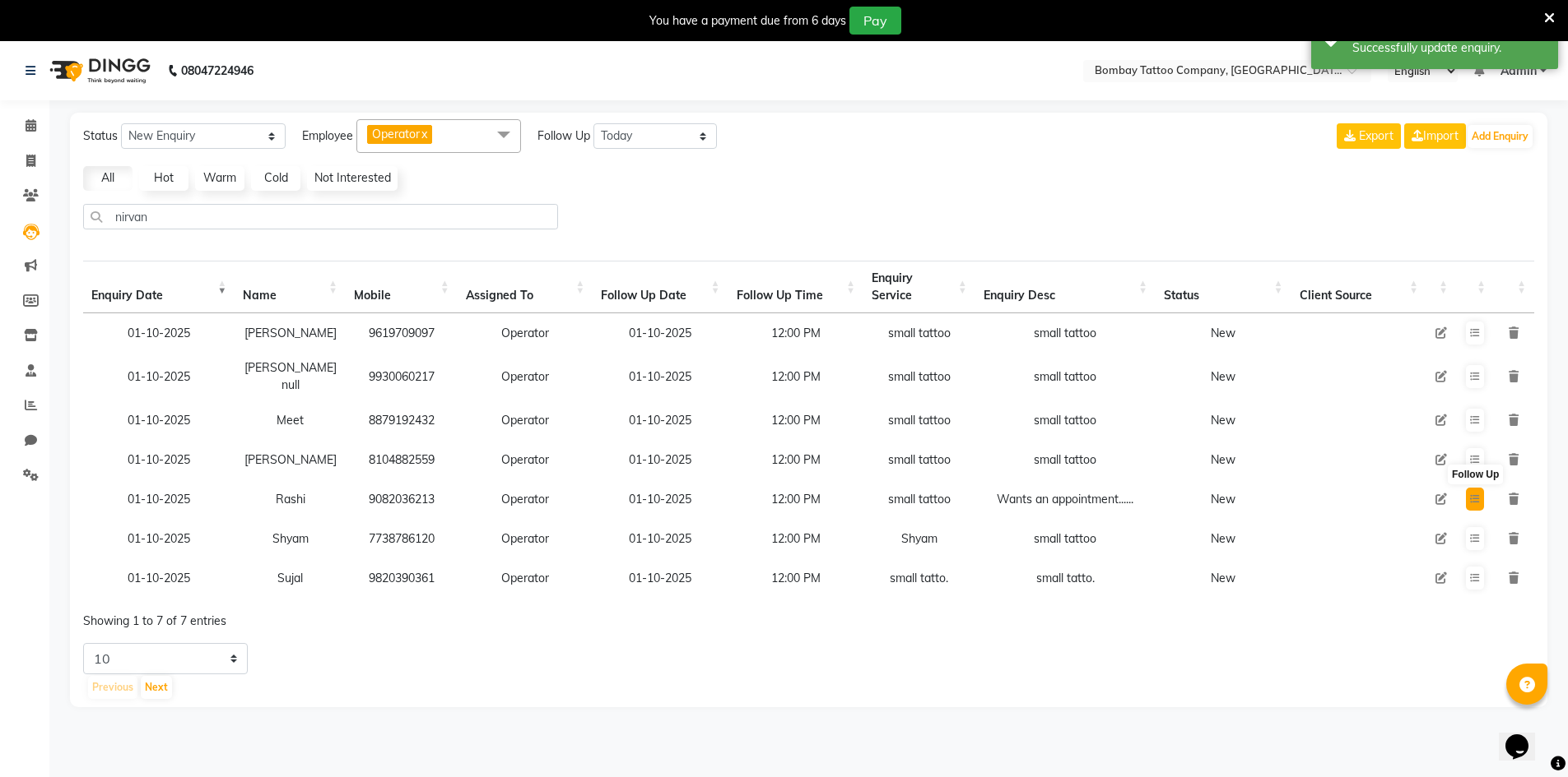
click at [1478, 494] on icon at bounding box center [1475, 499] width 9 height 9
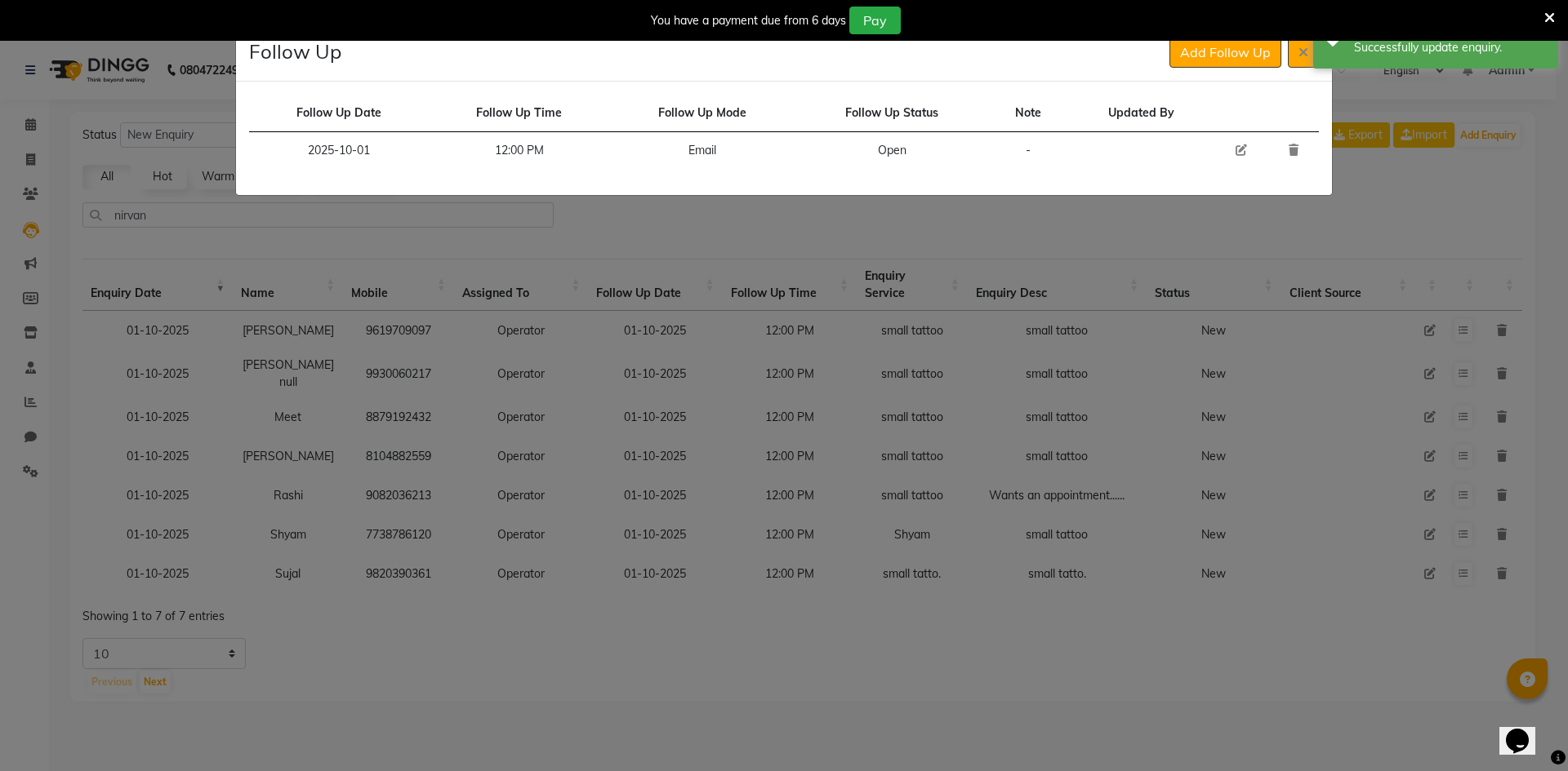
click at [1239, 155] on icon at bounding box center [1241, 150] width 11 height 11
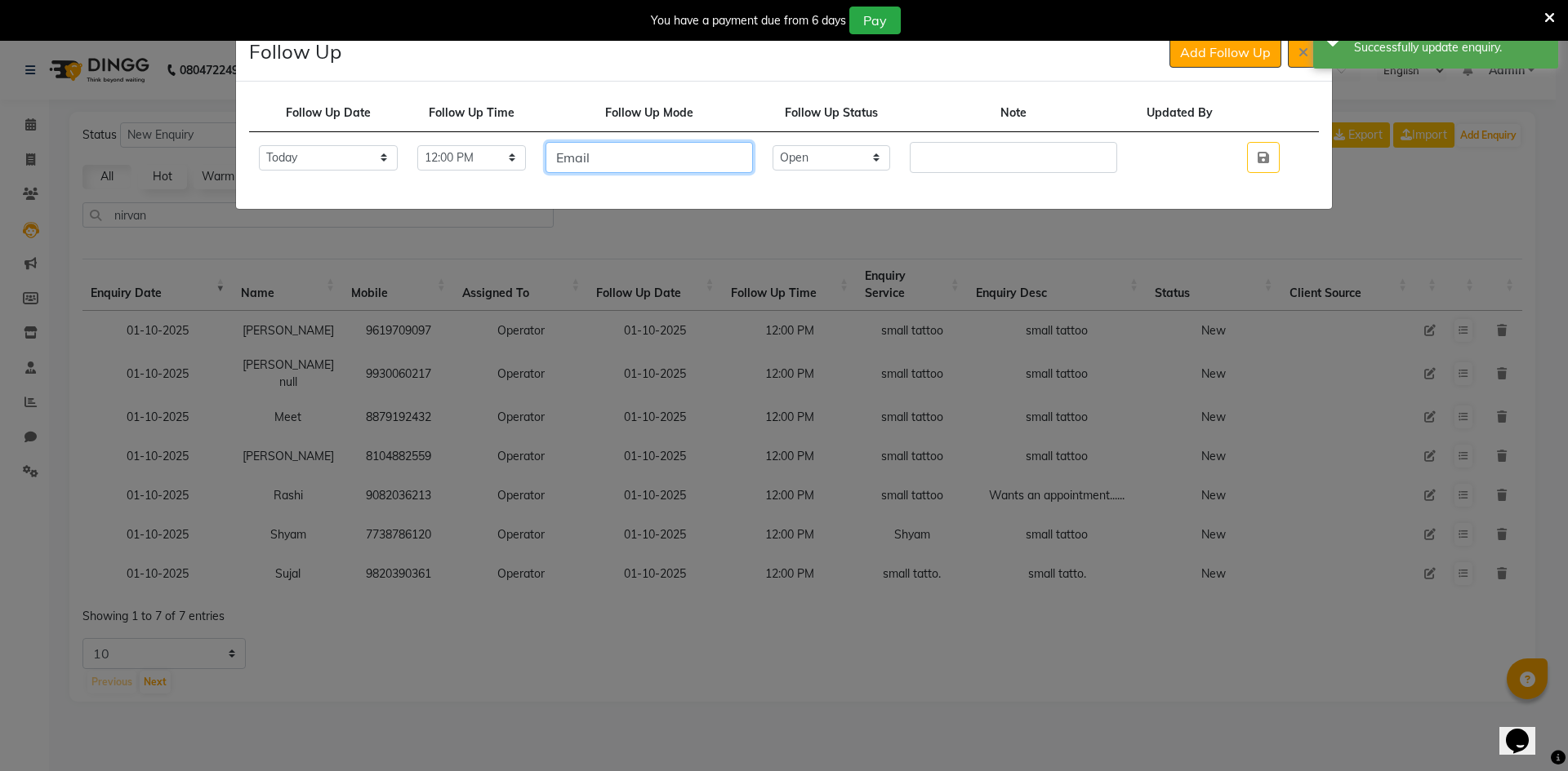
click at [717, 167] on input "Email" at bounding box center [650, 157] width 208 height 31
drag, startPoint x: 836, startPoint y: 153, endPoint x: 829, endPoint y: 168, distance: 16.6
click at [833, 159] on select "Select Open Pending Done" at bounding box center [831, 157] width 118 height 25
click at [803, 145] on select "Select Open Pending Done" at bounding box center [831, 157] width 118 height 25
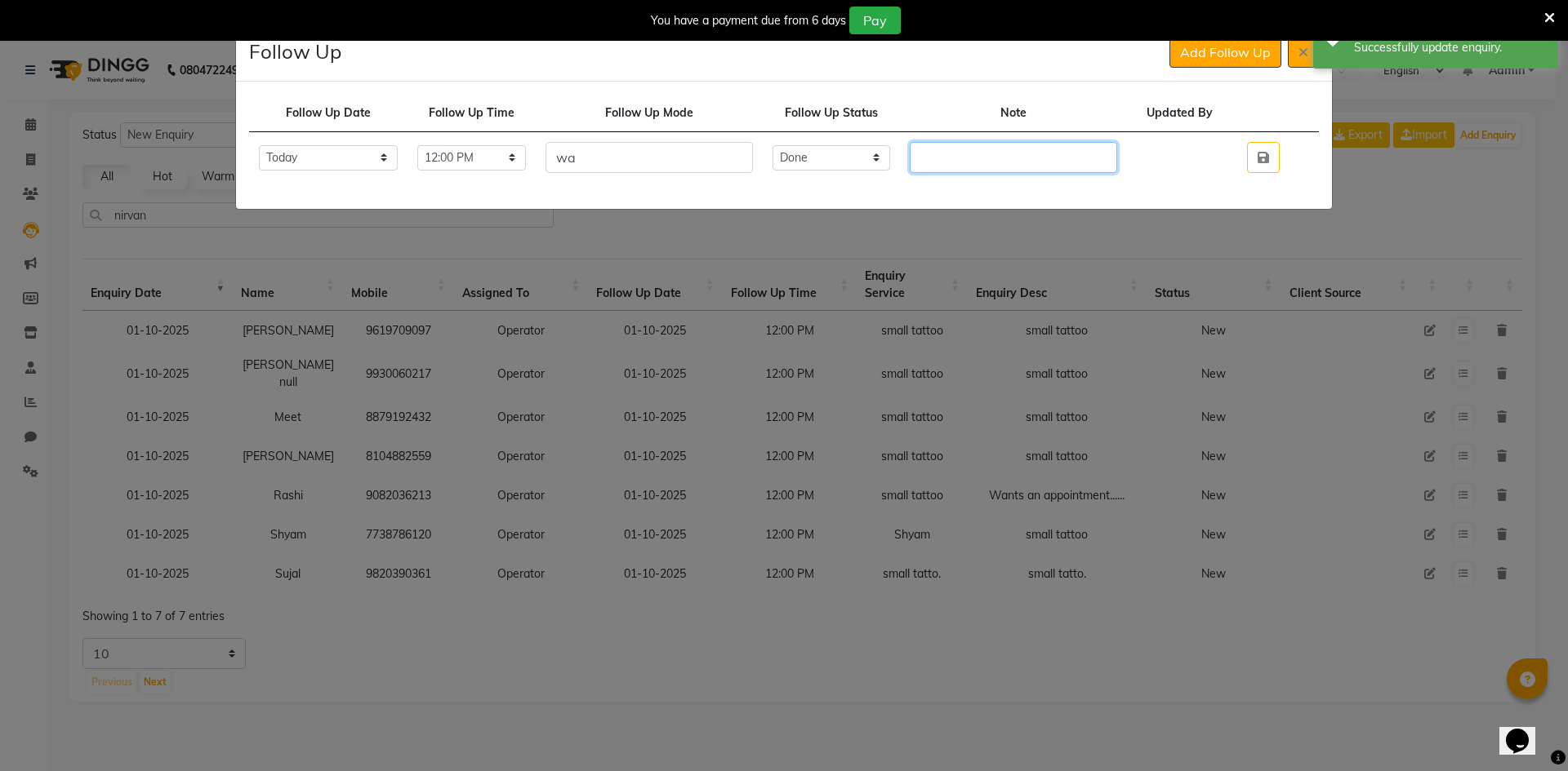
click at [944, 169] on input "text" at bounding box center [1014, 157] width 208 height 31
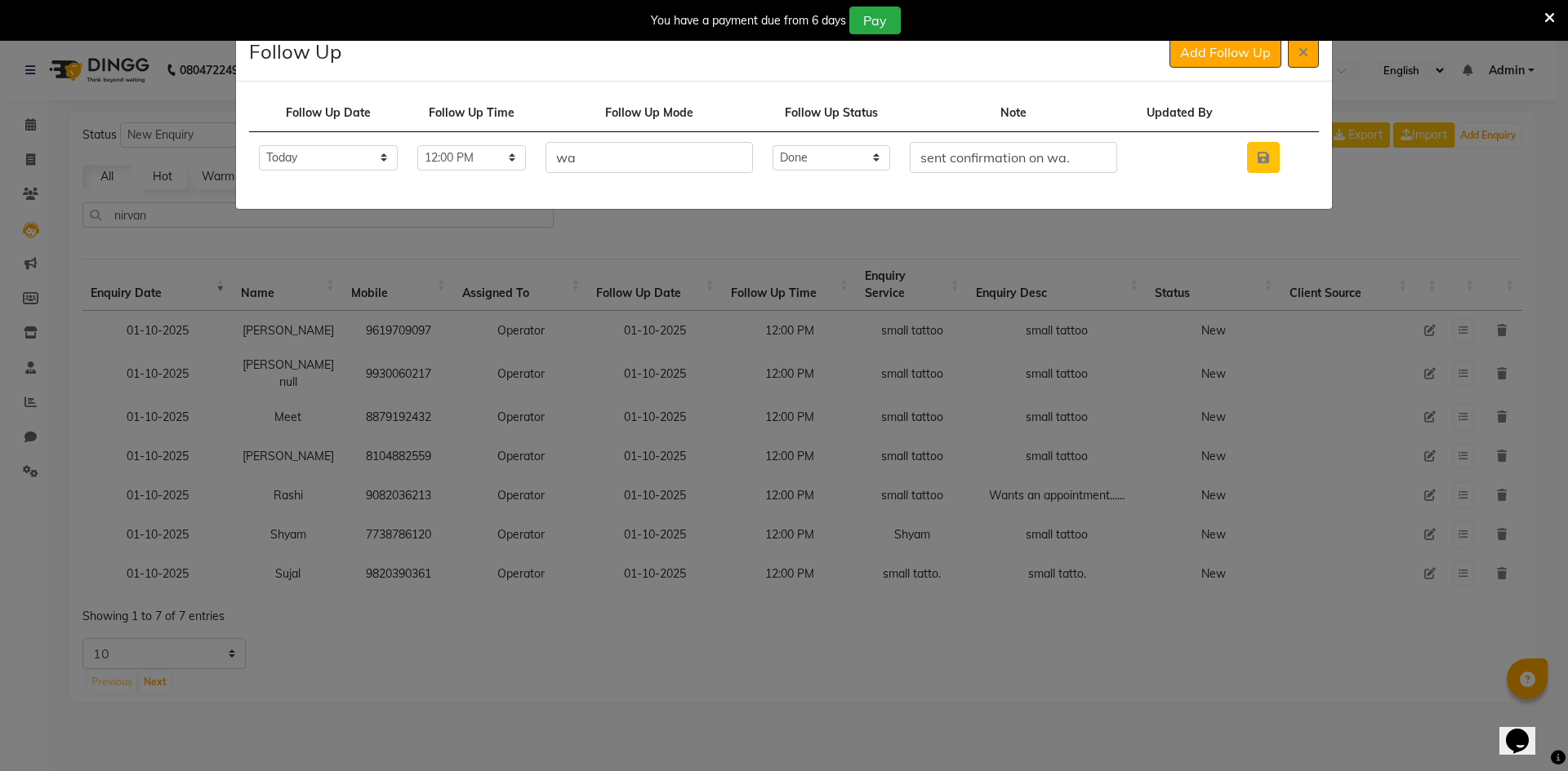
click at [1260, 157] on td at bounding box center [1264, 157] width 64 height 51
click at [1260, 157] on button "button" at bounding box center [1263, 157] width 33 height 31
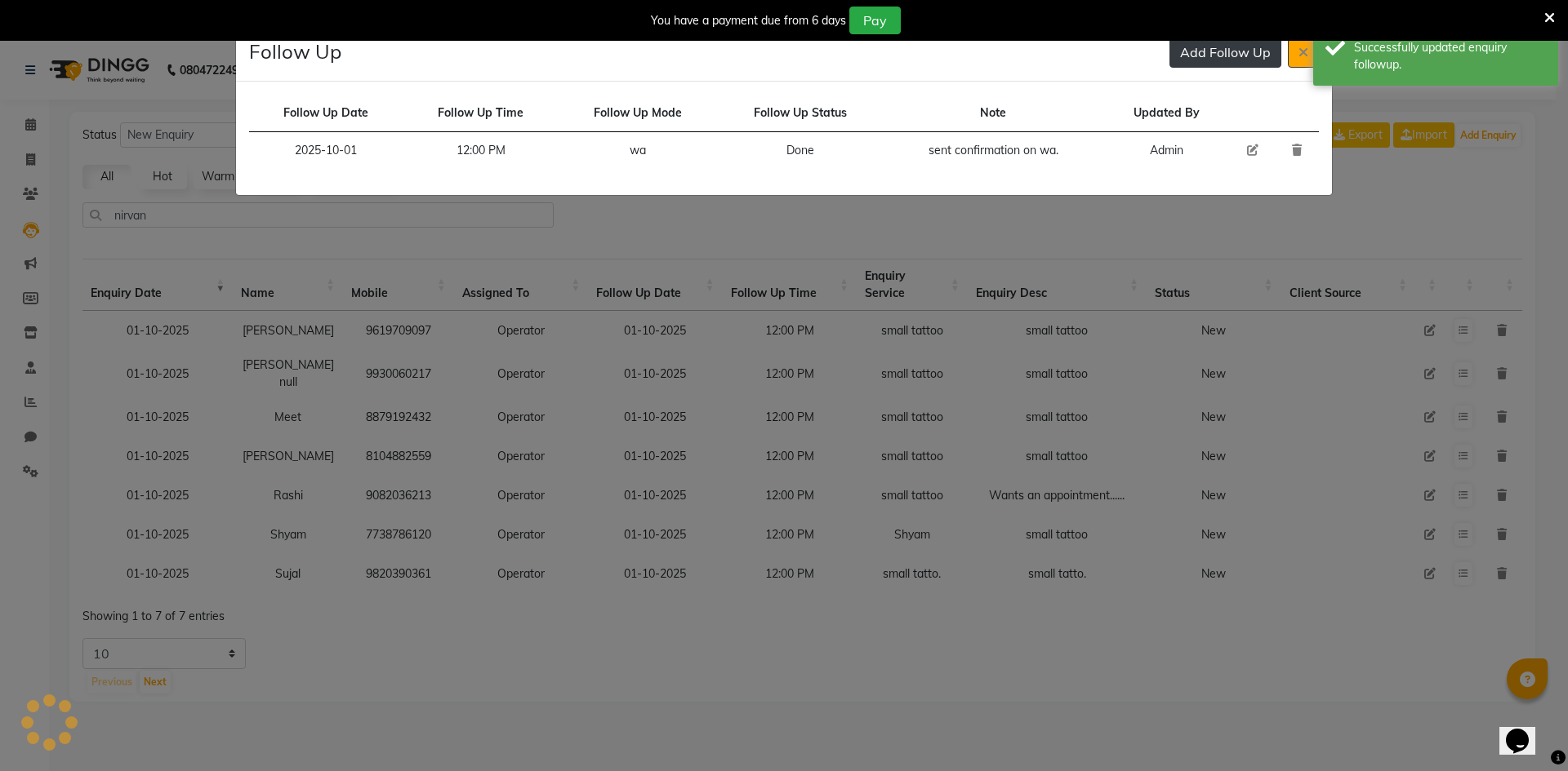
drag, startPoint x: 1236, startPoint y: 51, endPoint x: 1169, endPoint y: 78, distance: 72.2
click at [1235, 51] on button "Add Follow Up" at bounding box center [1225, 51] width 112 height 31
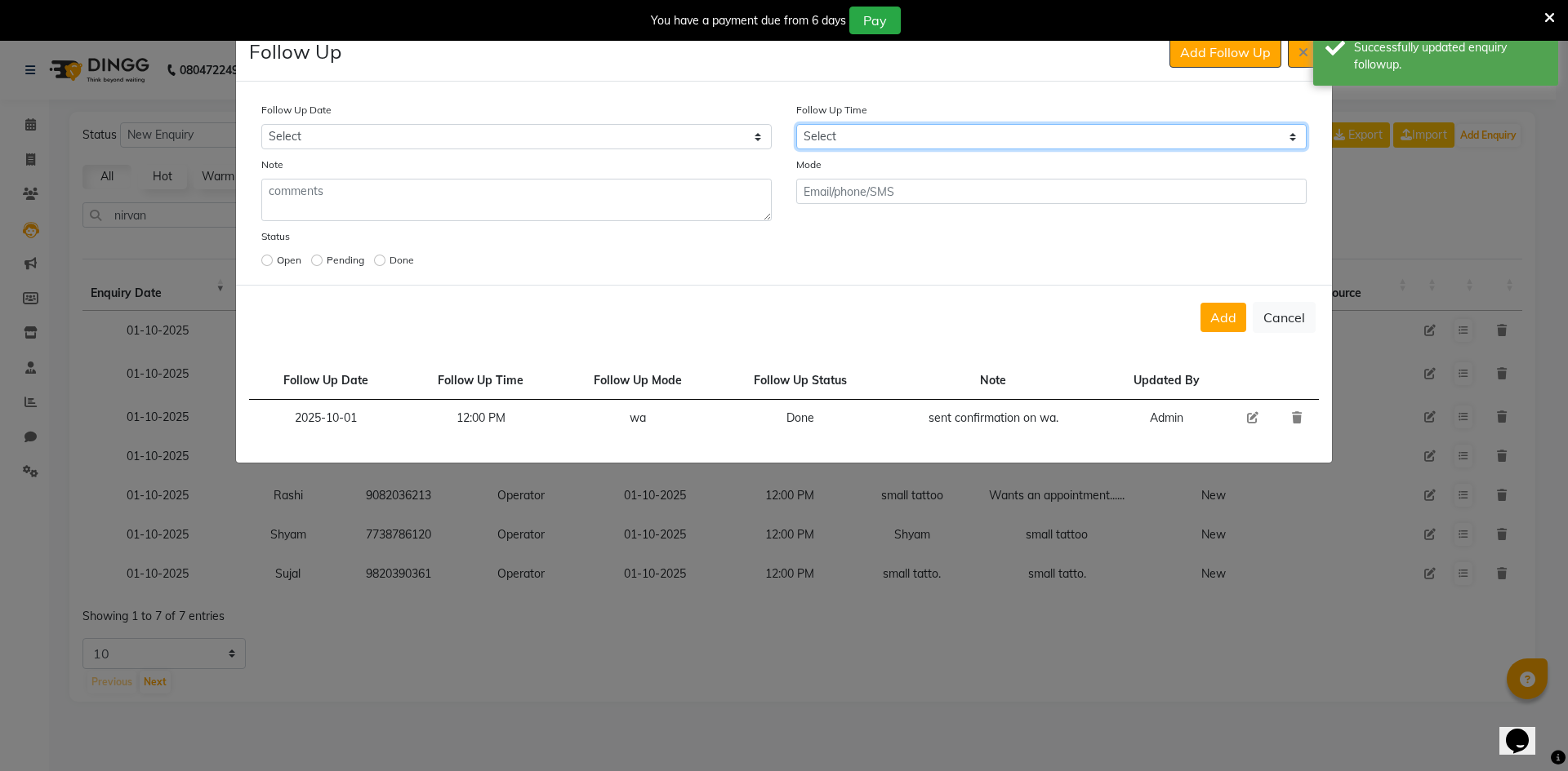
click at [1052, 128] on select "Select 07:00 AM 07:15 AM 07:30 AM 07:45 AM 08:00 AM 08:15 AM 08:30 AM 08:45 AM …" at bounding box center [1051, 137] width 510 height 25
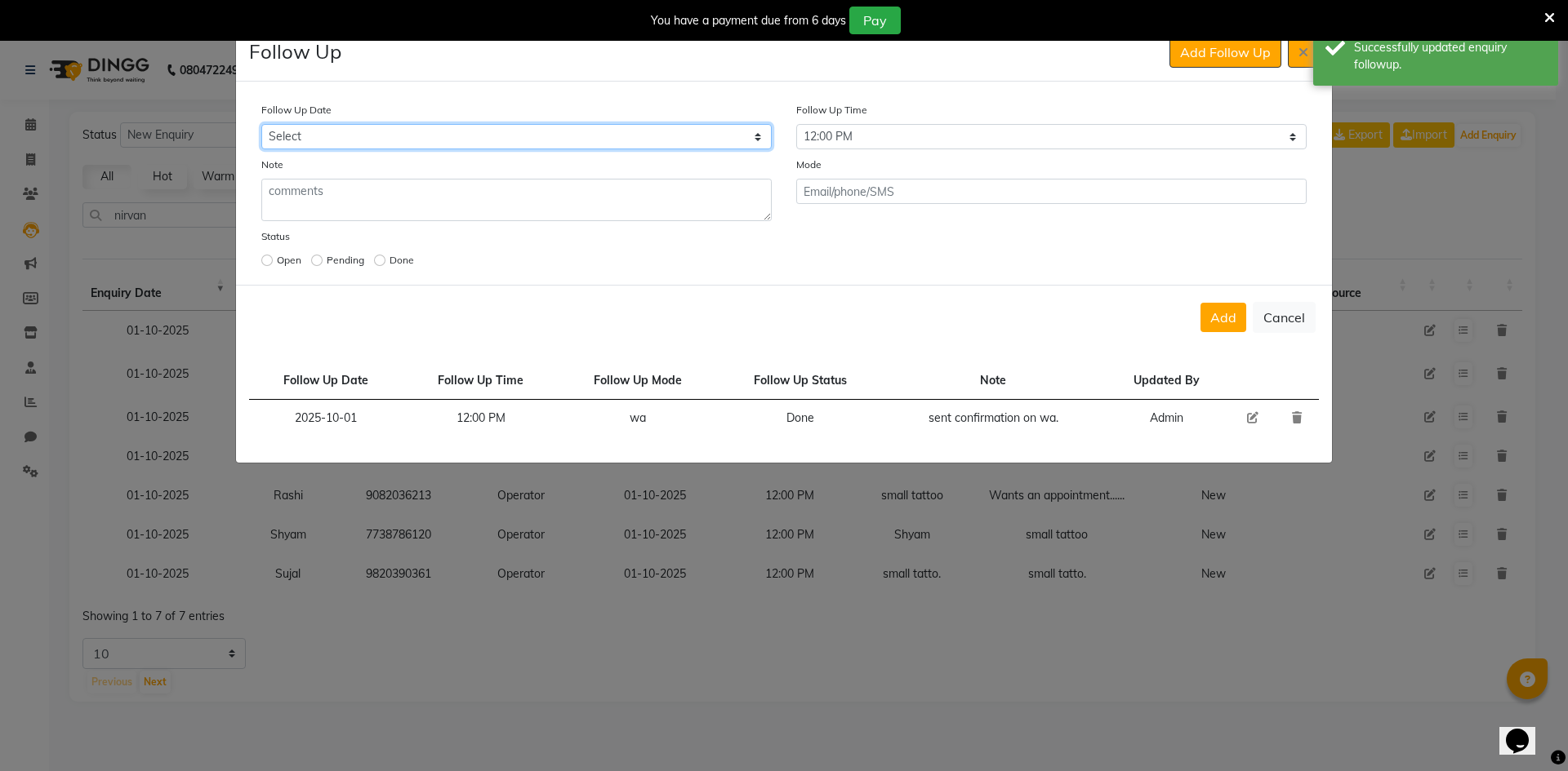
click at [737, 133] on select "Select [DATE] [DATE] [DATE] ([DATE]) [DATE] ([DATE]) [DATE] ([DATE]) [DATE] ([D…" at bounding box center [516, 137] width 510 height 25
click at [261, 124] on select "Select [DATE] [DATE] [DATE] ([DATE]) [DATE] ([DATE]) [DATE] ([DATE]) [DATE] ([D…" at bounding box center [516, 137] width 510 height 25
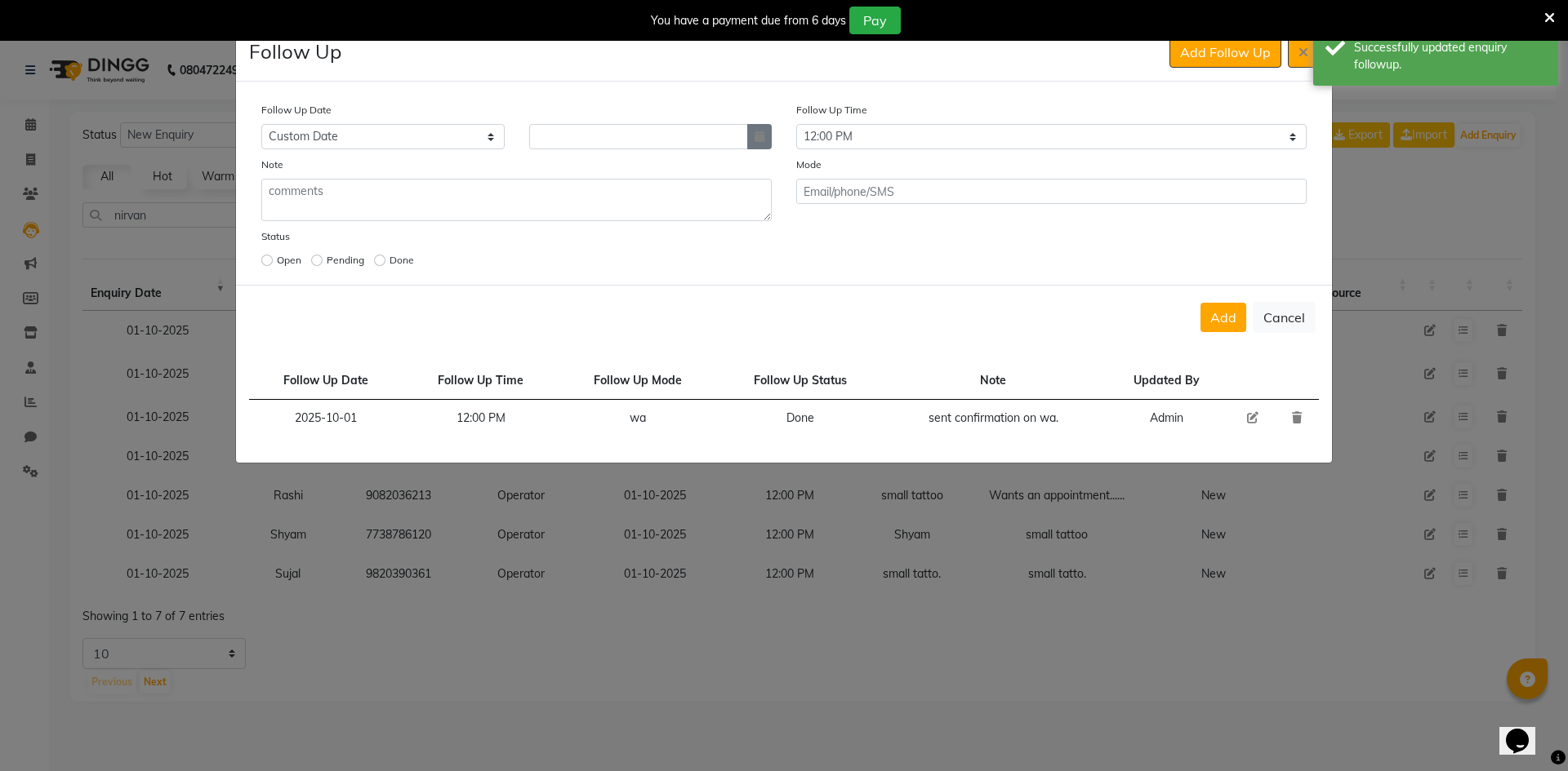
click at [750, 138] on button "button" at bounding box center [759, 137] width 24 height 25
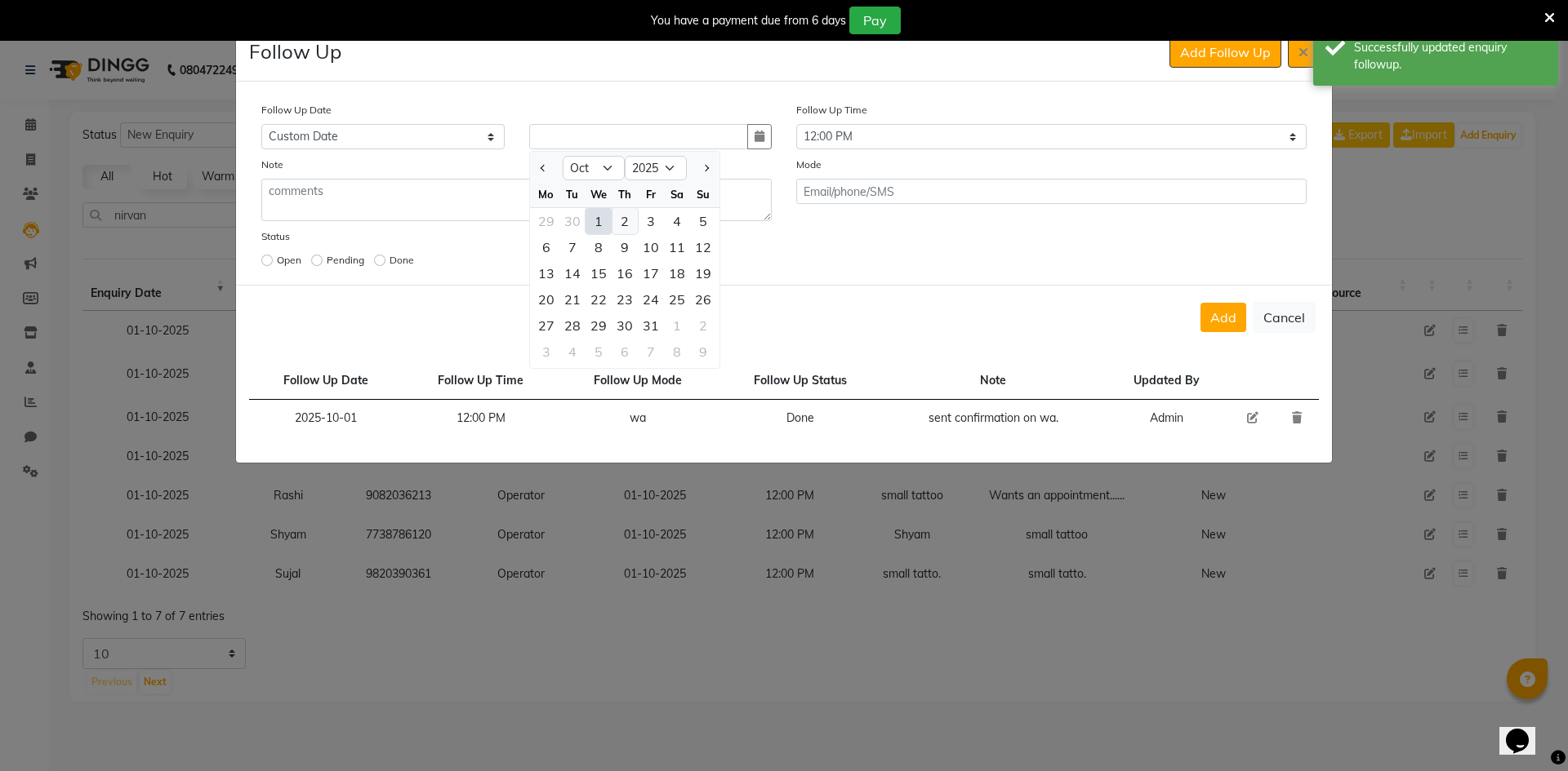
click at [637, 227] on div "2" at bounding box center [624, 221] width 26 height 26
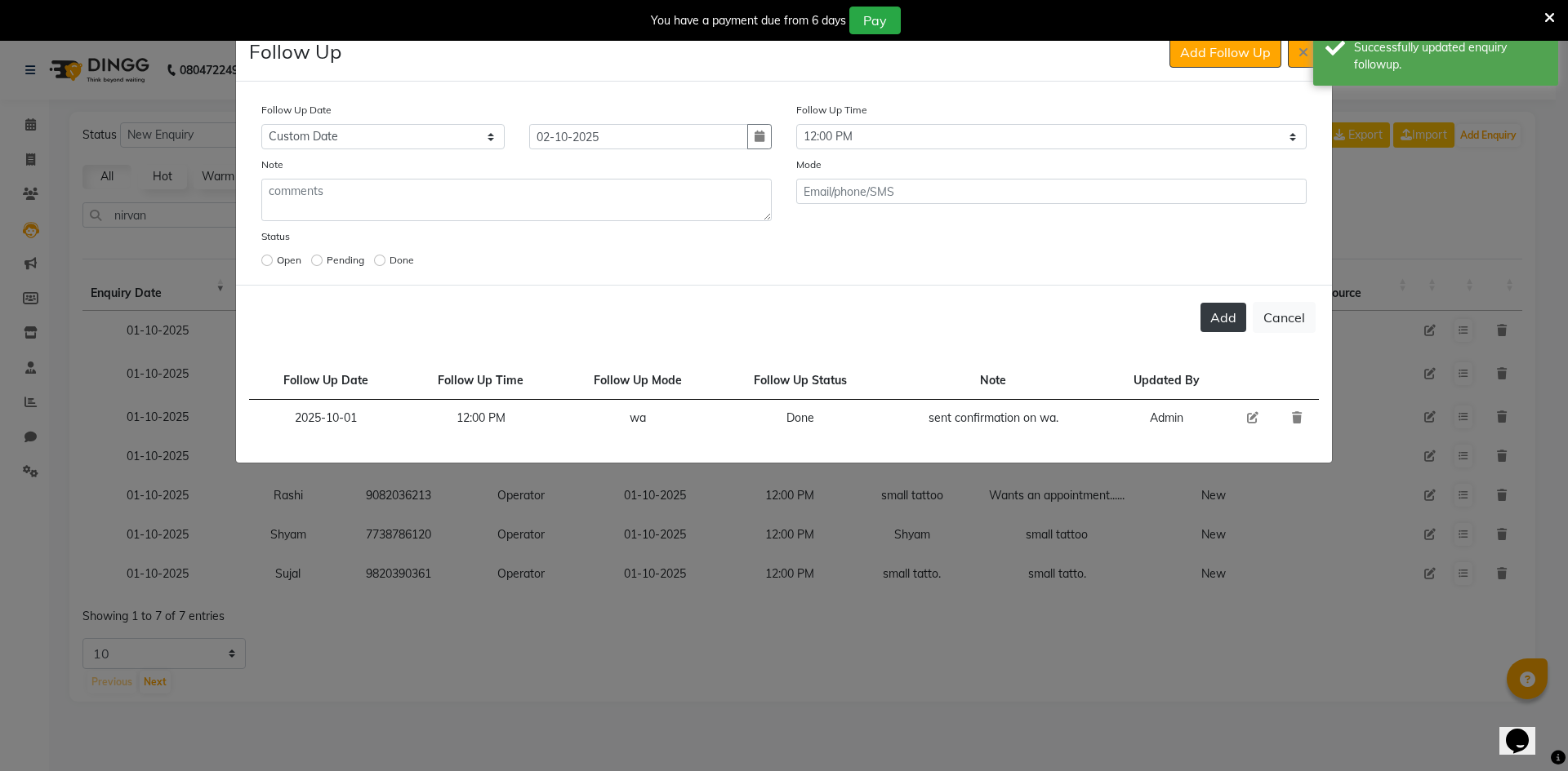
click at [1212, 327] on button "Add" at bounding box center [1224, 317] width 46 height 29
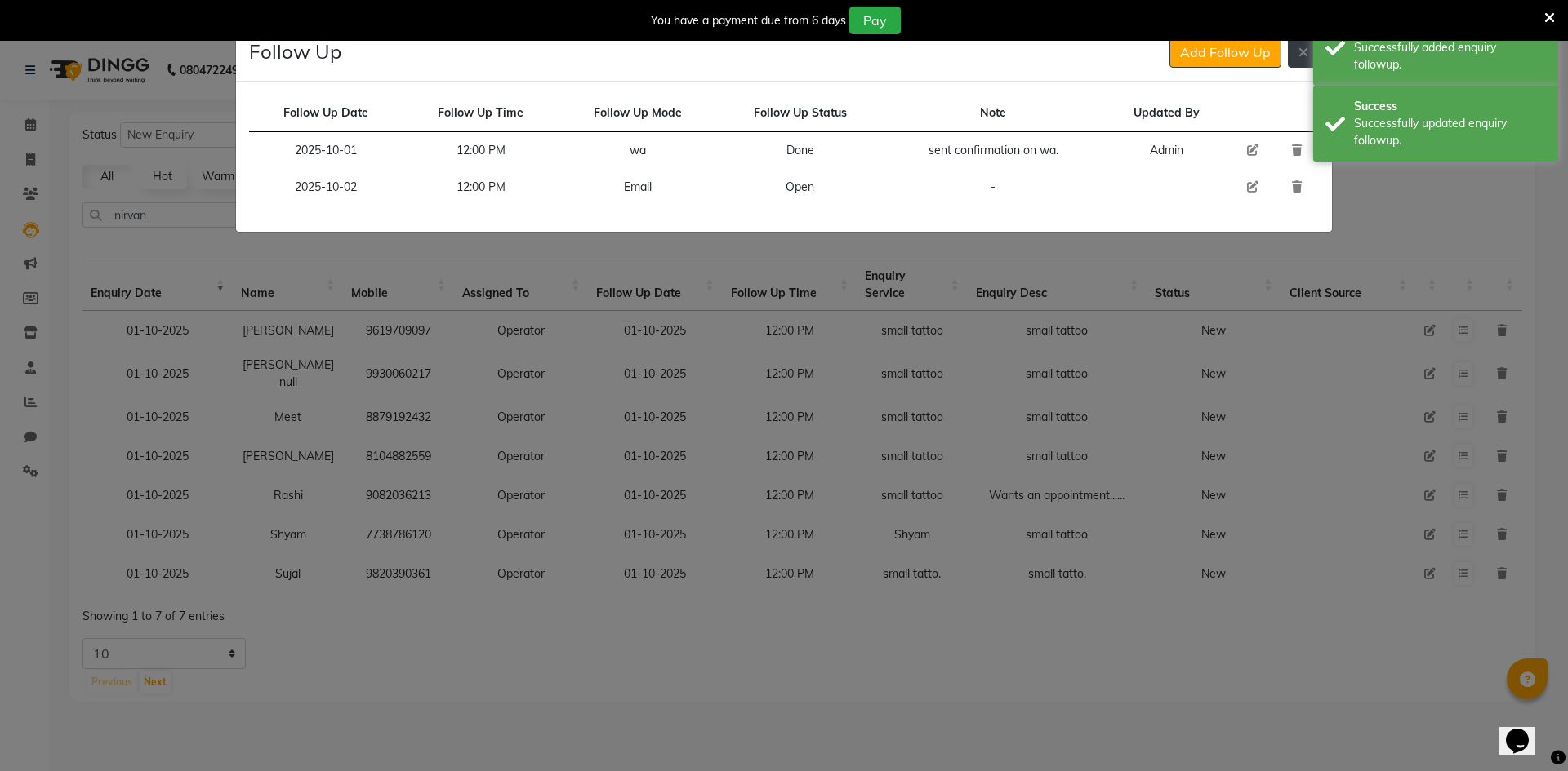
click at [1297, 45] on button at bounding box center [1303, 51] width 31 height 31
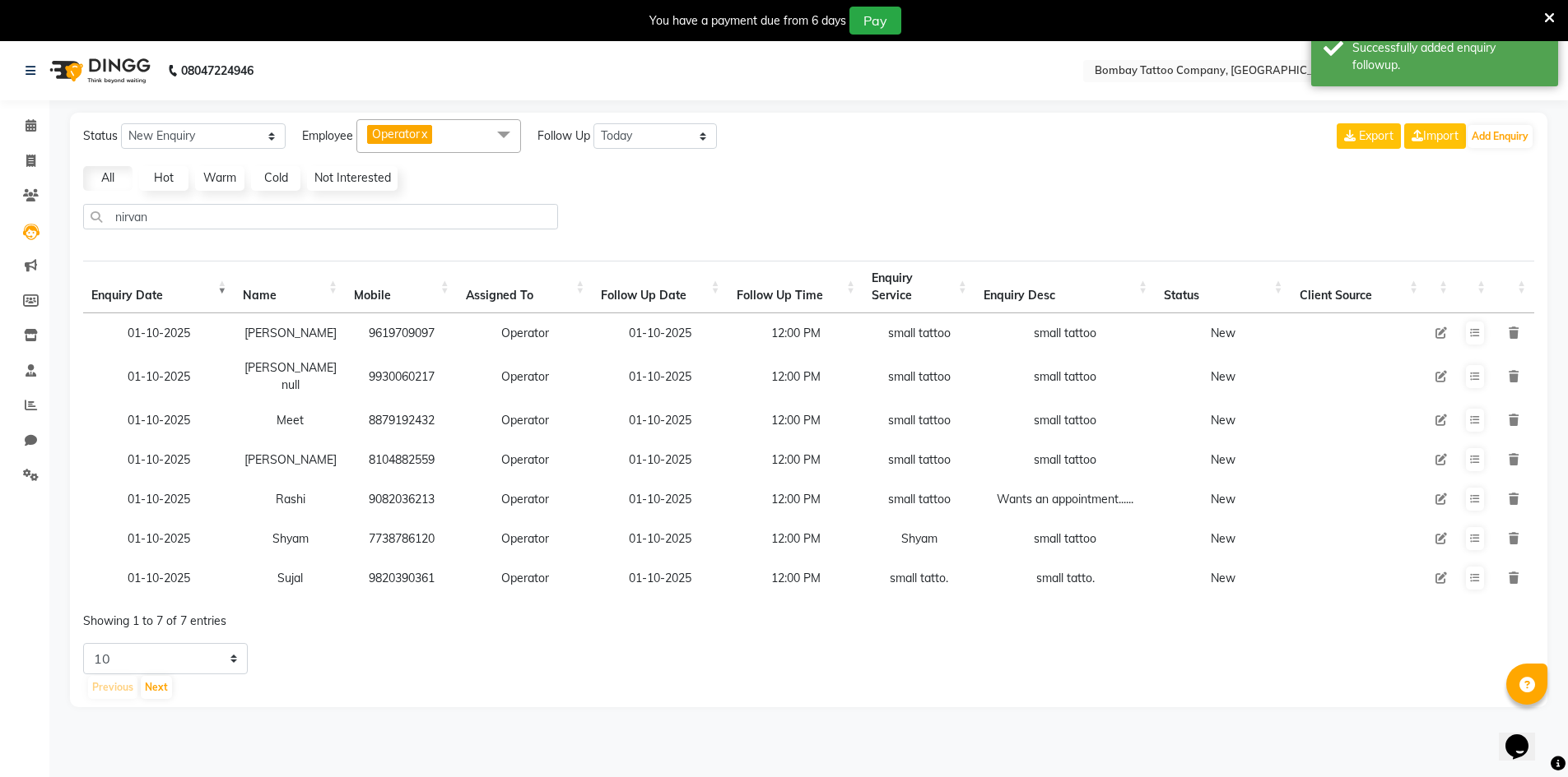
click at [1436, 493] on icon at bounding box center [1442, 499] width 11 height 11
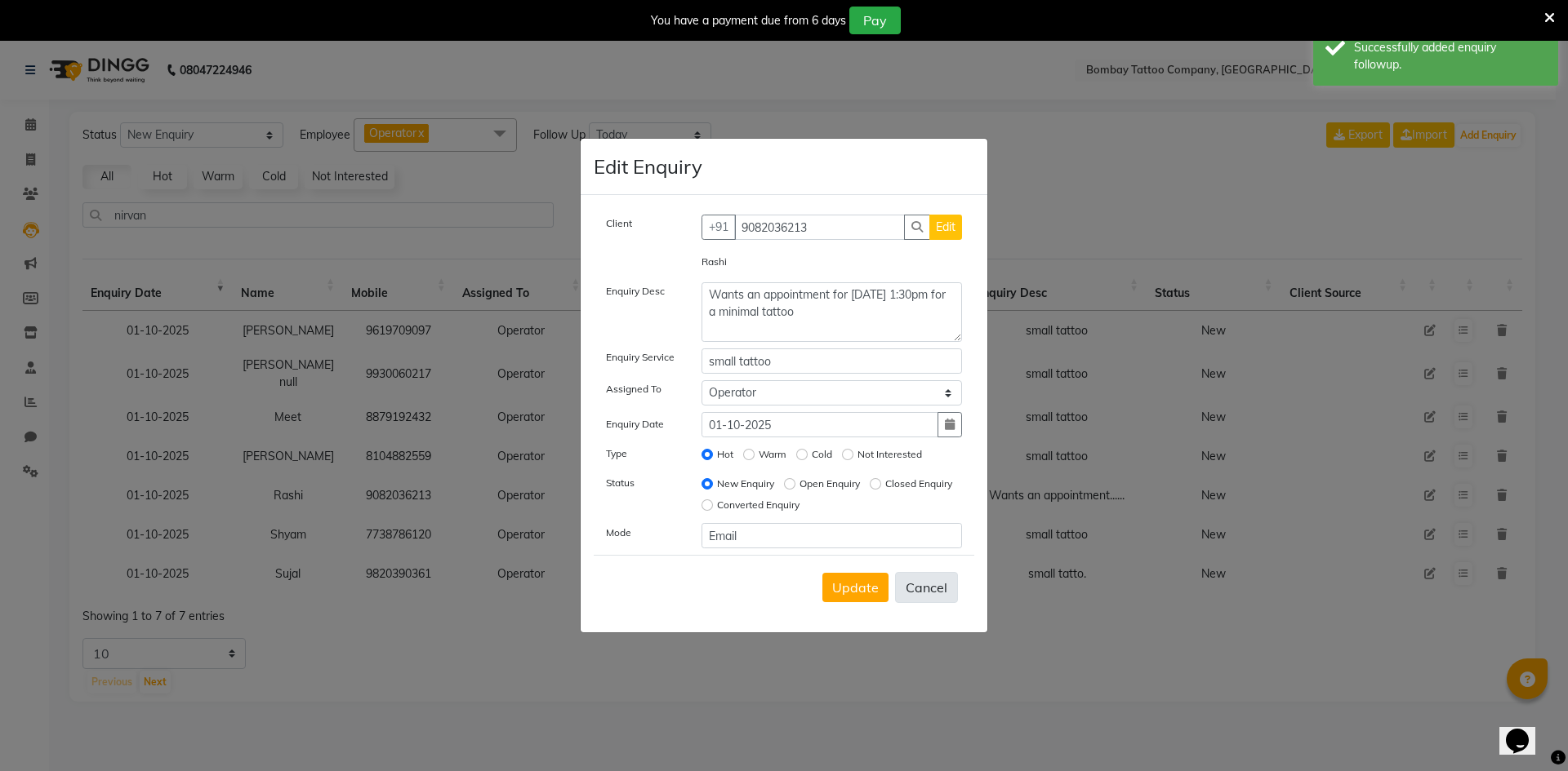
click at [933, 586] on button "Cancel" at bounding box center [926, 588] width 63 height 31
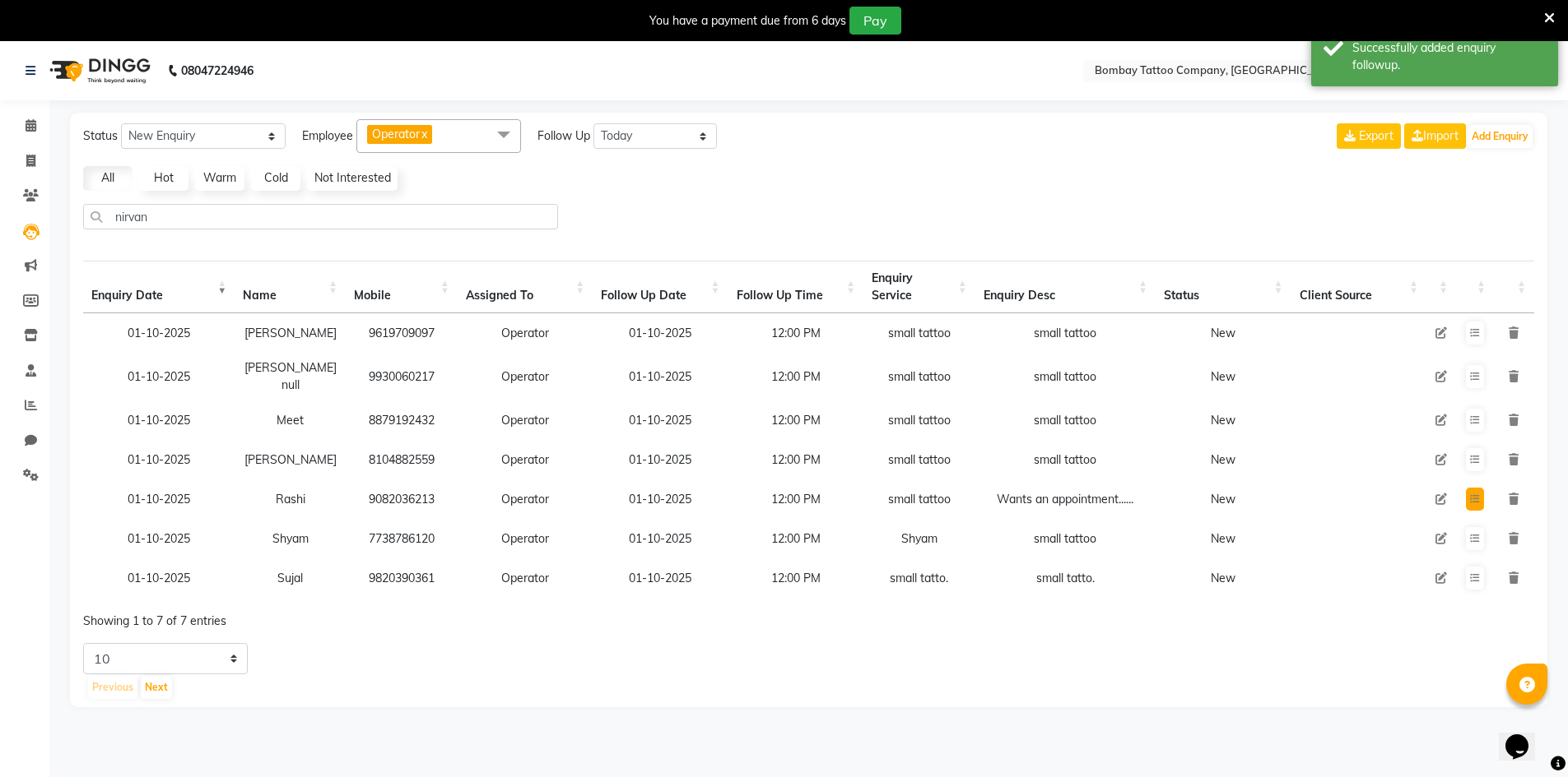
click at [1480, 497] on button at bounding box center [1475, 499] width 18 height 23
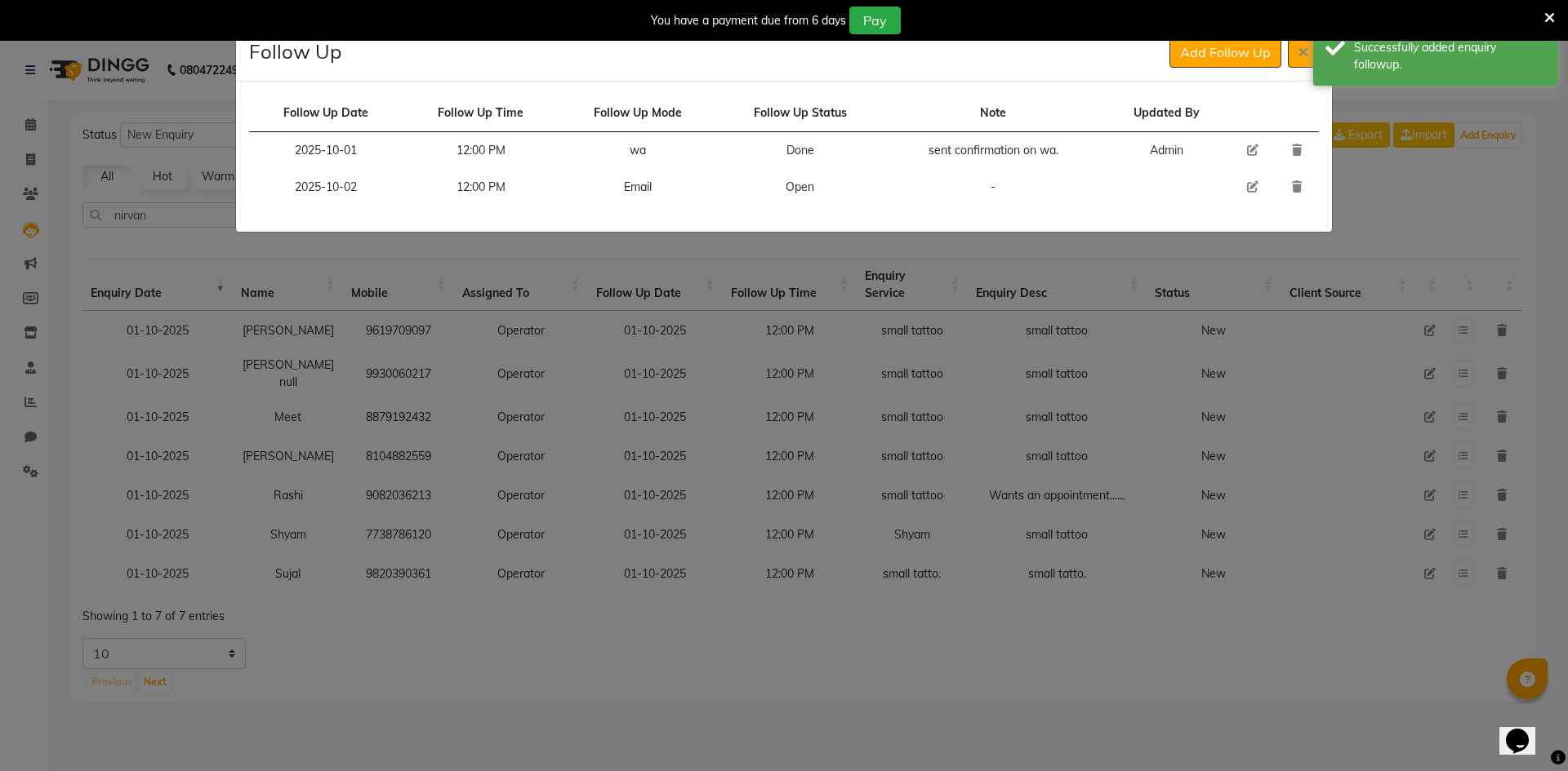
click at [1255, 182] on icon at bounding box center [1253, 187] width 11 height 11
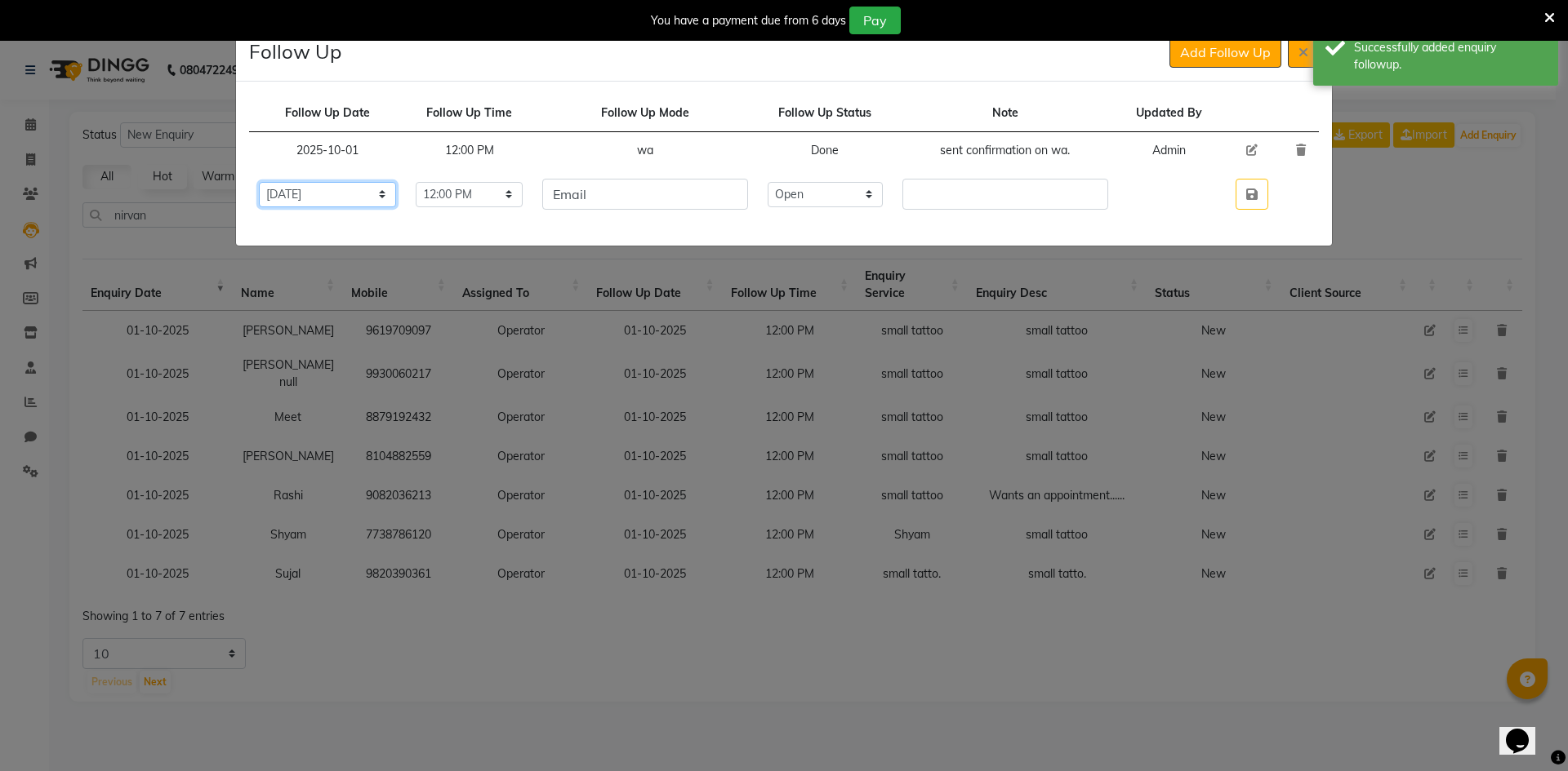
click at [396, 189] on select "Select [DATE] [DATE] [DATE] ([DATE]) [DATE] ([DATE]) [DATE] ([DATE]) [DATE] ([D…" at bounding box center [328, 195] width 138 height 25
click at [259, 182] on select "Select [DATE] [DATE] [DATE] ([DATE]) [DATE] ([DATE]) [DATE] ([DATE]) [DATE] ([D…" at bounding box center [328, 195] width 138 height 25
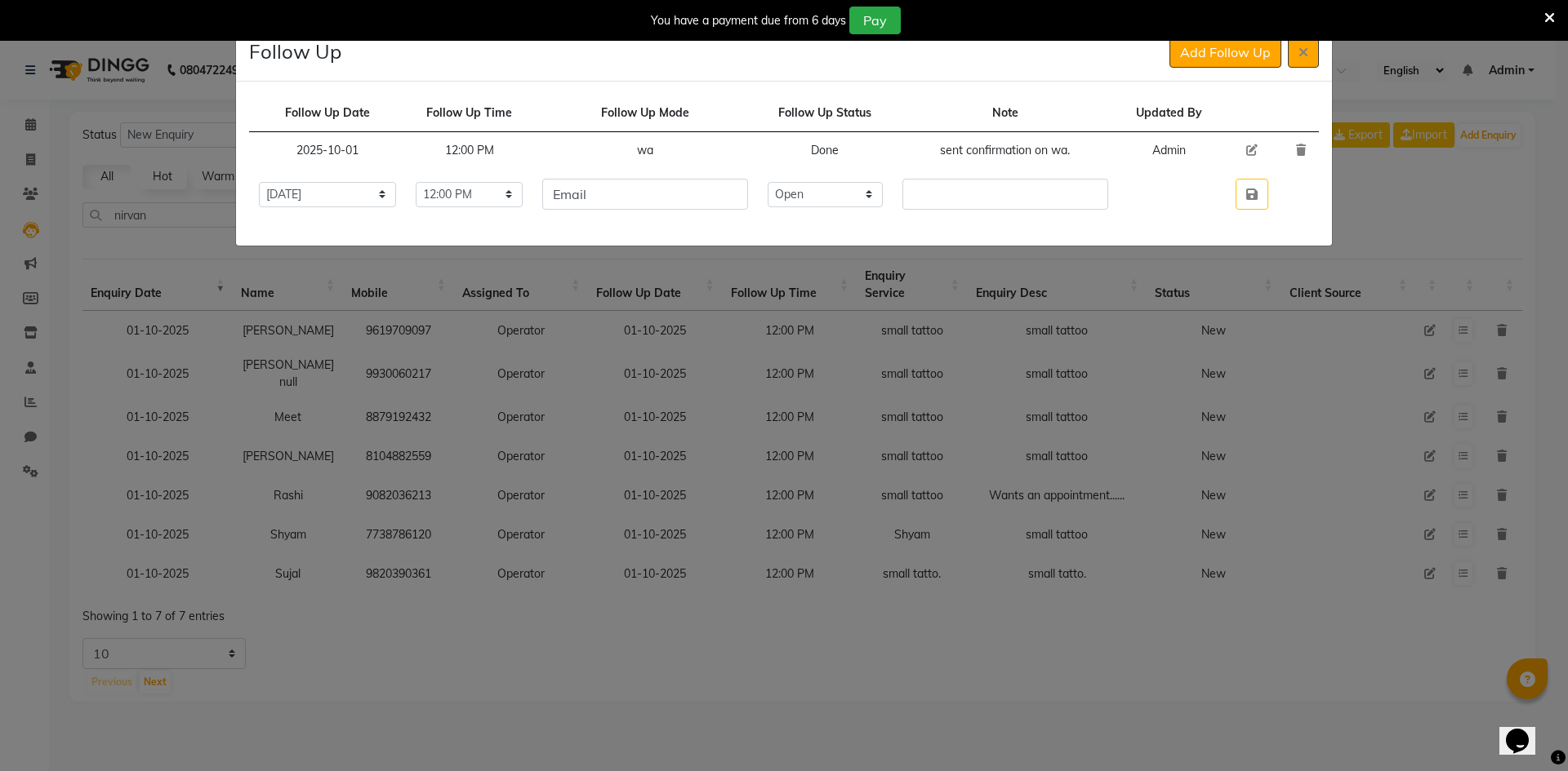
click at [1258, 210] on td at bounding box center [1252, 195] width 63 height 51
click at [1254, 202] on button "button" at bounding box center [1252, 194] width 33 height 31
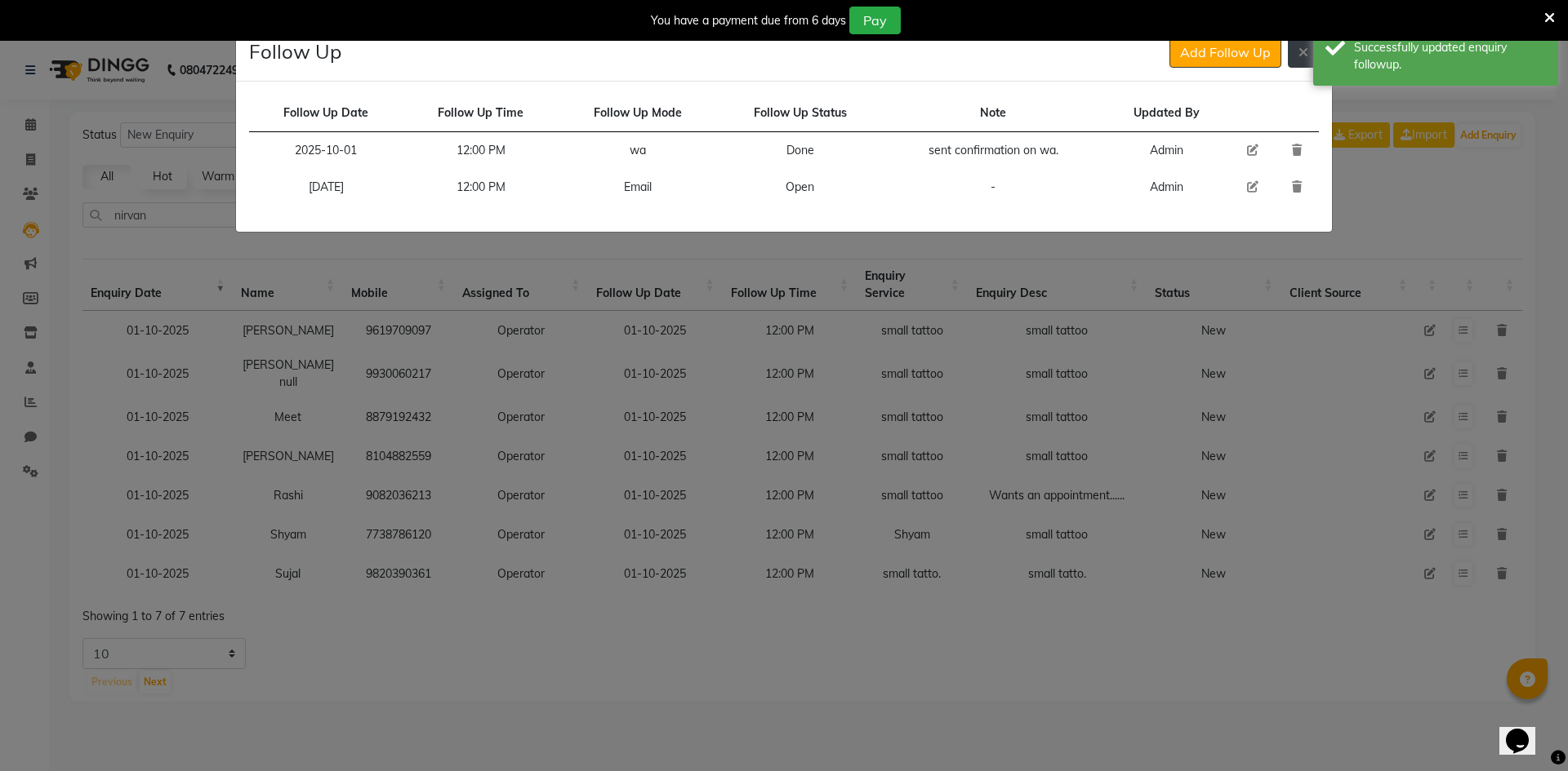
click at [1301, 57] on icon at bounding box center [1303, 52] width 9 height 13
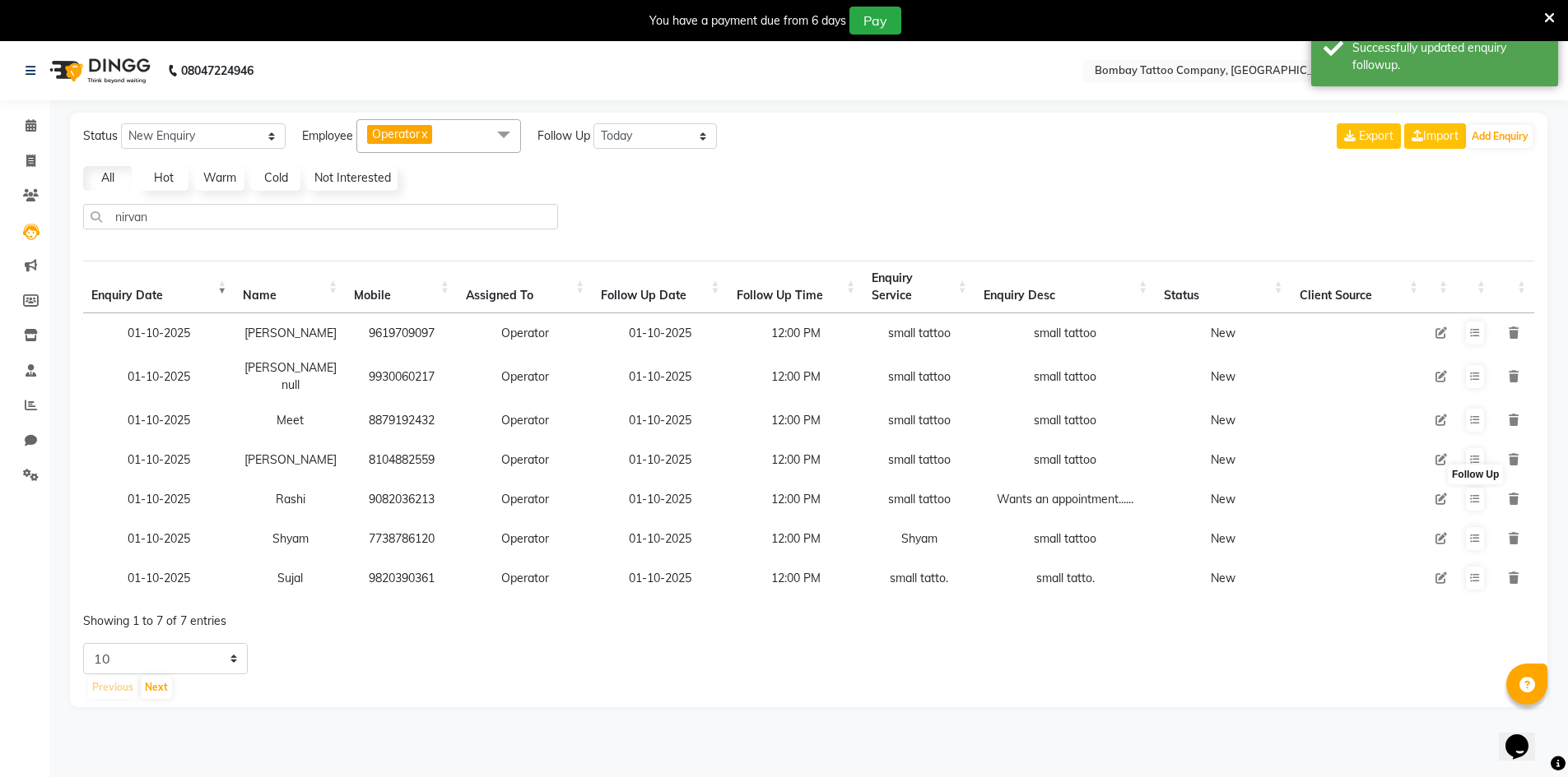
click at [1440, 493] on icon at bounding box center [1442, 499] width 11 height 11
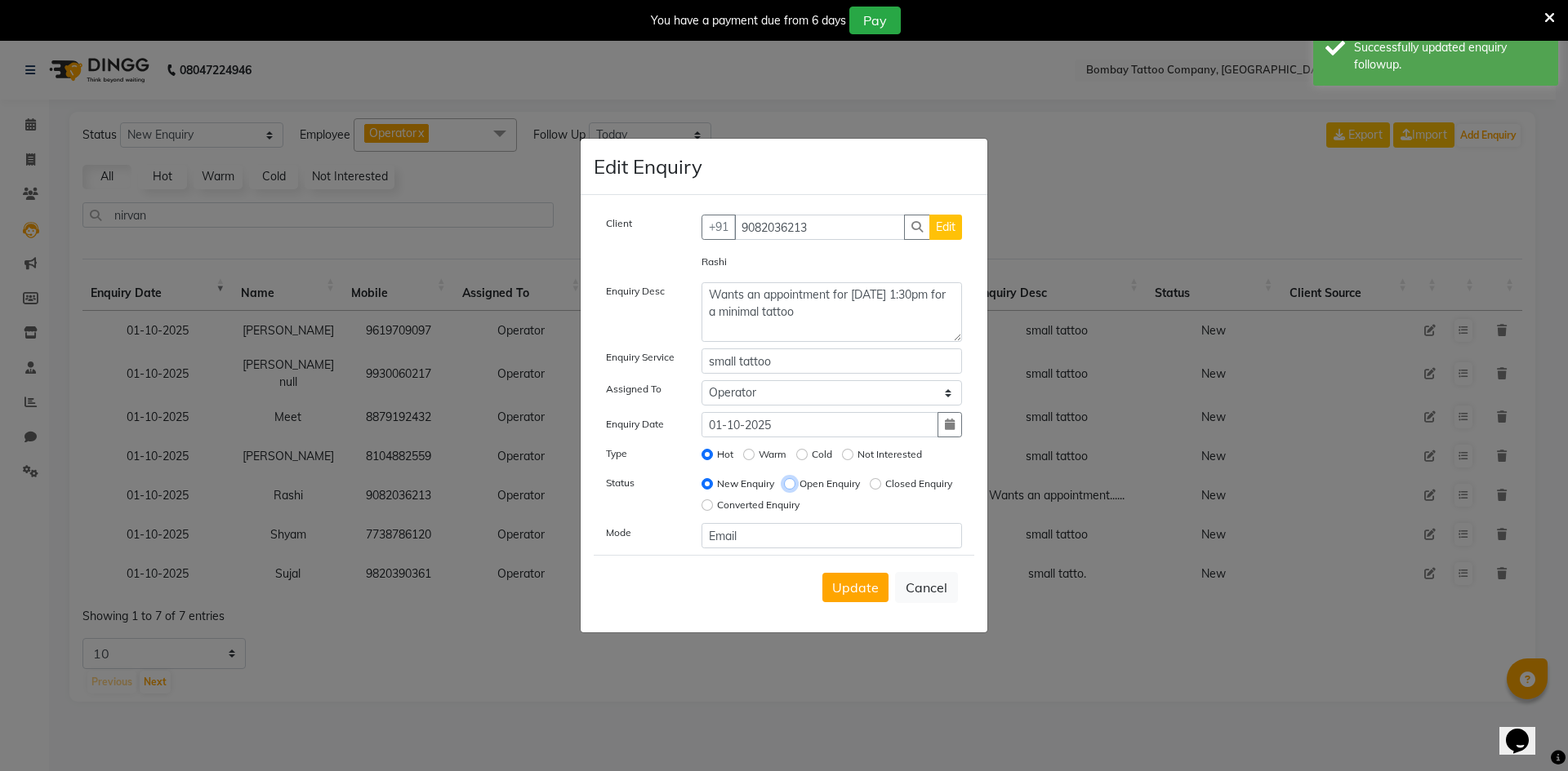
click at [788, 484] on input "Open Enquiry" at bounding box center [790, 484] width 11 height 11
click at [853, 598] on button "Update" at bounding box center [856, 587] width 66 height 29
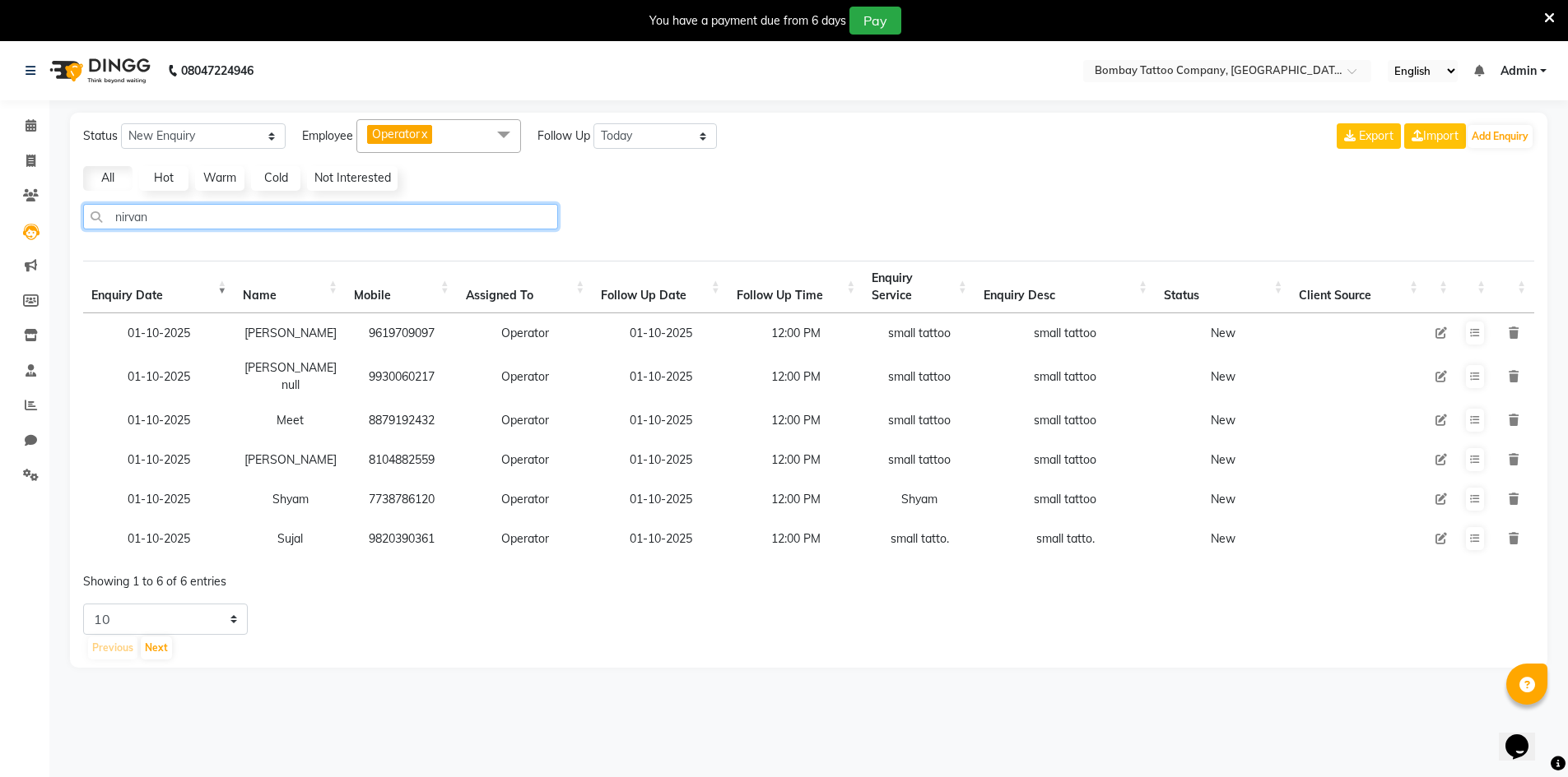
click at [300, 217] on input "nirvan" at bounding box center [320, 216] width 475 height 25
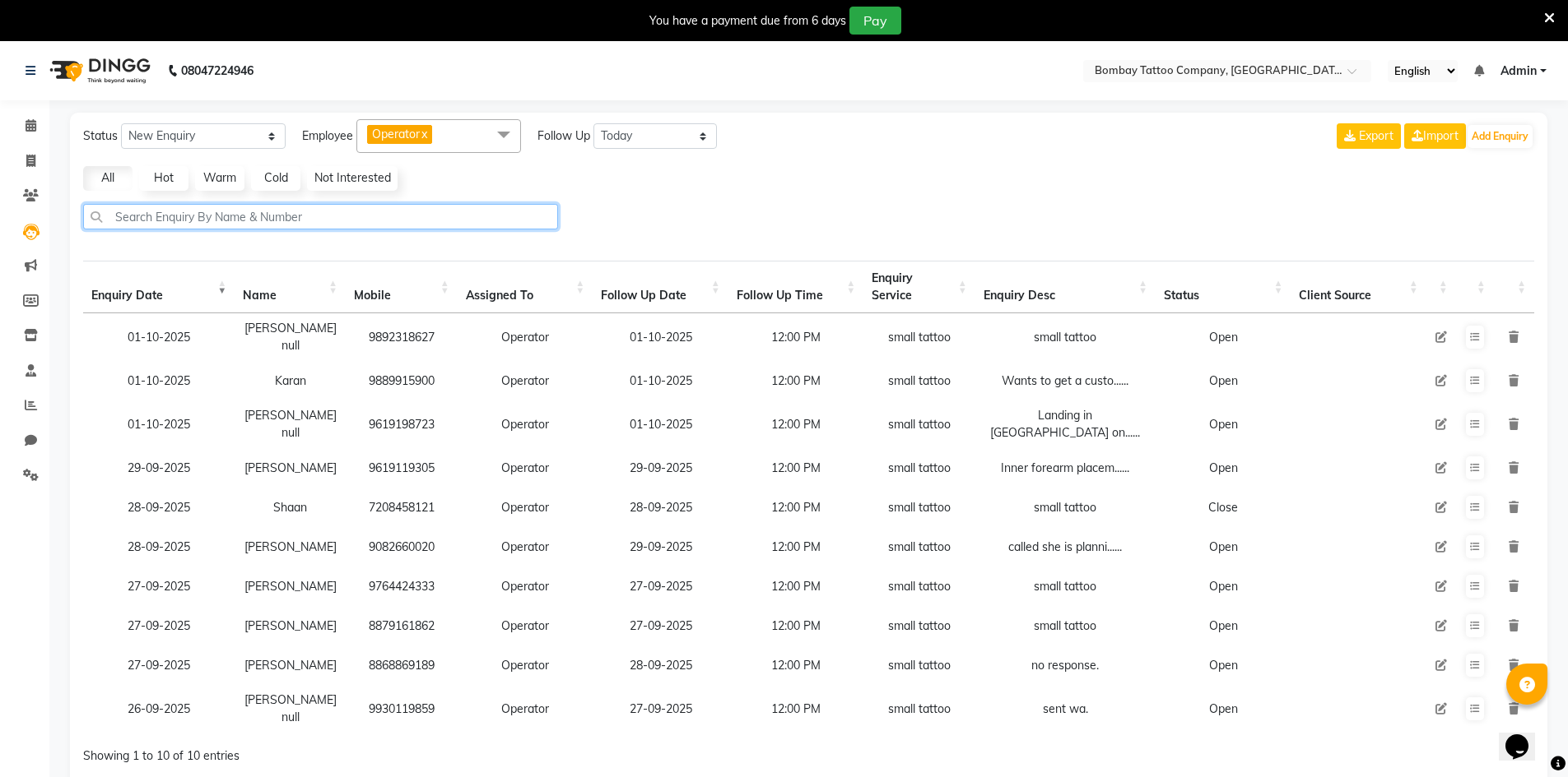
paste input "9769222884"
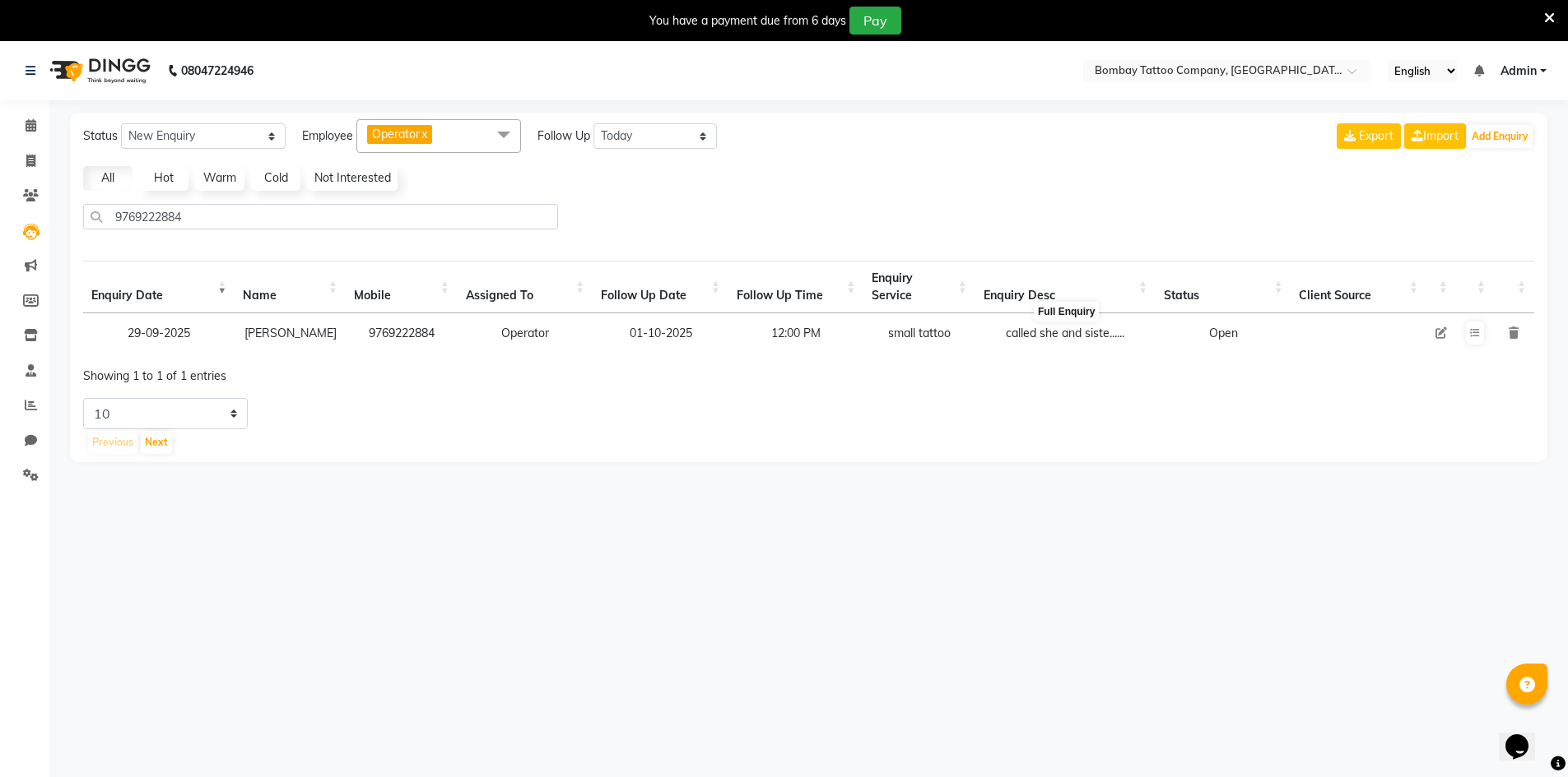
click at [1094, 336] on div "called she and siste......" at bounding box center [1066, 334] width 164 height 17
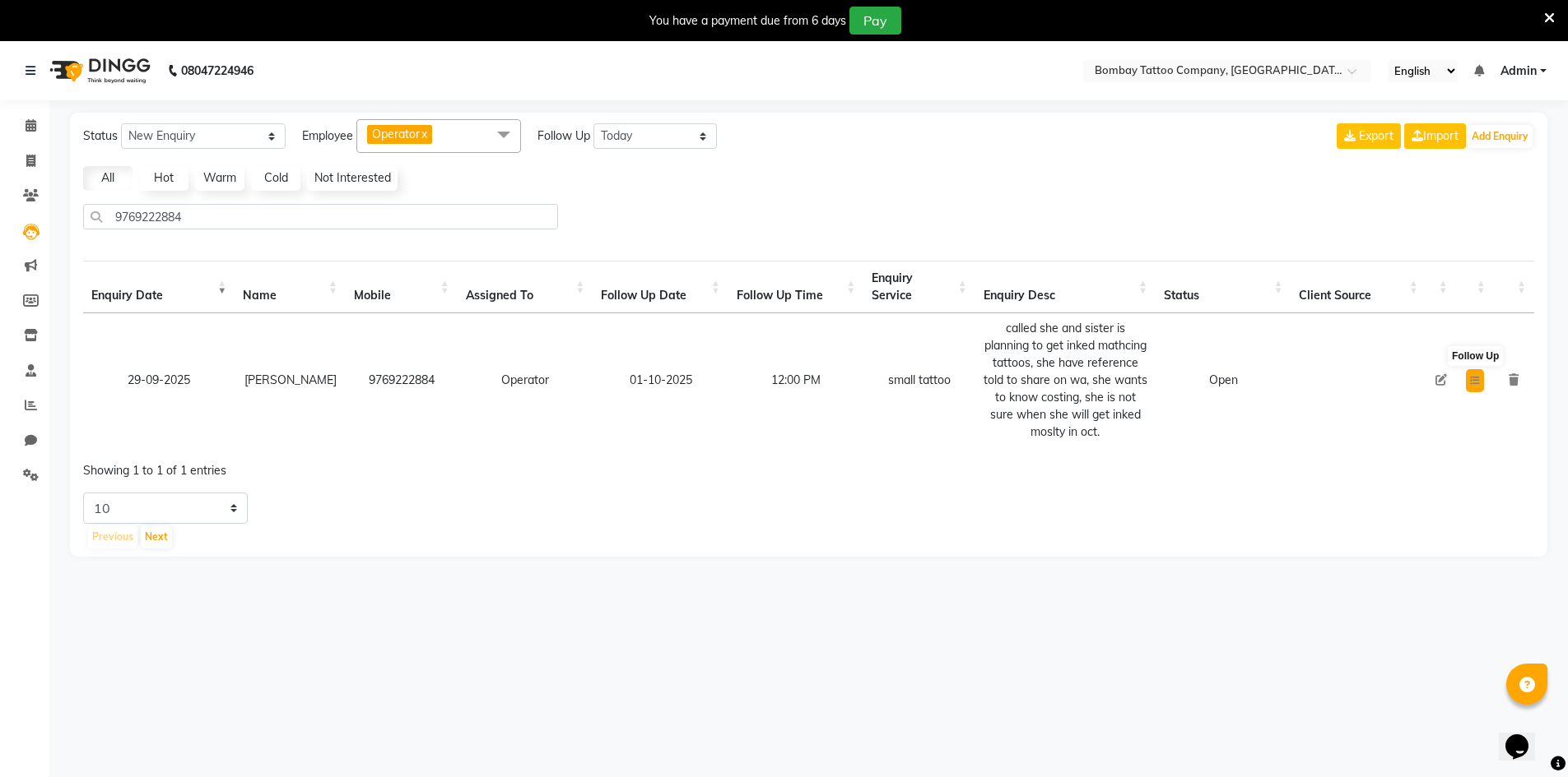
click at [1475, 378] on icon at bounding box center [1475, 381] width 9 height 9
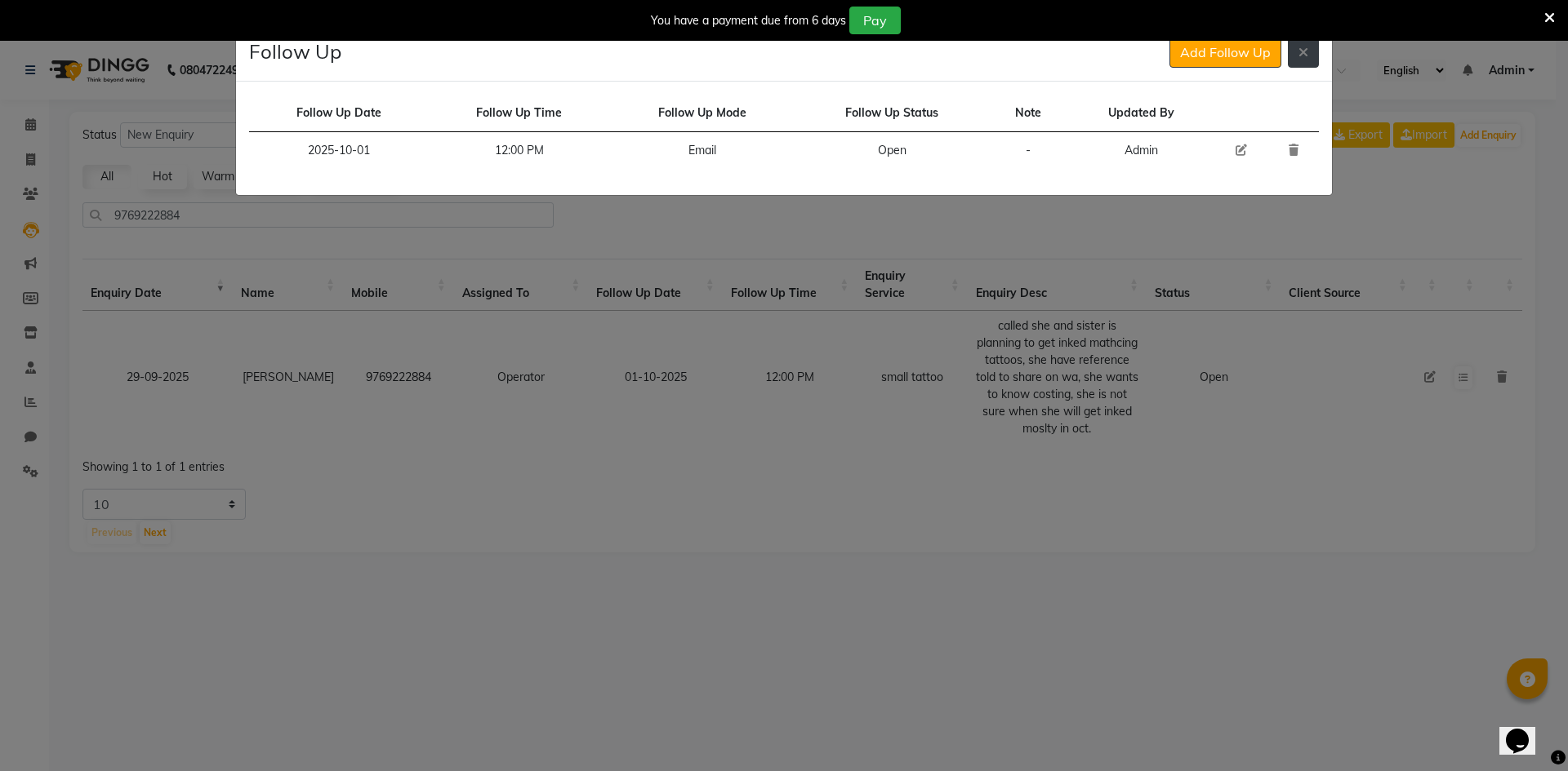
click at [1305, 48] on icon at bounding box center [1303, 52] width 9 height 13
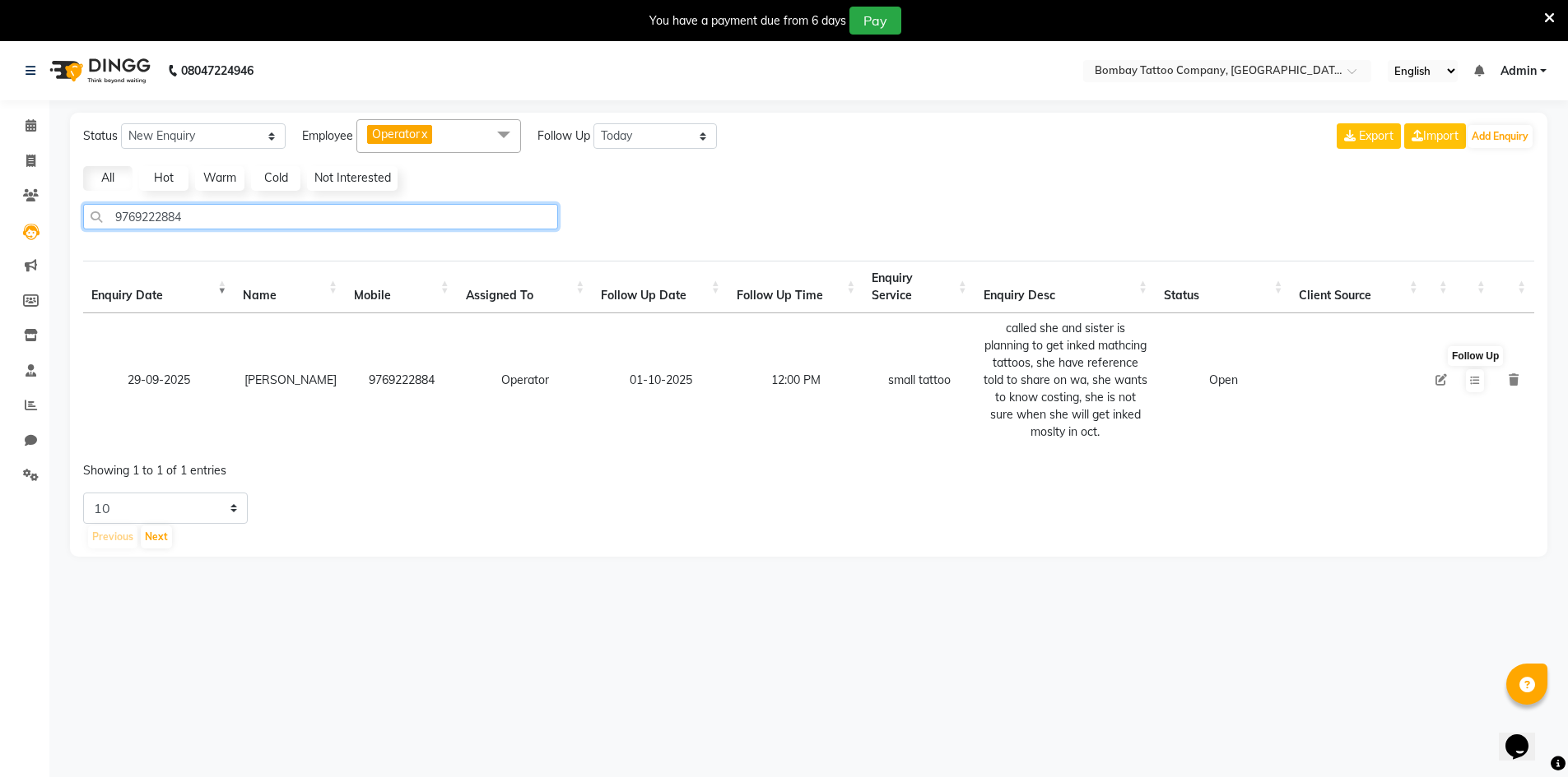
click at [203, 211] on input "9769222884" at bounding box center [320, 216] width 475 height 25
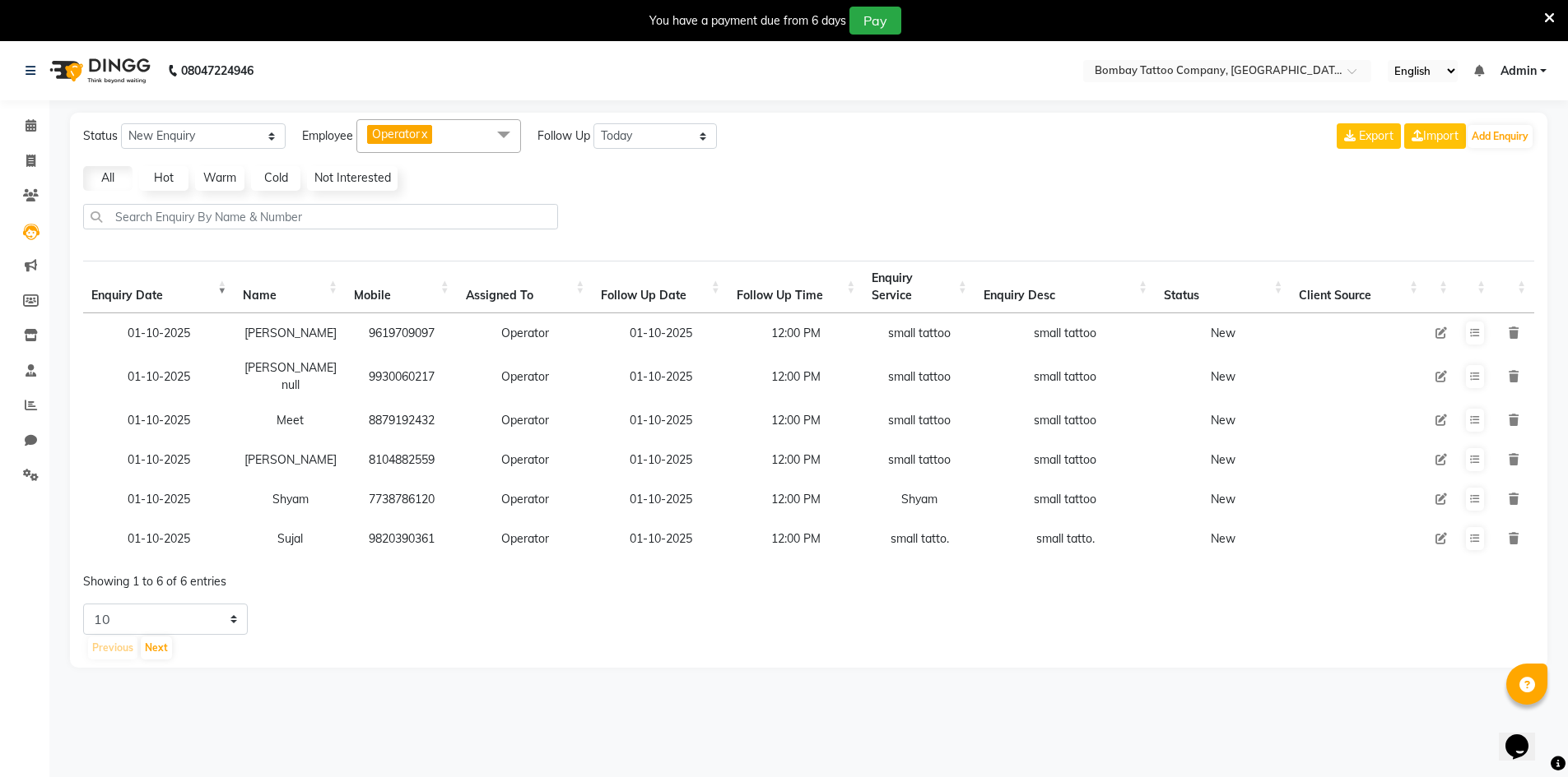
click at [1437, 455] on icon at bounding box center [1442, 460] width 11 height 11
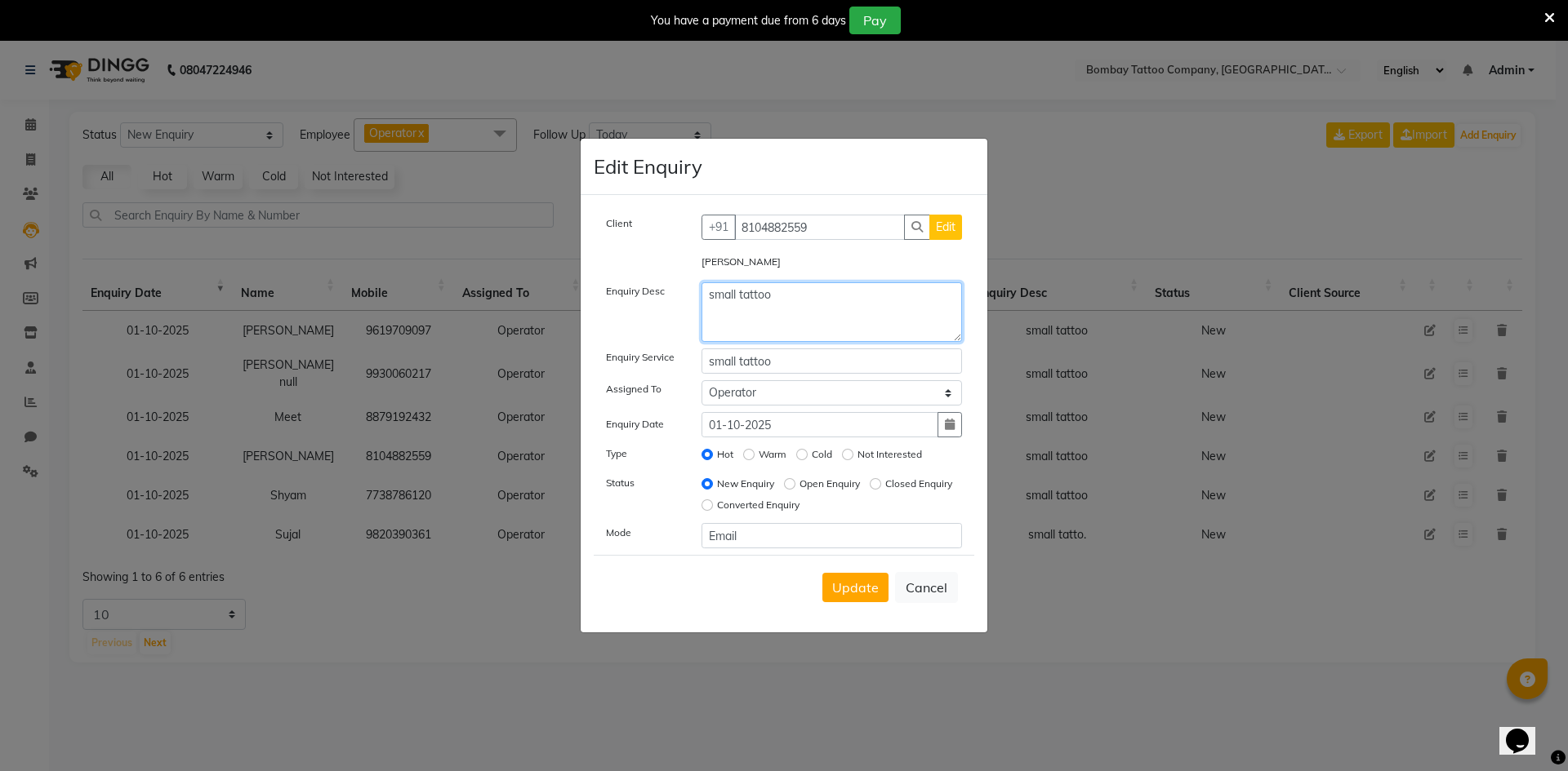
click at [866, 305] on textarea "small tattoo" at bounding box center [831, 313] width 261 height 60
click at [864, 306] on textarea "small tattoo" at bounding box center [831, 313] width 261 height 60
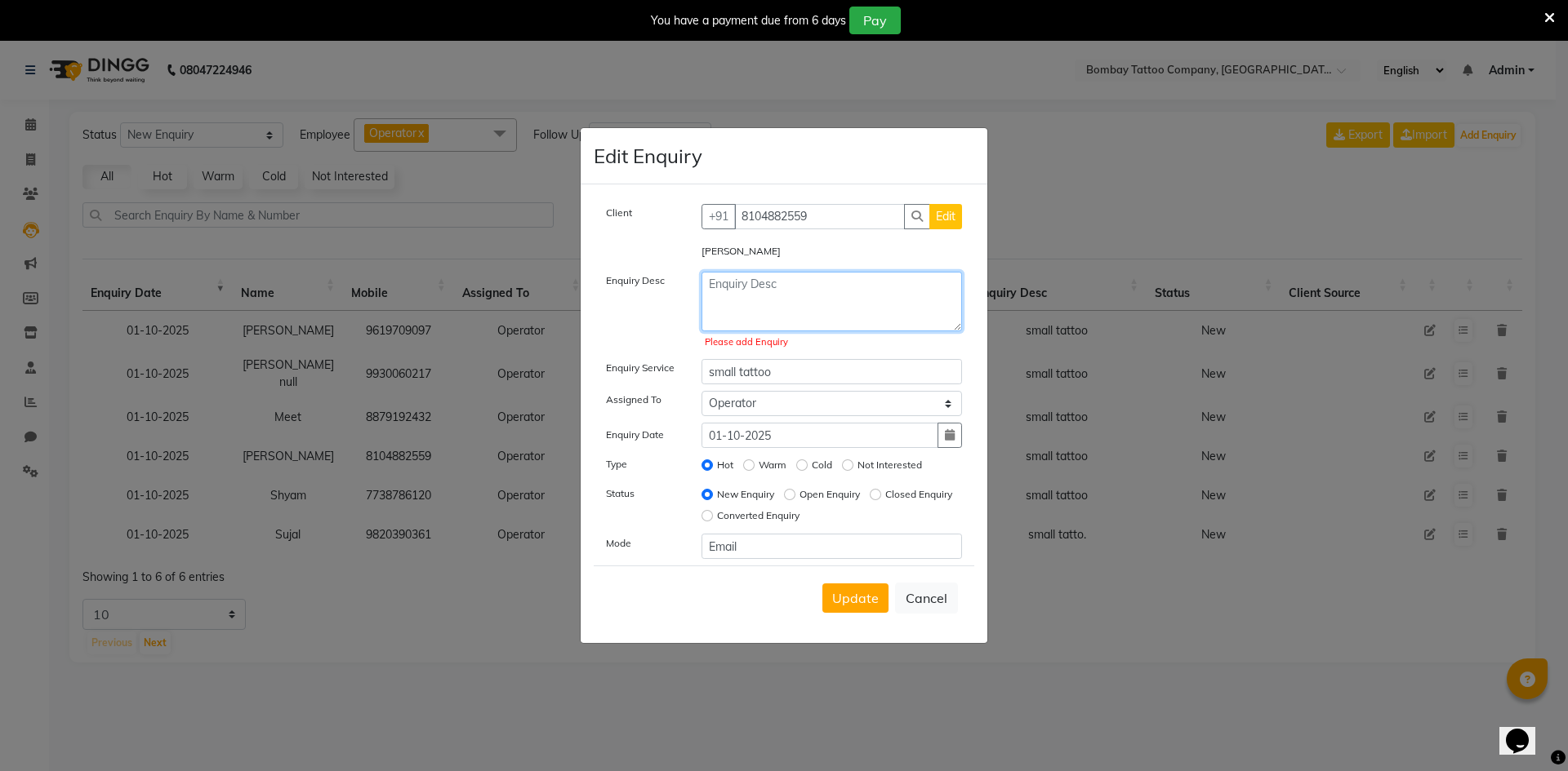
paste textarea ""Placement: Back at the start of backbone/ vertebrae Wants to know apporx cost,…"
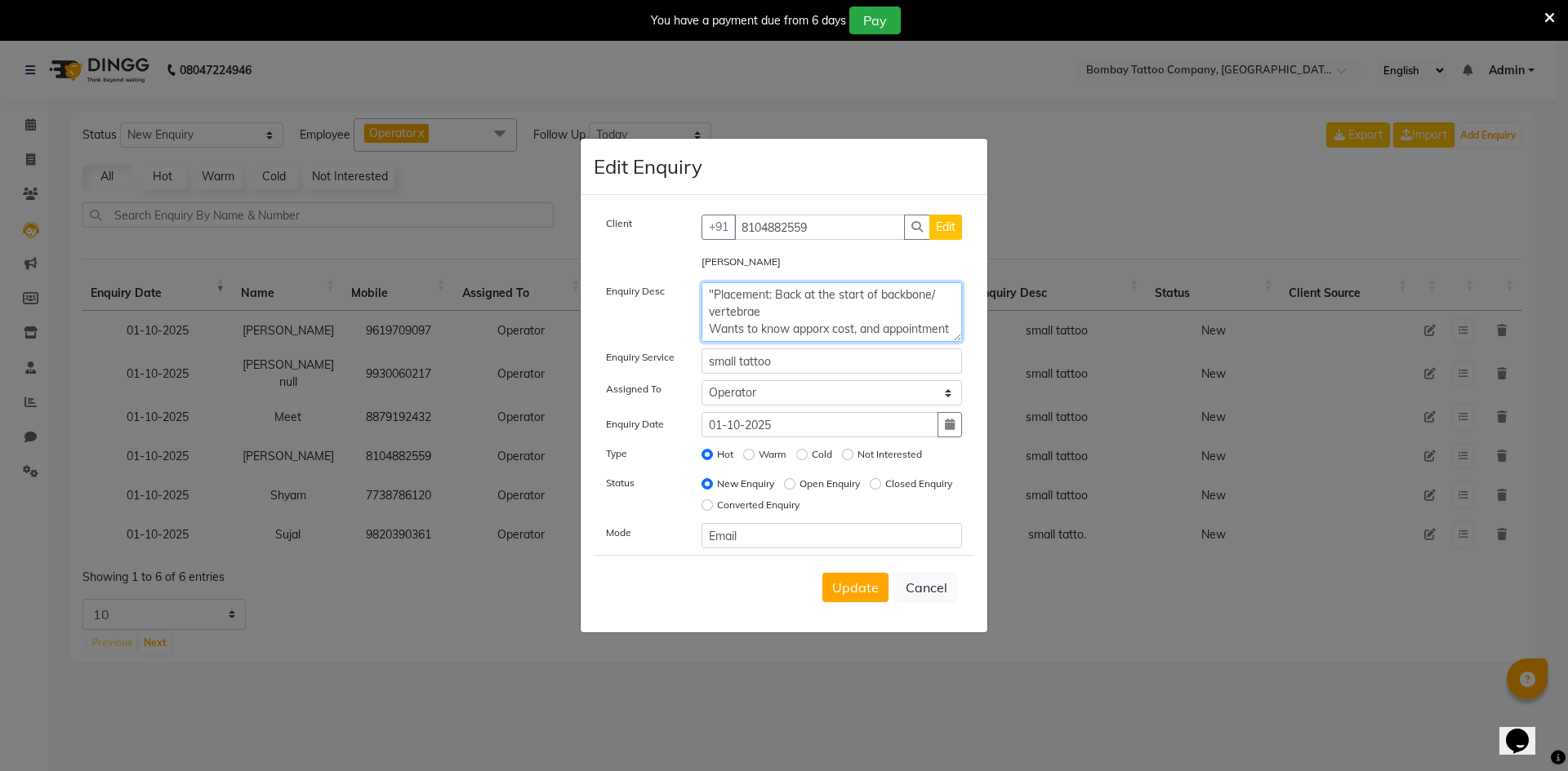
scroll to position [12, 0]
click at [863, 584] on span "Update" at bounding box center [856, 587] width 47 height 16
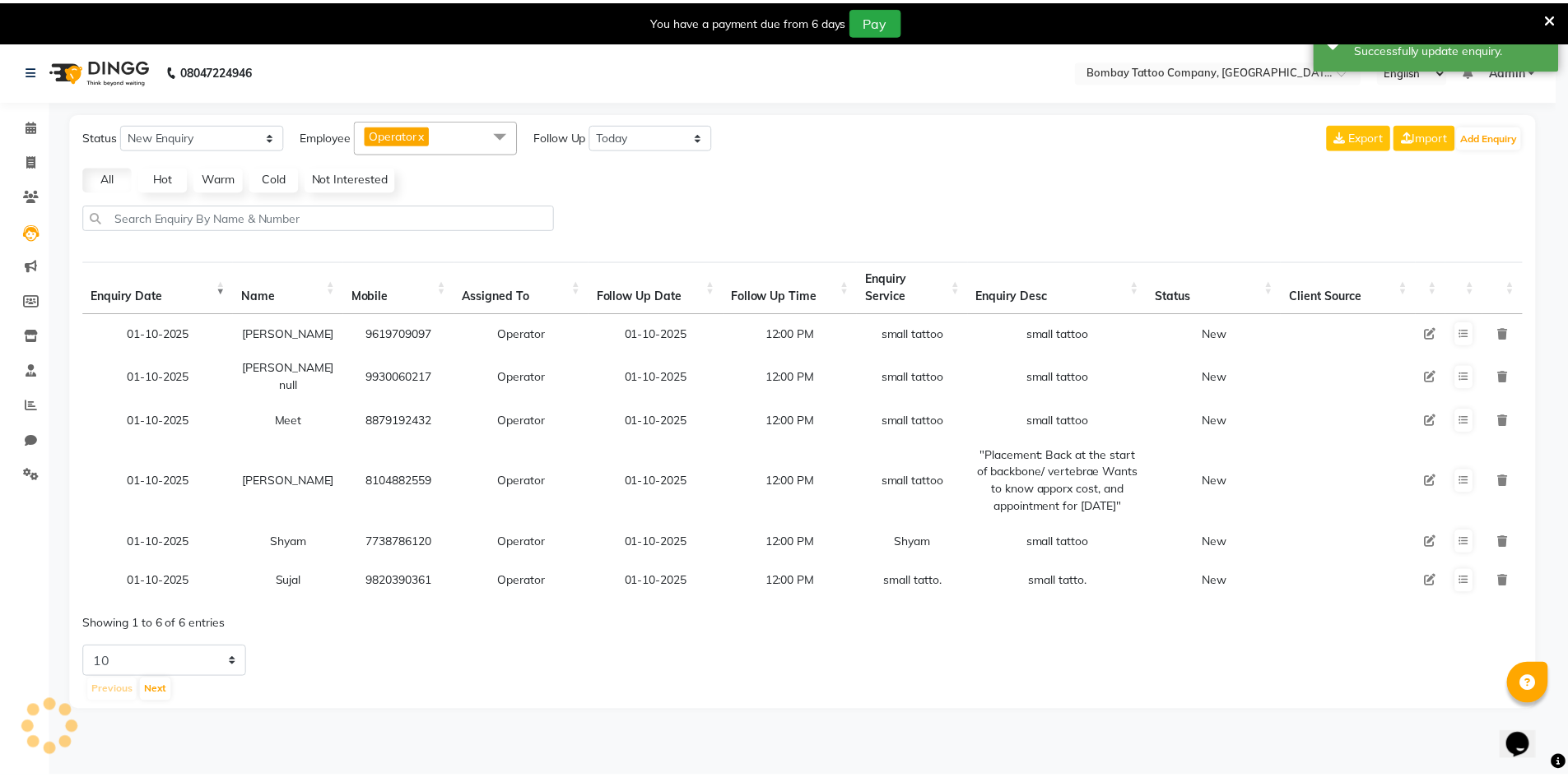
scroll to position [0, 0]
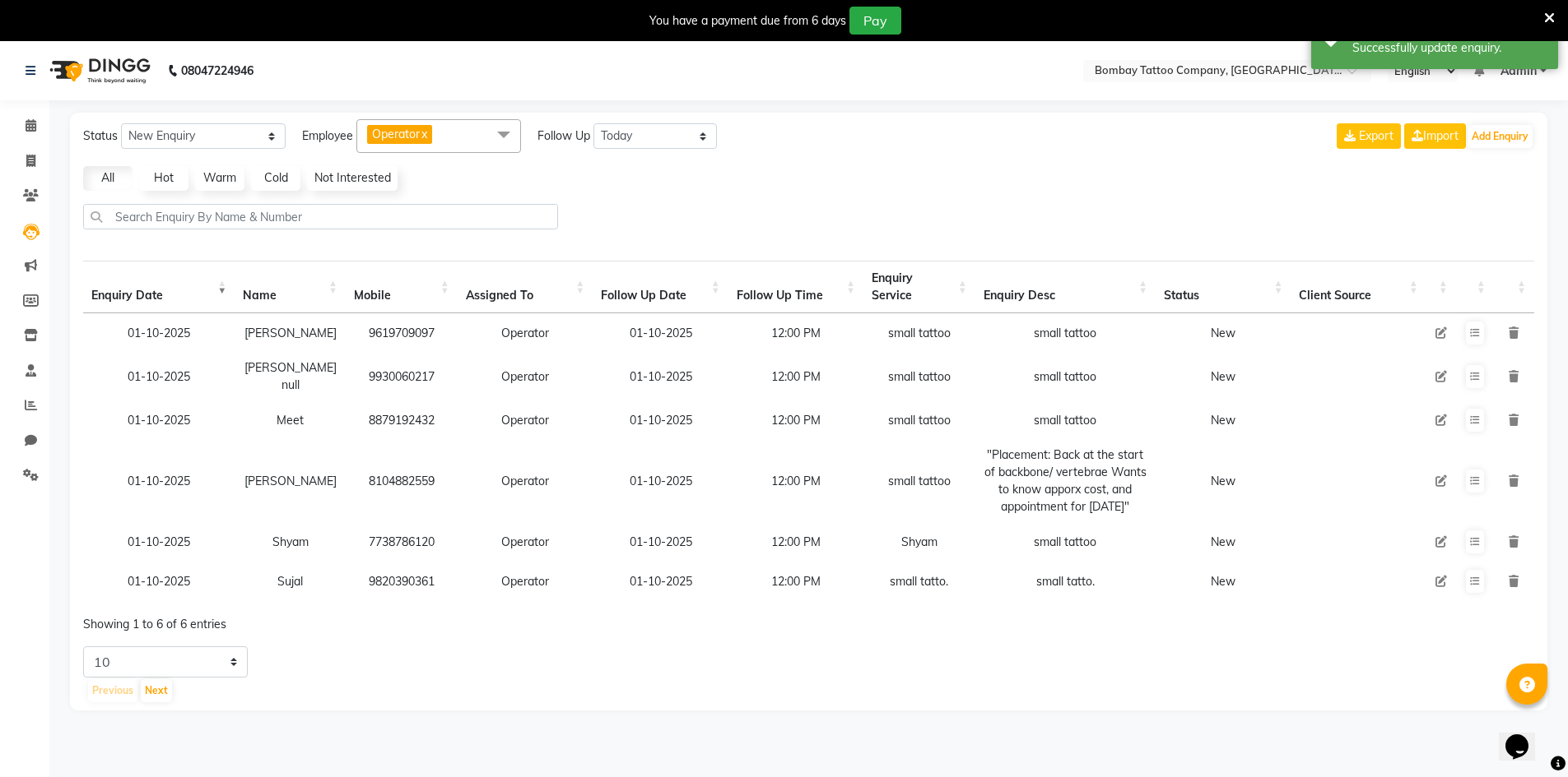
click at [1484, 474] on td at bounding box center [1475, 481] width 38 height 82
click at [1481, 474] on button at bounding box center [1475, 481] width 18 height 23
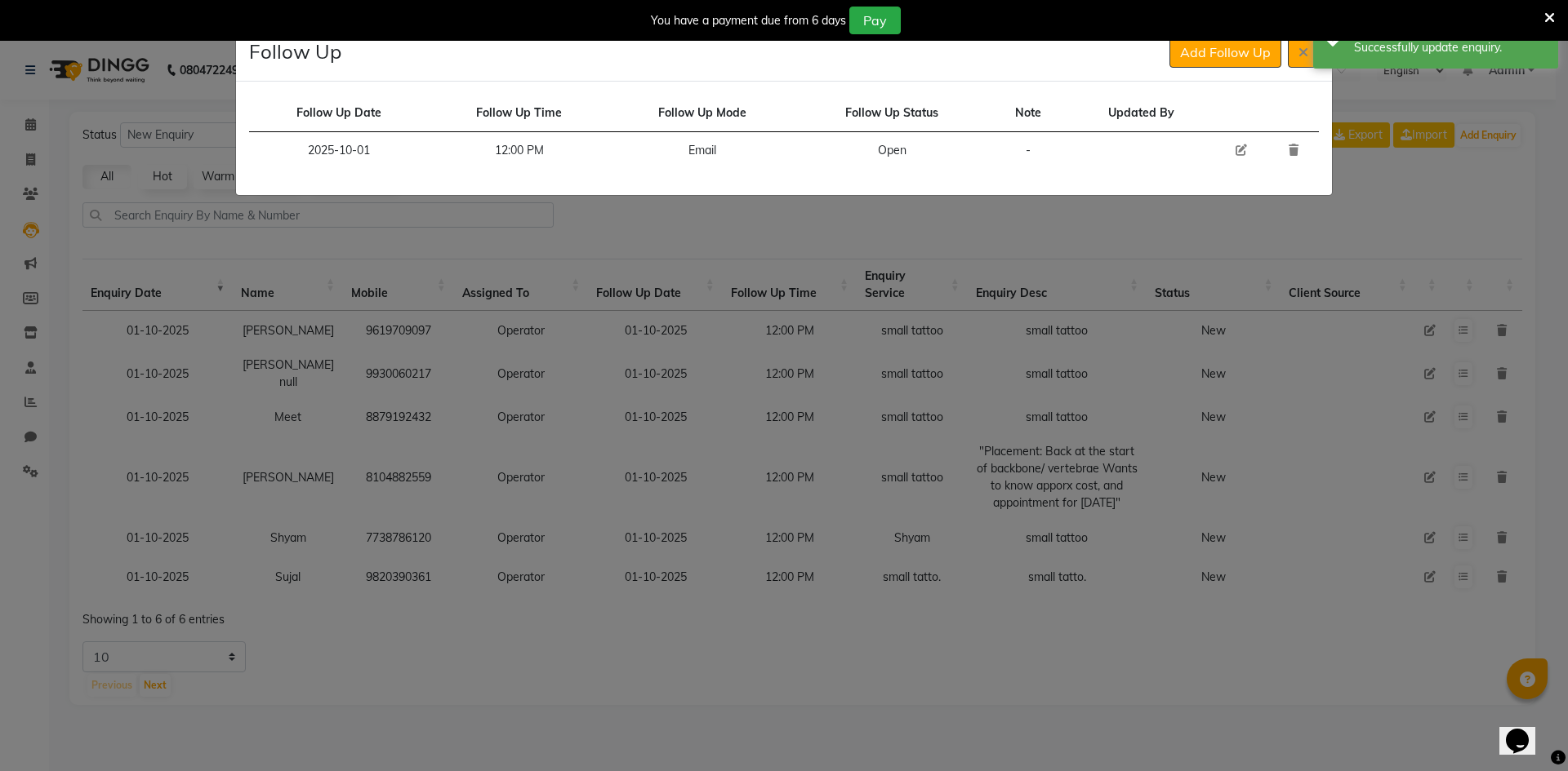
click at [1248, 151] on td at bounding box center [1241, 151] width 53 height 37
click at [1290, 63] on button at bounding box center [1303, 51] width 31 height 31
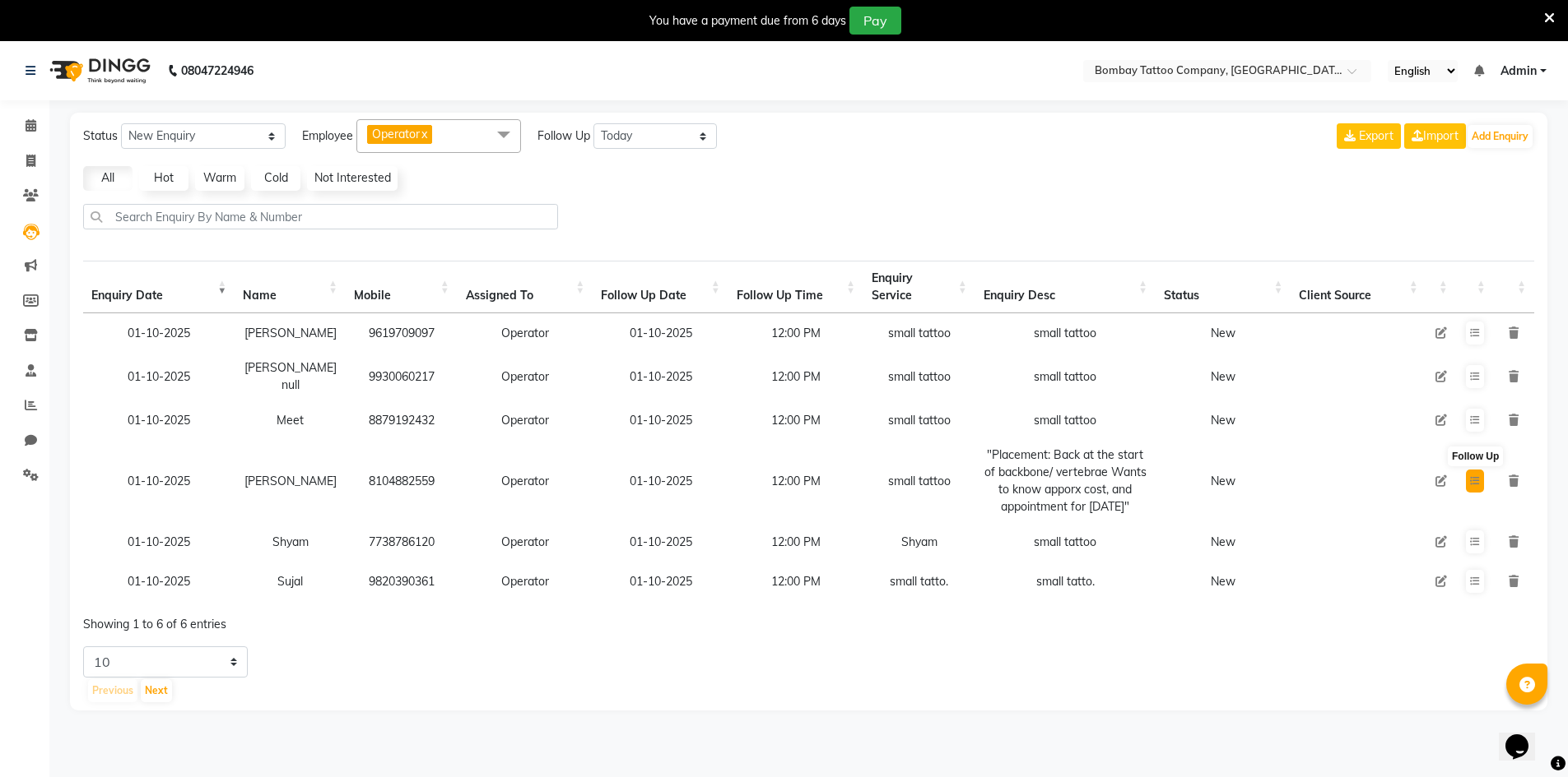
click at [1466, 475] on button at bounding box center [1475, 481] width 18 height 23
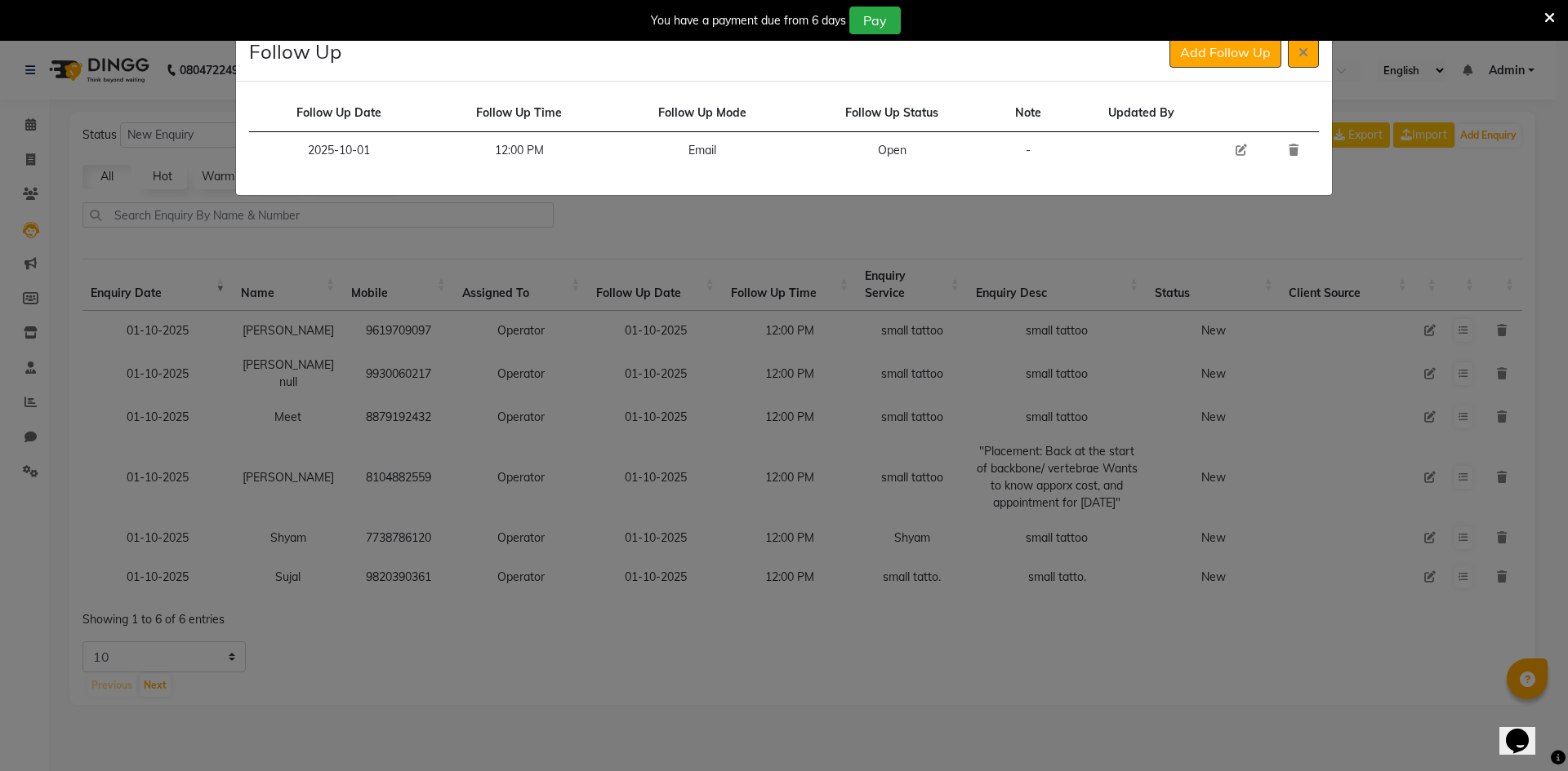
click at [1238, 154] on icon at bounding box center [1241, 150] width 11 height 11
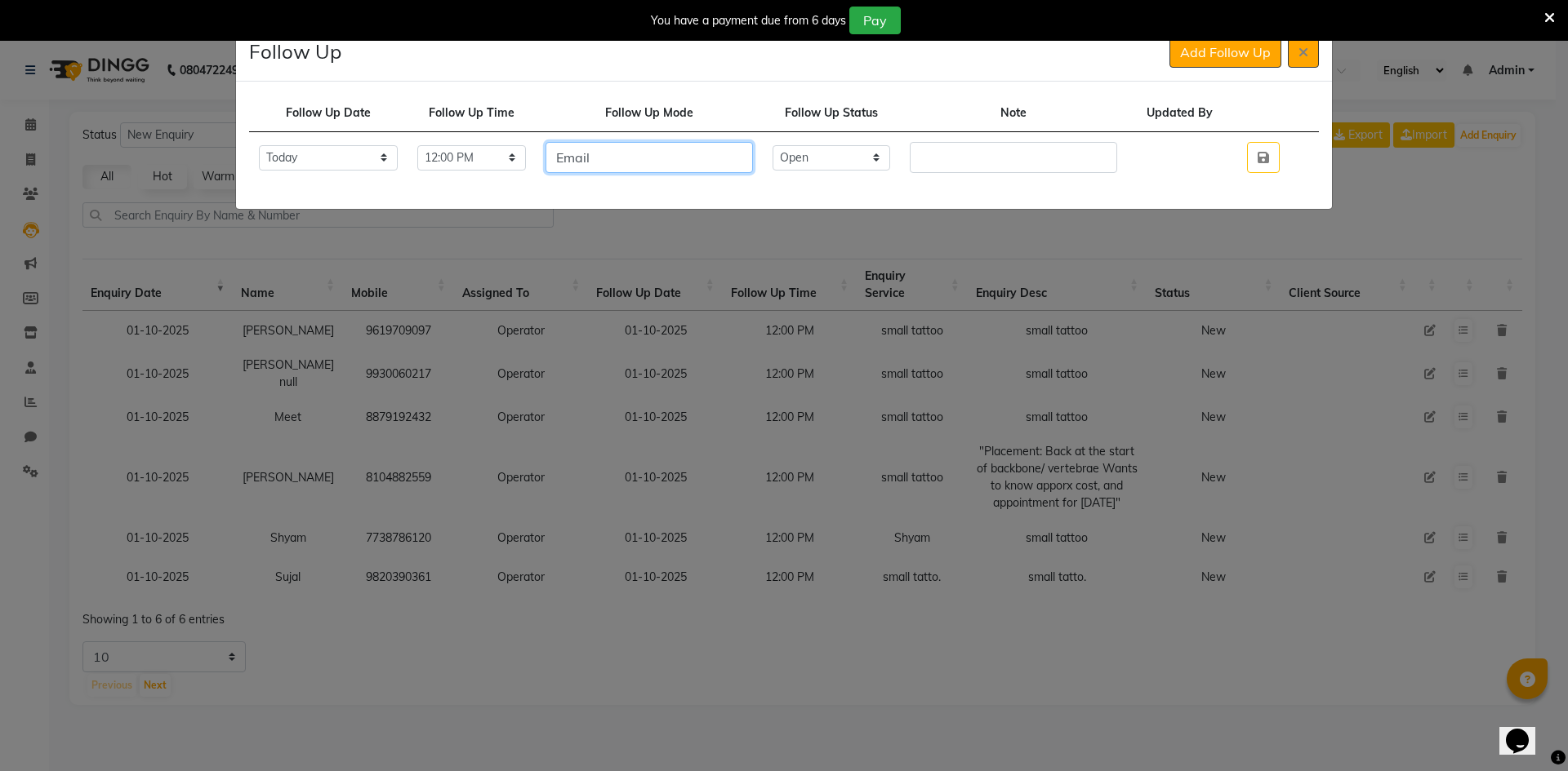
click at [615, 153] on input "Email" at bounding box center [650, 157] width 208 height 31
click at [615, 154] on input "Email" at bounding box center [650, 157] width 208 height 31
drag, startPoint x: 836, startPoint y: 155, endPoint x: 827, endPoint y: 168, distance: 15.8
click at [836, 156] on select "Select Open Pending Done" at bounding box center [831, 157] width 118 height 25
click at [803, 145] on select "Select Open Pending Done" at bounding box center [831, 157] width 118 height 25
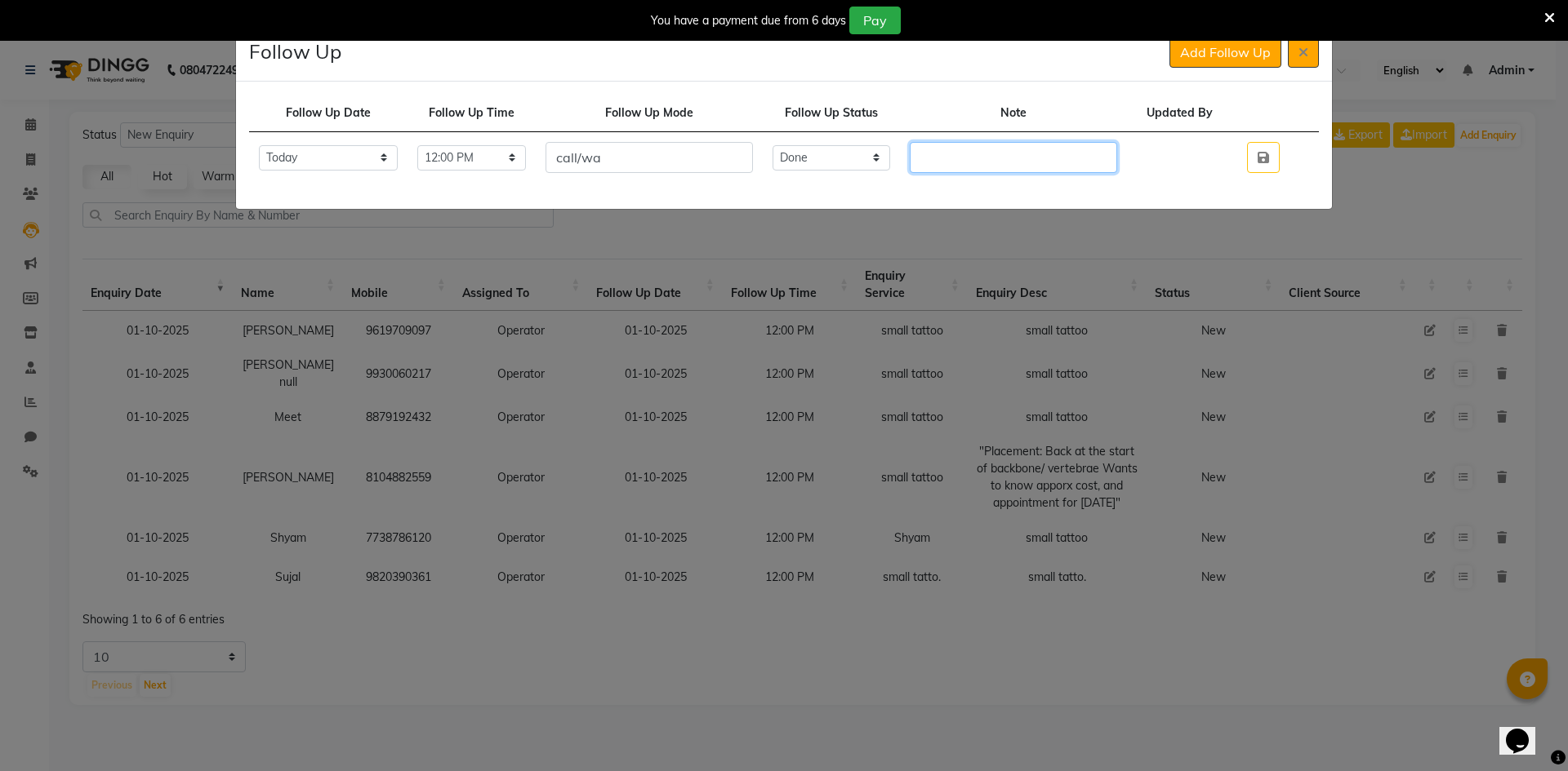
click at [976, 161] on input "text" at bounding box center [1014, 157] width 208 height 31
click at [1269, 159] on icon "button" at bounding box center [1264, 157] width 11 height 13
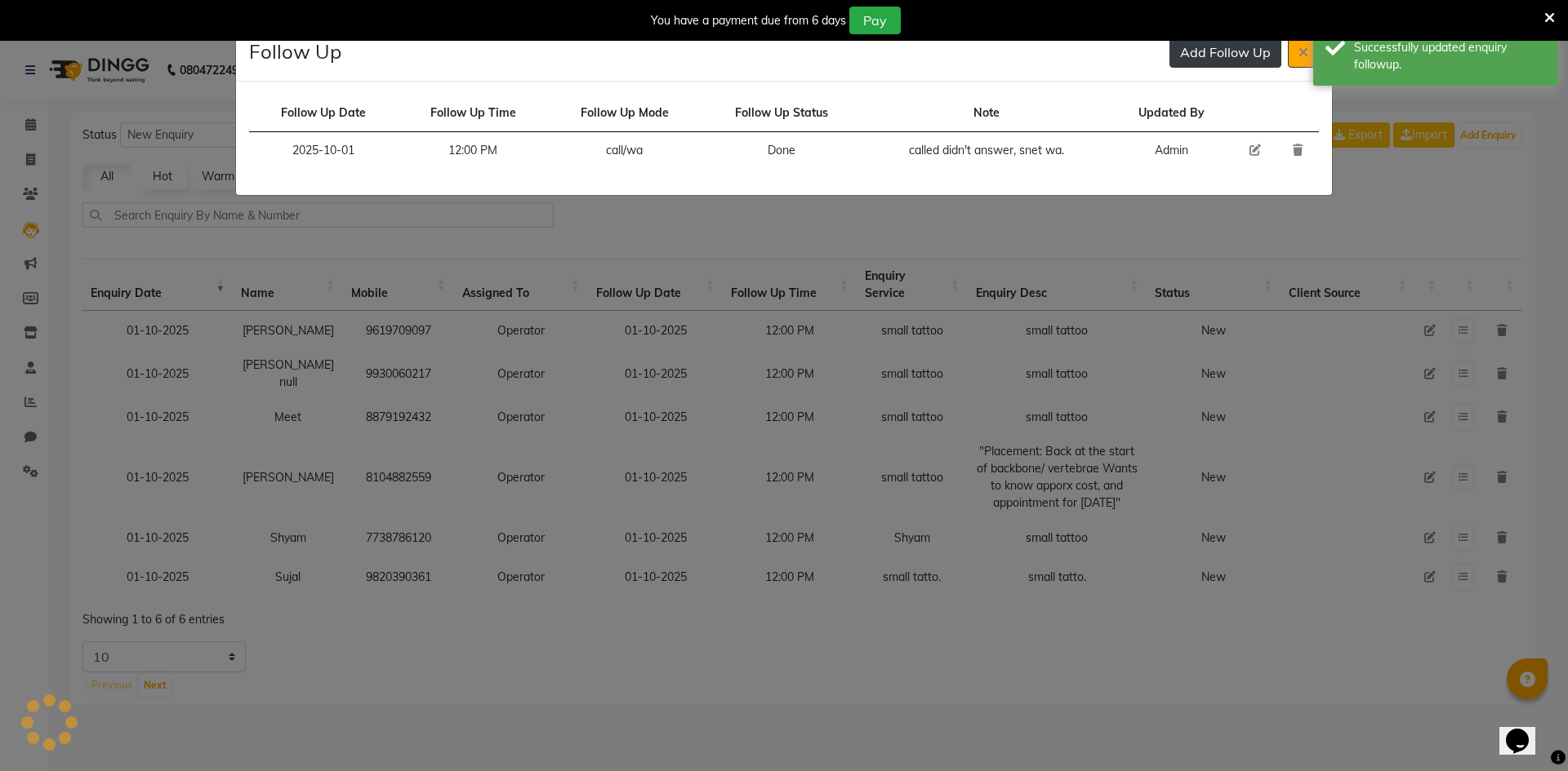
click at [1242, 54] on button "Add Follow Up" at bounding box center [1225, 51] width 112 height 31
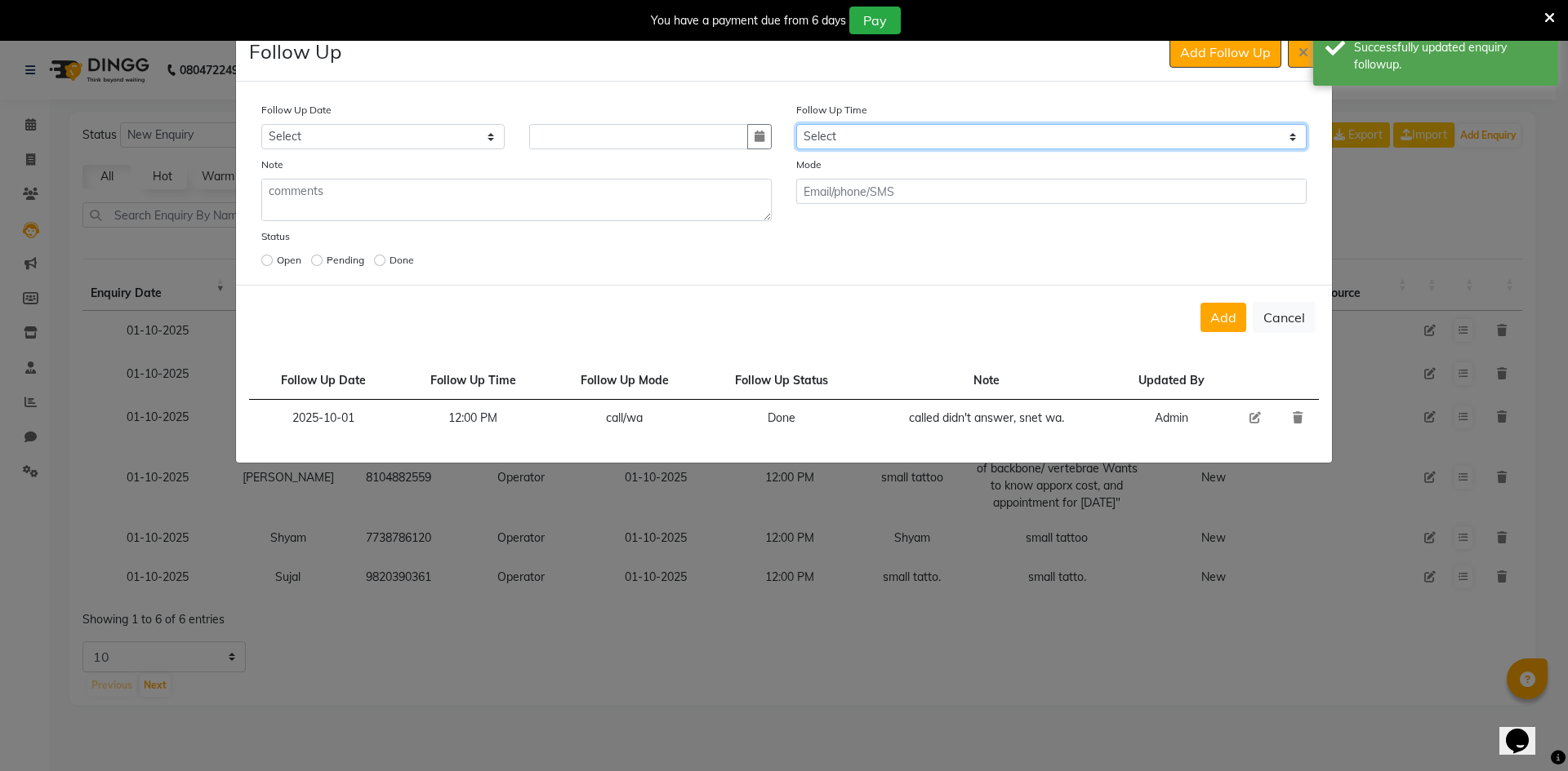
click at [1043, 129] on select "Select 07:00 AM 07:15 AM 07:30 AM 07:45 AM 08:00 AM 08:15 AM 08:30 AM 08:45 AM …" at bounding box center [1051, 137] width 510 height 25
drag, startPoint x: 1043, startPoint y: 129, endPoint x: 1024, endPoint y: 132, distance: 19.2
click at [1041, 129] on select "Select 07:00 AM 07:15 AM 07:30 AM 07:45 AM 08:00 AM 08:15 AM 08:30 AM 08:45 AM …" at bounding box center [1051, 137] width 510 height 25
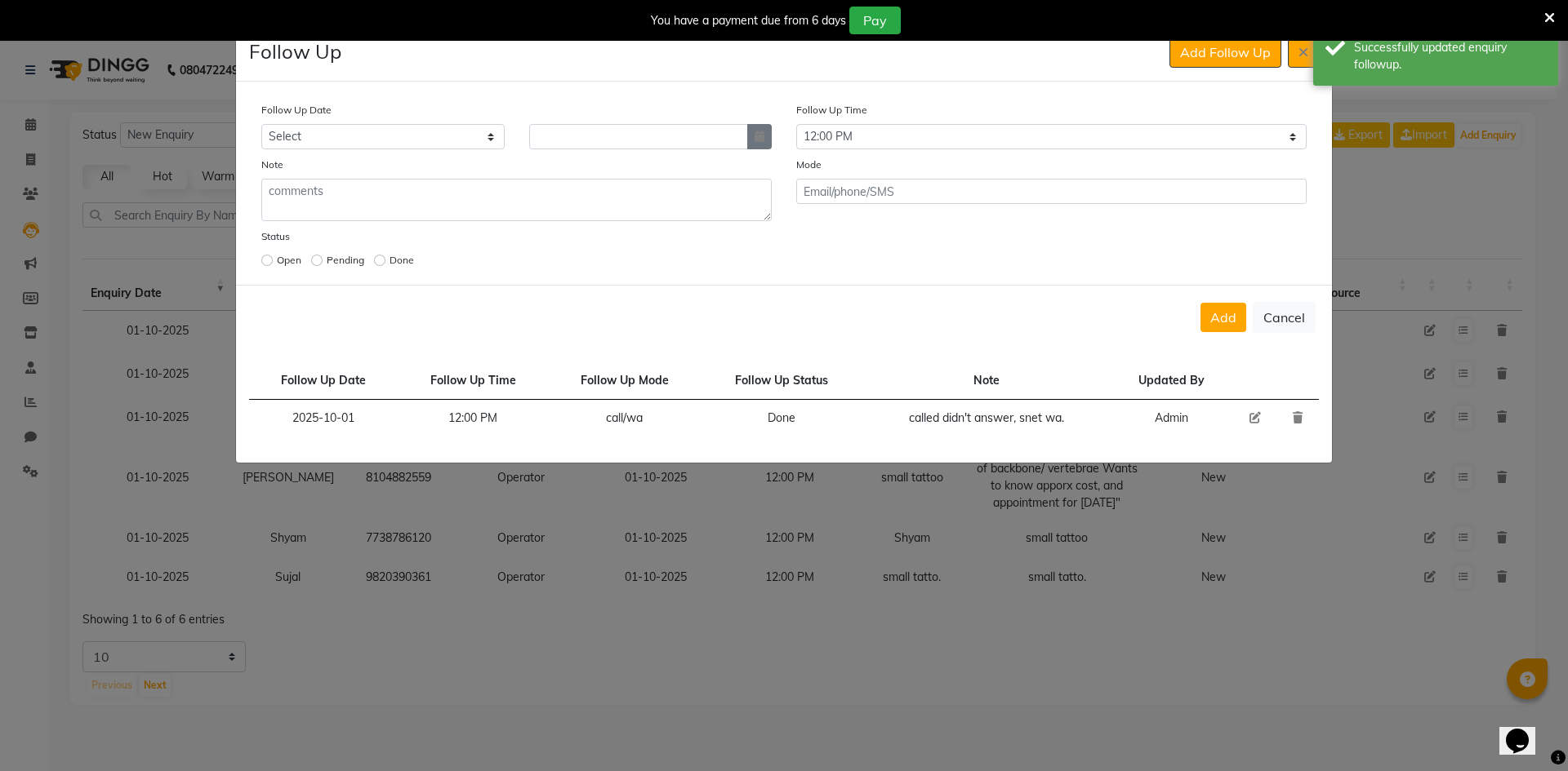
click at [766, 135] on button "button" at bounding box center [759, 137] width 24 height 25
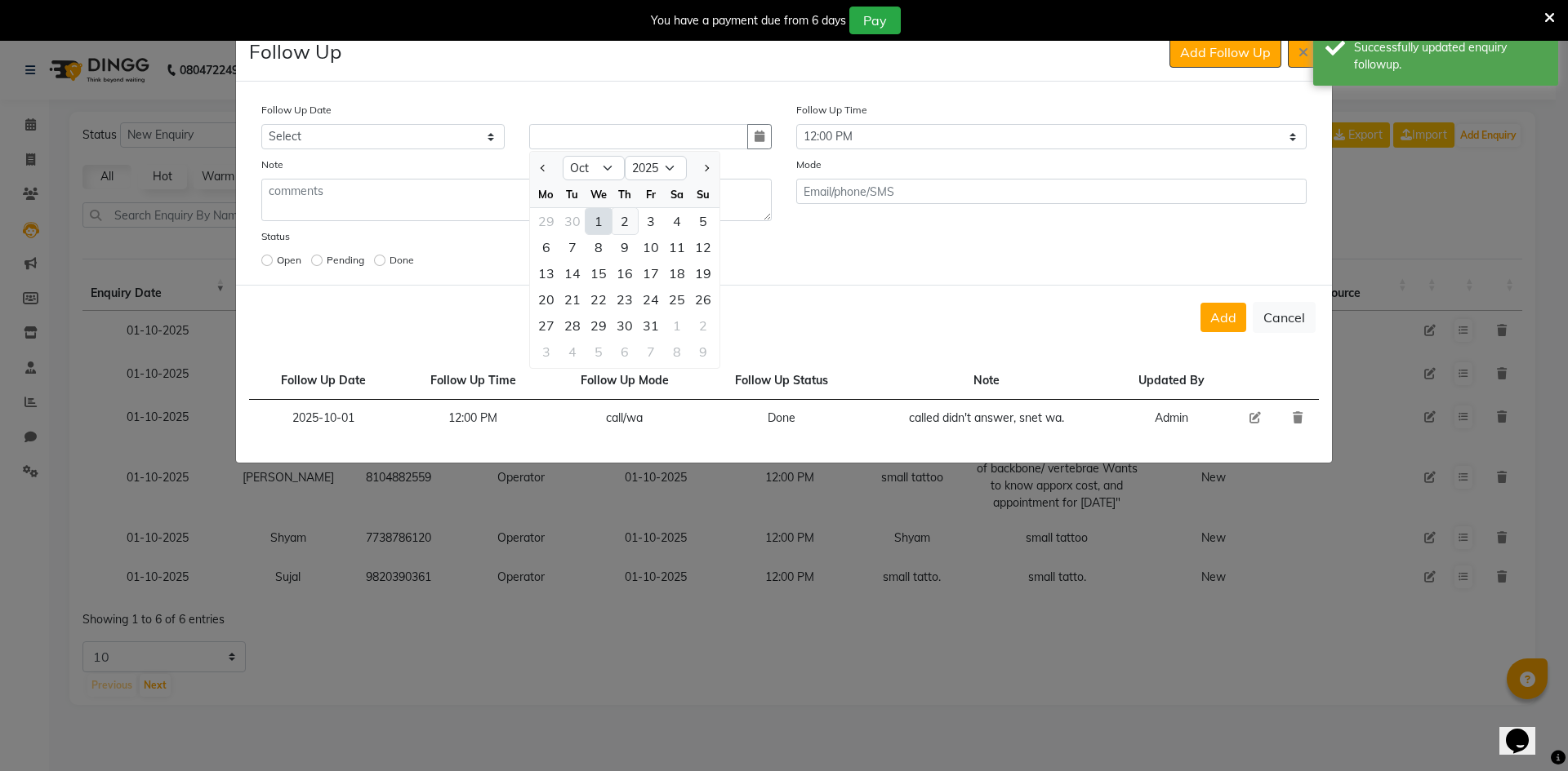
click at [631, 222] on div "2" at bounding box center [624, 221] width 26 height 26
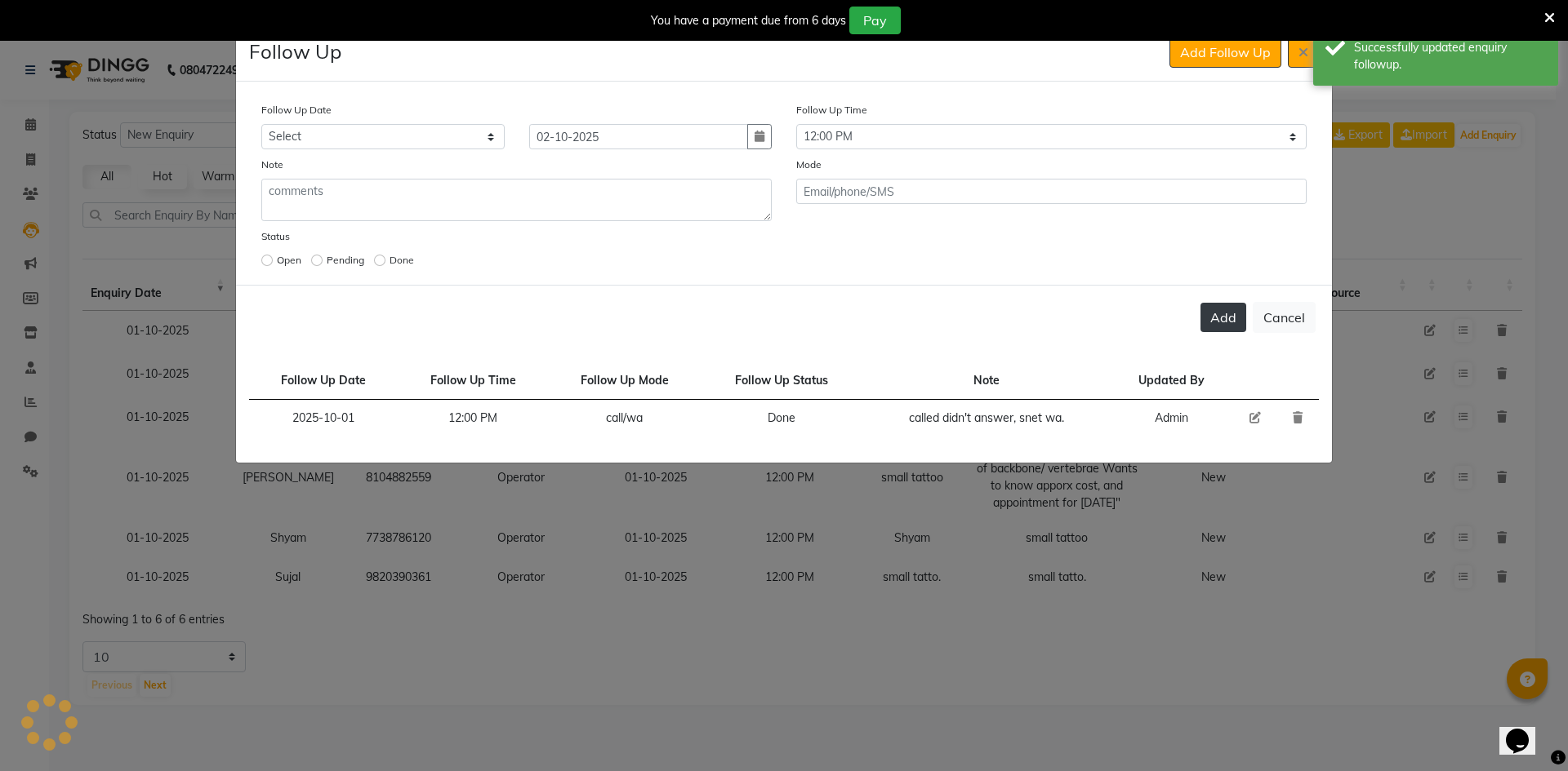
click at [1231, 318] on button "Add" at bounding box center [1224, 317] width 46 height 29
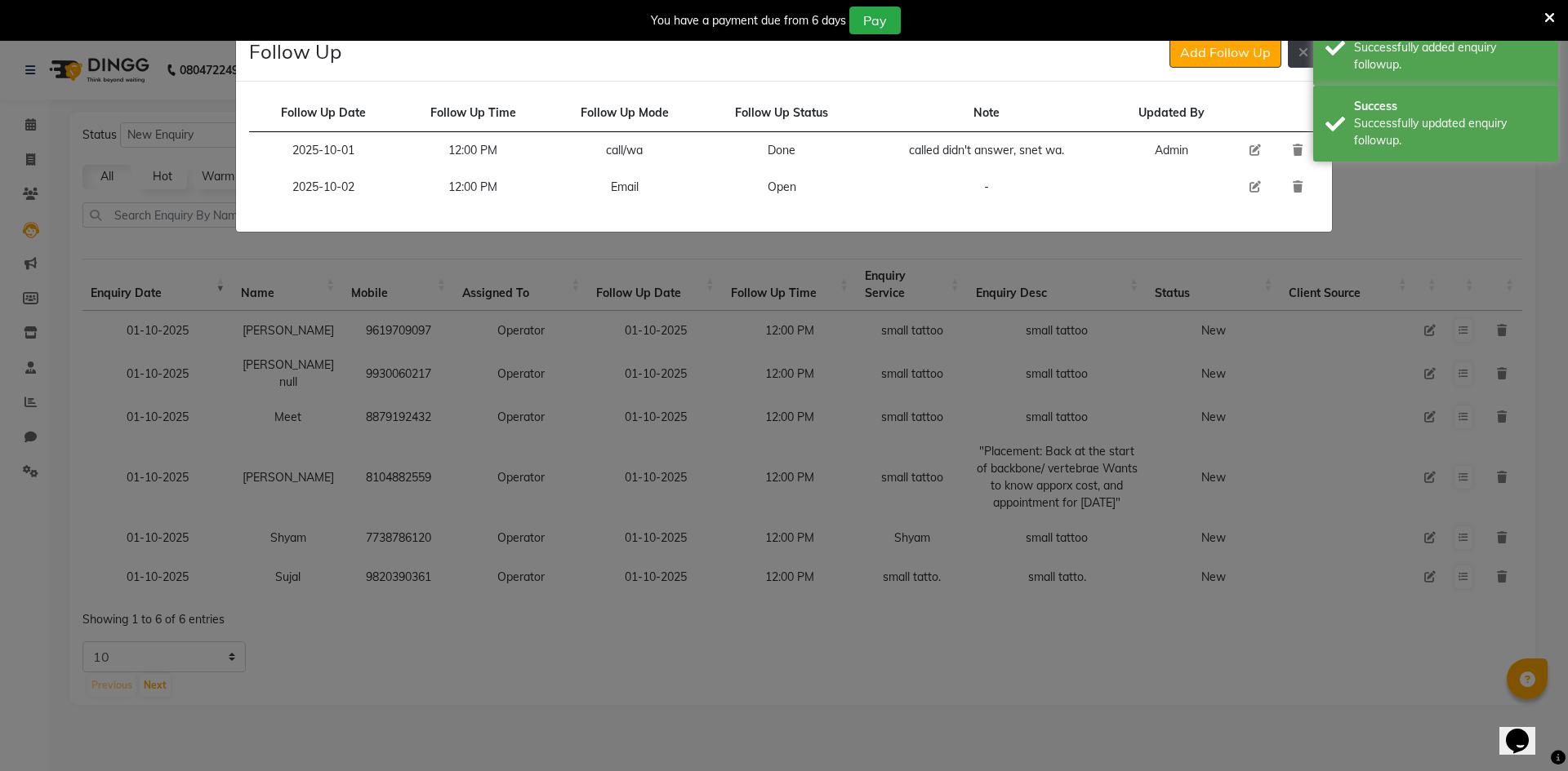
click at [1291, 63] on button at bounding box center [1303, 51] width 31 height 31
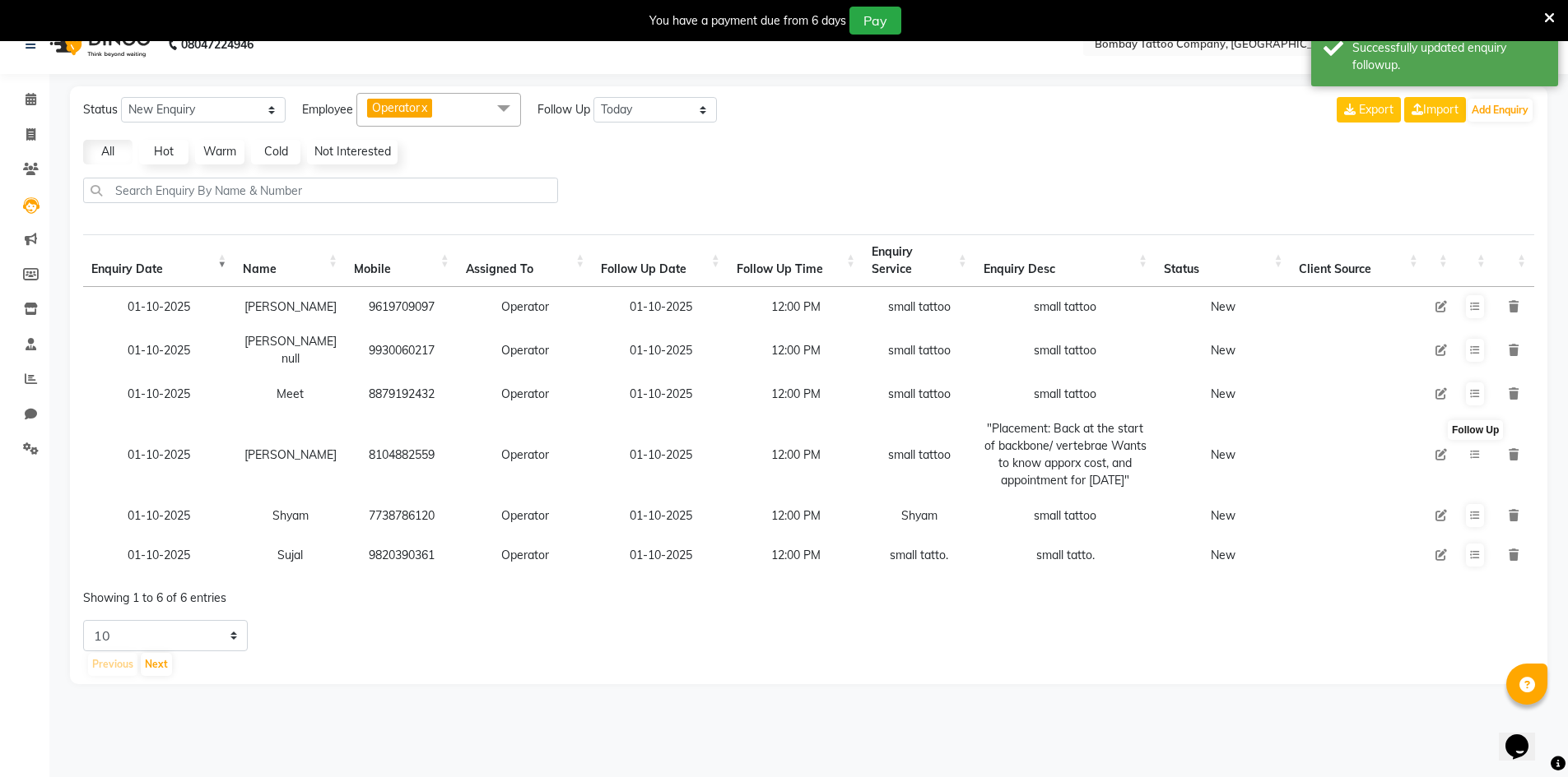
scroll to position [41, 0]
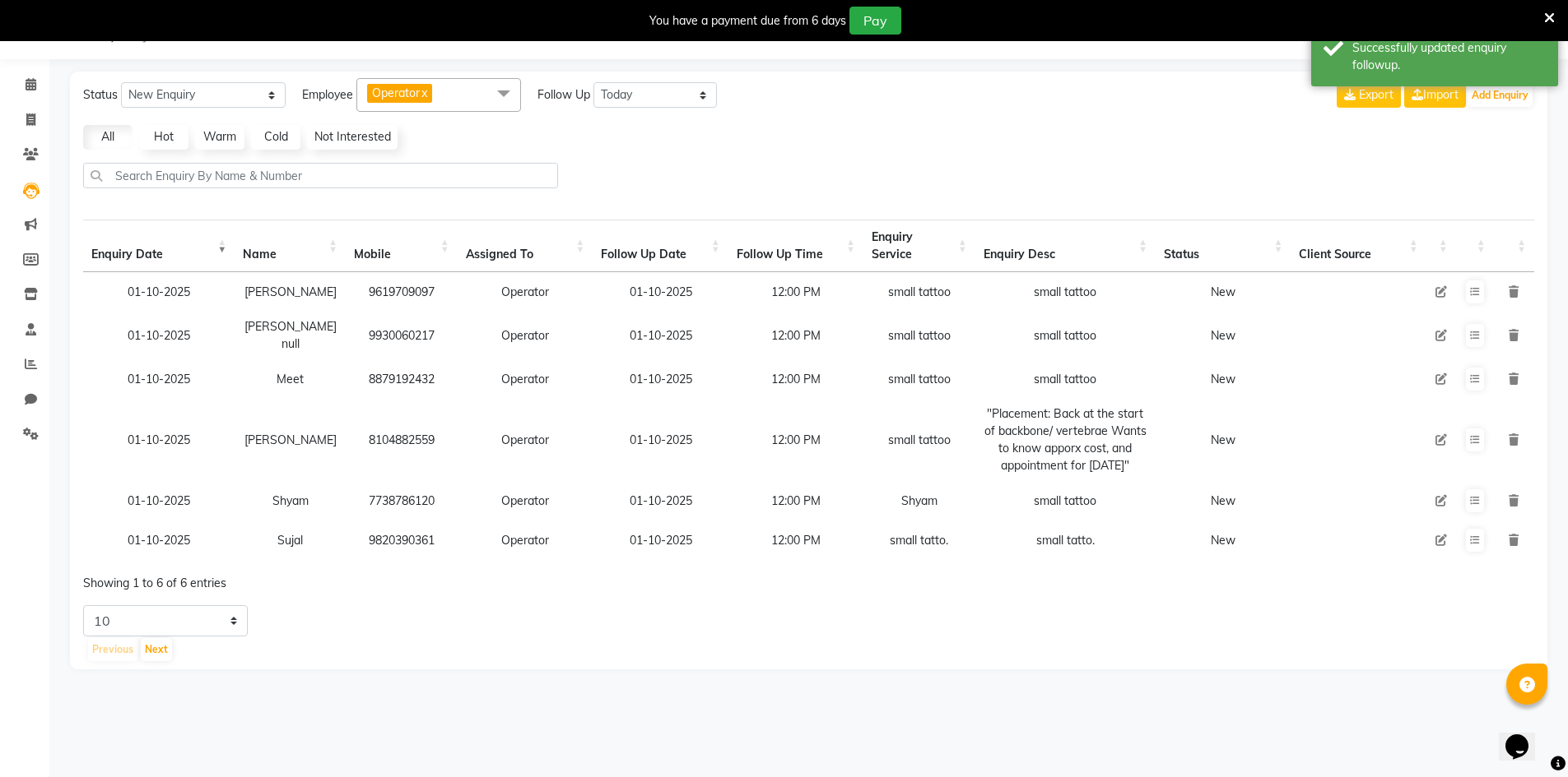
click at [1436, 435] on icon at bounding box center [1442, 440] width 11 height 11
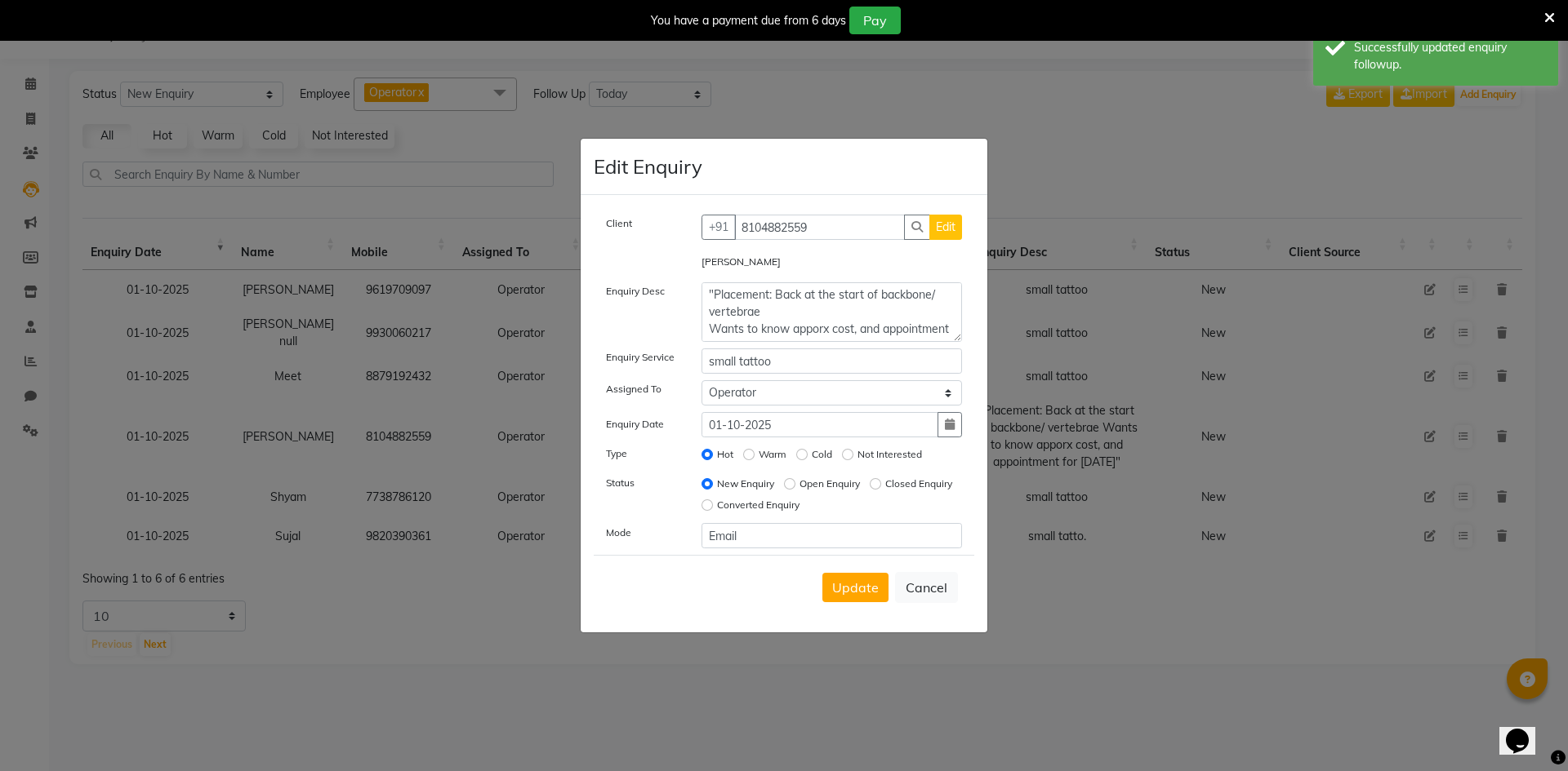
click at [794, 478] on div "Open Enquiry" at bounding box center [822, 484] width 76 height 20
click at [784, 486] on input "Open Enquiry" at bounding box center [790, 484] width 11 height 11
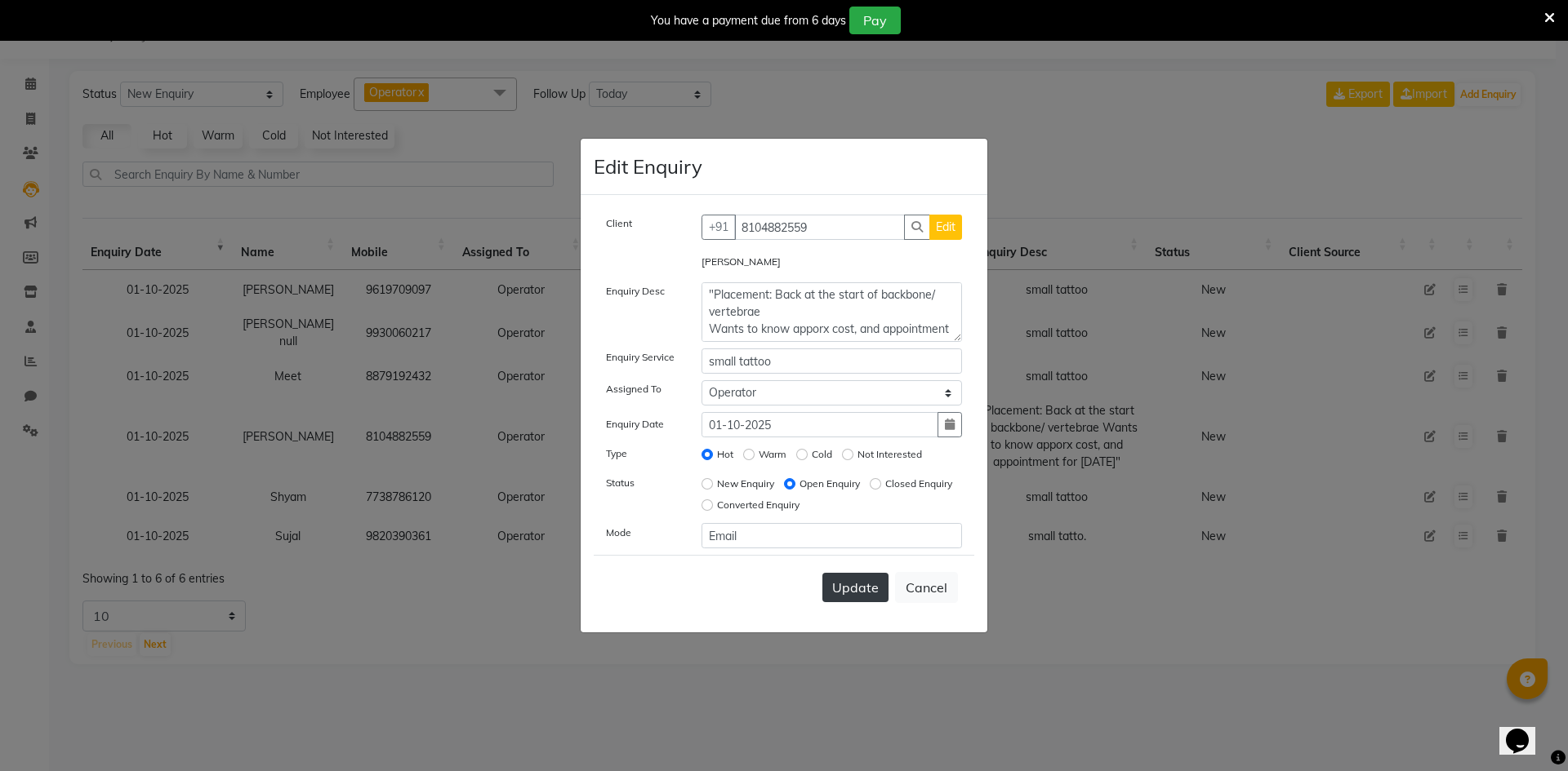
click at [833, 586] on button "Update" at bounding box center [856, 587] width 66 height 29
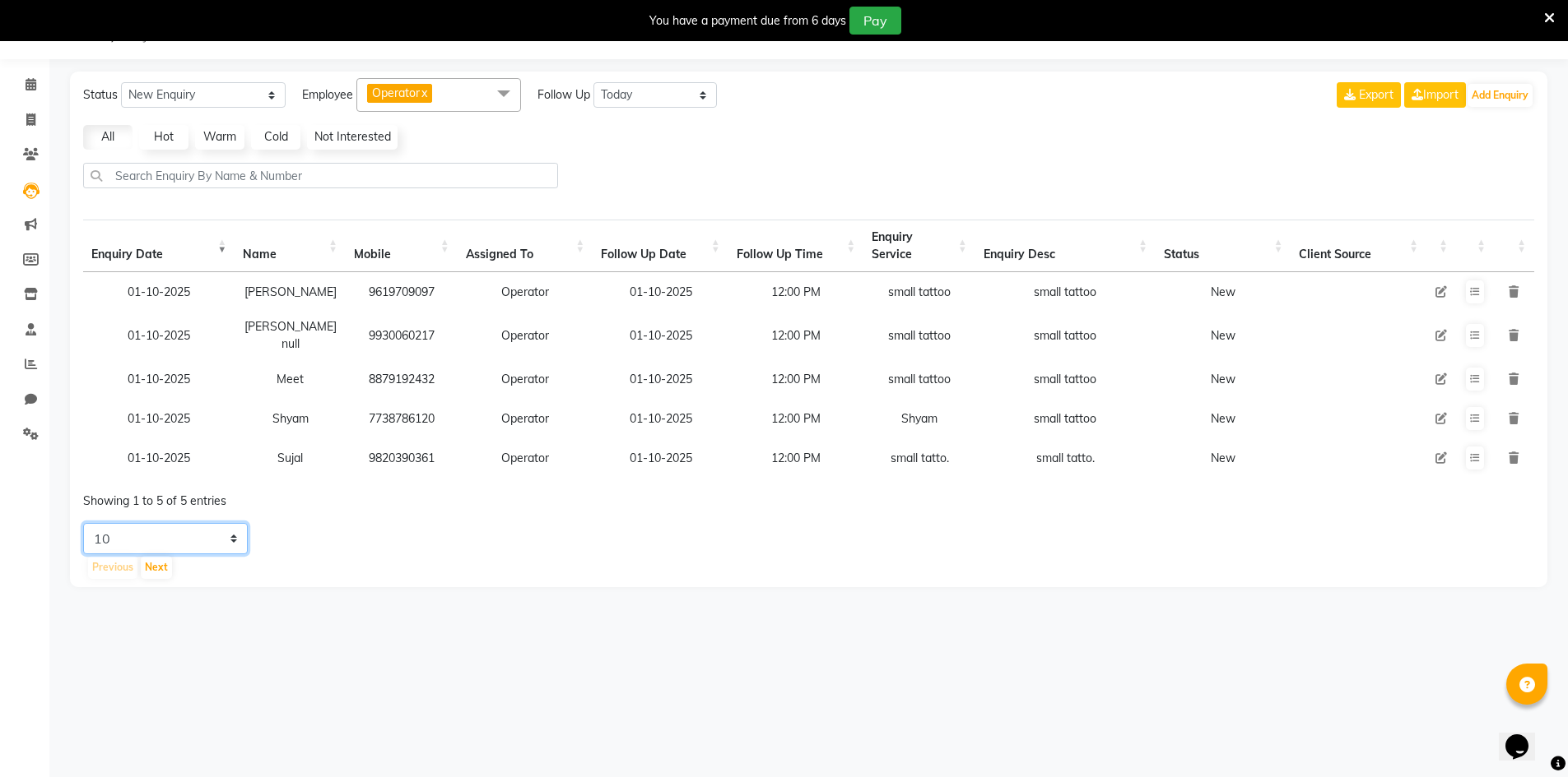
click at [217, 548] on select "5 10 20 50" at bounding box center [165, 538] width 164 height 31
click at [775, 485] on div at bounding box center [1116, 496] width 861 height 27
